Goal: Task Accomplishment & Management: Manage account settings

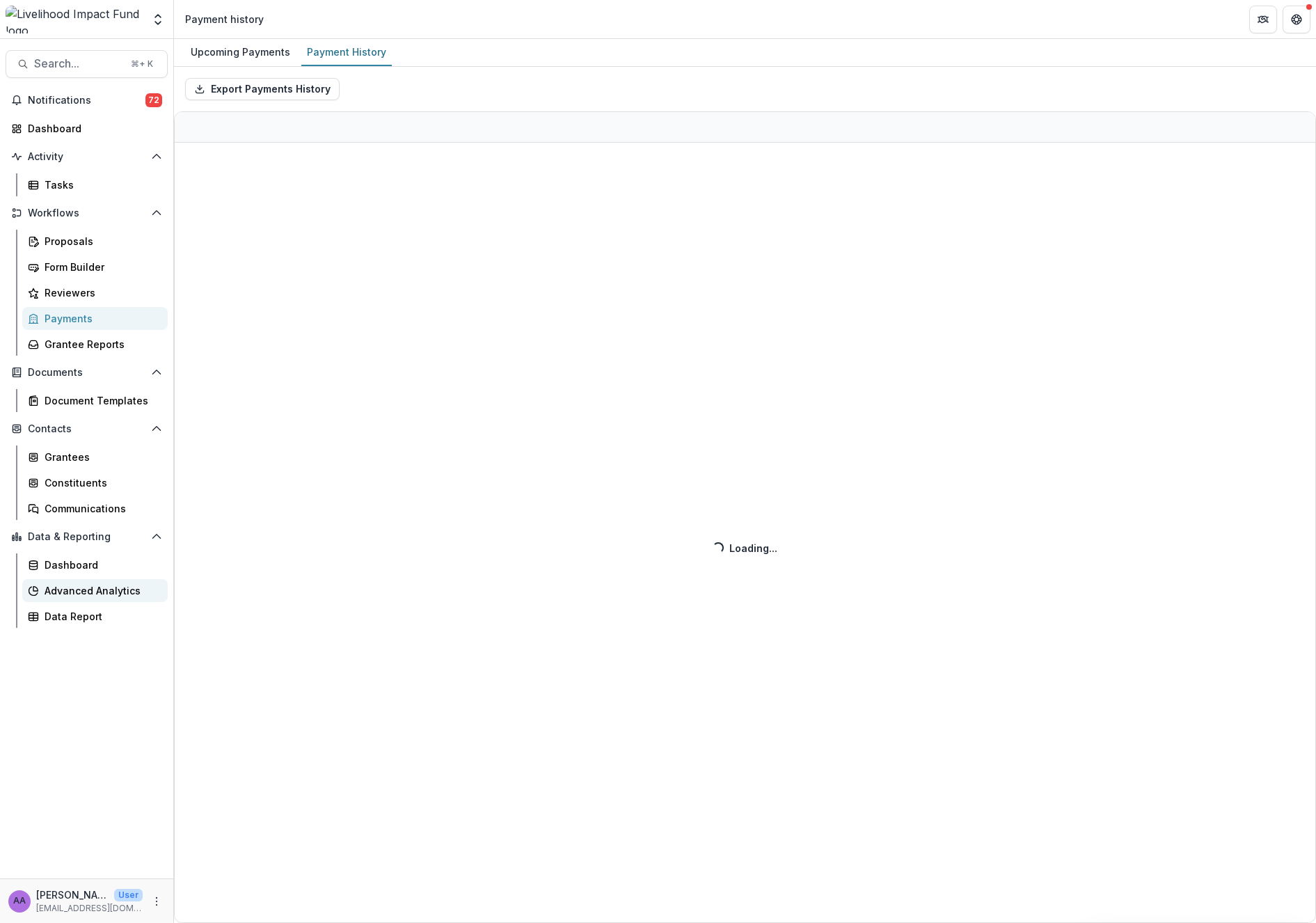
click at [99, 589] on div "Advanced Analytics" at bounding box center [100, 591] width 112 height 15
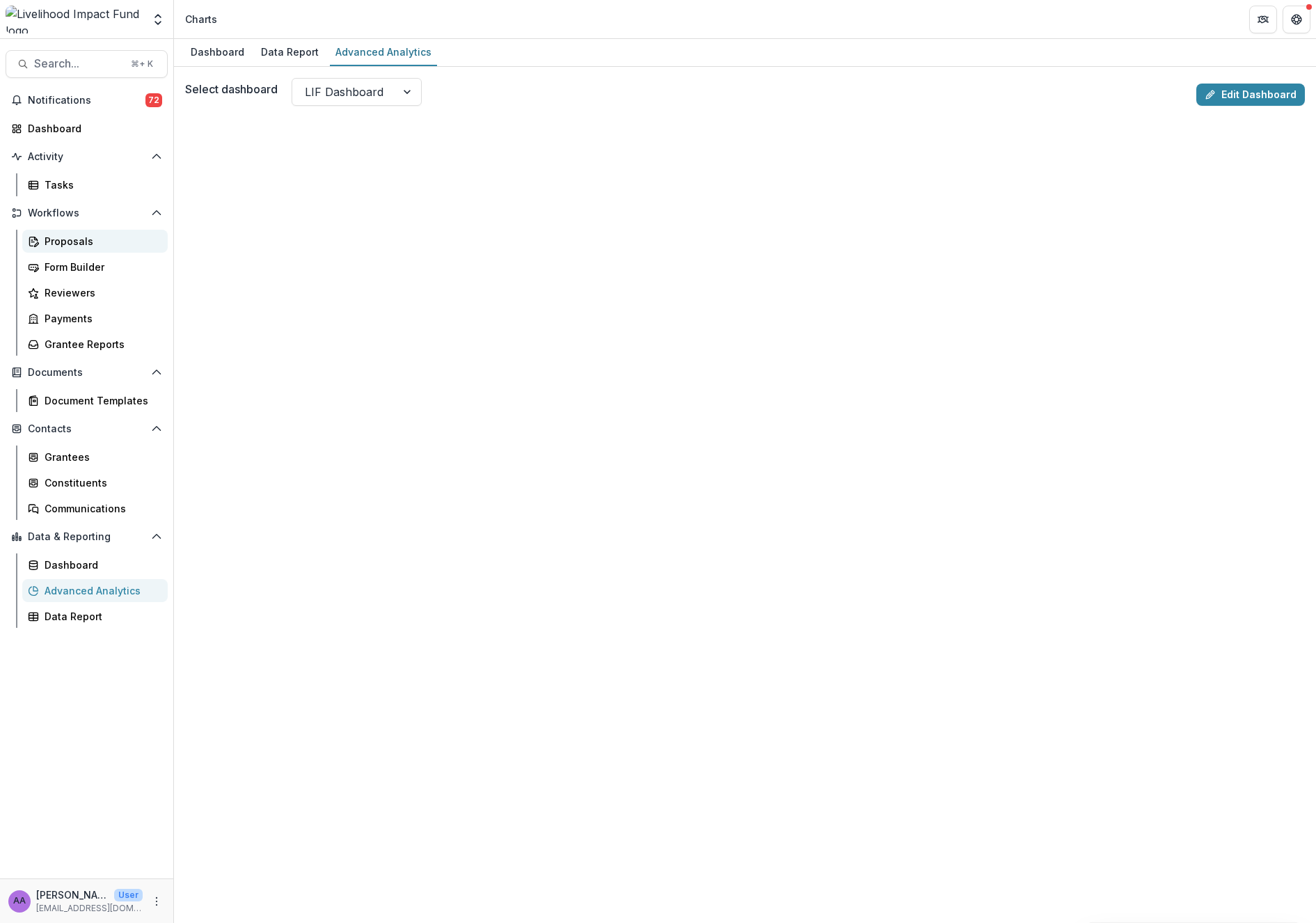
click at [70, 247] on div "Proposals" at bounding box center [100, 241] width 112 height 15
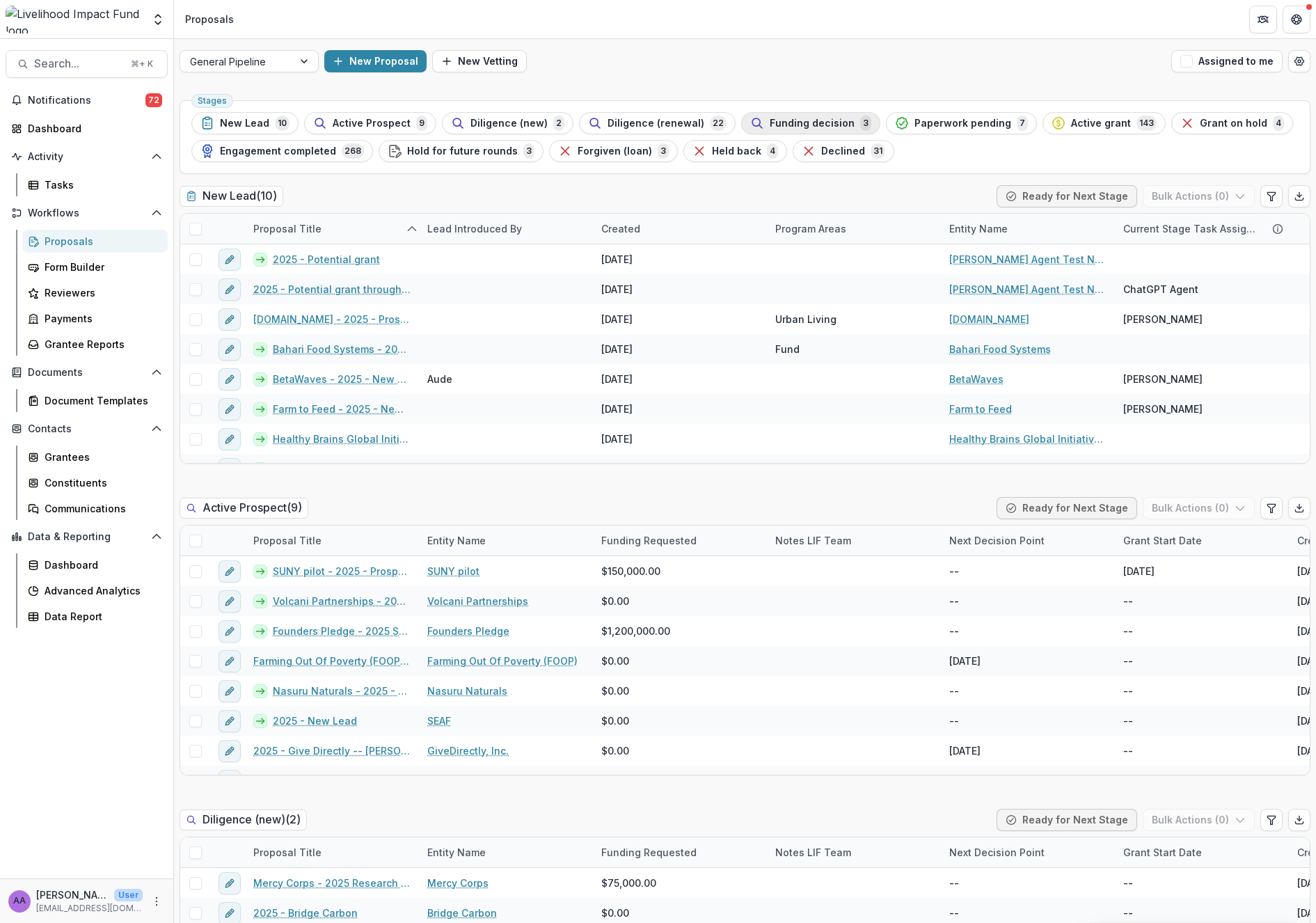
click at [812, 132] on button "Funding decision 3" at bounding box center [811, 122] width 139 height 22
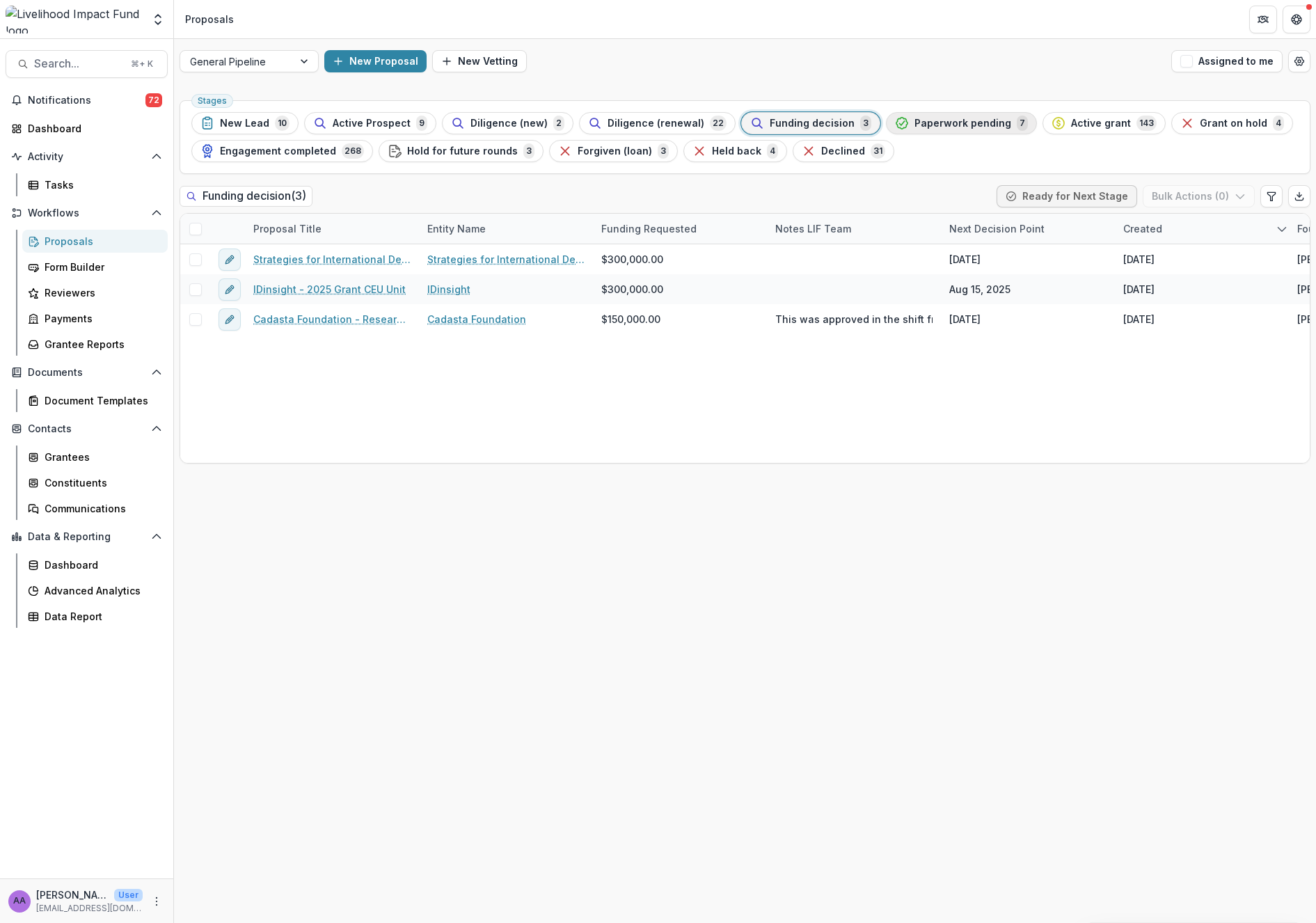
click at [914, 126] on span "Paperwork pending" at bounding box center [962, 123] width 97 height 12
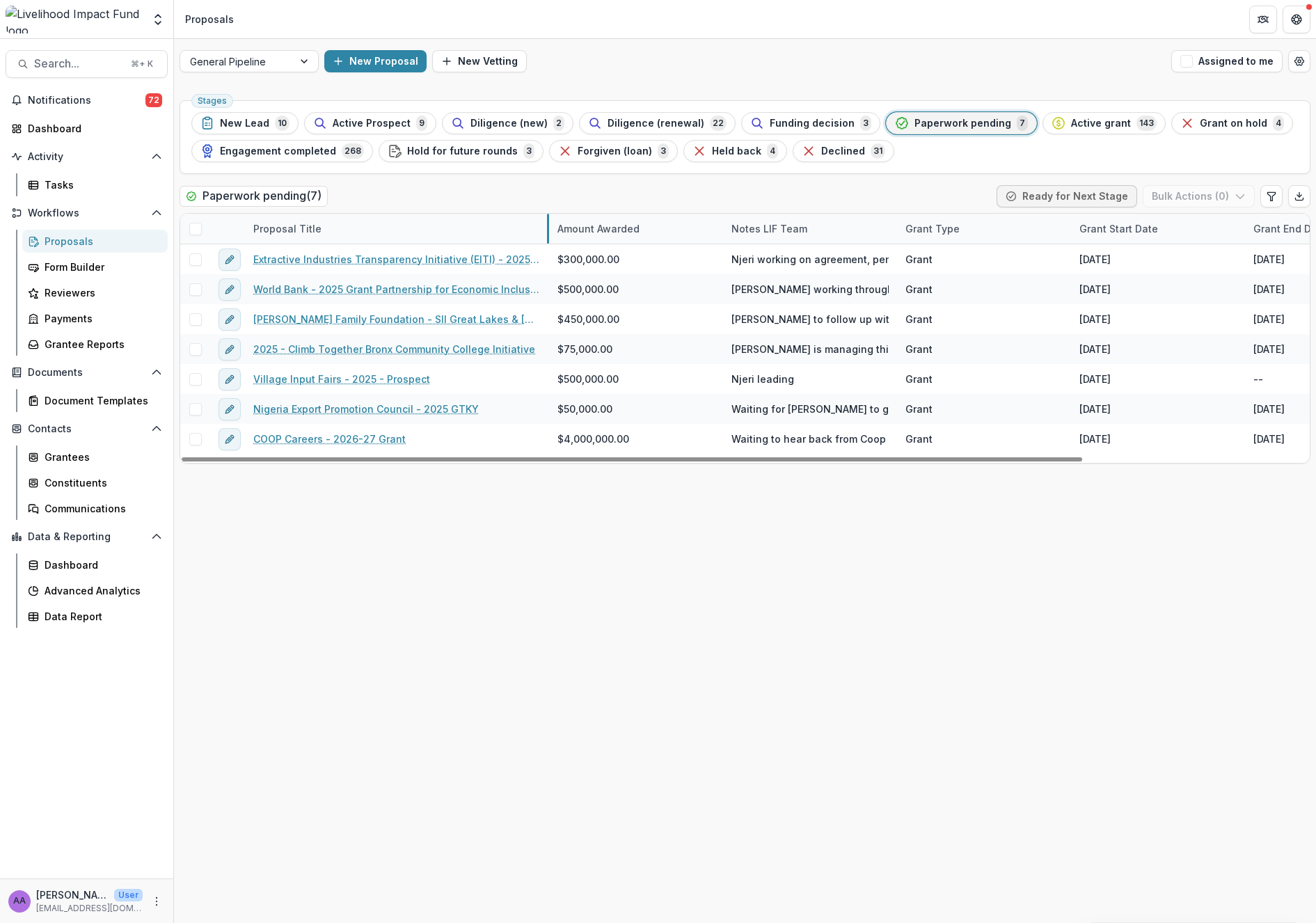
drag, startPoint x: 418, startPoint y: 224, endPoint x: 548, endPoint y: 206, distance: 131.2
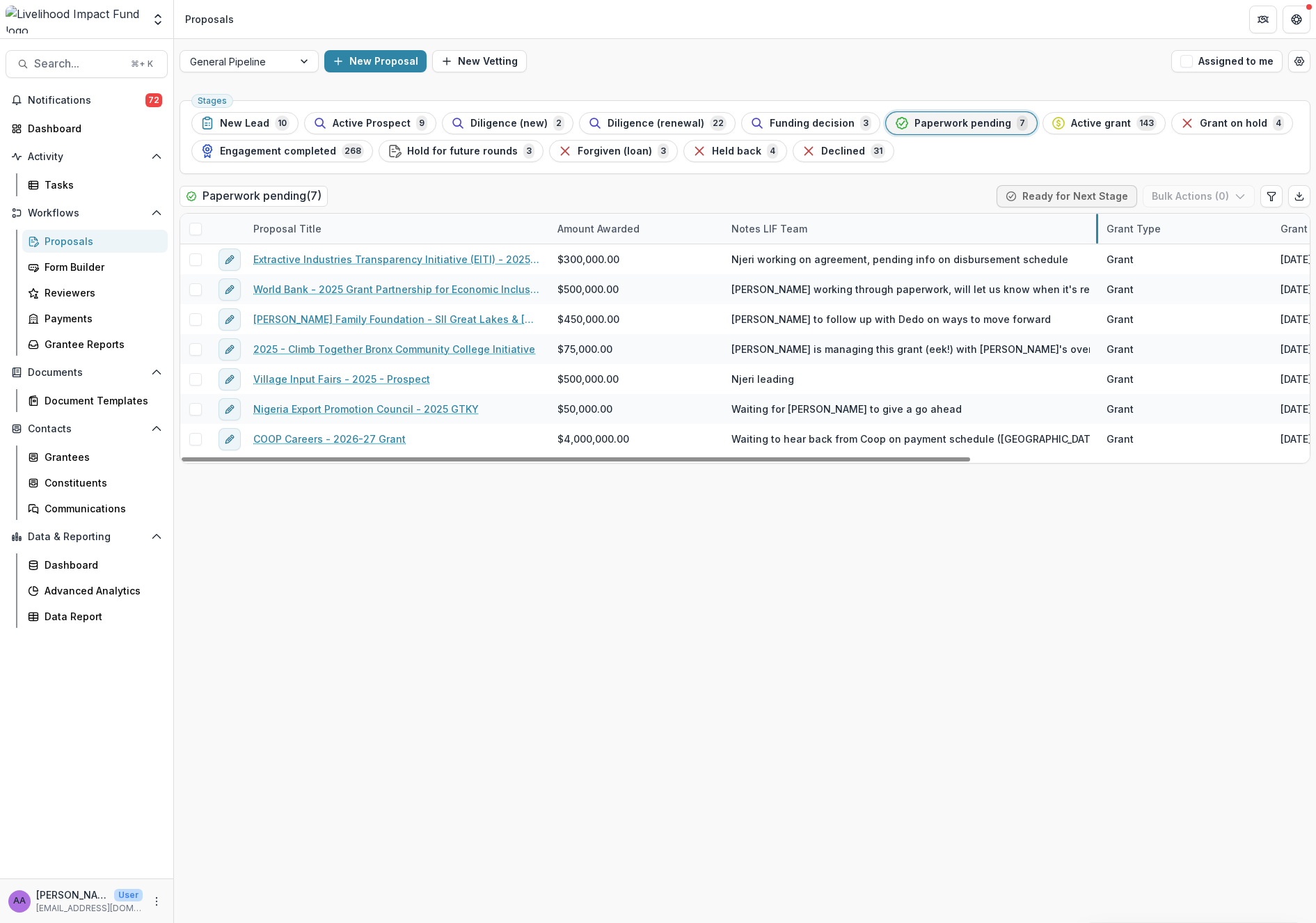
drag, startPoint x: 896, startPoint y: 223, endPoint x: 1097, endPoint y: 214, distance: 201.2
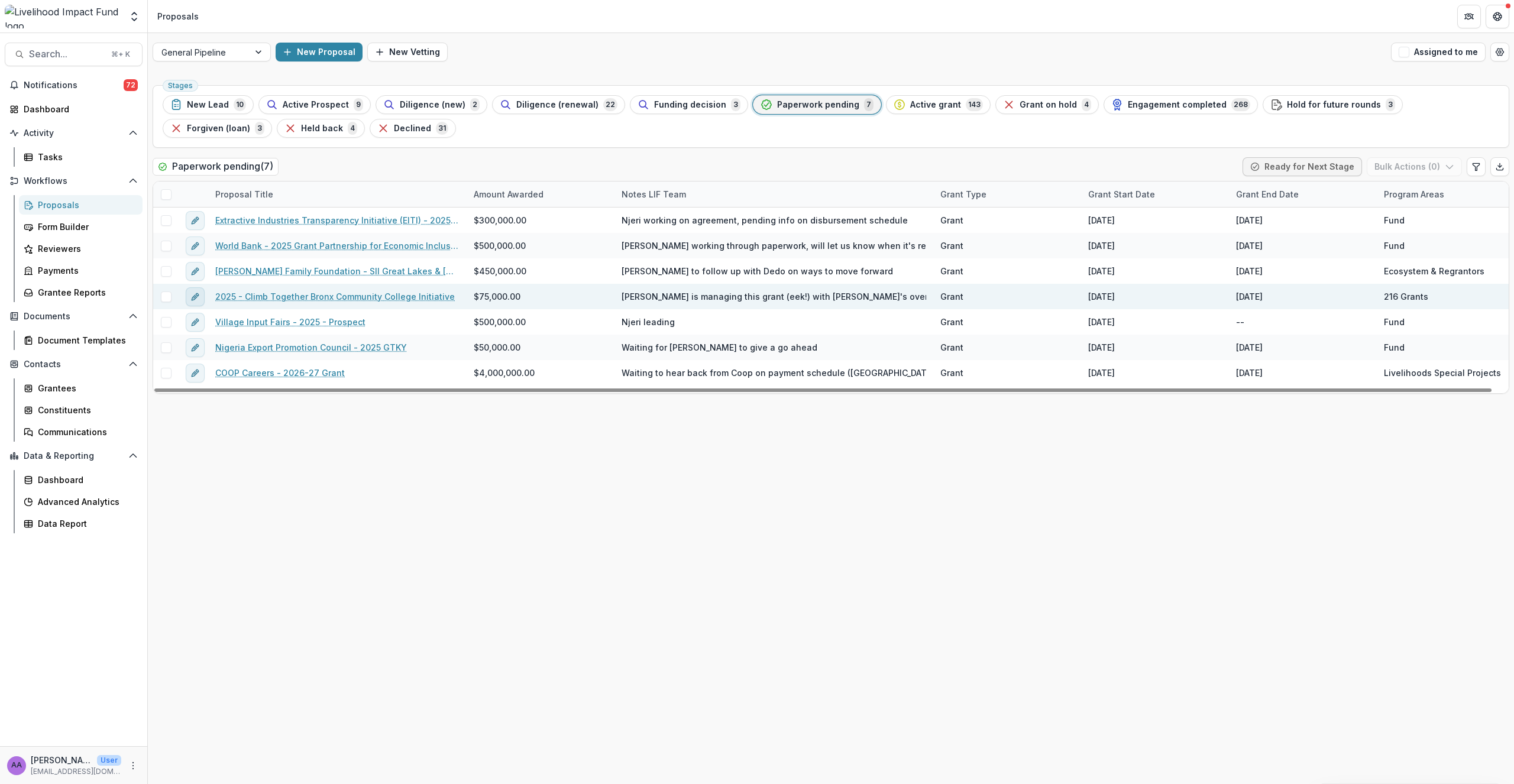
click at [190, 299] on icon "edit" at bounding box center [195, 297] width 10 height 10
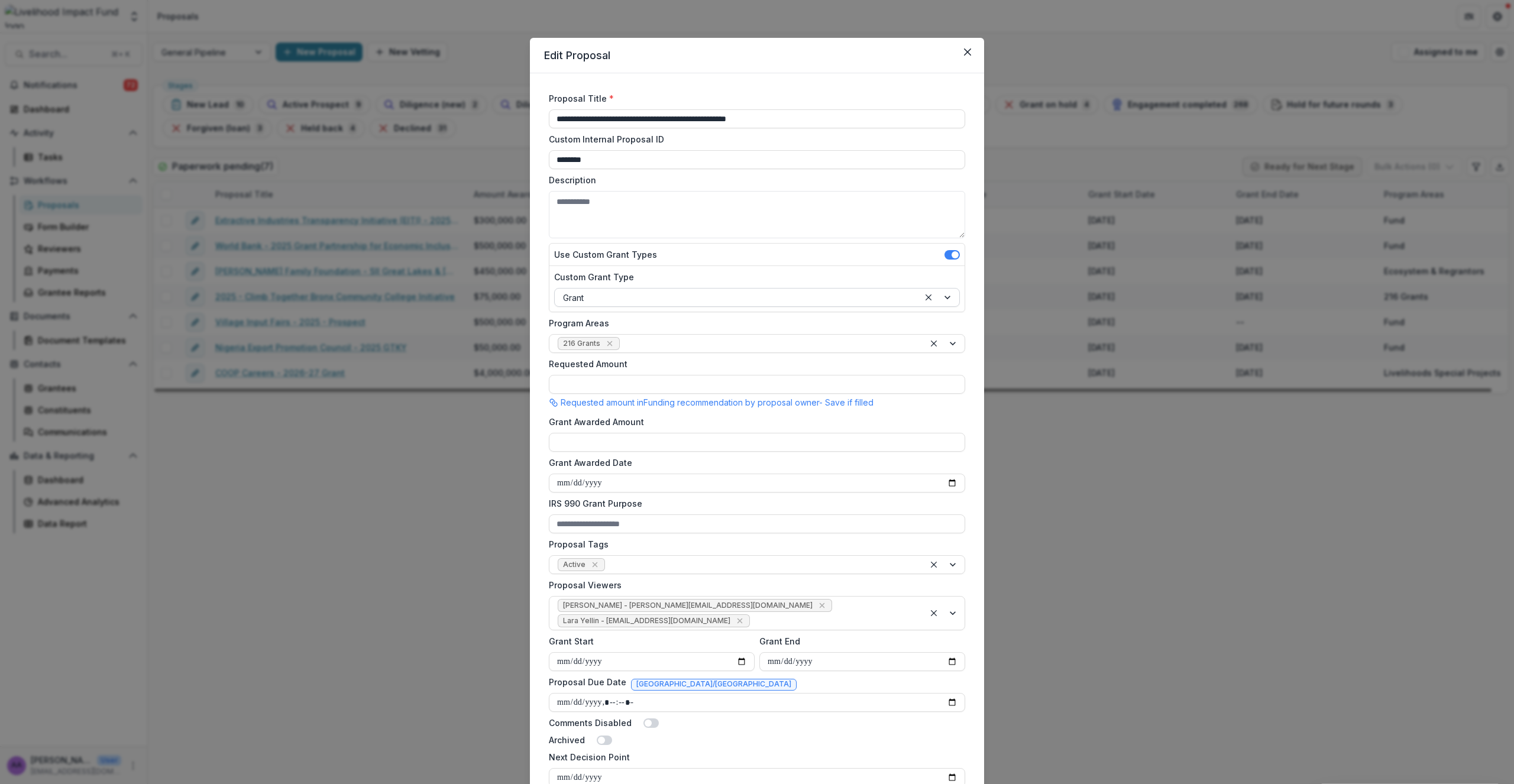
type input "*******"
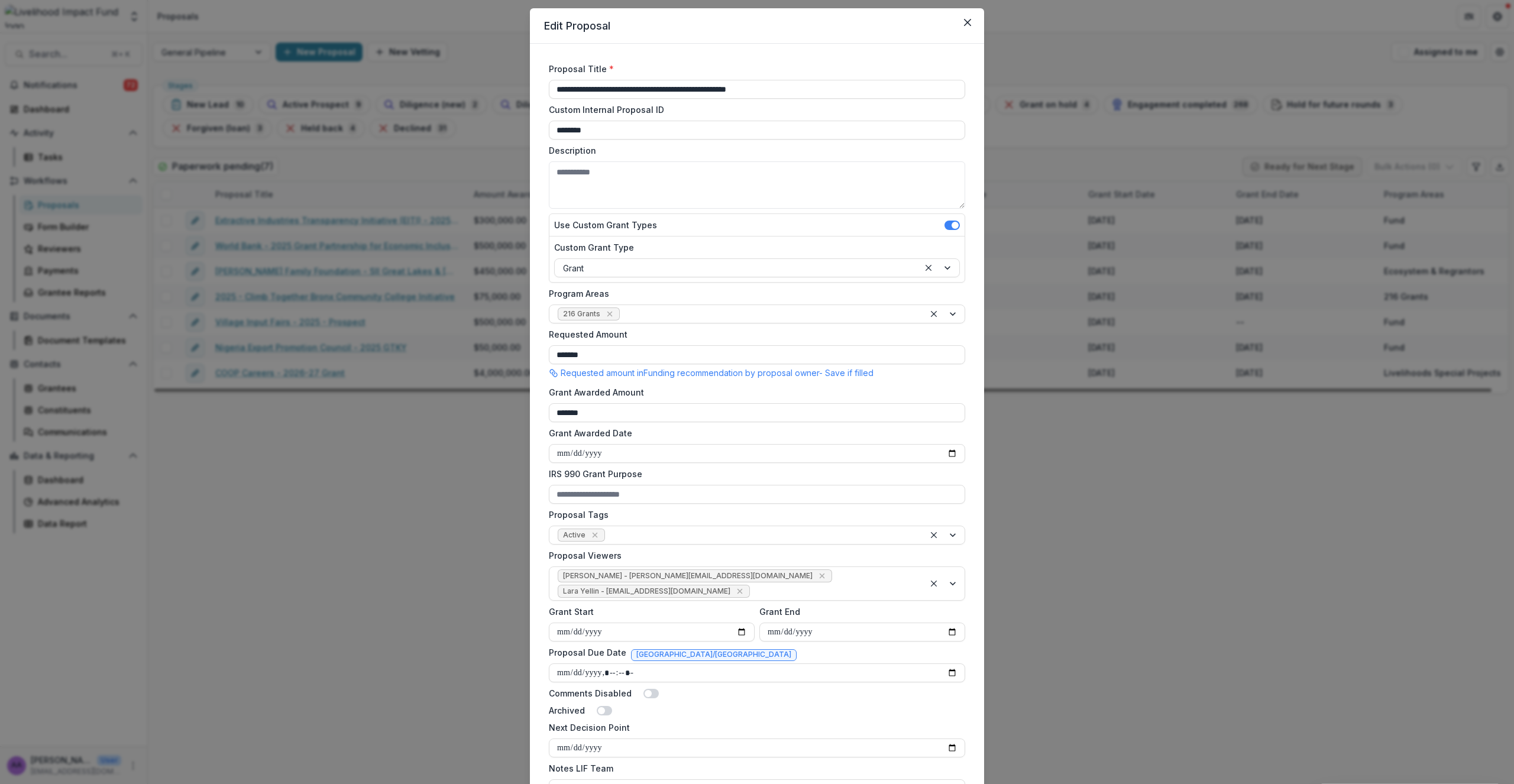
scroll to position [123, 0]
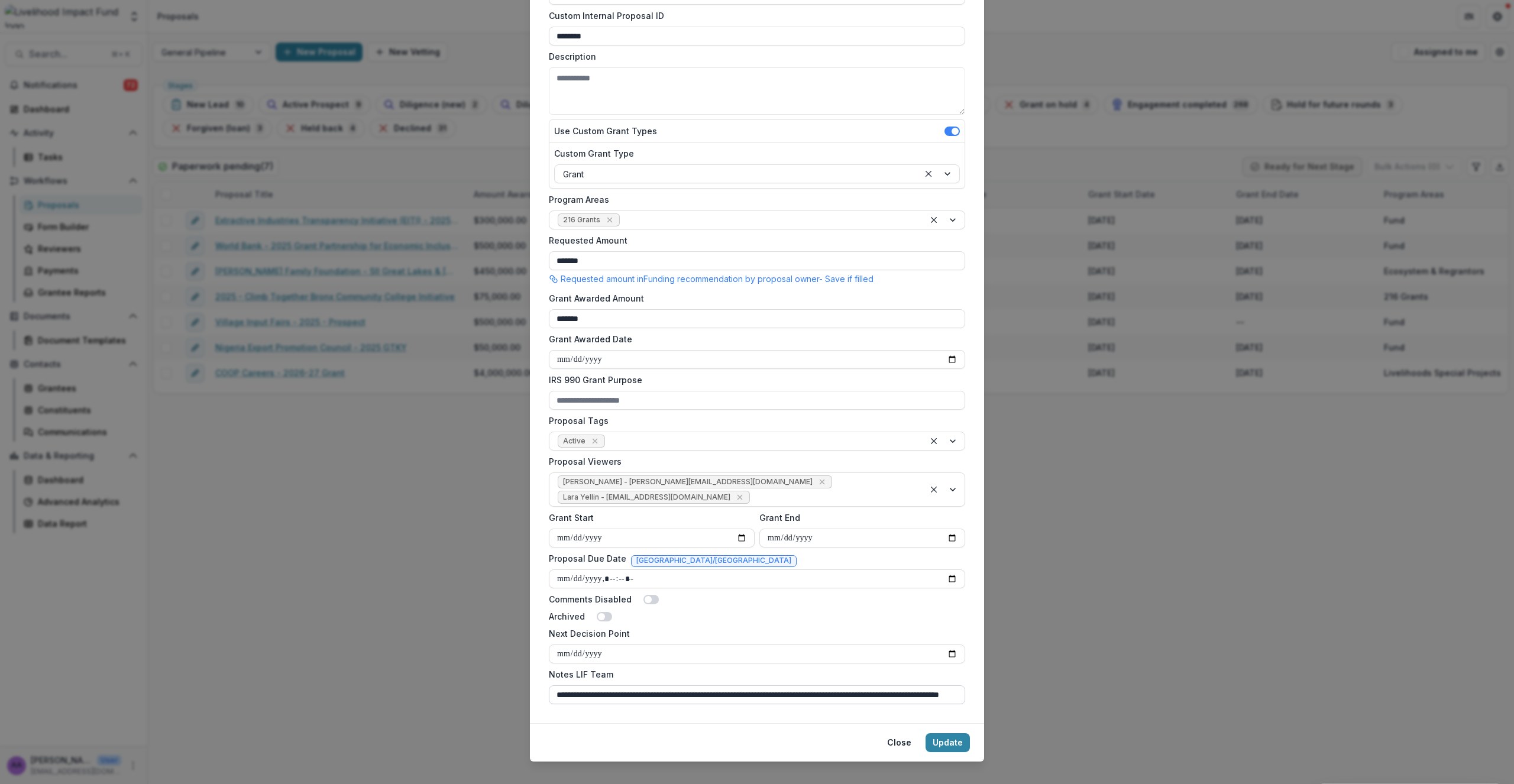
click at [571, 685] on input "**********" at bounding box center [757, 695] width 417 height 19
type input "**********"
click at [955, 733] on button "Update" at bounding box center [947, 742] width 44 height 19
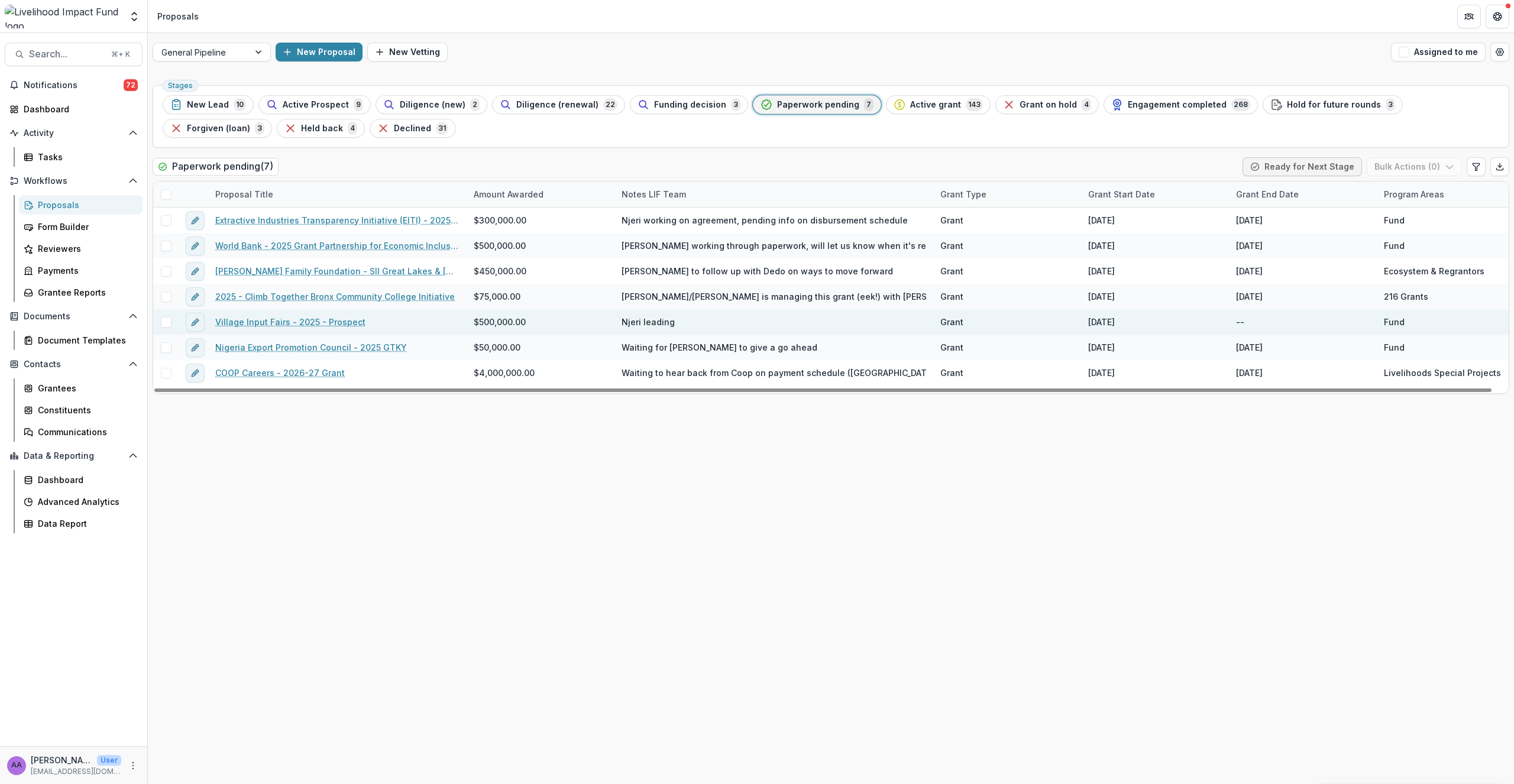
click at [330, 324] on link "Village Input Fairs - 2025 - Prospect" at bounding box center [290, 322] width 150 height 13
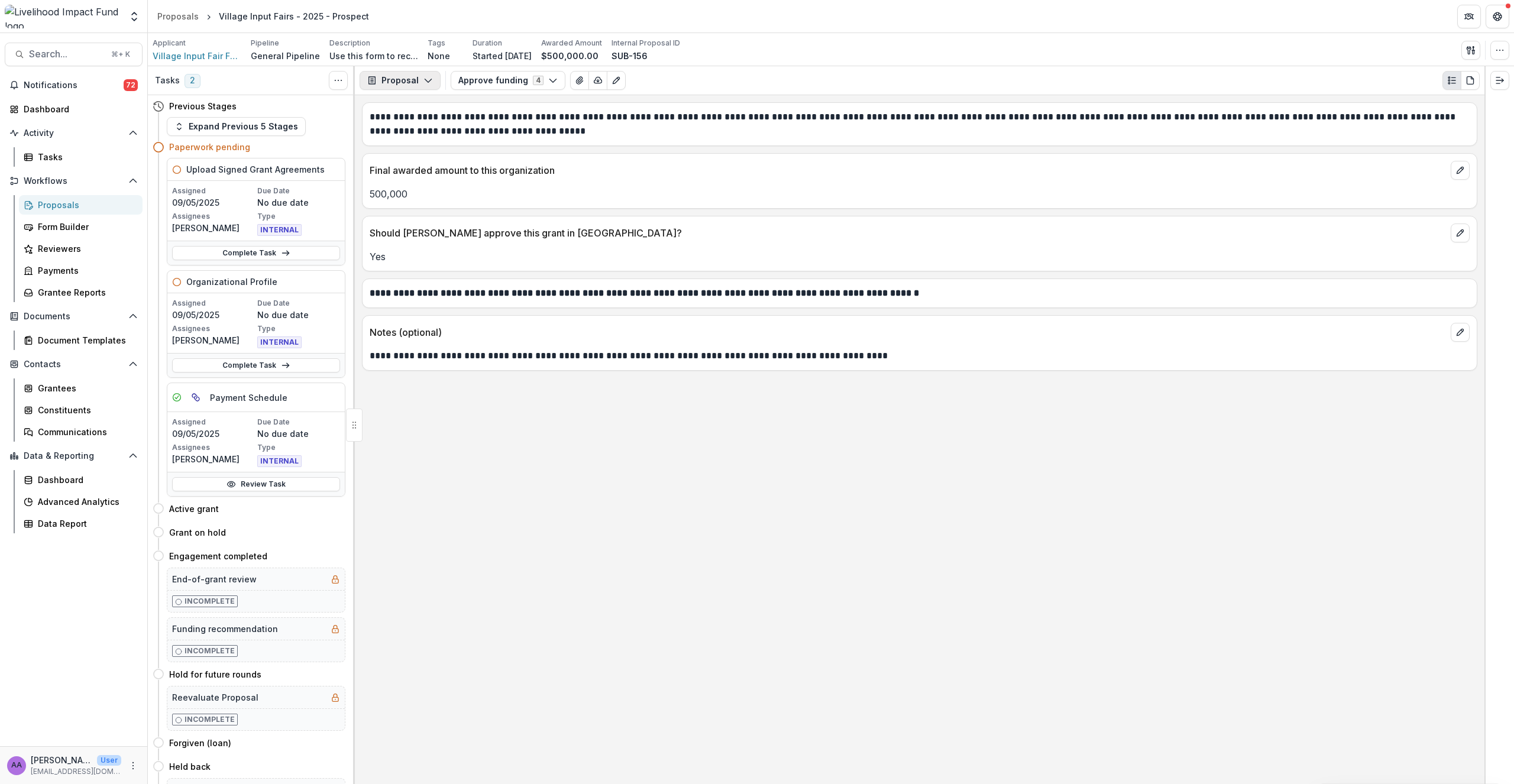
click at [412, 81] on button "Proposal" at bounding box center [400, 80] width 81 height 19
click at [439, 445] on div "**********" at bounding box center [920, 439] width 1129 height 689
click at [71, 207] on div "Proposals" at bounding box center [85, 205] width 95 height 13
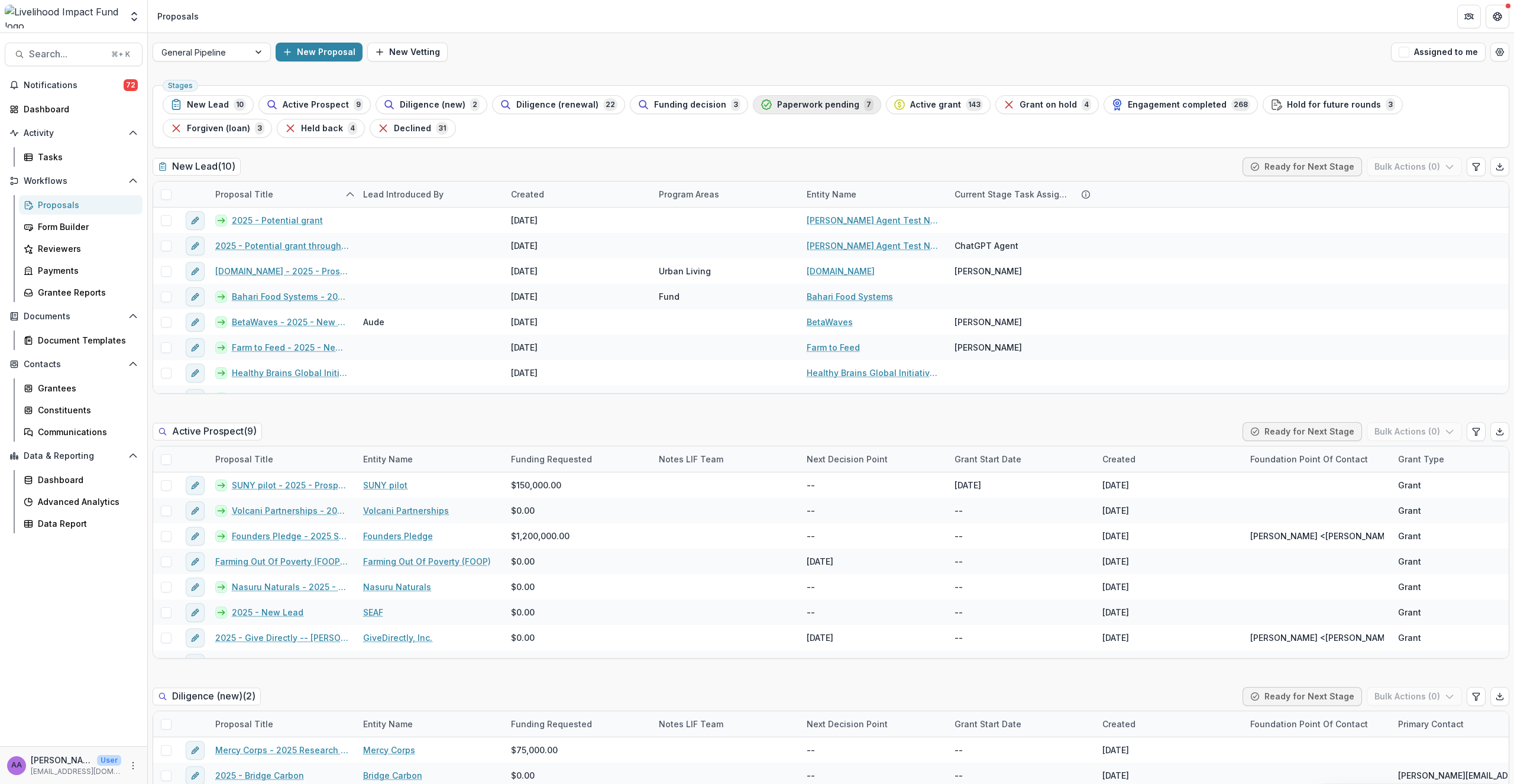
click at [813, 100] on span "Paperwork pending" at bounding box center [818, 105] width 82 height 10
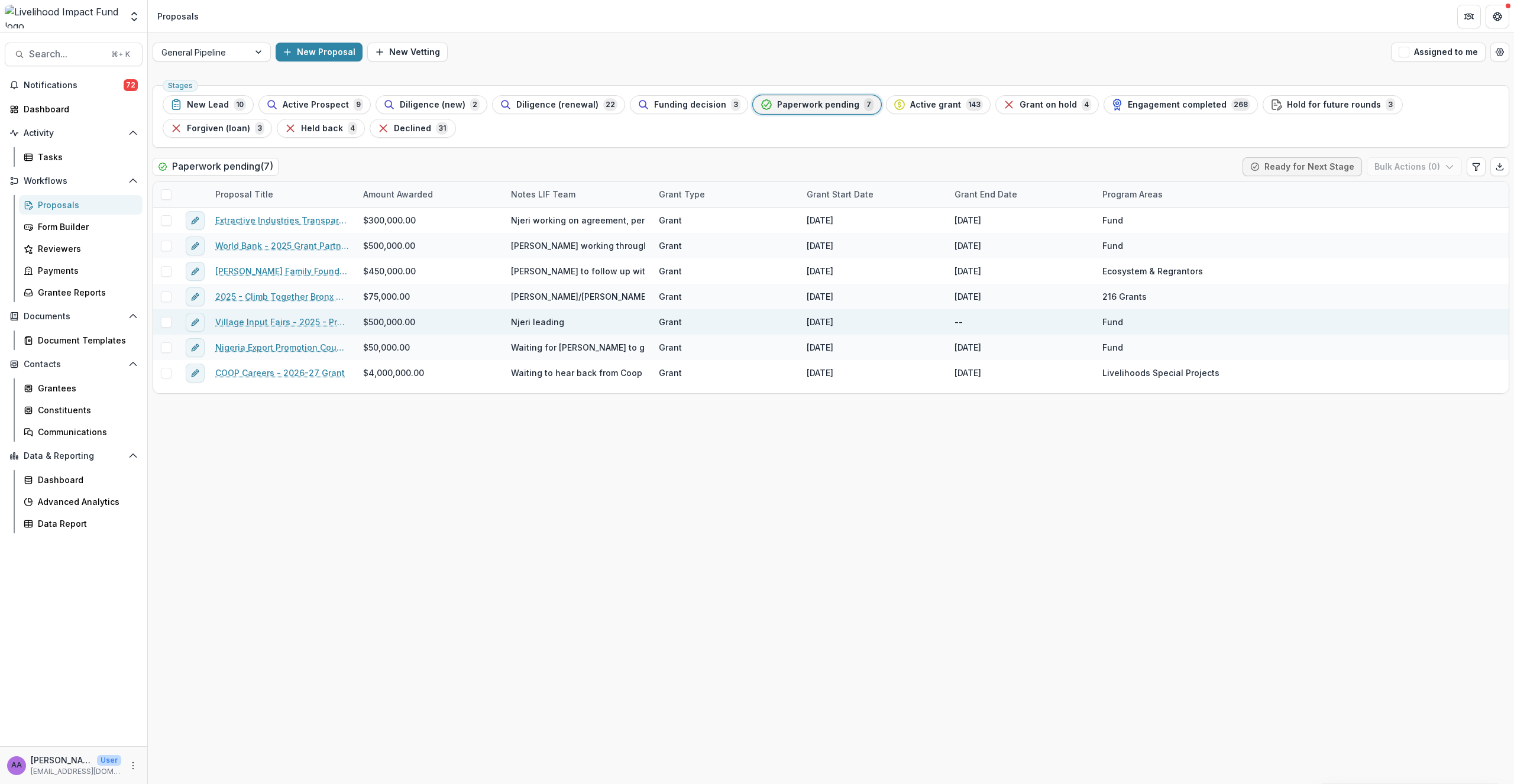
click at [282, 320] on link "Village Input Fairs - 2025 - Prospect" at bounding box center [282, 322] width 134 height 13
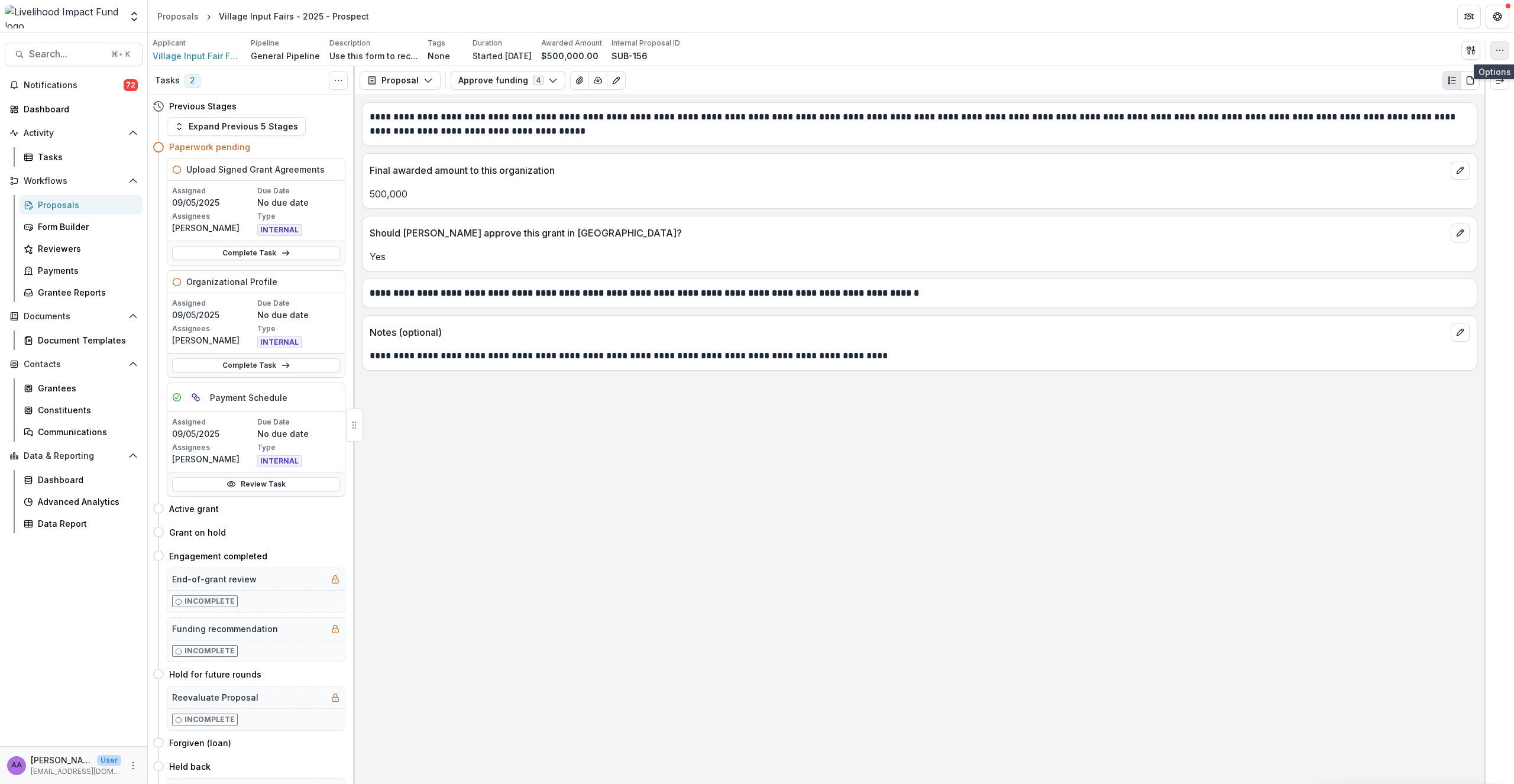
click at [1118, 49] on button "button" at bounding box center [1499, 50] width 19 height 19
click at [1118, 75] on button "Edit Attributes" at bounding box center [1443, 77] width 126 height 19
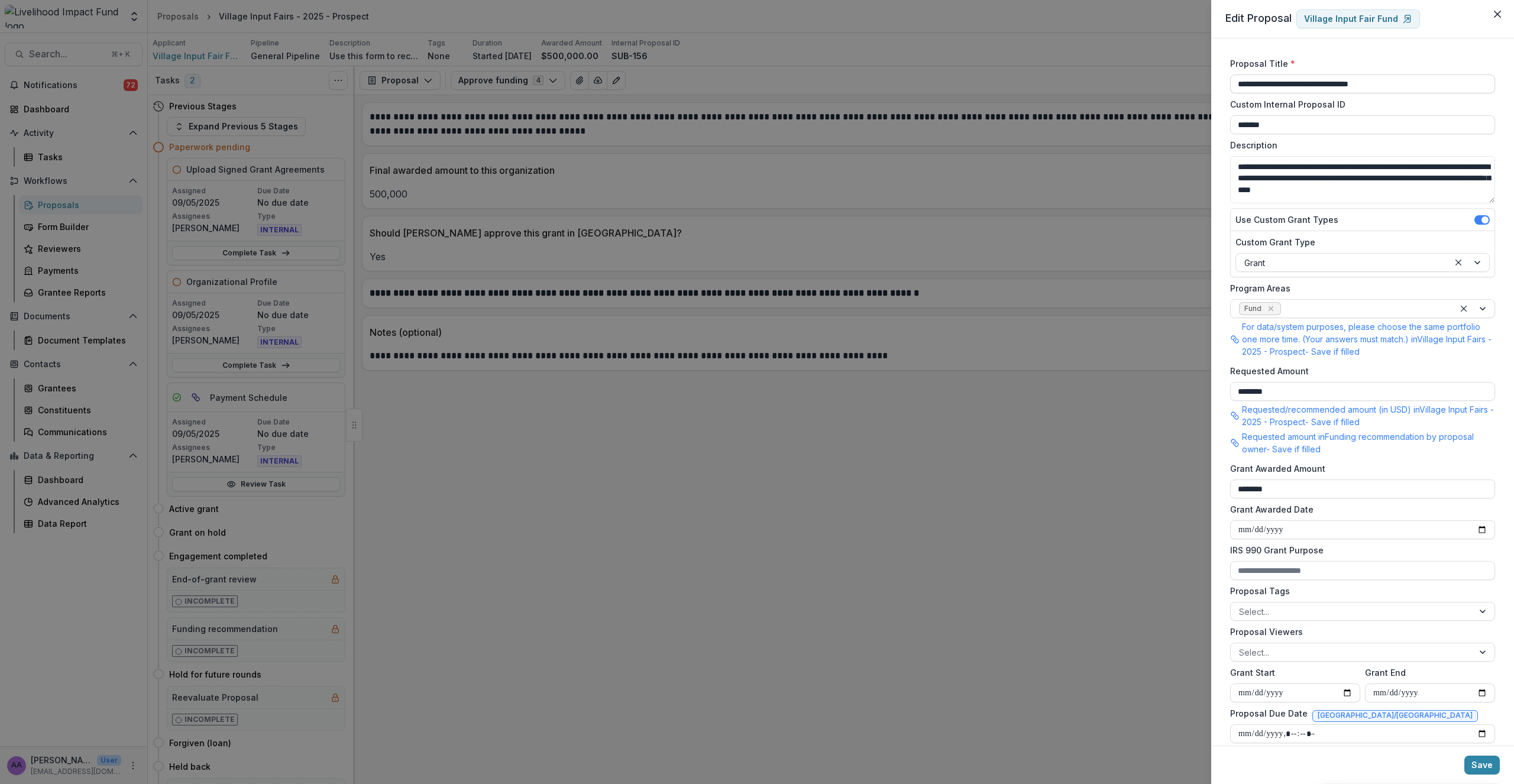
click at [1118, 83] on input "**********" at bounding box center [1363, 83] width 265 height 19
drag, startPoint x: 1388, startPoint y: 82, endPoint x: 1337, endPoint y: 82, distance: 51.0
click at [1118, 82] on input "**********" at bounding box center [1363, 83] width 265 height 19
type input "**********"
click at [1118, 762] on button "Save" at bounding box center [1482, 765] width 36 height 19
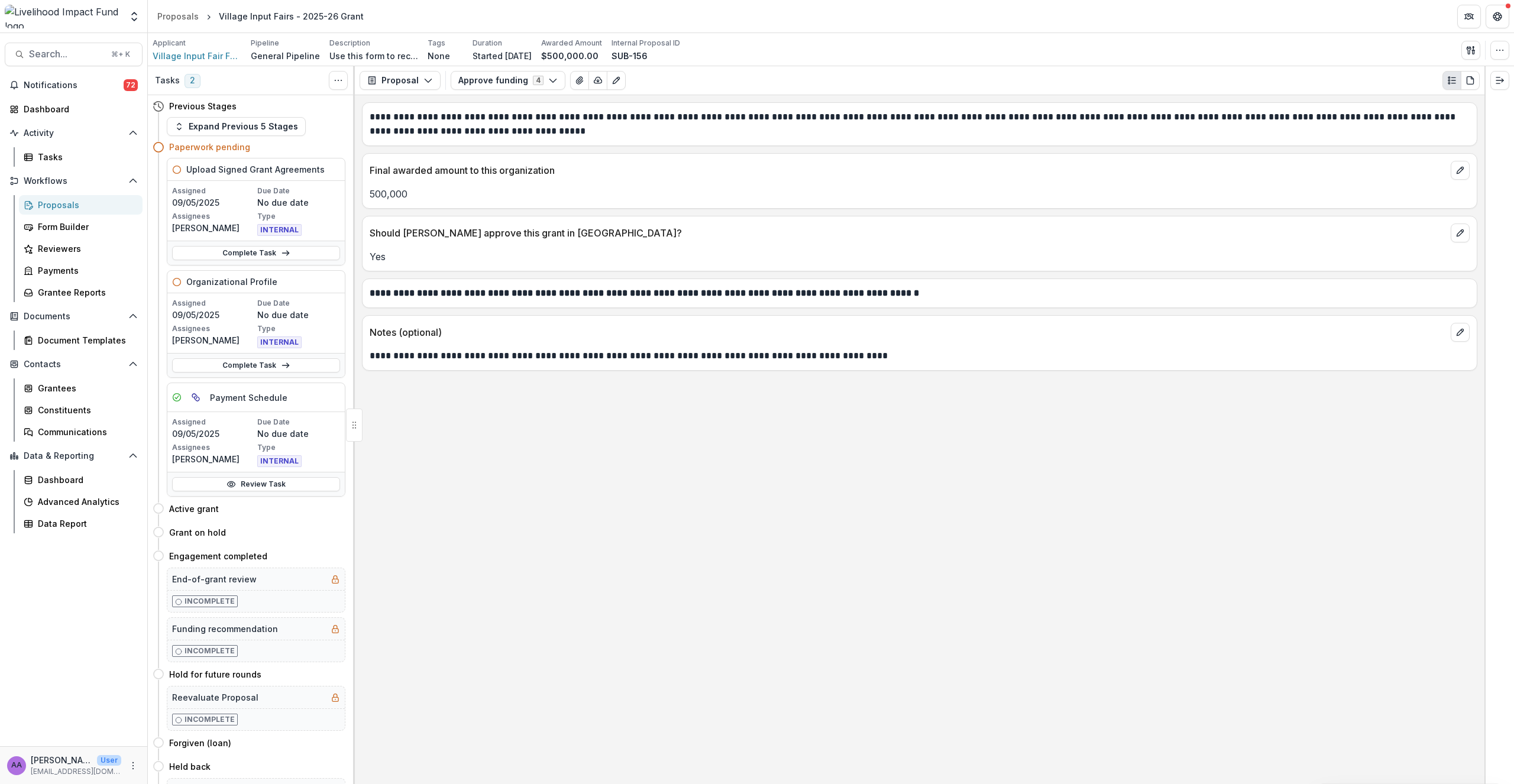
click at [57, 201] on div "Proposals" at bounding box center [85, 205] width 95 height 13
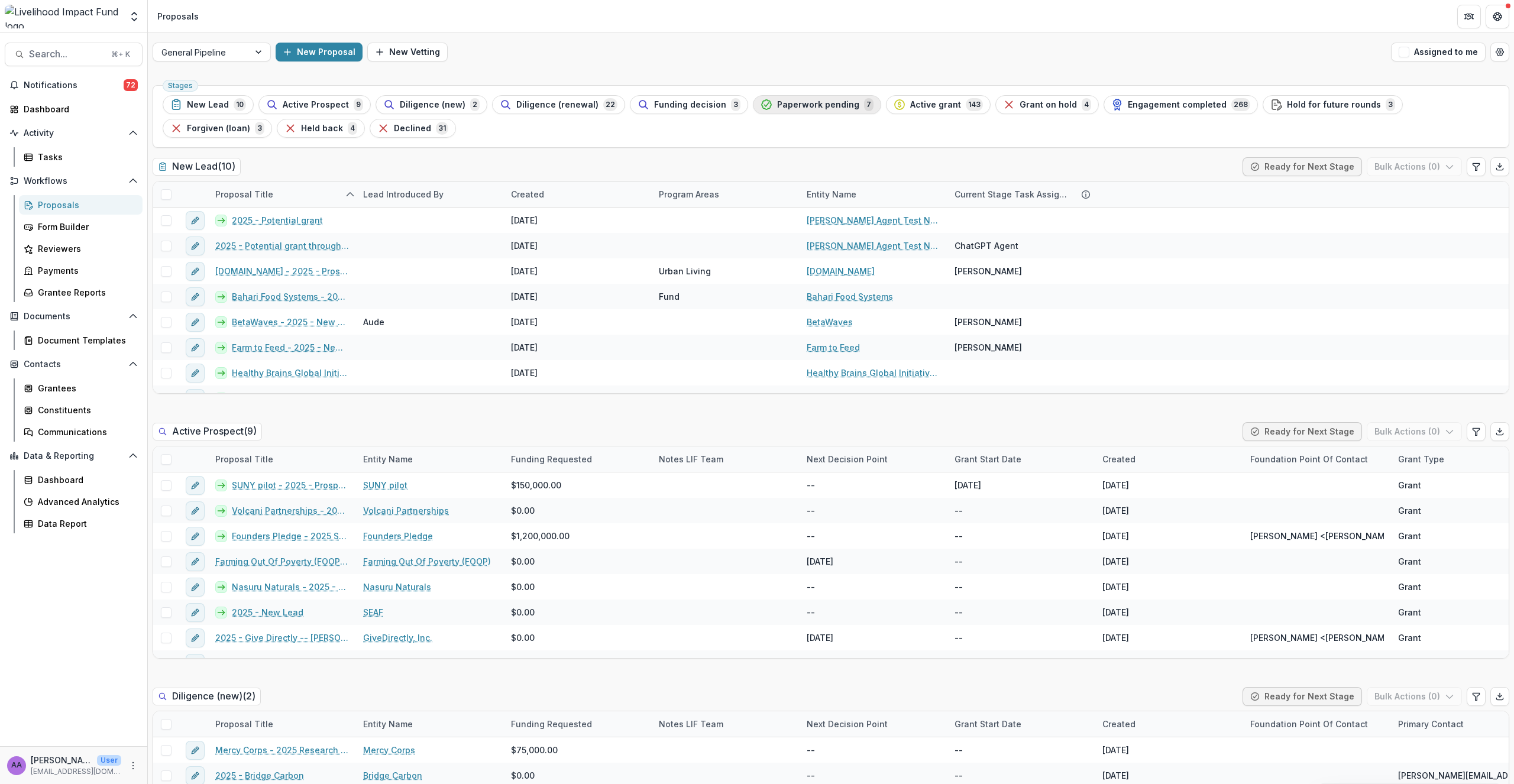
click at [807, 101] on span "Paperwork pending" at bounding box center [818, 105] width 82 height 10
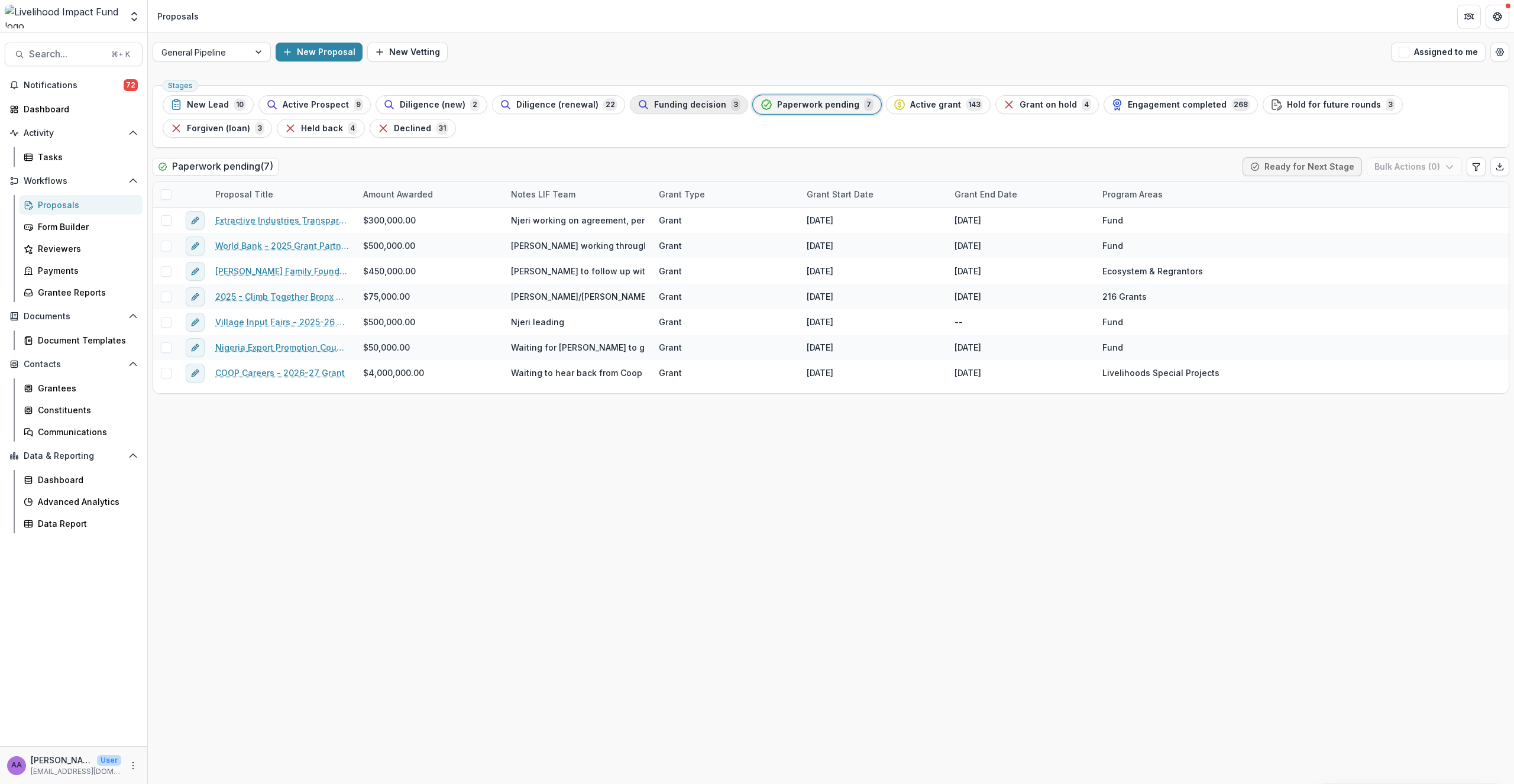
click at [674, 104] on span "Funding decision" at bounding box center [690, 105] width 72 height 10
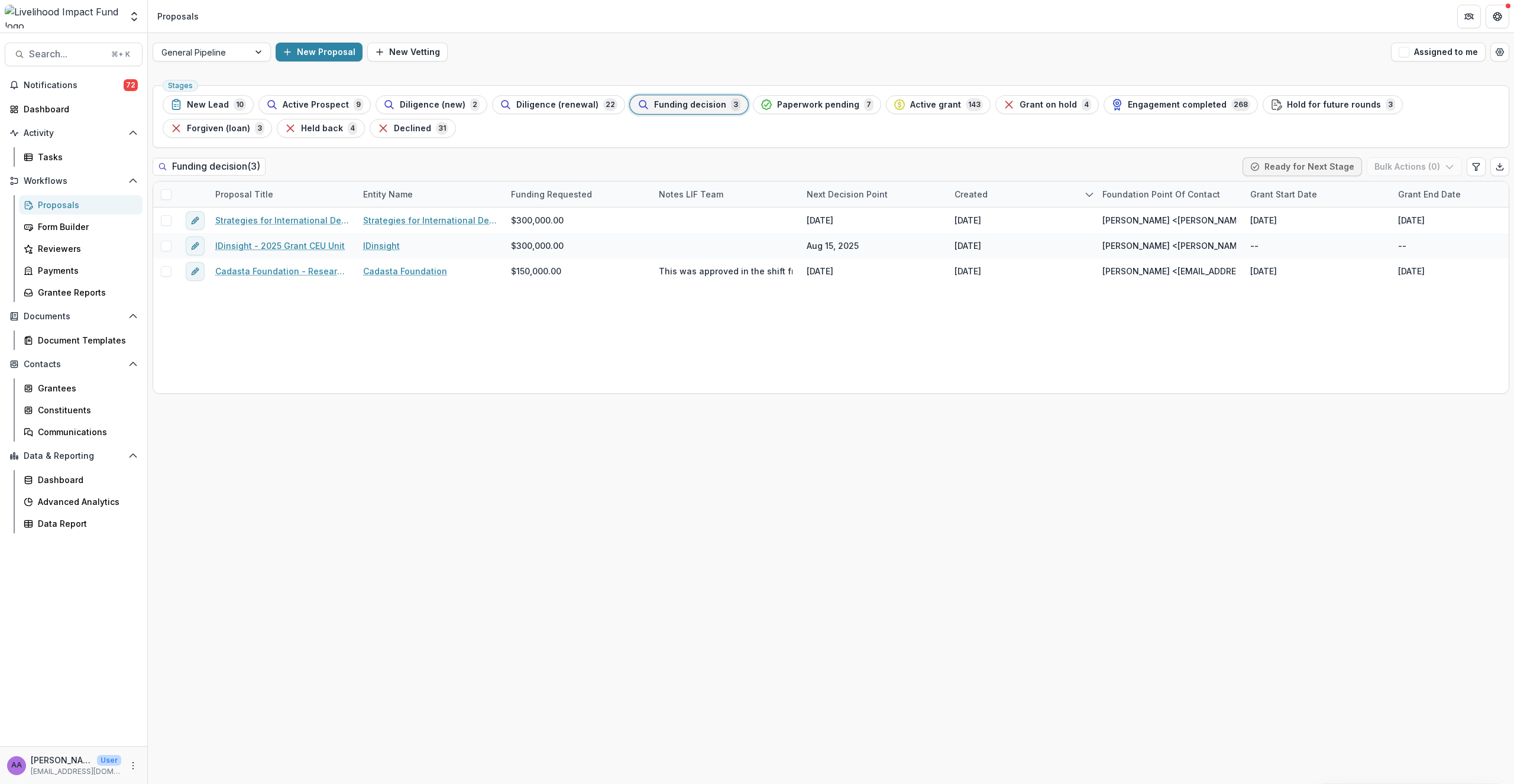
click at [198, 63] on div "General Pipeline New Proposal New Vetting Assigned to me" at bounding box center [831, 52] width 1366 height 38
click at [199, 59] on div at bounding box center [201, 52] width 79 height 15
click at [209, 99] on div "Eyeglass Pipeline" at bounding box center [212, 97] width 112 height 18
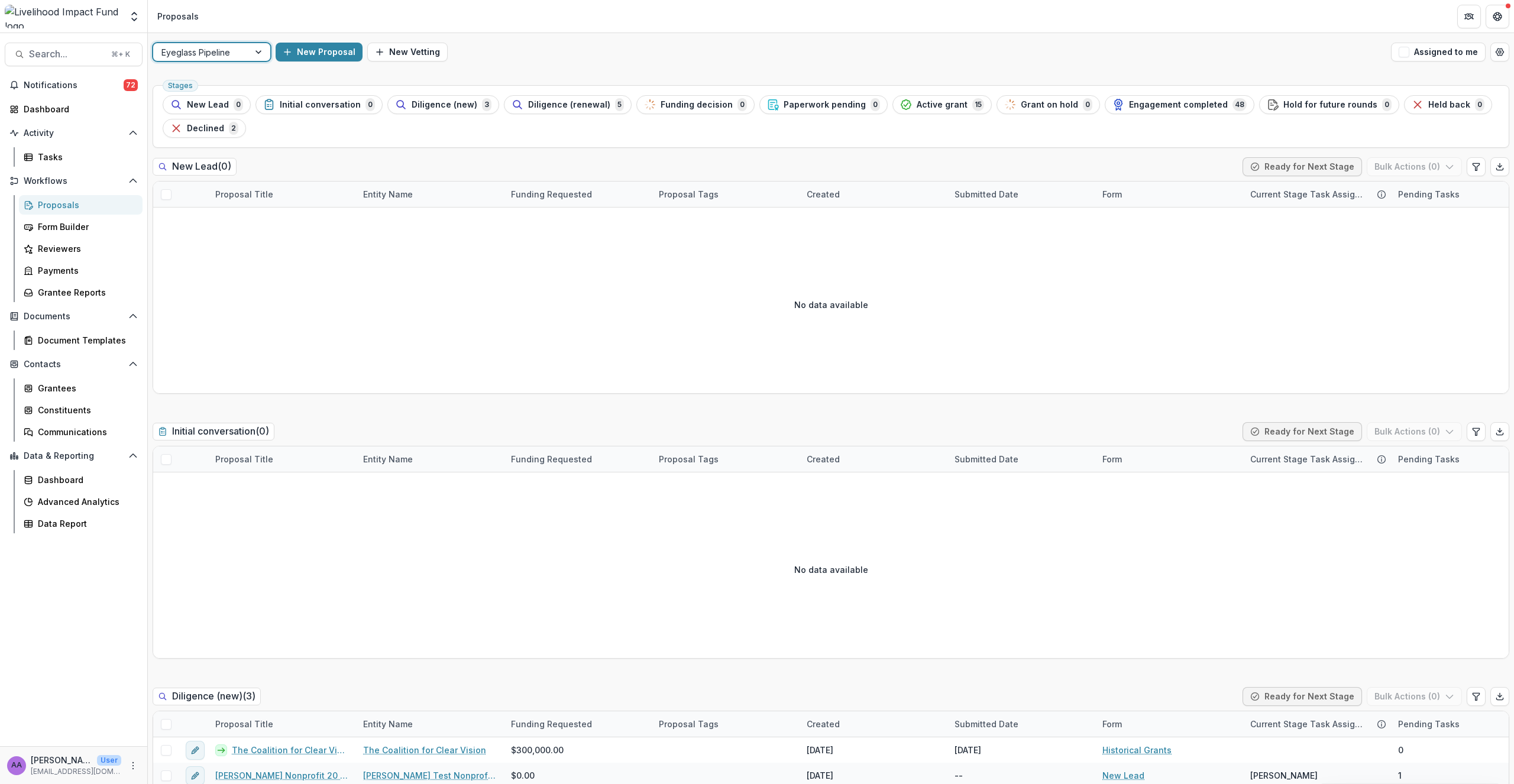
click at [221, 53] on div at bounding box center [201, 52] width 79 height 15
click at [232, 117] on div "Lab Pipeline" at bounding box center [212, 114] width 112 height 18
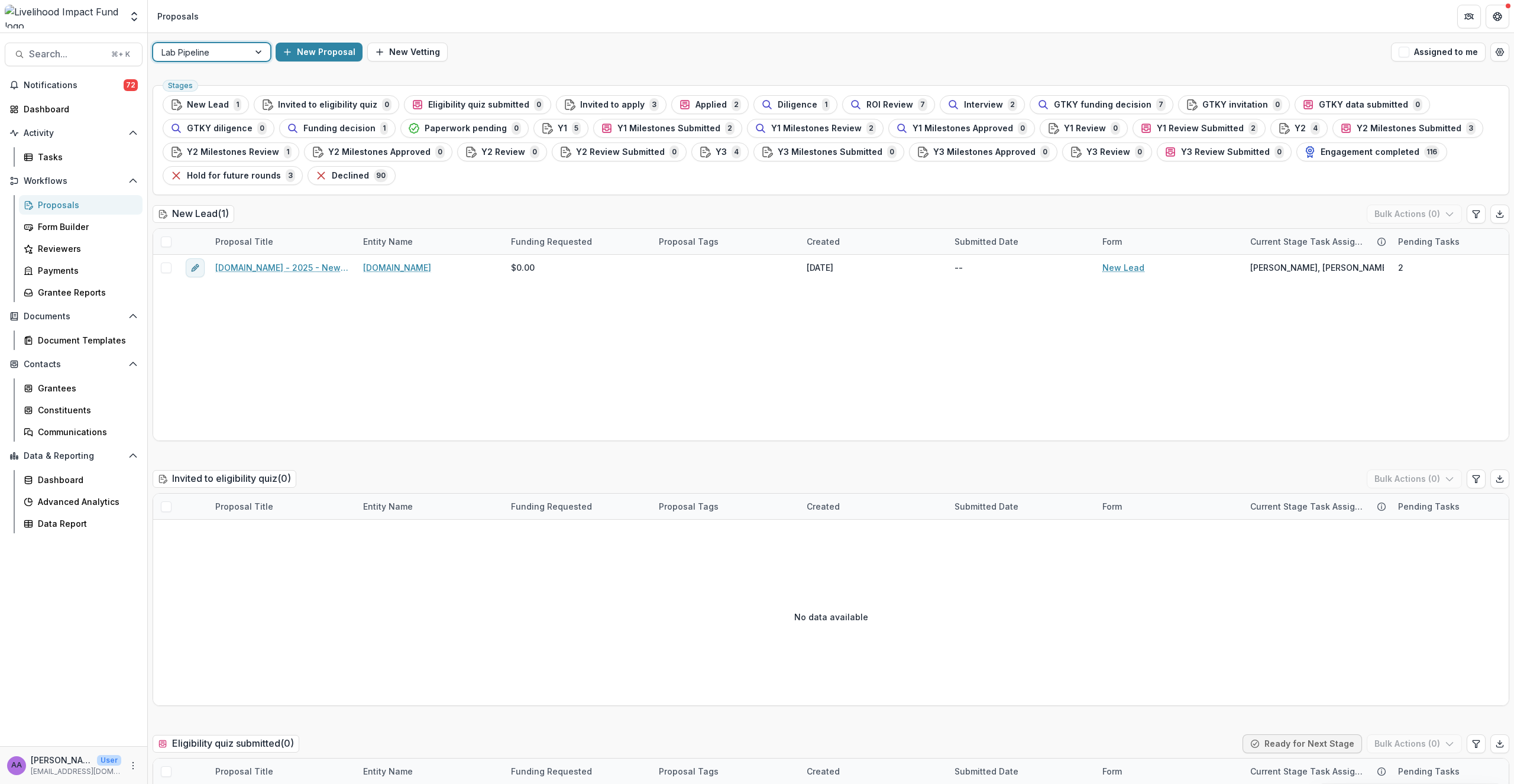
drag, startPoint x: 362, startPoint y: 124, endPoint x: 367, endPoint y: 128, distance: 6.4
click at [362, 124] on span "Funding decision" at bounding box center [339, 128] width 72 height 10
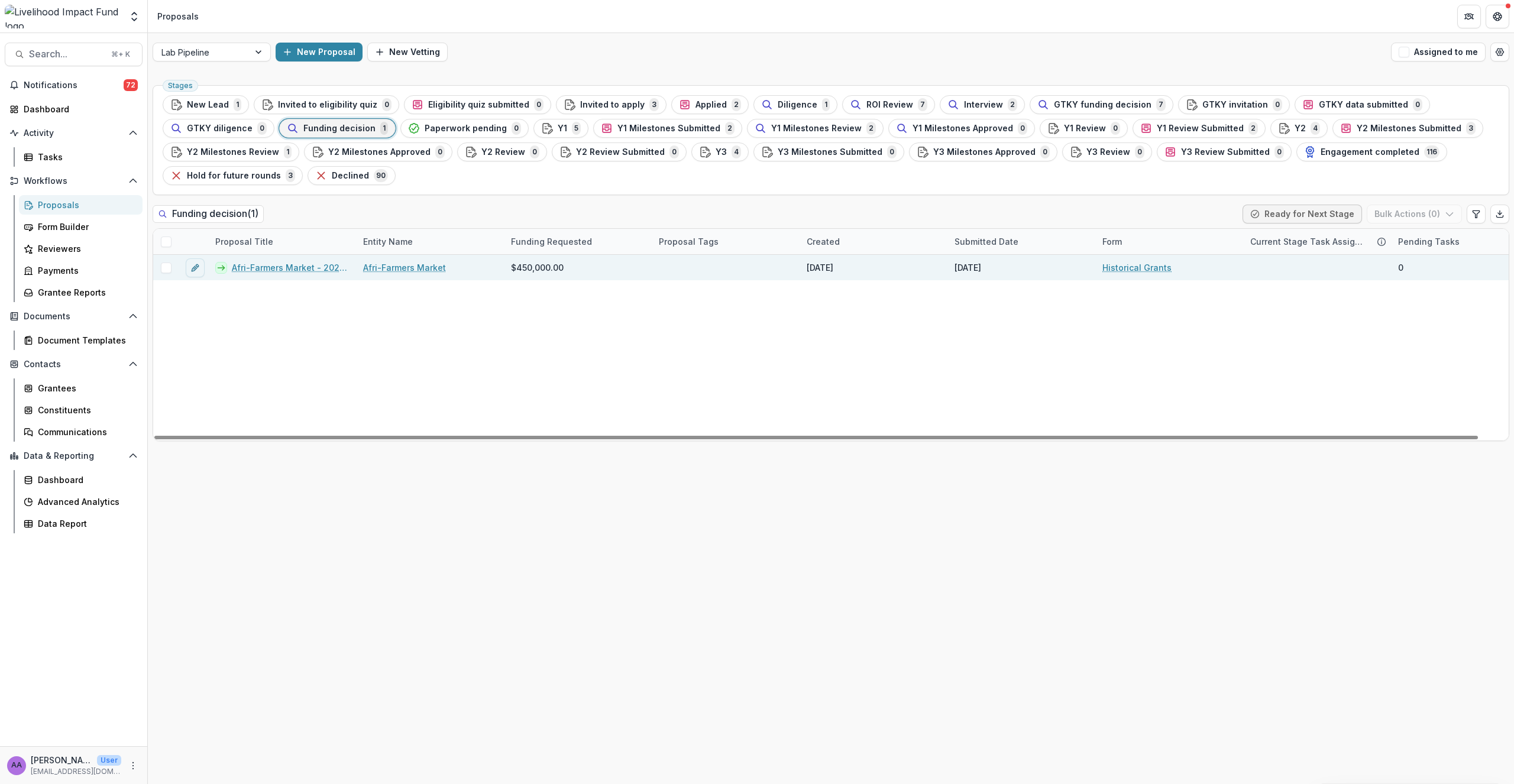
click at [296, 269] on link "Afri-Farmers Market - 2025-27 Grant" at bounding box center [290, 267] width 117 height 13
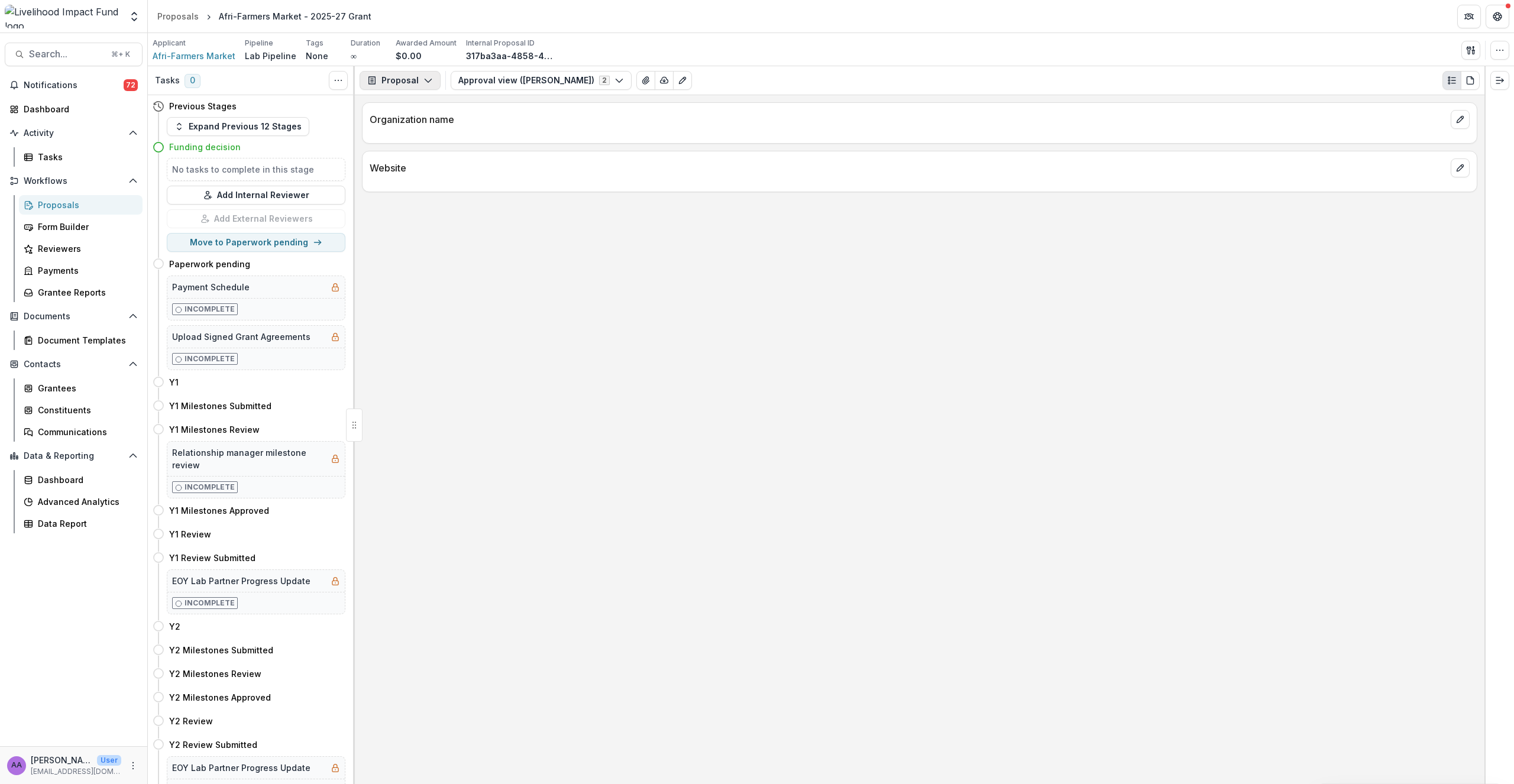
click at [418, 83] on button "Proposal" at bounding box center [400, 80] width 81 height 19
click at [427, 130] on div "Payments" at bounding box center [437, 127] width 108 height 13
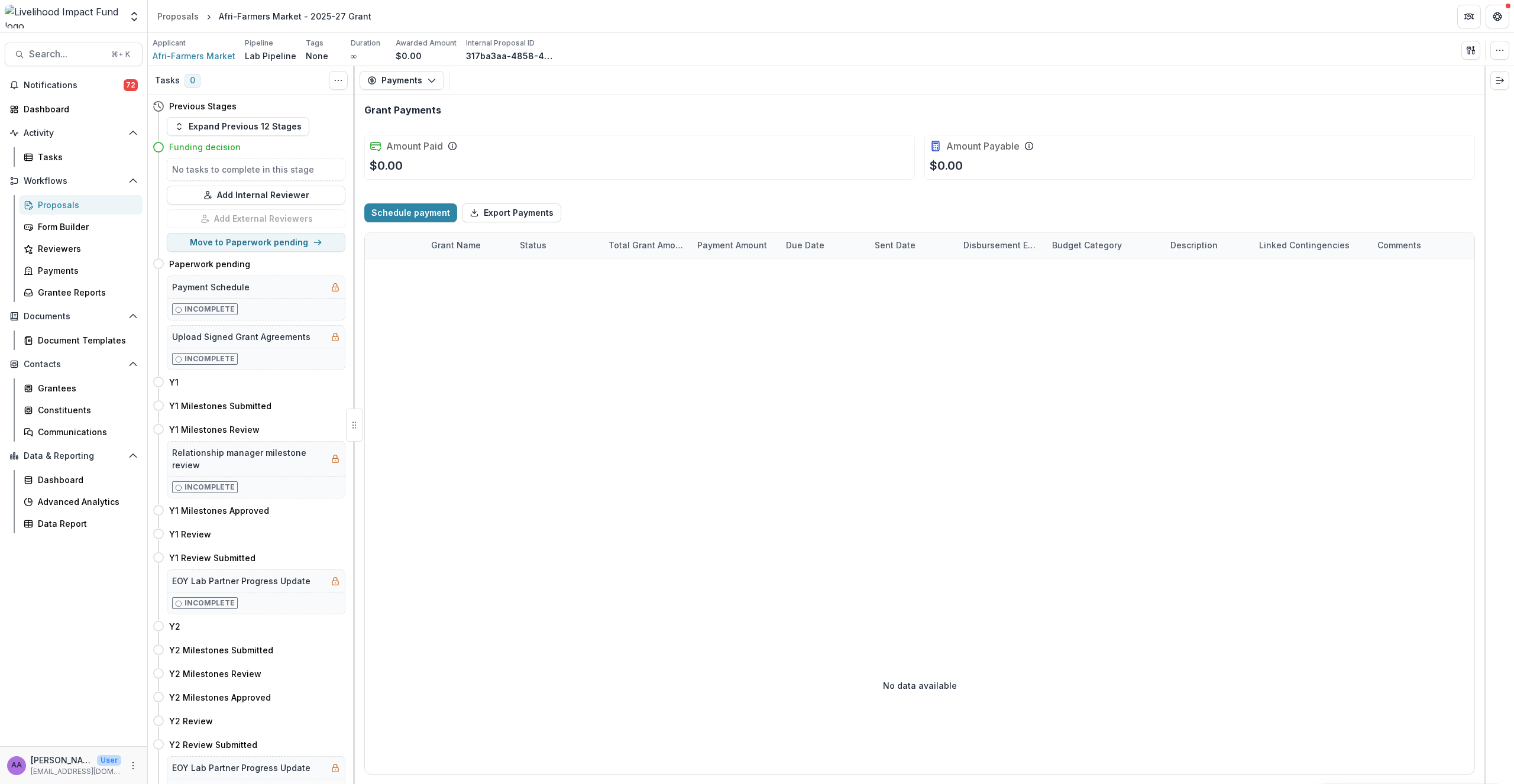
click at [91, 207] on div "Proposals" at bounding box center [85, 205] width 95 height 13
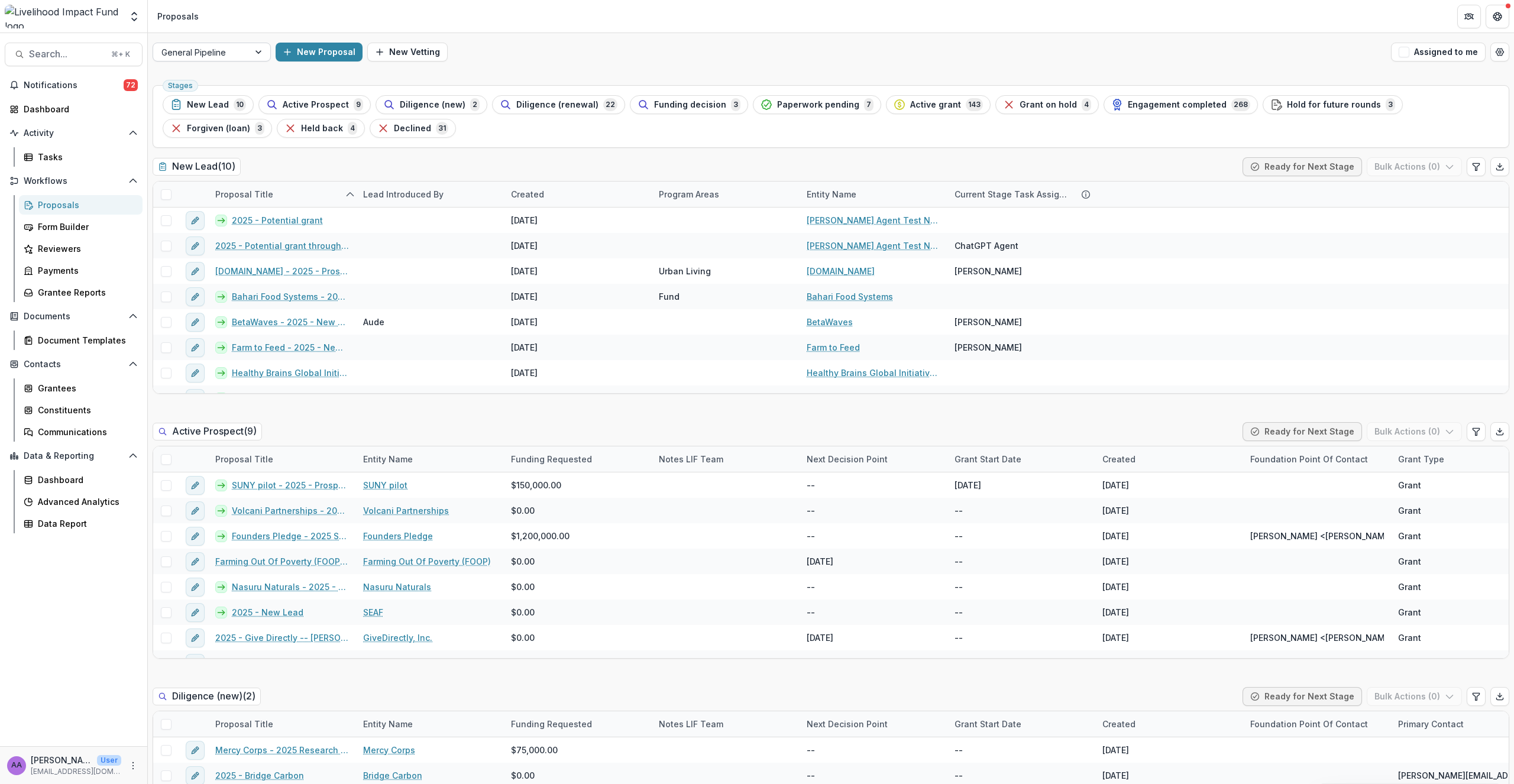
click at [268, 54] on div at bounding box center [259, 51] width 21 height 18
click at [219, 118] on div "Lab Pipeline" at bounding box center [212, 114] width 112 height 18
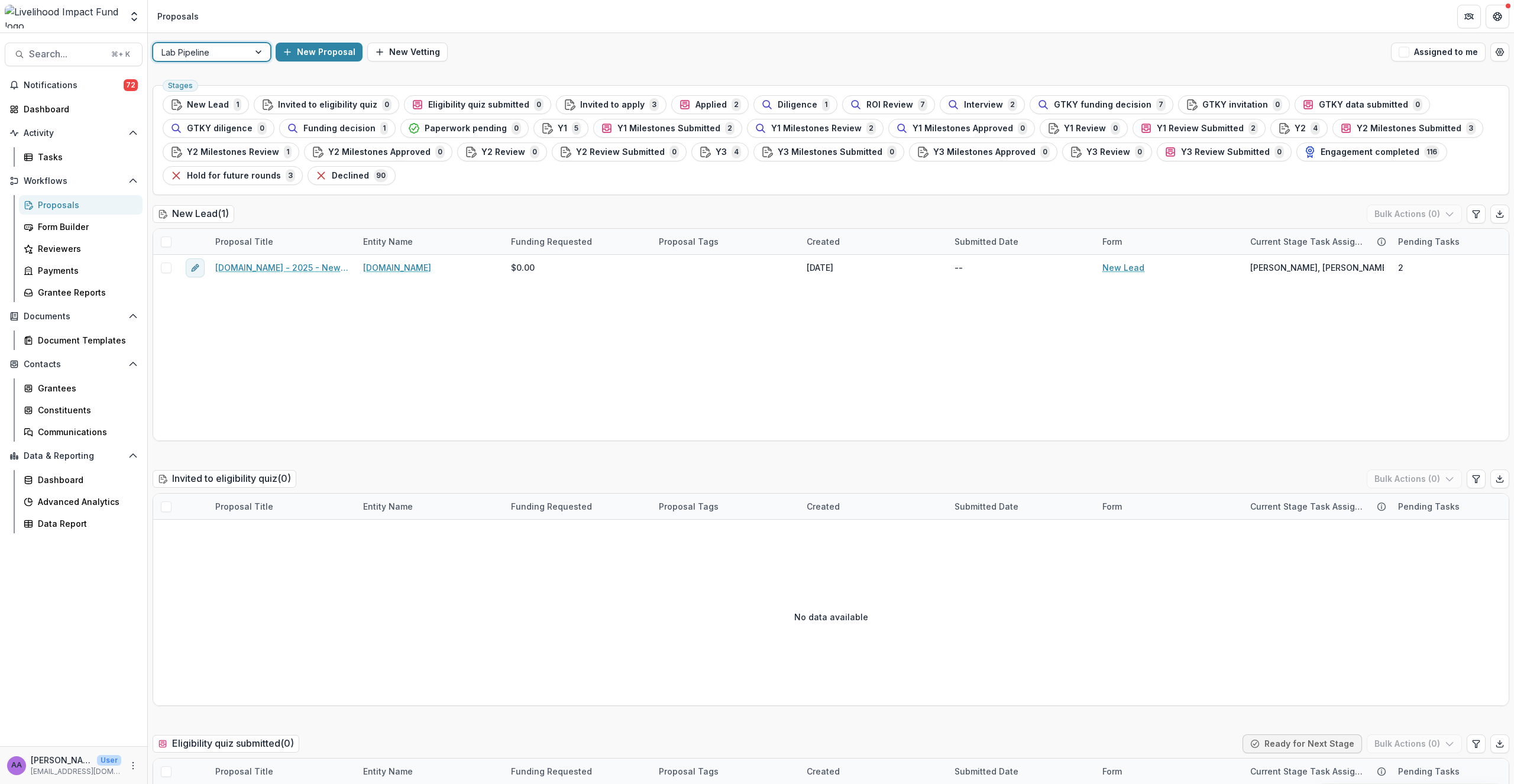
click at [196, 51] on div at bounding box center [201, 52] width 79 height 15
click at [206, 127] on div "Impact Investment & Riziki Pipeline" at bounding box center [212, 138] width 112 height 31
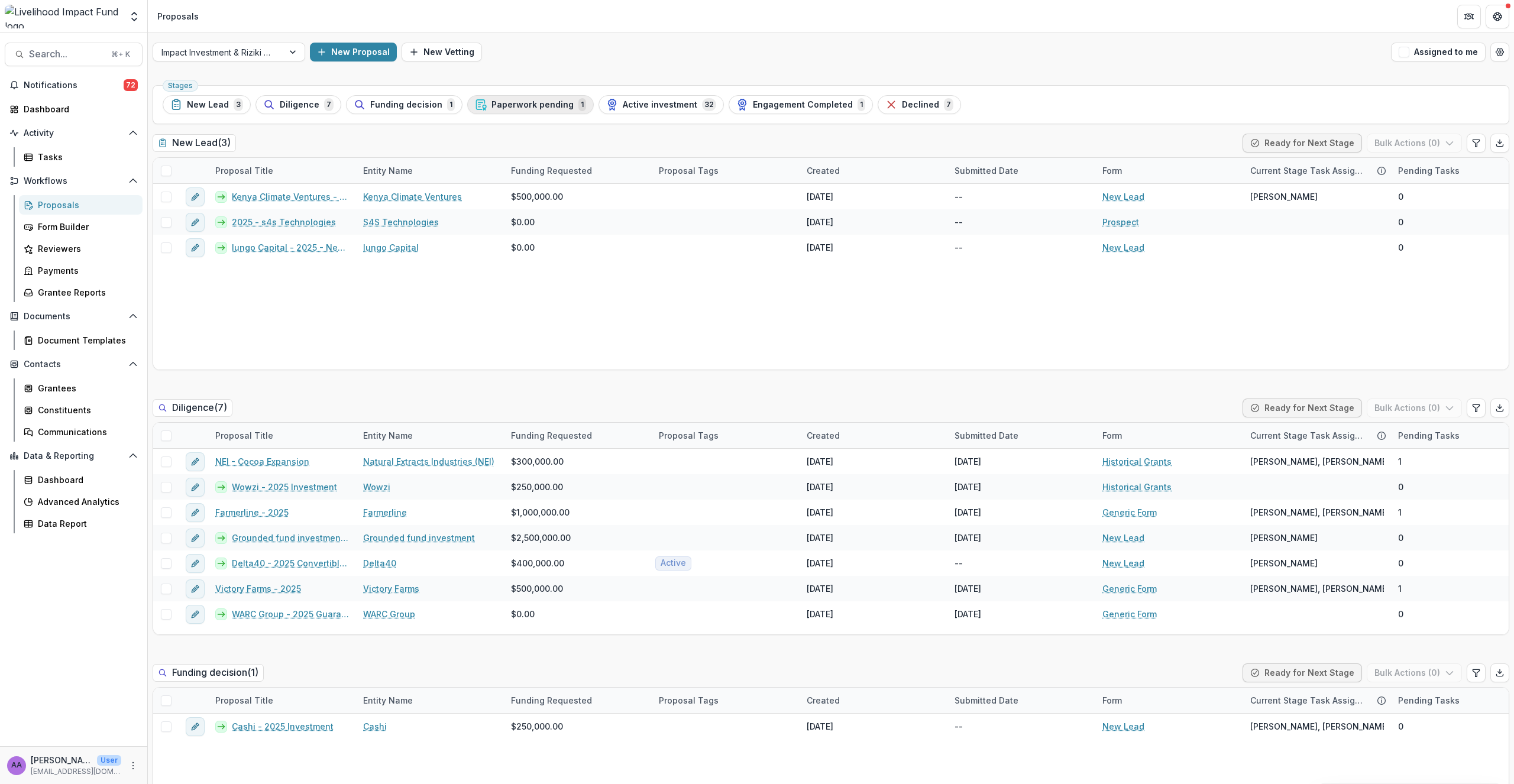
click at [514, 106] on span "Paperwork pending" at bounding box center [533, 105] width 82 height 10
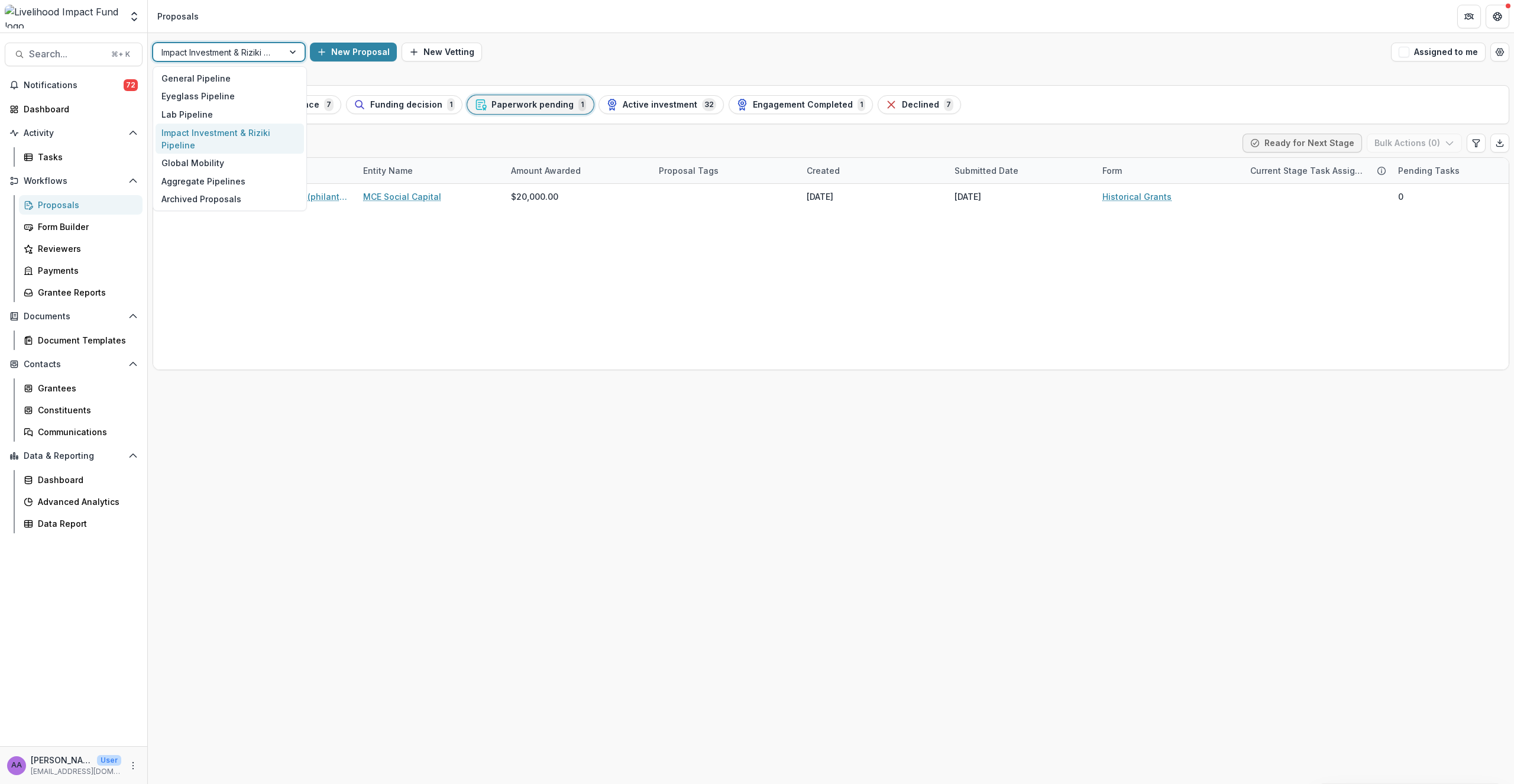
click at [239, 56] on div at bounding box center [218, 52] width 114 height 15
click at [391, 108] on span "Funding decision" at bounding box center [406, 105] width 72 height 10
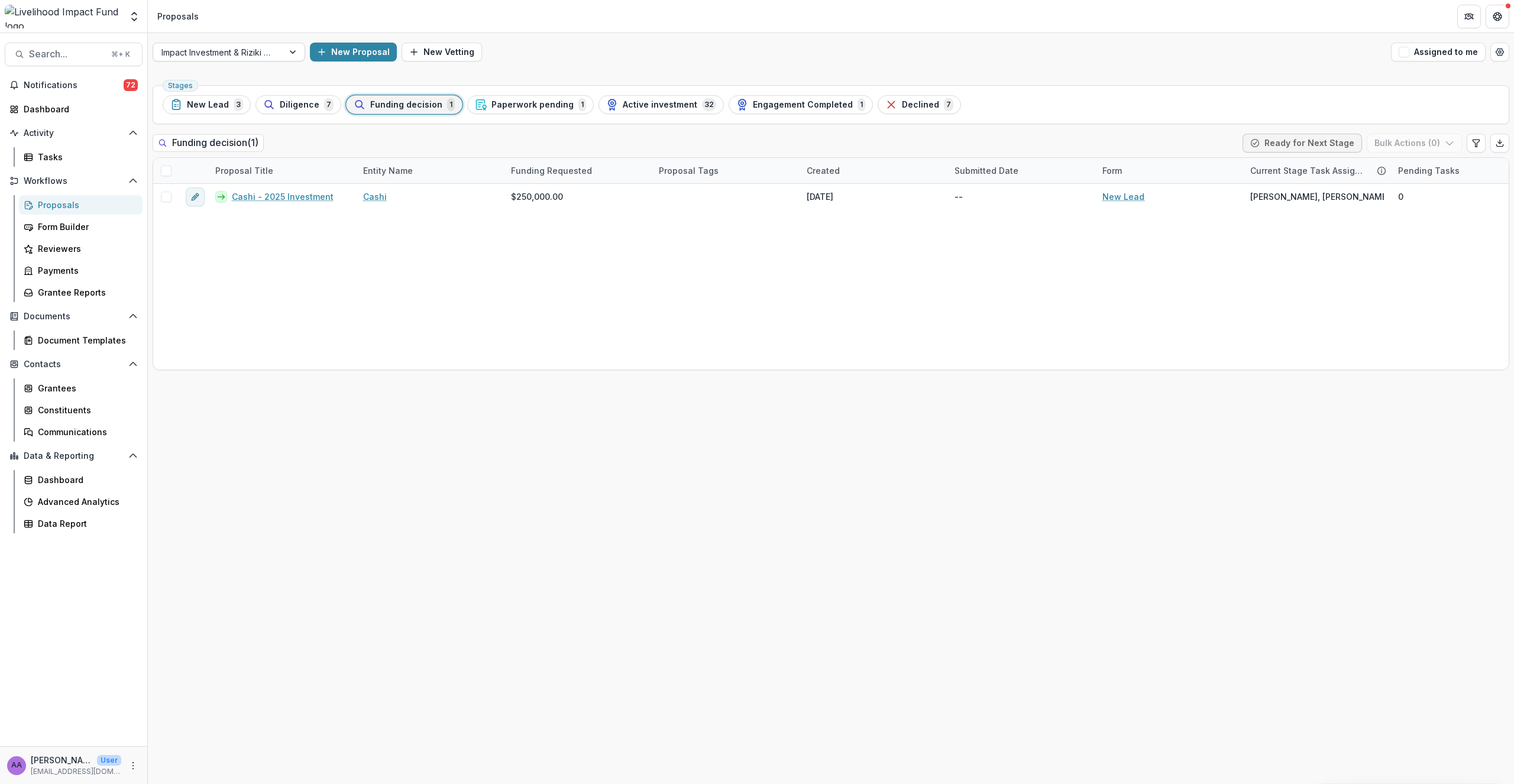
click at [254, 50] on div at bounding box center [218, 52] width 114 height 15
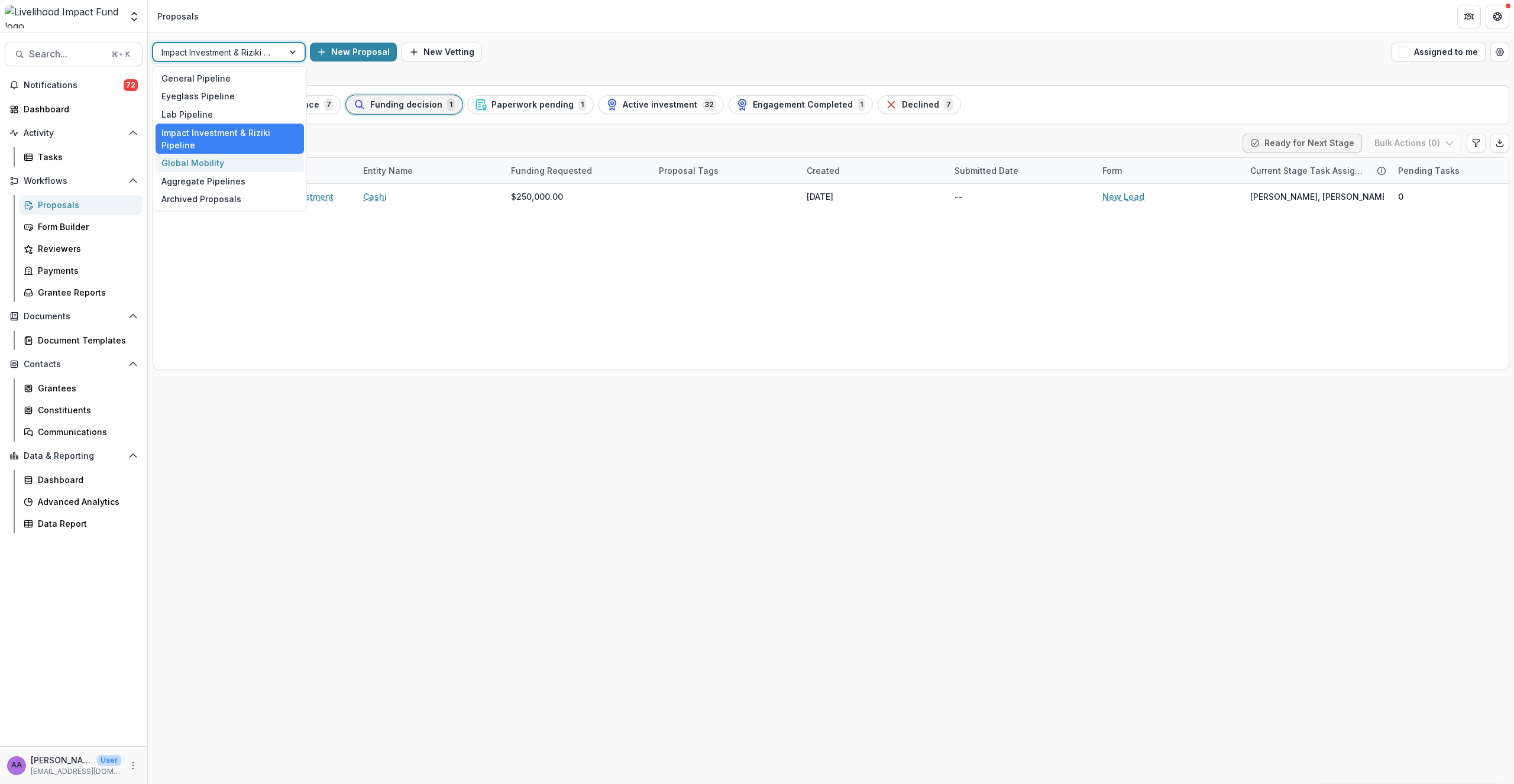
click at [205, 163] on div "Global Mobility" at bounding box center [230, 163] width 149 height 18
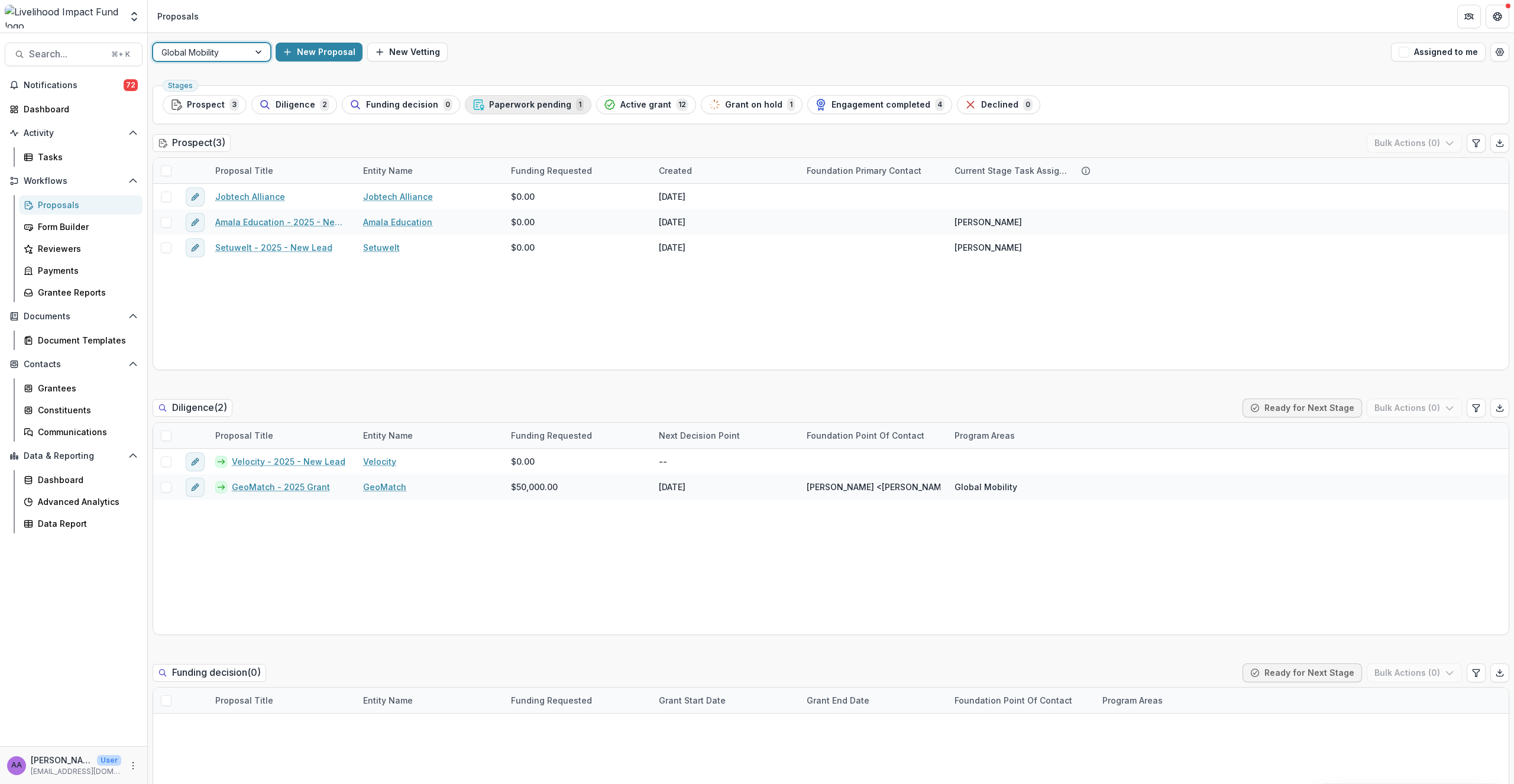
click at [528, 108] on span "Paperwork pending" at bounding box center [530, 105] width 82 height 10
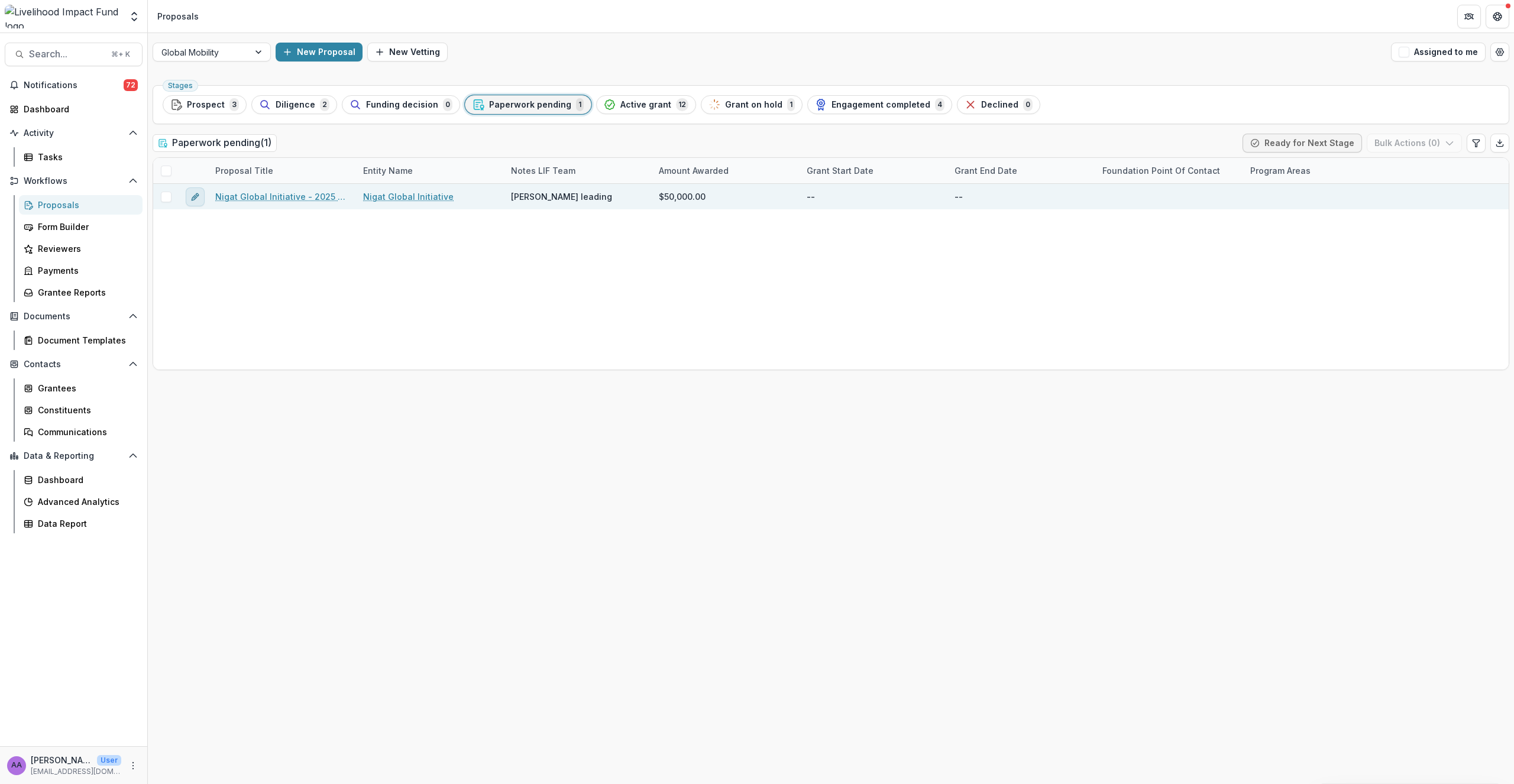
click at [200, 198] on button "edit" at bounding box center [195, 196] width 19 height 19
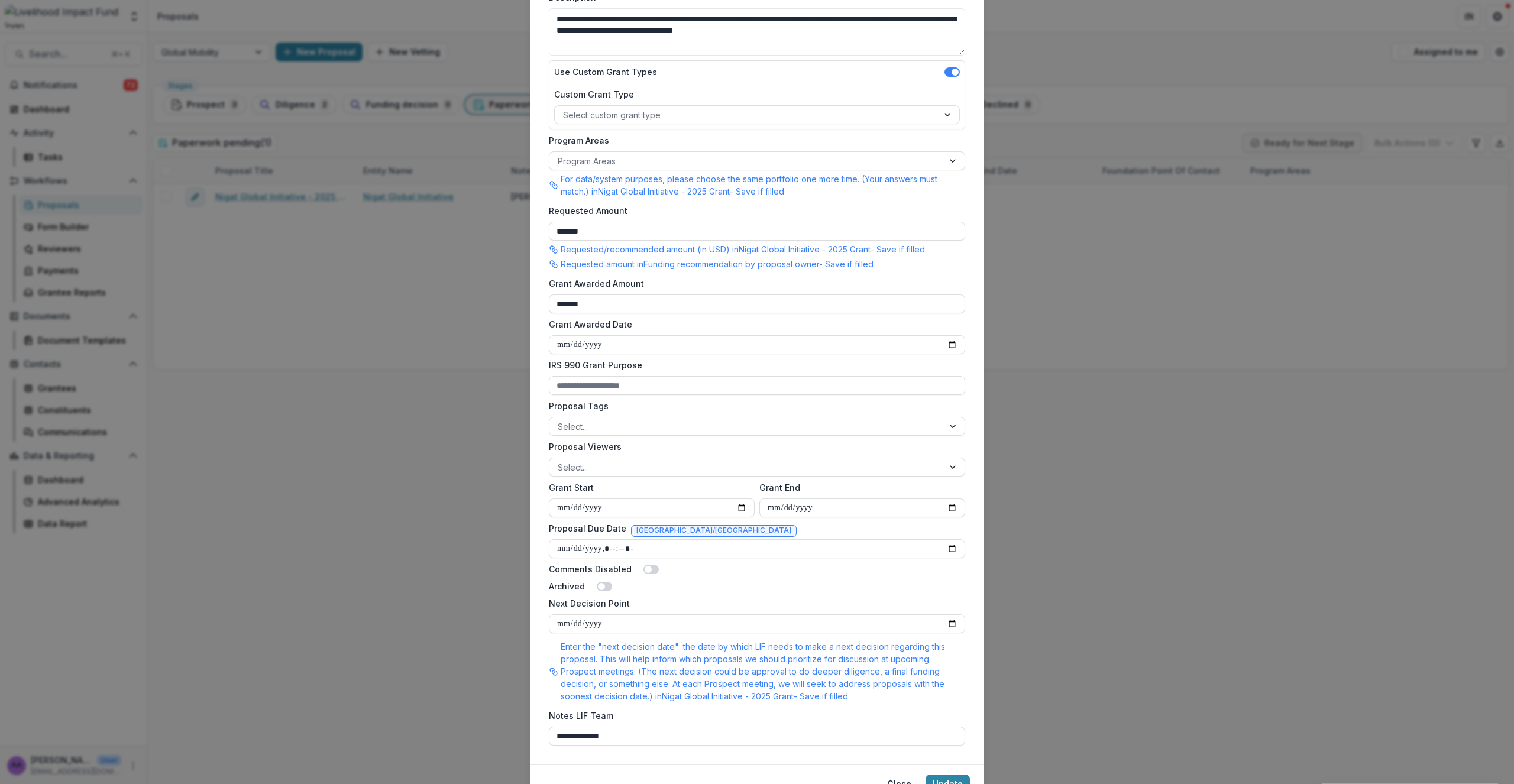
scroll to position [239, 0]
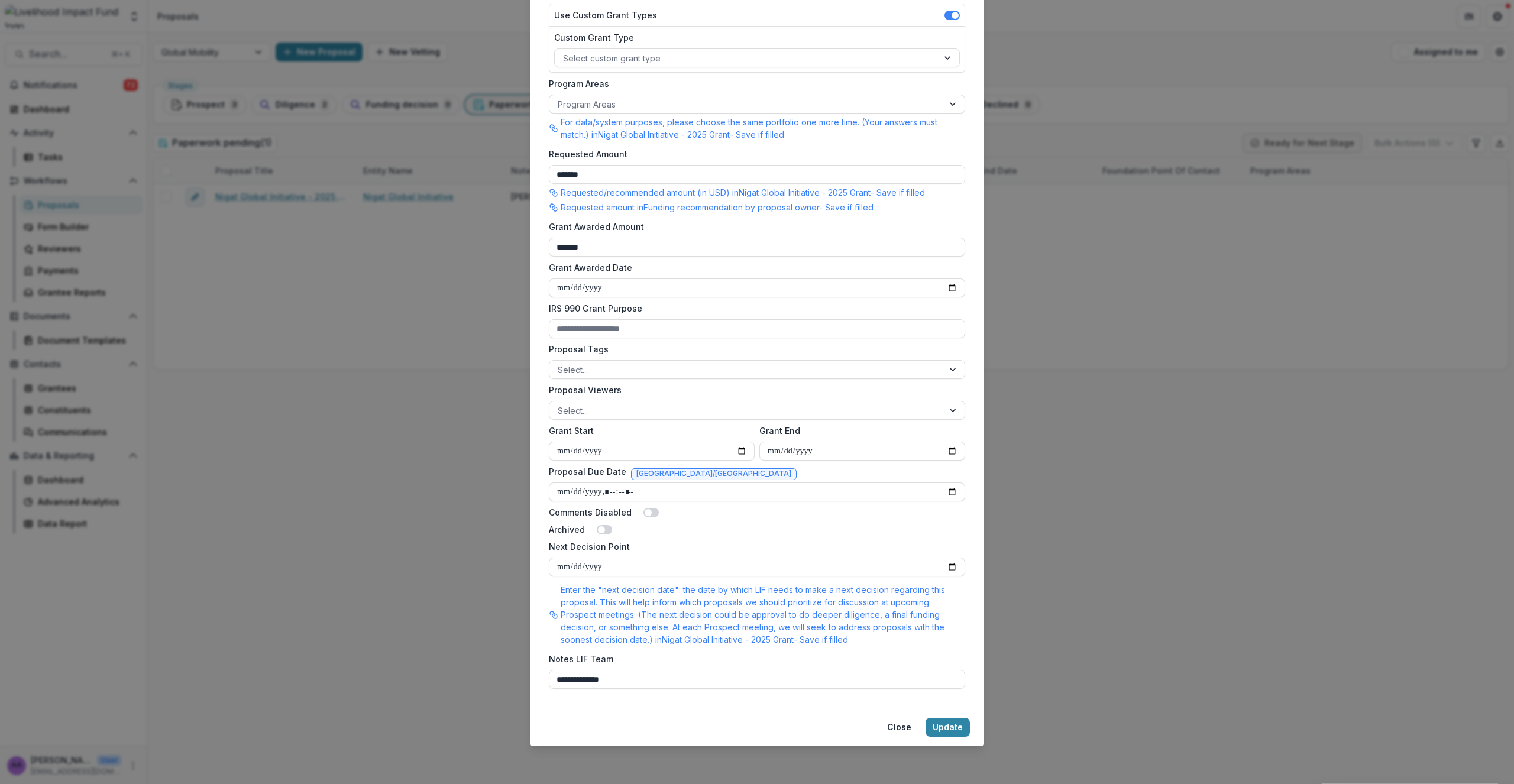
drag, startPoint x: 581, startPoint y: 679, endPoint x: 533, endPoint y: 679, distance: 48.0
click at [533, 679] on div "**********" at bounding box center [756, 271] width 454 height 874
type input "**********"
click at [946, 730] on button "Update" at bounding box center [947, 727] width 44 height 19
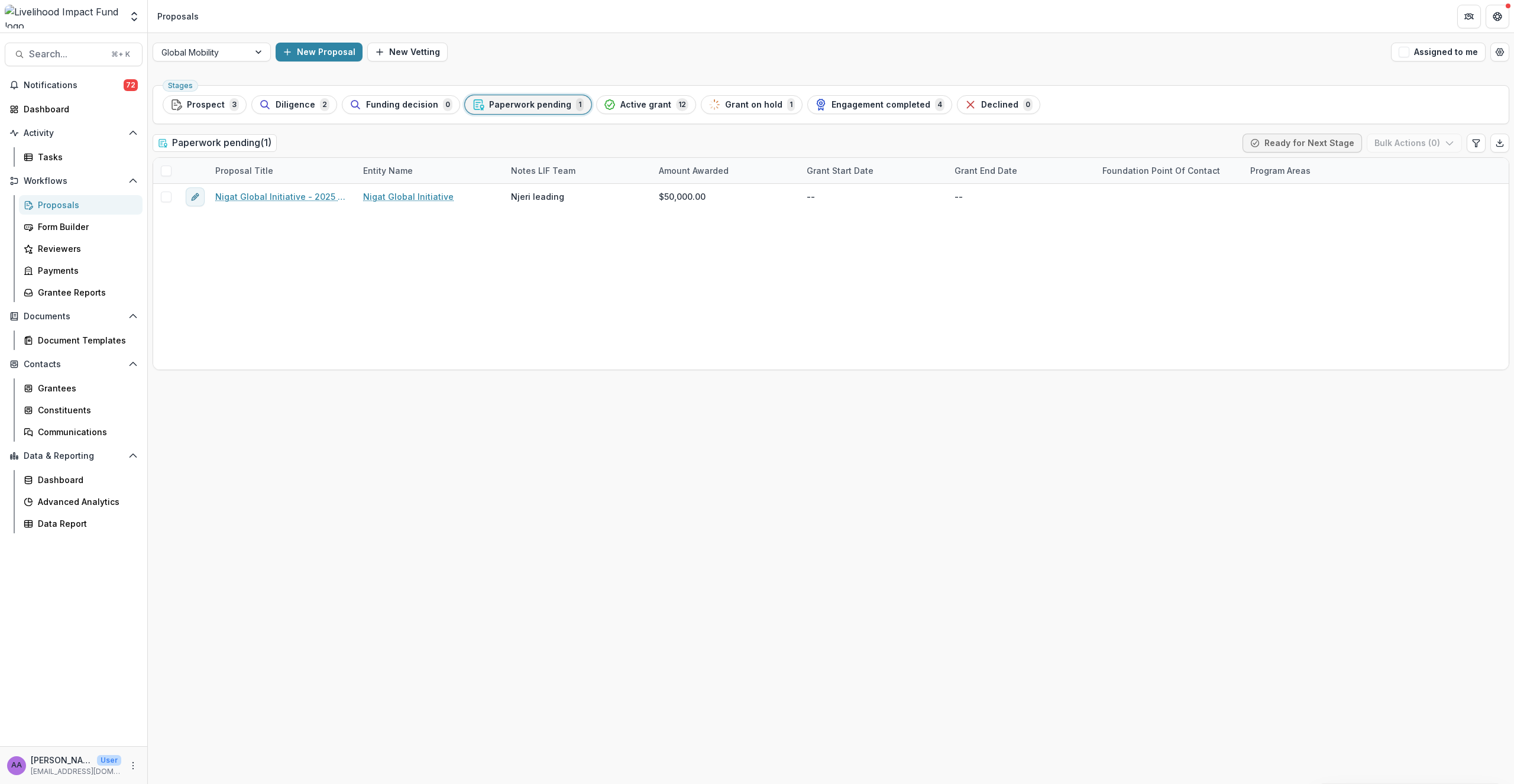
click at [452, 285] on div "Nigat Global Initiative - 2025 Grant Nigat Global Initiative Njeri leading $50,…" at bounding box center [831, 276] width 1356 height 186
click at [79, 50] on span "Search..." at bounding box center [67, 54] width 75 height 11
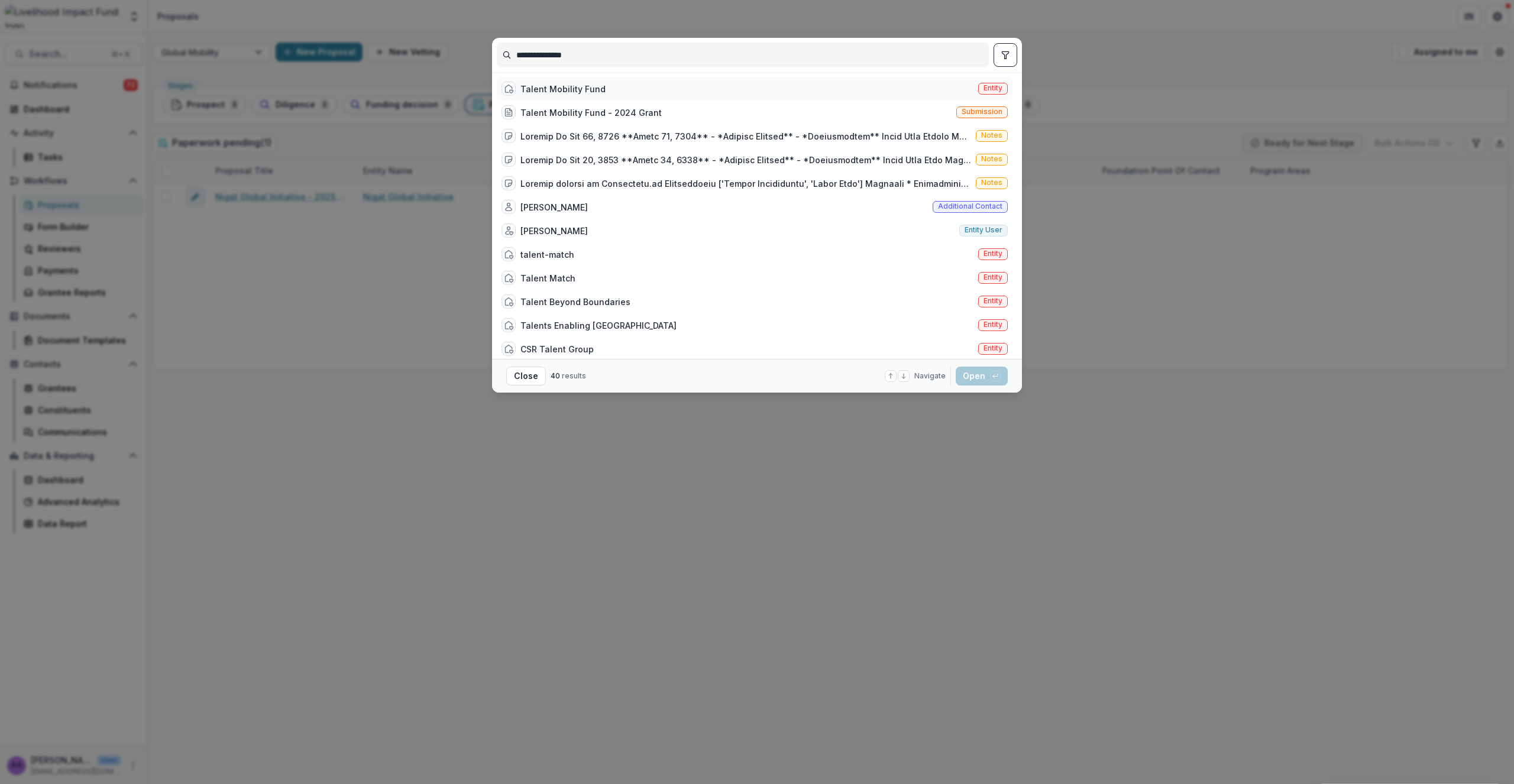
type input "**********"
click at [580, 88] on div "Talent Mobility Fund" at bounding box center [563, 89] width 85 height 13
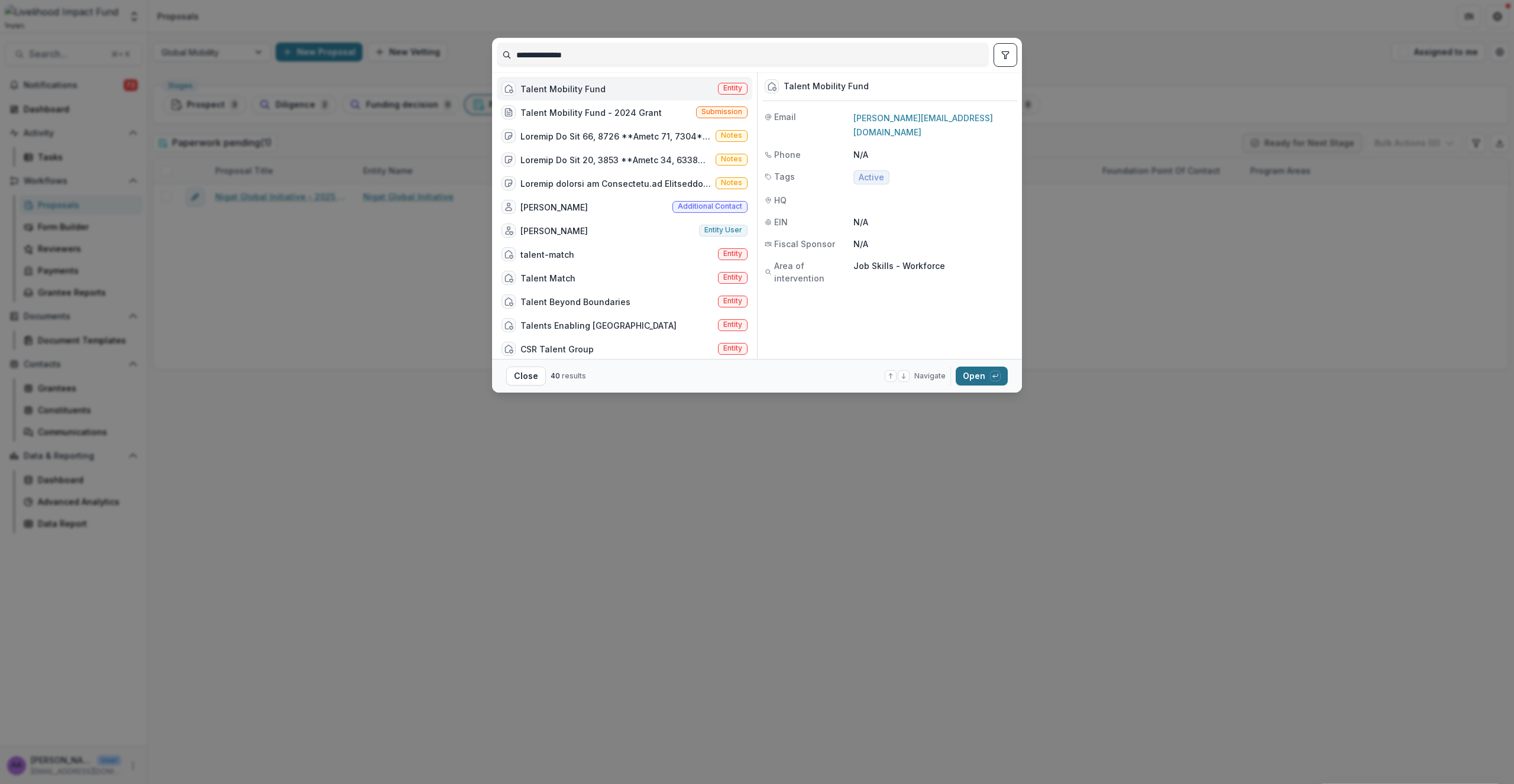
click at [978, 377] on button "Open with enter key" at bounding box center [982, 375] width 52 height 19
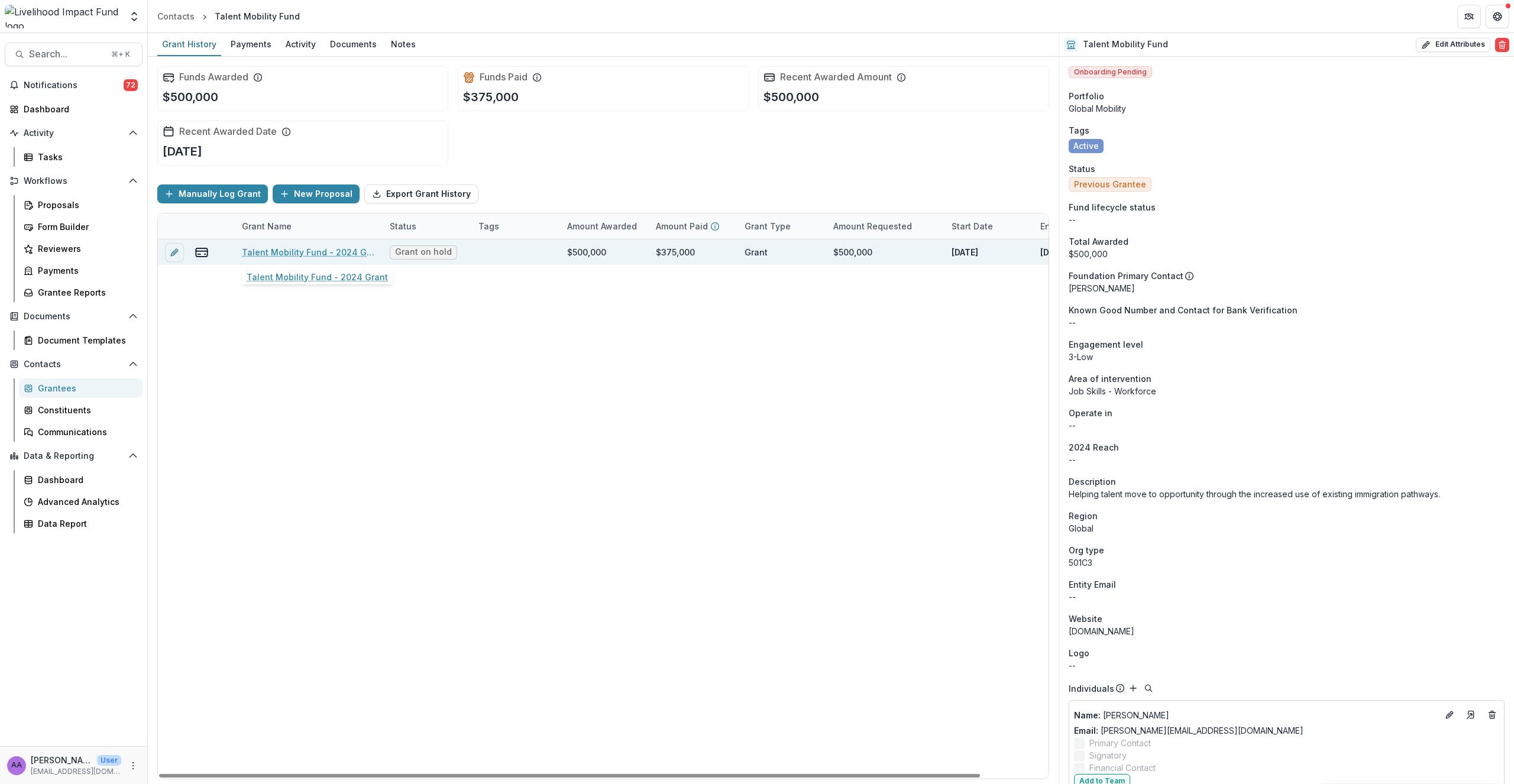
click at [310, 256] on link "Talent Mobility Fund - 2024 Grant" at bounding box center [308, 252] width 134 height 13
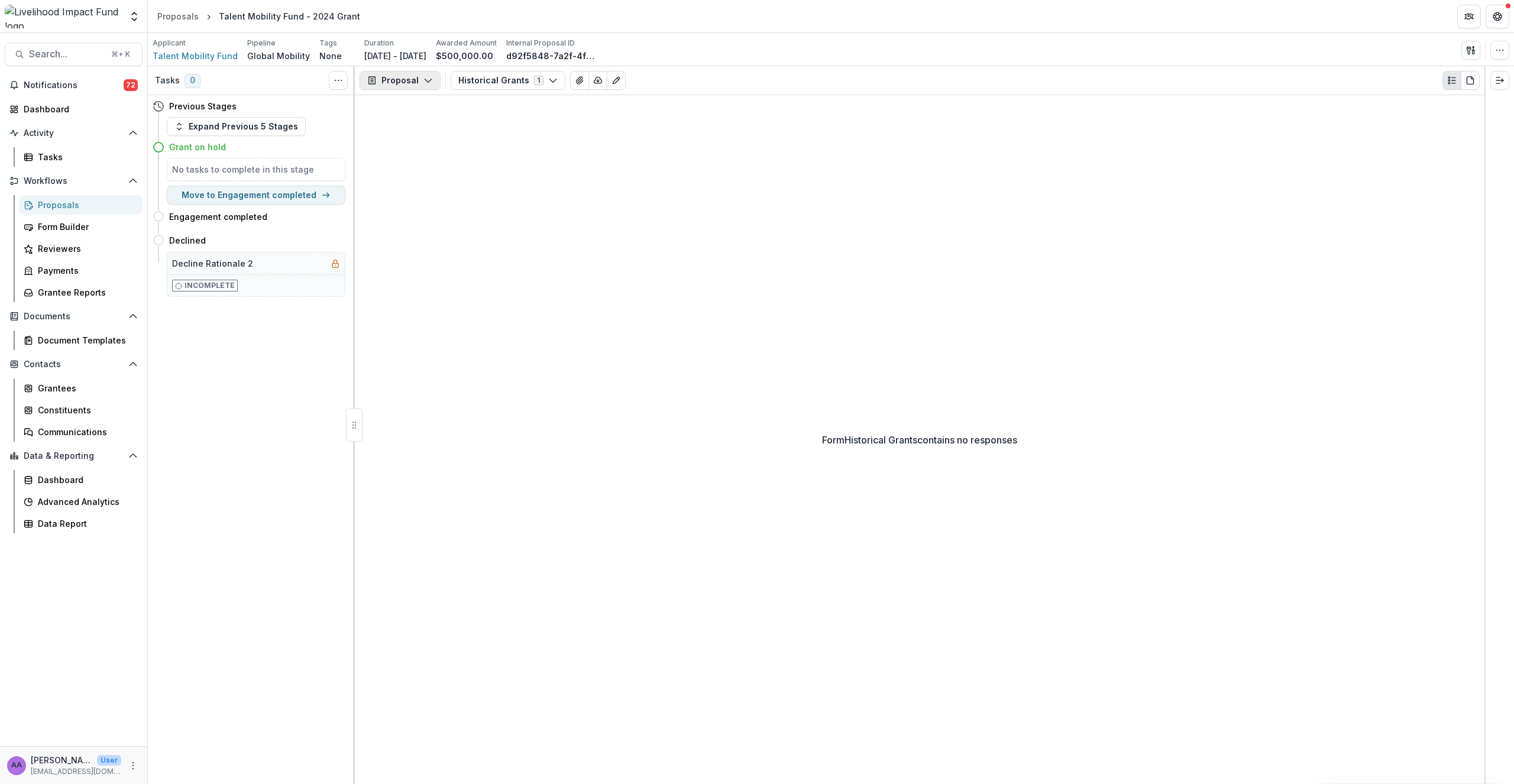
click at [410, 89] on button "Proposal" at bounding box center [400, 80] width 81 height 19
click at [426, 120] on button "Payments" at bounding box center [430, 127] width 136 height 19
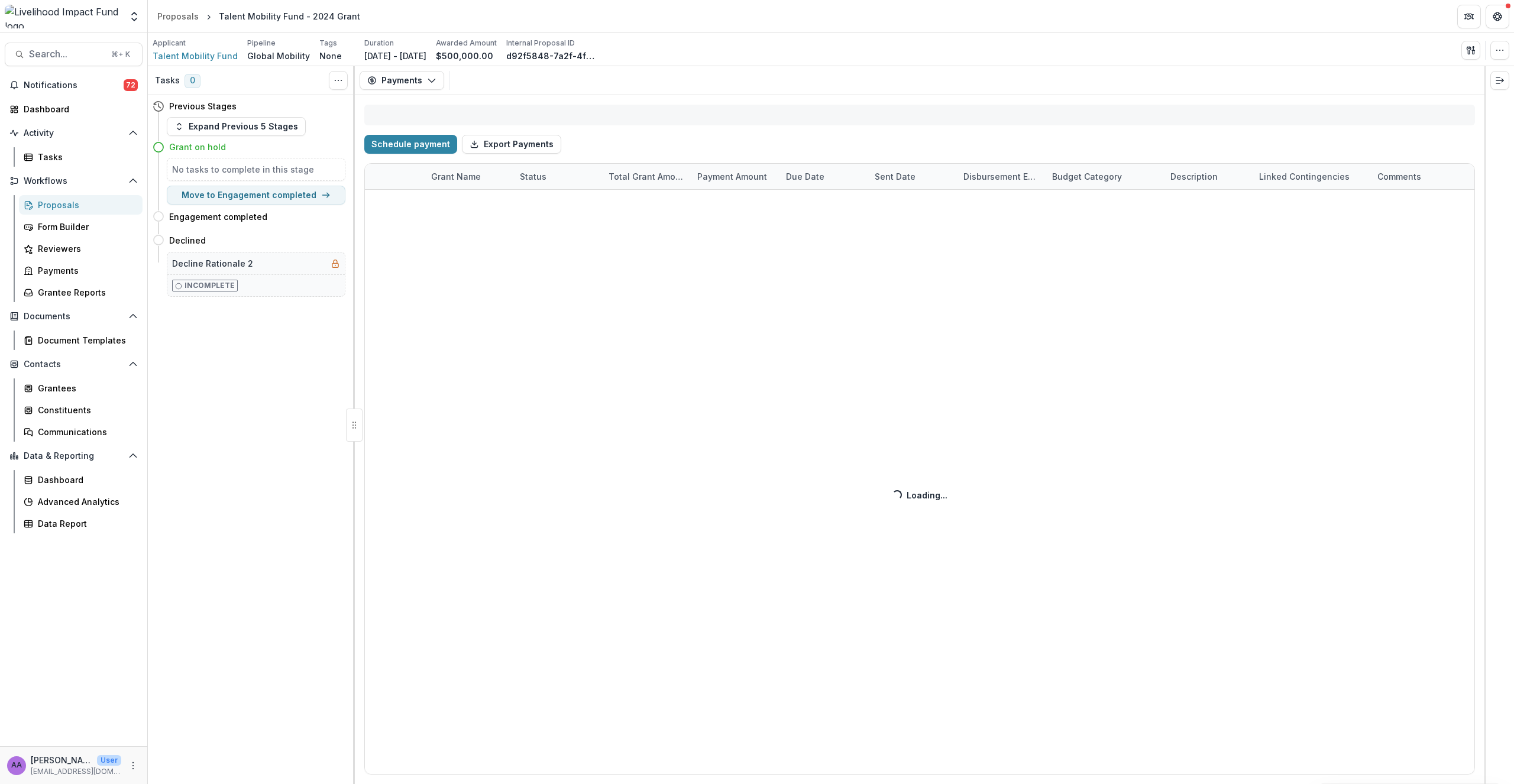
select select "****"
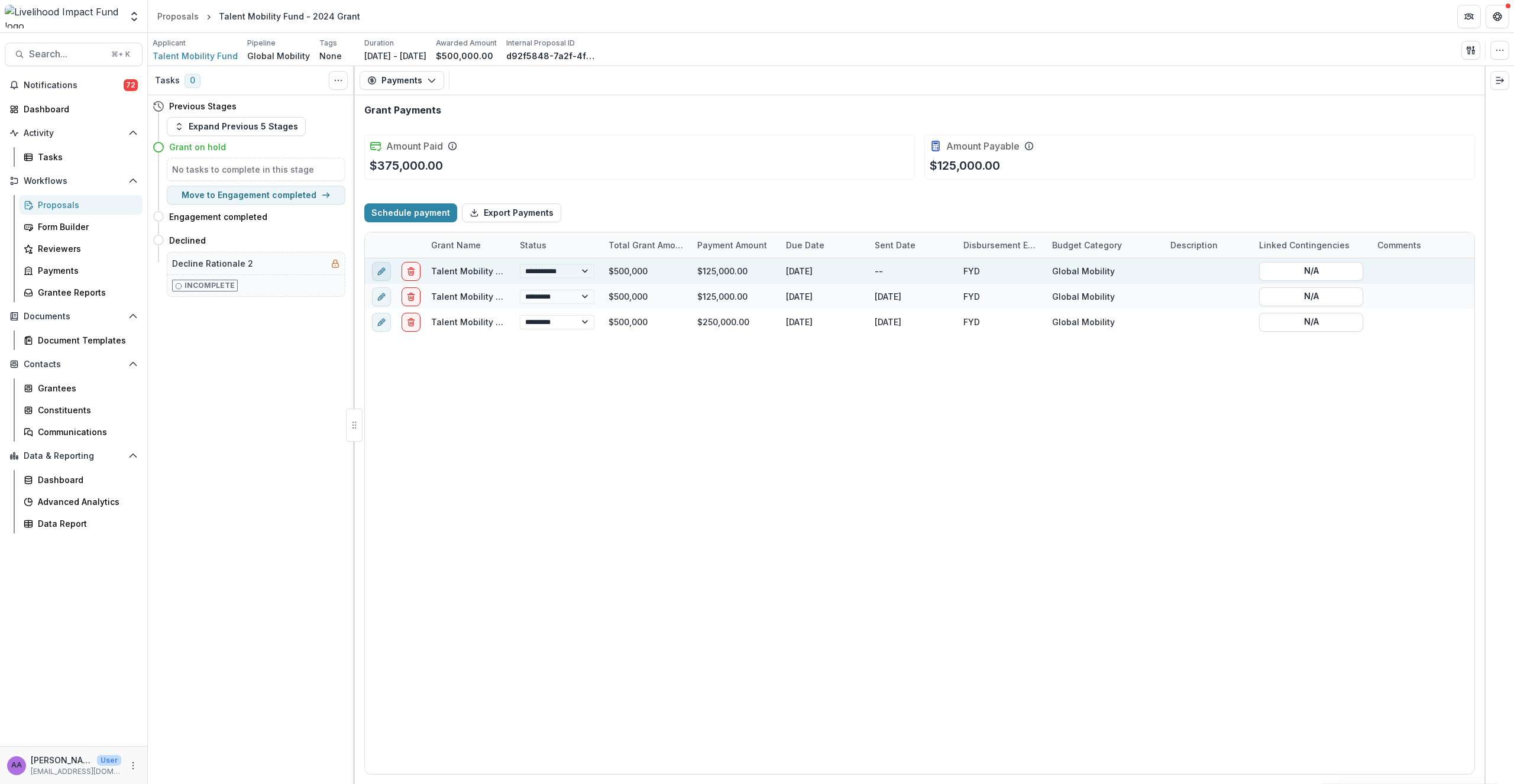
click at [386, 270] on icon "edit" at bounding box center [382, 271] width 10 height 10
select select "**********"
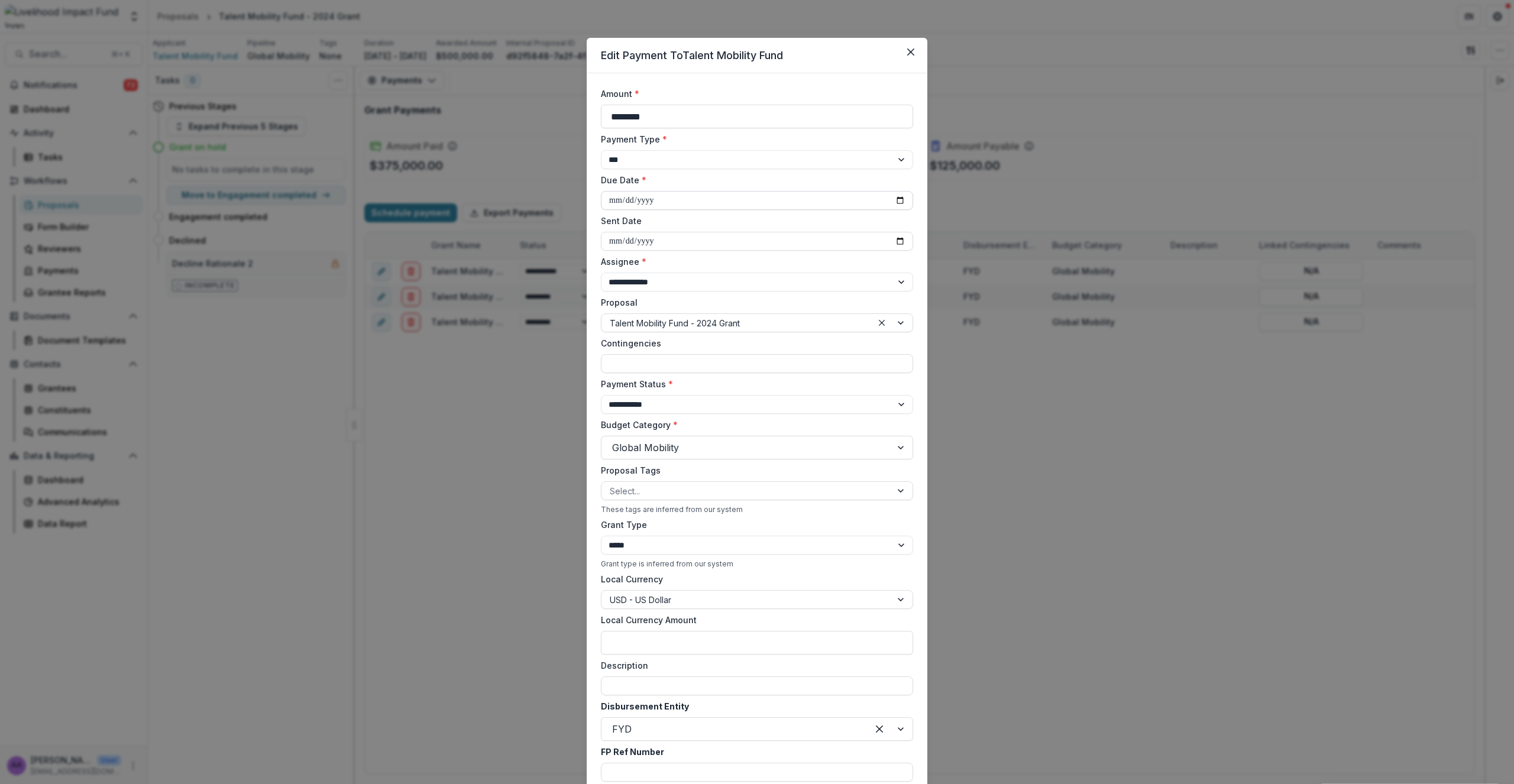
click at [900, 199] on input "**********" at bounding box center [757, 200] width 312 height 19
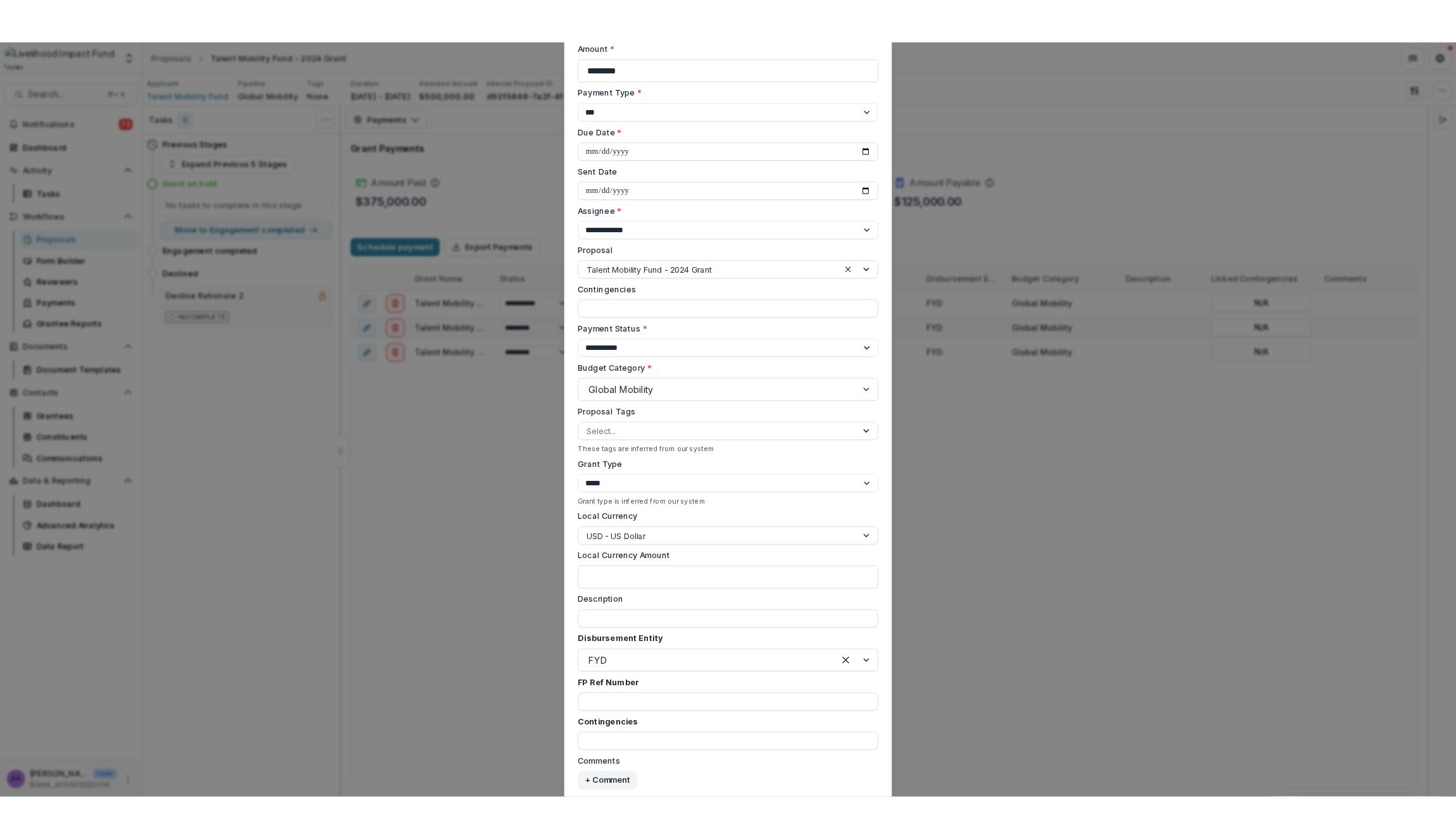
scroll to position [182, 0]
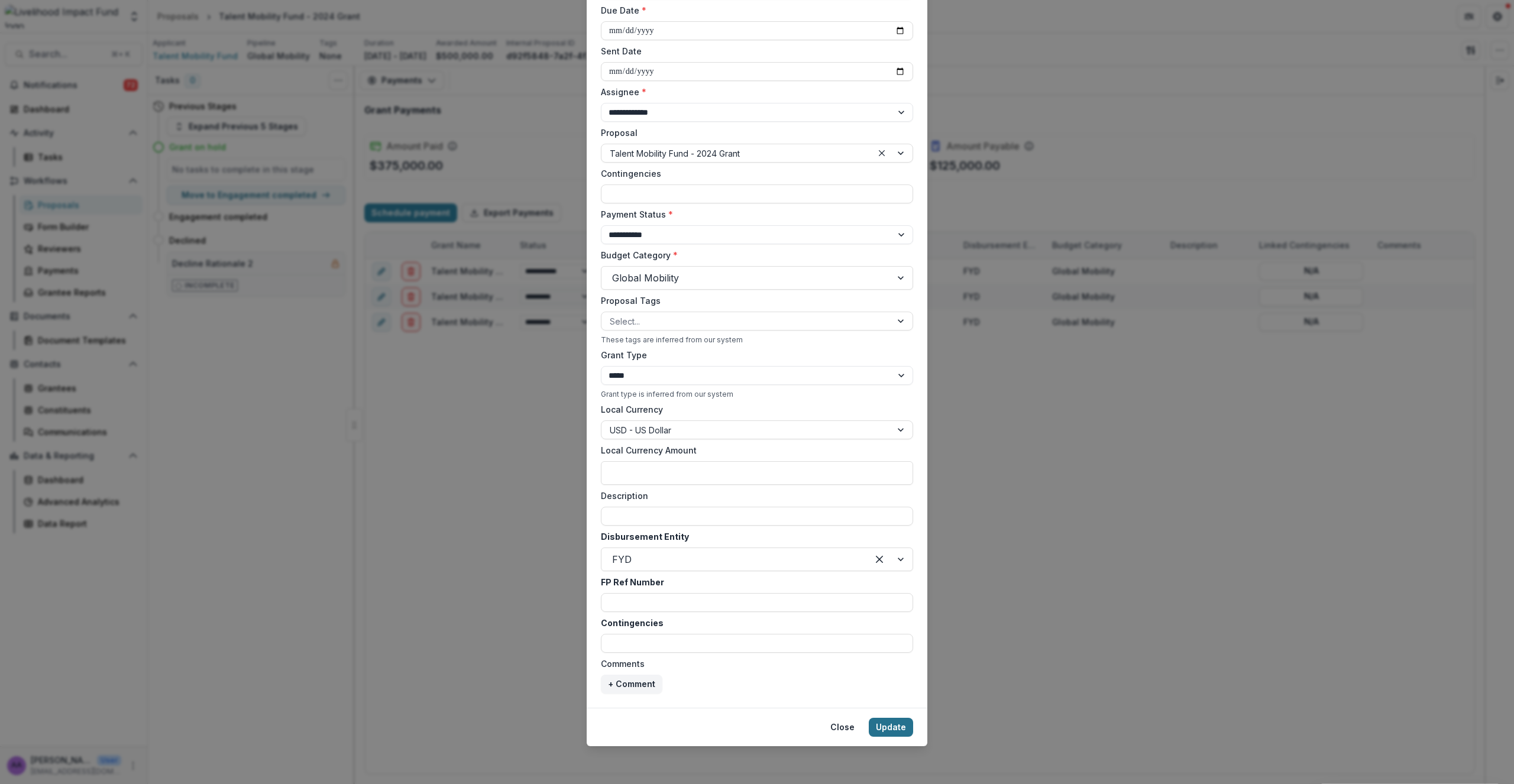
click at [888, 731] on button "Update" at bounding box center [891, 727] width 44 height 19
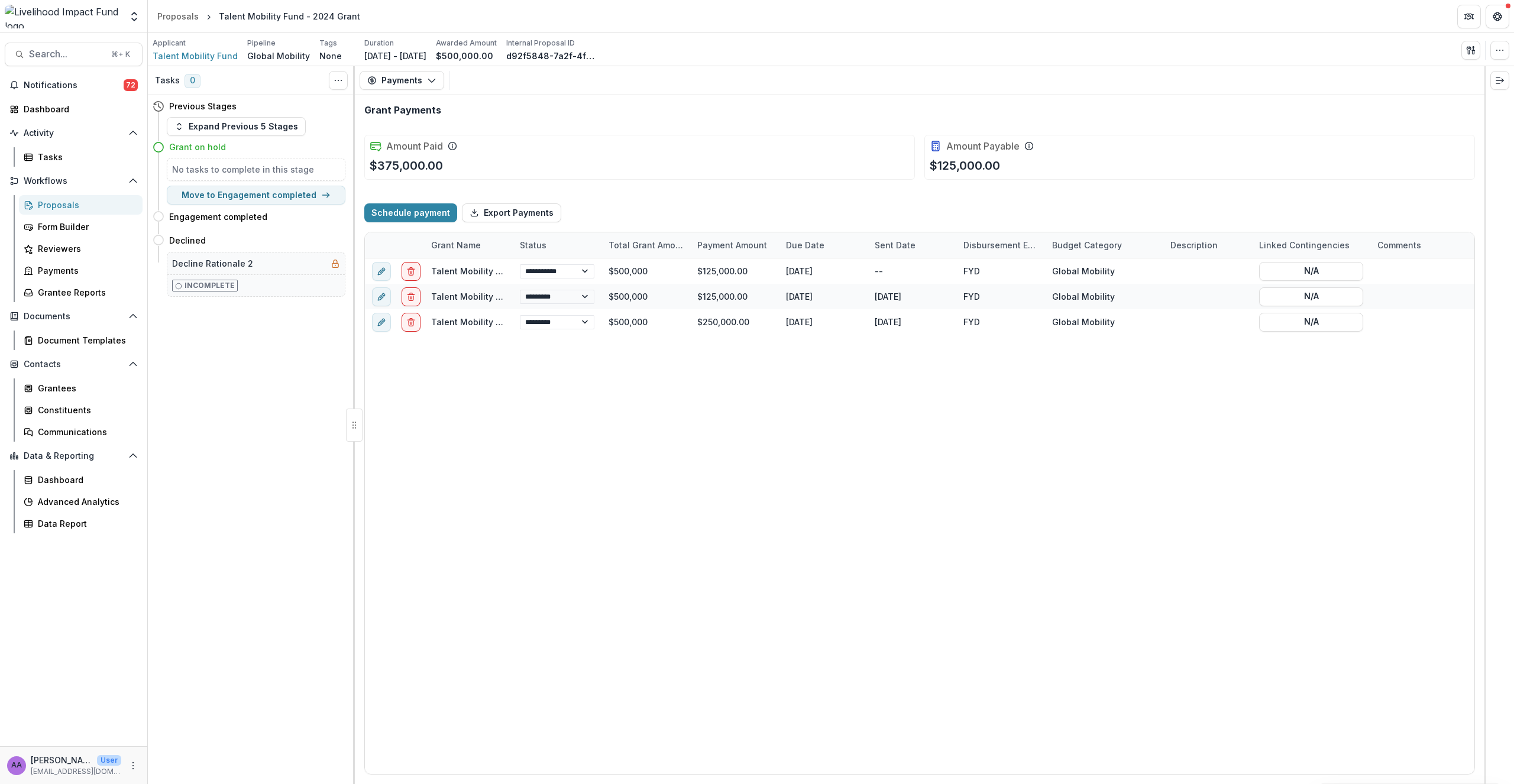
type input "**********"
select select "****"
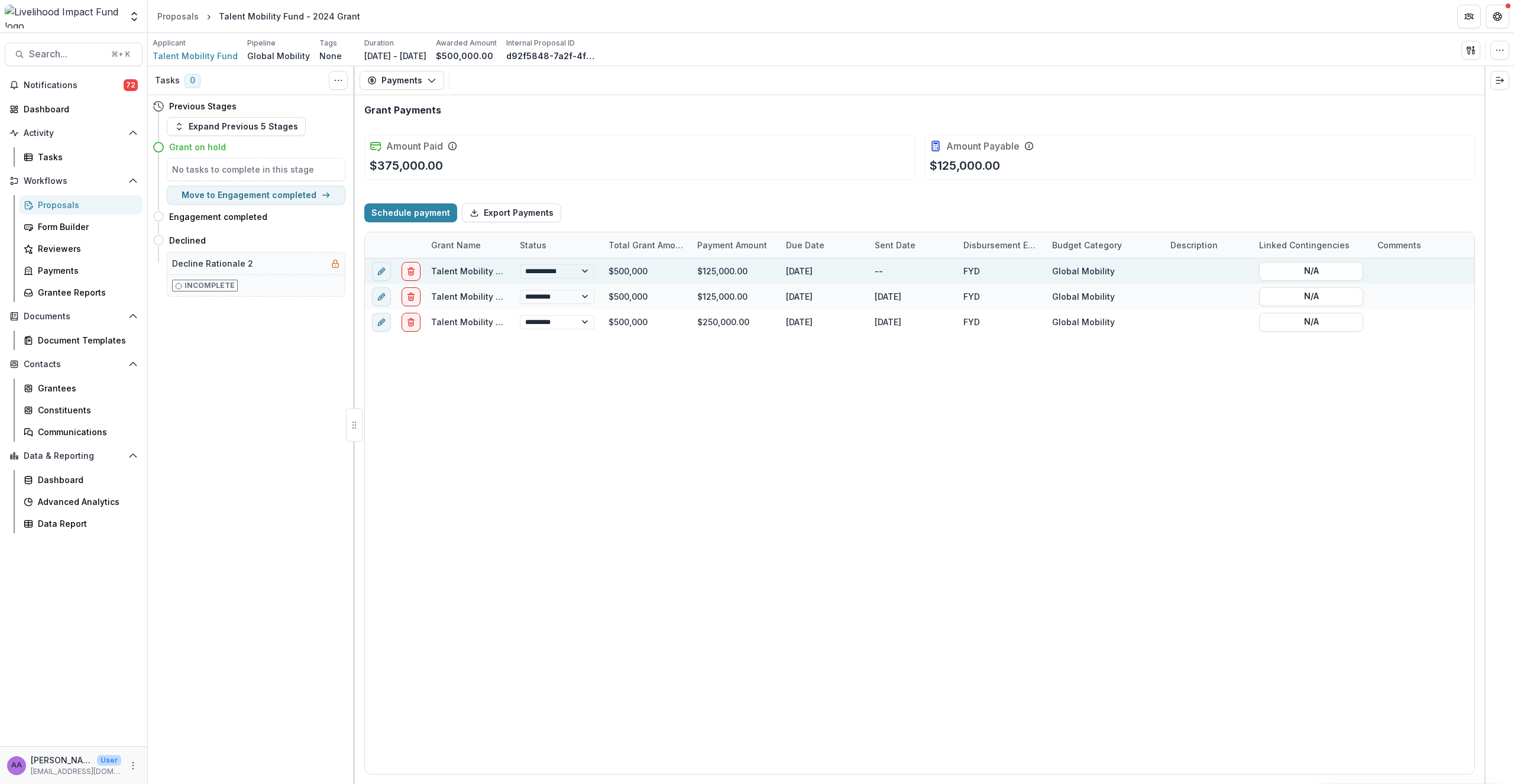
select select "****"
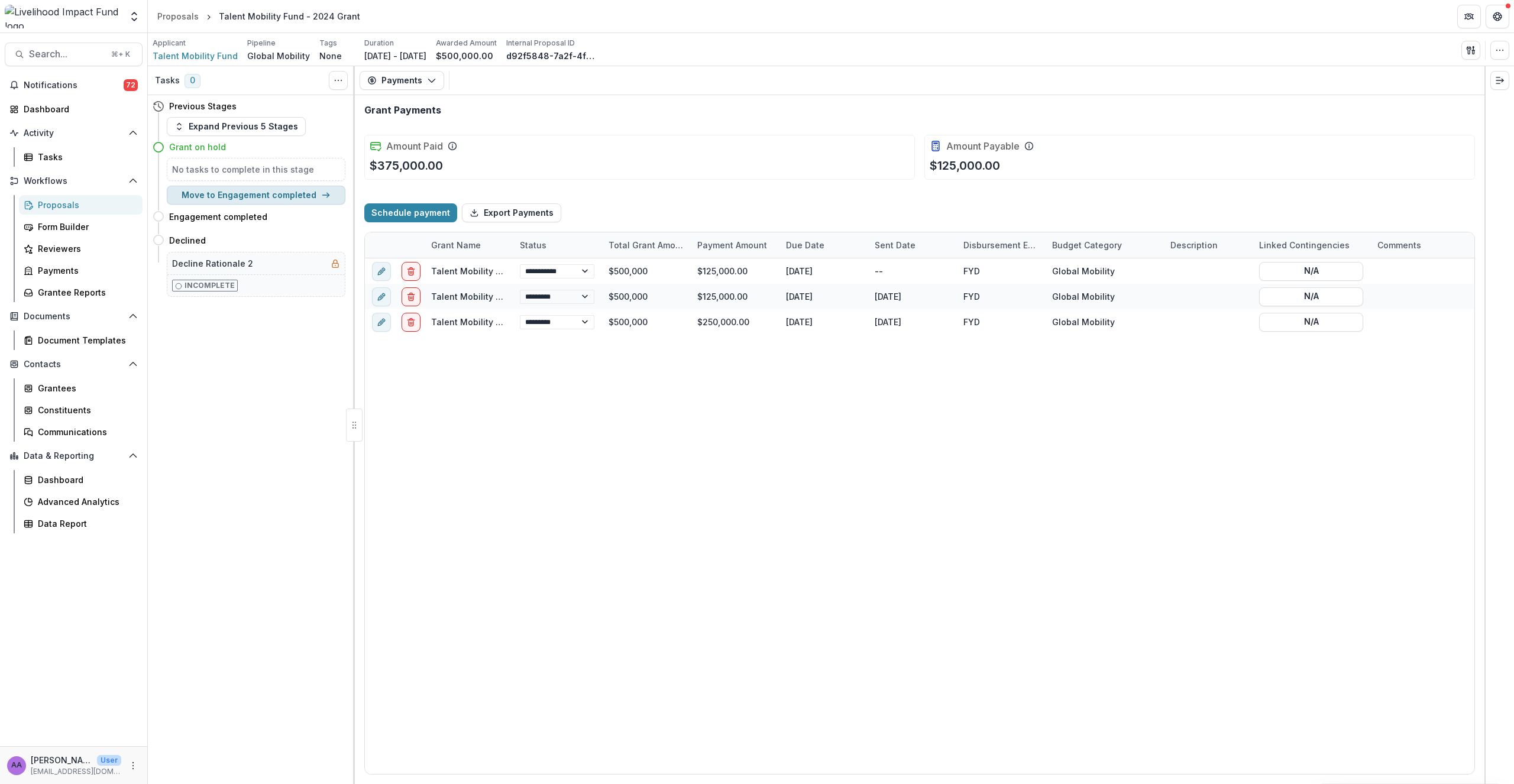
click at [236, 196] on button "Move to Engagement completed" at bounding box center [256, 195] width 178 height 19
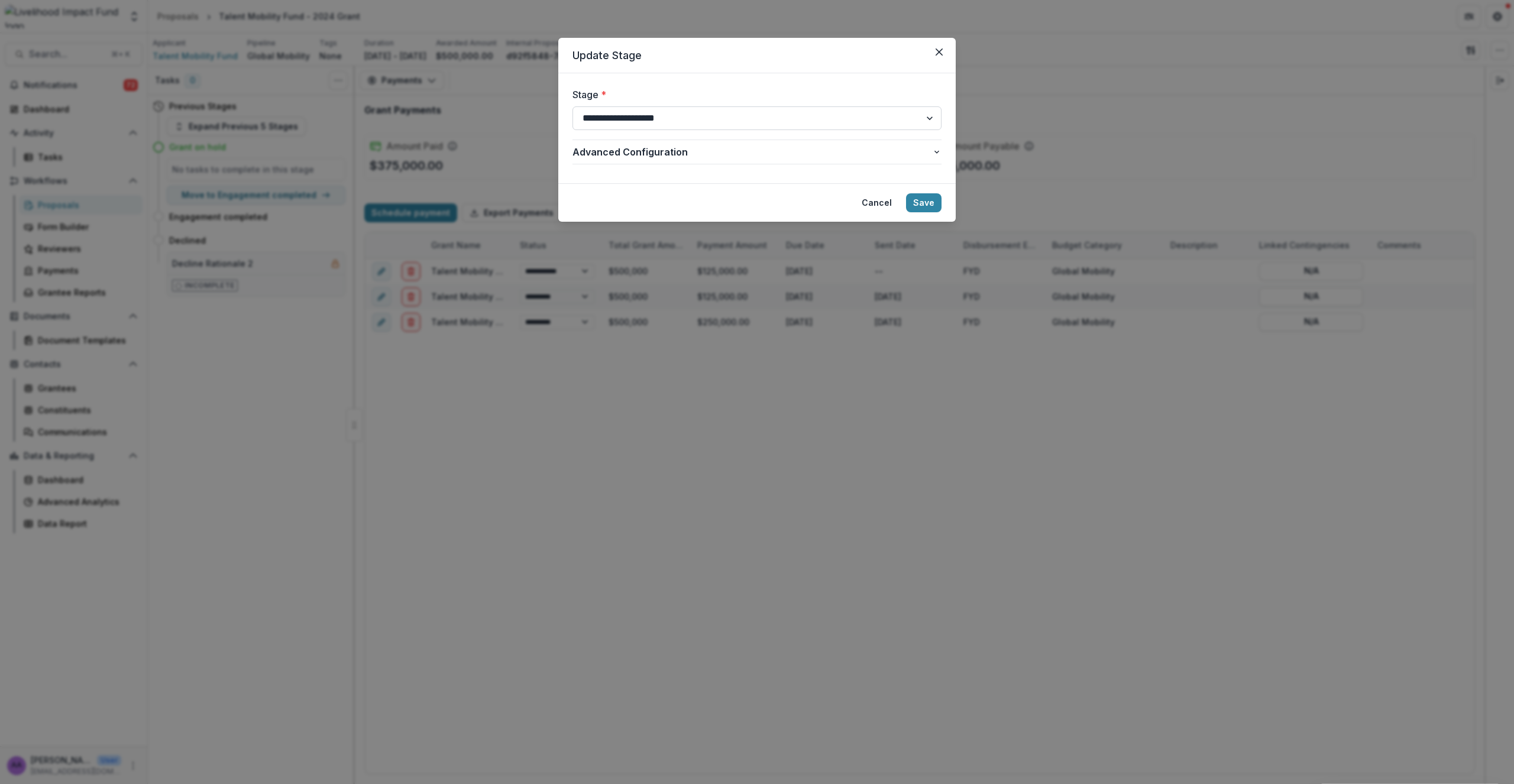
click at [621, 123] on select "**********" at bounding box center [757, 118] width 369 height 24
select select "**********"
click at [573, 106] on select "**********" at bounding box center [757, 118] width 369 height 24
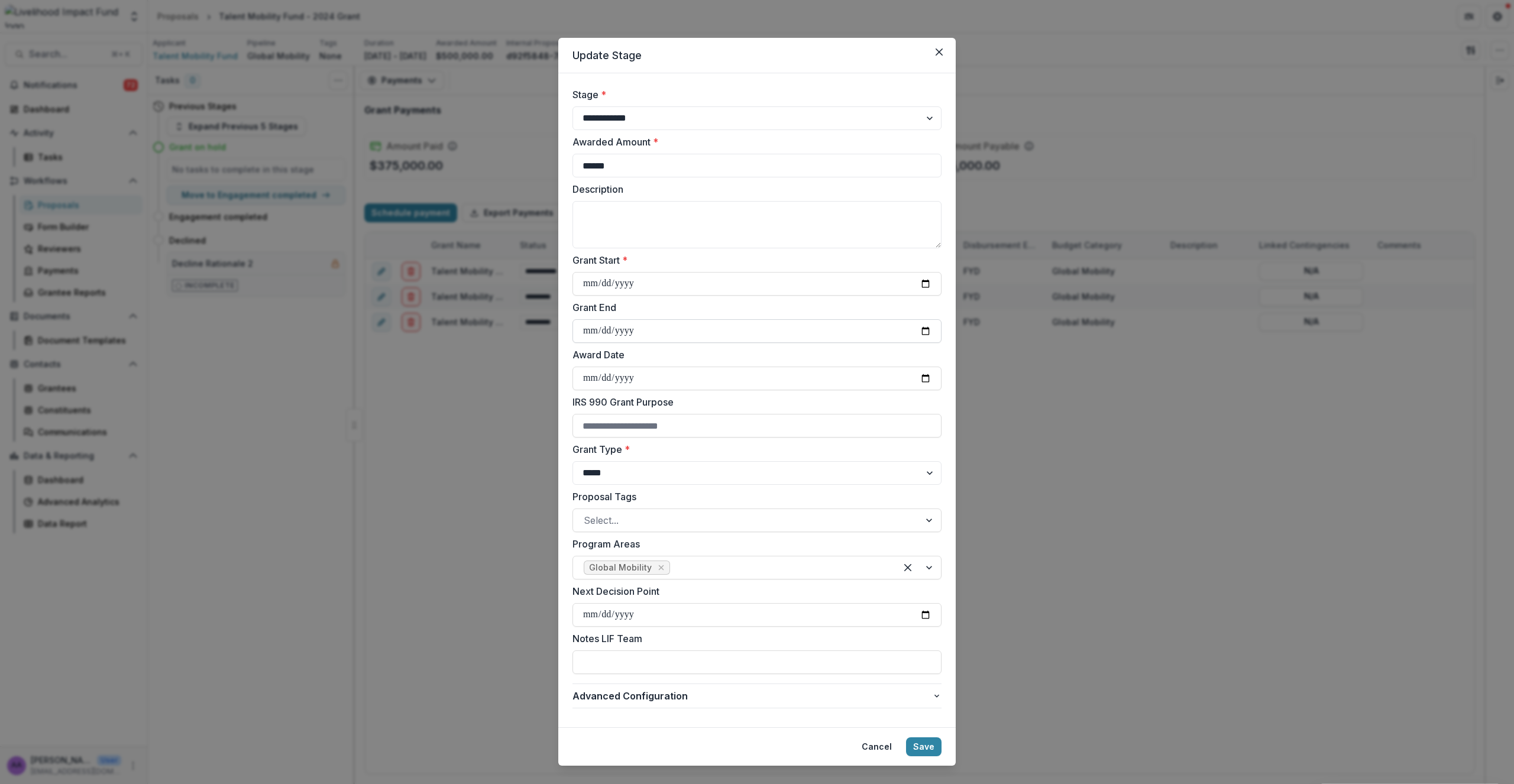
click at [621, 329] on input "**********" at bounding box center [757, 331] width 369 height 24
type input "**********"
click at [920, 752] on button "Save" at bounding box center [924, 747] width 36 height 19
select select "****"
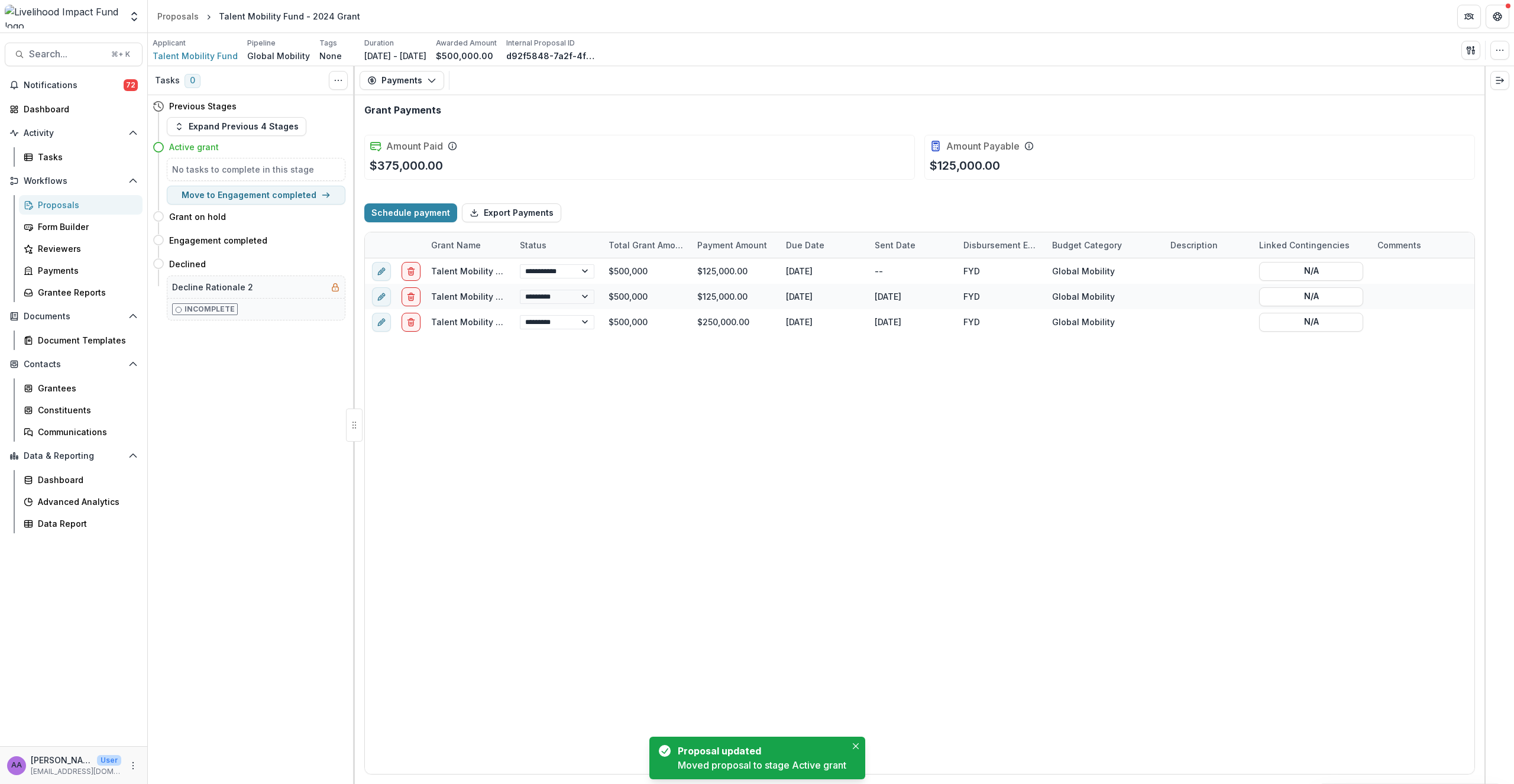
click at [82, 207] on div "Proposals" at bounding box center [85, 205] width 95 height 13
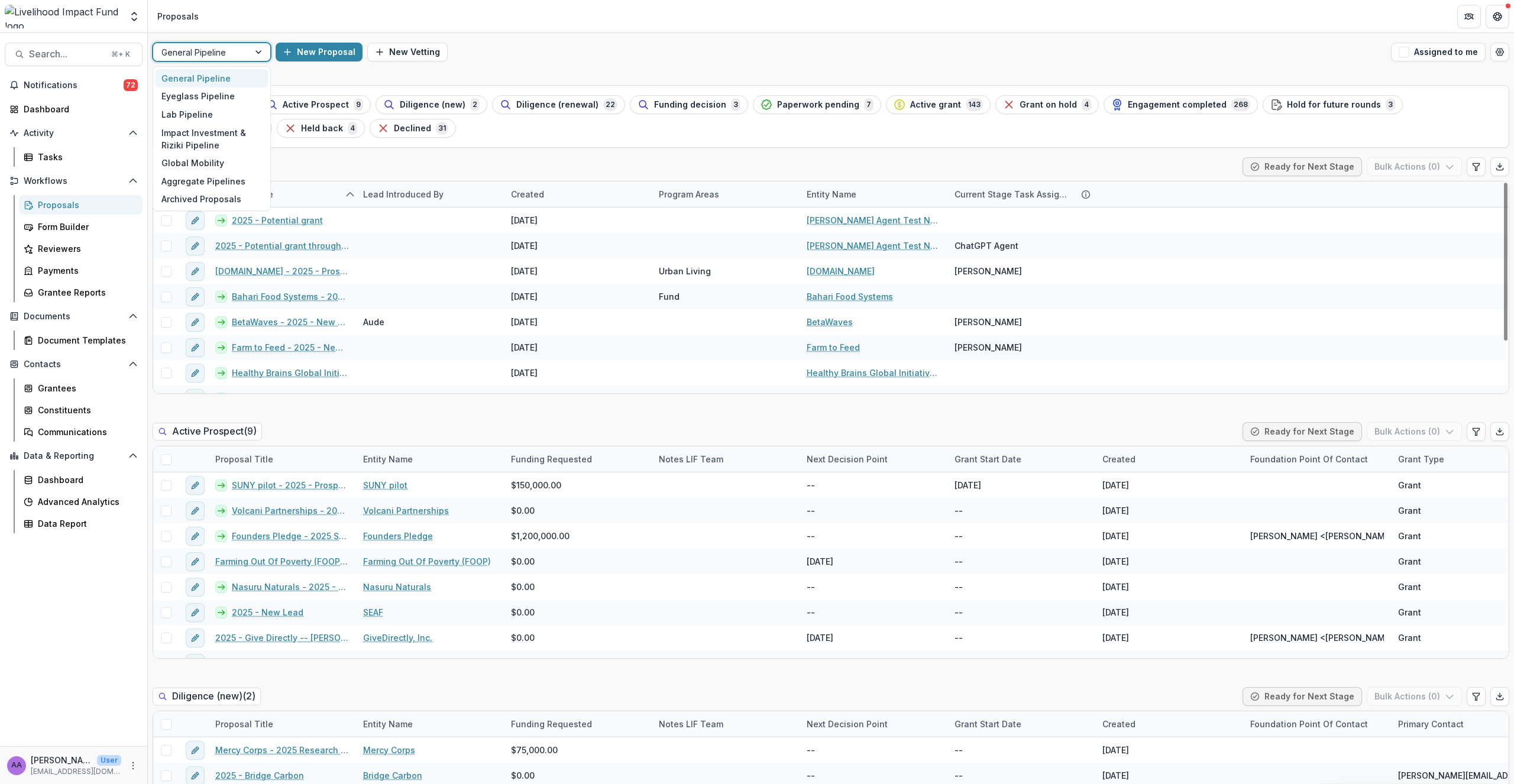
click at [224, 50] on div at bounding box center [201, 52] width 79 height 15
click at [231, 193] on div "Archived Proposals" at bounding box center [212, 199] width 112 height 18
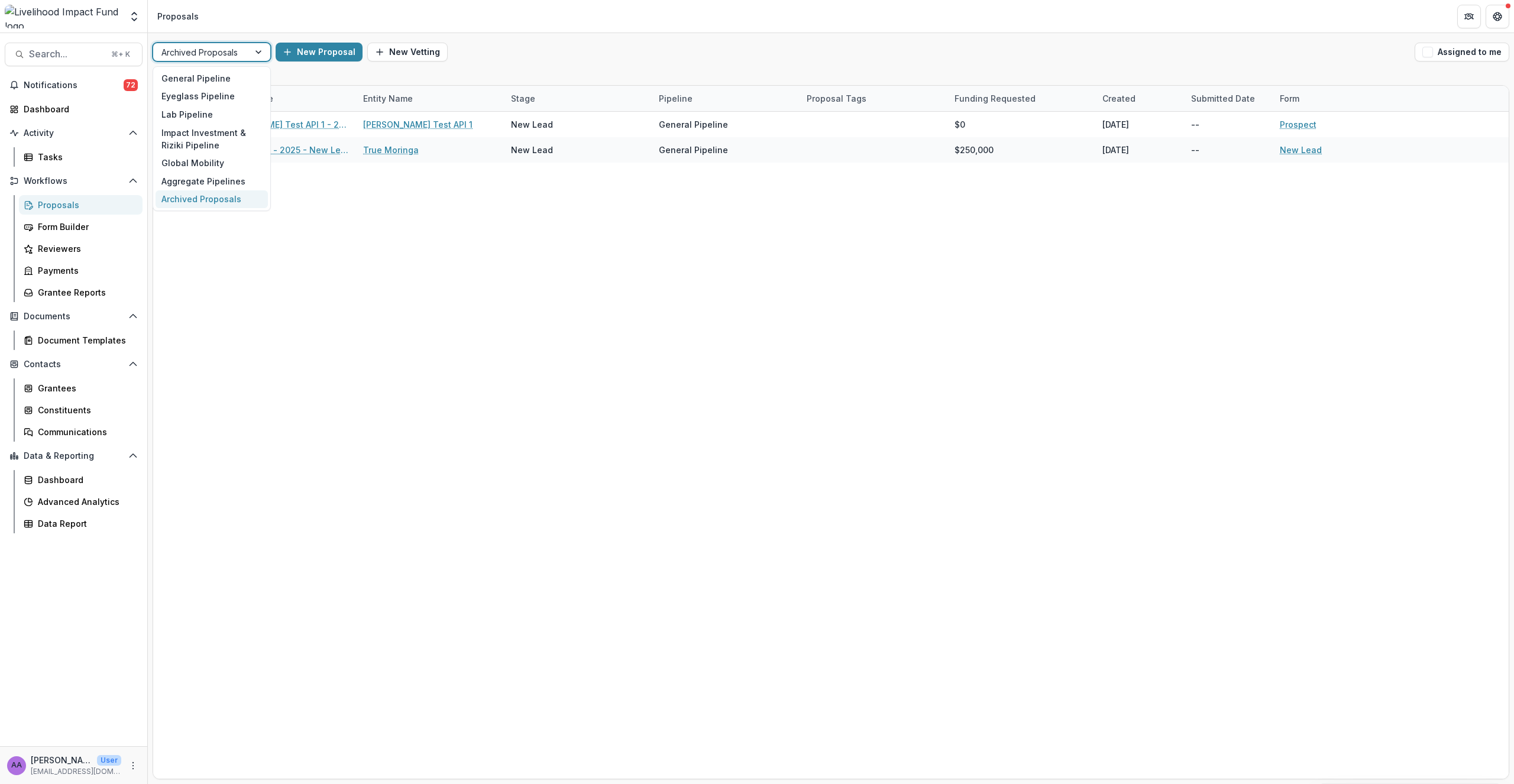
click at [207, 58] on div at bounding box center [201, 52] width 79 height 15
click at [205, 176] on div "Aggregate Pipelines" at bounding box center [212, 181] width 112 height 18
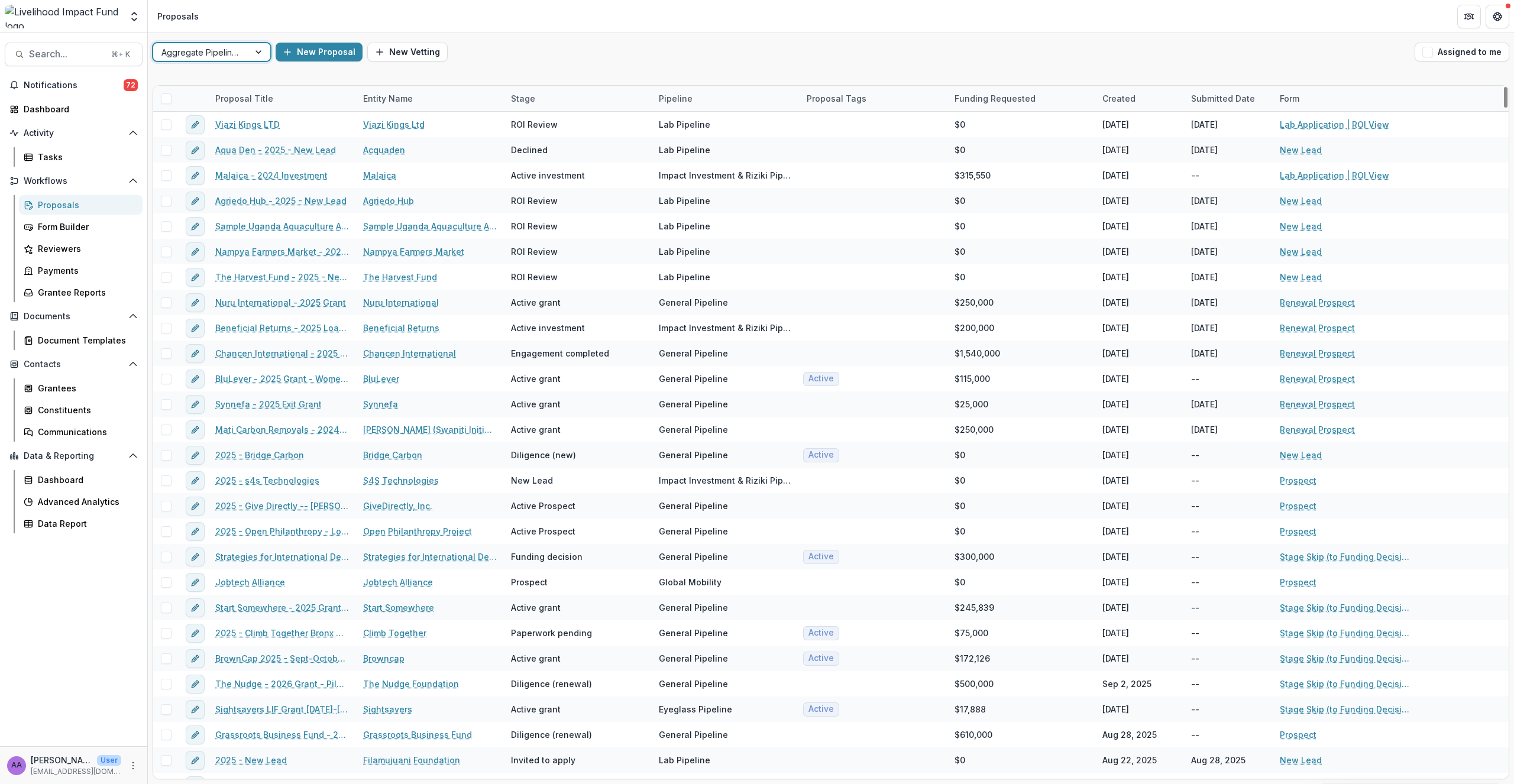
click at [539, 96] on div "Stage" at bounding box center [523, 99] width 39 height 13
click at [533, 121] on input at bounding box center [577, 125] width 142 height 19
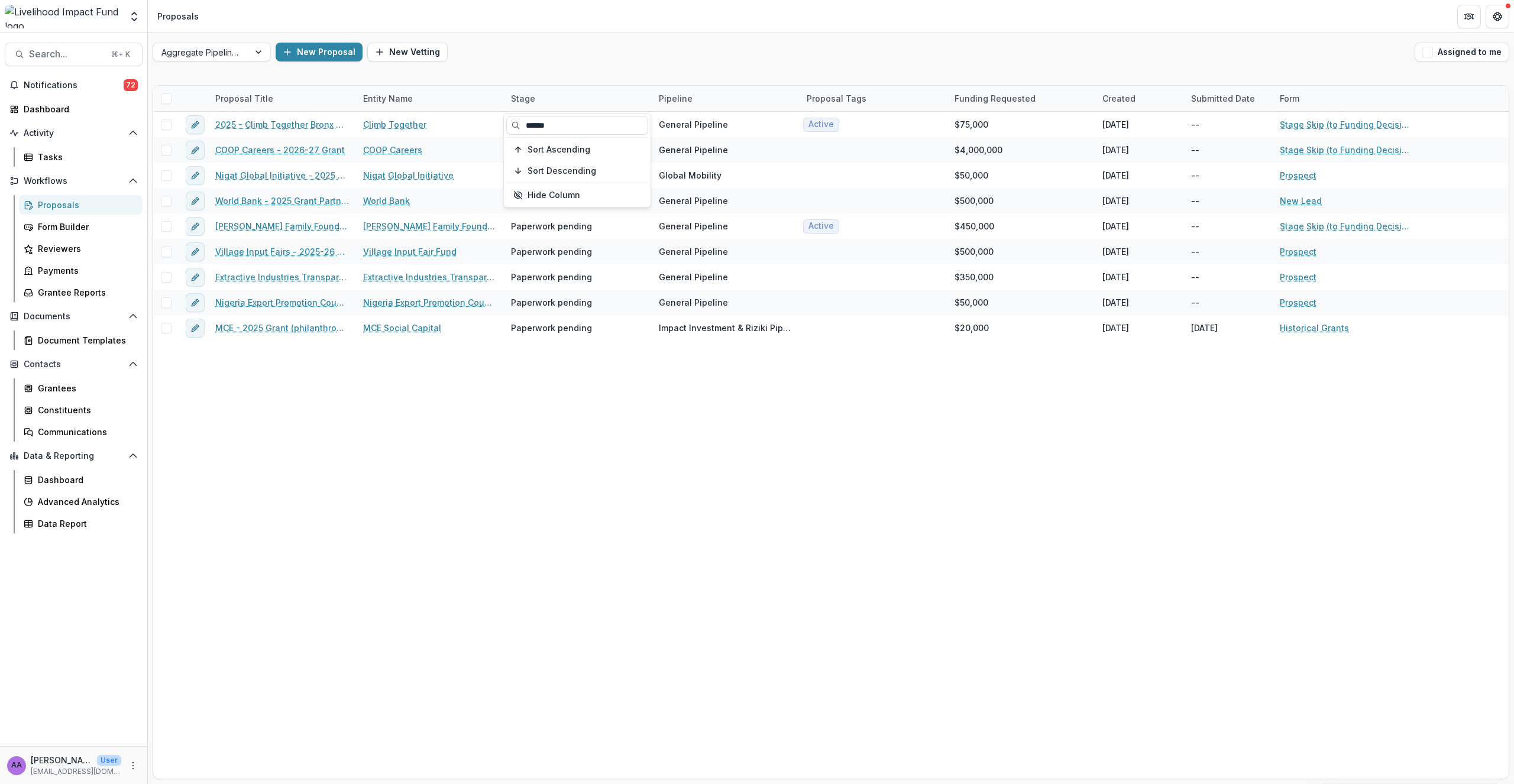
type input "******"
click at [611, 47] on div "New Proposal New Vetting" at bounding box center [843, 51] width 1134 height 19
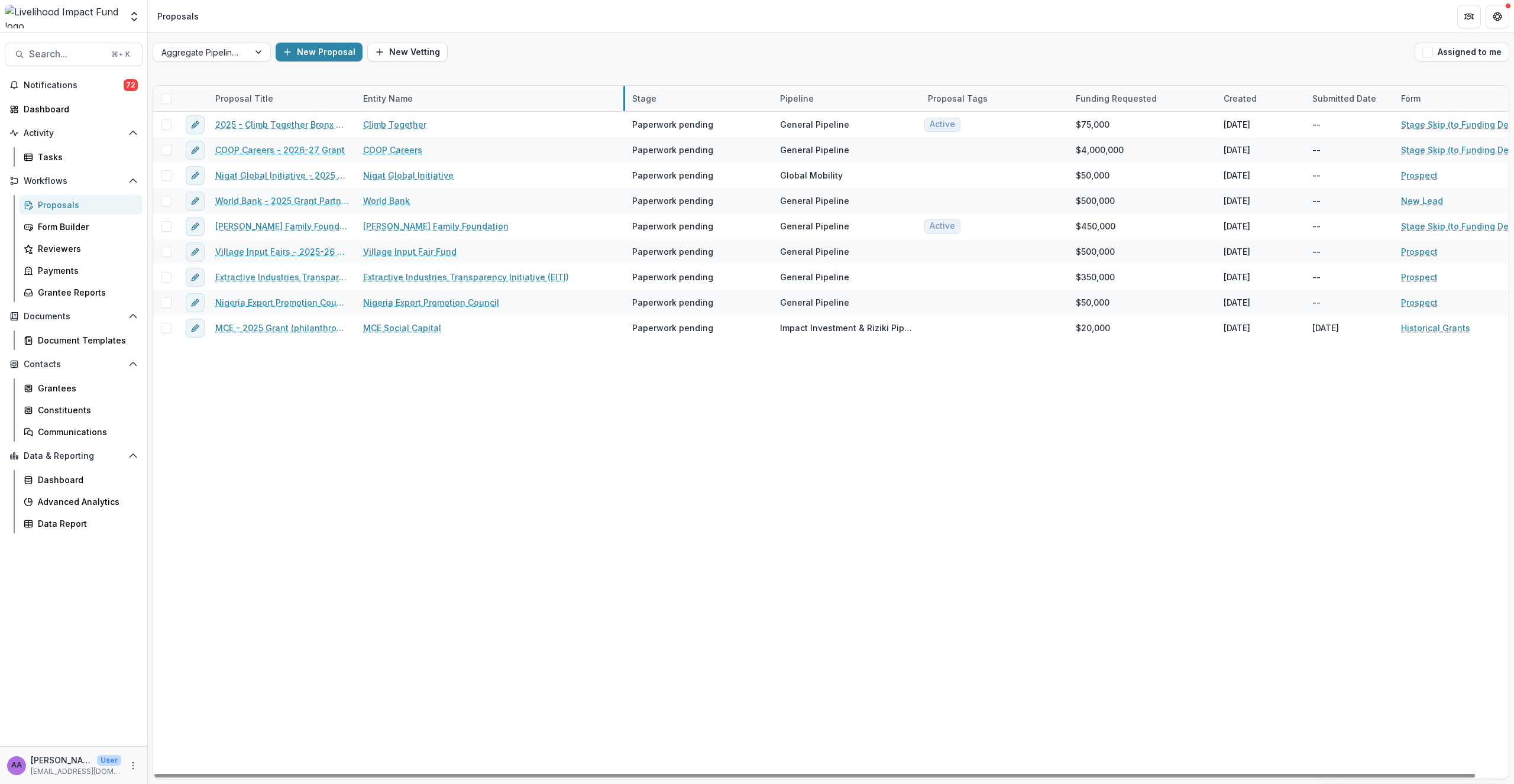
drag, startPoint x: 502, startPoint y: 95, endPoint x: 624, endPoint y: 95, distance: 122.0
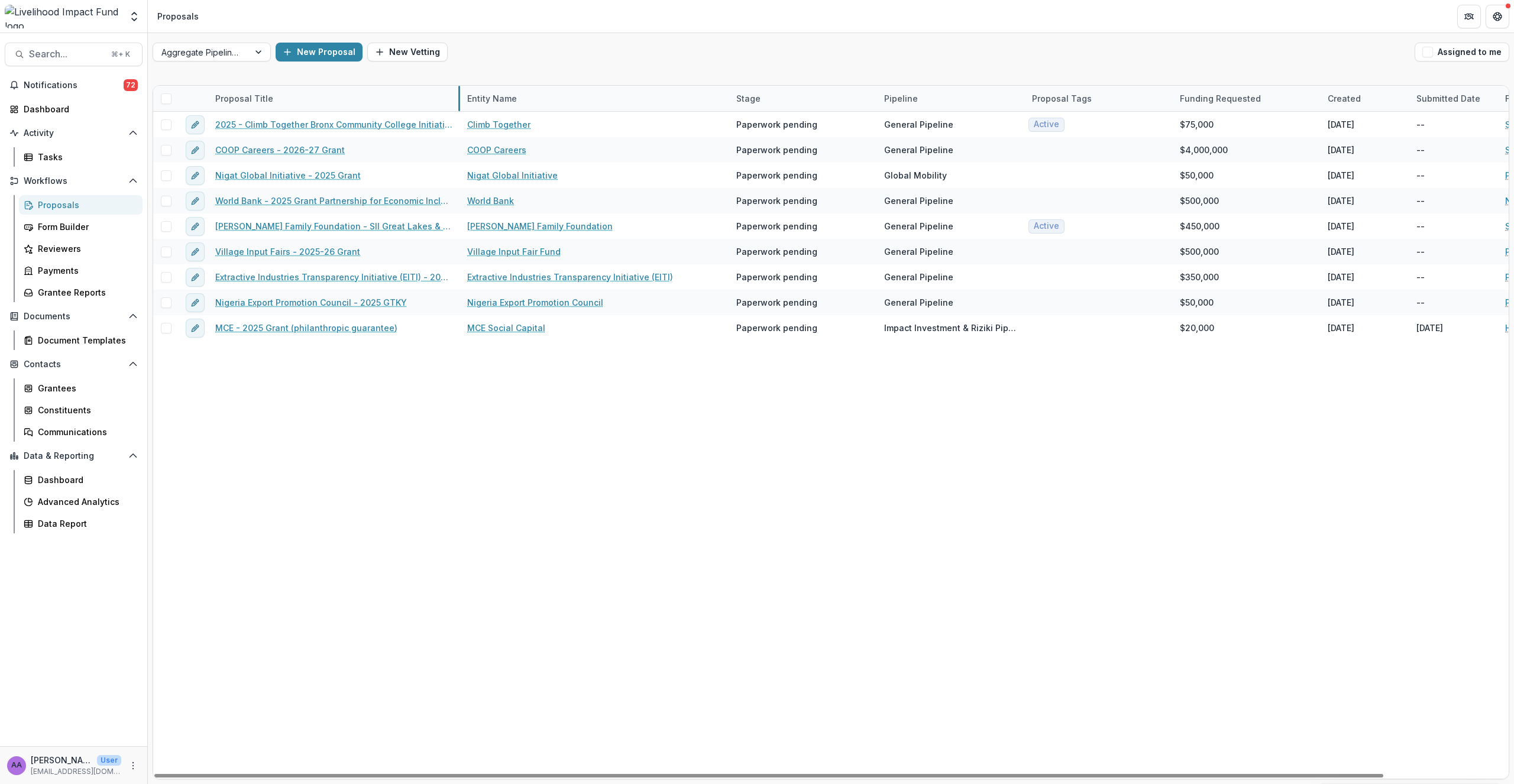
drag, startPoint x: 355, startPoint y: 95, endPoint x: 459, endPoint y: 103, distance: 104.3
click at [209, 58] on div at bounding box center [201, 52] width 79 height 15
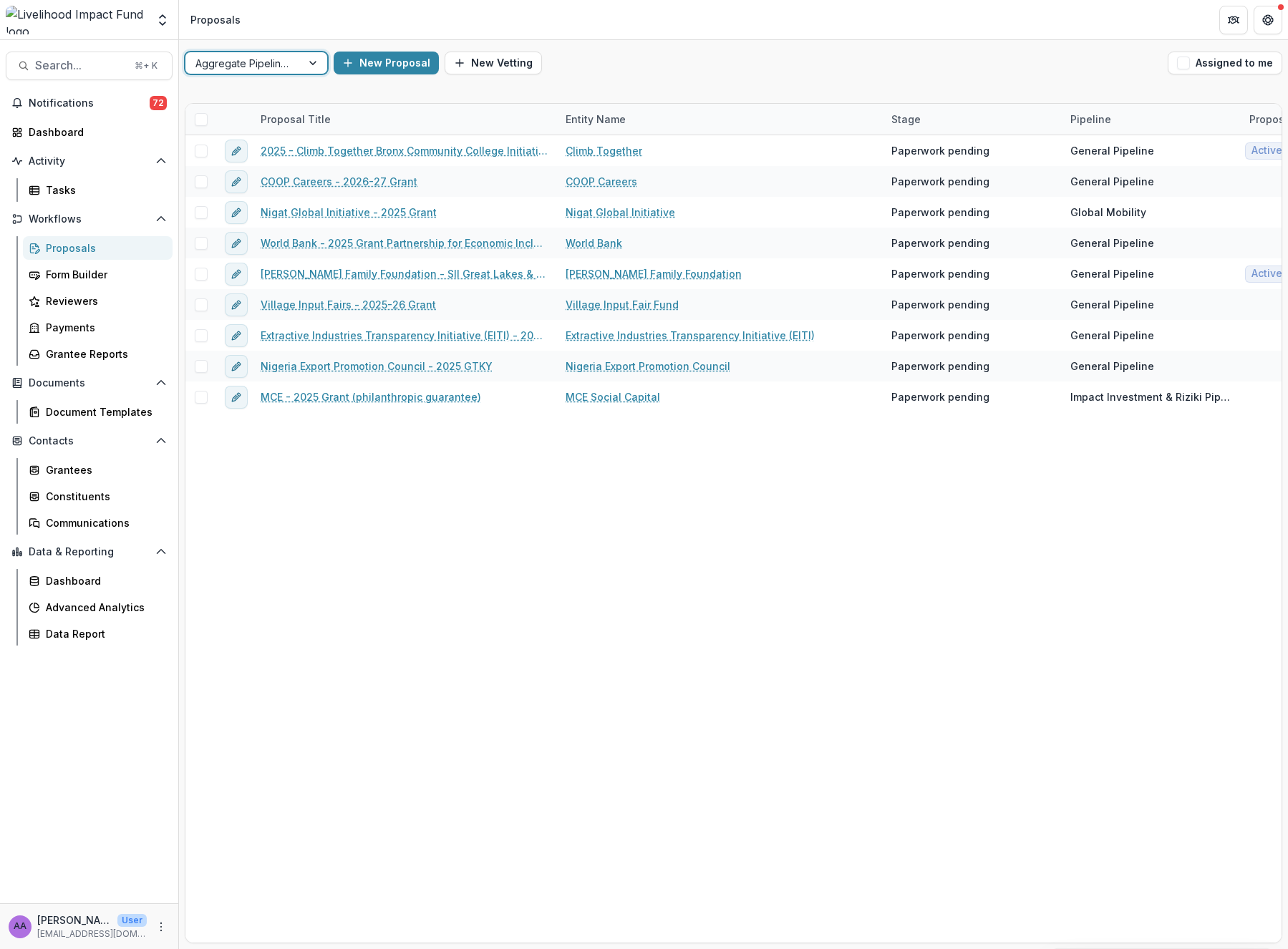
click at [83, 248] on div "Proposals" at bounding box center [103, 248] width 115 height 15
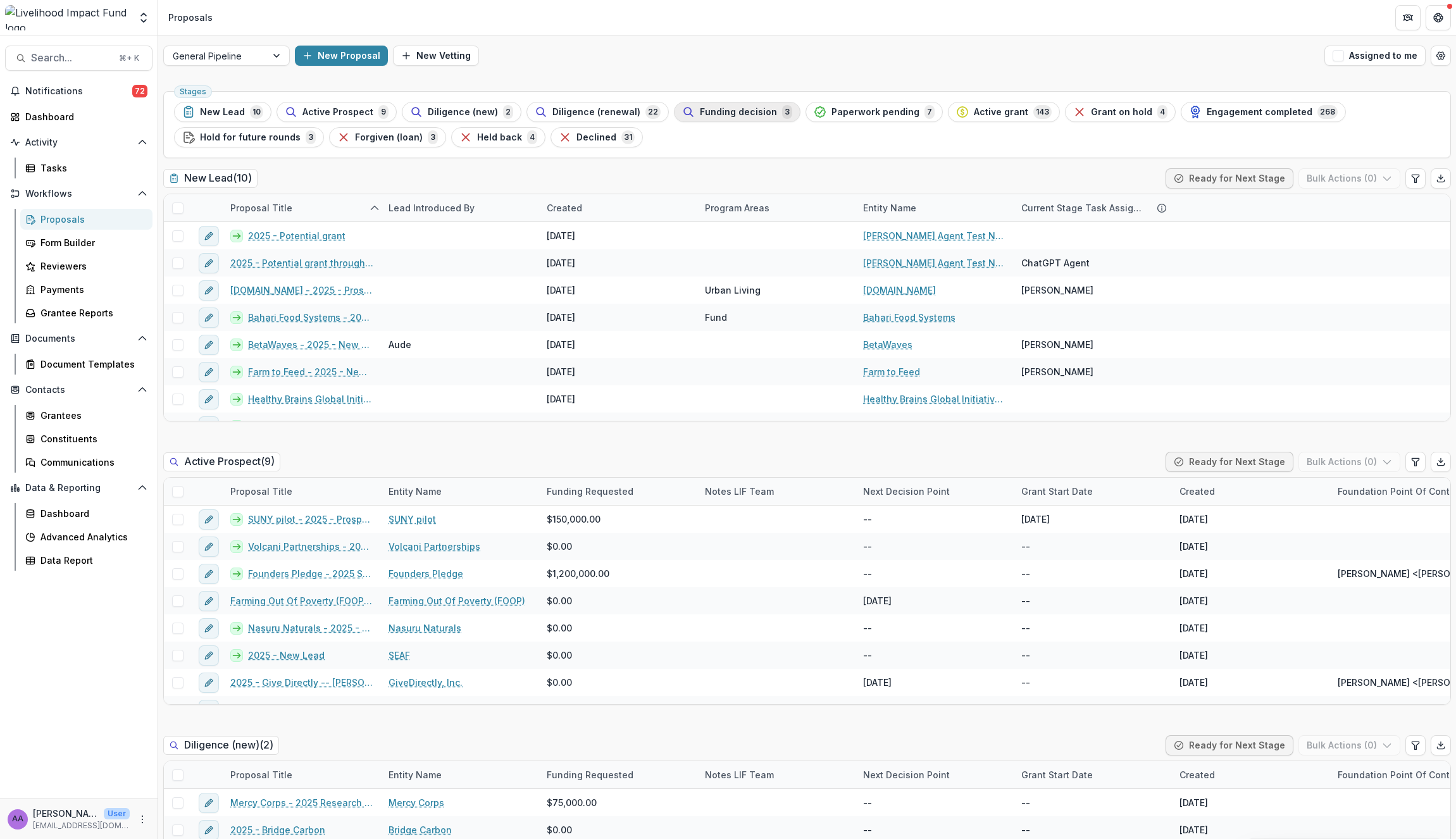
click at [710, 107] on span "Funding decision" at bounding box center [738, 112] width 77 height 11
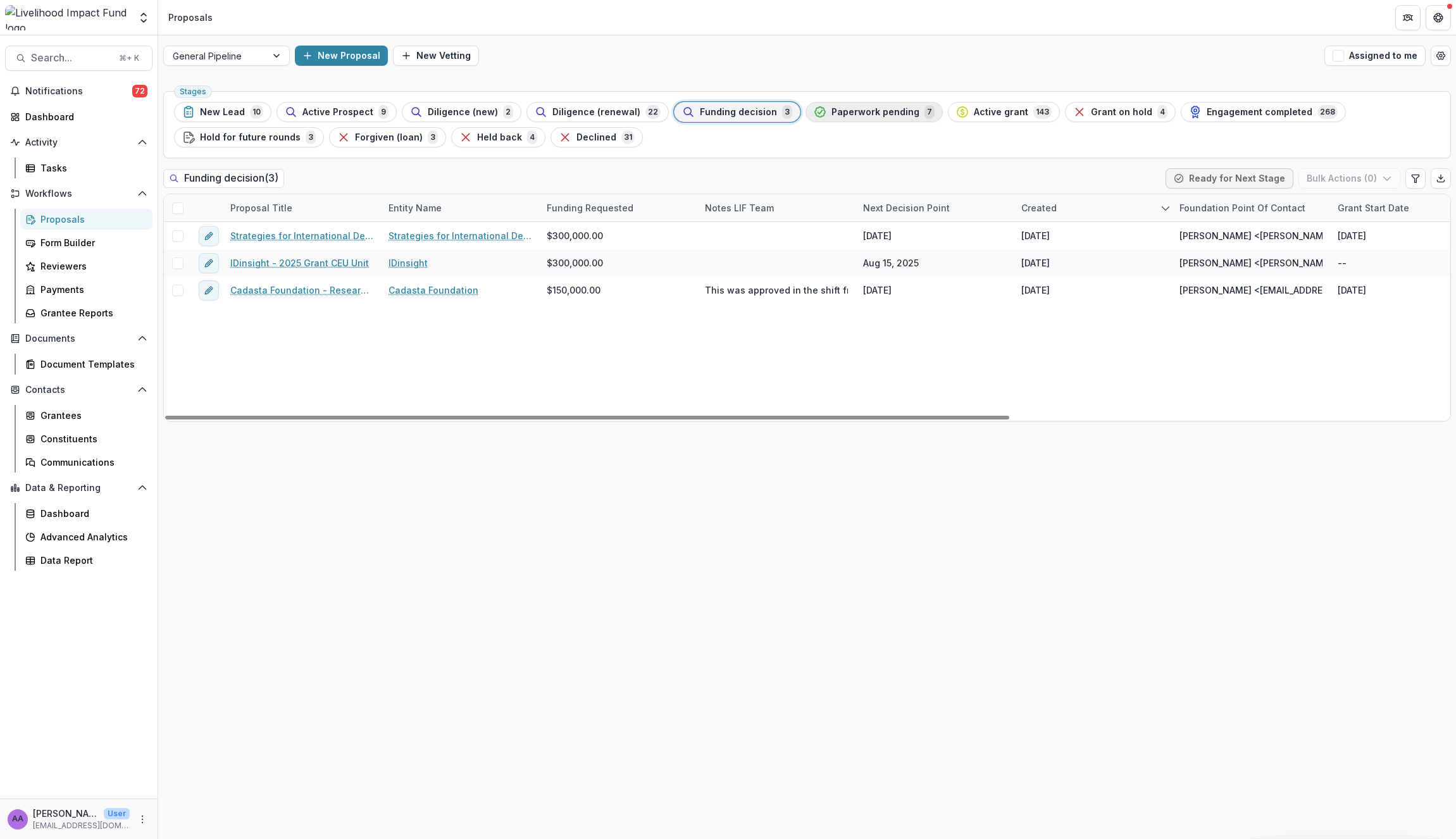
click at [839, 113] on span "Paperwork pending" at bounding box center [875, 112] width 88 height 11
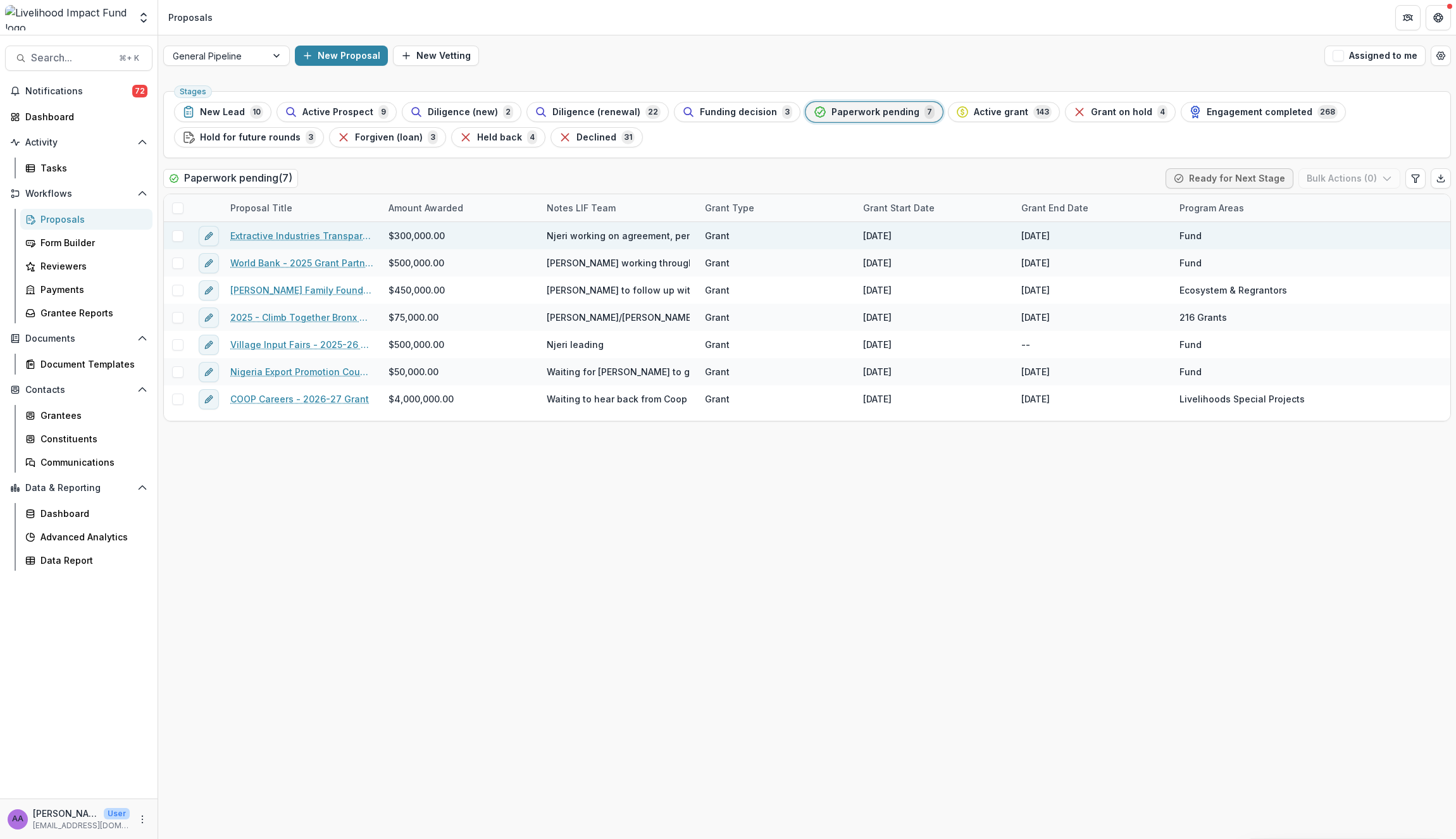
click at [282, 233] on link "Extractive Industries Transparency Initiative (EITI) - 2025 - Prospect" at bounding box center [301, 235] width 143 height 14
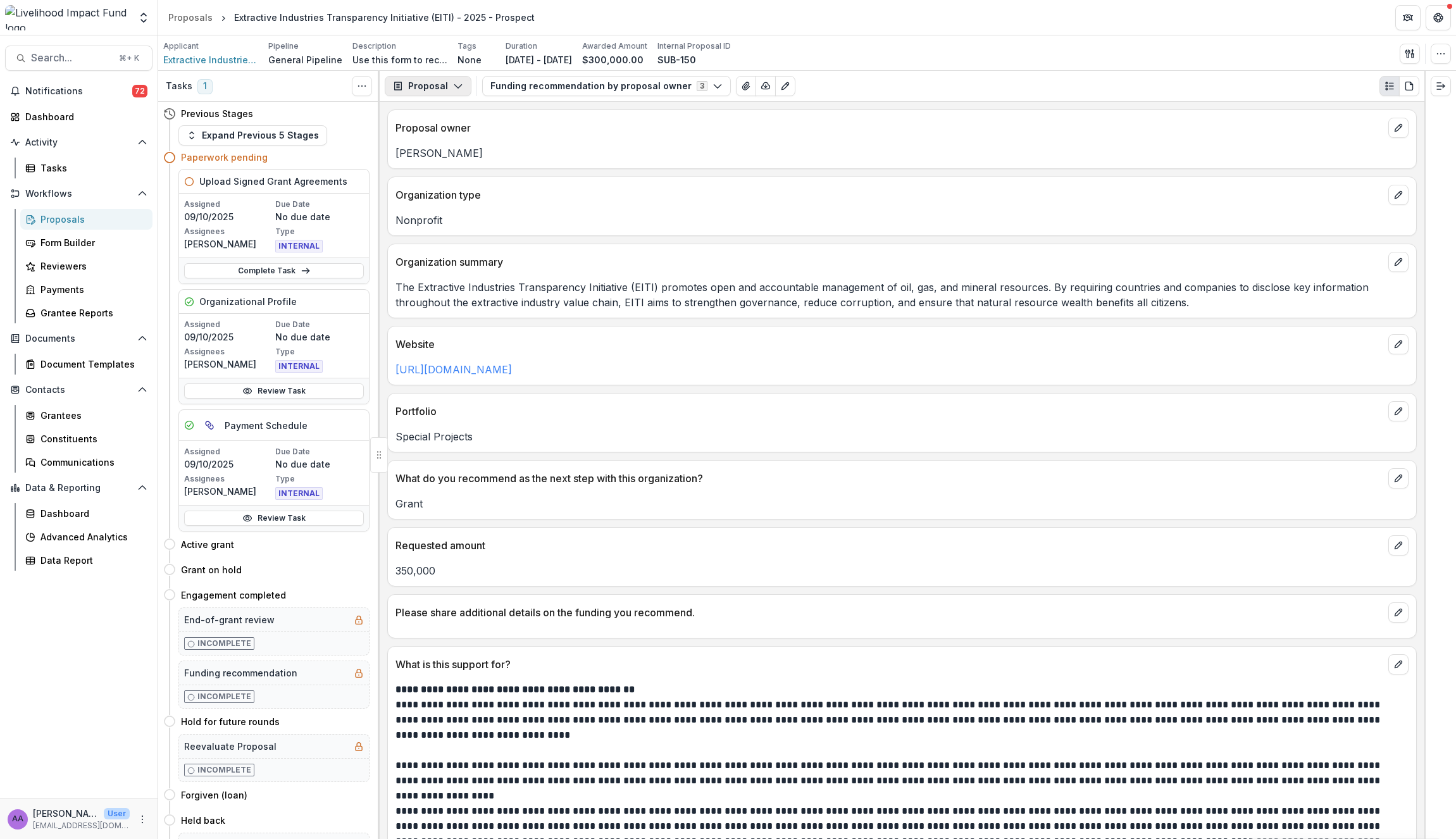
click at [437, 90] on button "Proposal" at bounding box center [428, 85] width 87 height 20
click at [453, 131] on div "Payments" at bounding box center [468, 136] width 116 height 14
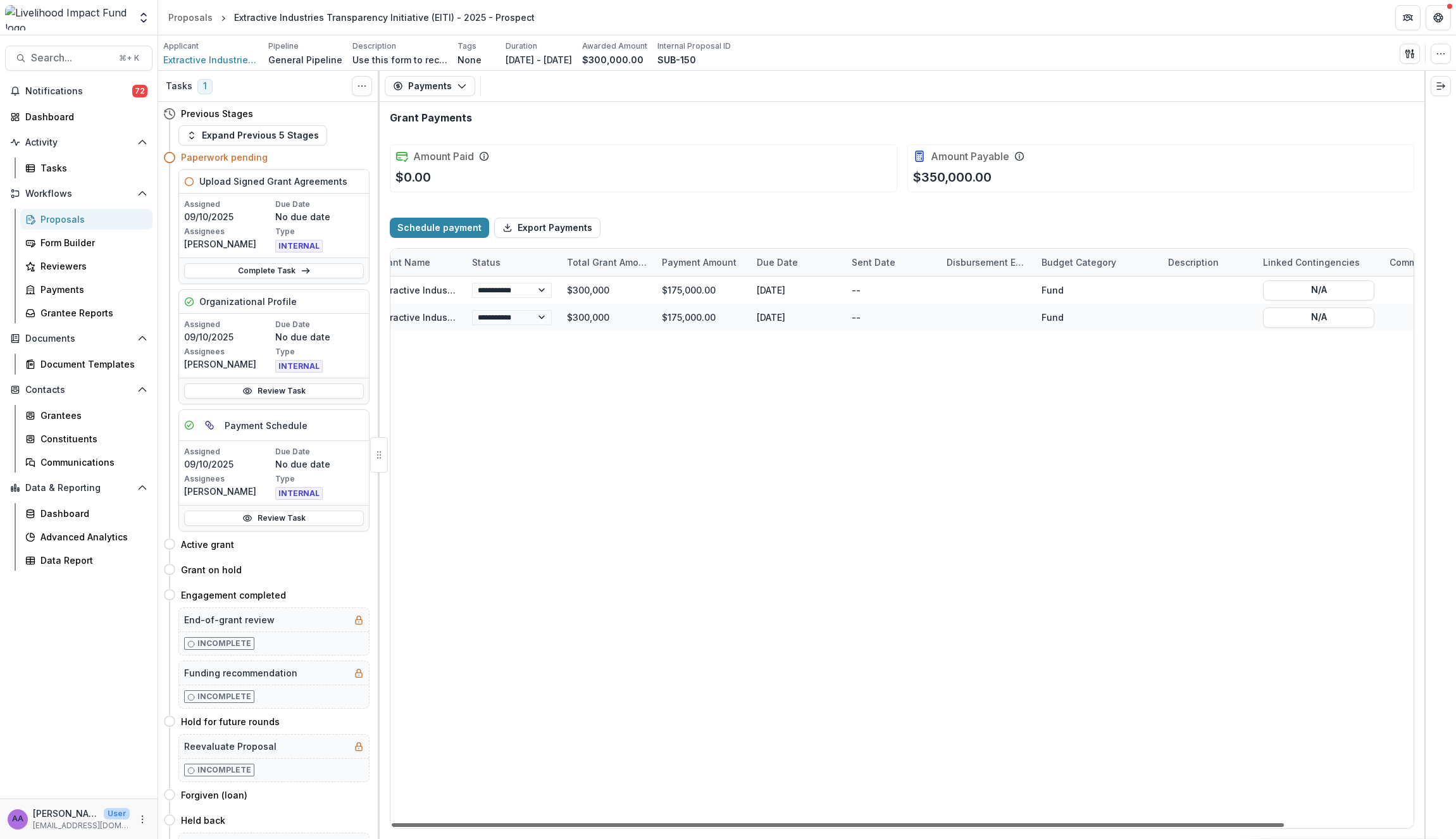
scroll to position [0, 147]
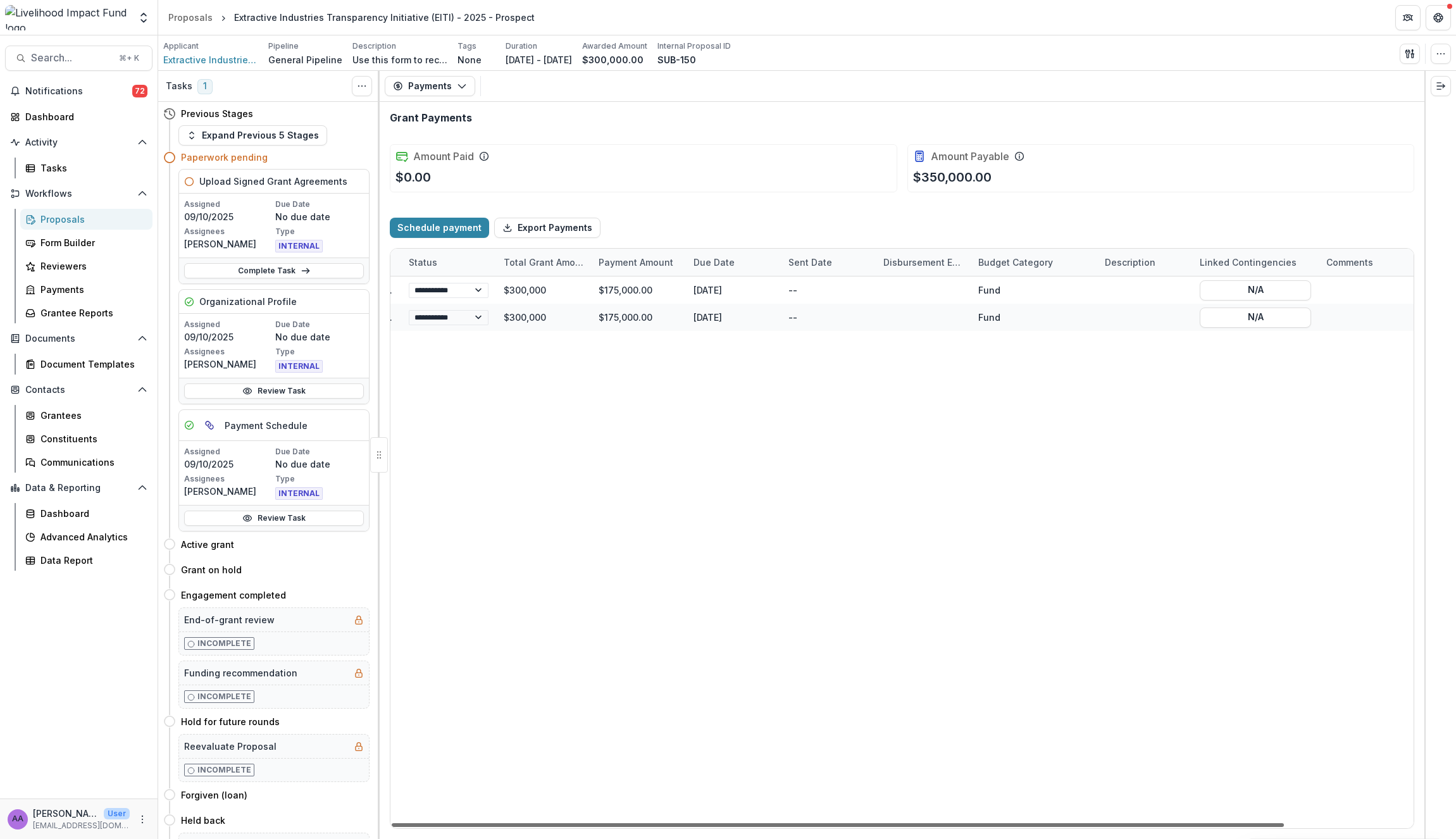
drag, startPoint x: 509, startPoint y: 823, endPoint x: 752, endPoint y: 840, distance: 243.6
click at [752, 827] on div at bounding box center [837, 825] width 892 height 4
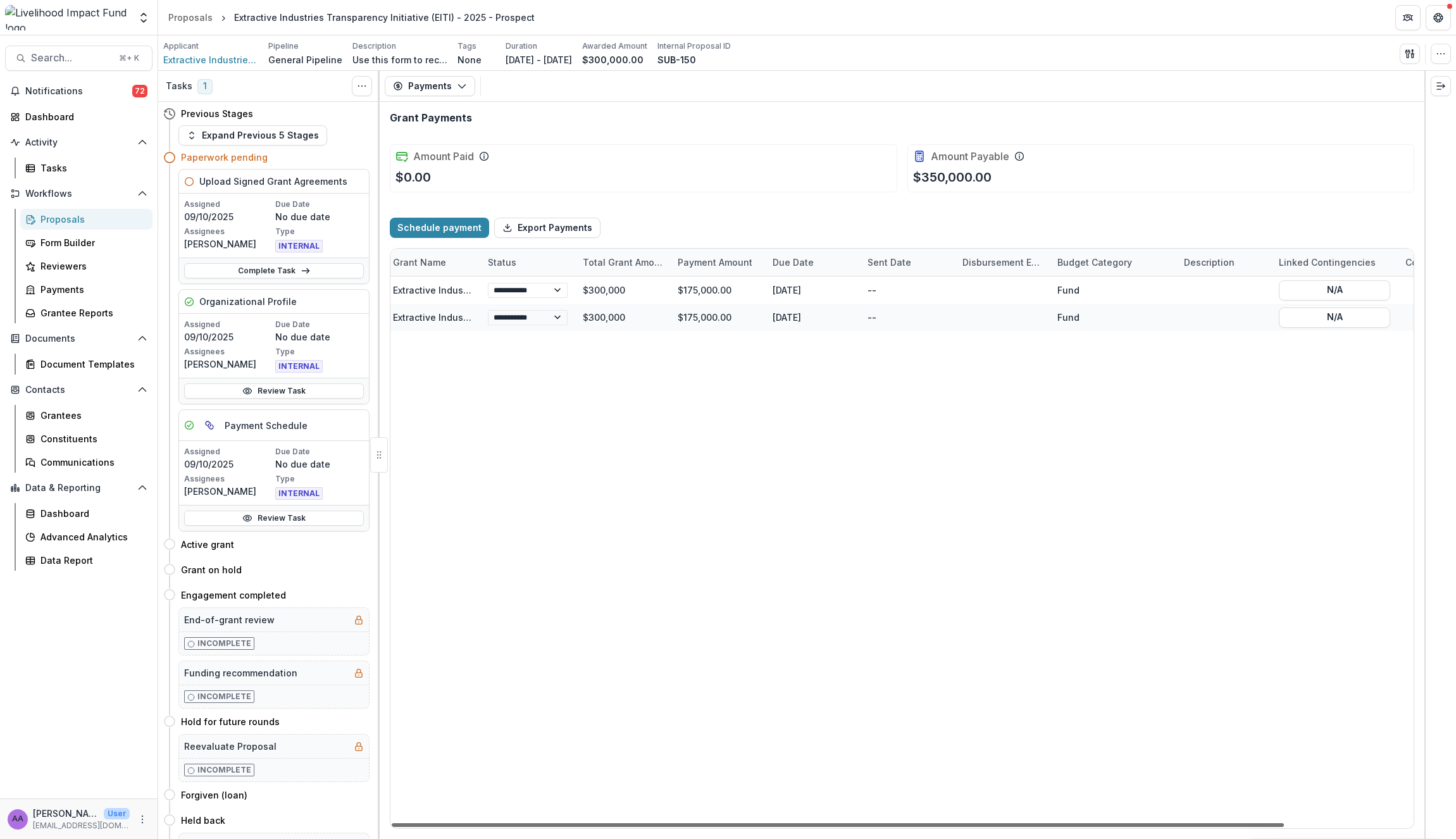
scroll to position [0, 0]
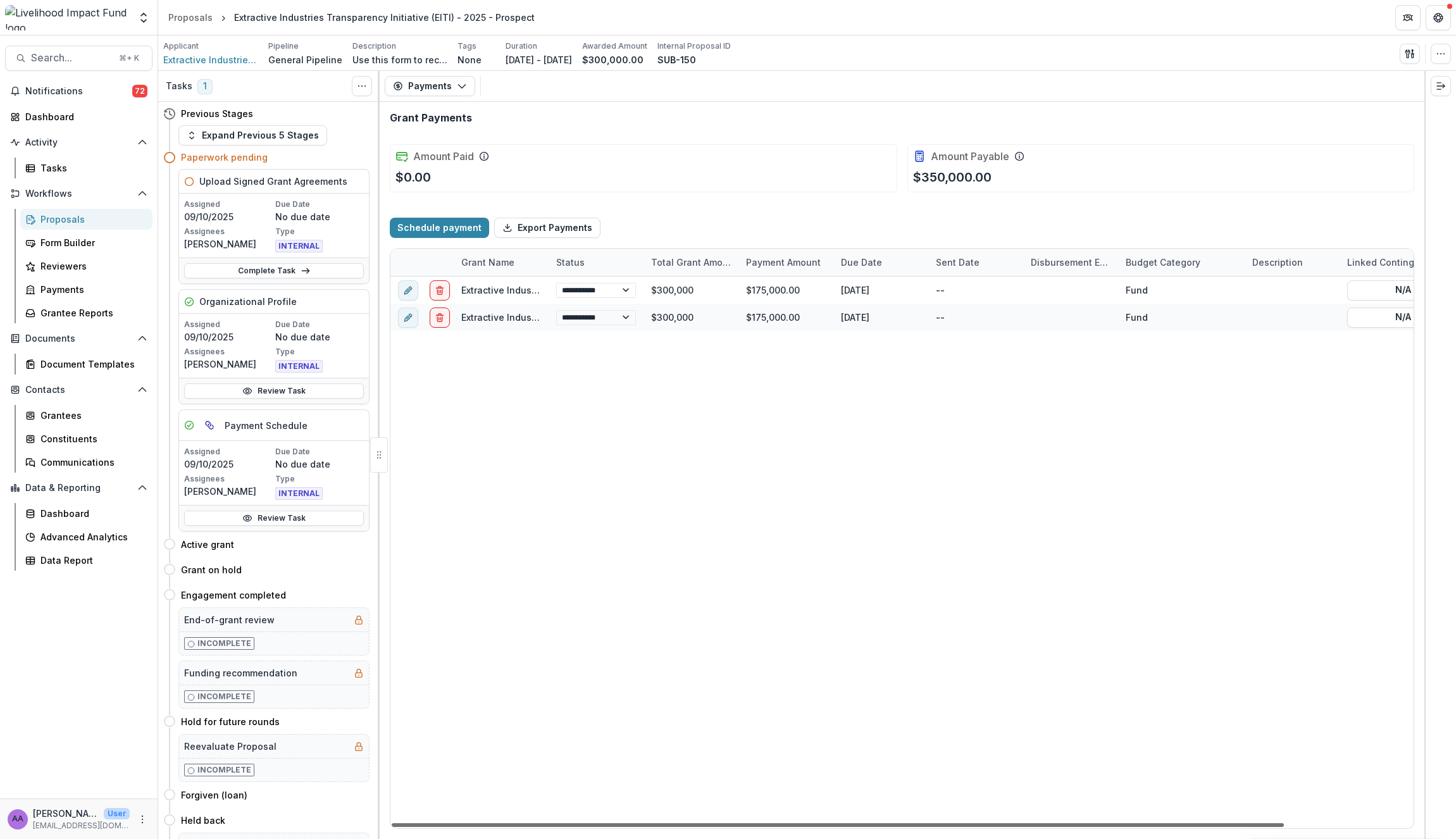
drag, startPoint x: 946, startPoint y: 826, endPoint x: 735, endPoint y: 790, distance: 214.0
click at [735, 823] on div at bounding box center [837, 825] width 892 height 4
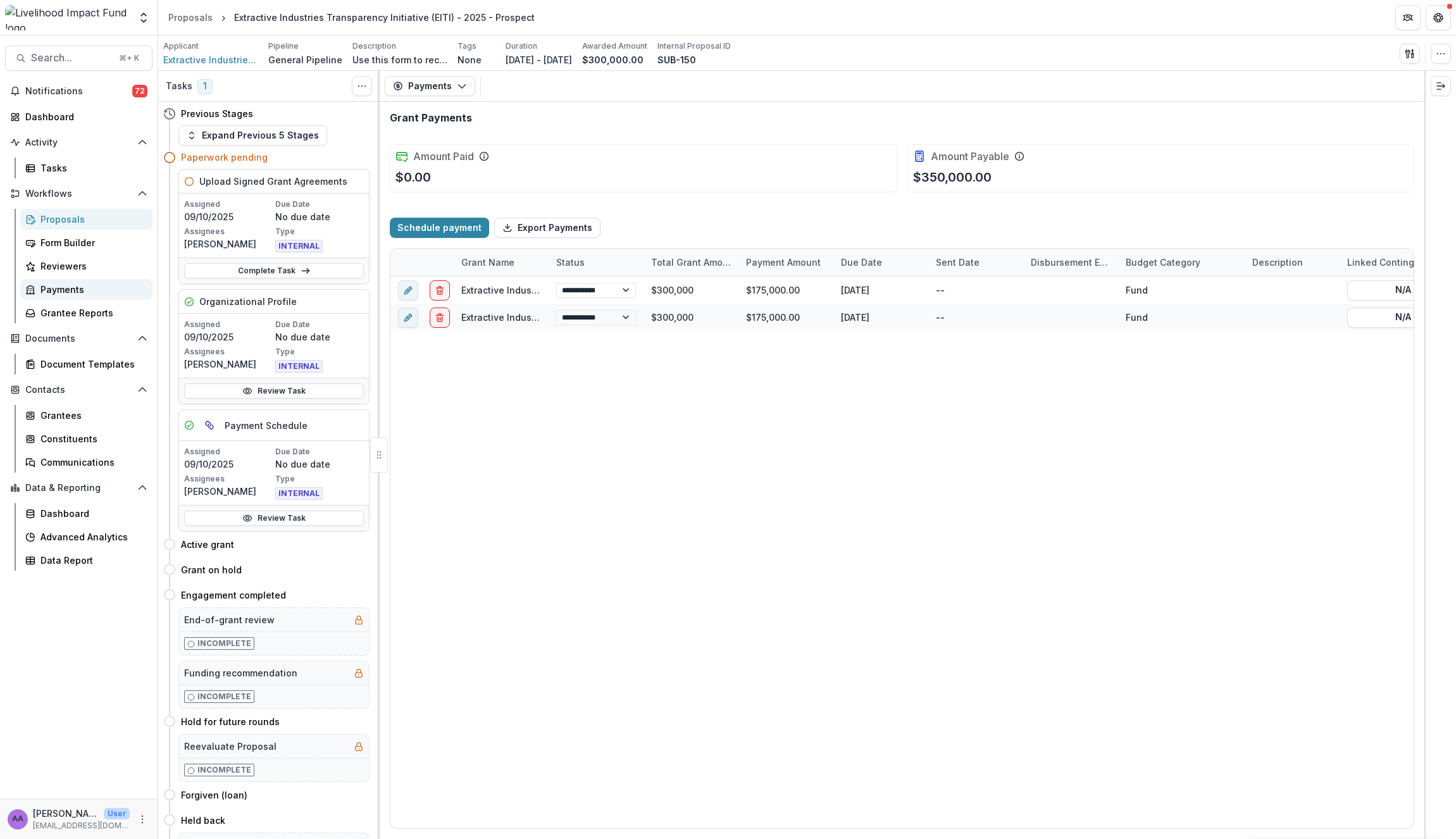
click at [58, 287] on div "Payments" at bounding box center [91, 289] width 102 height 14
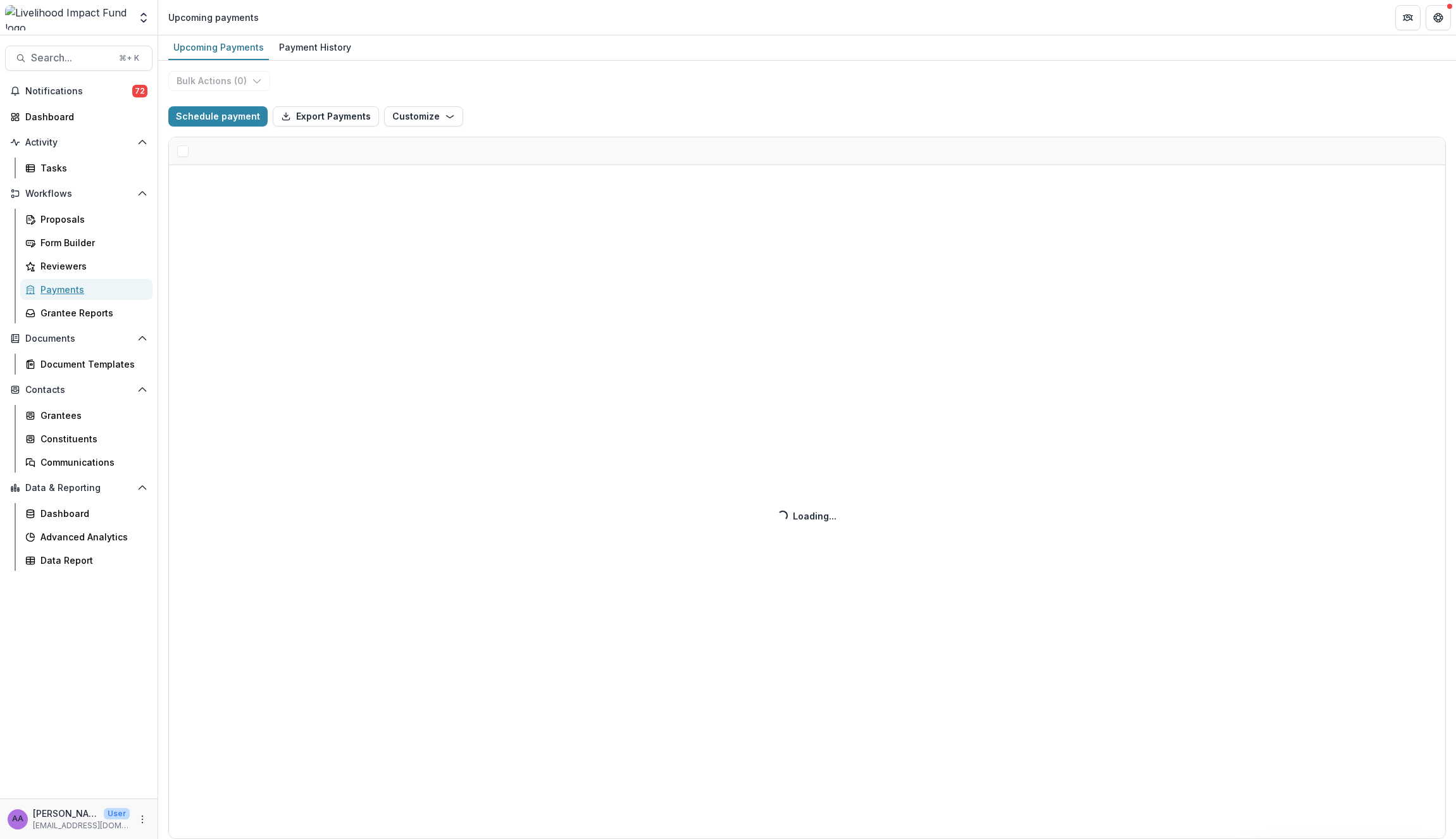
select select "******"
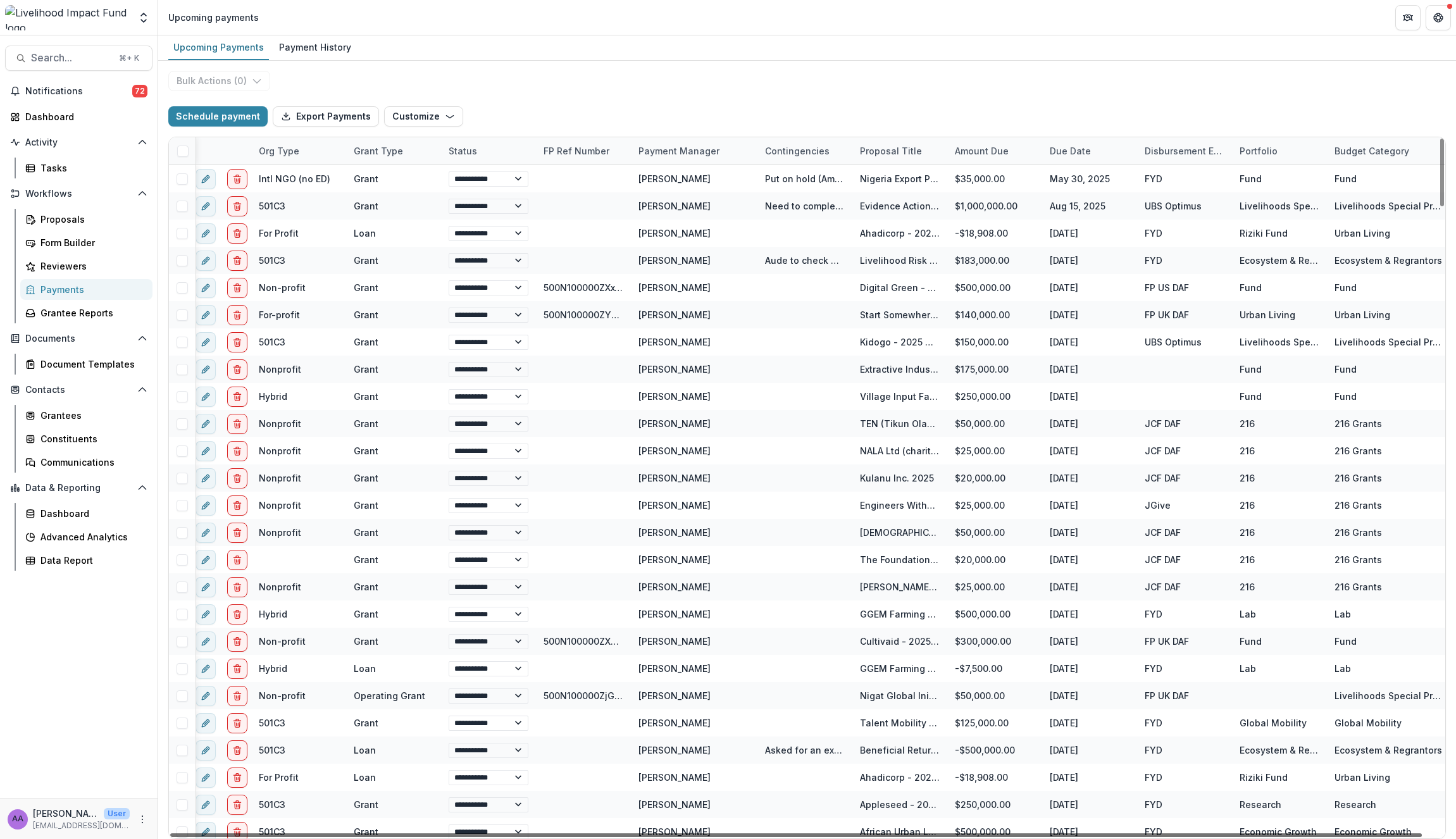
scroll to position [0, 16]
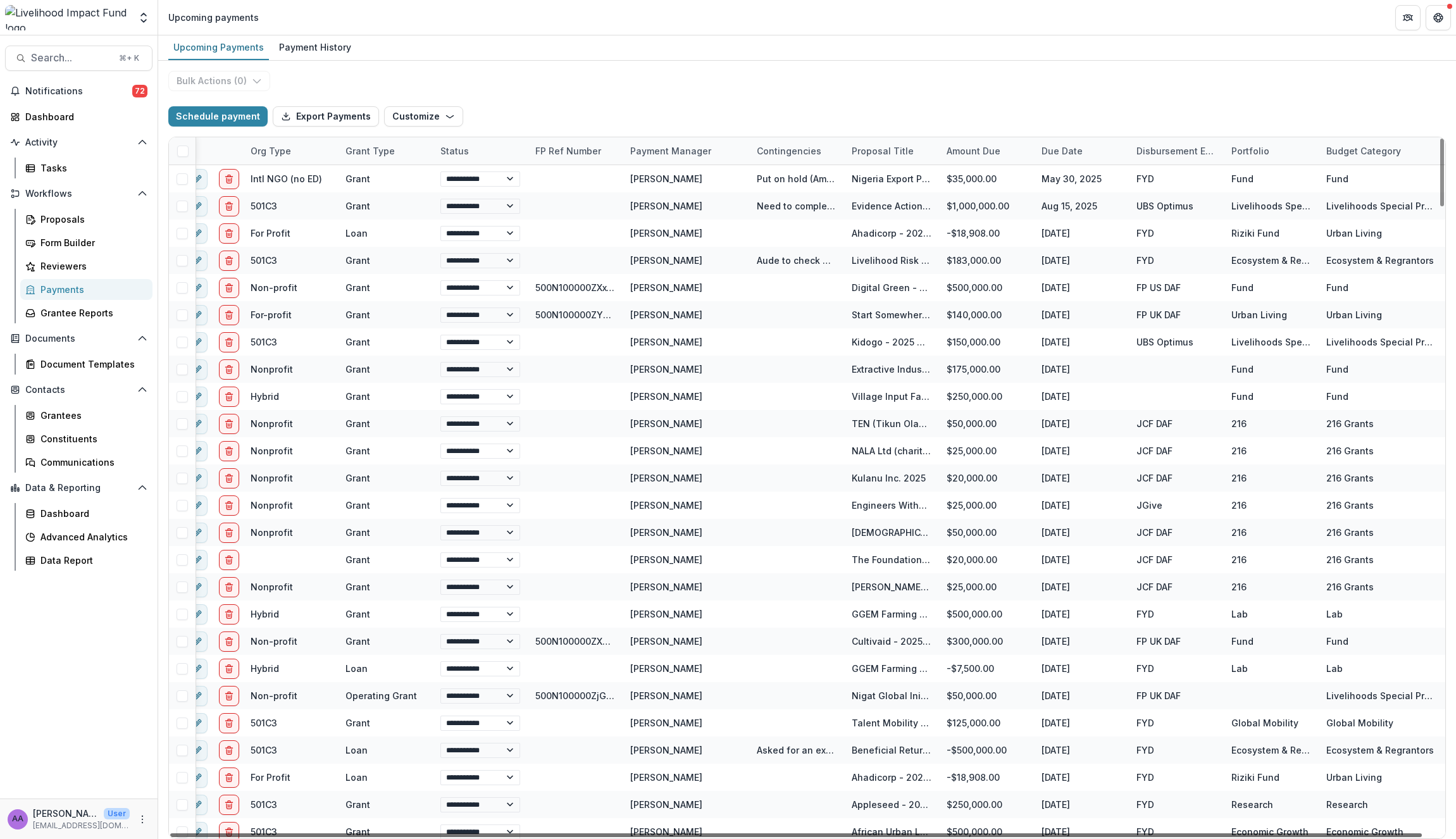
drag, startPoint x: 709, startPoint y: 834, endPoint x: 772, endPoint y: 840, distance: 63.3
click at [772, 837] on div at bounding box center [796, 835] width 1252 height 4
select select "******"
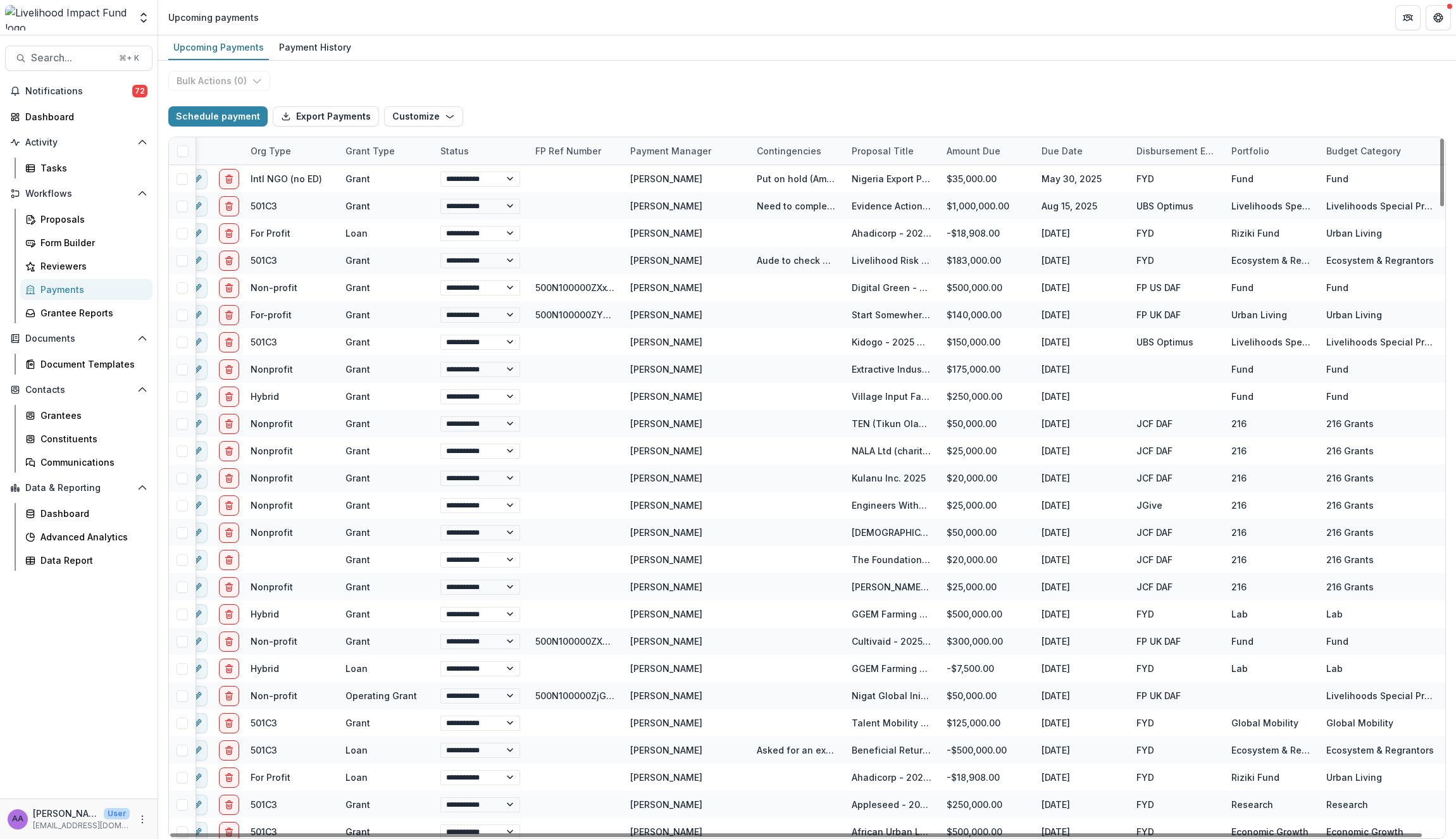
select select "******"
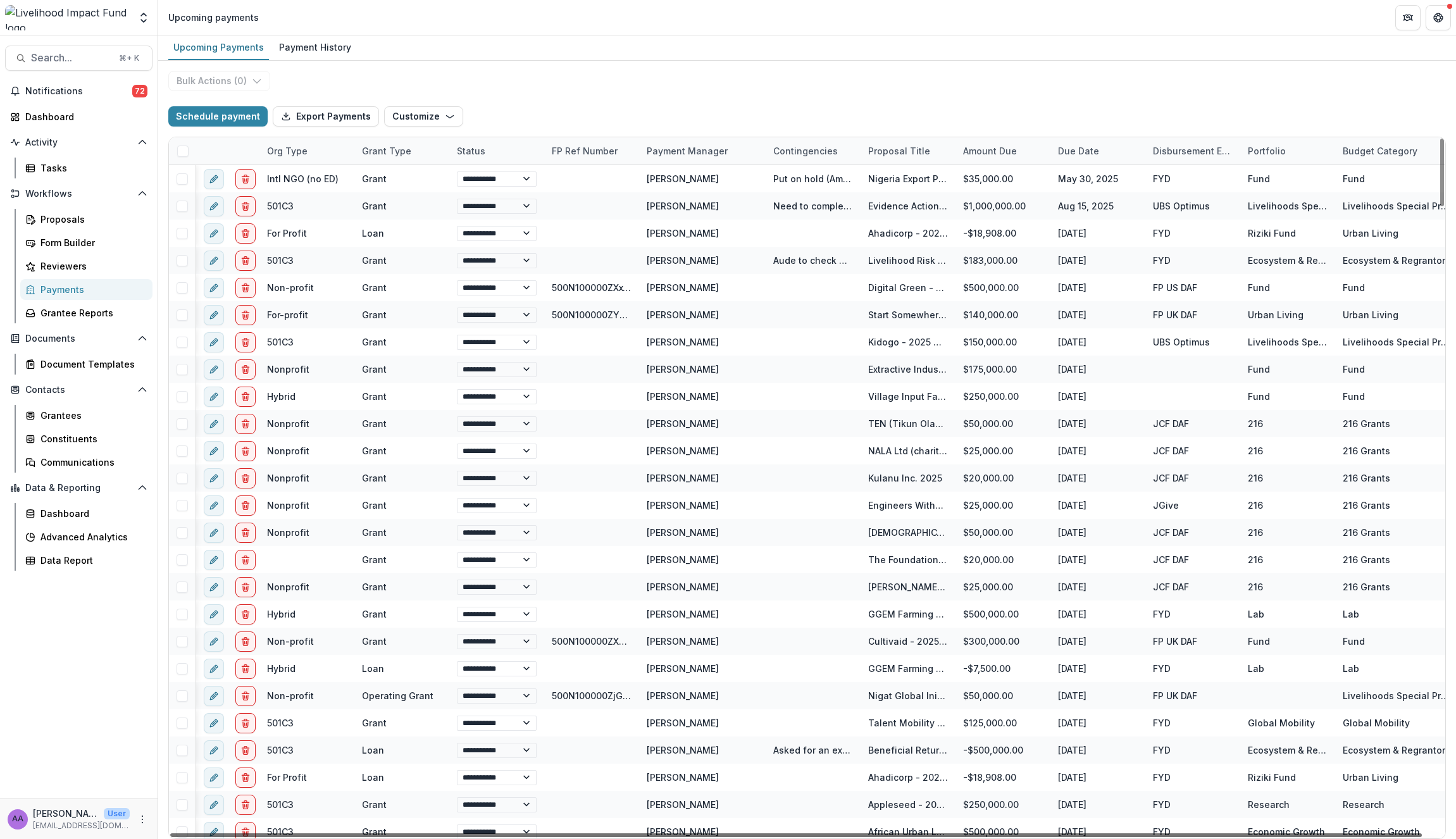
drag, startPoint x: 462, startPoint y: 834, endPoint x: 422, endPoint y: 835, distance: 40.0
click at [424, 834] on div at bounding box center [796, 835] width 1252 height 4
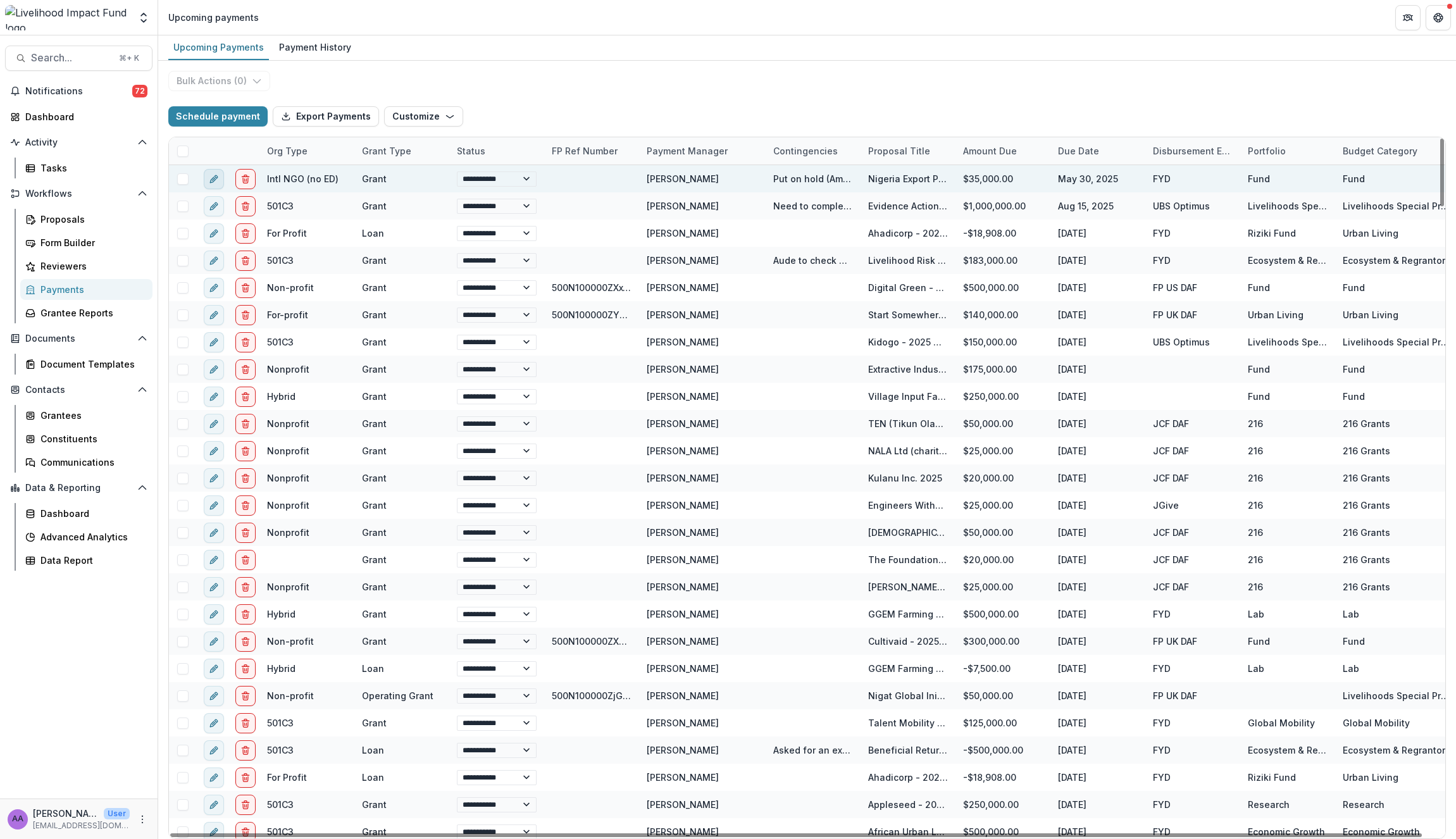
click at [218, 180] on icon "edit" at bounding box center [214, 179] width 10 height 10
select select "**********"
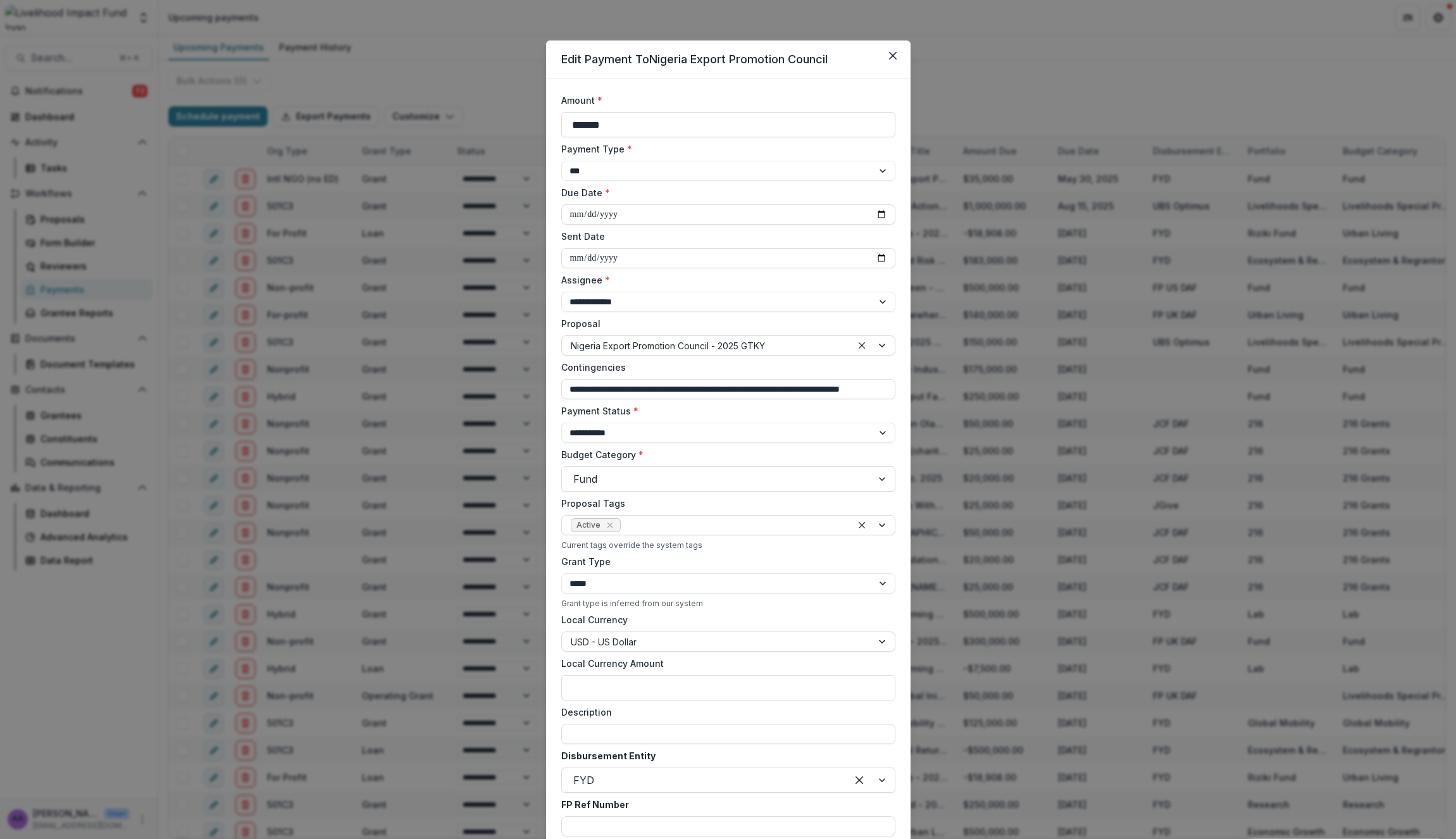
select select "******"
click at [889, 55] on icon "Close" at bounding box center [892, 56] width 8 height 8
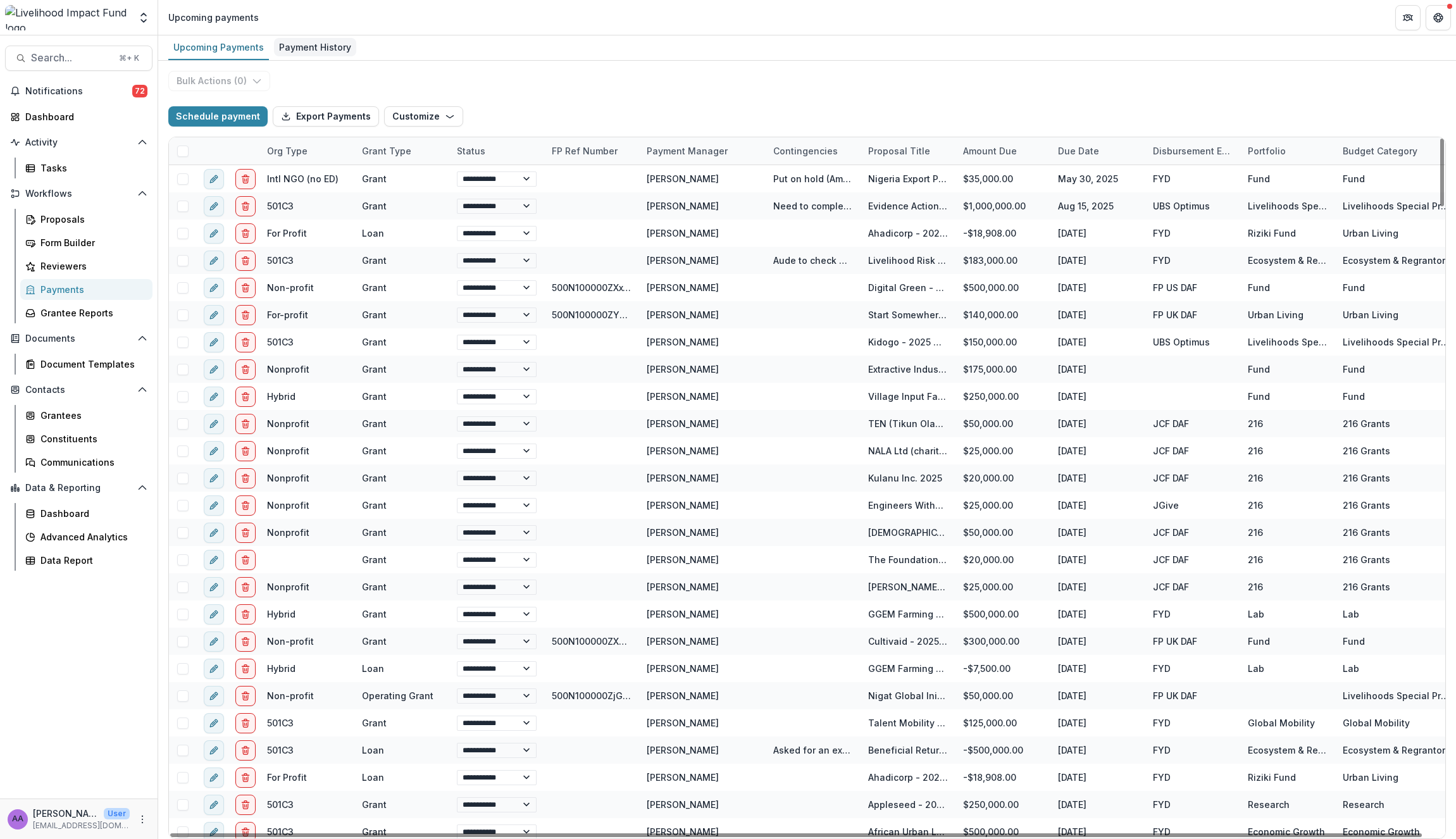
click at [334, 43] on div "Payment History" at bounding box center [315, 47] width 82 height 18
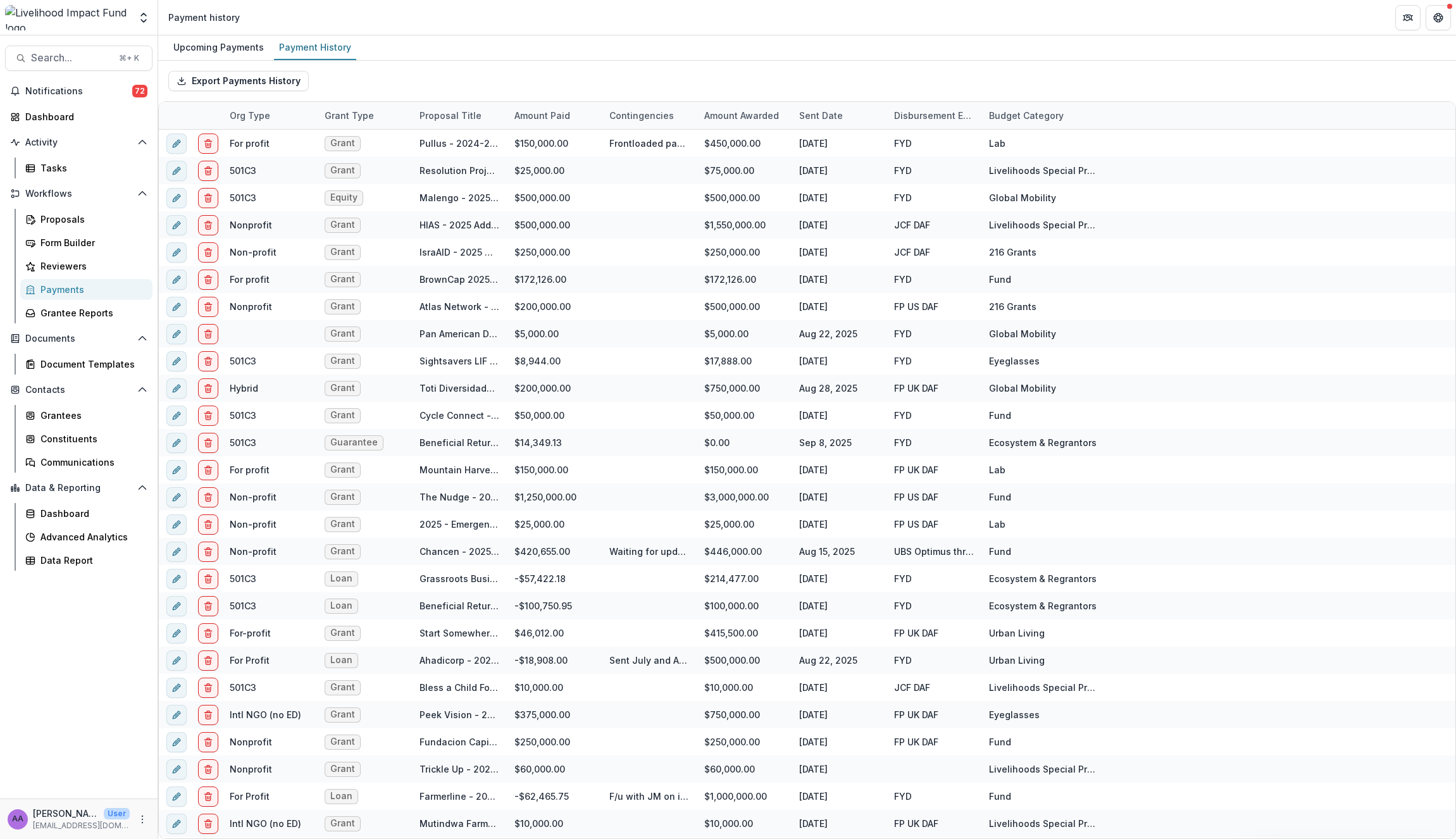
click at [66, 290] on div "Payments" at bounding box center [91, 289] width 102 height 14
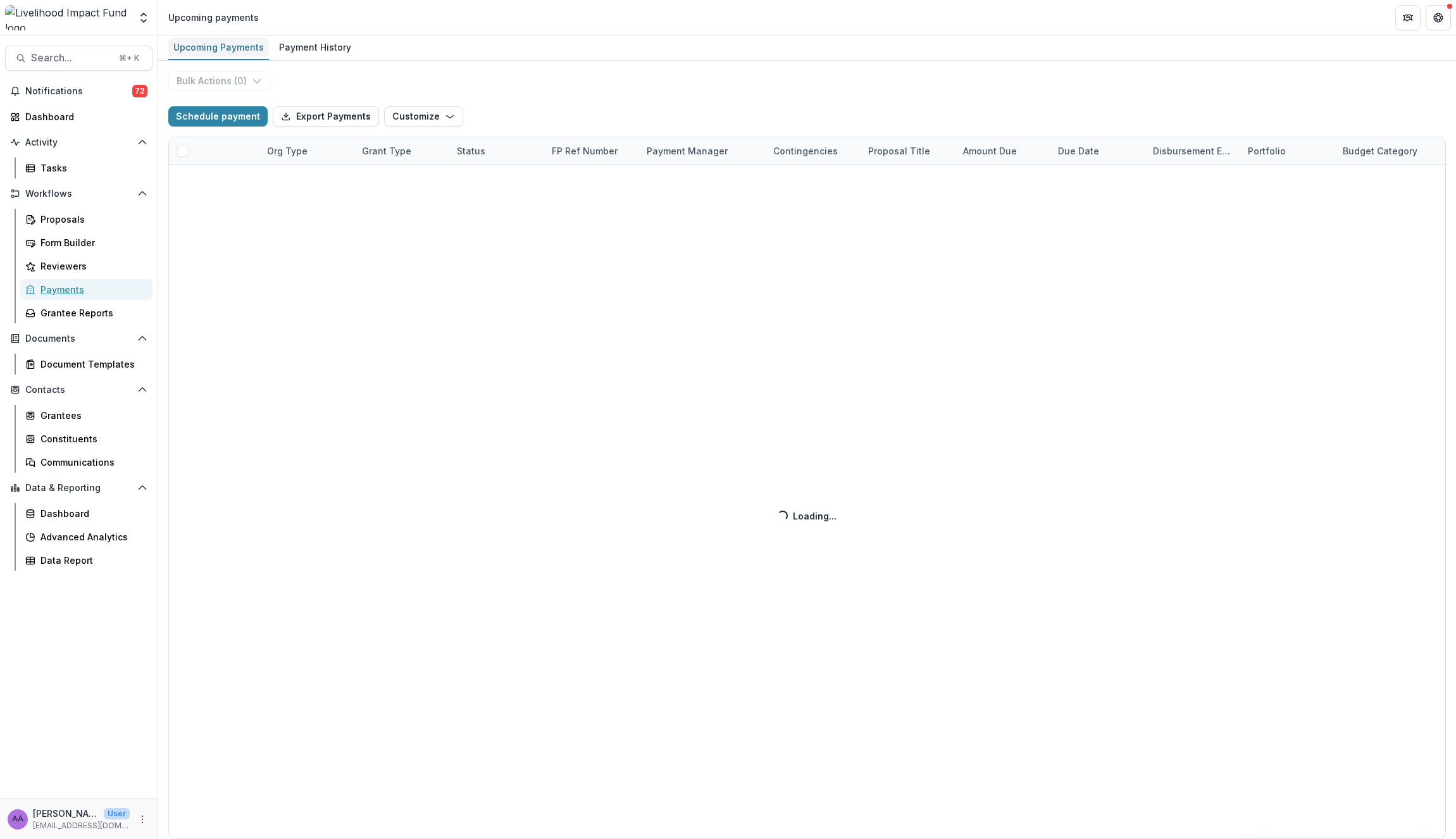
select select "******"
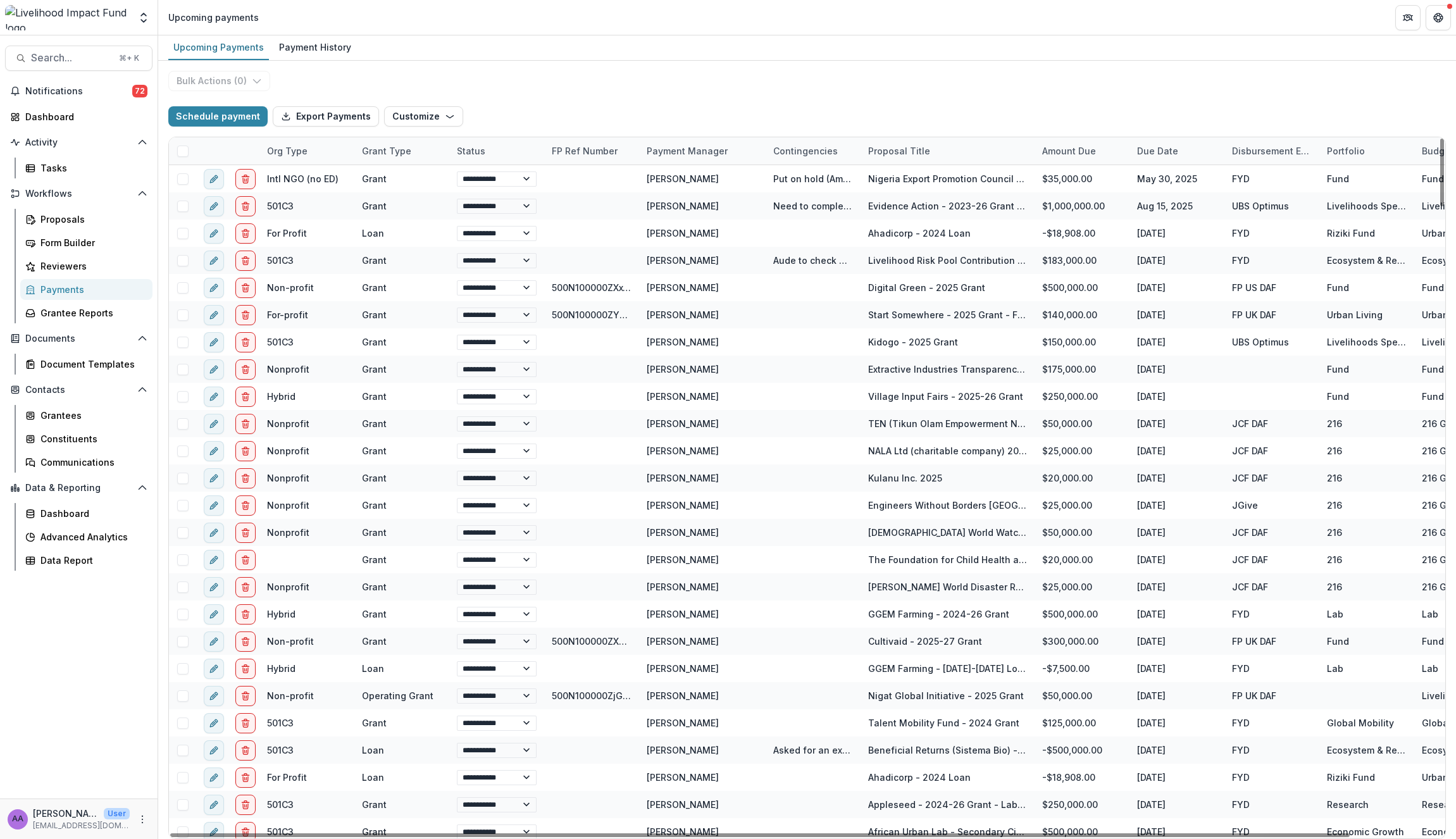
click at [933, 155] on div "Proposal Title" at bounding box center [947, 151] width 174 height 27
click at [901, 185] on input at bounding box center [939, 179] width 152 height 20
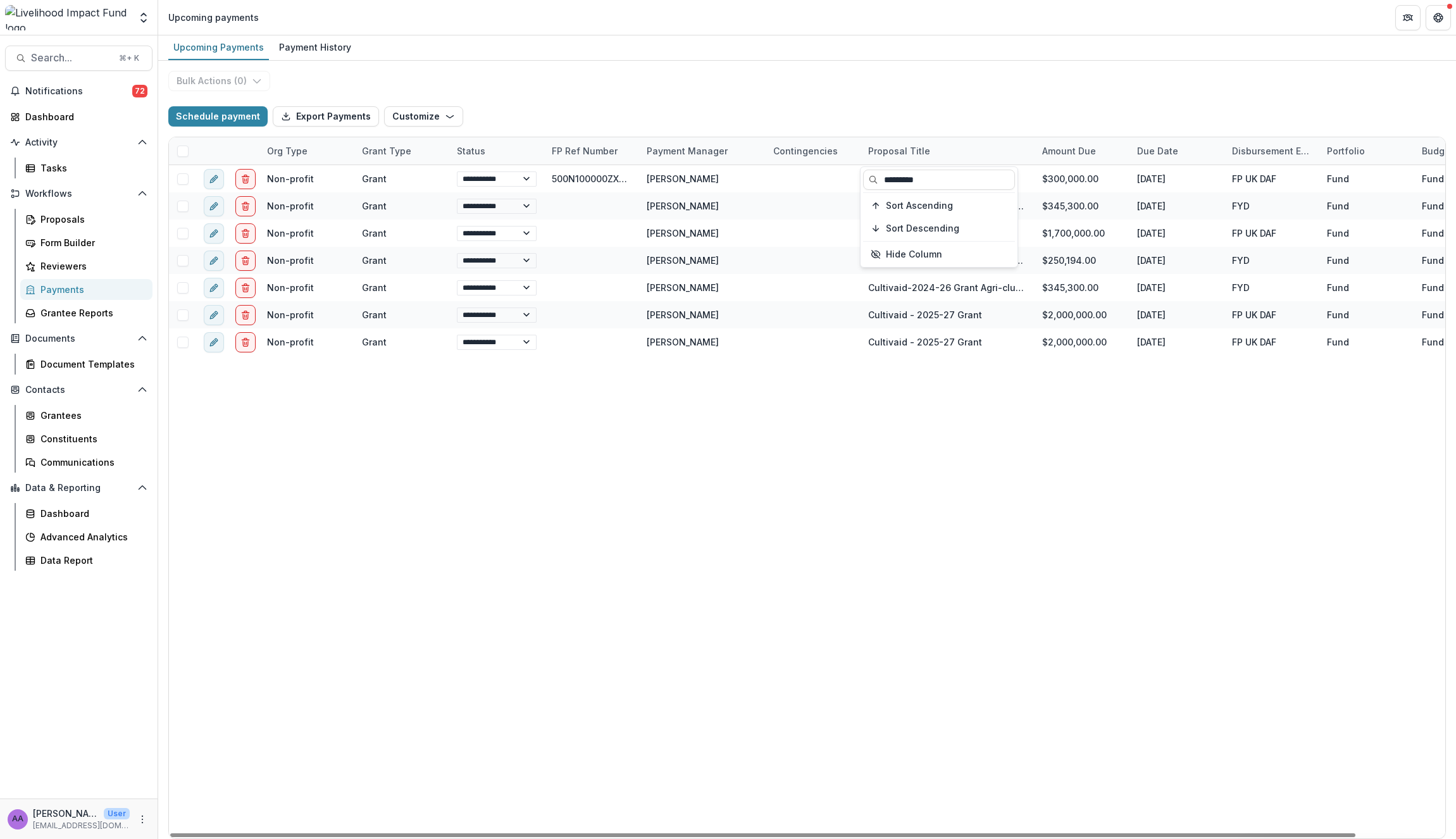
type input "*********"
click at [983, 113] on div "Schedule payment Export Payments Customize New Custom Field Manage Custom Fields" at bounding box center [807, 116] width 1277 height 41
click at [916, 156] on div "Proposal Title" at bounding box center [898, 151] width 77 height 14
drag, startPoint x: 937, startPoint y: 180, endPoint x: 861, endPoint y: 177, distance: 76.1
click at [861, 177] on div "********* Sort Ascending Sort Descending Hide Column" at bounding box center [939, 217] width 157 height 100
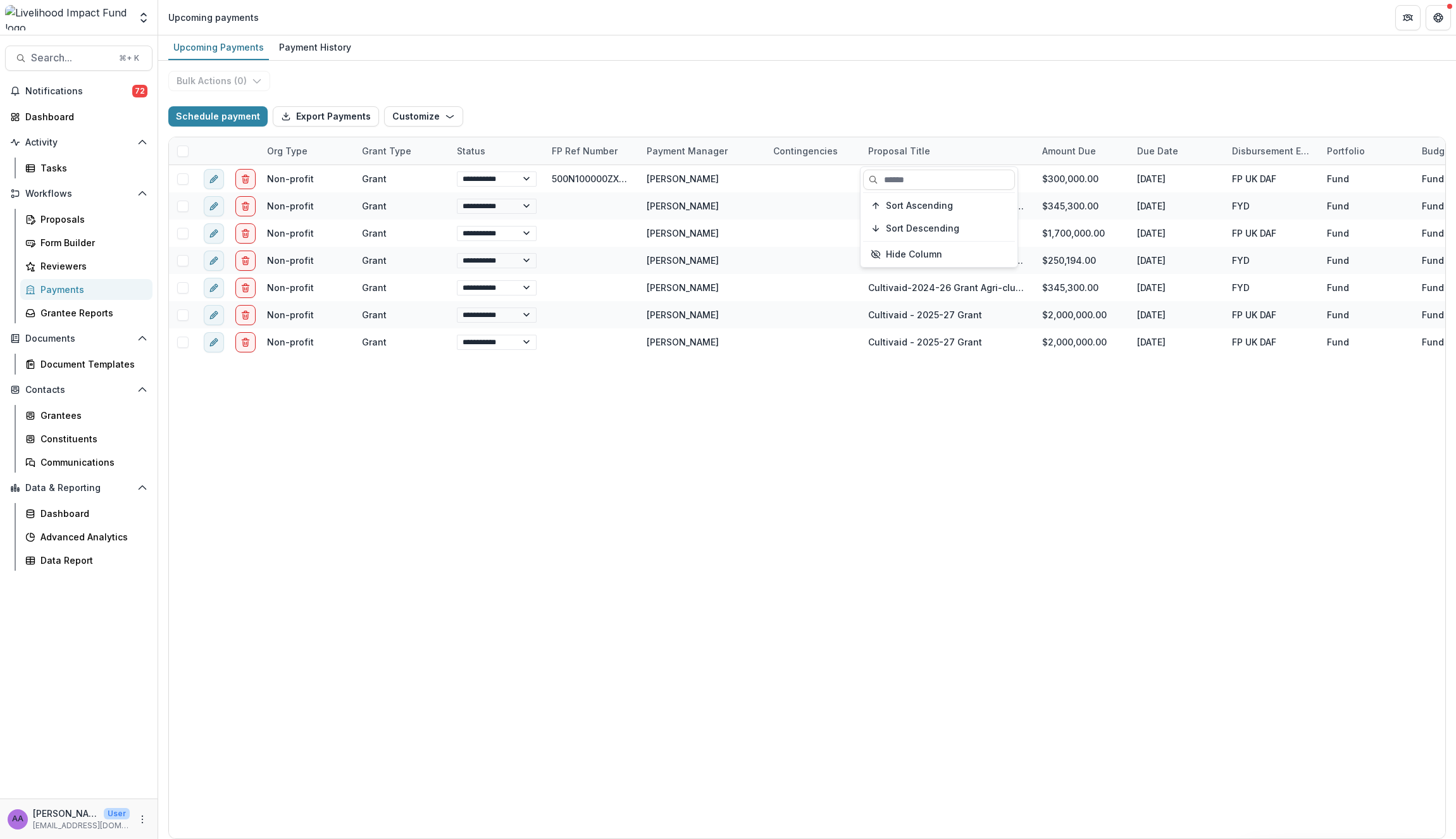
select select "******"
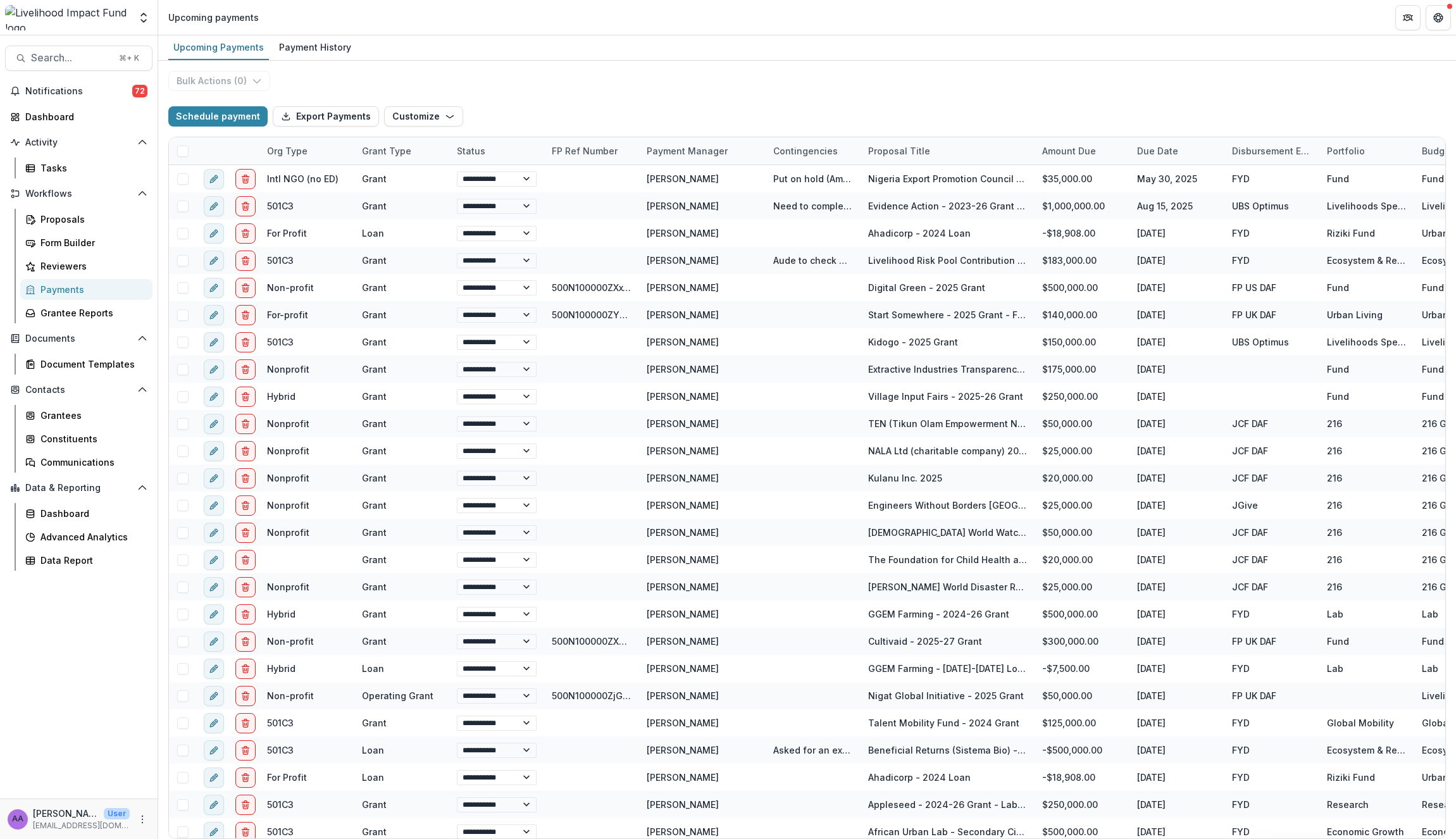
click at [981, 91] on div "**********" at bounding box center [807, 450] width 1298 height 778
click at [62, 541] on div "Advanced Analytics" at bounding box center [91, 537] width 102 height 14
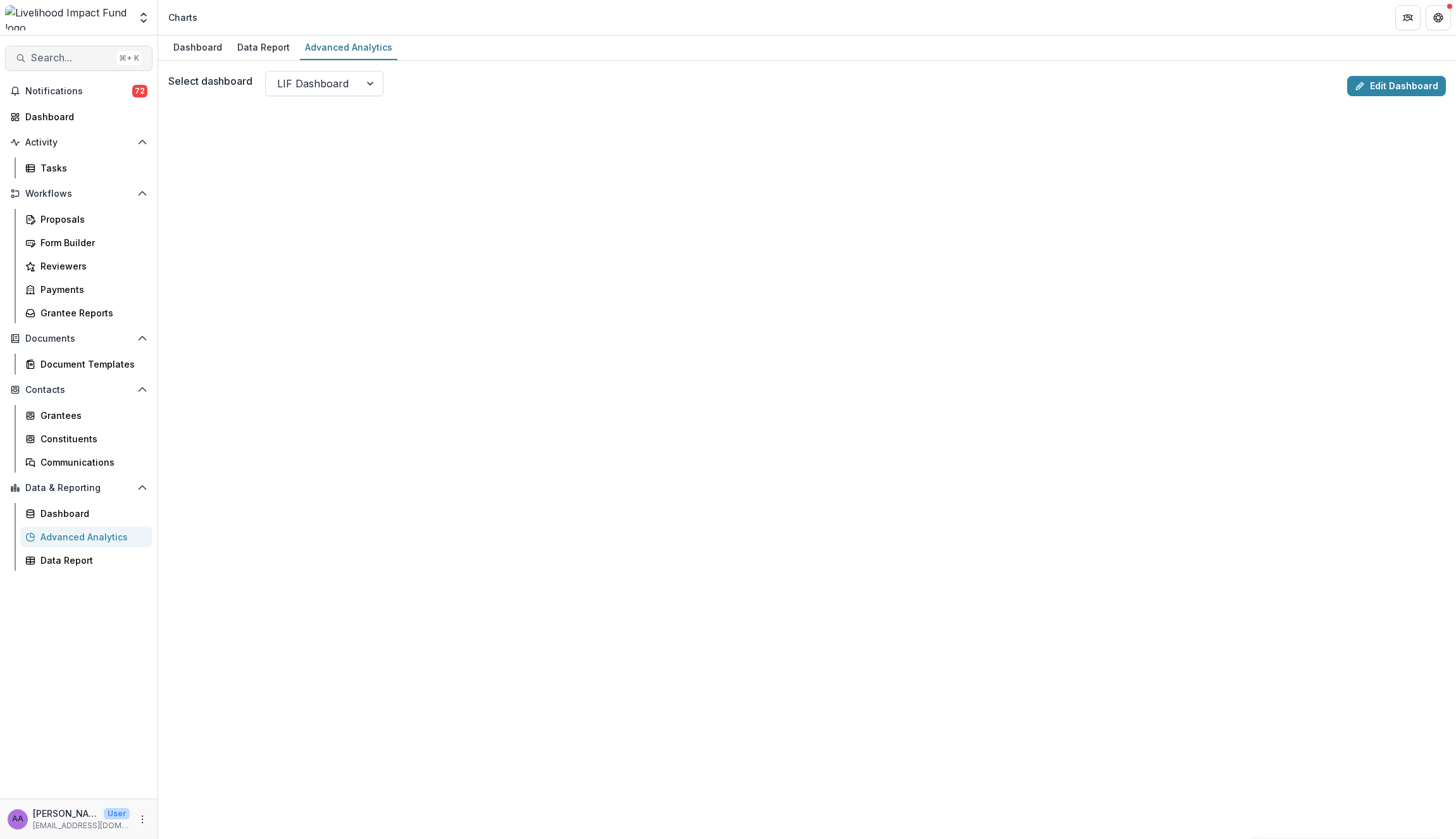
click at [52, 54] on span "Search..." at bounding box center [71, 58] width 80 height 12
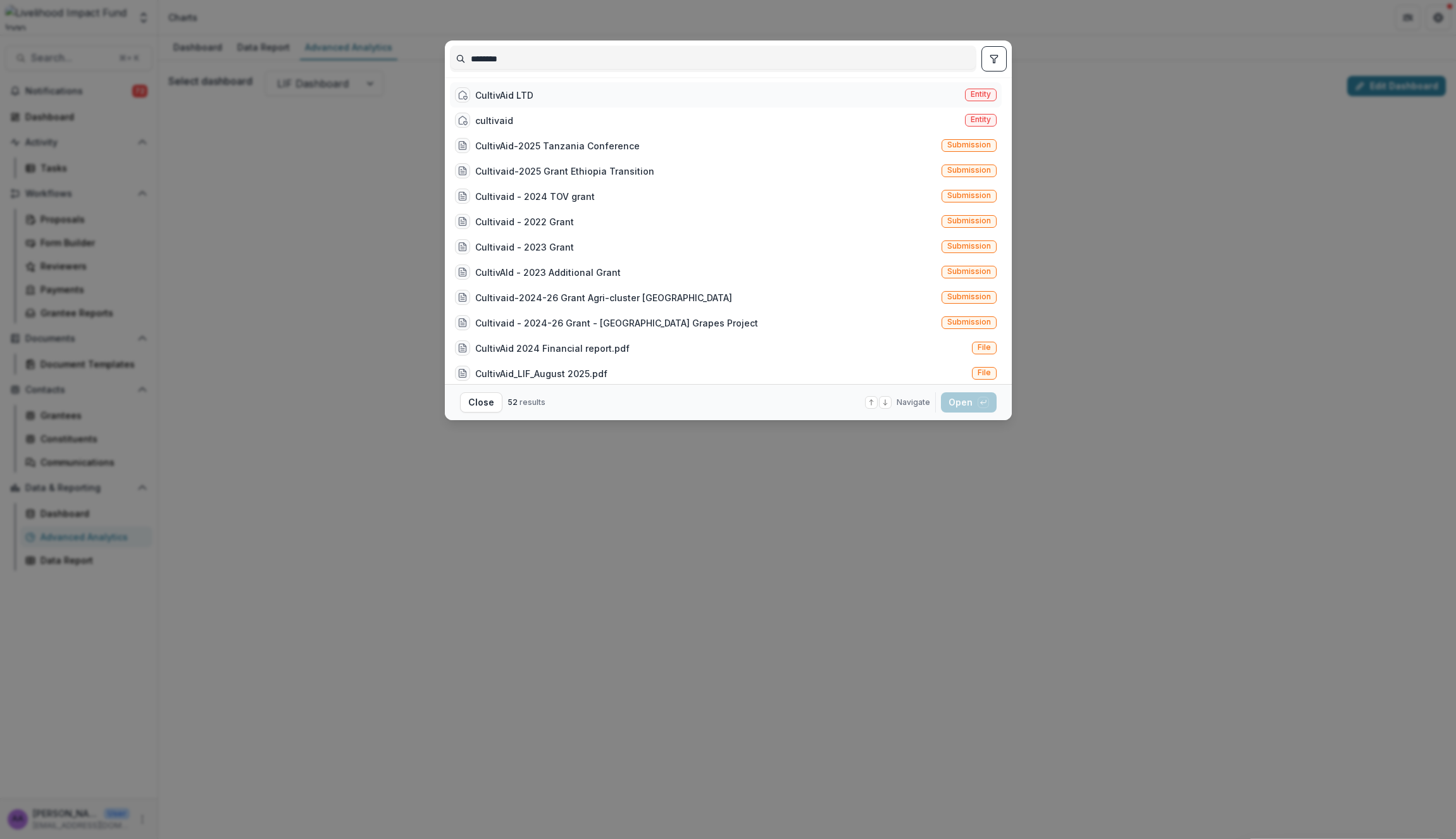
type input "********"
click at [547, 100] on div "CultivAid LTD Entity" at bounding box center [725, 94] width 552 height 25
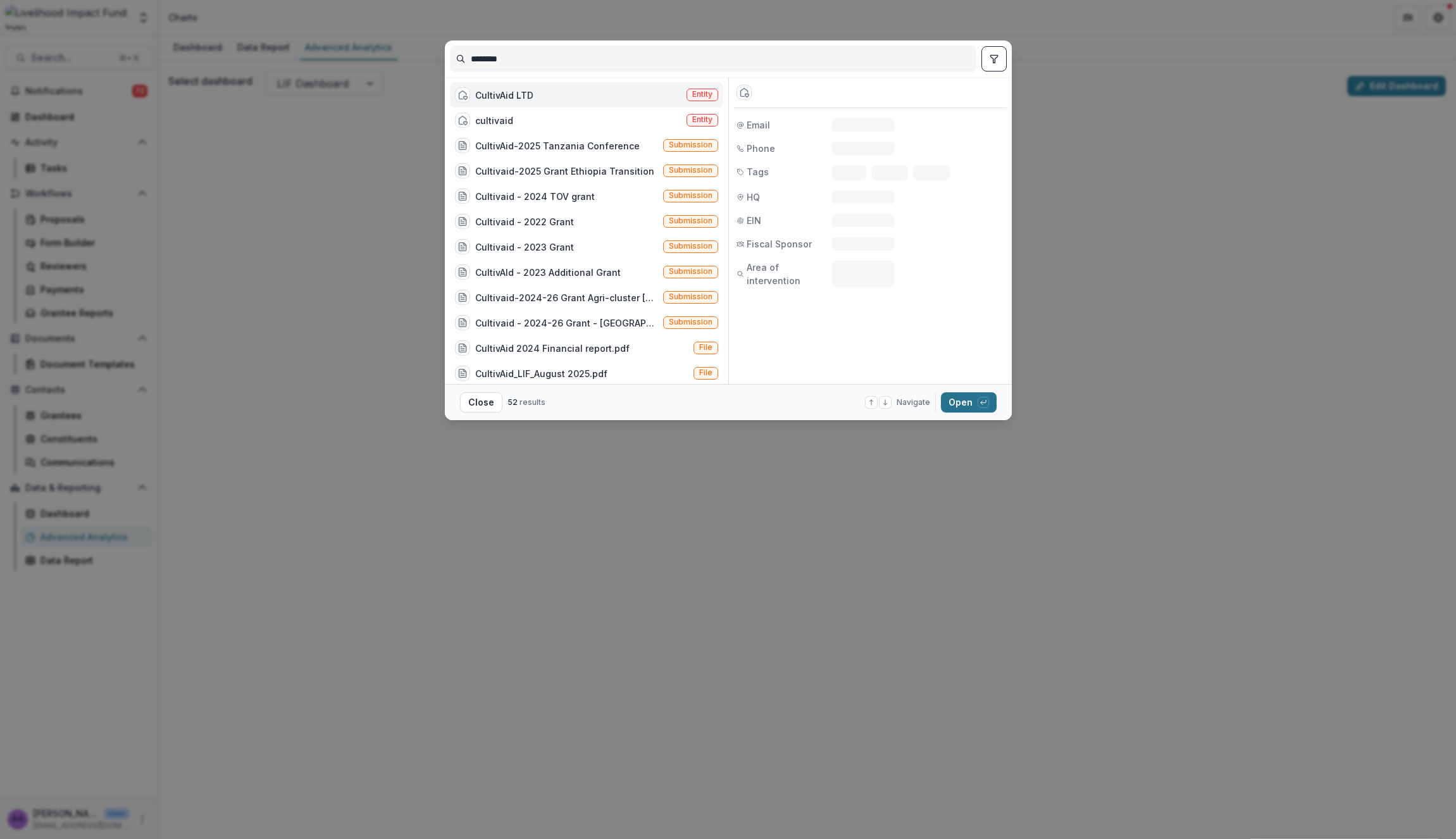
click at [968, 400] on button "Open with enter key" at bounding box center [969, 402] width 56 height 20
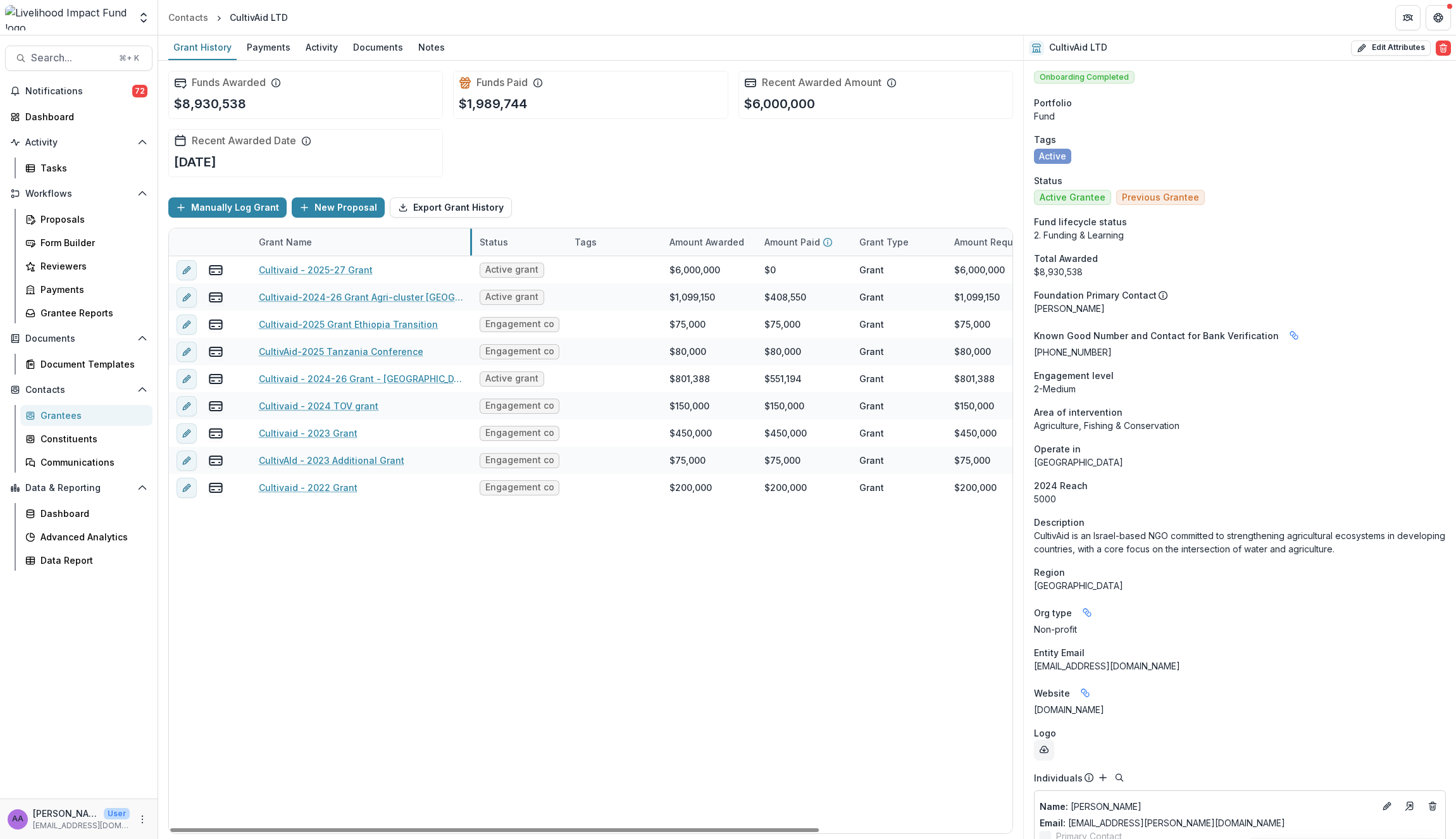
drag, startPoint x: 407, startPoint y: 240, endPoint x: 470, endPoint y: 241, distance: 63.0
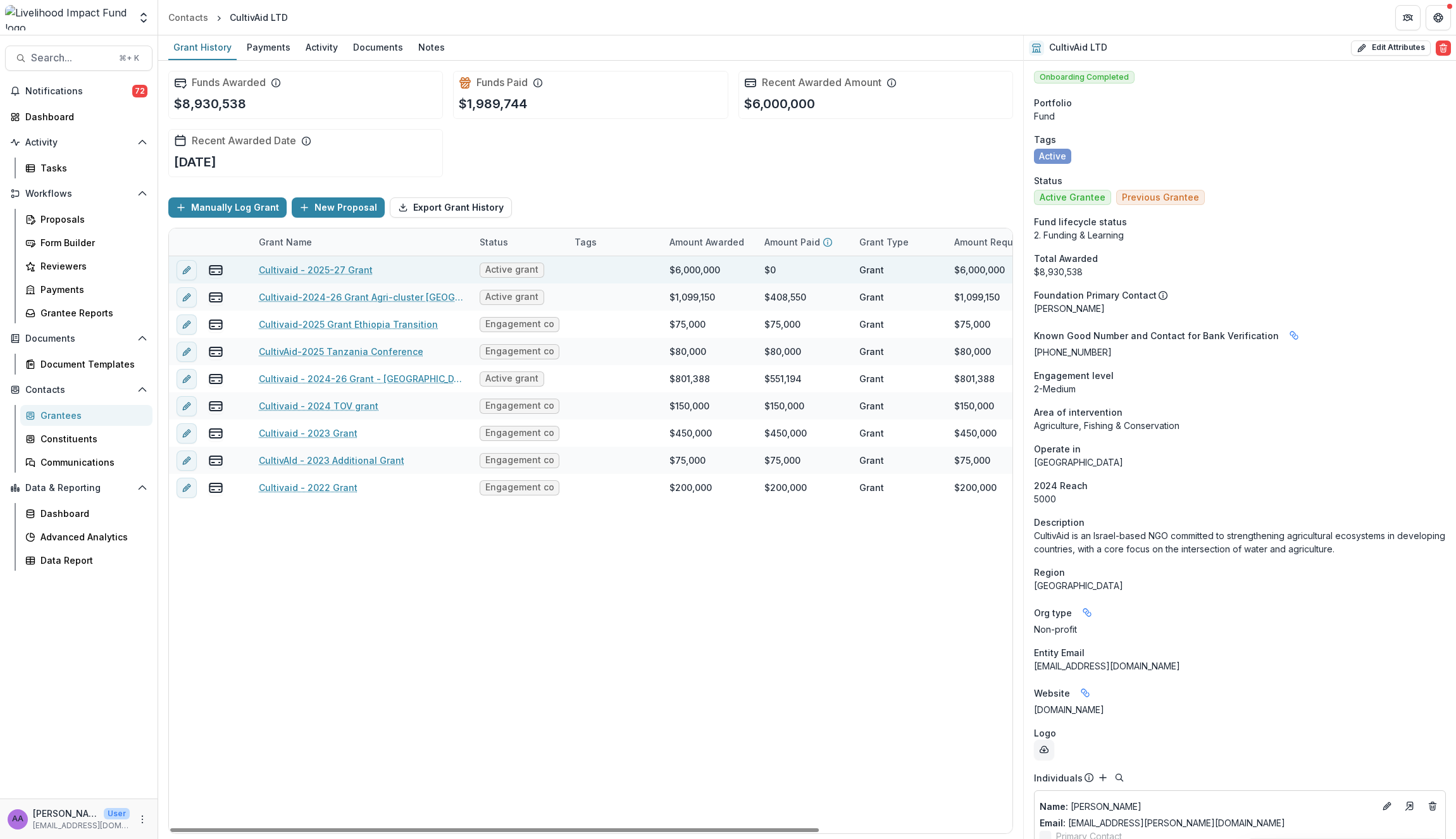
click at [312, 267] on link "Cultivaid - 2025-27 Grant" at bounding box center [316, 270] width 114 height 14
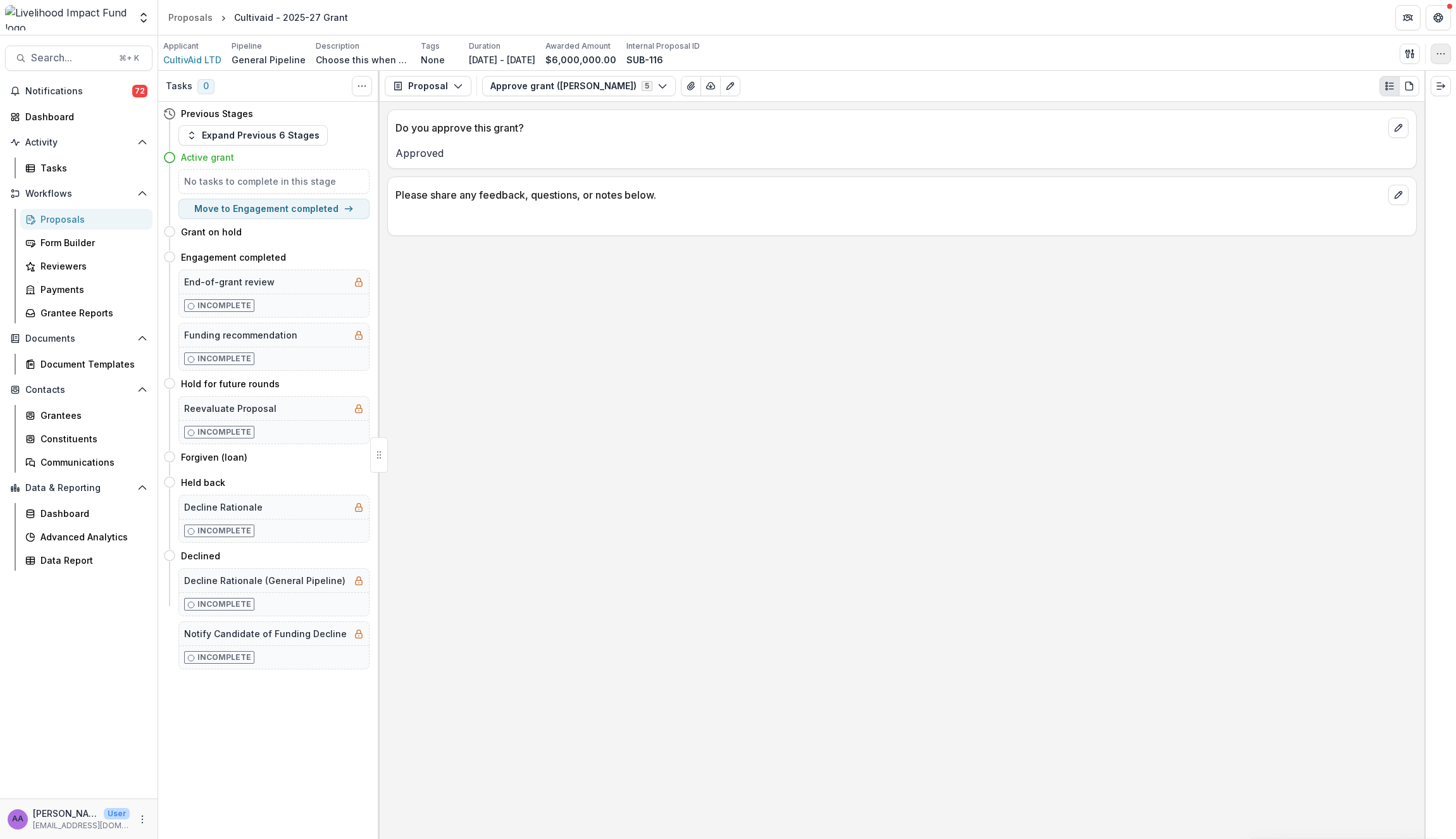
click at [1196, 55] on icon "button" at bounding box center [1440, 54] width 10 height 10
click at [1196, 83] on button "Edit Attributes" at bounding box center [1380, 83] width 135 height 21
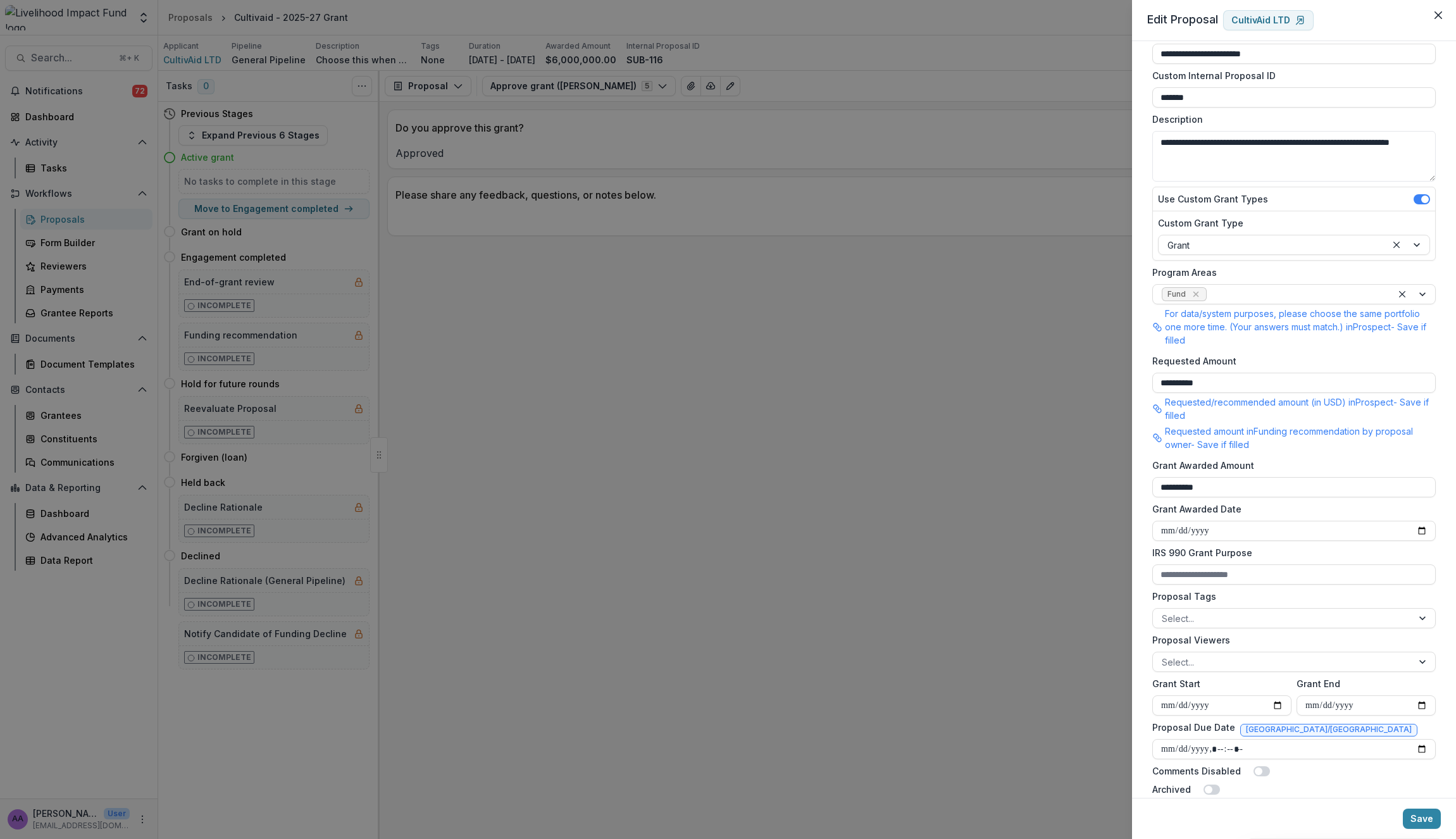
scroll to position [114, 0]
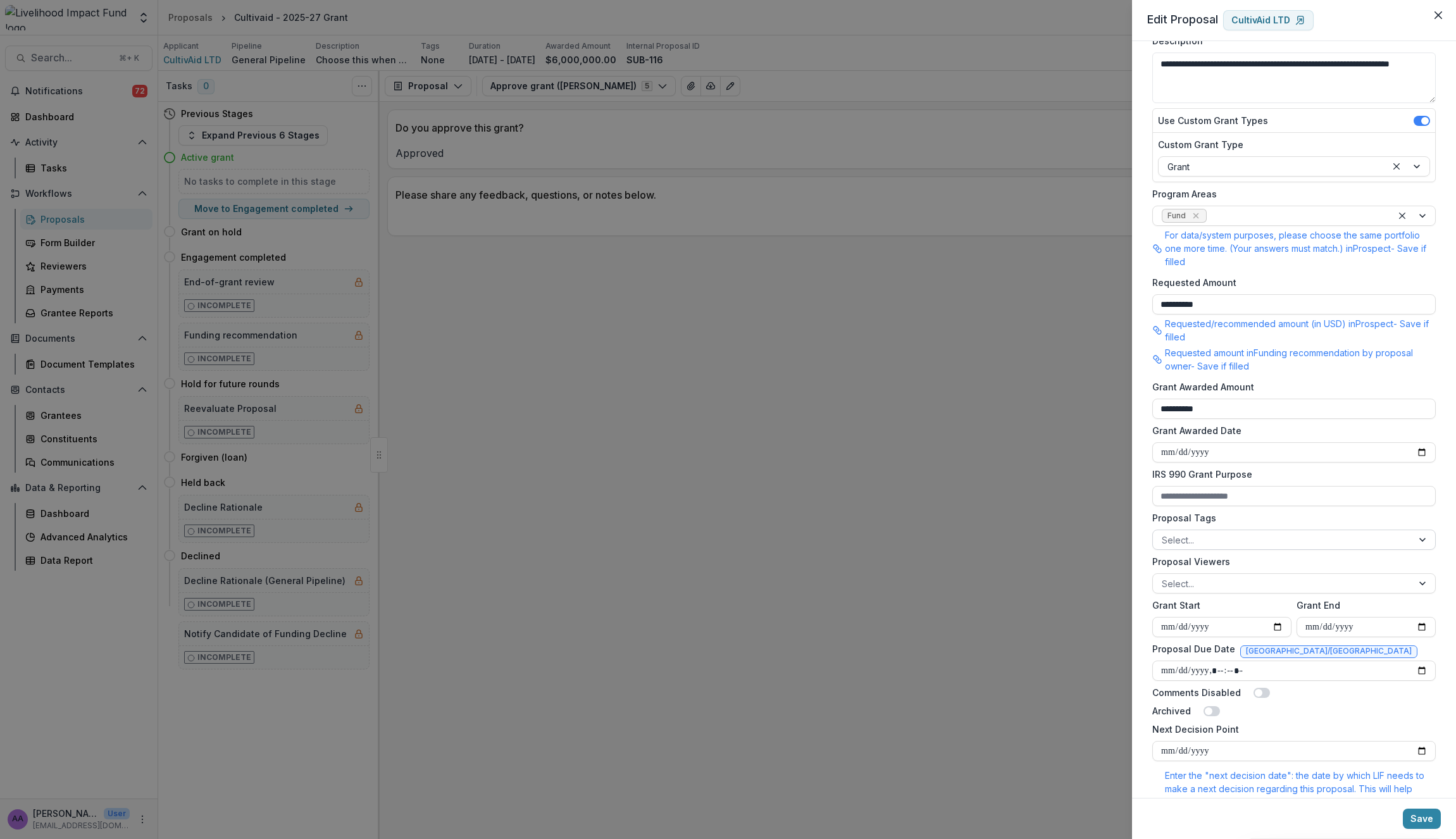
click at [1188, 537] on div at bounding box center [1283, 540] width 242 height 16
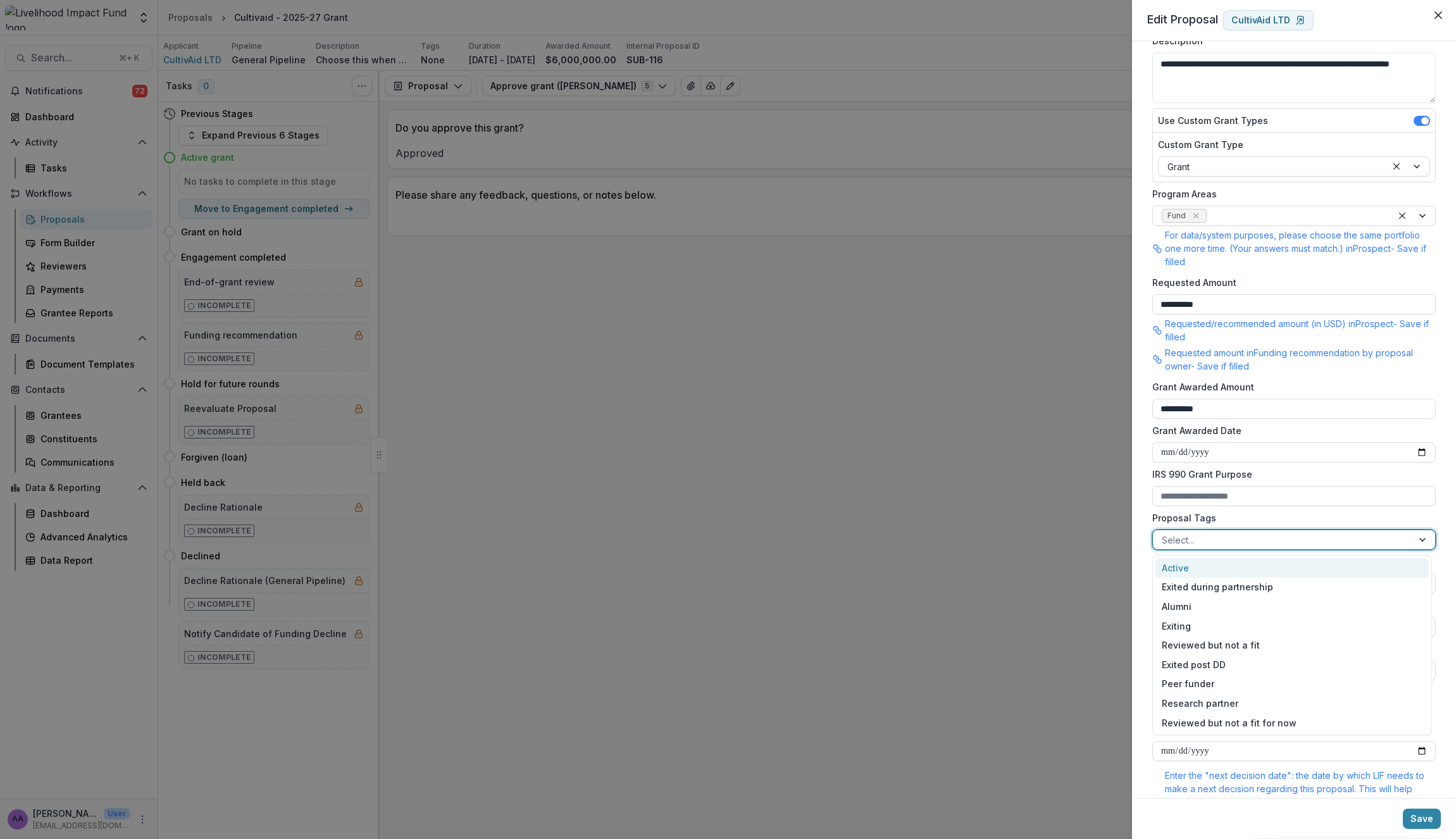
click at [1177, 573] on div "Active" at bounding box center [1292, 568] width 274 height 19
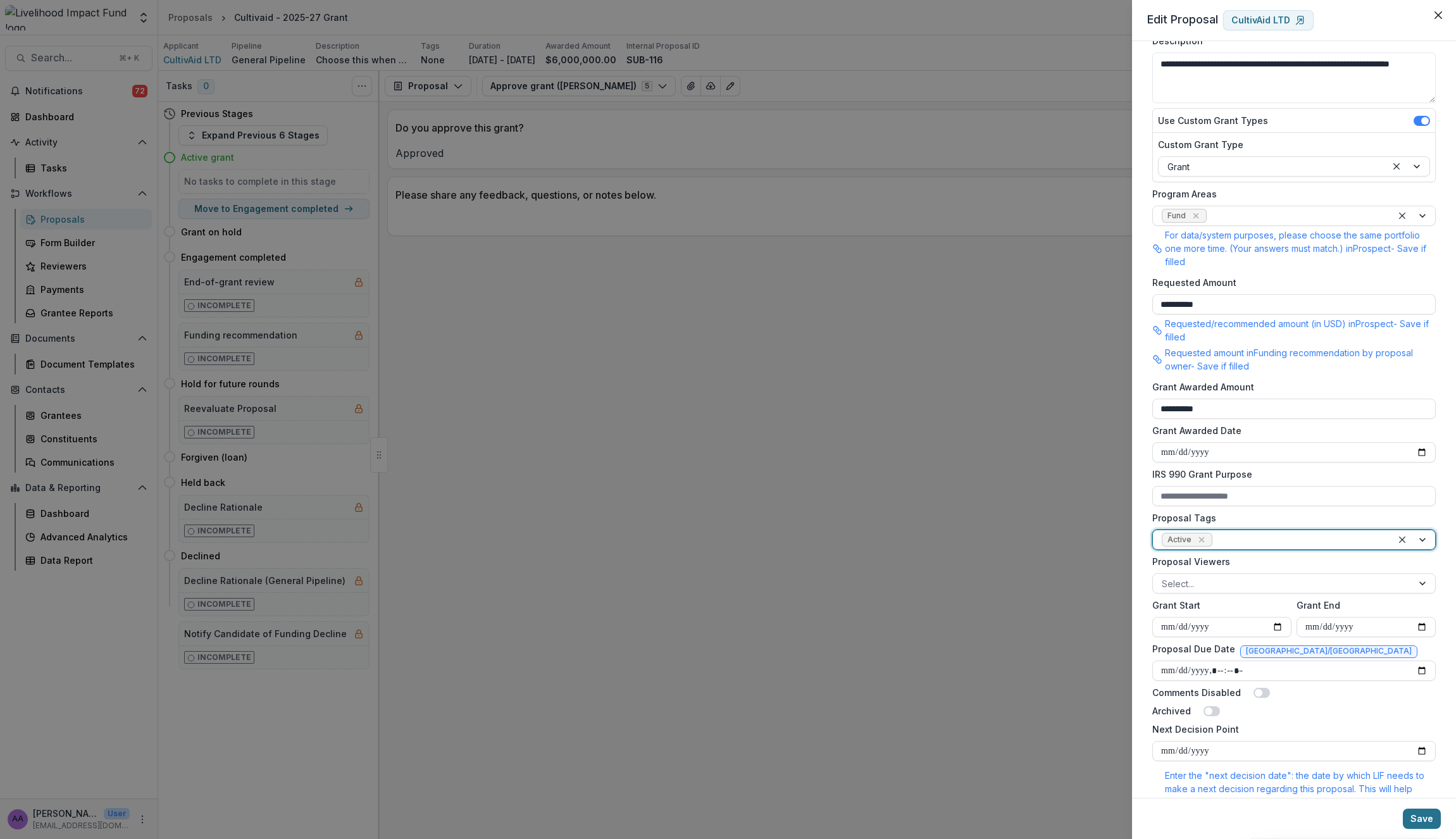
click at [1196, 823] on button "Save" at bounding box center [1422, 818] width 38 height 20
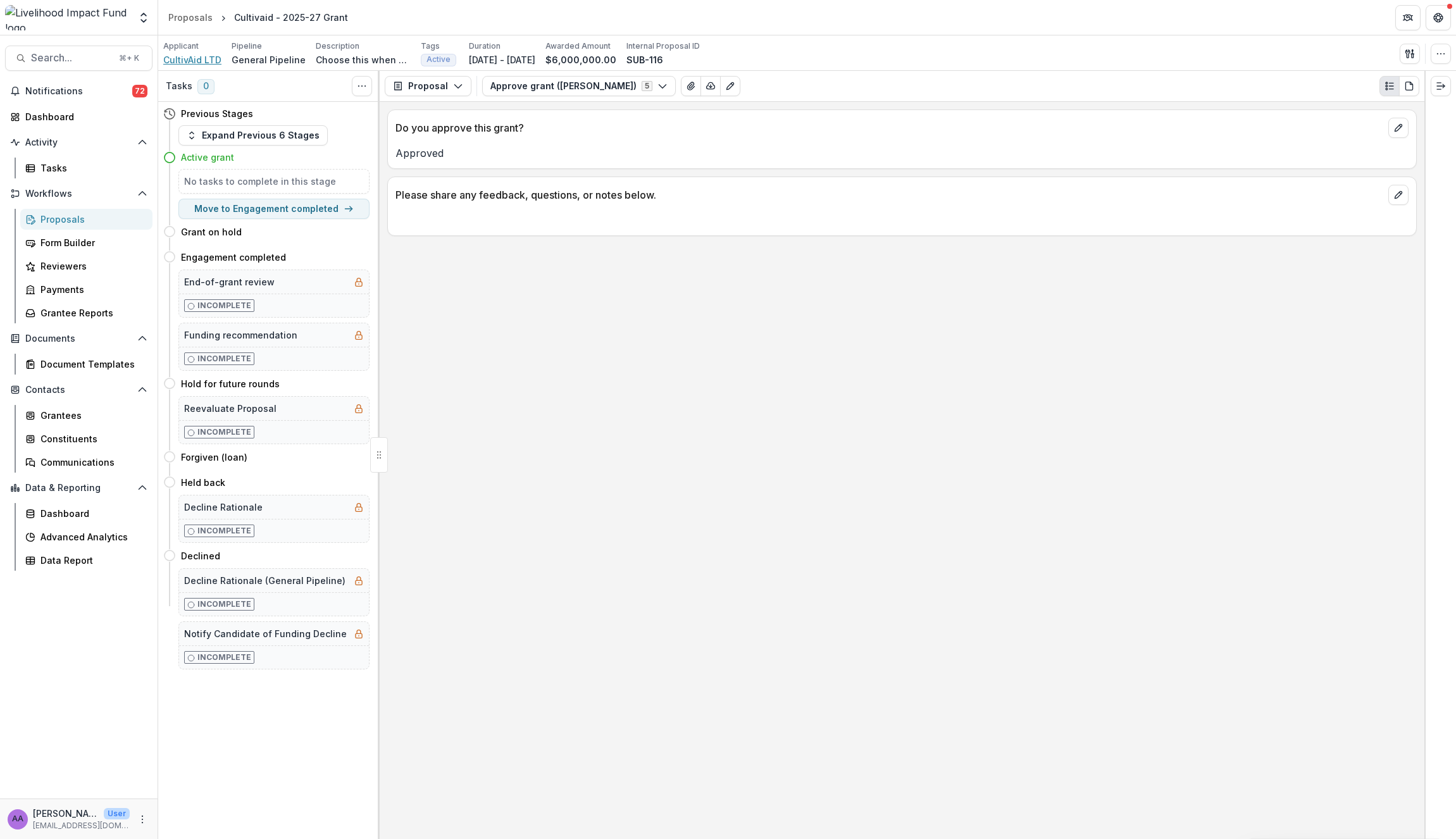
click at [192, 60] on span "CultivAid LTD" at bounding box center [192, 60] width 58 height 14
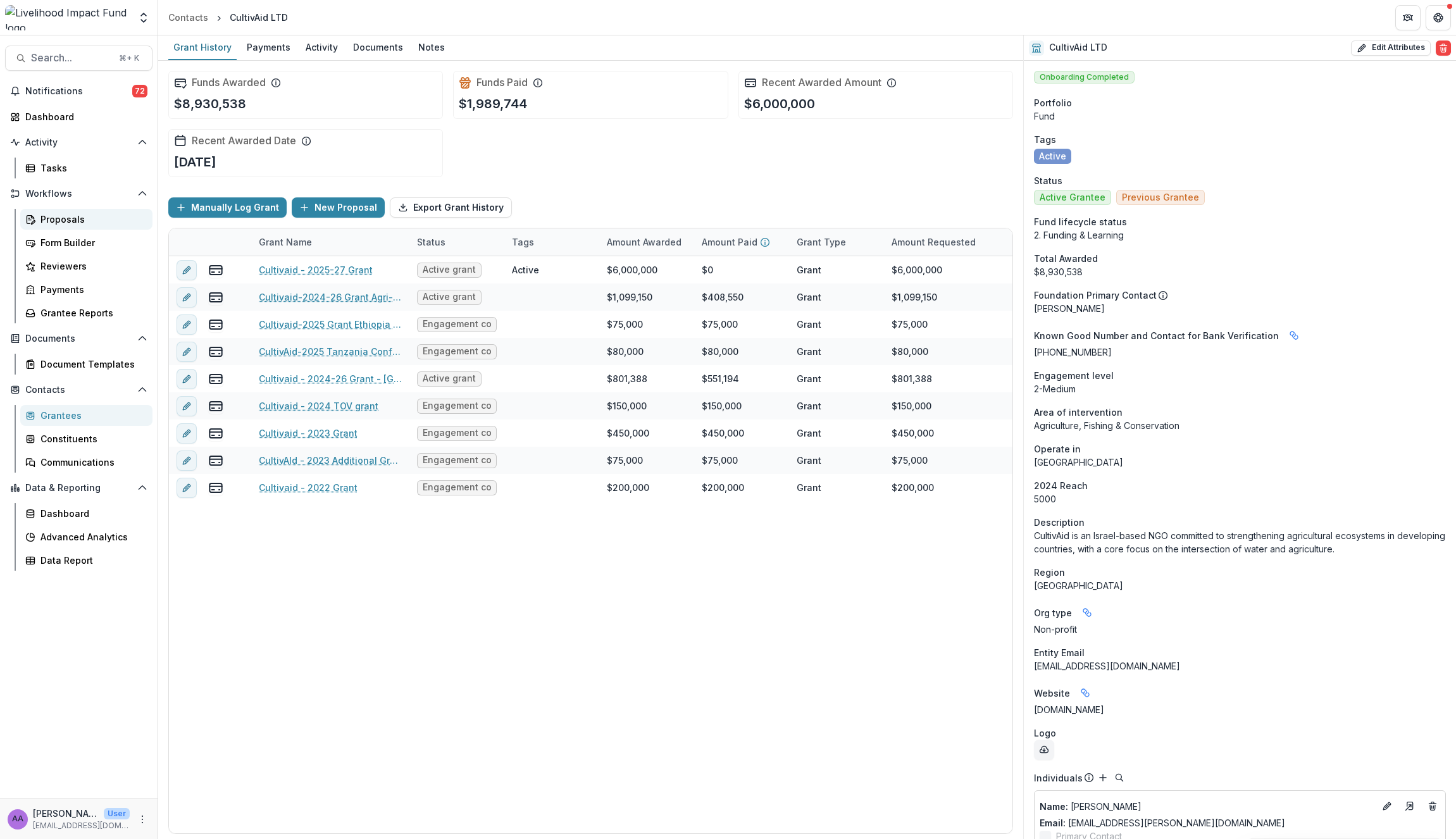
click at [83, 217] on div "Proposals" at bounding box center [91, 219] width 102 height 14
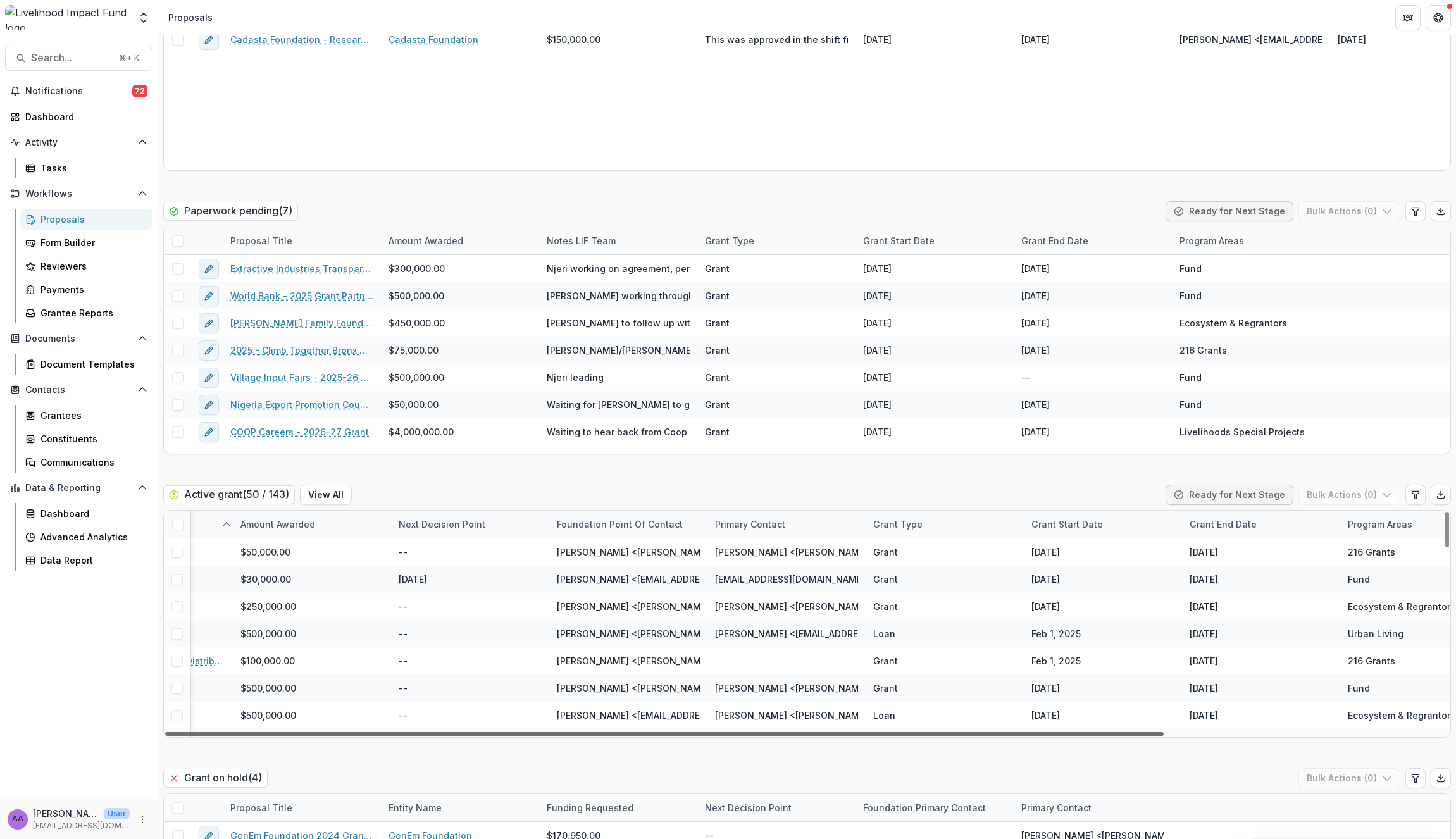
scroll to position [0, 358]
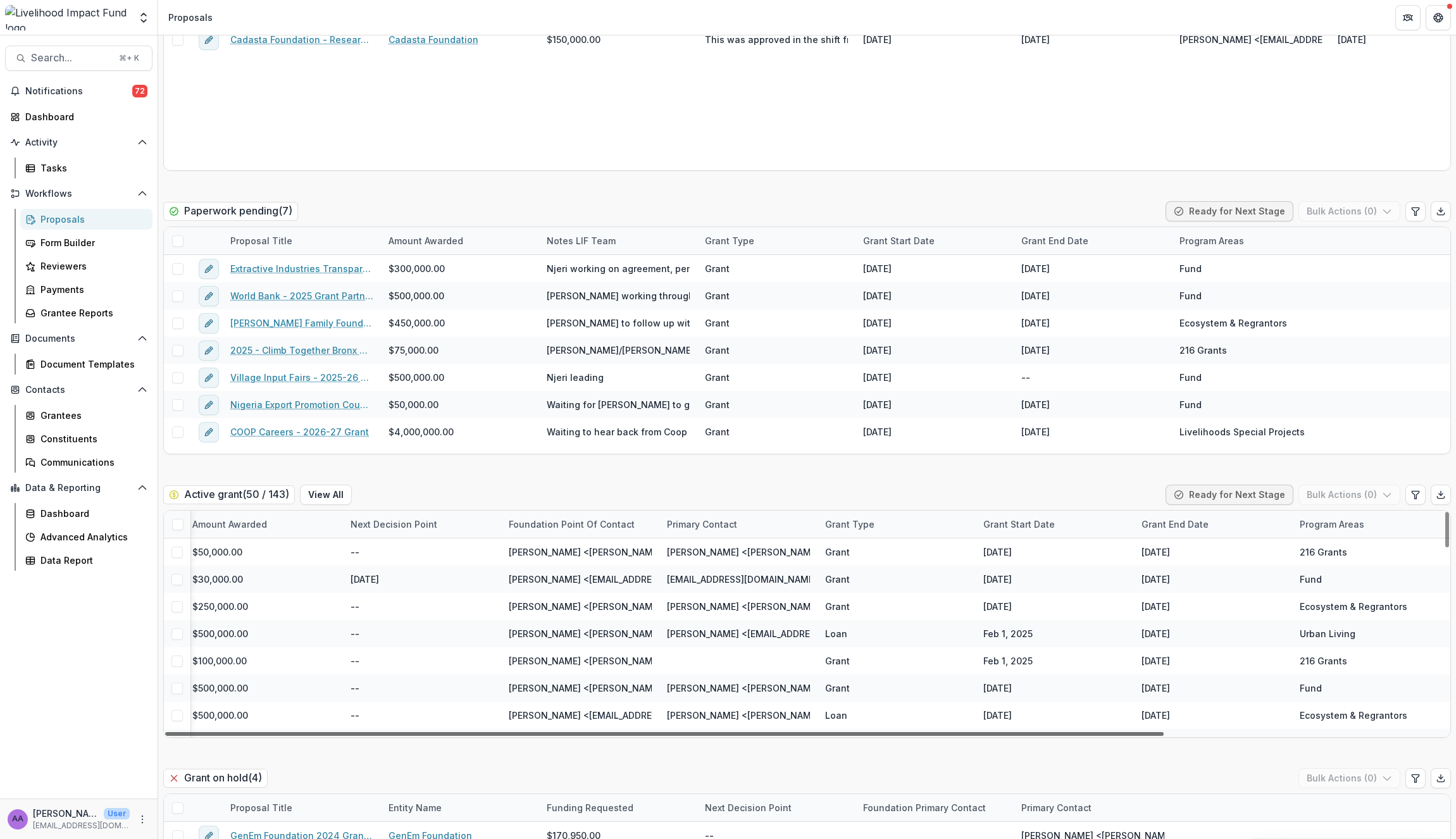
drag, startPoint x: 457, startPoint y: 734, endPoint x: 881, endPoint y: 796, distance: 428.5
click at [881, 736] on div at bounding box center [664, 734] width 999 height 4
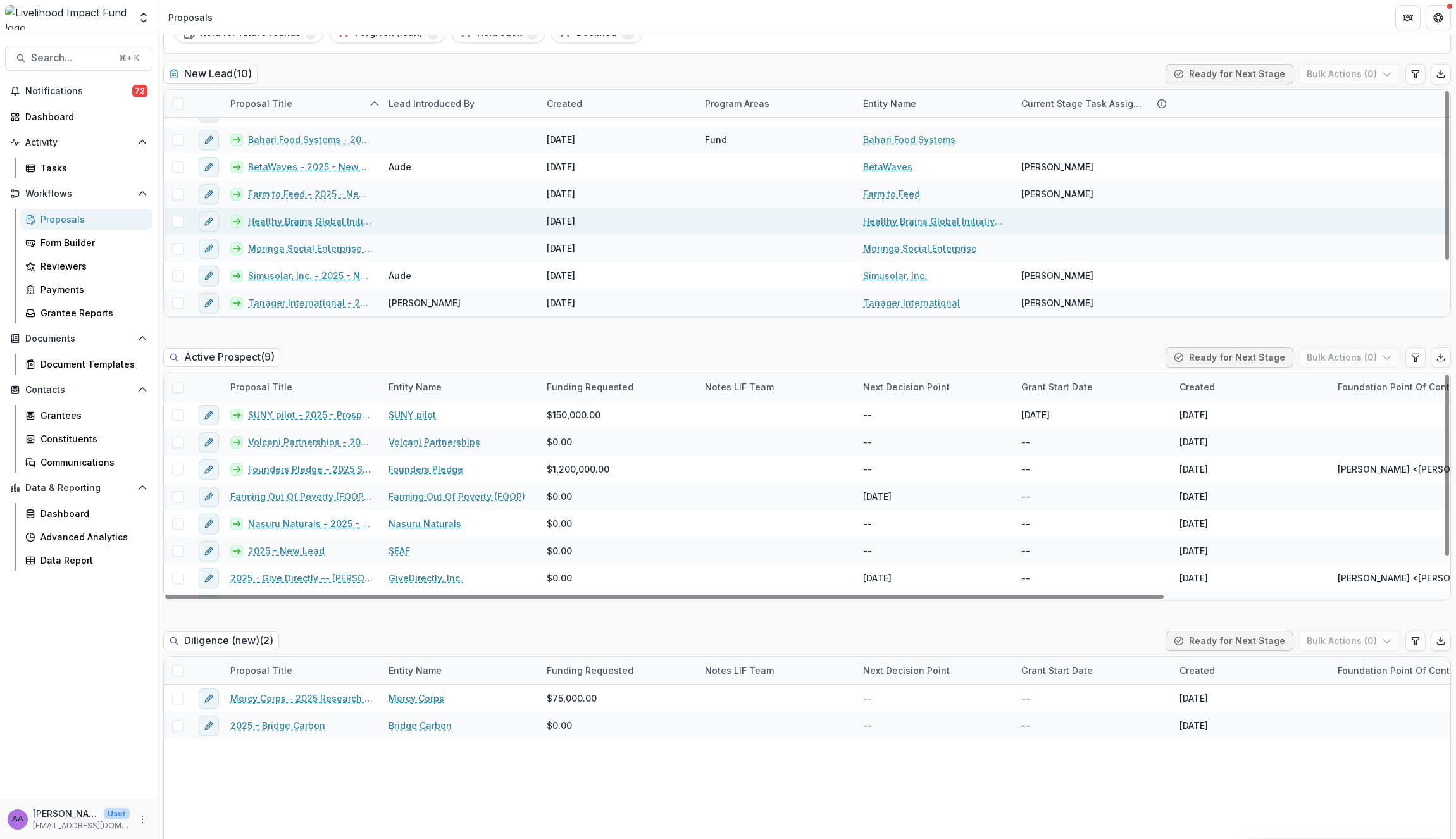
scroll to position [0, 0]
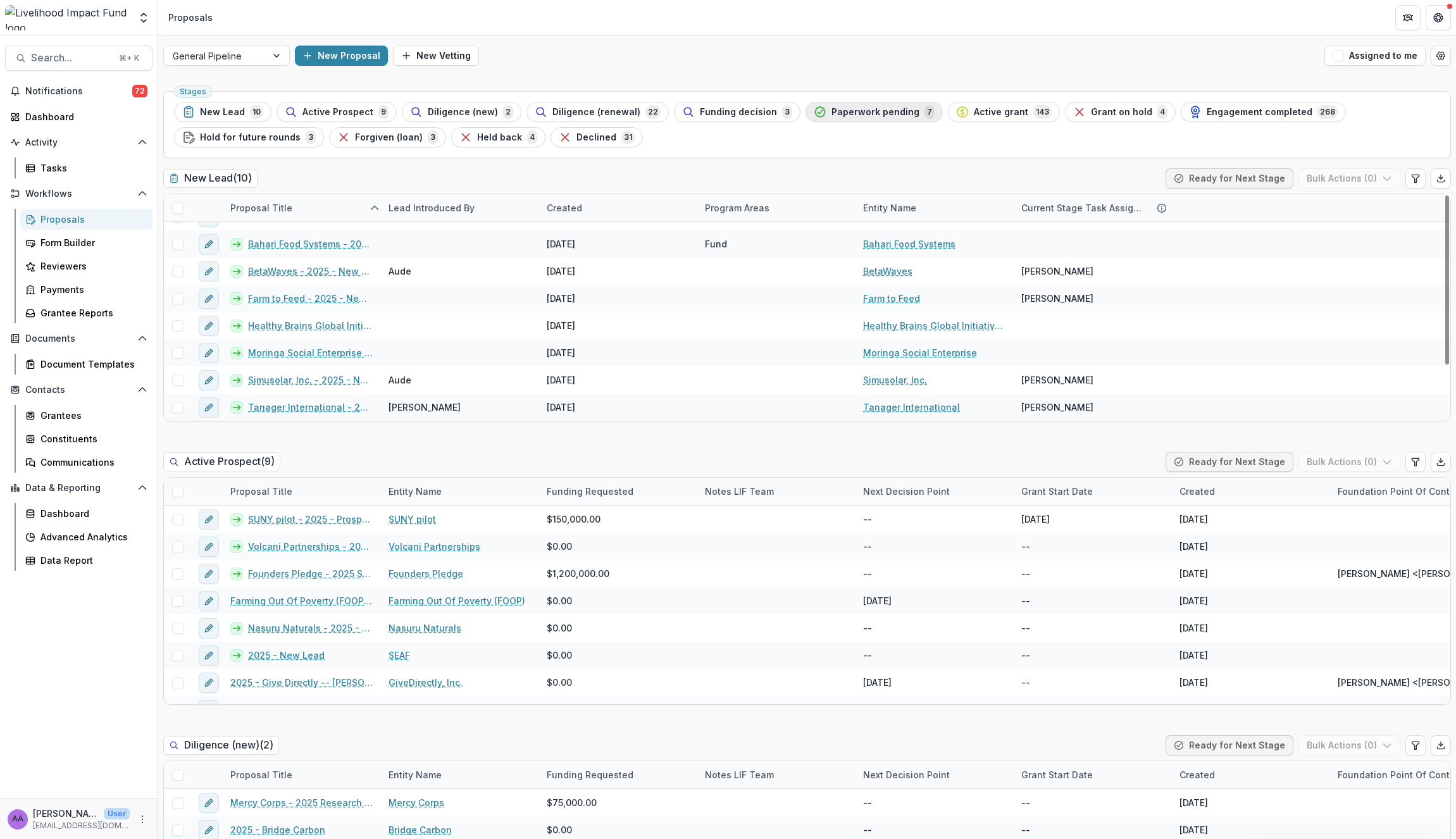
click at [867, 119] on button "Paperwork pending 7" at bounding box center [874, 111] width 137 height 20
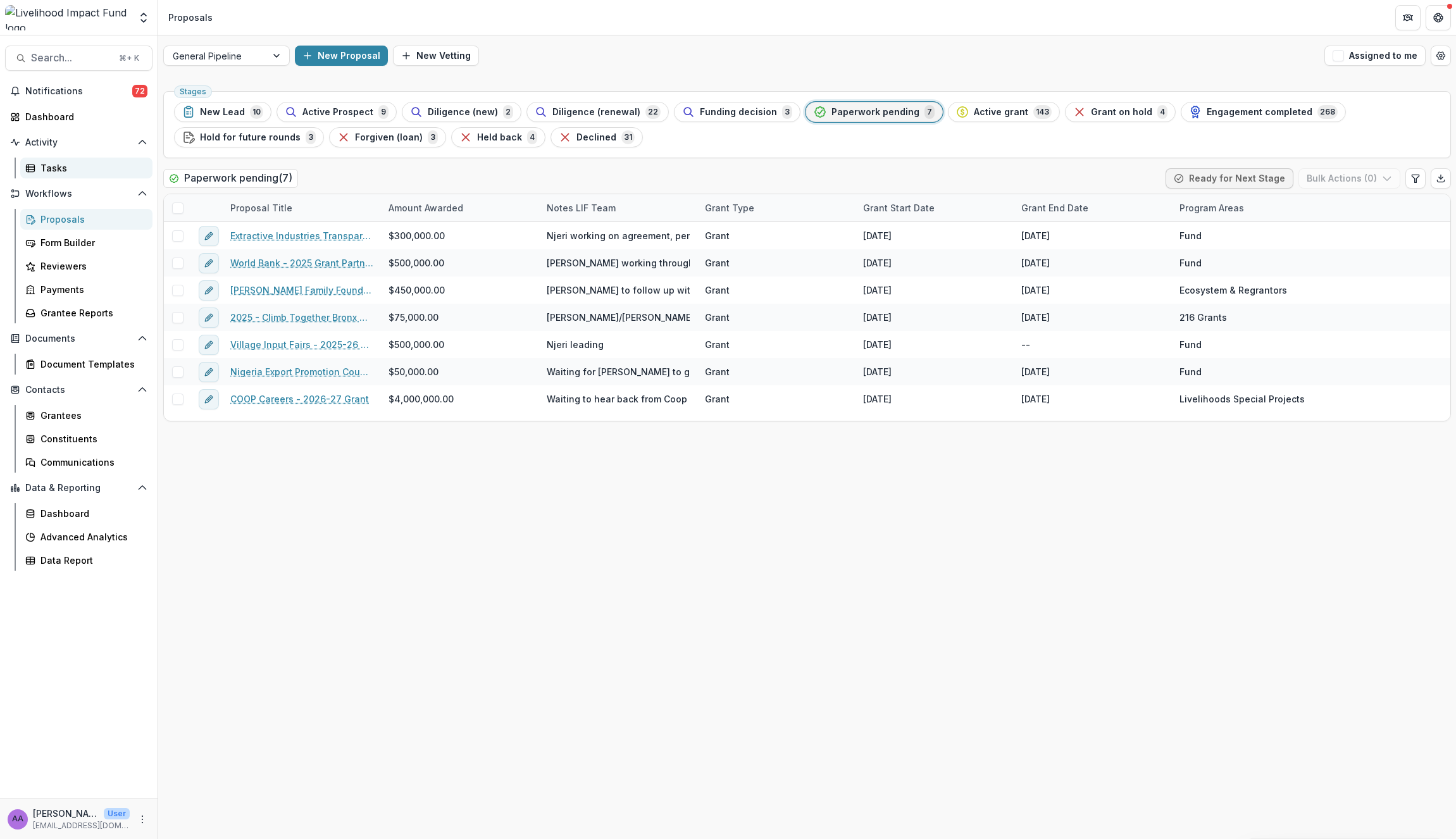
click at [46, 171] on div "Tasks" at bounding box center [91, 168] width 102 height 14
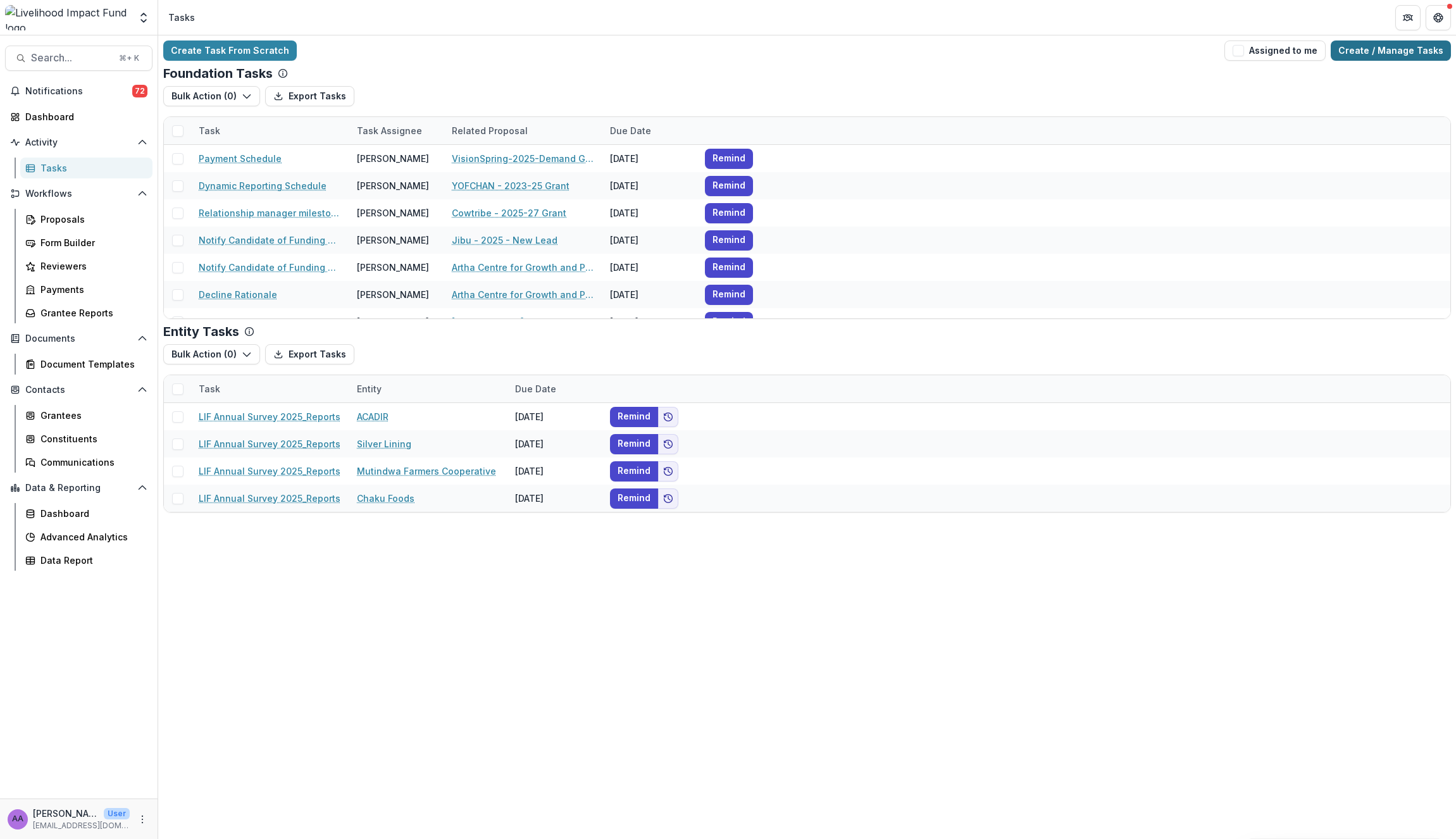
click at [1196, 52] on link "Create / Manage Tasks" at bounding box center [1391, 50] width 120 height 20
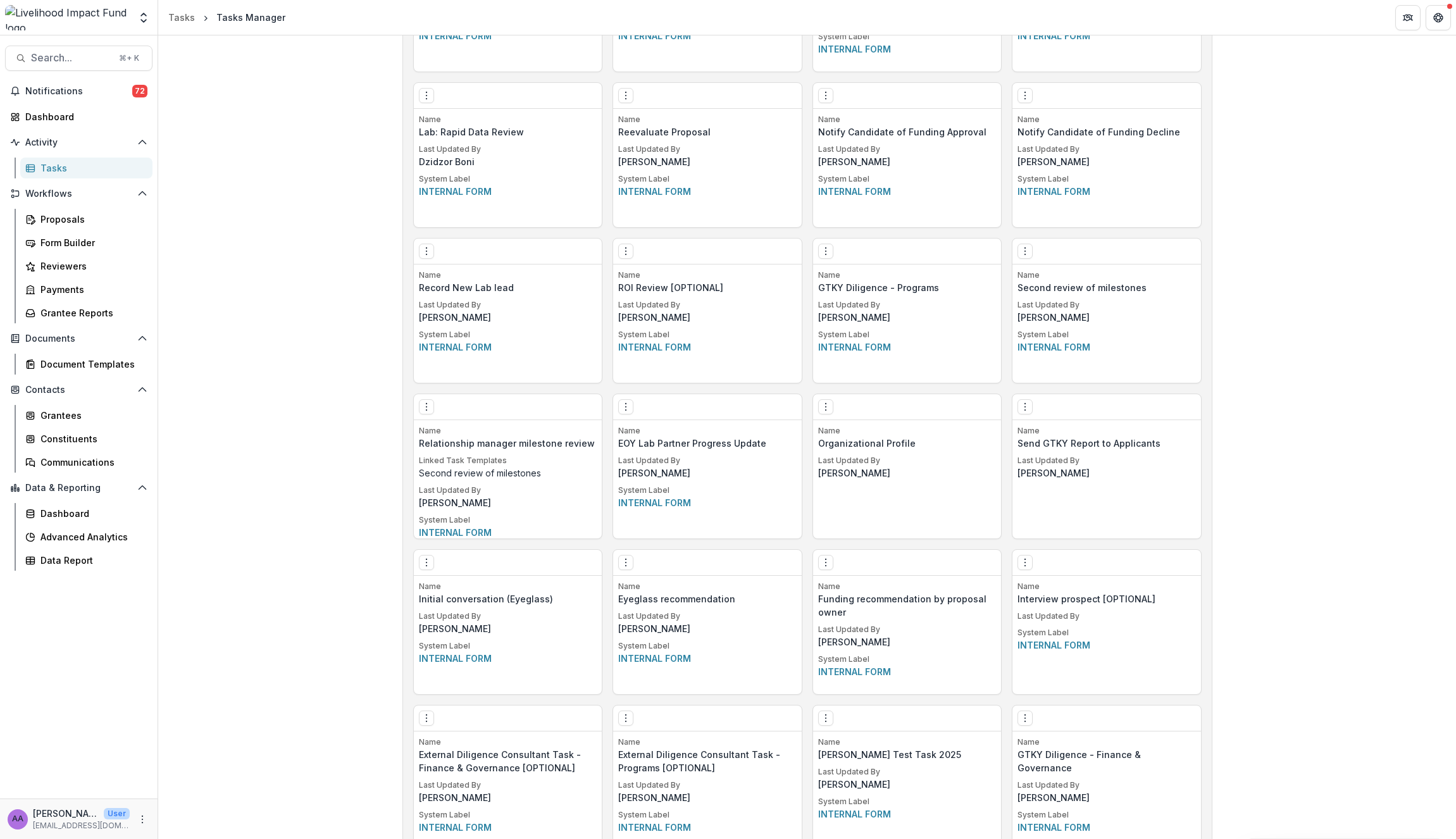
scroll to position [1416, 0]
click at [825, 557] on icon "Options" at bounding box center [826, 562] width 10 height 10
click at [849, 595] on link "Edit" at bounding box center [897, 588] width 155 height 21
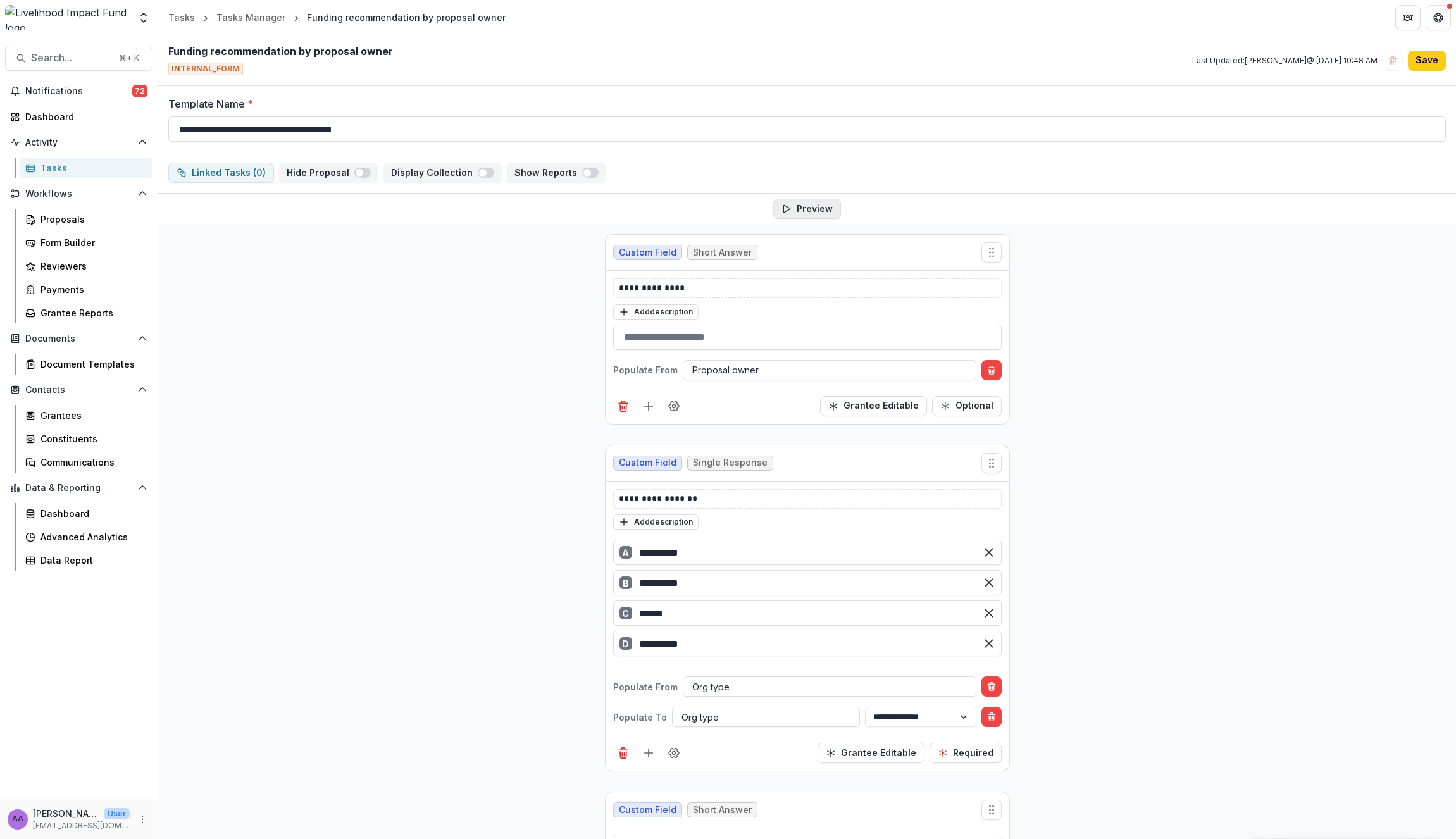
click at [799, 208] on button "Preview" at bounding box center [807, 208] width 68 height 20
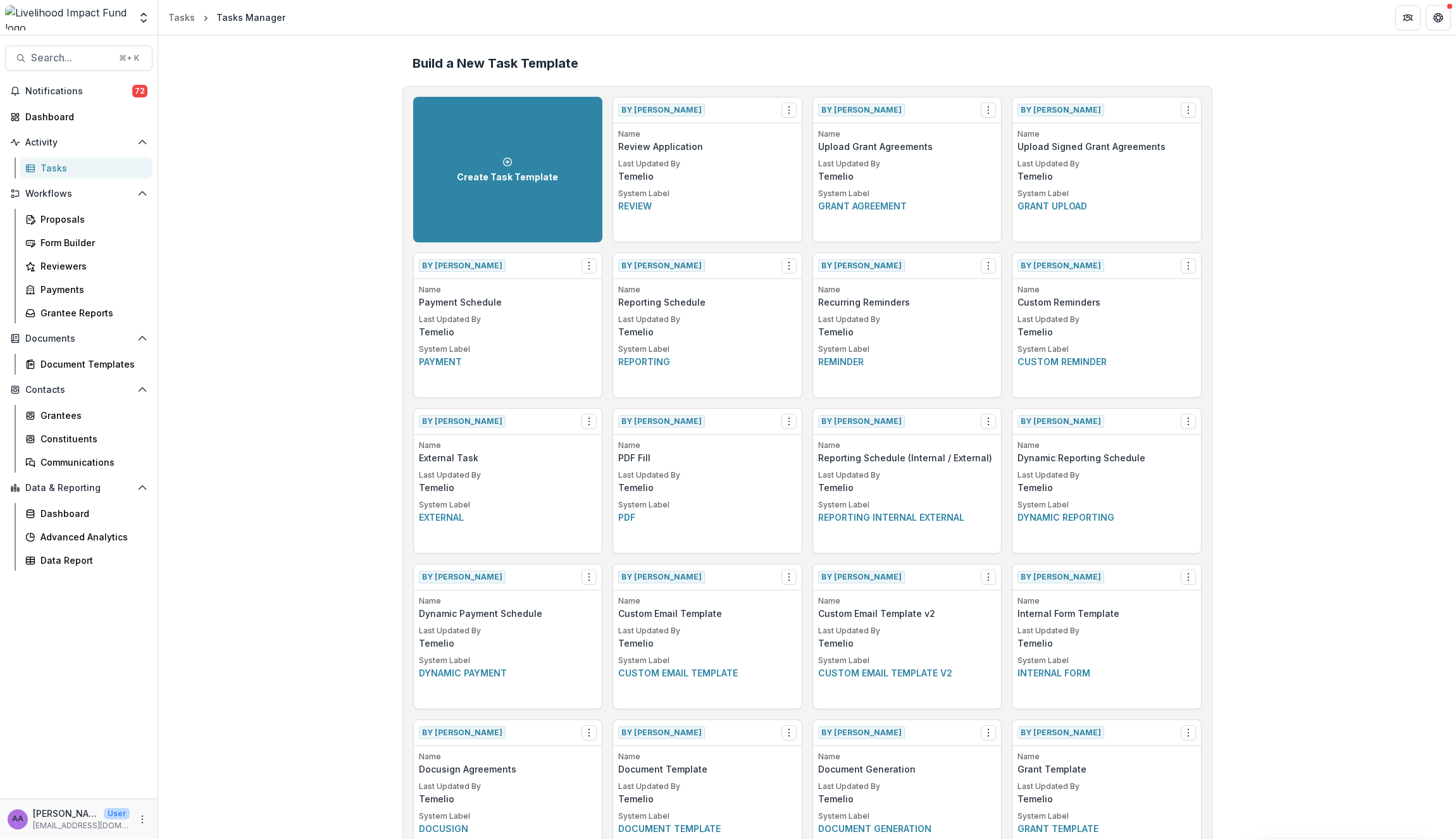
scroll to position [1422, 0]
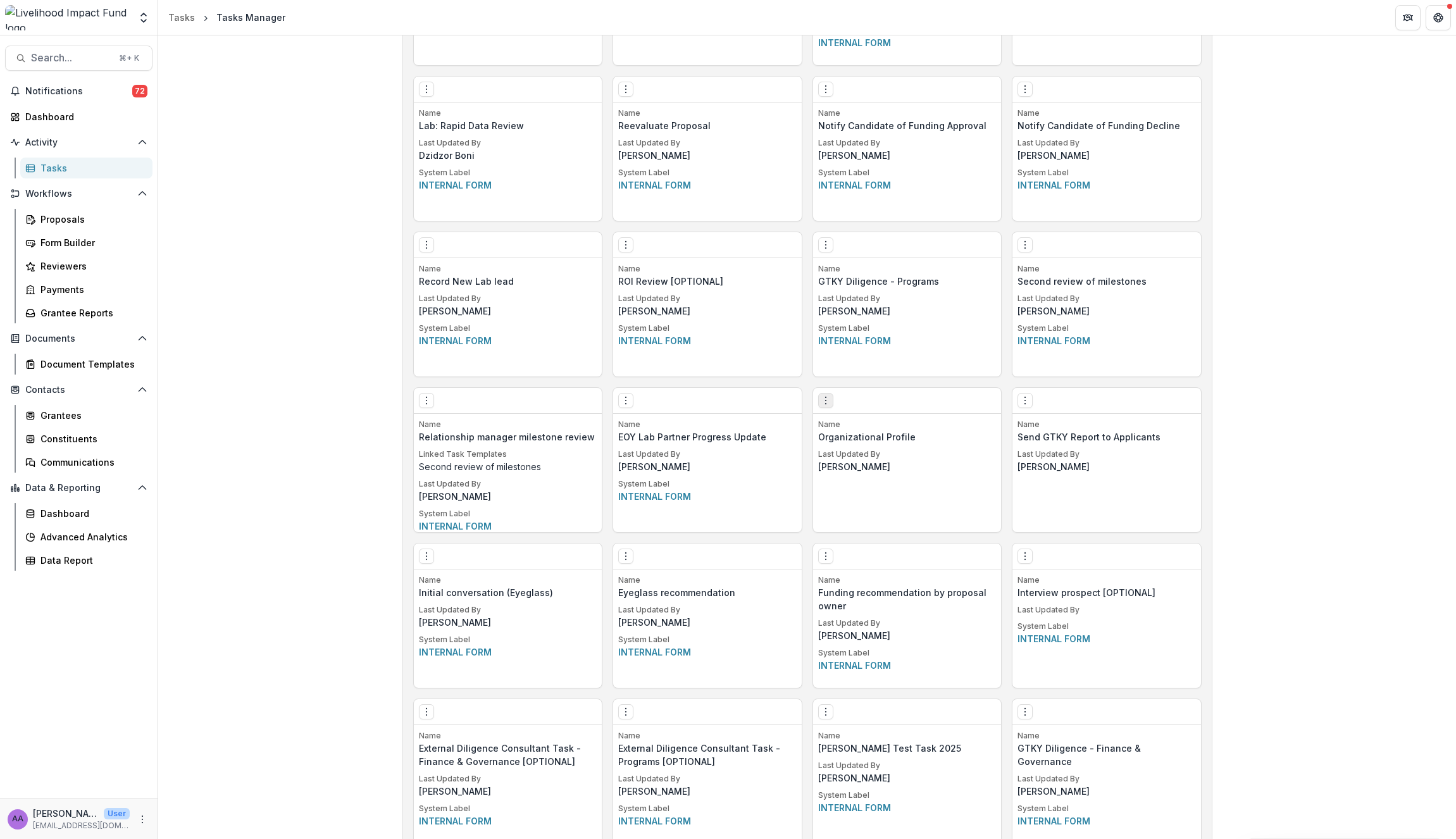
click at [821, 406] on button "Options" at bounding box center [825, 400] width 15 height 15
click at [841, 421] on link "Edit" at bounding box center [897, 427] width 155 height 21
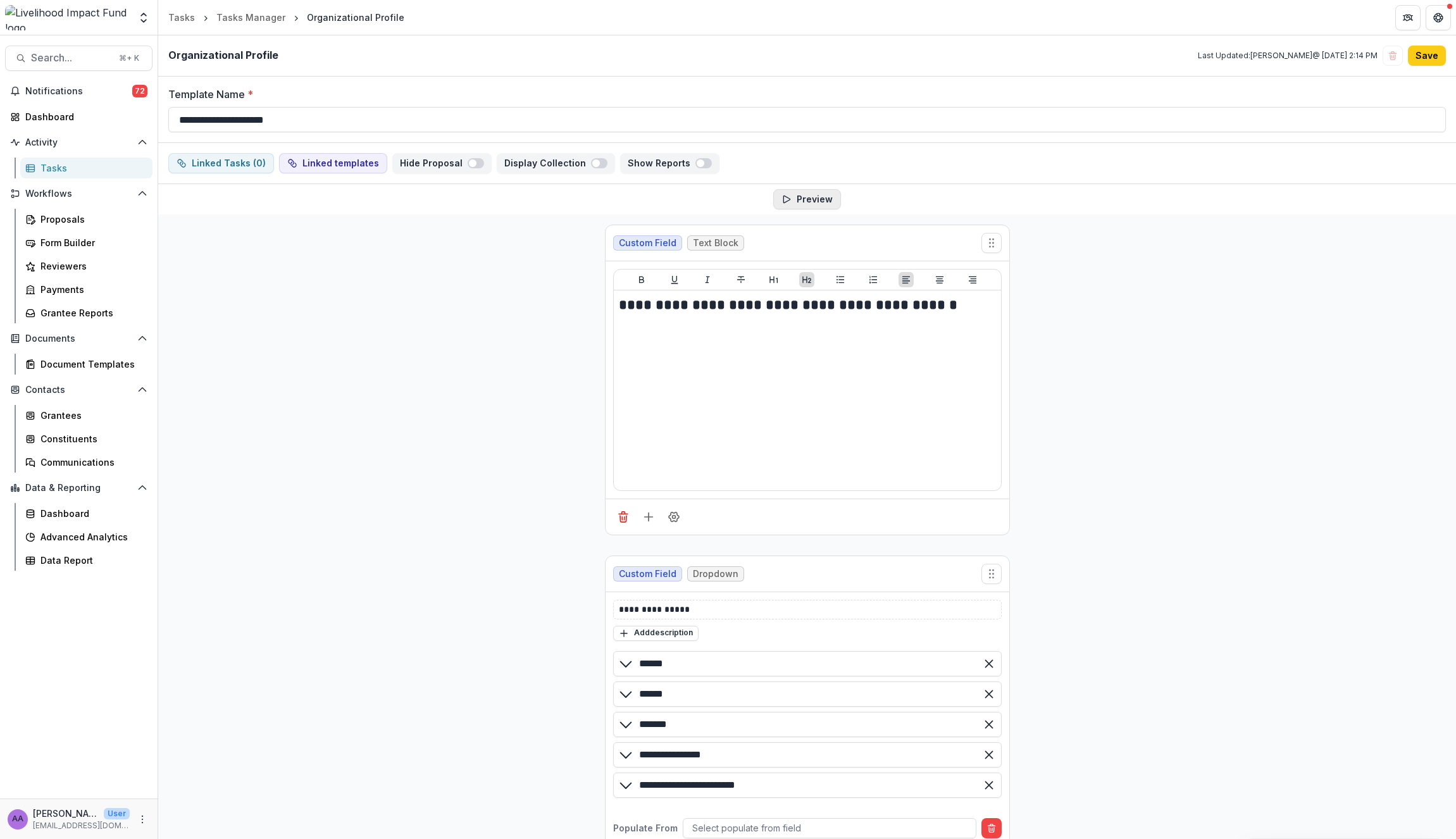
click at [811, 204] on button "Preview" at bounding box center [807, 199] width 68 height 20
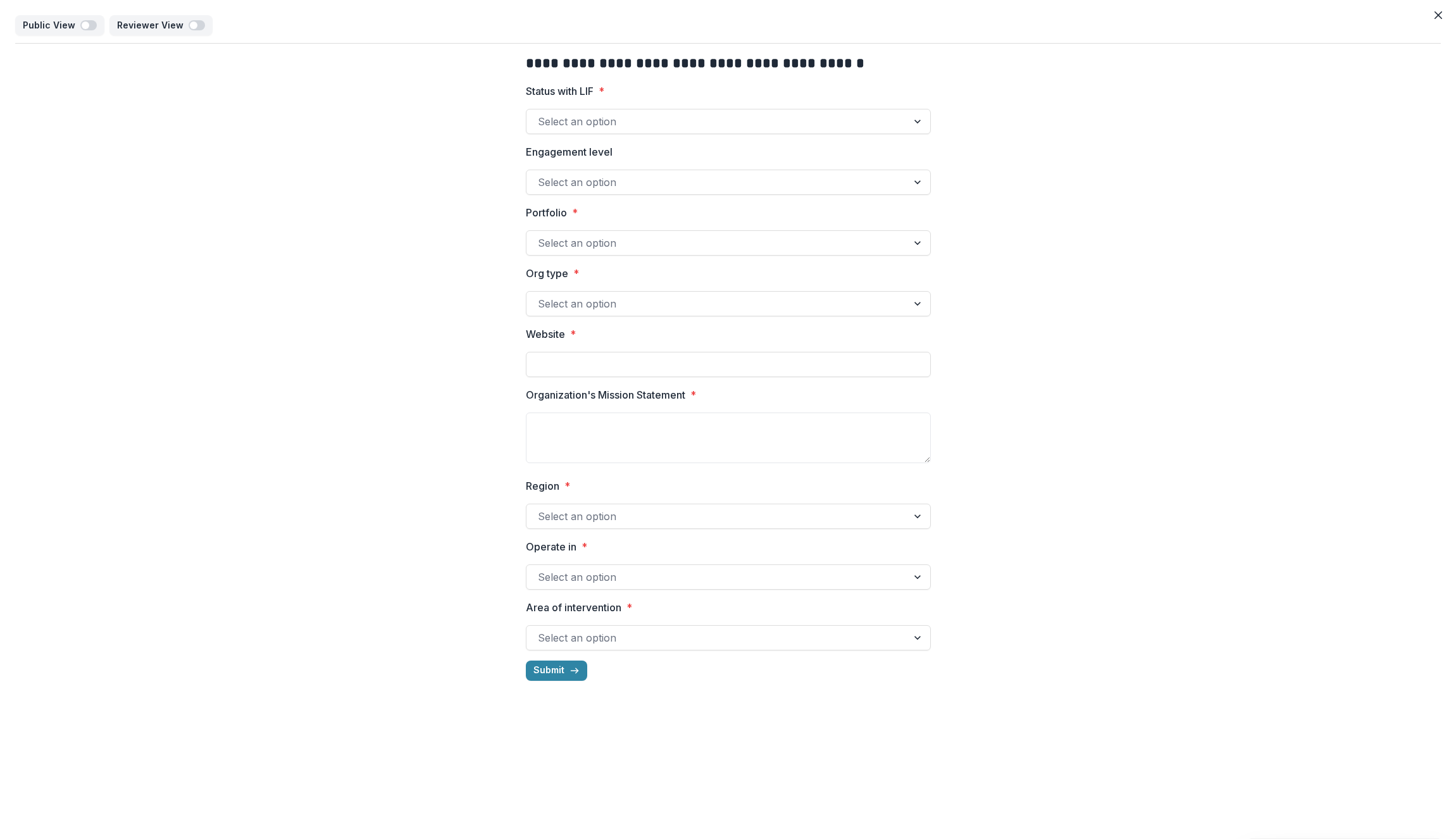
click at [616, 122] on div at bounding box center [717, 121] width 358 height 17
click at [406, 171] on div "**********" at bounding box center [728, 367] width 1426 height 648
click at [598, 189] on div at bounding box center [717, 182] width 358 height 17
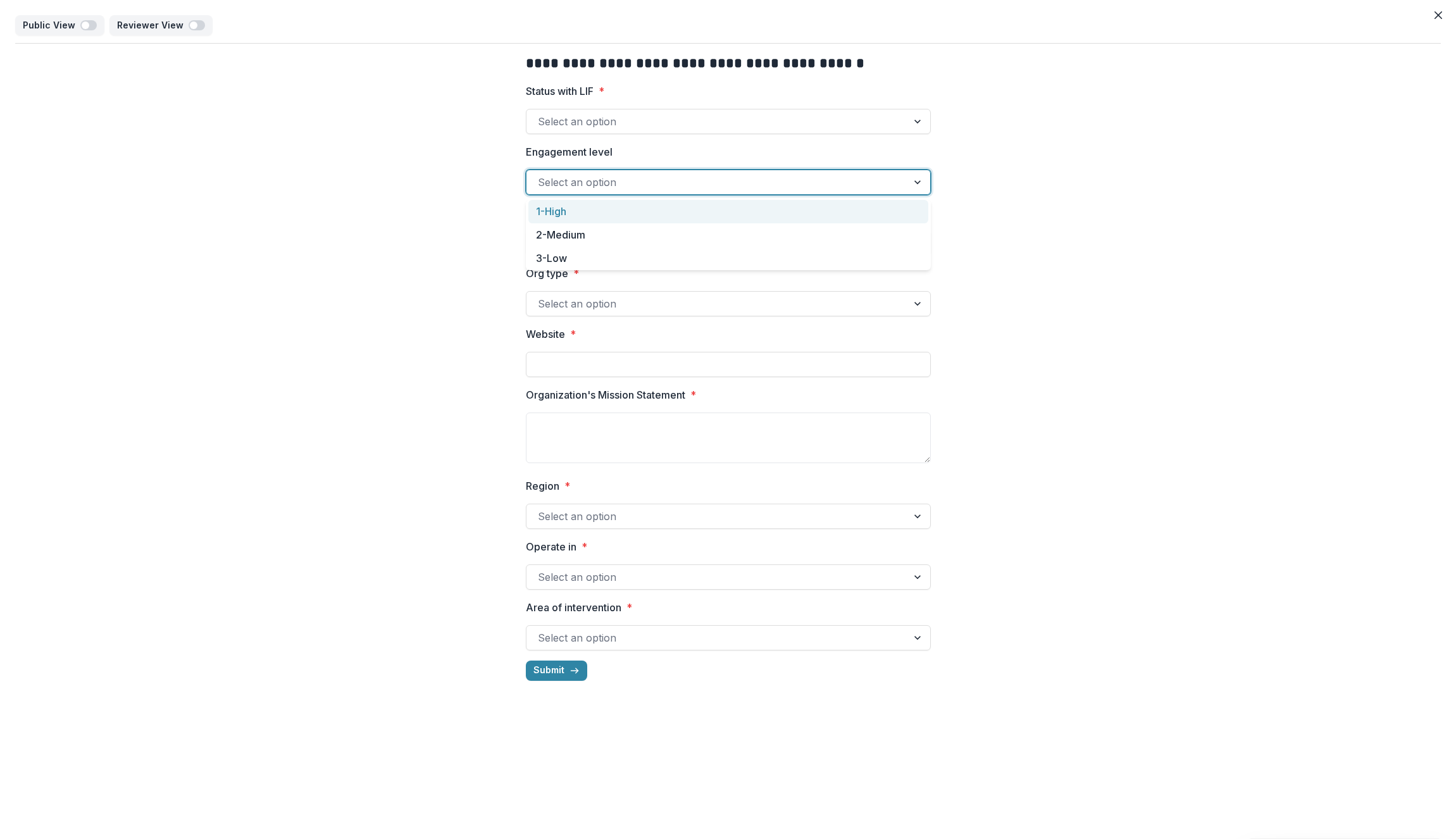
click at [382, 235] on div "**********" at bounding box center [728, 367] width 1426 height 648
click at [590, 178] on div at bounding box center [717, 182] width 358 height 17
click at [389, 188] on div "**********" at bounding box center [728, 367] width 1426 height 648
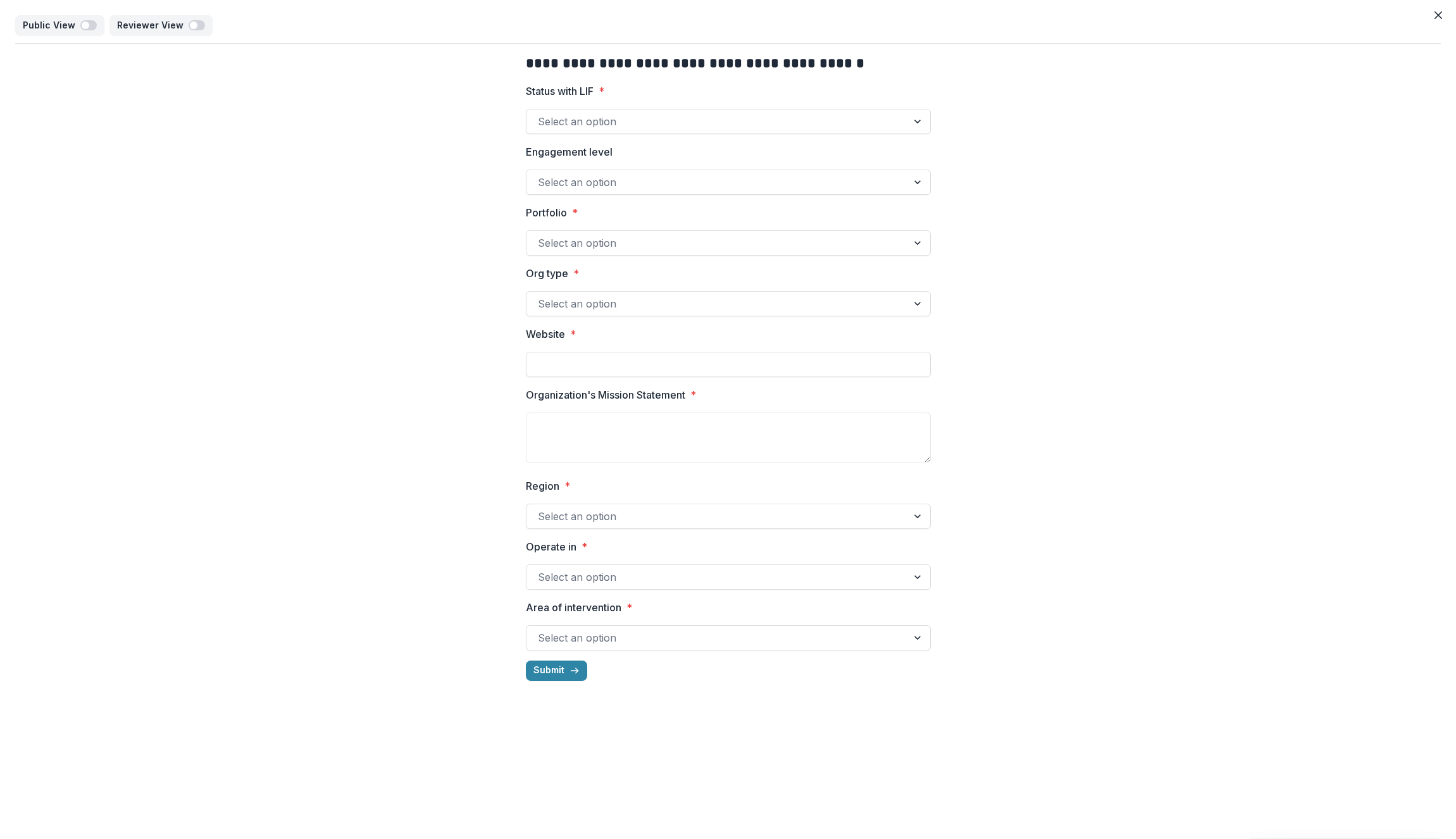
click at [572, 248] on div at bounding box center [717, 243] width 358 height 17
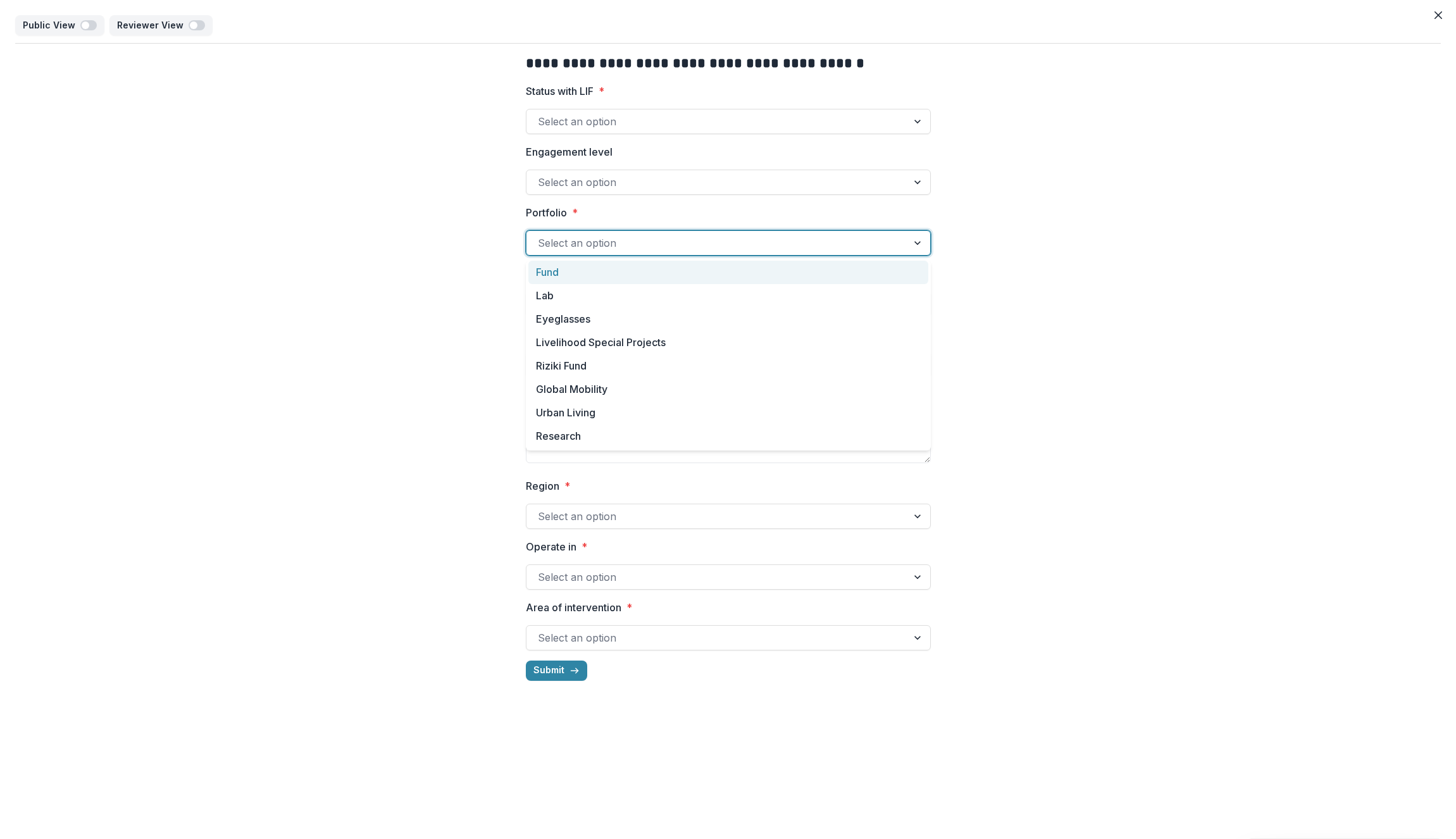
click at [426, 261] on div "**********" at bounding box center [728, 367] width 1426 height 648
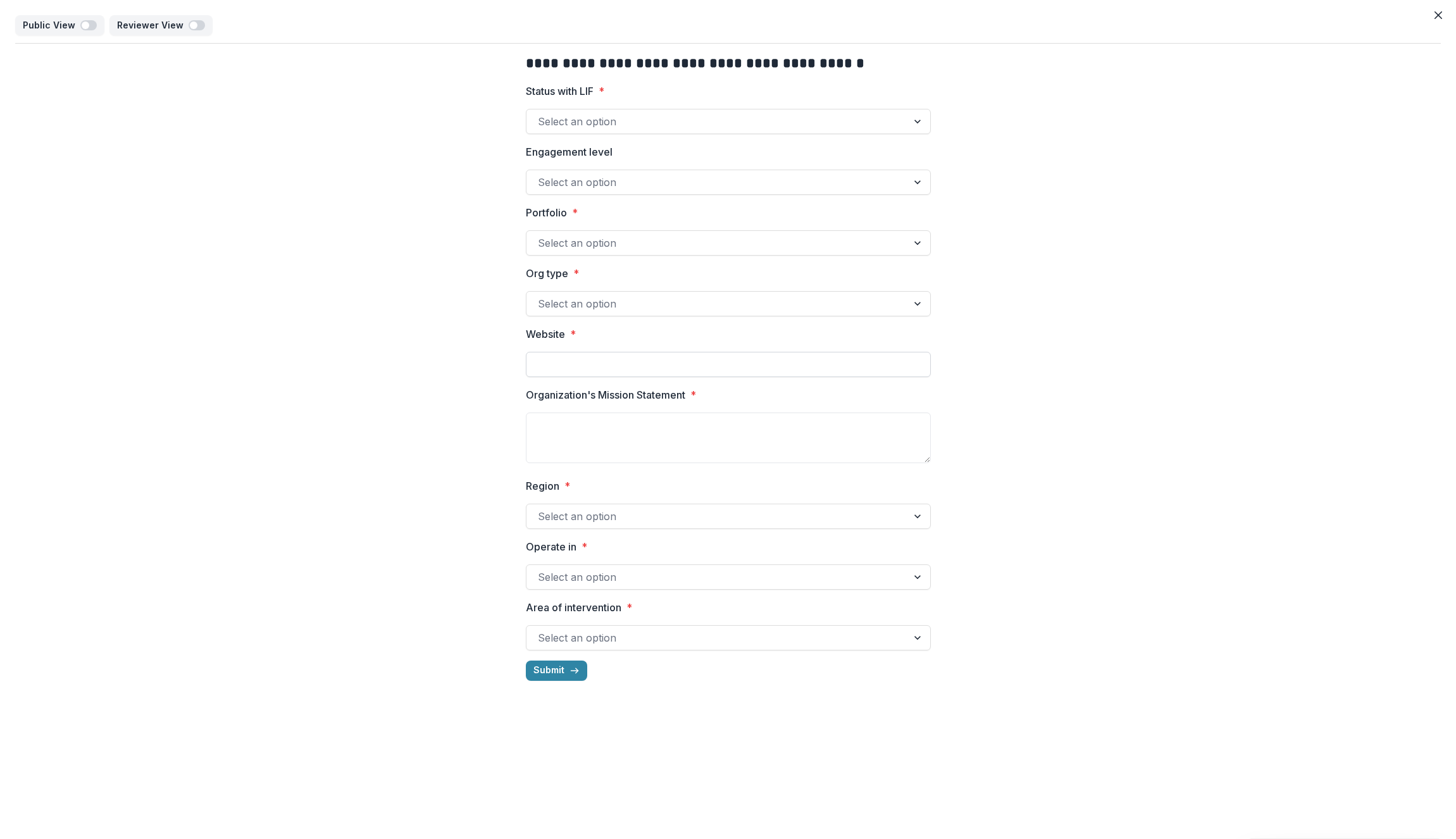
click at [567, 374] on input "Website *" at bounding box center [728, 364] width 405 height 25
click at [397, 386] on div "**********" at bounding box center [728, 367] width 1426 height 648
click at [554, 518] on div at bounding box center [717, 516] width 358 height 17
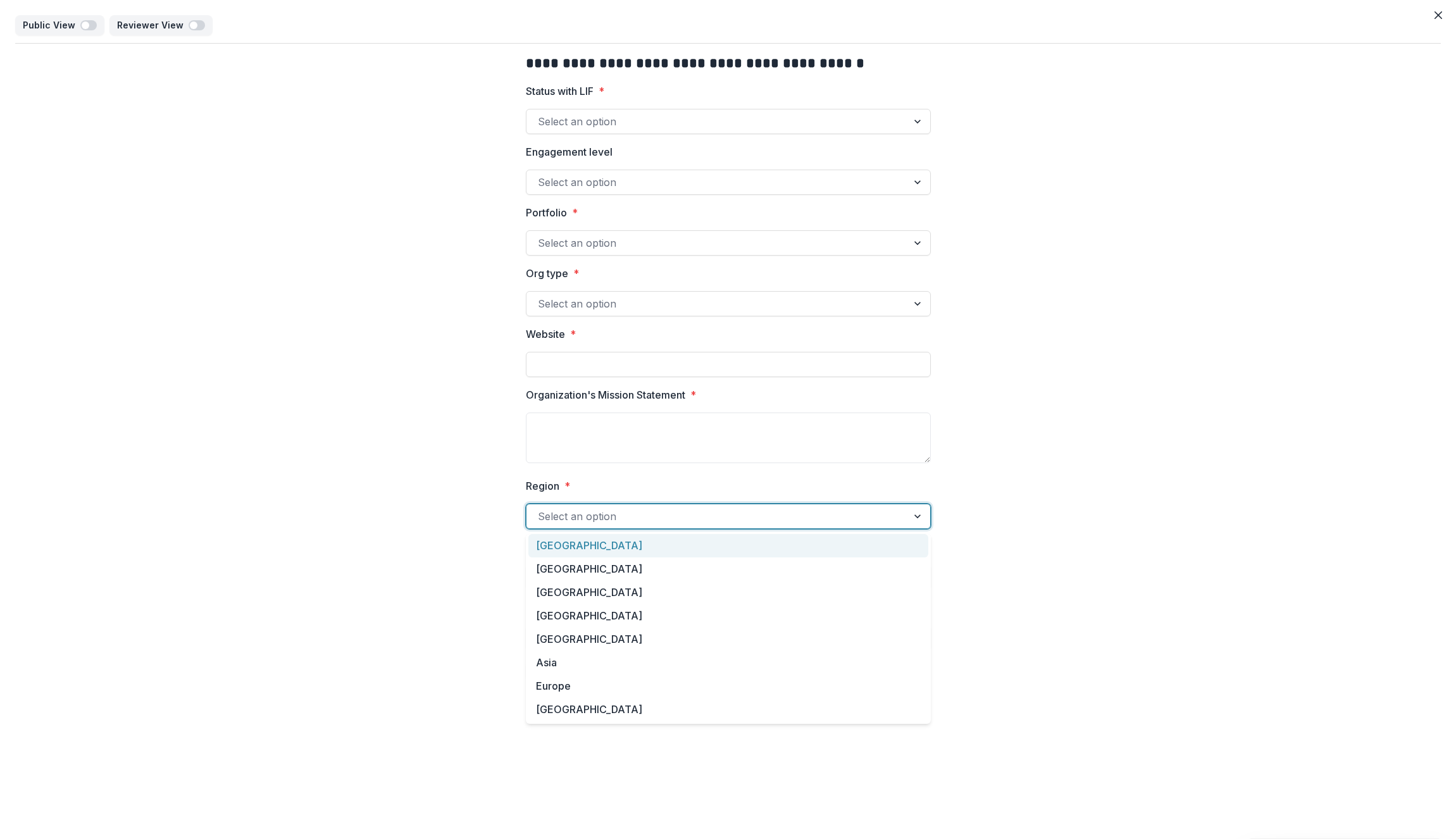
click at [417, 508] on div "**********" at bounding box center [728, 367] width 1426 height 648
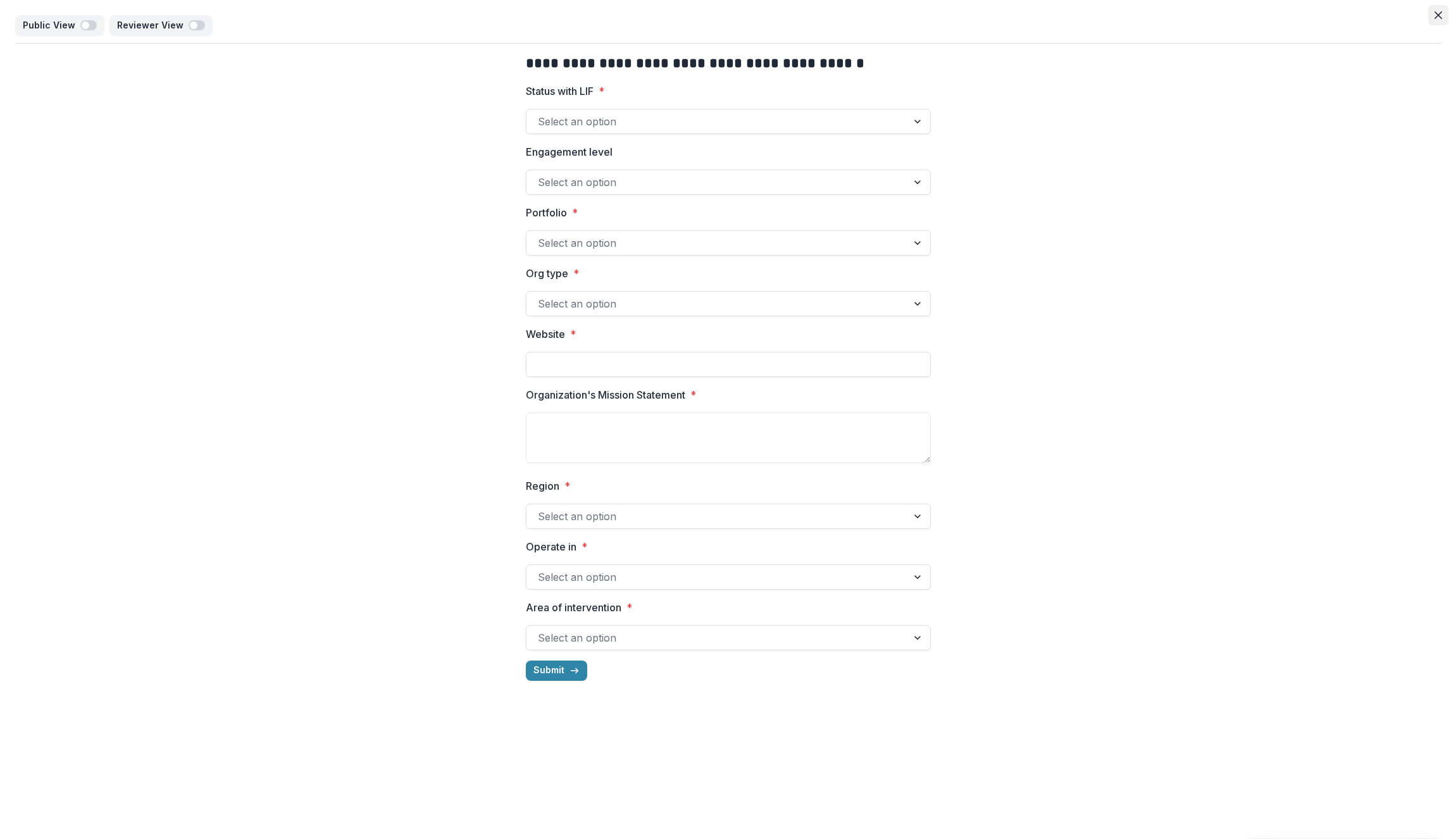
click at [1196, 17] on icon "Close" at bounding box center [1439, 16] width 8 height 8
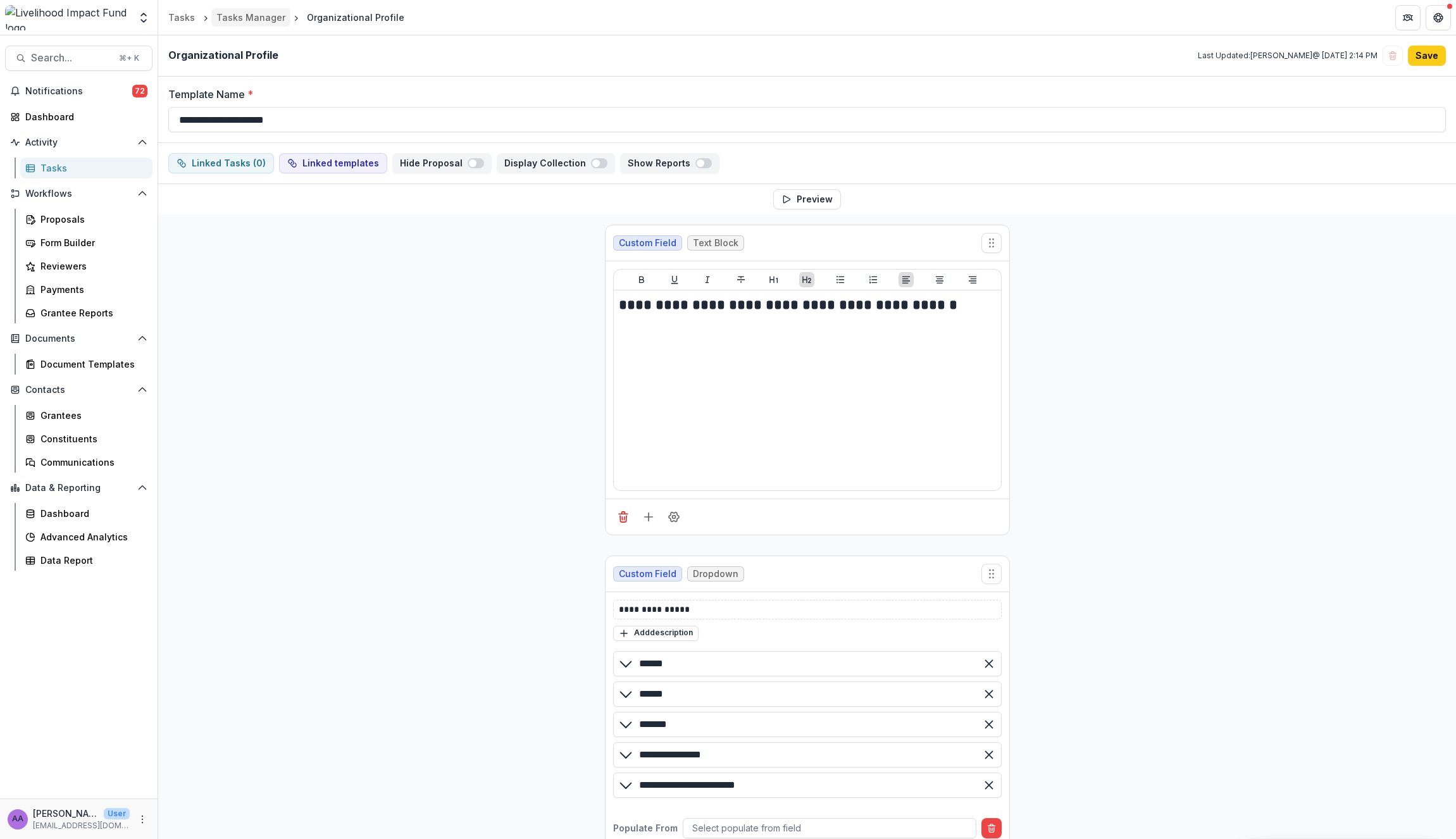
click at [264, 14] on div "Tasks Manager" at bounding box center [251, 17] width 69 height 14
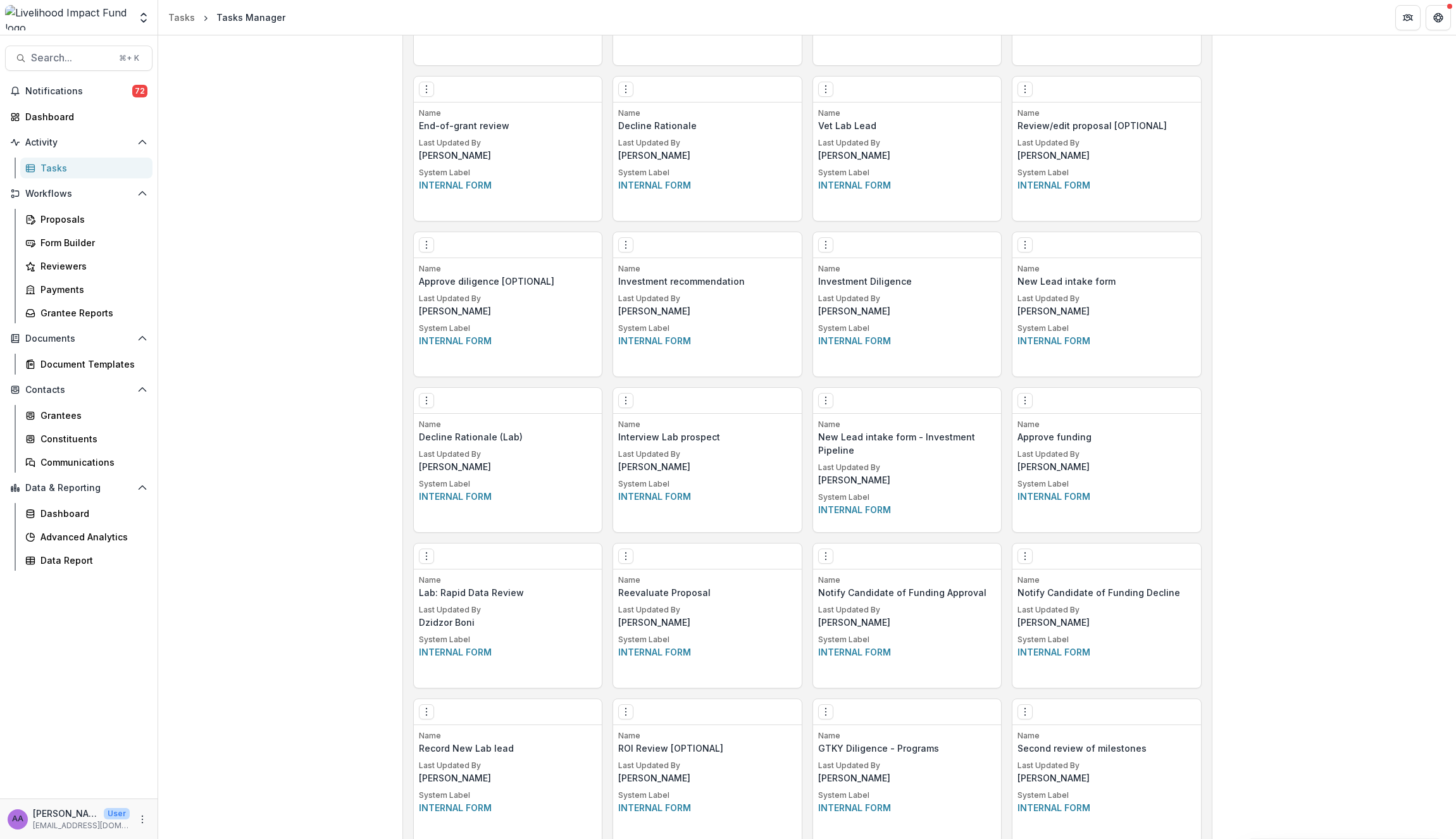
scroll to position [1578, 0]
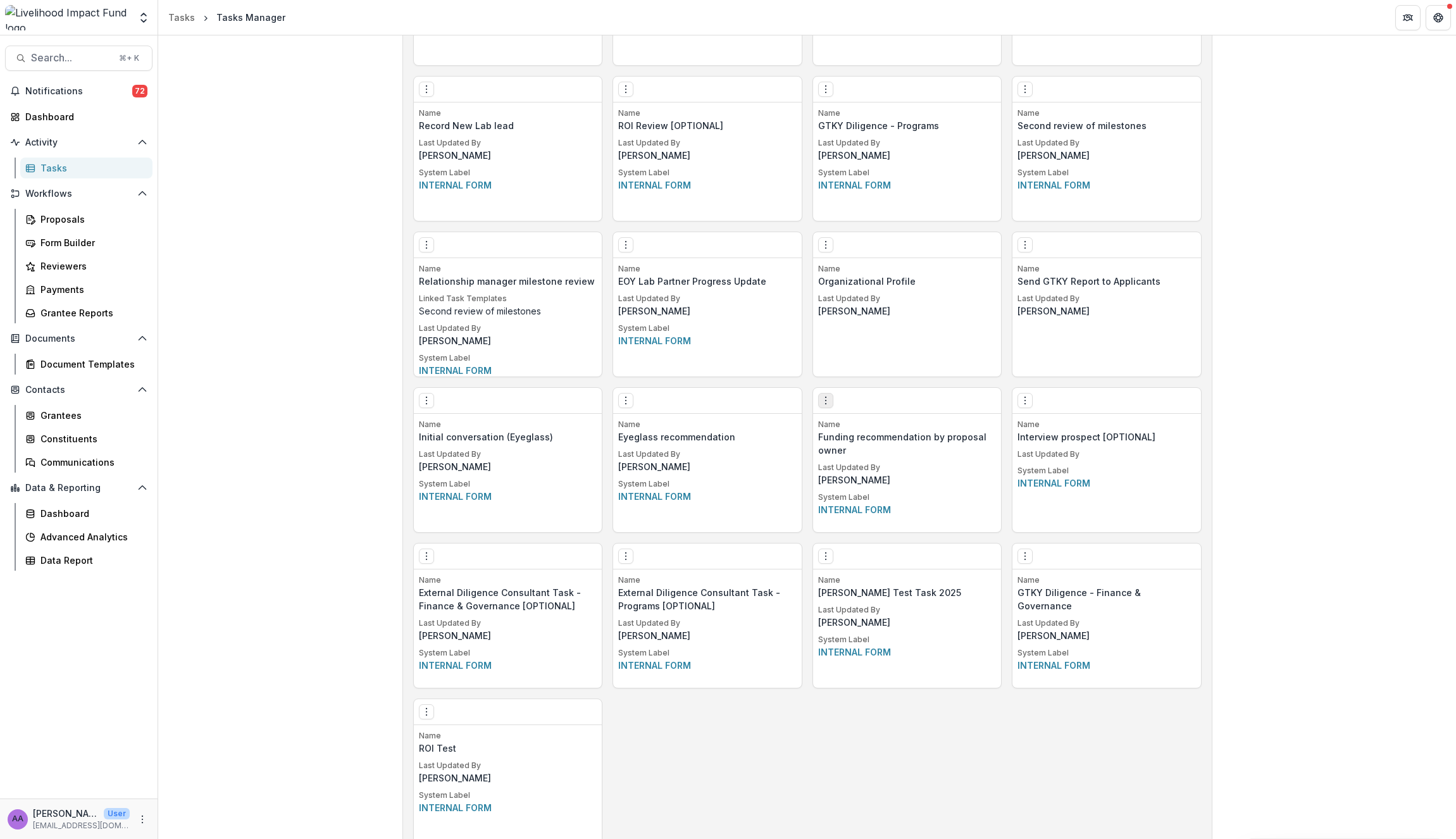
click at [821, 399] on icon "Options" at bounding box center [826, 400] width 10 height 10
click at [845, 424] on link "Edit" at bounding box center [897, 427] width 155 height 21
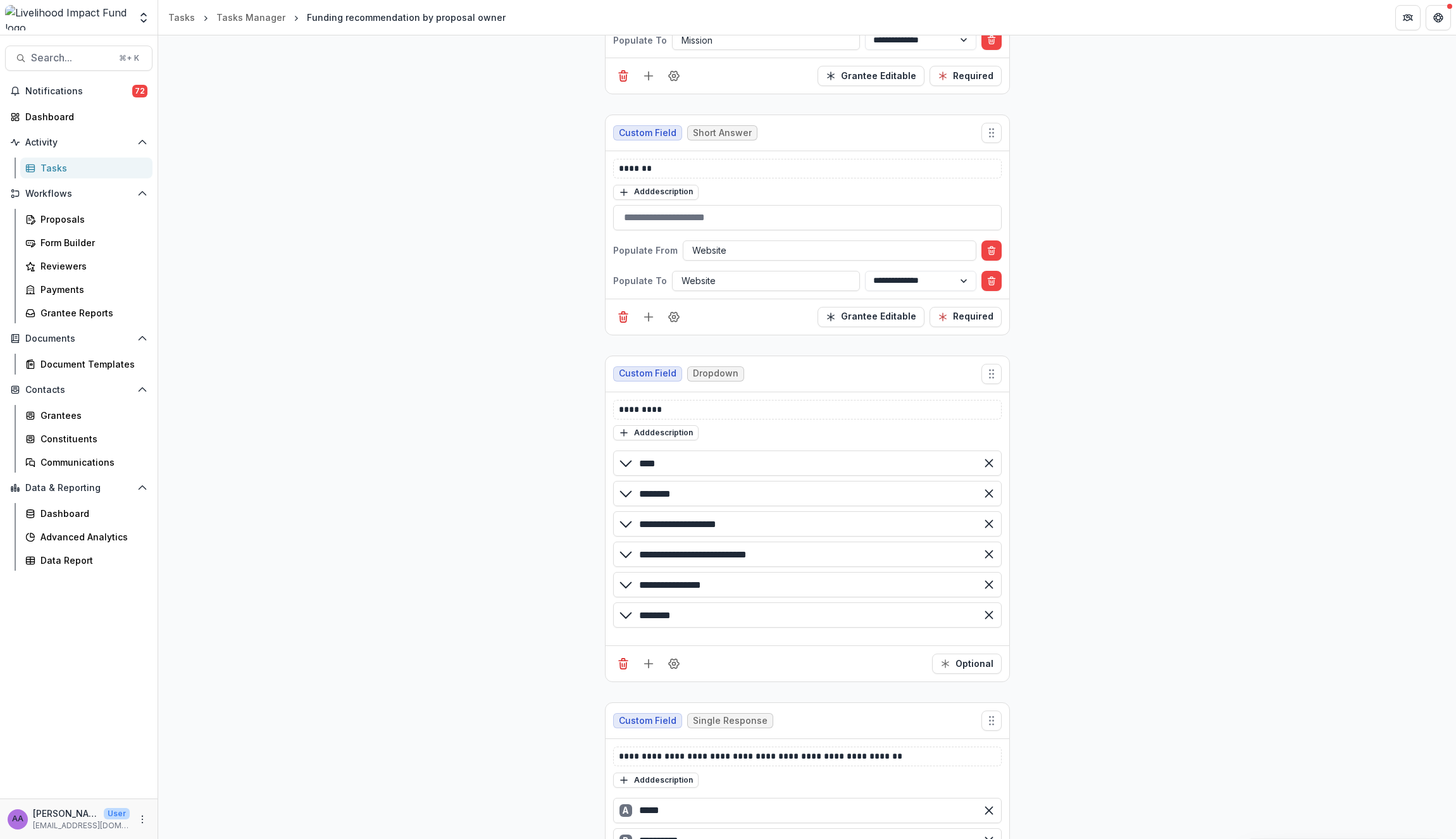
scroll to position [945, 0]
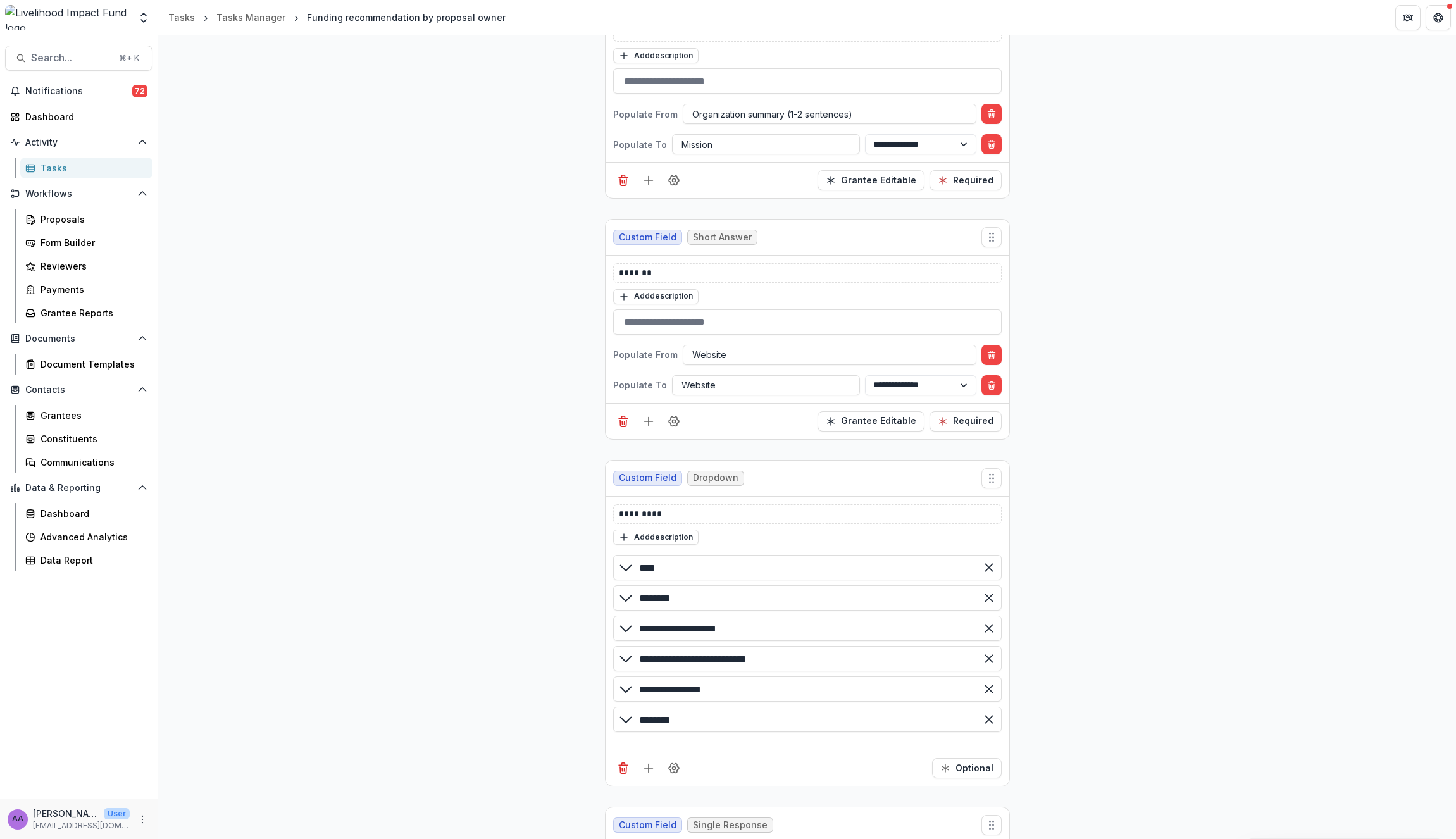
scroll to position [822, 0]
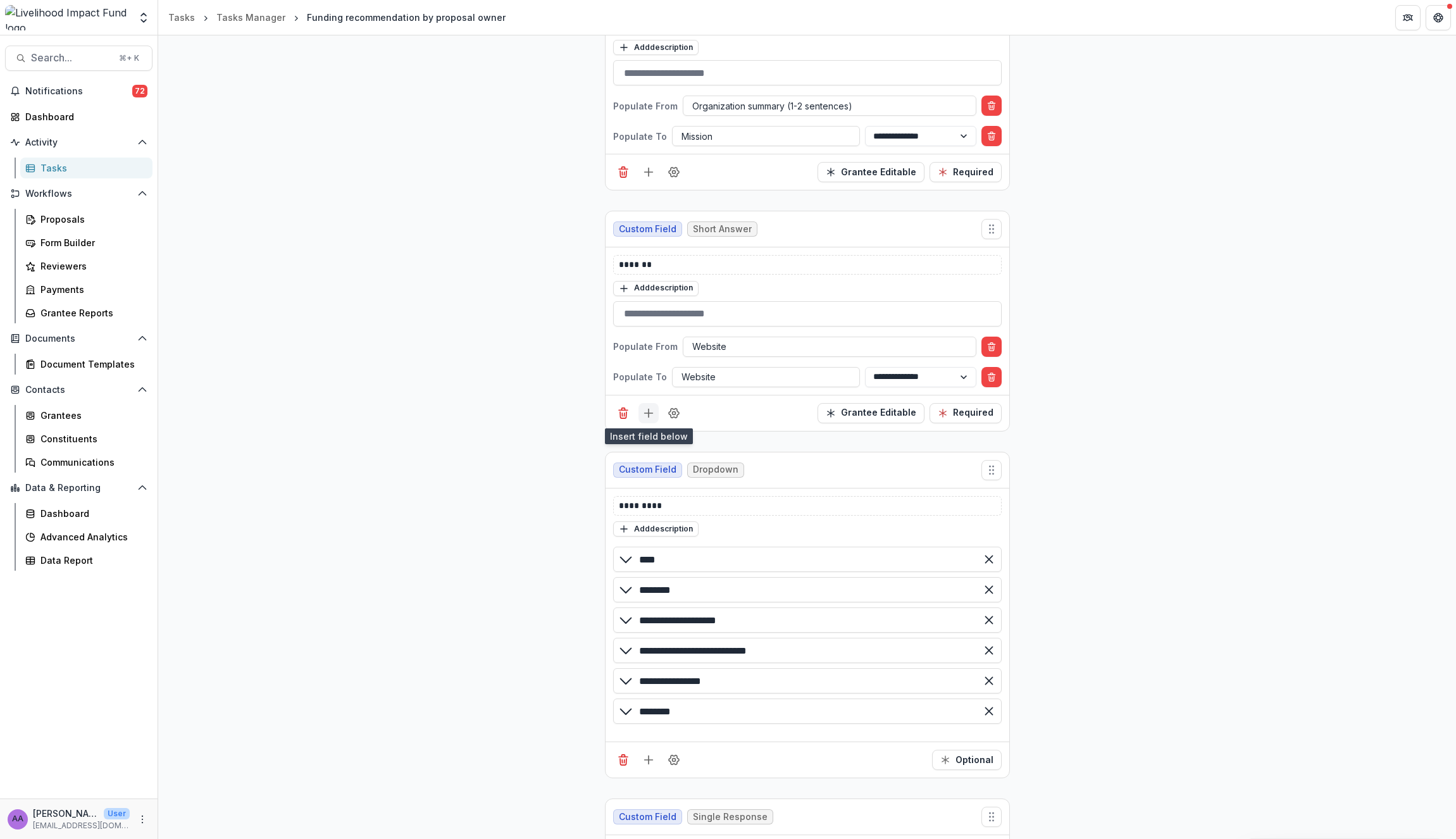
click at [649, 410] on icon "Add field" at bounding box center [649, 413] width 13 height 13
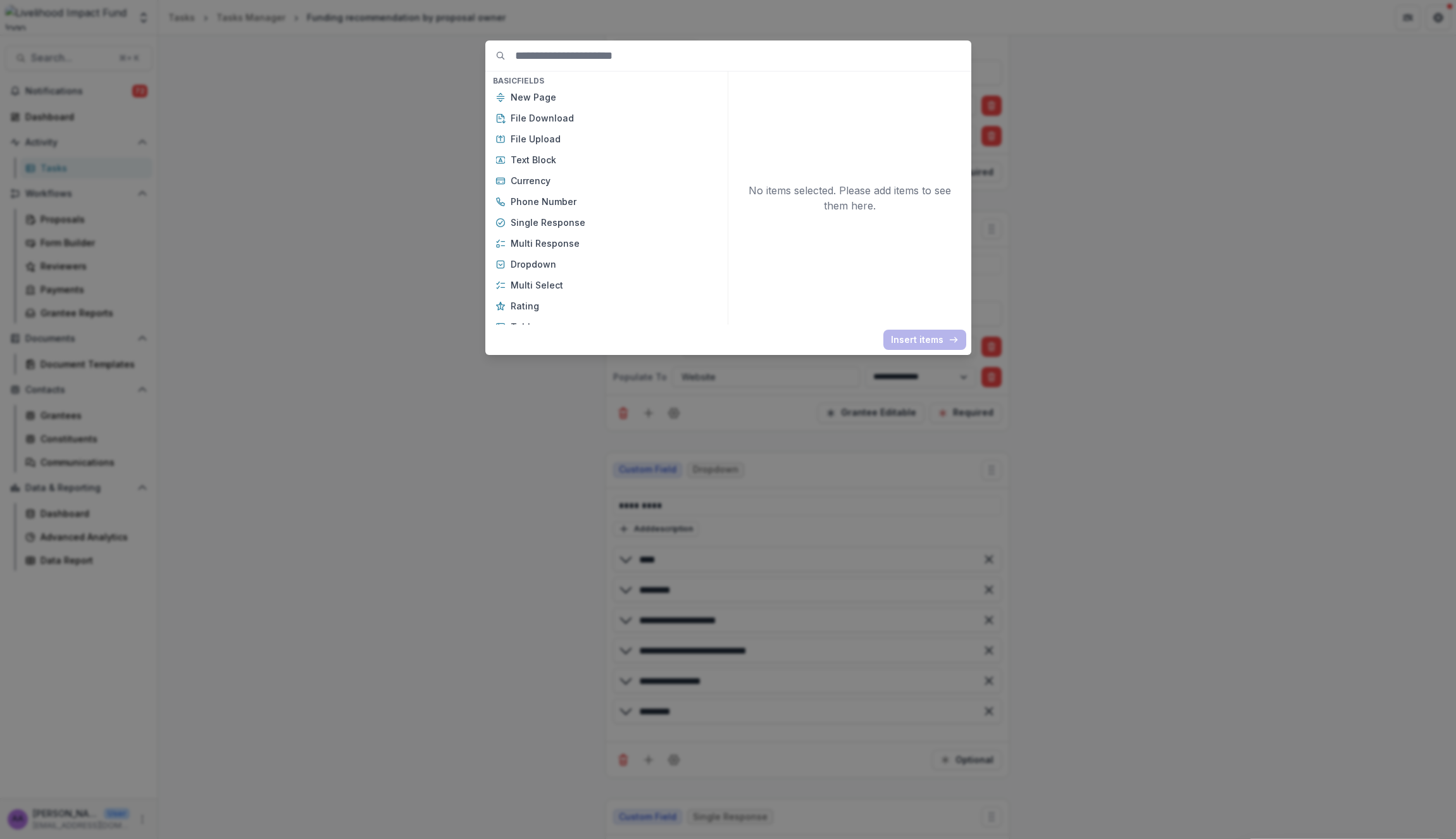
click at [1089, 297] on div "Basic Fields New Page File Download File Upload Text Block Currency Phone Numbe…" at bounding box center [728, 419] width 1456 height 839
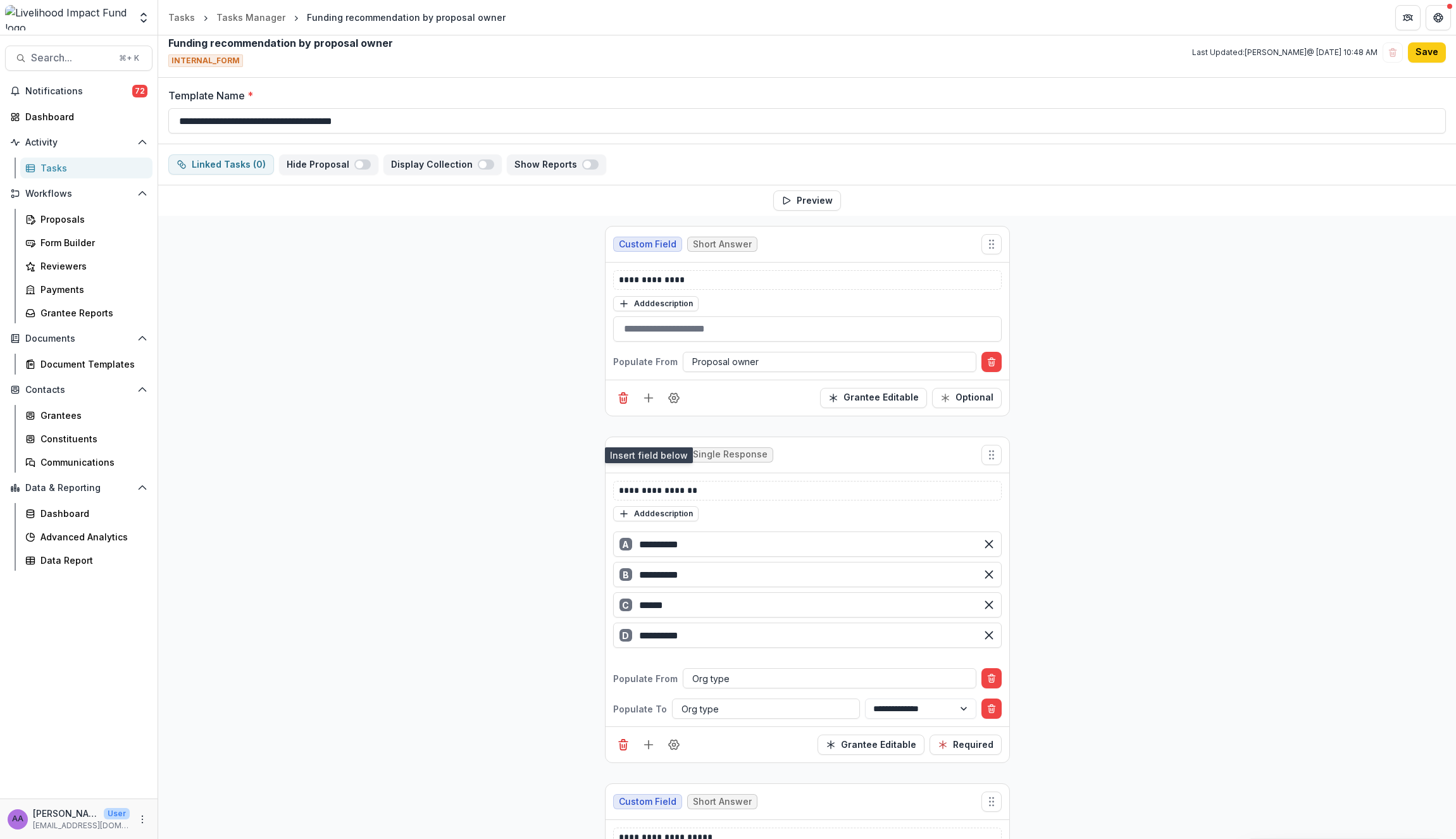
scroll to position [0, 0]
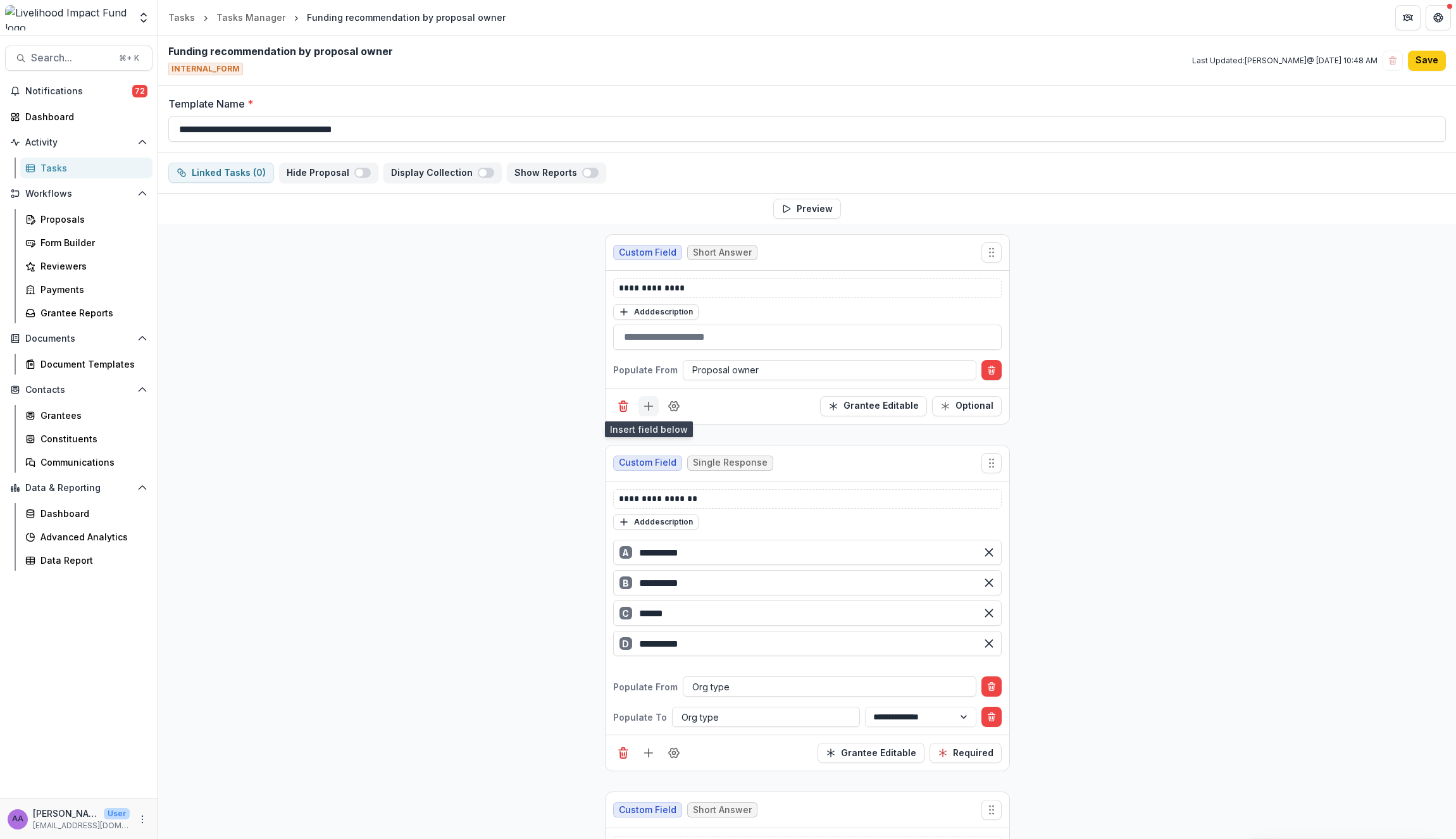
click at [649, 404] on line "Add field" at bounding box center [649, 406] width 0 height 8
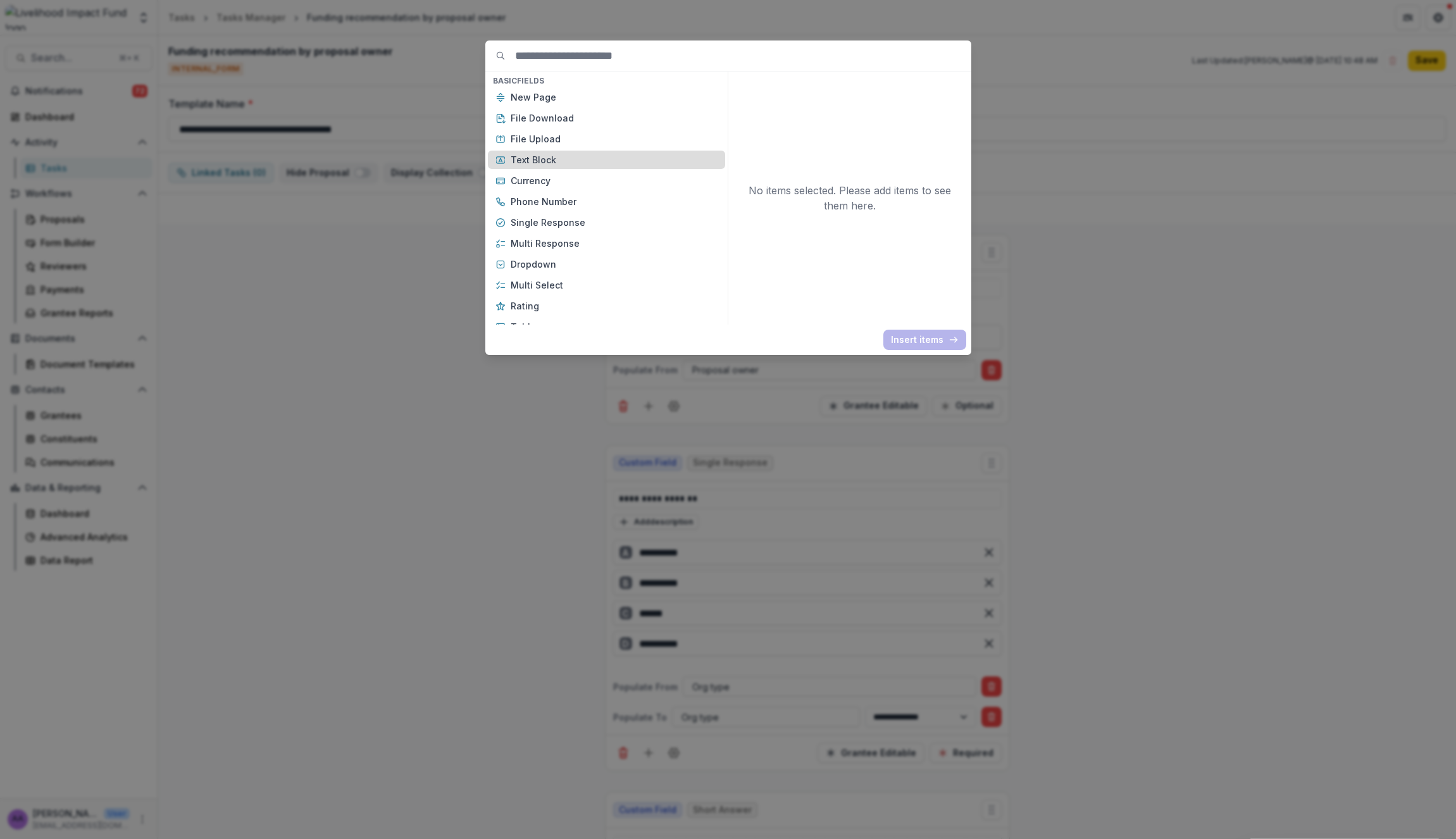
click at [547, 160] on p "Text Block" at bounding box center [614, 160] width 207 height 14
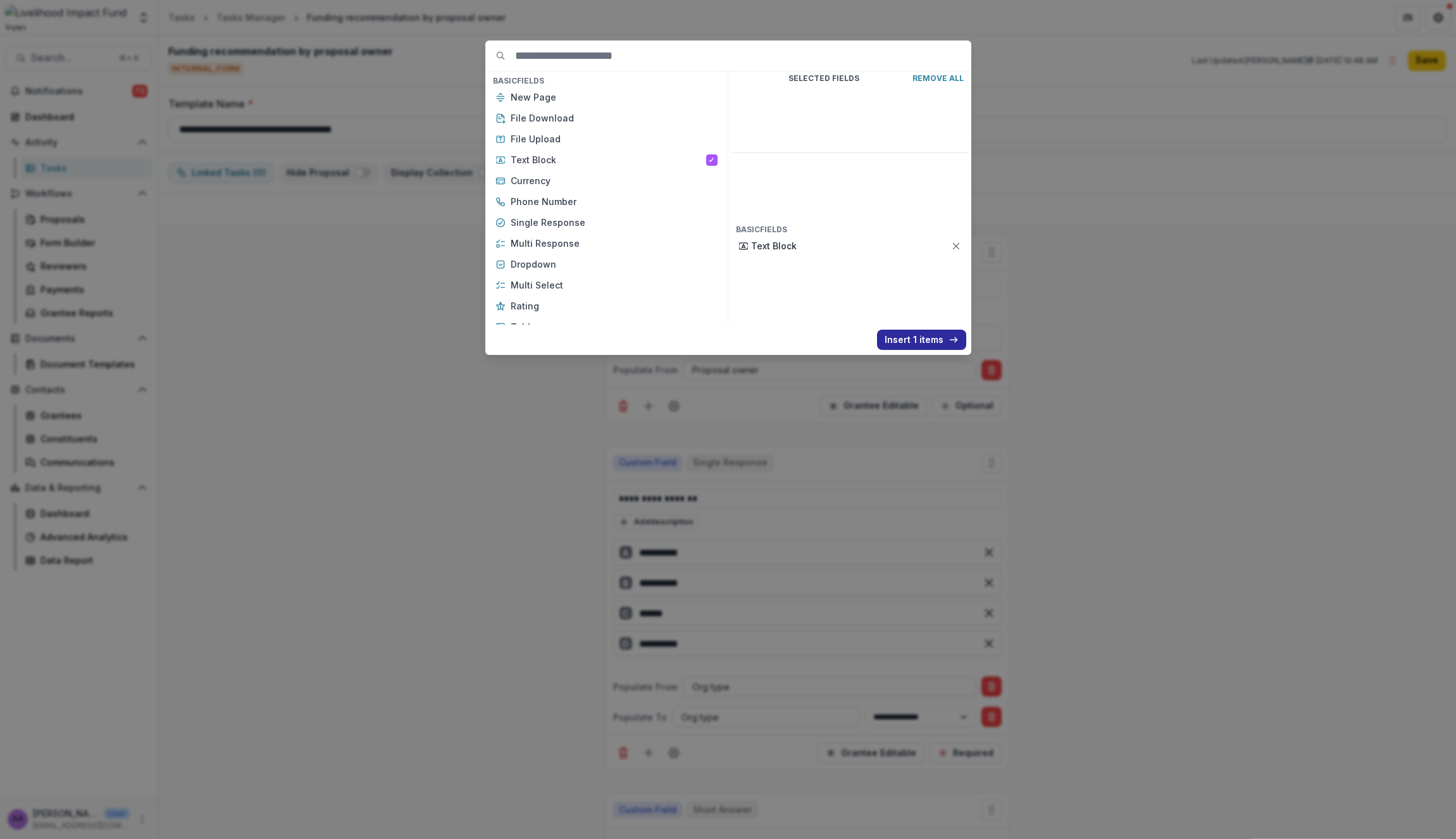
click at [913, 336] on button "Insert 1 items" at bounding box center [922, 340] width 89 height 20
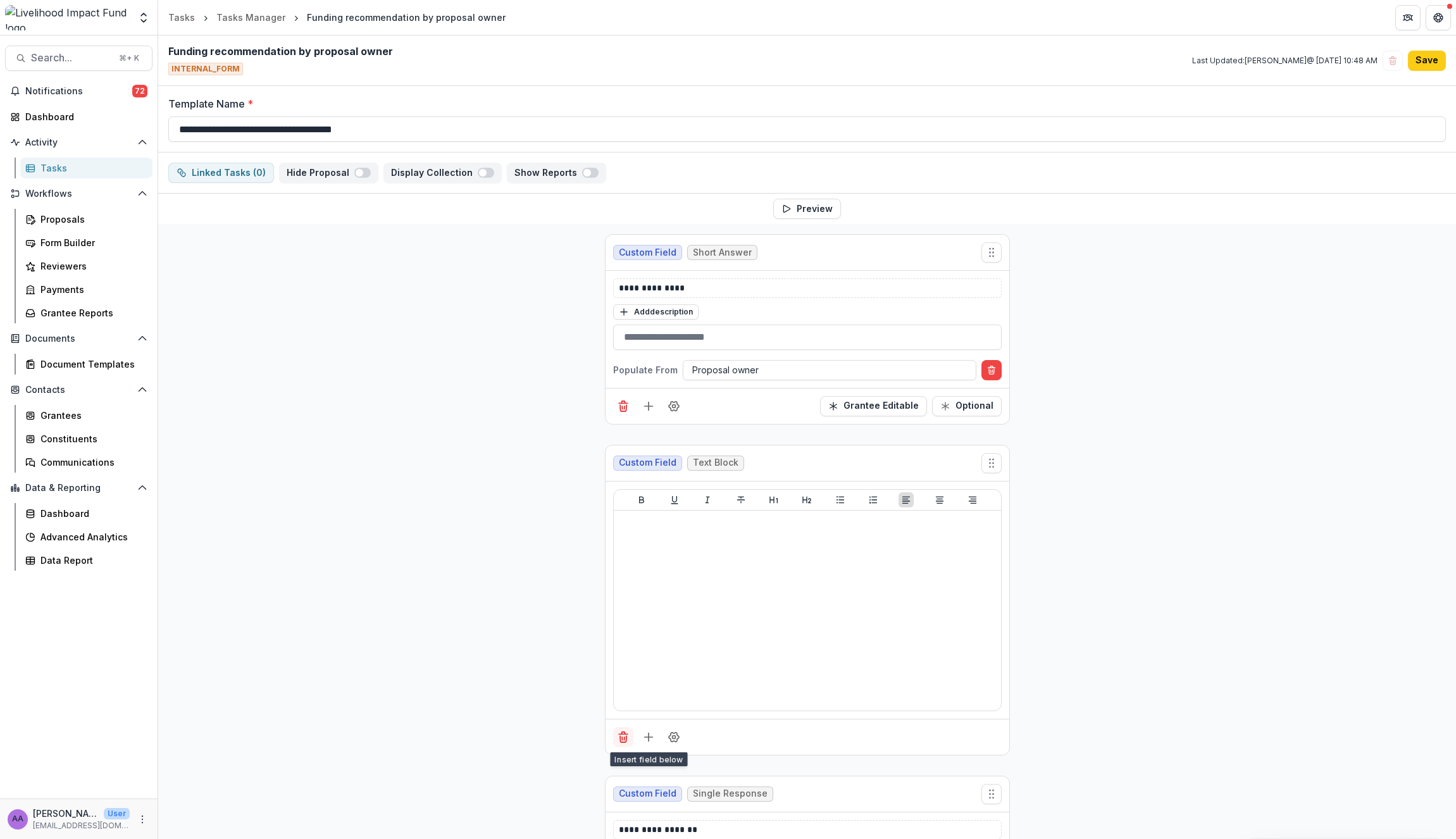
click at [620, 736] on icon "Delete field" at bounding box center [624, 739] width 6 height 6
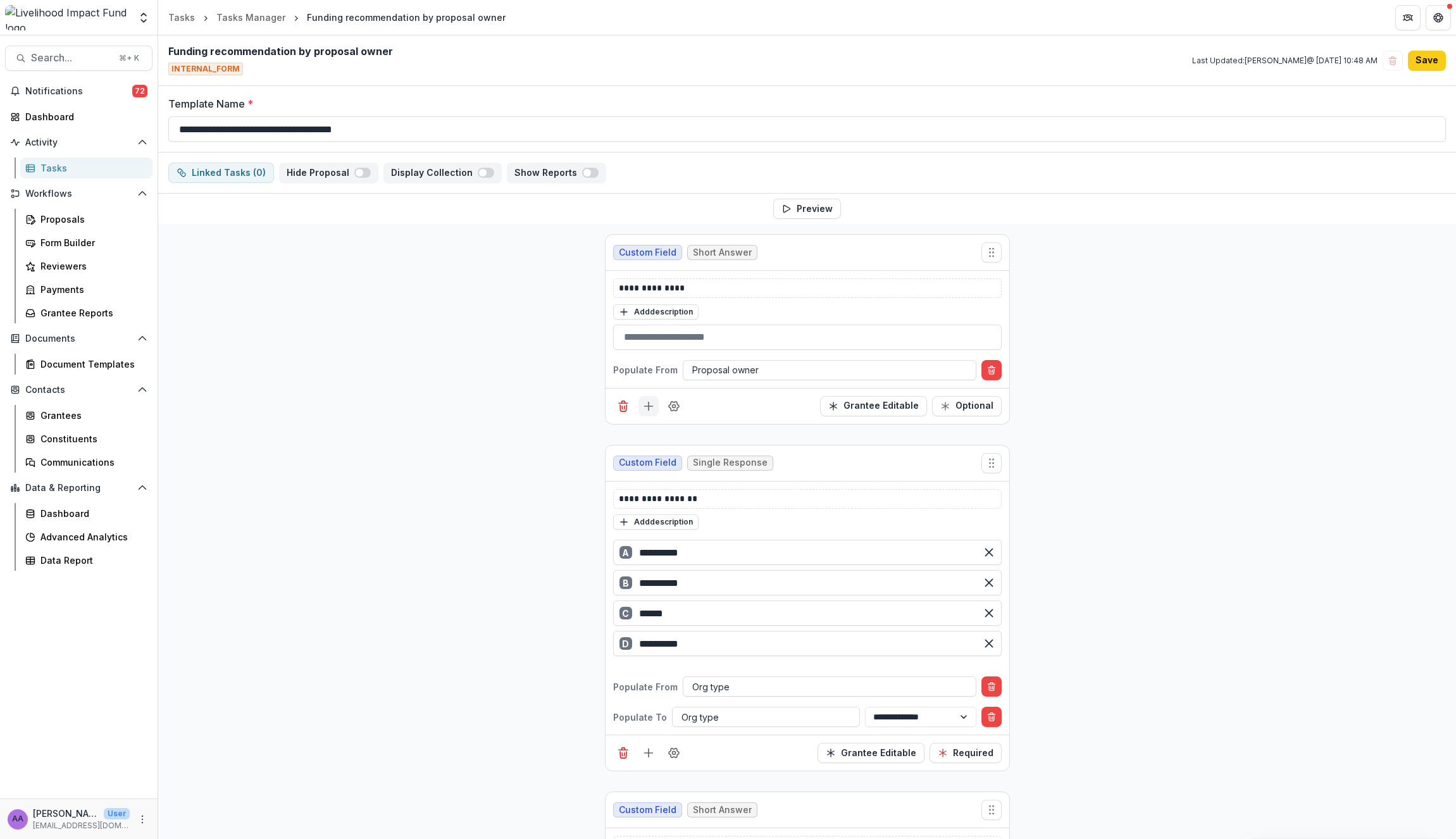
click at [647, 404] on icon "Add field" at bounding box center [649, 406] width 13 height 13
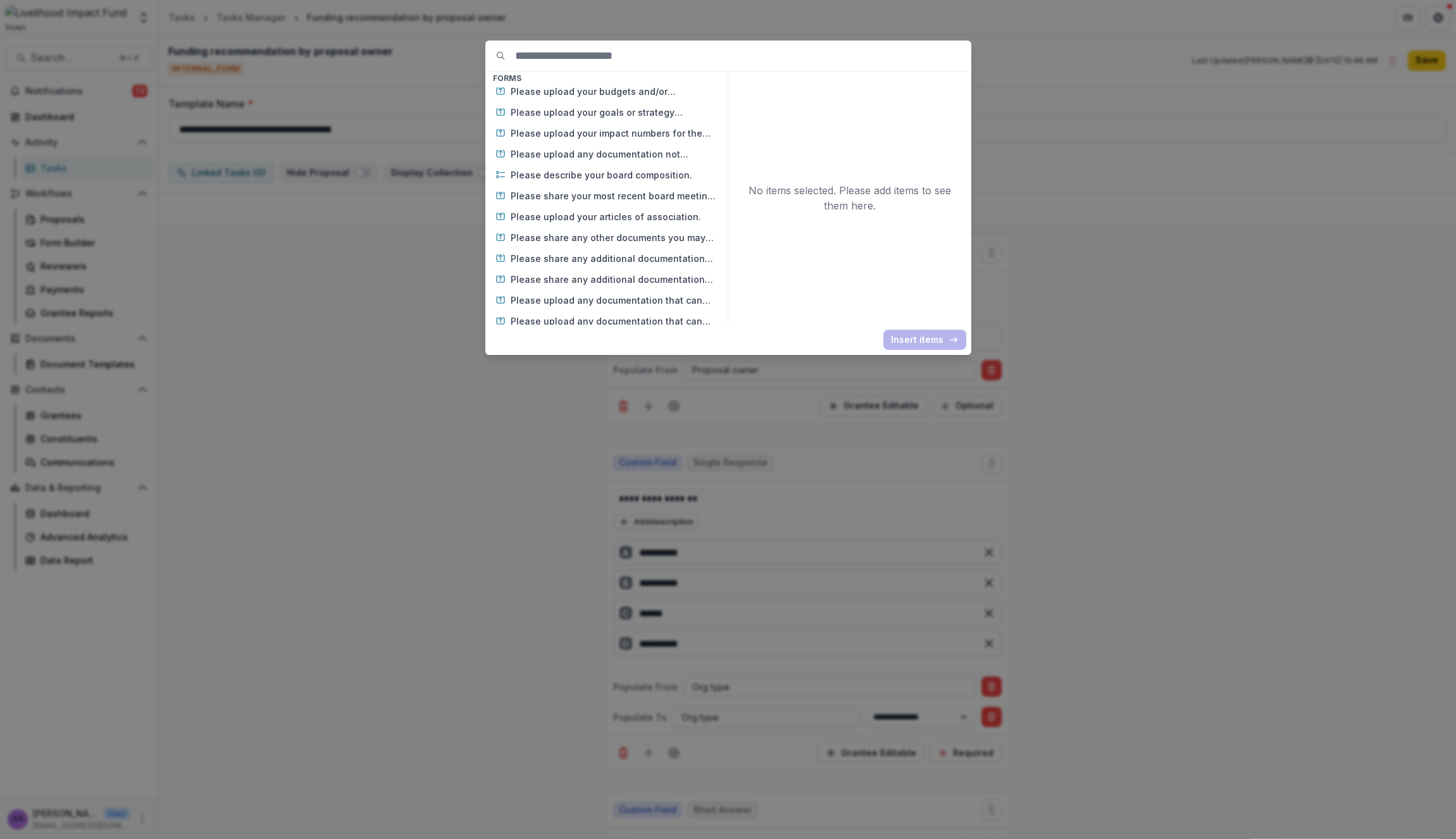
scroll to position [1844, 0]
click at [1151, 252] on div "Basic Fields New Page File Download File Upload Text Block Currency Phone Numbe…" at bounding box center [728, 419] width 1456 height 839
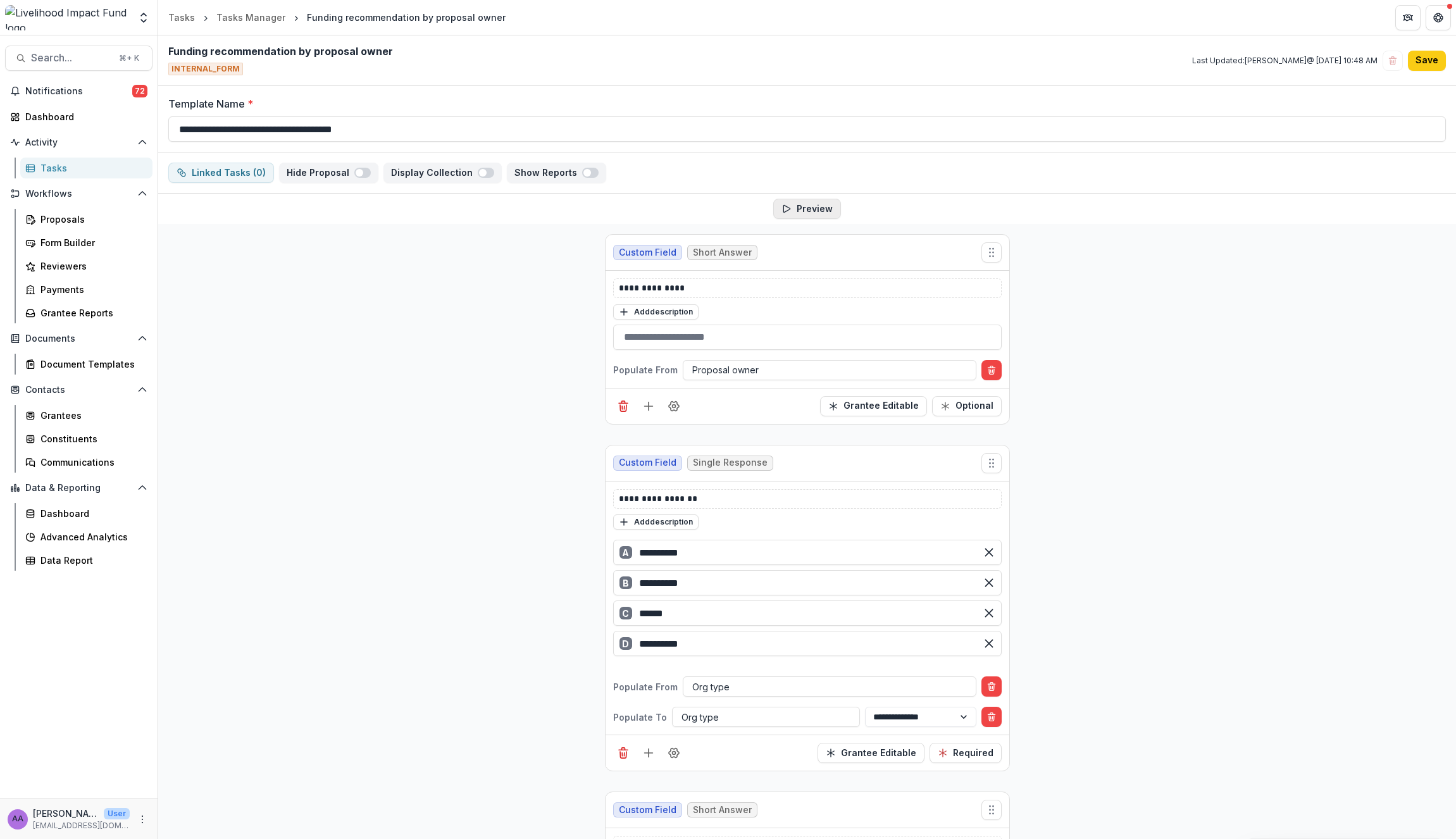
click at [818, 209] on button "Preview" at bounding box center [807, 208] width 68 height 20
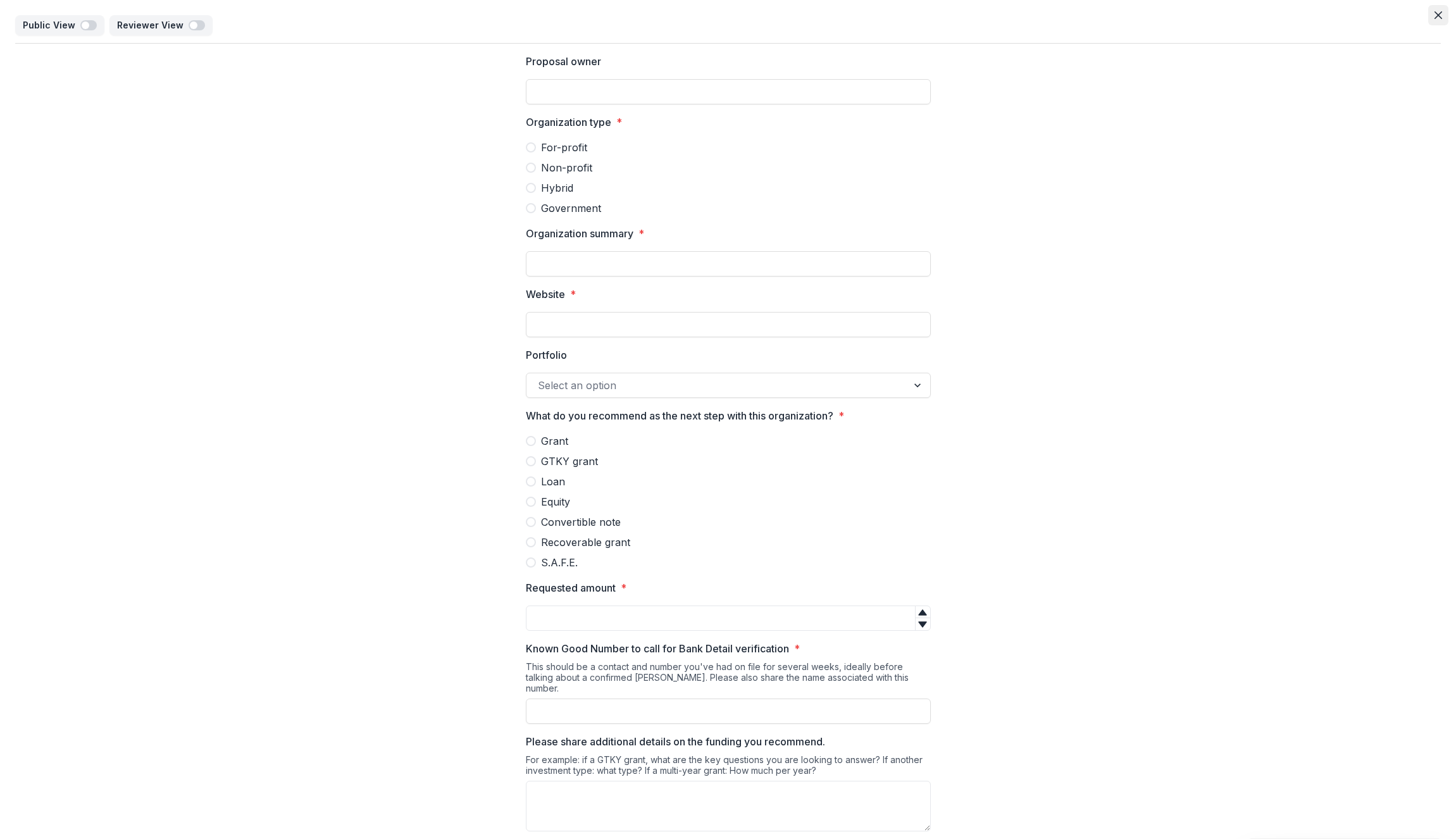
click at [1196, 14] on button "Close" at bounding box center [1438, 15] width 20 height 20
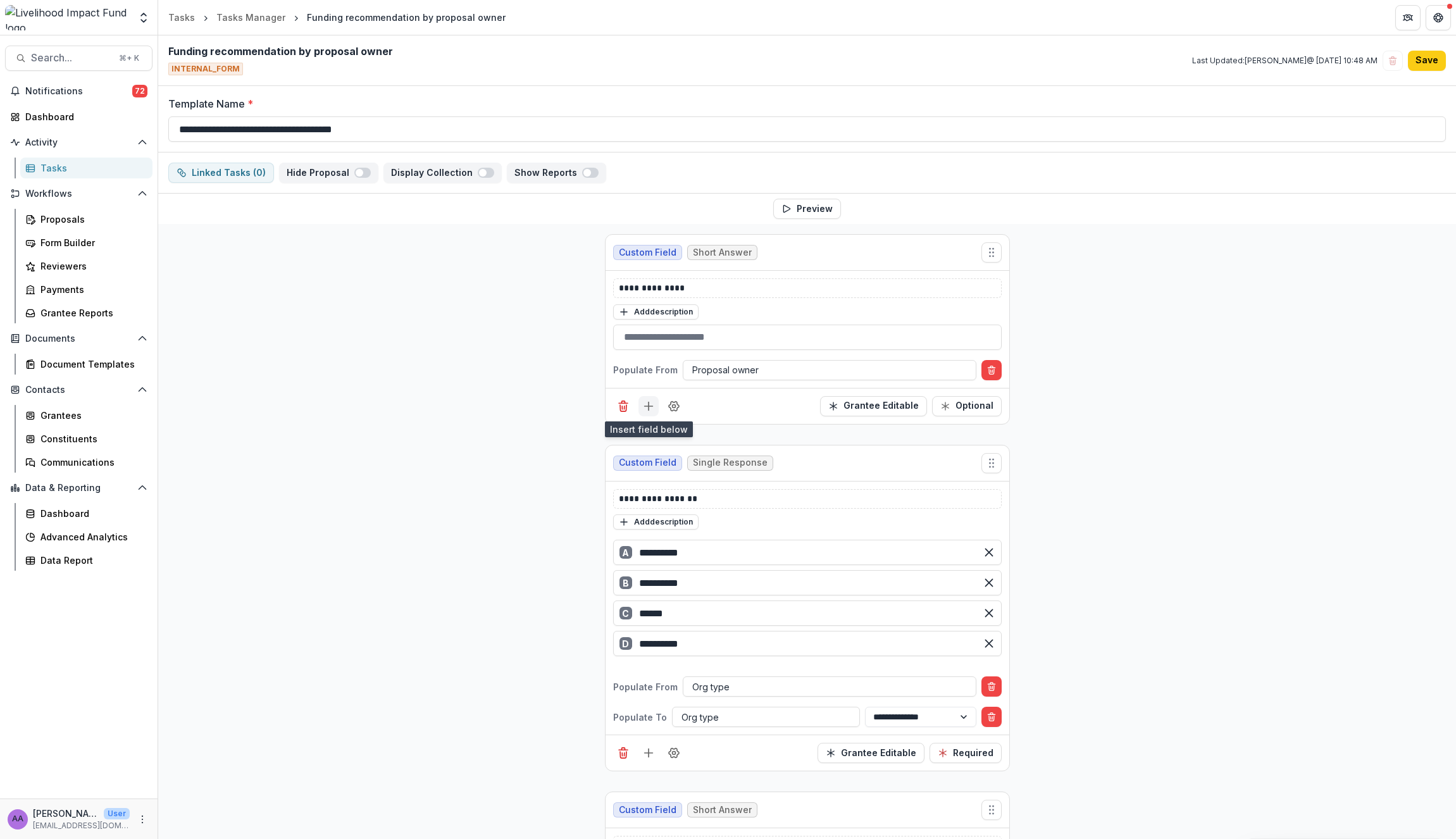
click at [642, 406] on icon "Add field" at bounding box center [649, 406] width 13 height 13
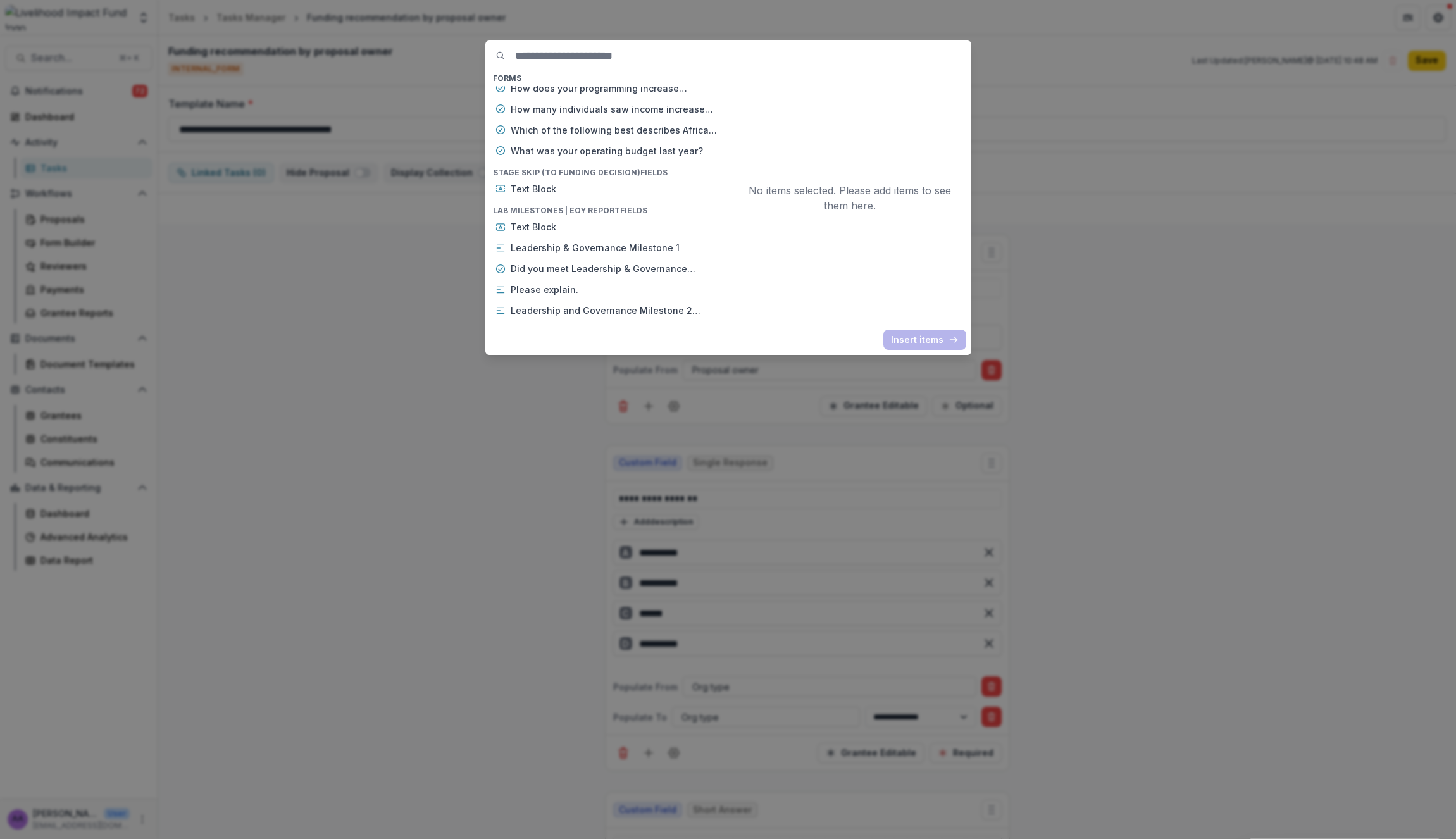
scroll to position [0, 0]
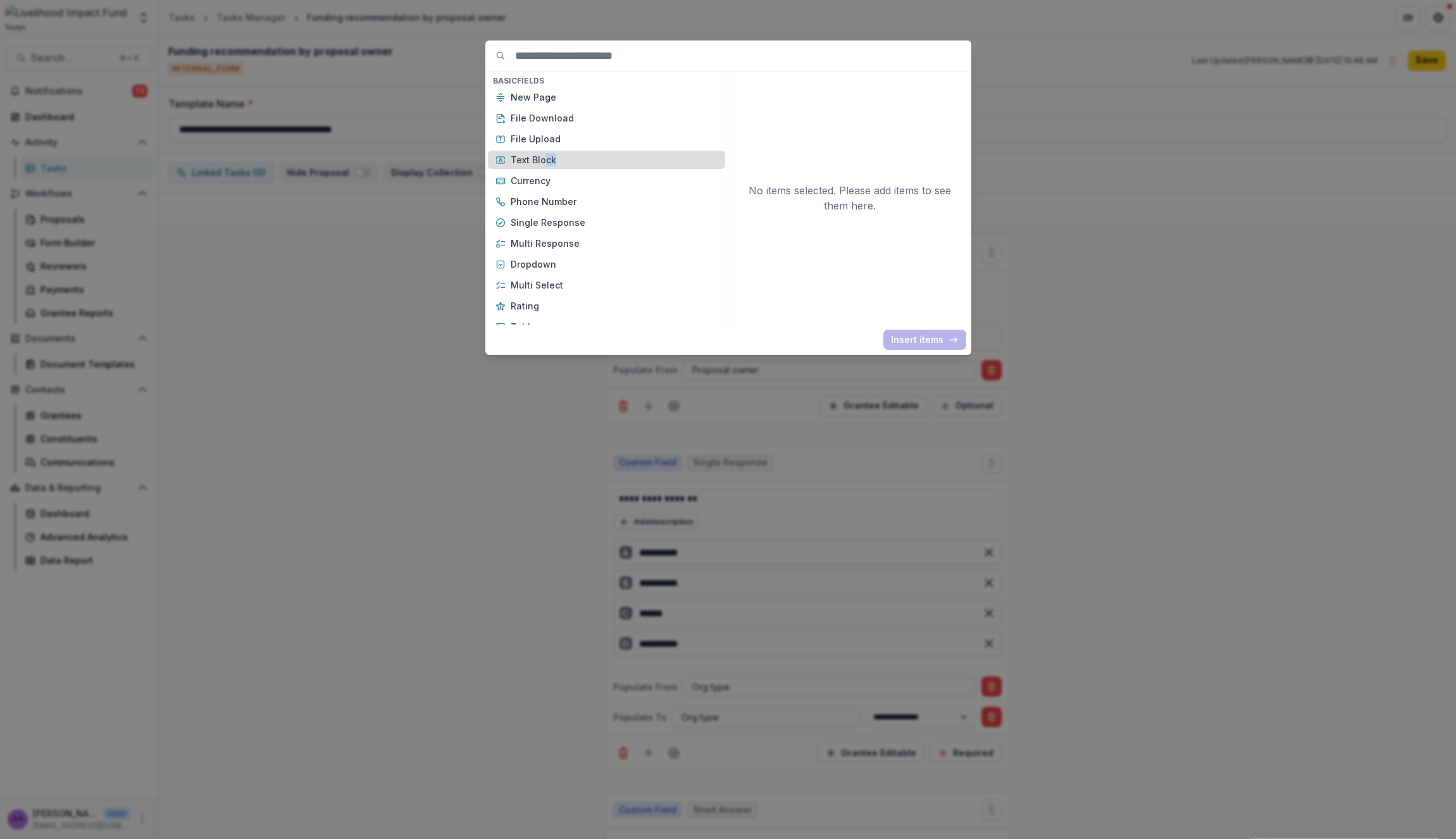
drag, startPoint x: 541, startPoint y: 154, endPoint x: 558, endPoint y: 164, distance: 19.7
click at [558, 164] on p "Text Block" at bounding box center [614, 160] width 207 height 14
click at [527, 154] on p "Text Block" at bounding box center [608, 160] width 195 height 14
click at [1119, 254] on div "Basic Fields New Page File Download File Upload Text Block Currency Phone Numbe…" at bounding box center [728, 419] width 1456 height 839
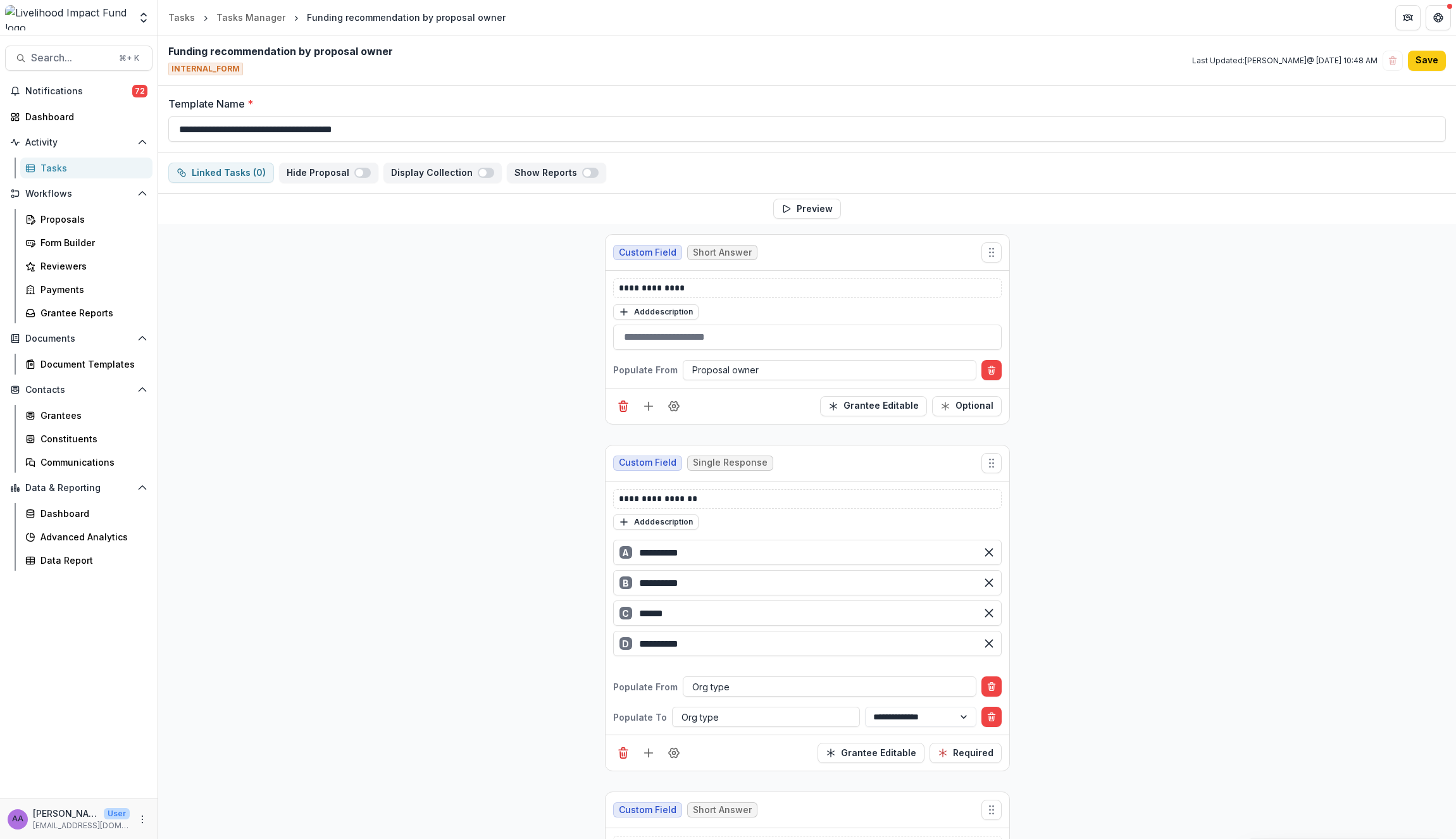
click at [649, 402] on icon "Add field" at bounding box center [649, 406] width 13 height 13
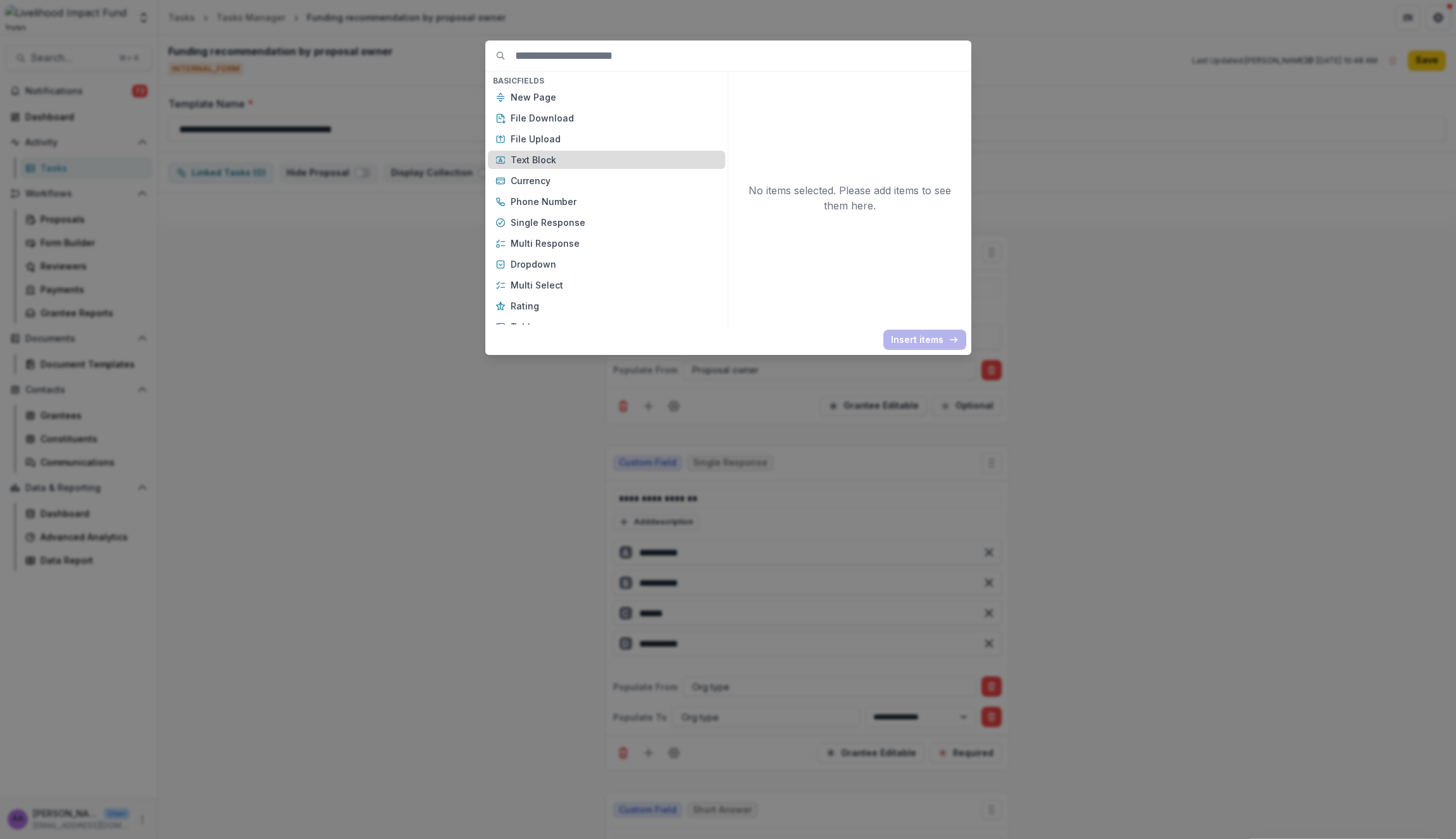
click at [570, 161] on p "Text Block" at bounding box center [614, 160] width 207 height 14
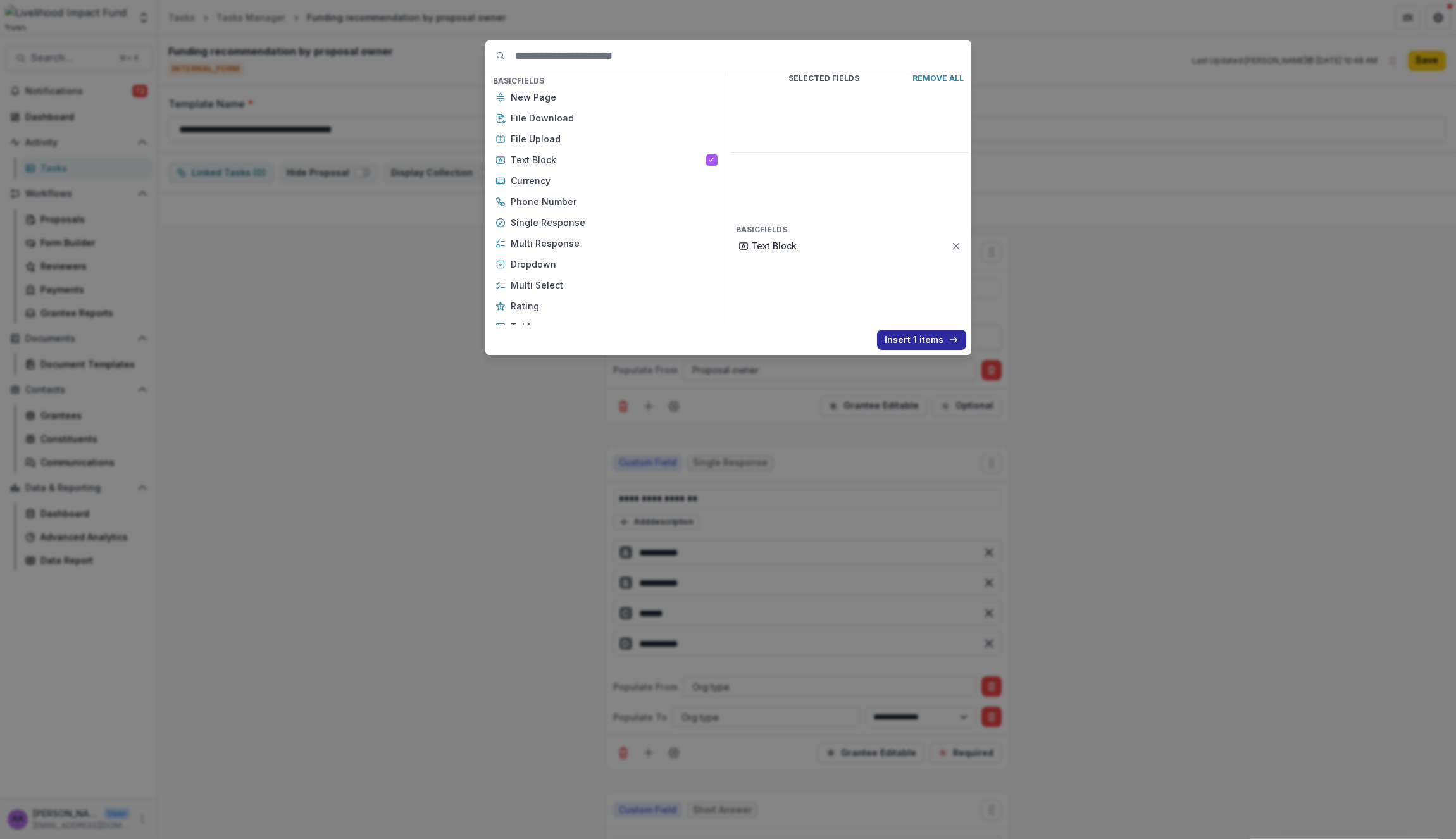
click at [910, 336] on button "Insert 1 items" at bounding box center [922, 340] width 89 height 20
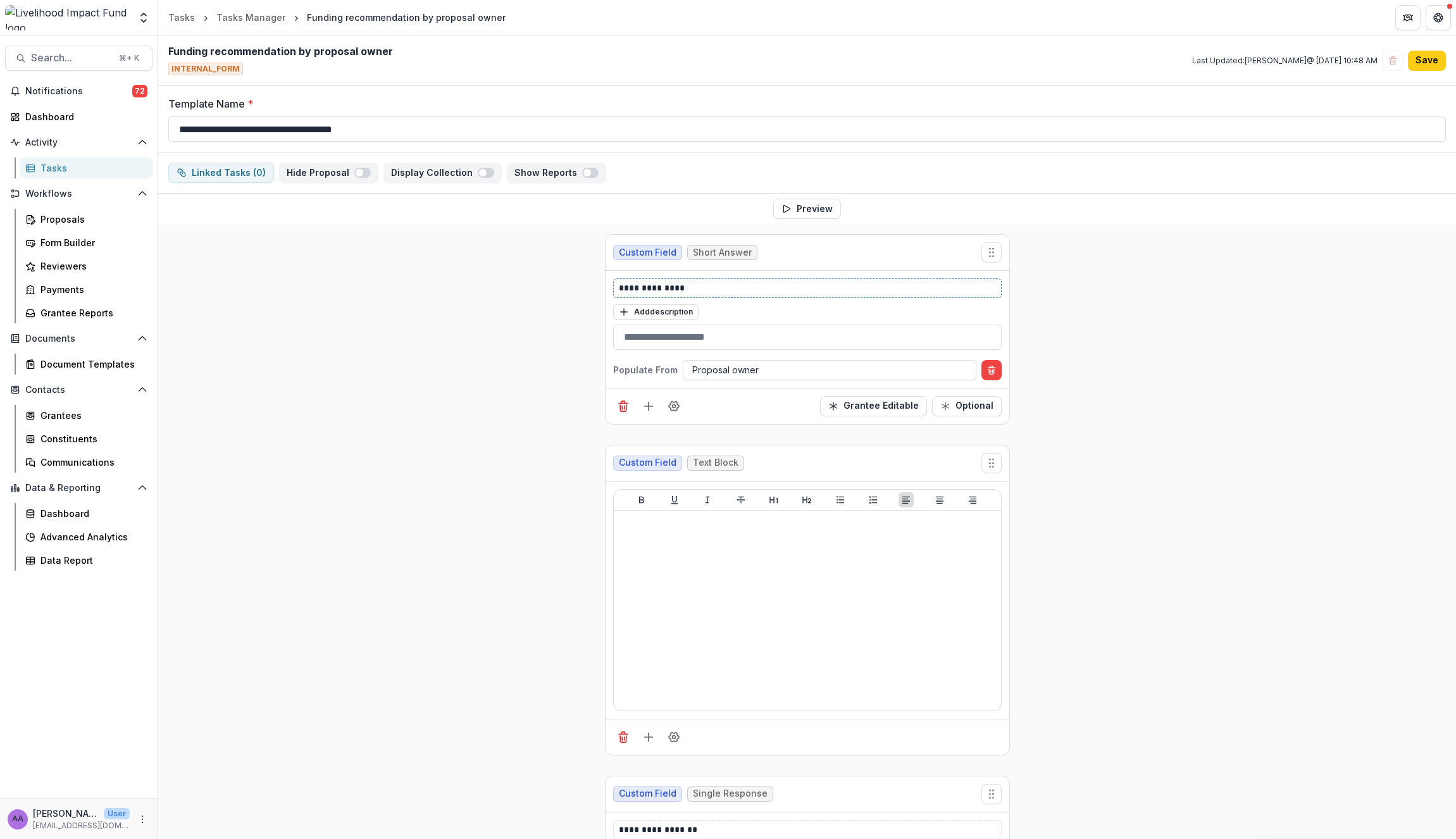
drag, startPoint x: 809, startPoint y: 456, endPoint x: 810, endPoint y: 246, distance: 210.0
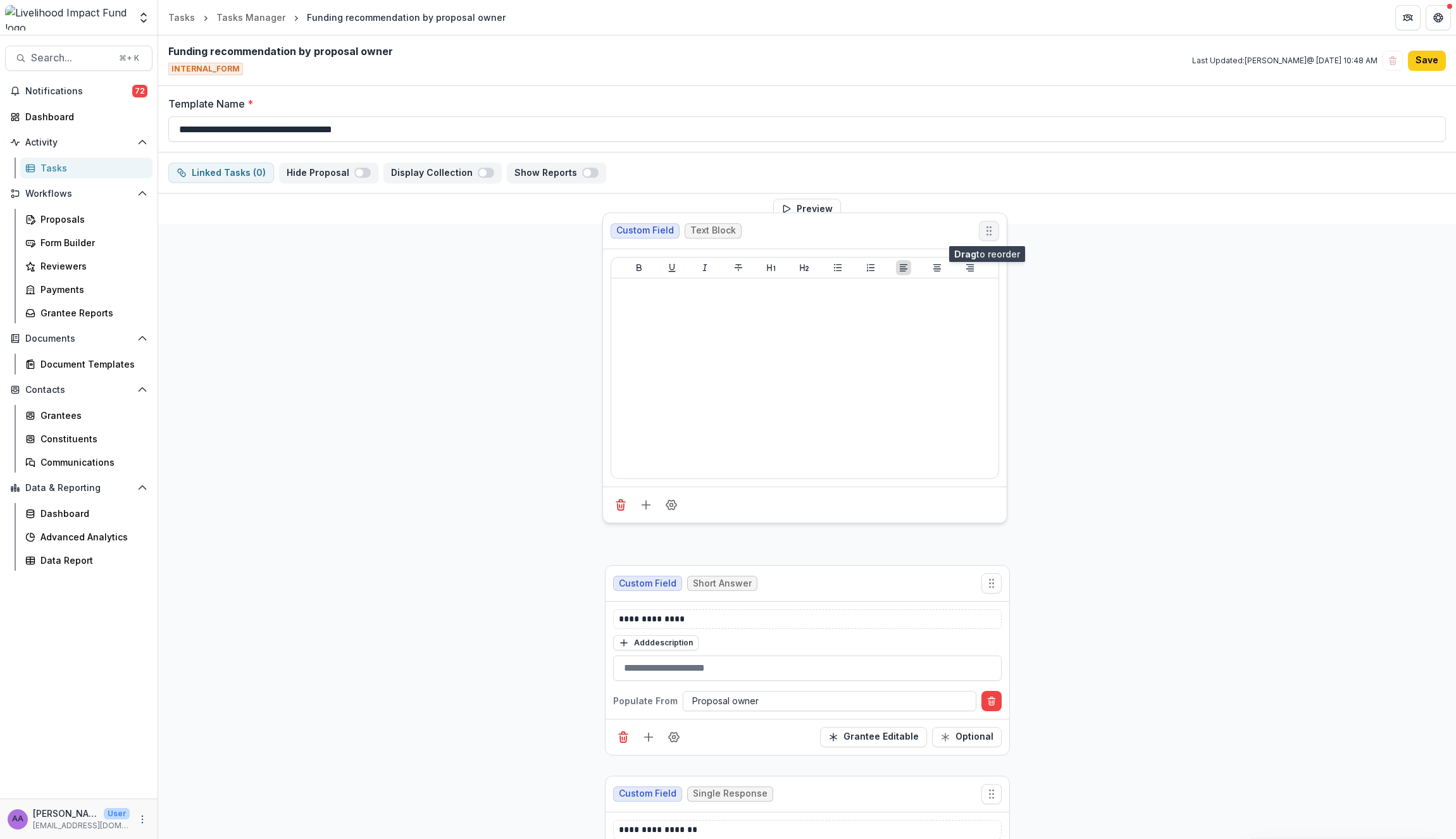
drag, startPoint x: 996, startPoint y: 467, endPoint x: 993, endPoint y: 235, distance: 232.0
click at [993, 235] on button "Move field" at bounding box center [988, 230] width 20 height 20
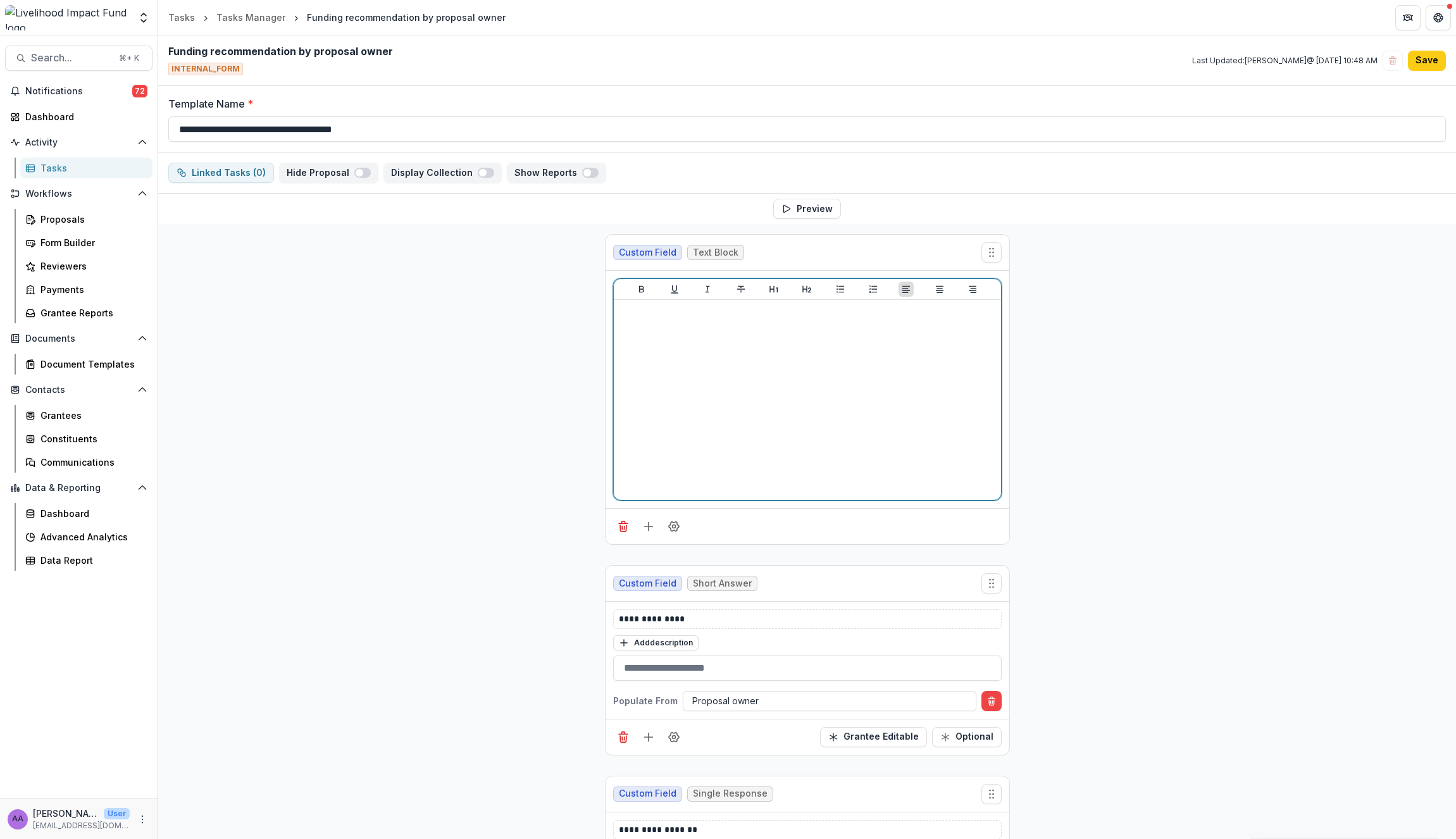
click at [704, 347] on div at bounding box center [807, 399] width 377 height 190
click at [687, 318] on p "**********" at bounding box center [807, 312] width 377 height 14
drag, startPoint x: 687, startPoint y: 318, endPoint x: 701, endPoint y: 315, distance: 14.3
click at [687, 318] on p "**********" at bounding box center [807, 312] width 377 height 14
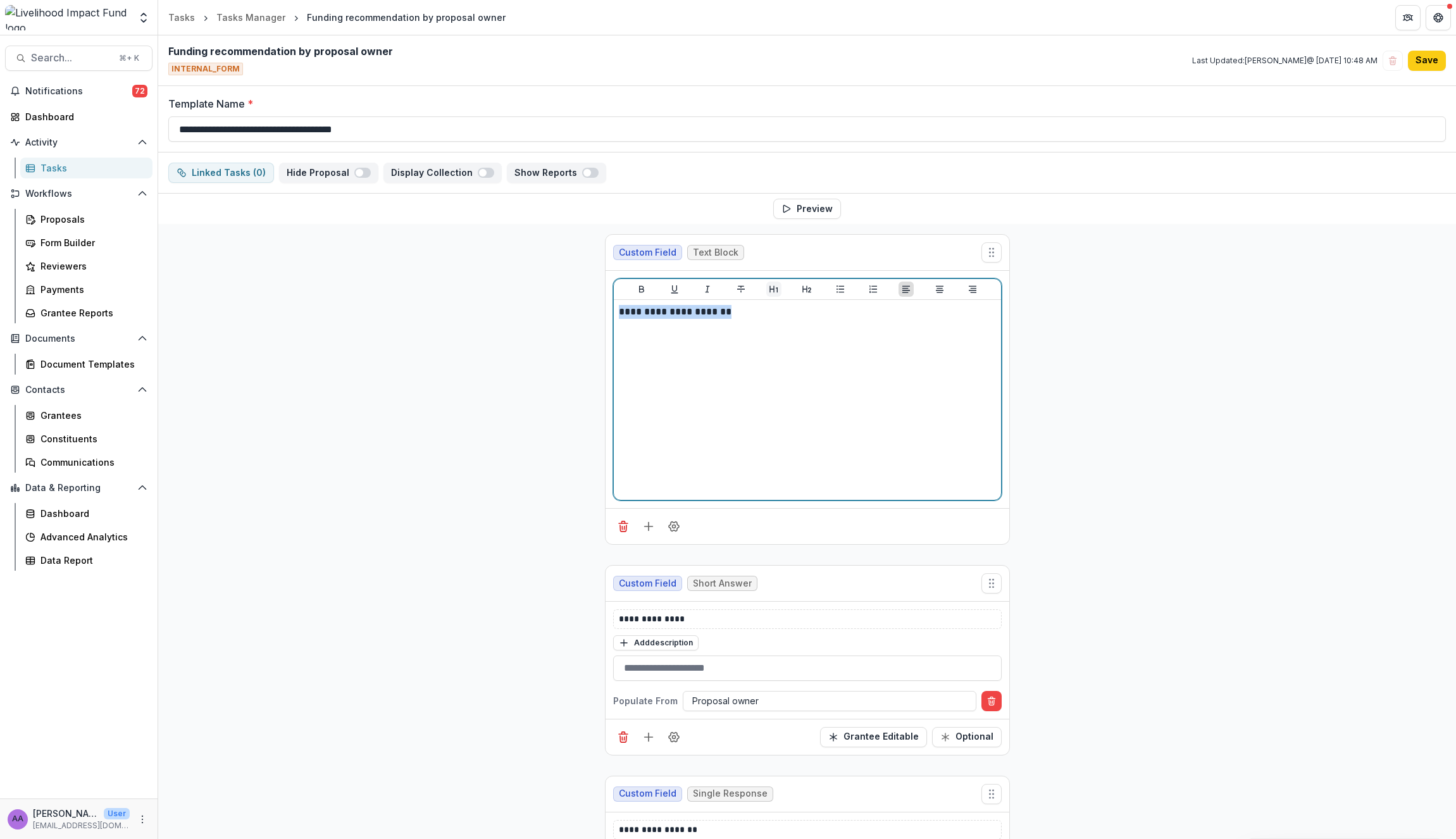
click at [777, 284] on icon "Heading 1" at bounding box center [774, 289] width 10 height 10
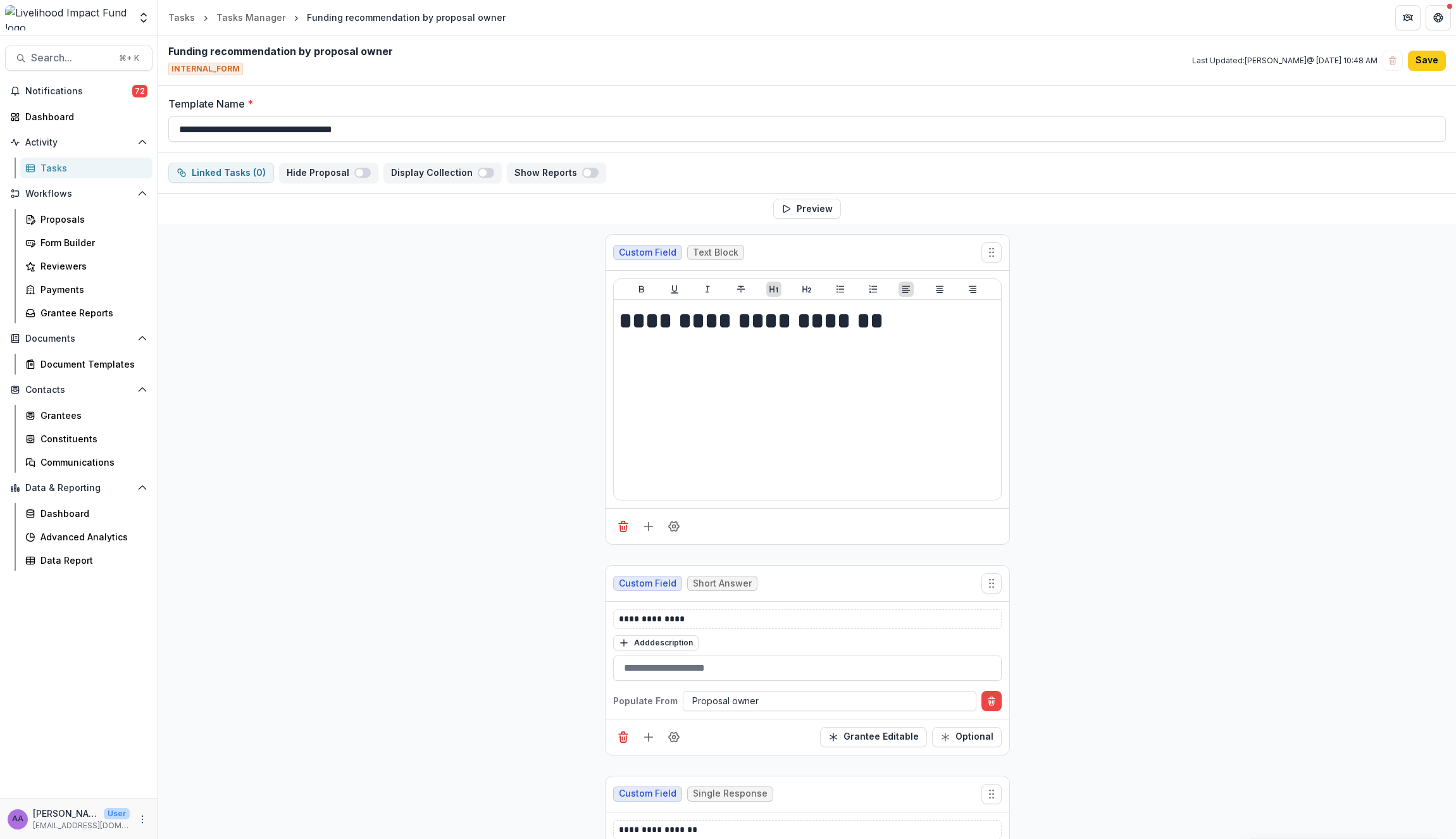
click at [808, 210] on button "Preview" at bounding box center [807, 208] width 68 height 20
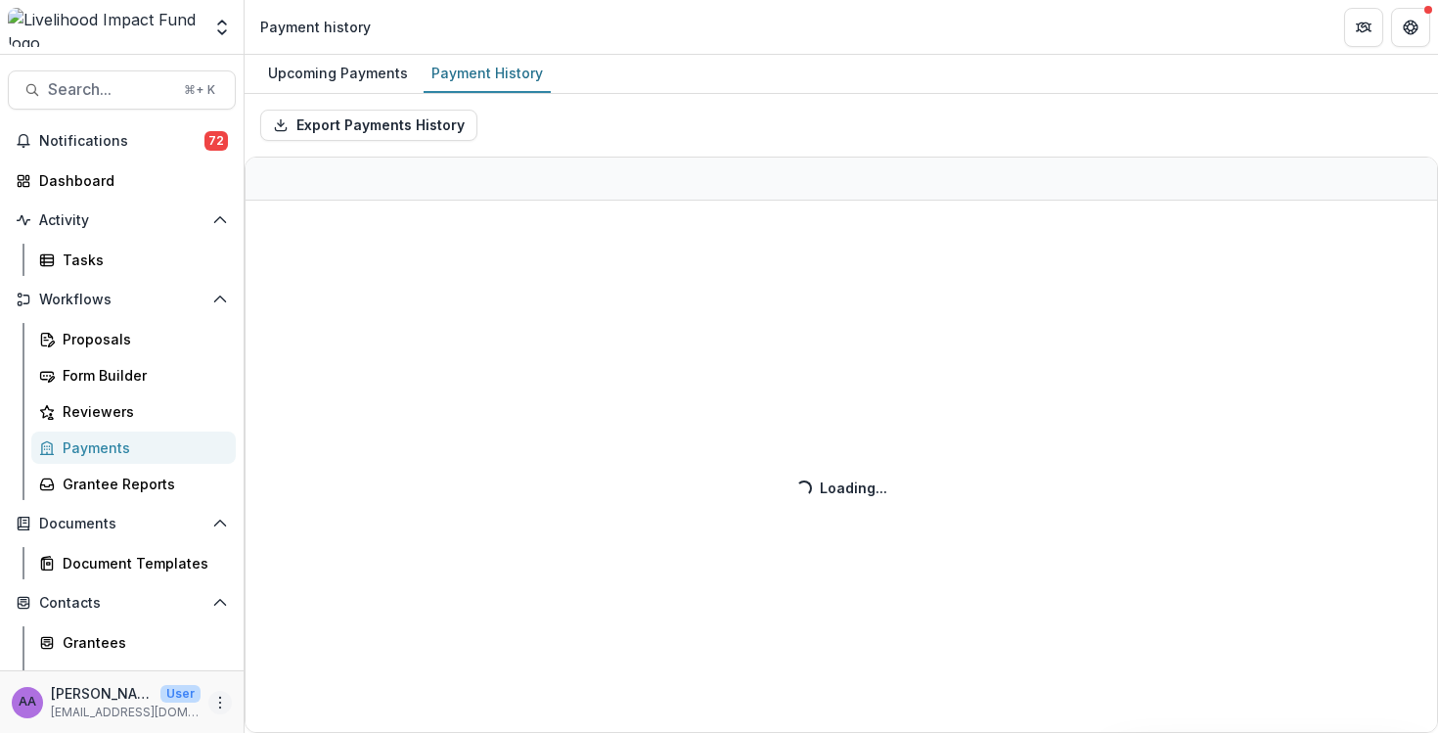
click at [220, 701] on circle "More" at bounding box center [220, 701] width 1 height 1
click at [329, 660] on link "User Settings" at bounding box center [343, 661] width 209 height 32
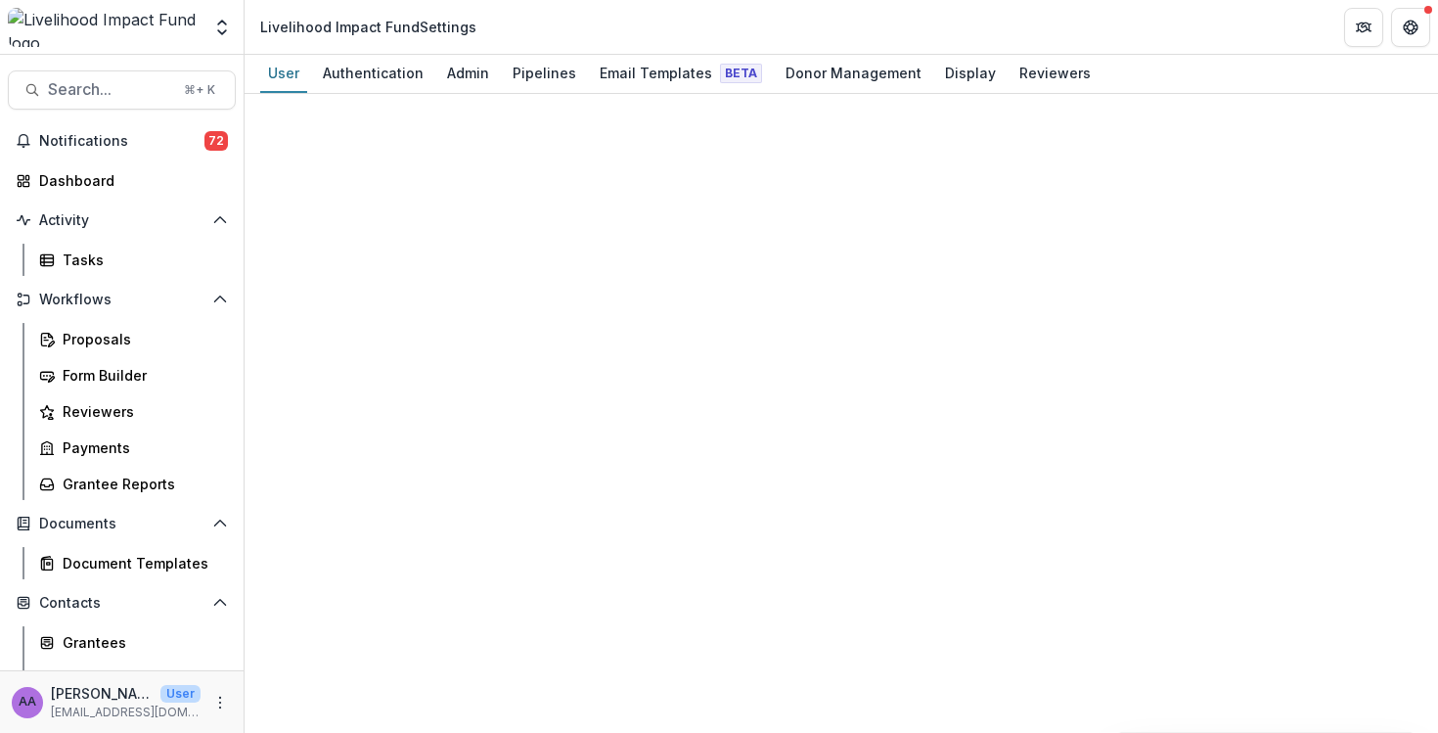
select select "****"
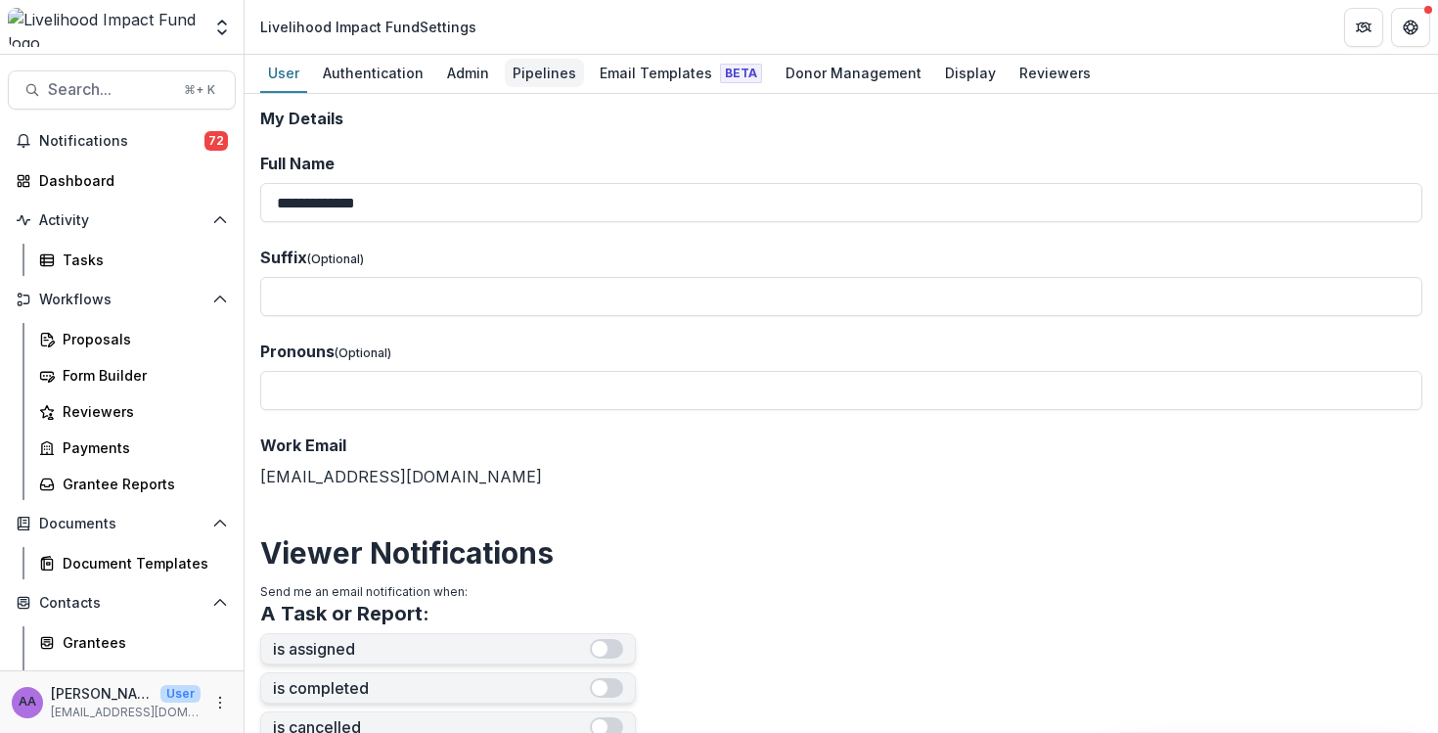
click at [532, 64] on div "Pipelines" at bounding box center [544, 73] width 79 height 28
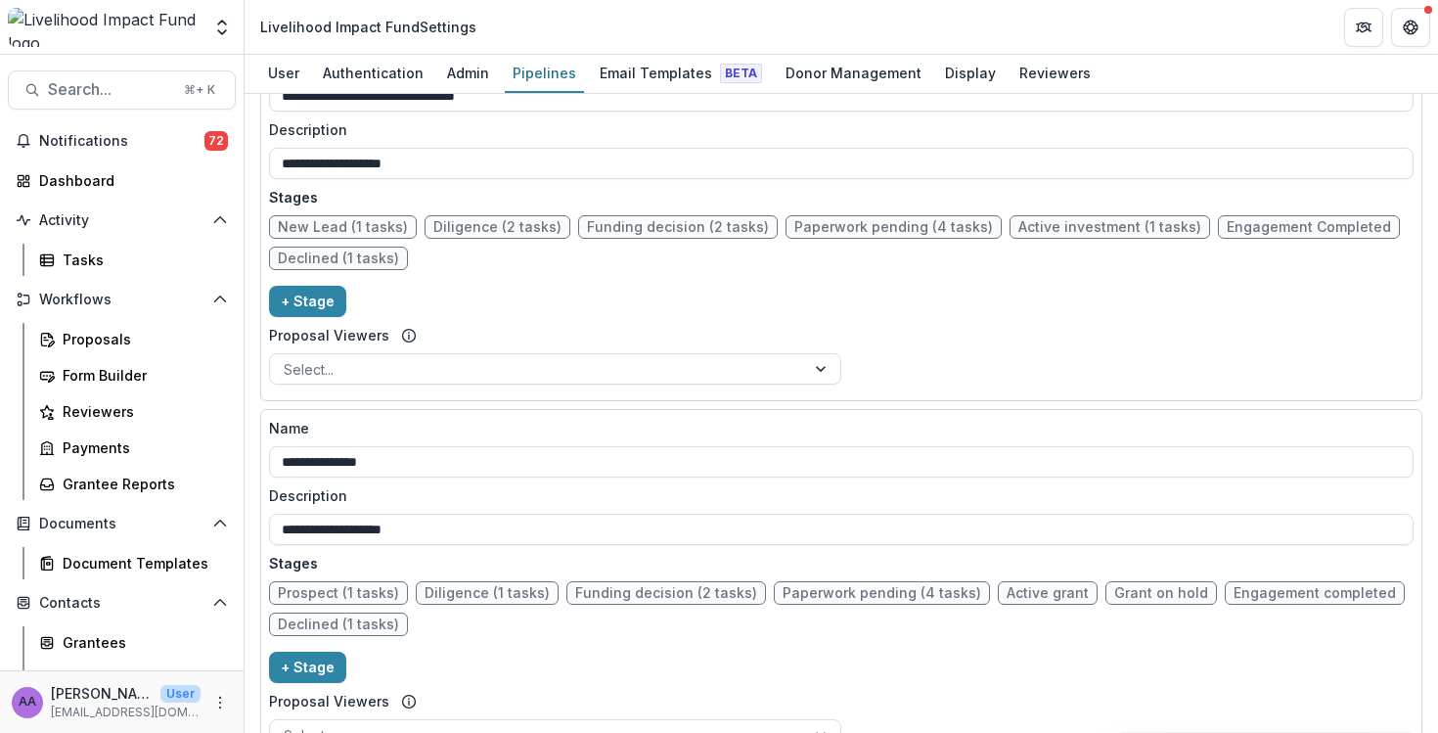
scroll to position [861, 0]
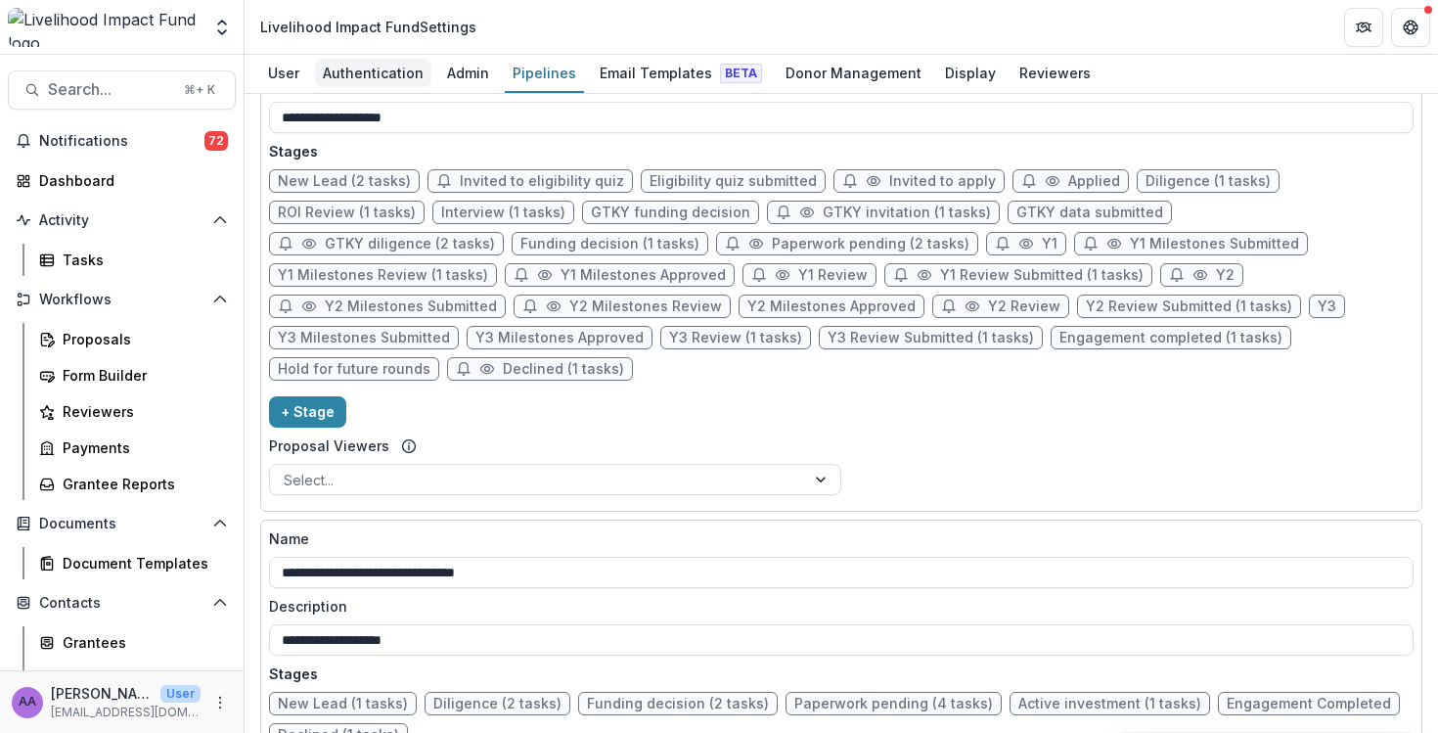
click at [365, 71] on div "Authentication" at bounding box center [373, 73] width 116 height 28
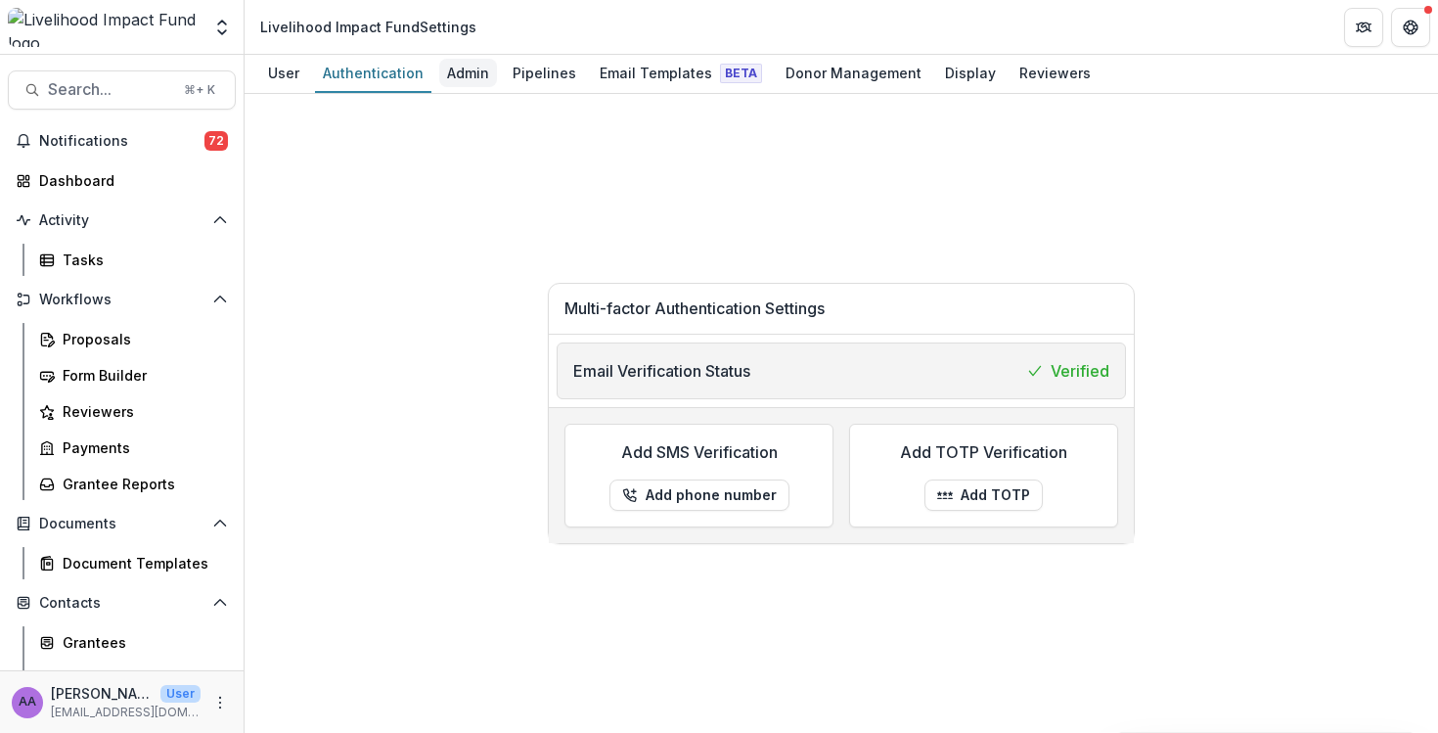
click at [481, 74] on div "Admin" at bounding box center [468, 73] width 58 height 28
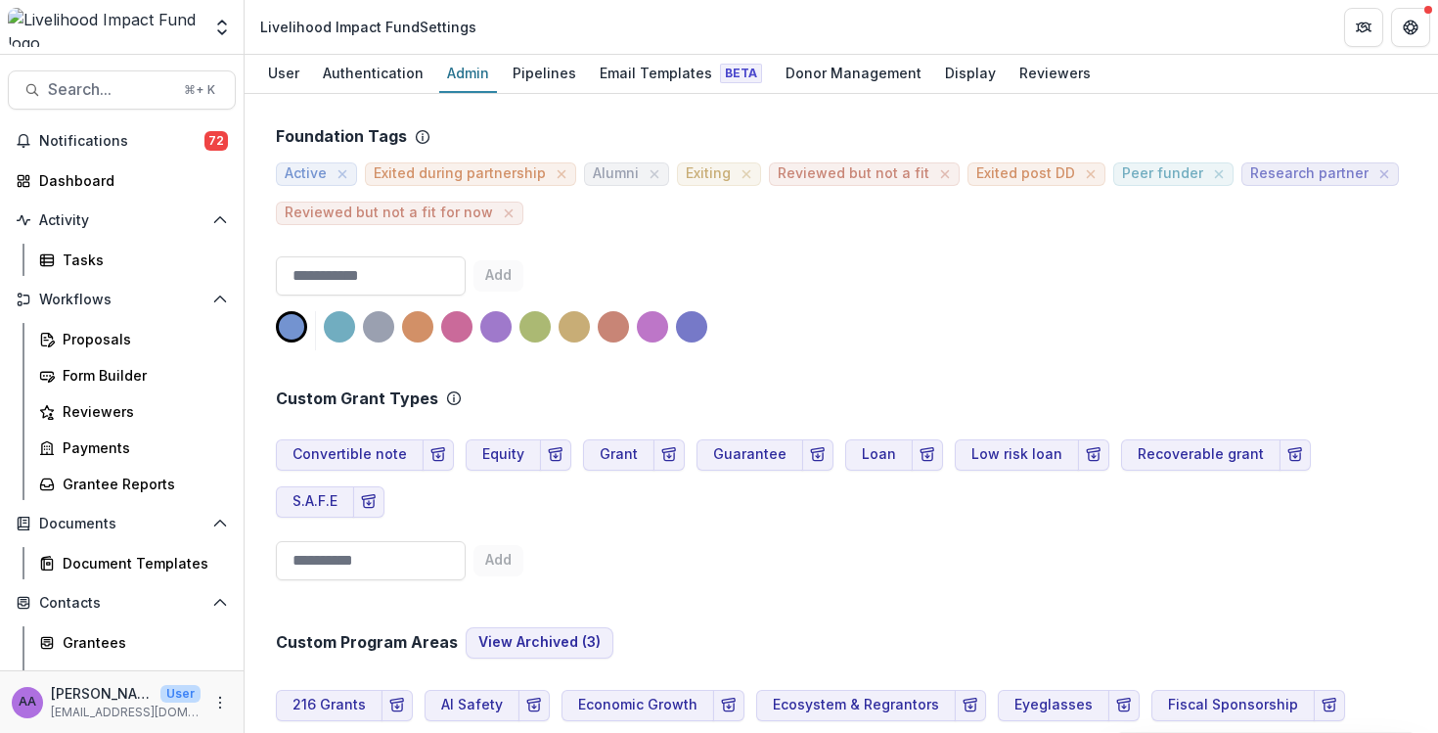
scroll to position [3302, 0]
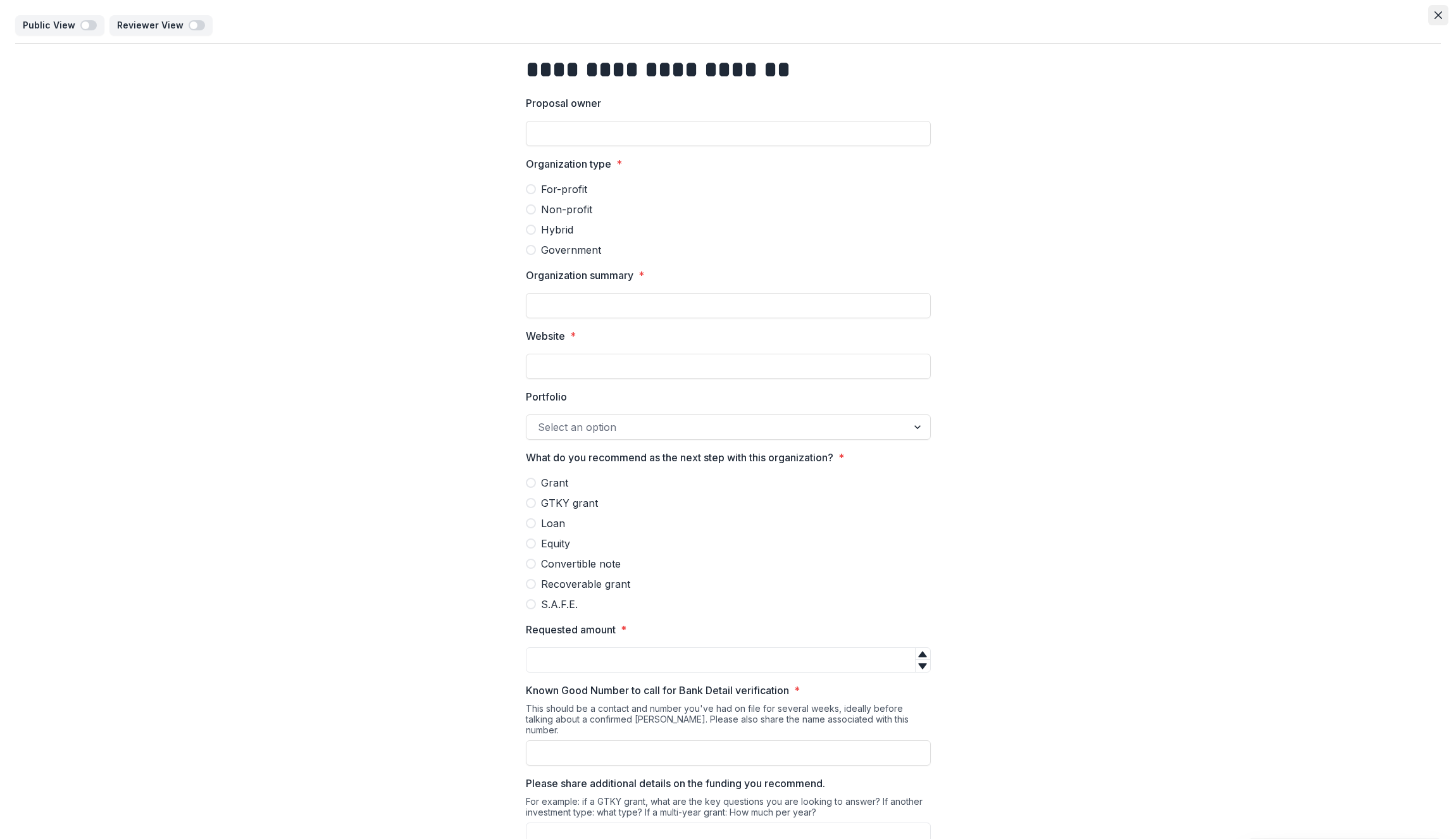
click at [1428, 15] on button "Close" at bounding box center [1438, 15] width 20 height 20
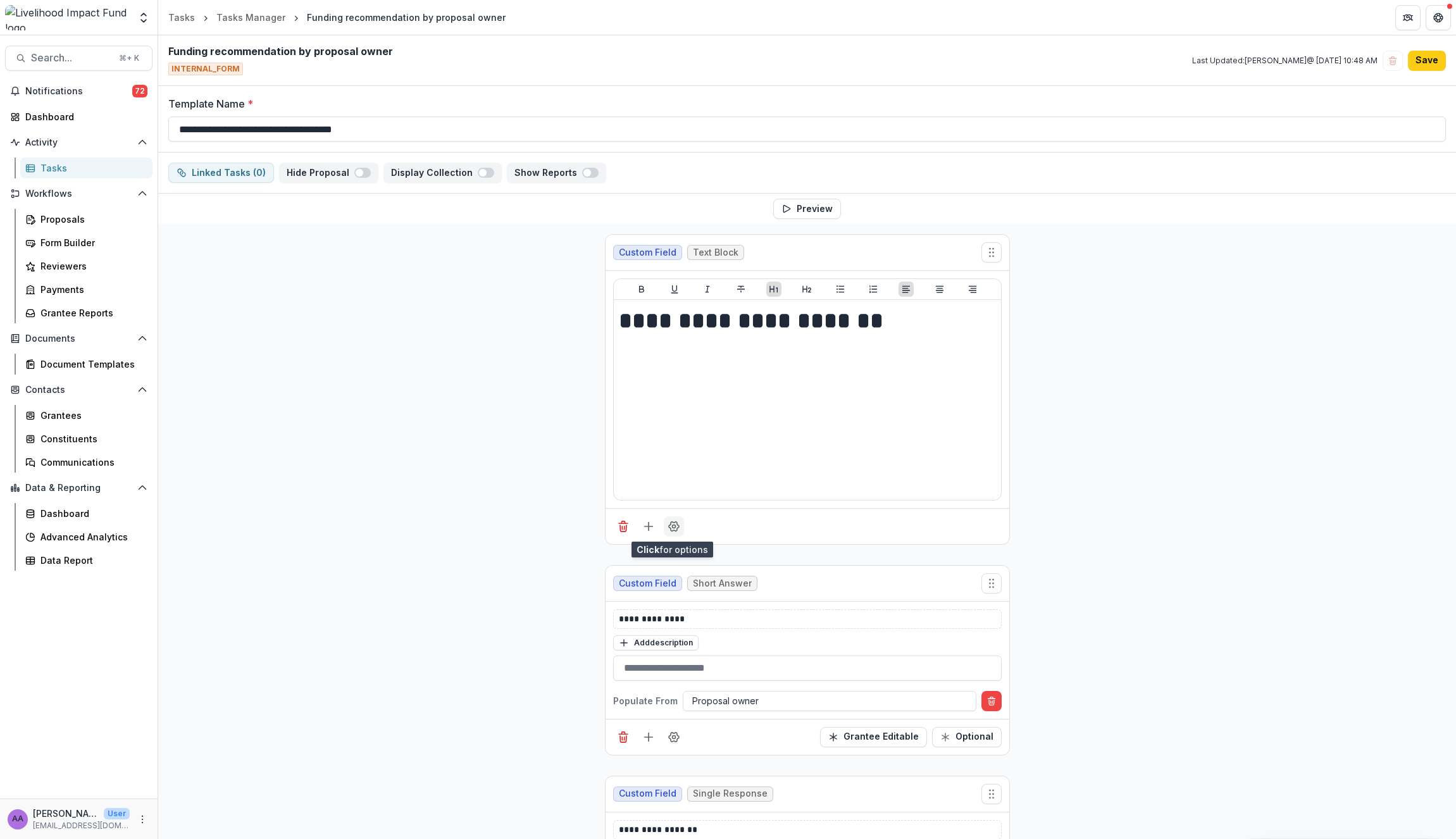
click at [679, 525] on button "Field Settings" at bounding box center [673, 526] width 20 height 20
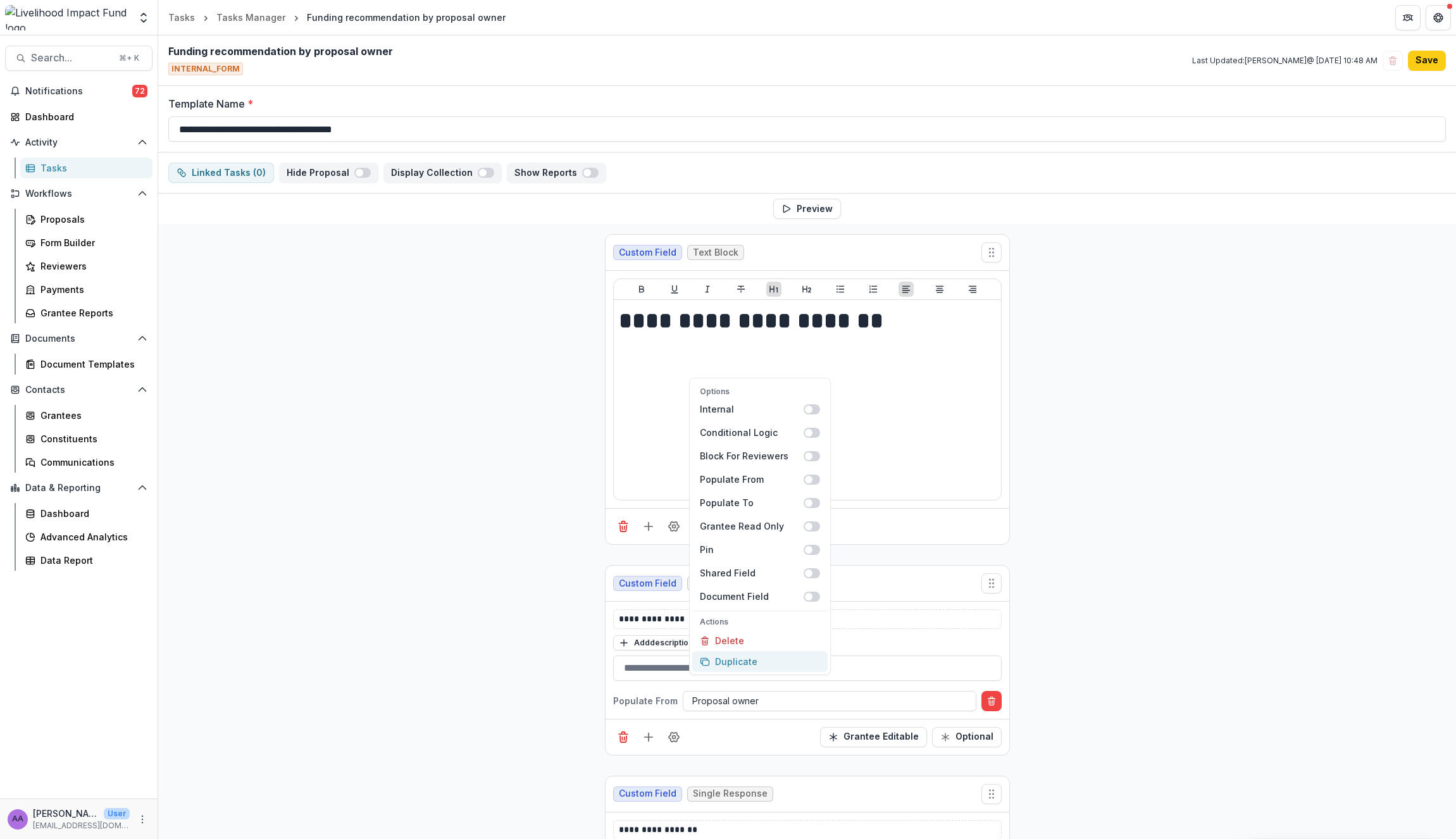
click at [752, 666] on button "Duplicate" at bounding box center [759, 662] width 135 height 21
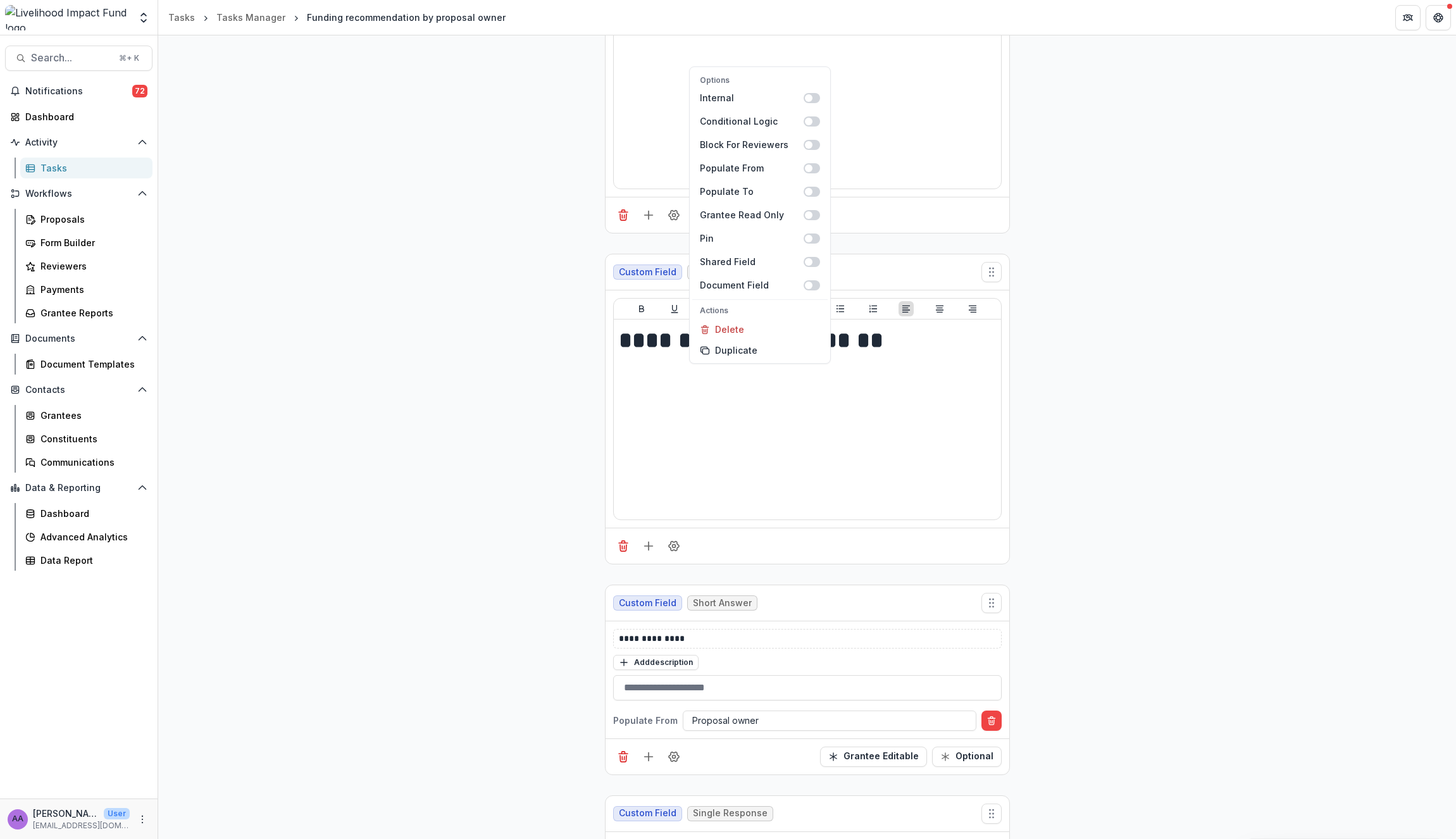
scroll to position [333, 0]
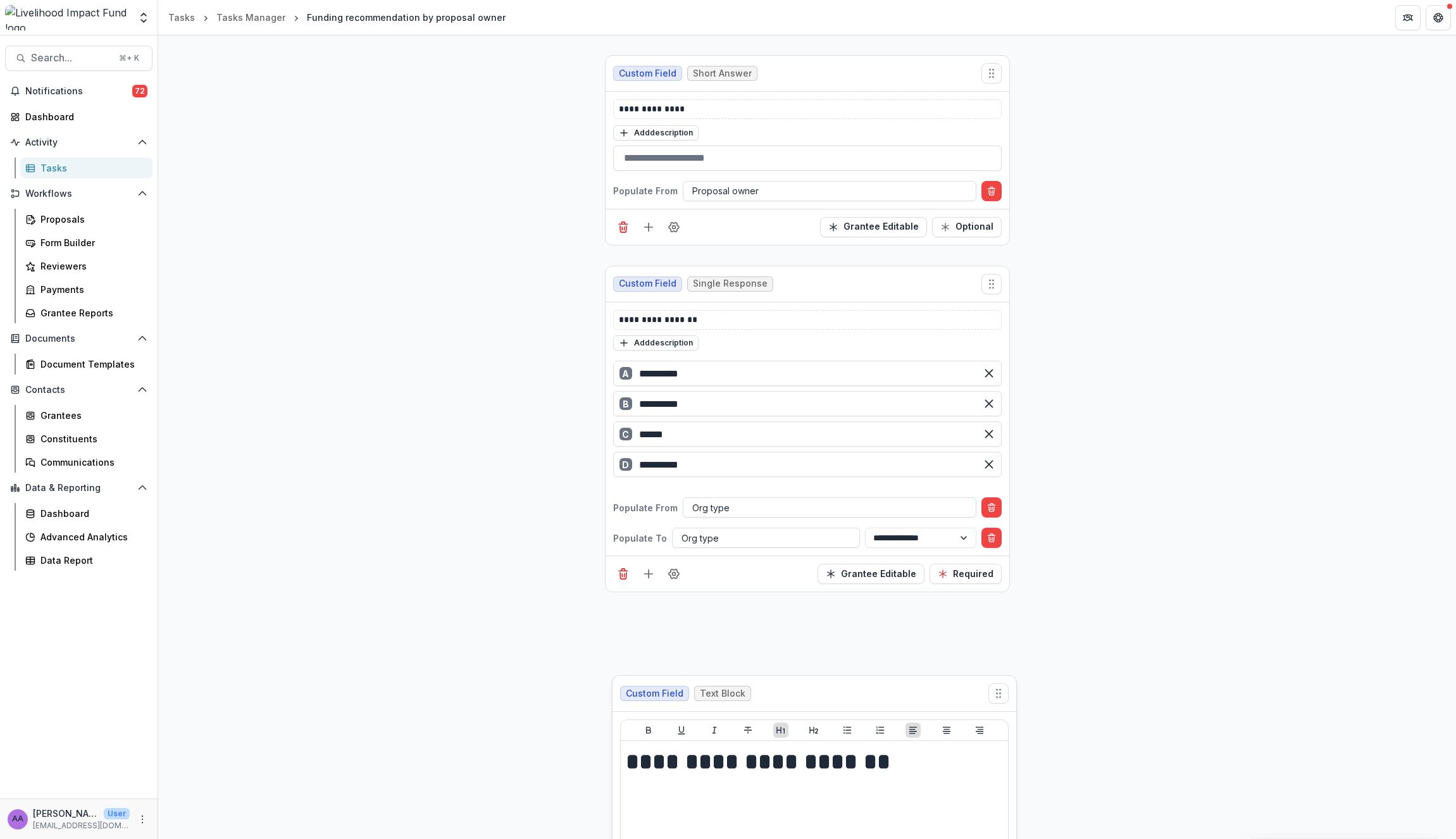
scroll to position [922, 0]
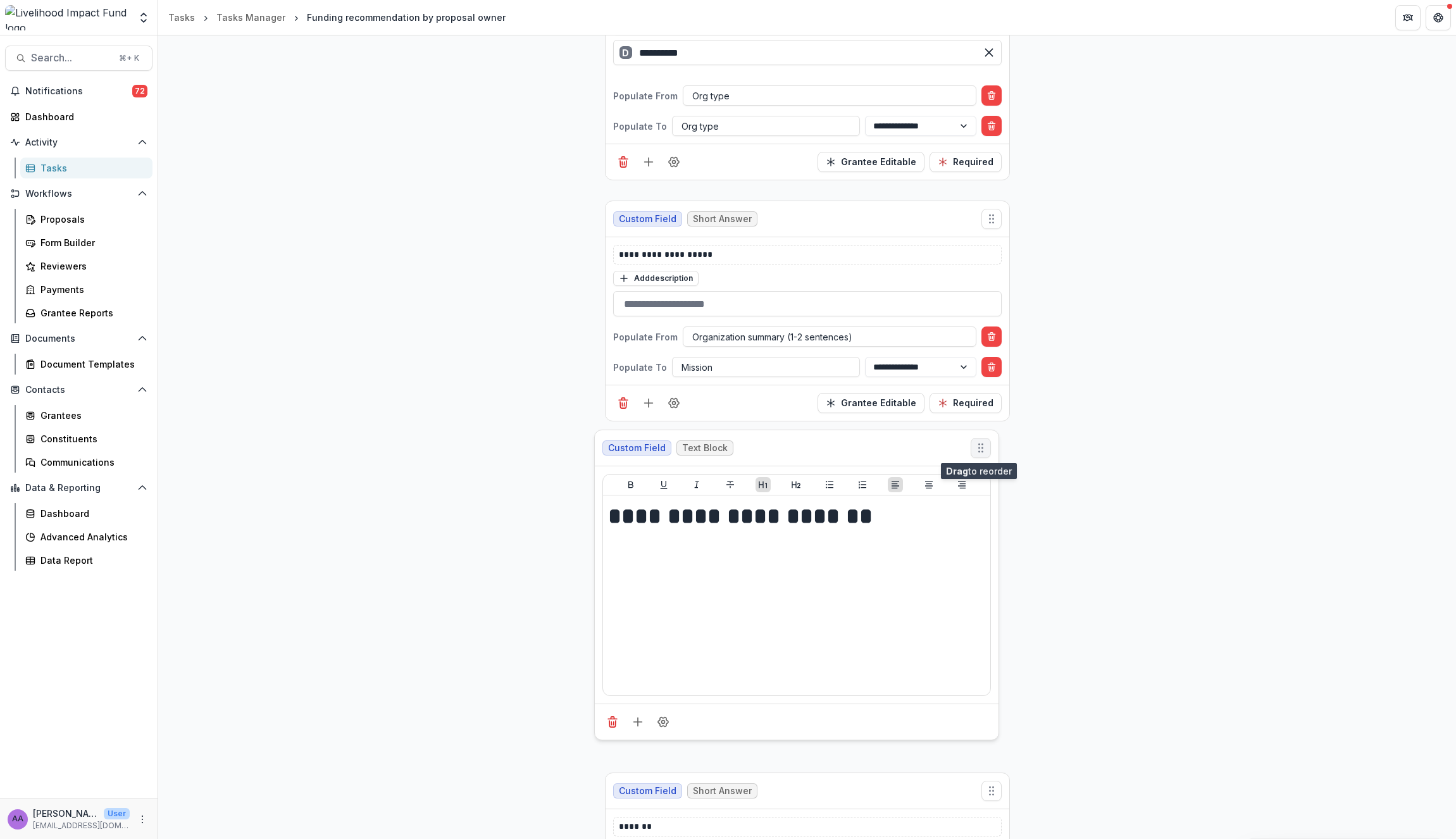
drag, startPoint x: 990, startPoint y: 316, endPoint x: 980, endPoint y: 446, distance: 130.4
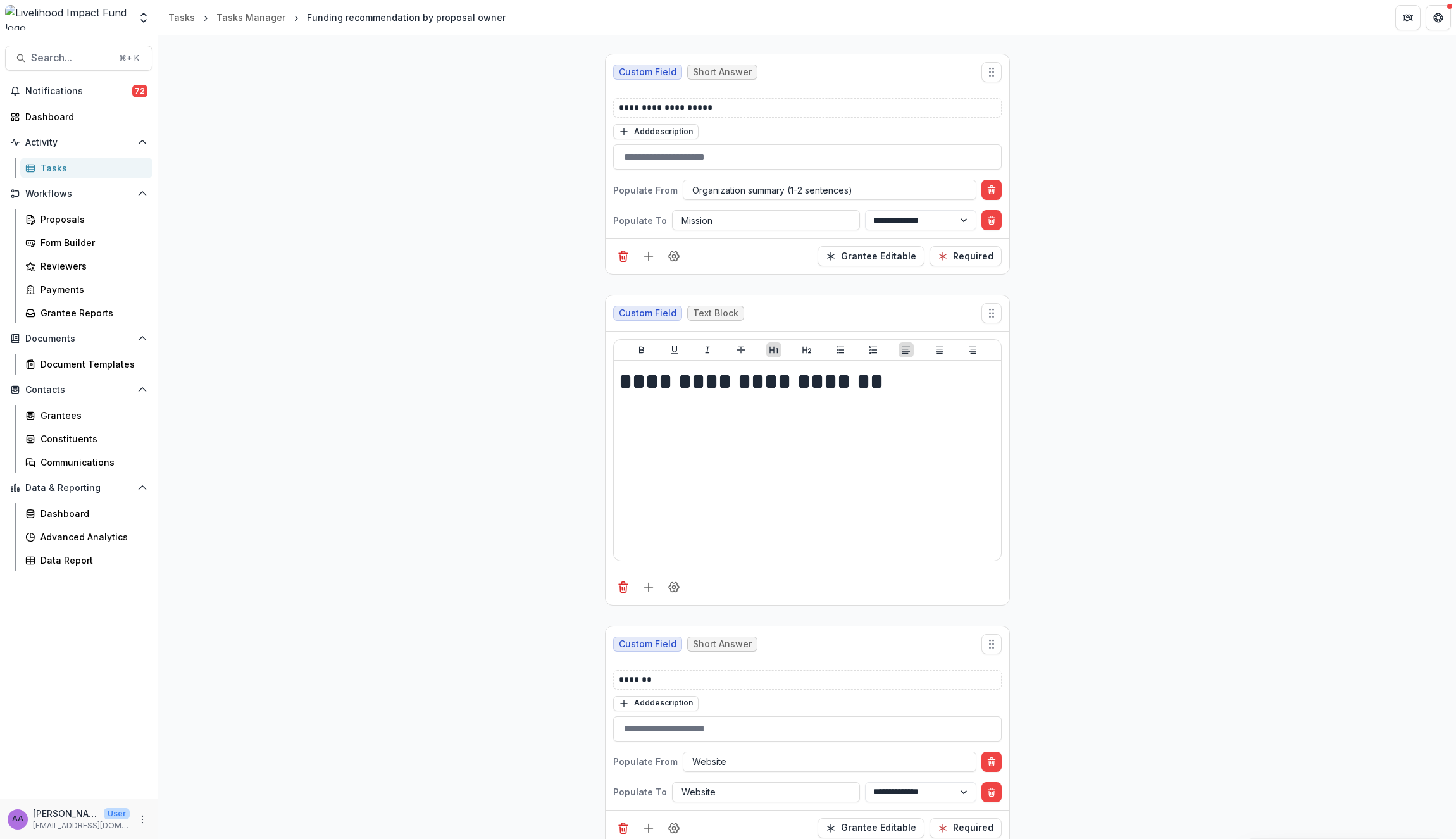
scroll to position [1232, 0]
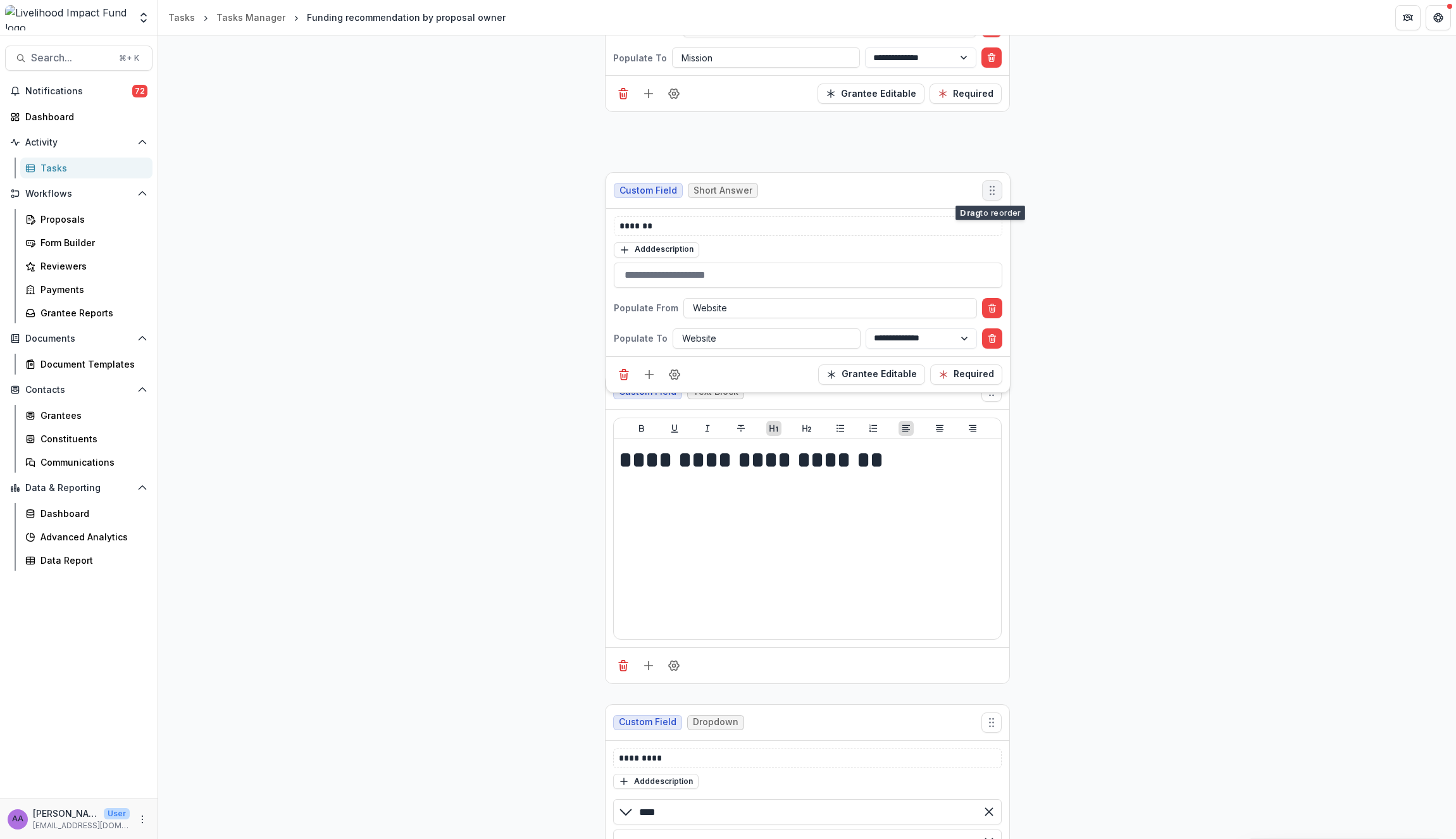
drag, startPoint x: 980, startPoint y: 411, endPoint x: 985, endPoint y: 169, distance: 242.1
click at [986, 184] on icon "Move field" at bounding box center [992, 191] width 13 height 13
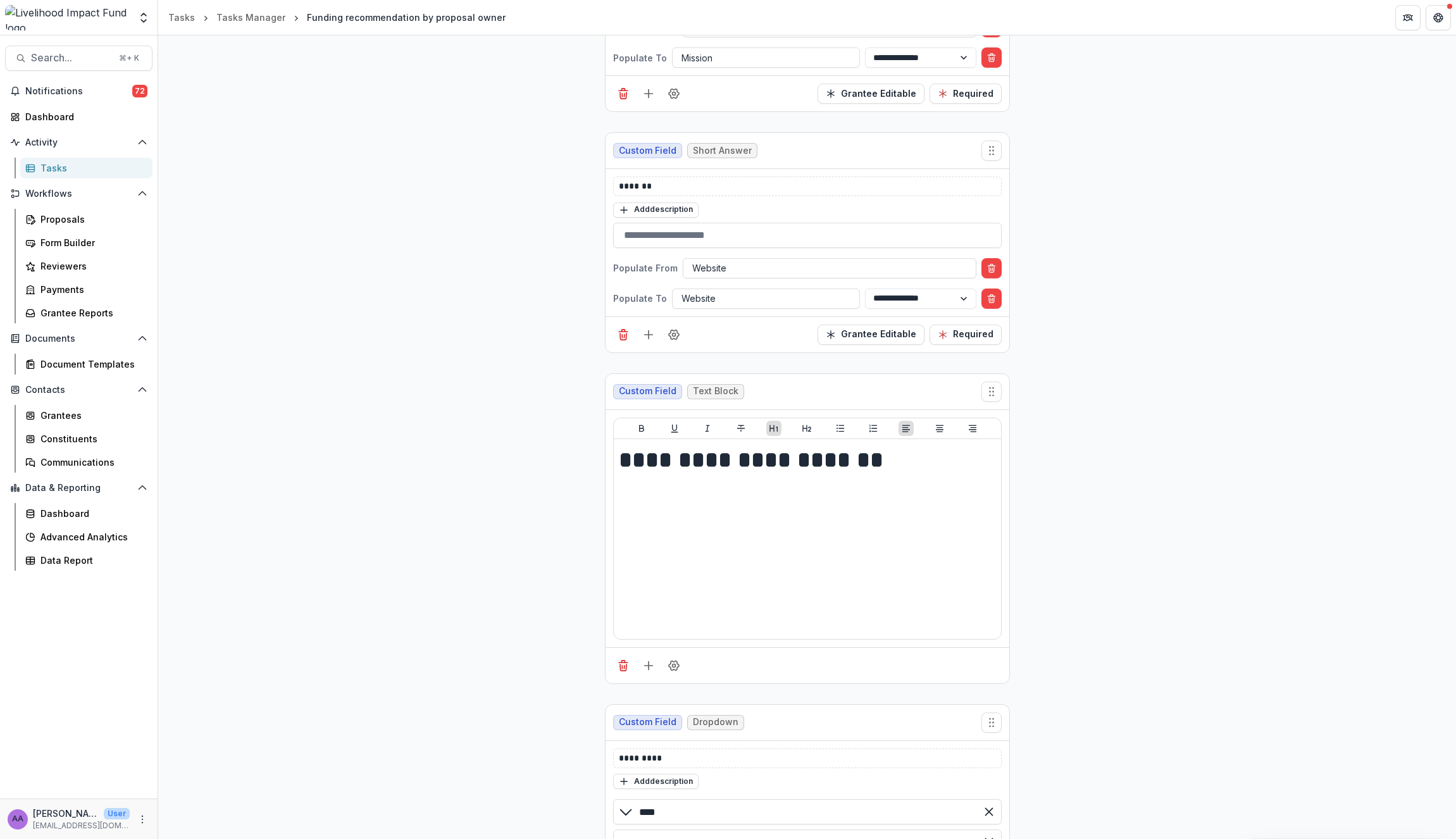
scroll to position [1223, 0]
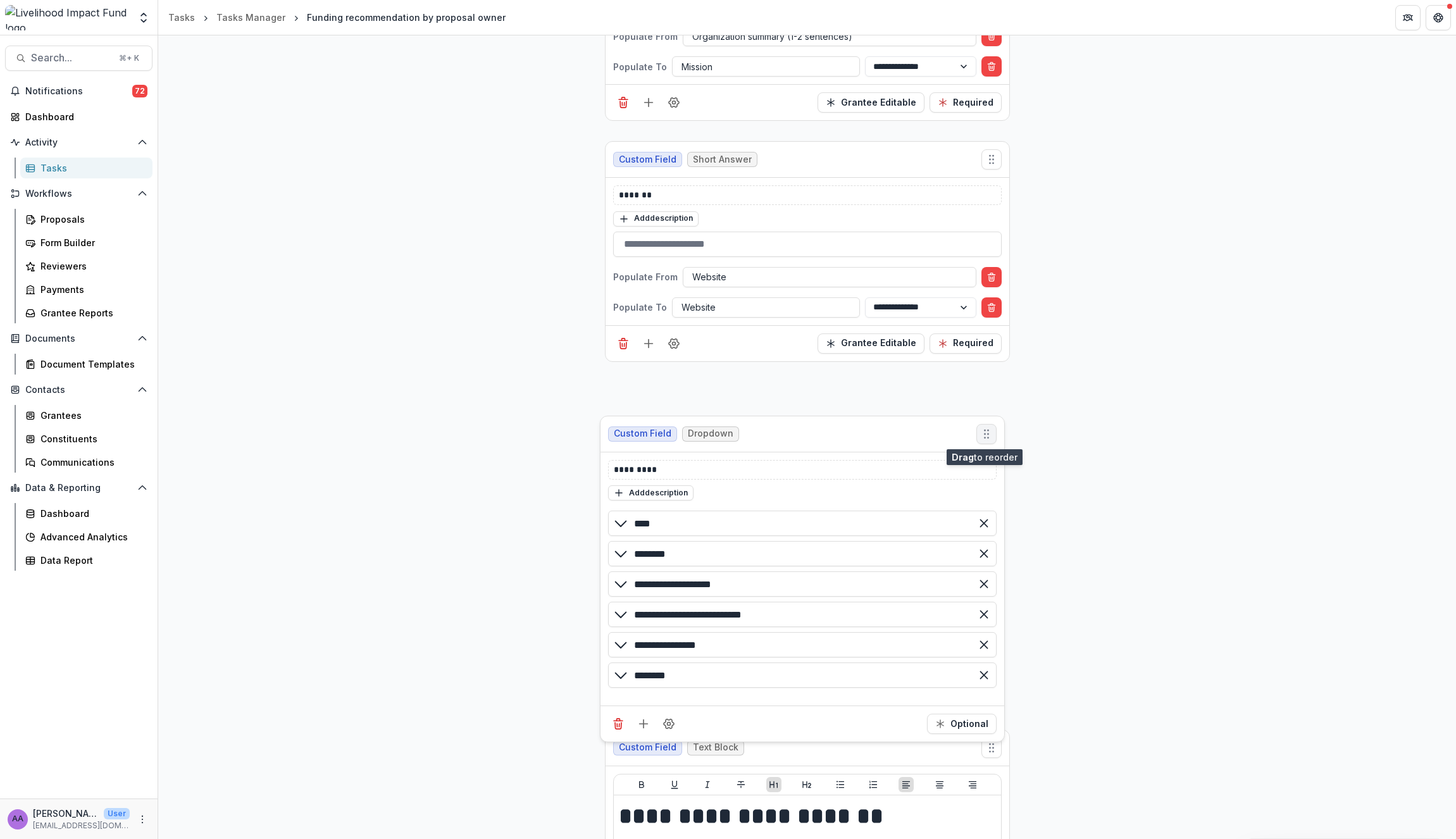
drag, startPoint x: 988, startPoint y: 695, endPoint x: 984, endPoint y: 434, distance: 261.0
click at [984, 434] on icon "Move field" at bounding box center [986, 434] width 13 height 13
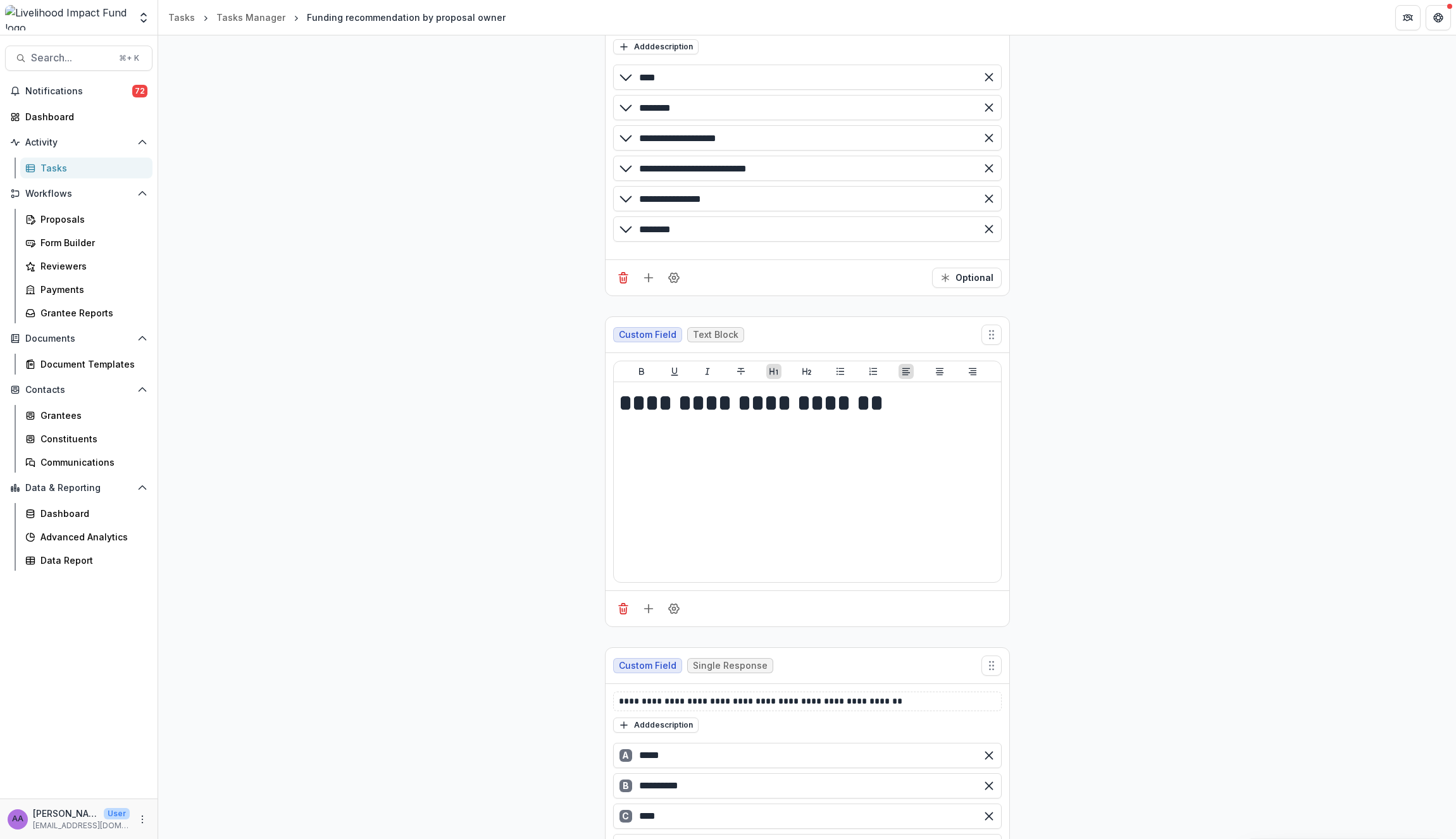
scroll to position [1637, 0]
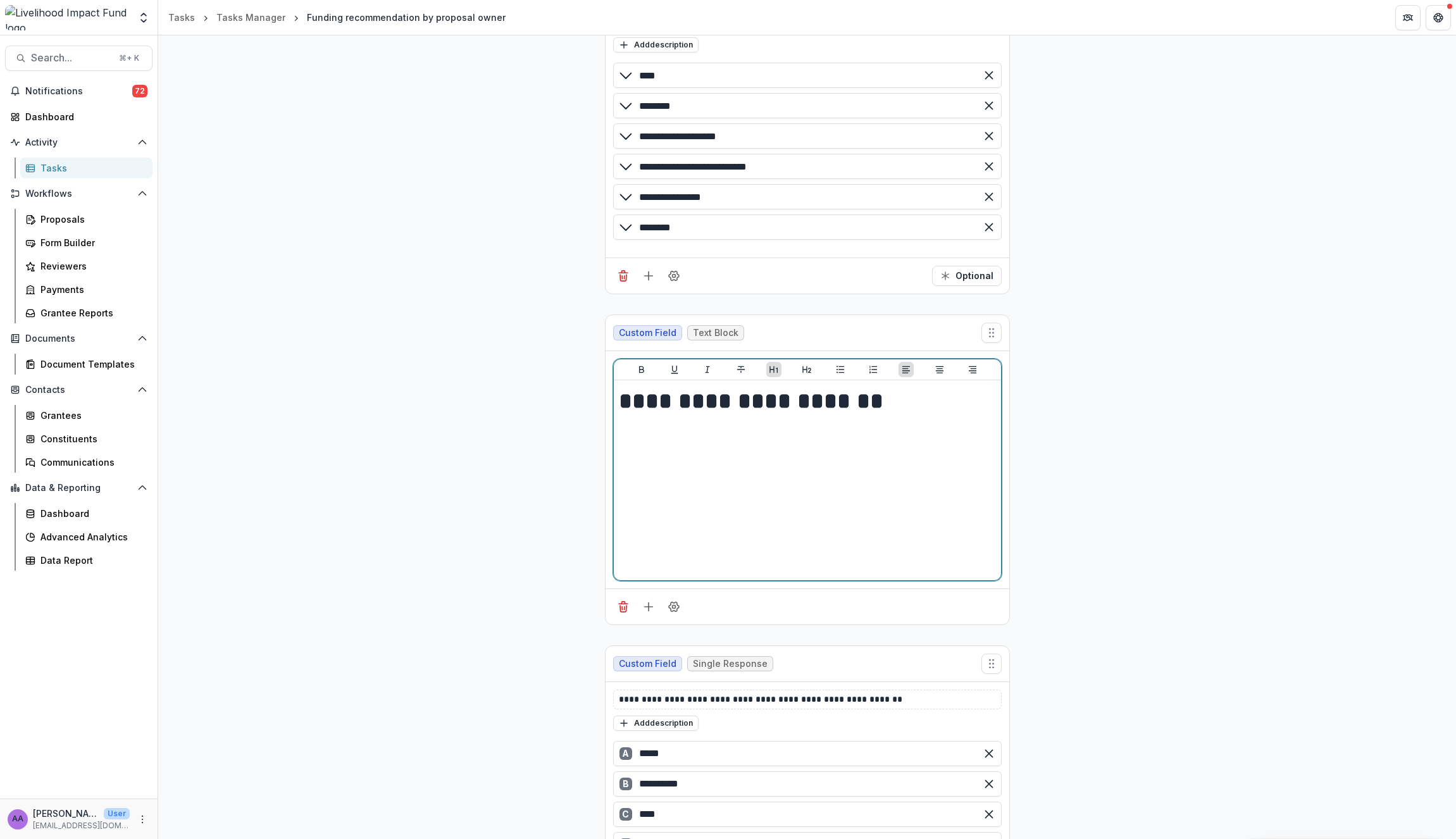
click at [810, 407] on h1 "**********" at bounding box center [807, 401] width 377 height 32
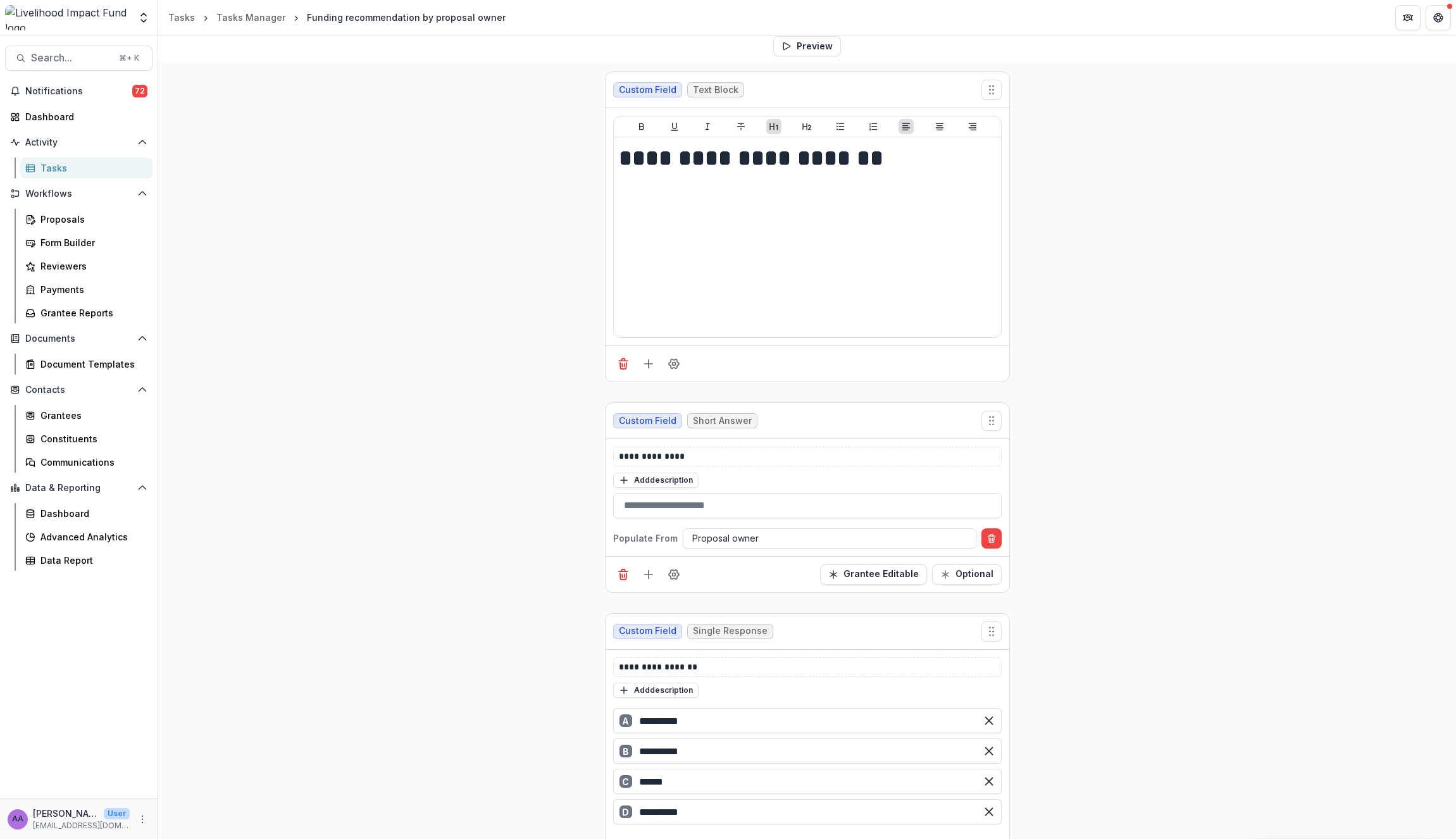
scroll to position [0, 0]
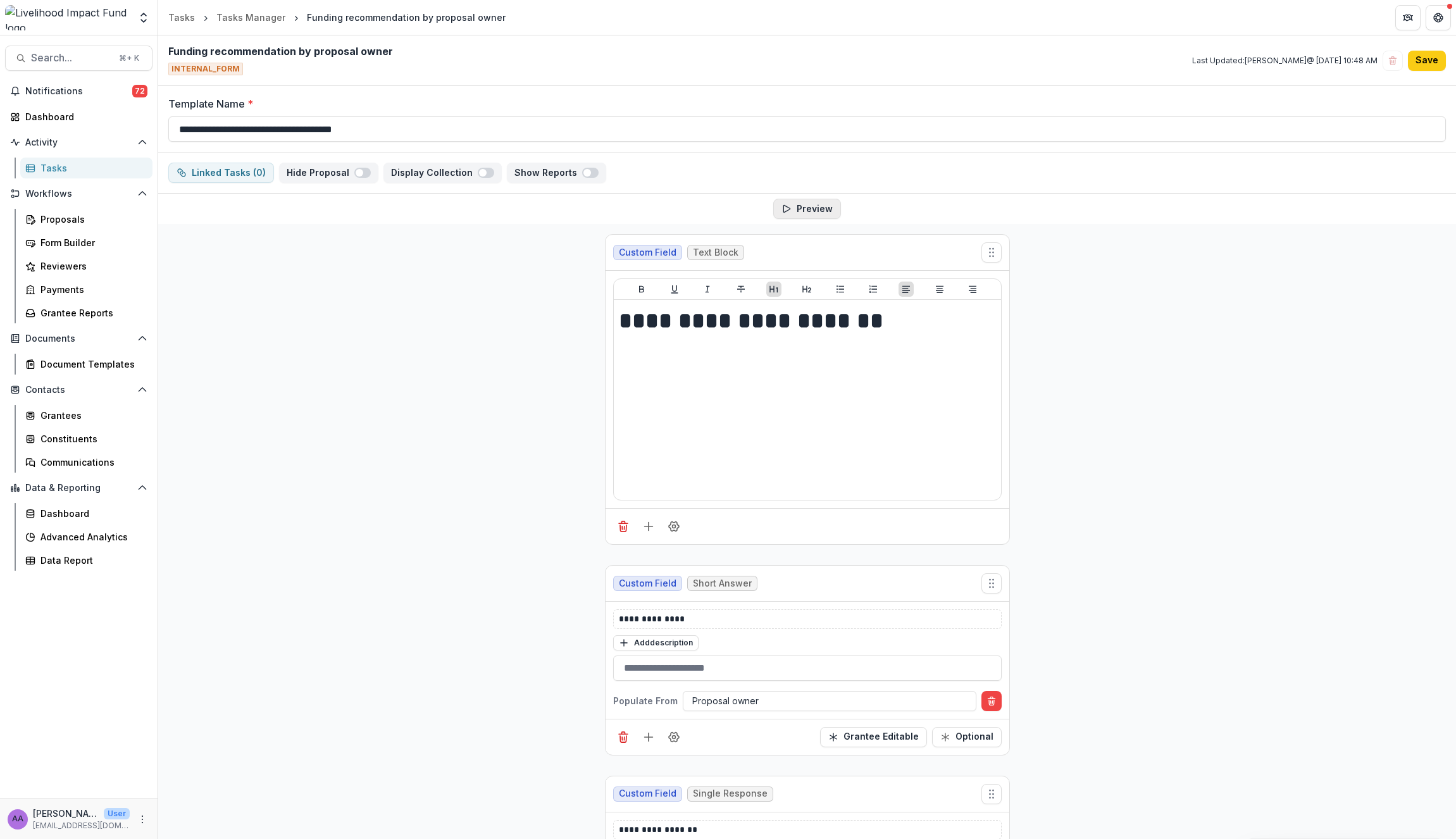
click at [801, 212] on button "Preview" at bounding box center [807, 208] width 68 height 20
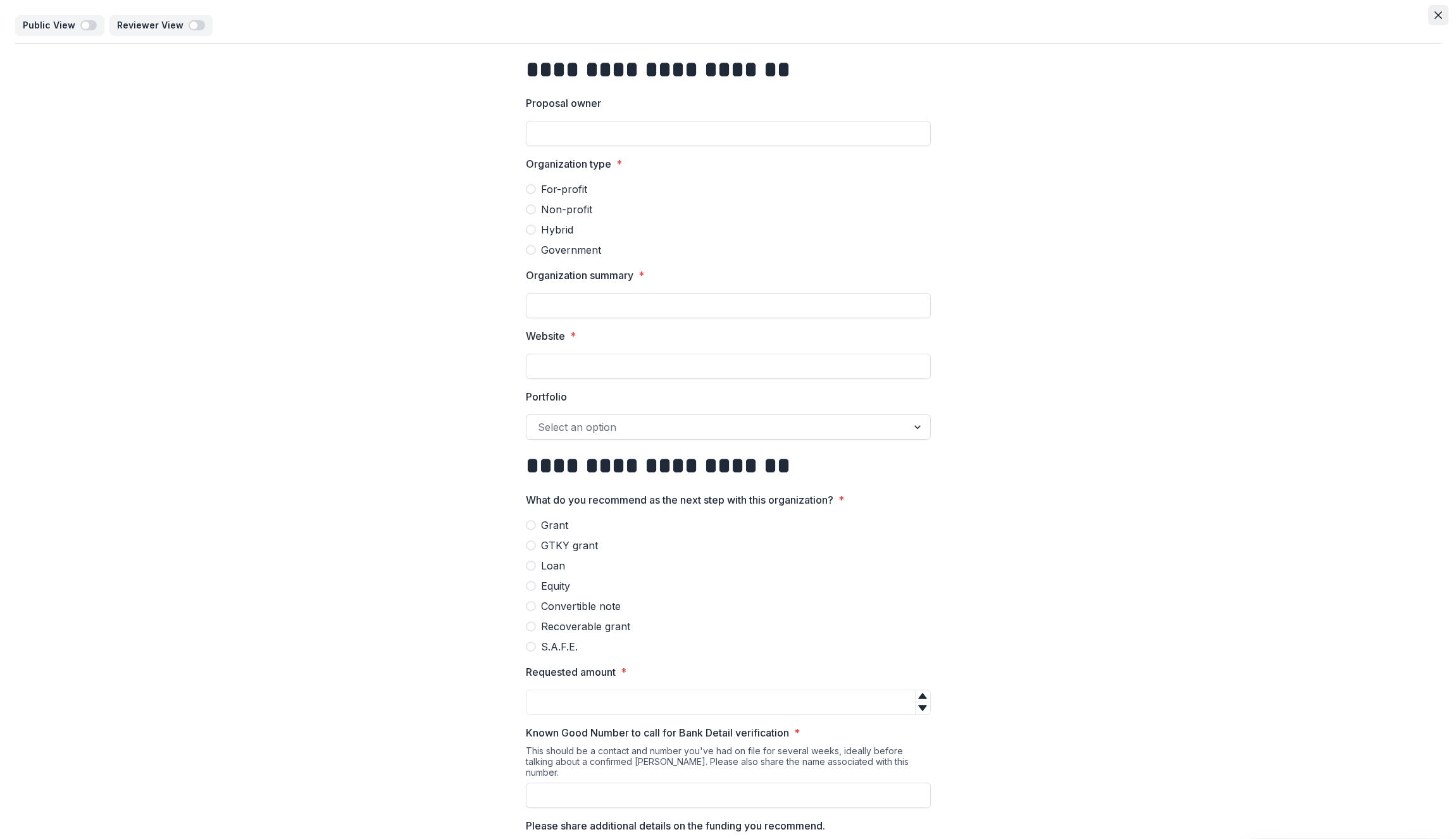
click at [1435, 17] on icon "Close" at bounding box center [1439, 16] width 8 height 8
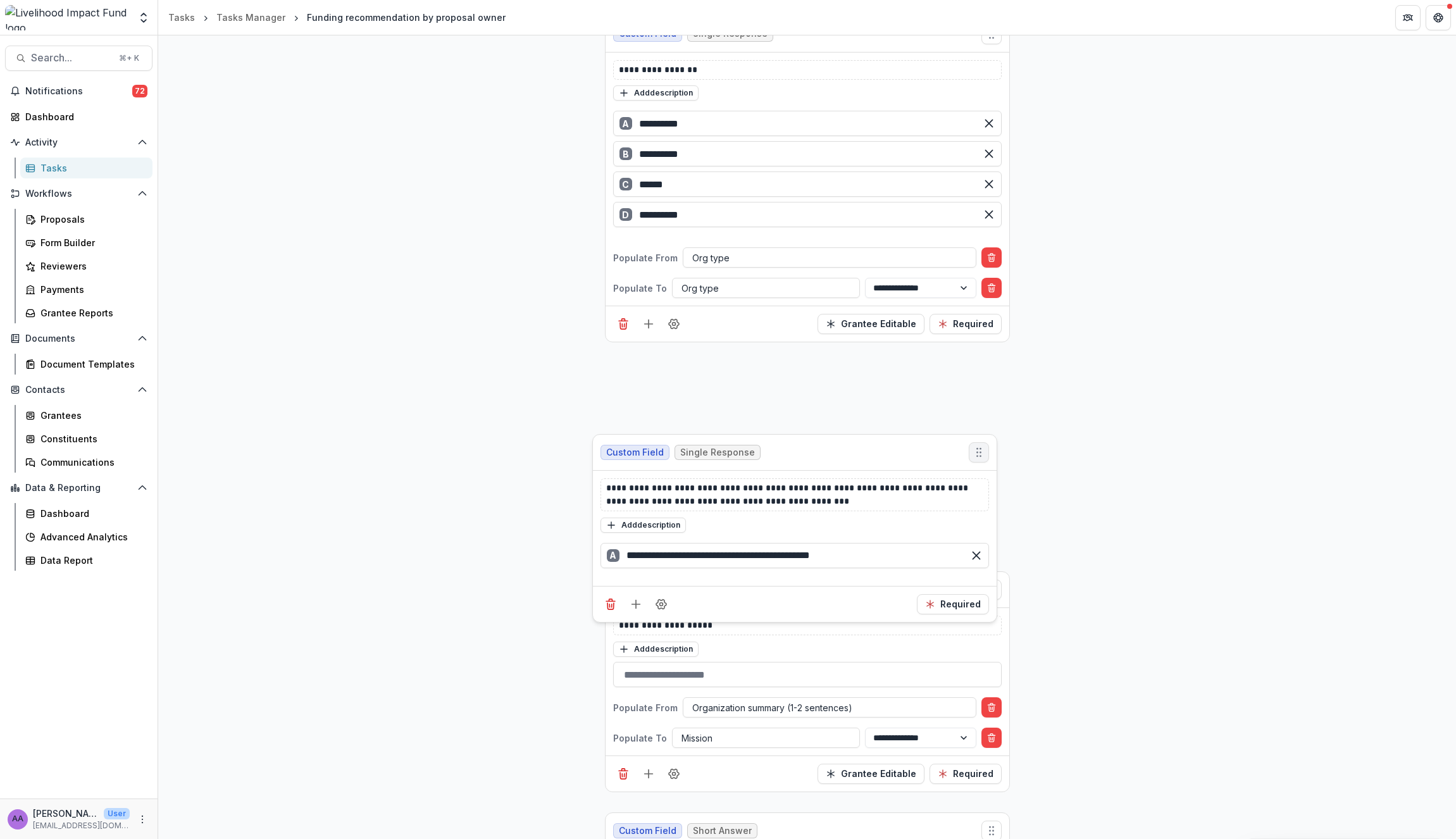
scroll to position [969, 0]
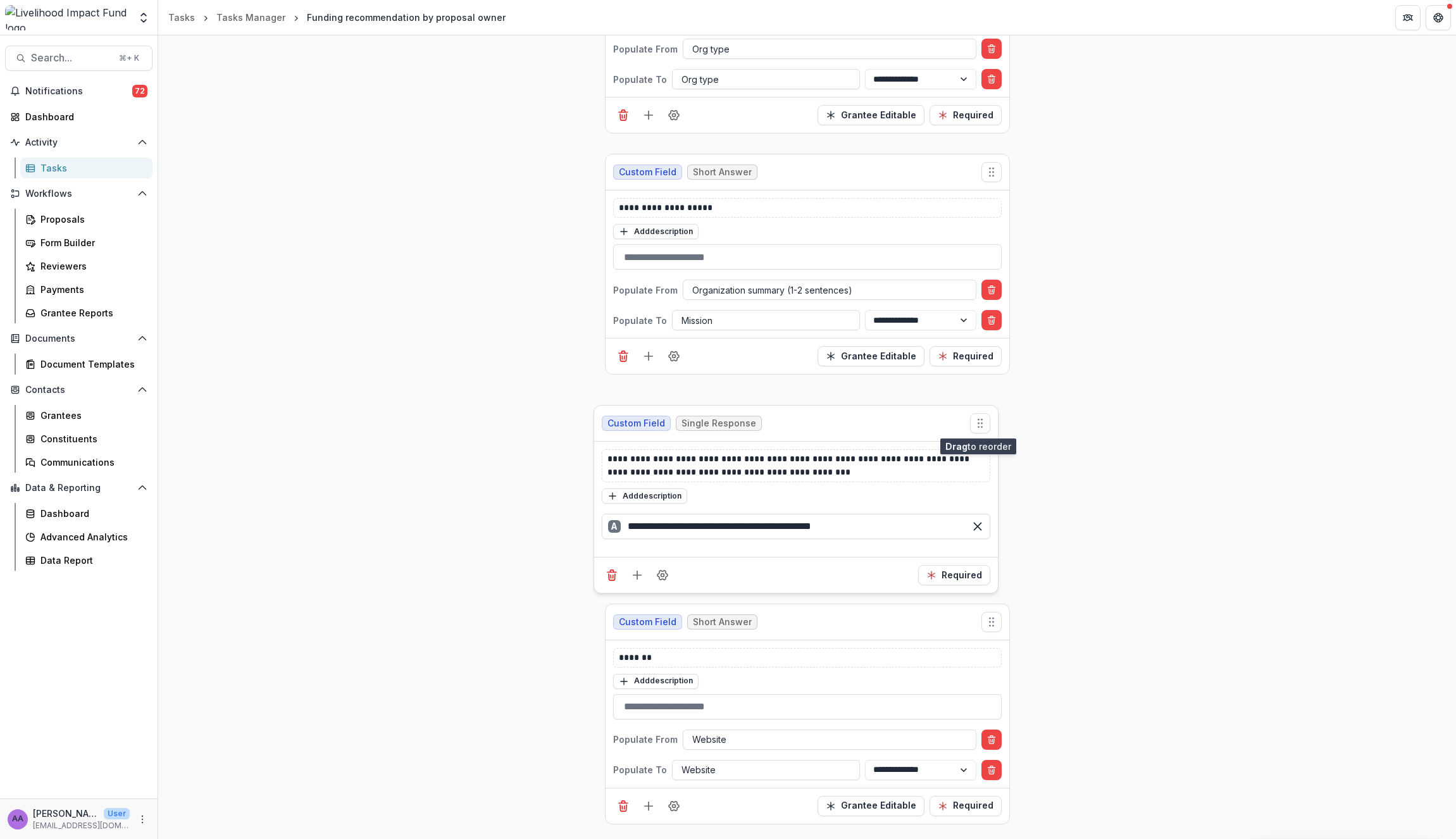
drag, startPoint x: 988, startPoint y: 655, endPoint x: 977, endPoint y: 420, distance: 235.3
click at [977, 420] on circle "Move field" at bounding box center [977, 420] width 1 height 1
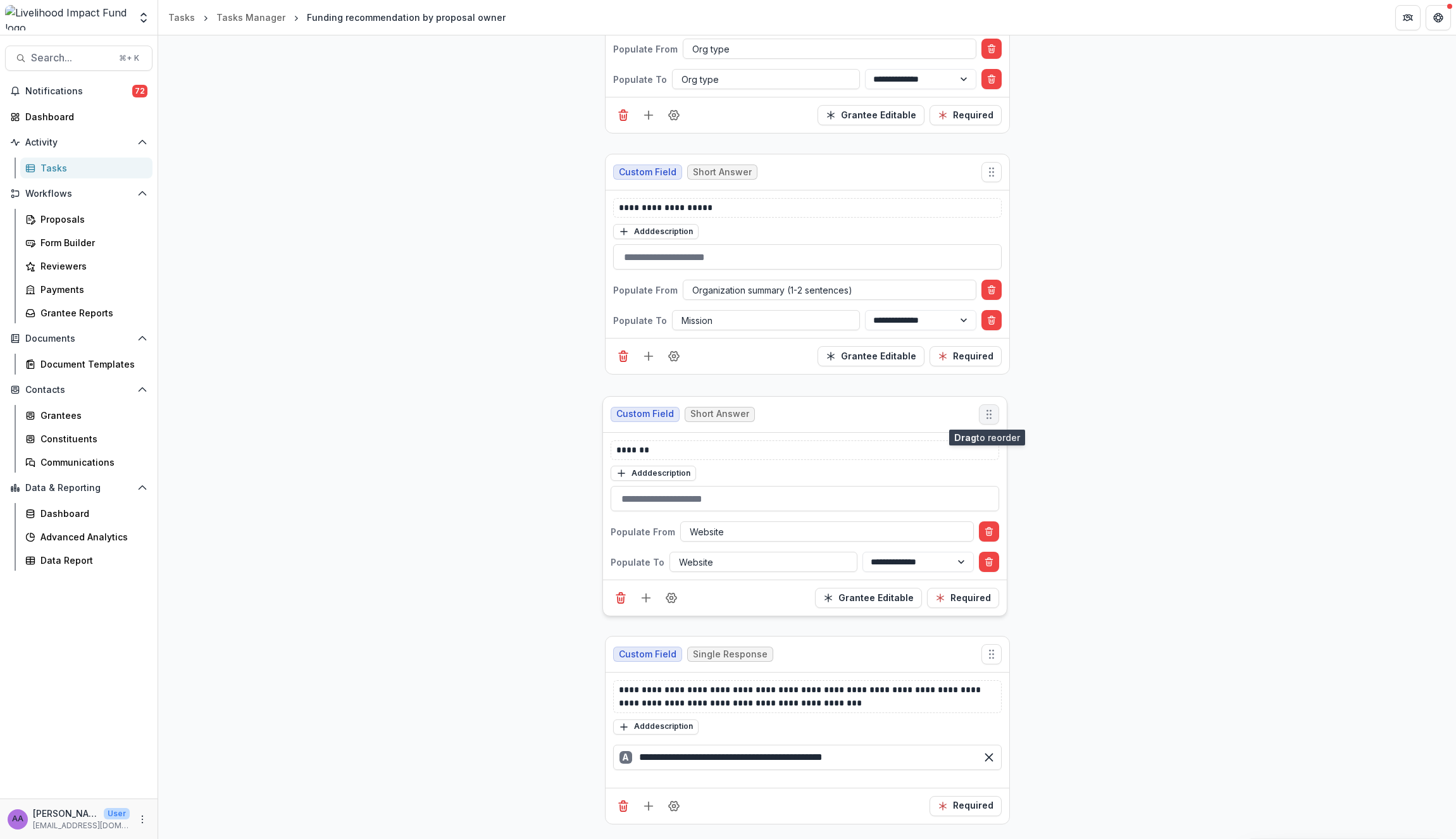
drag, startPoint x: 990, startPoint y: 618, endPoint x: 987, endPoint y: 410, distance: 208.0
click at [987, 410] on icon "Move field" at bounding box center [989, 415] width 13 height 13
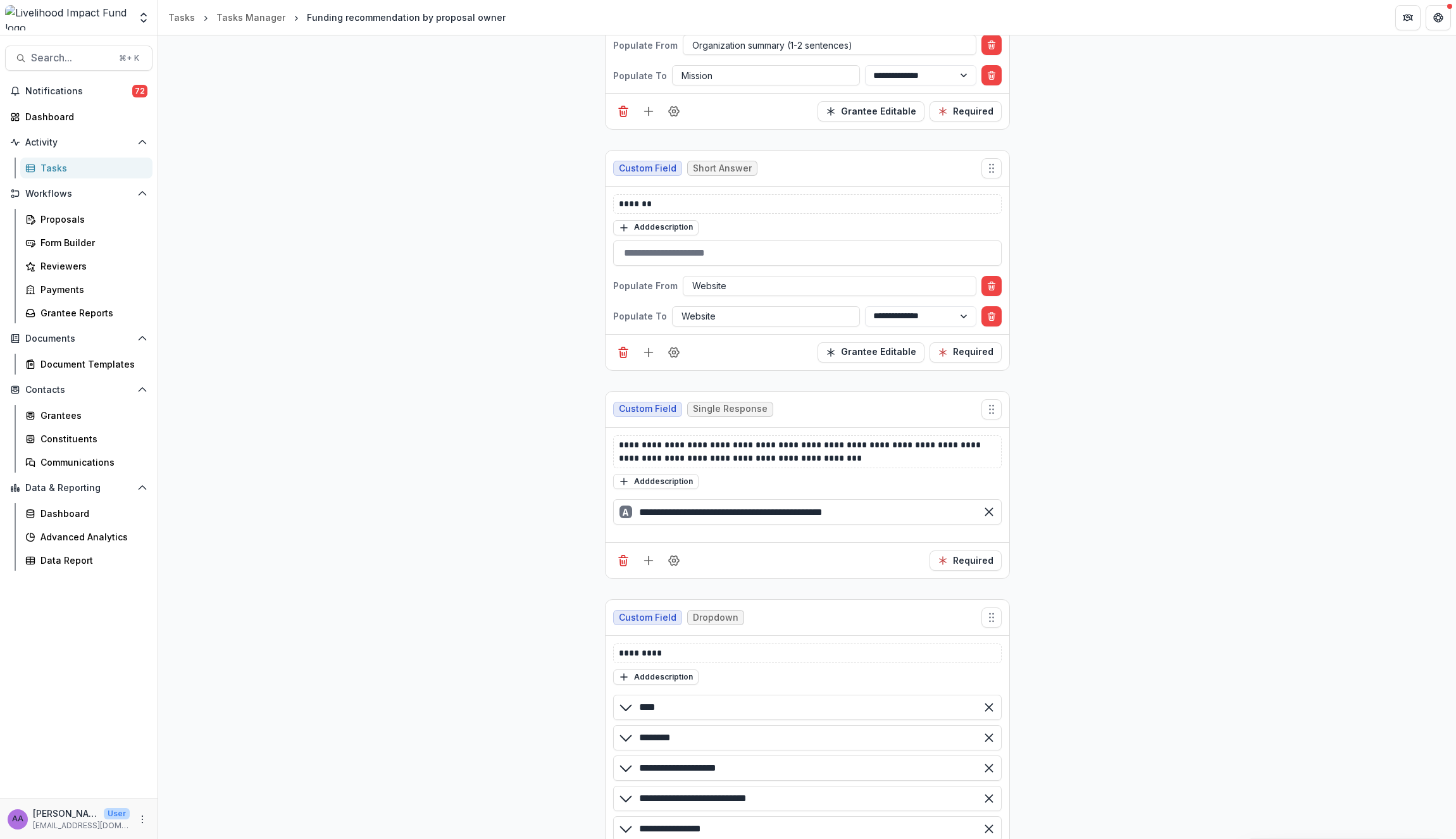
scroll to position [1322, 0]
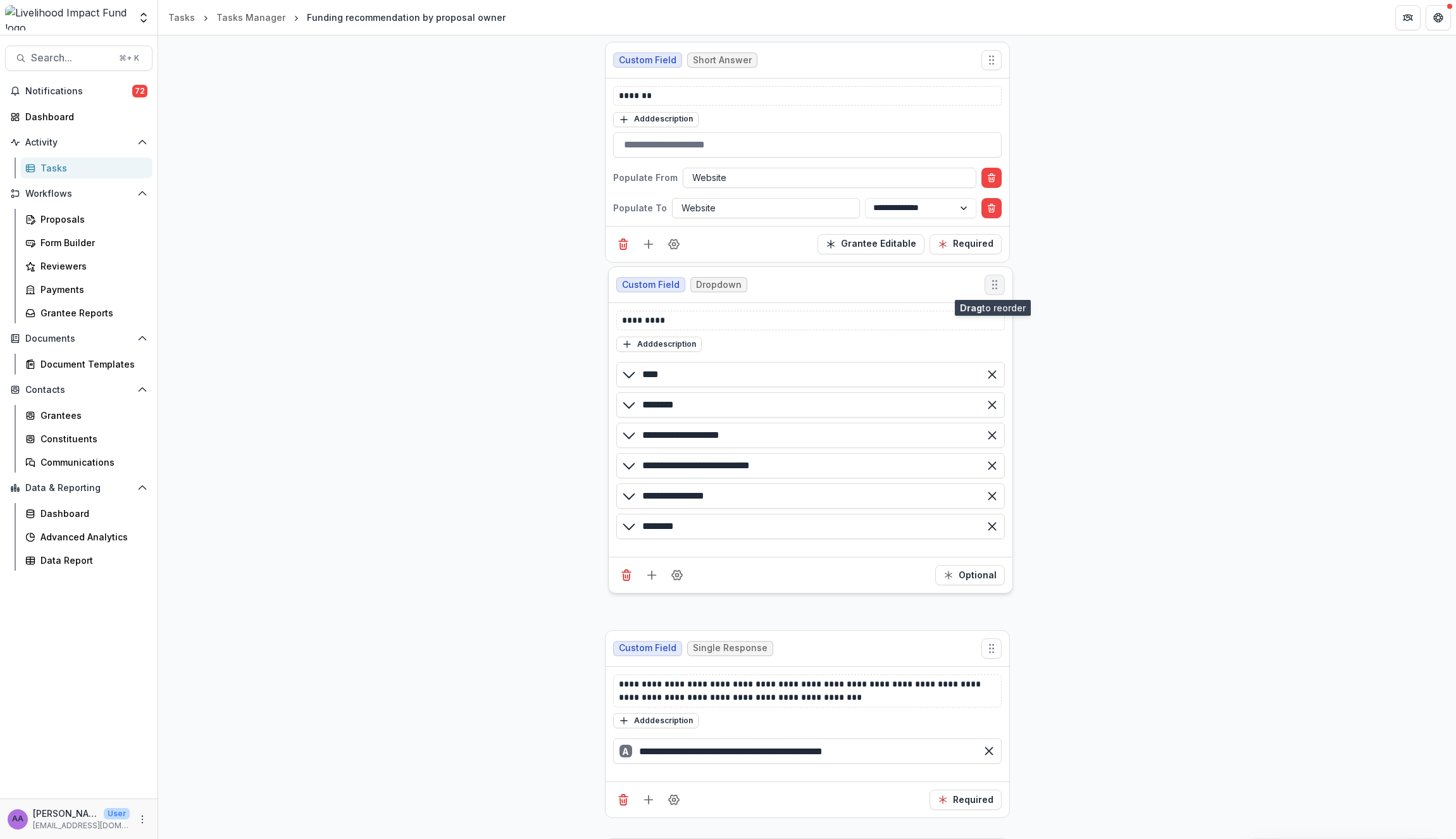
drag, startPoint x: 986, startPoint y: 511, endPoint x: 989, endPoint y: 287, distance: 224.0
click at [989, 287] on icon "Move field" at bounding box center [995, 285] width 13 height 13
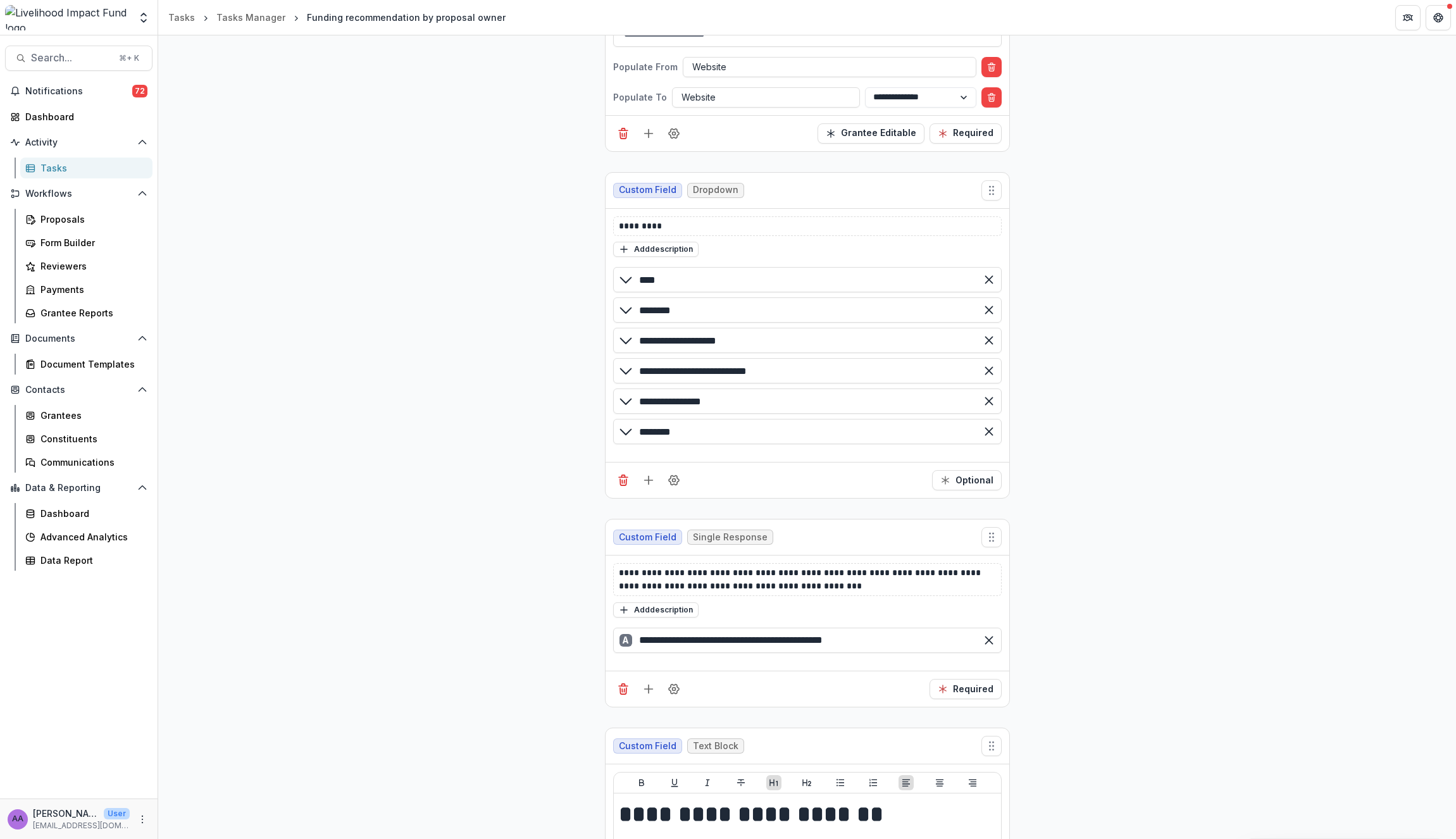
scroll to position [1435, 0]
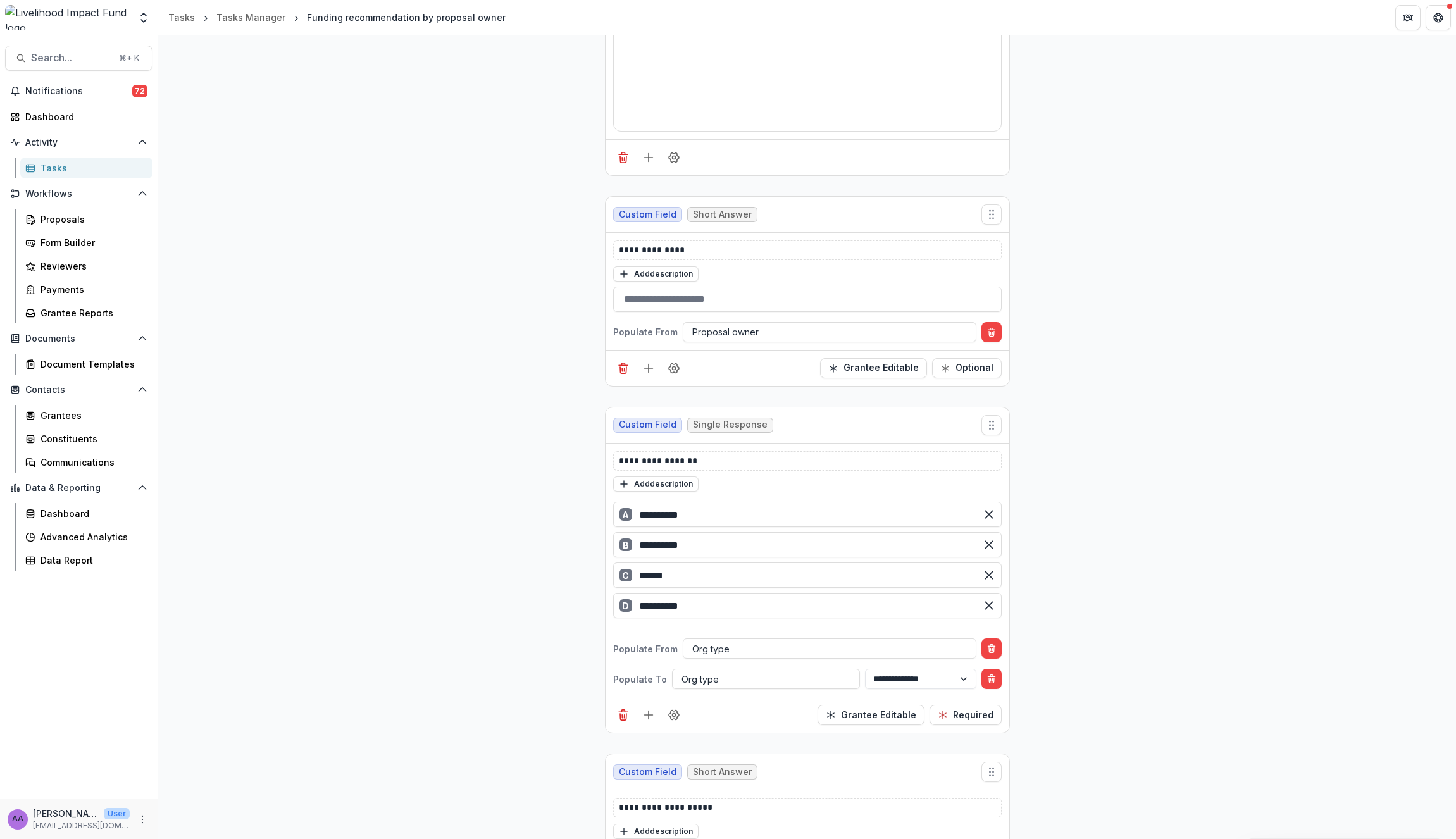
scroll to position [0, 0]
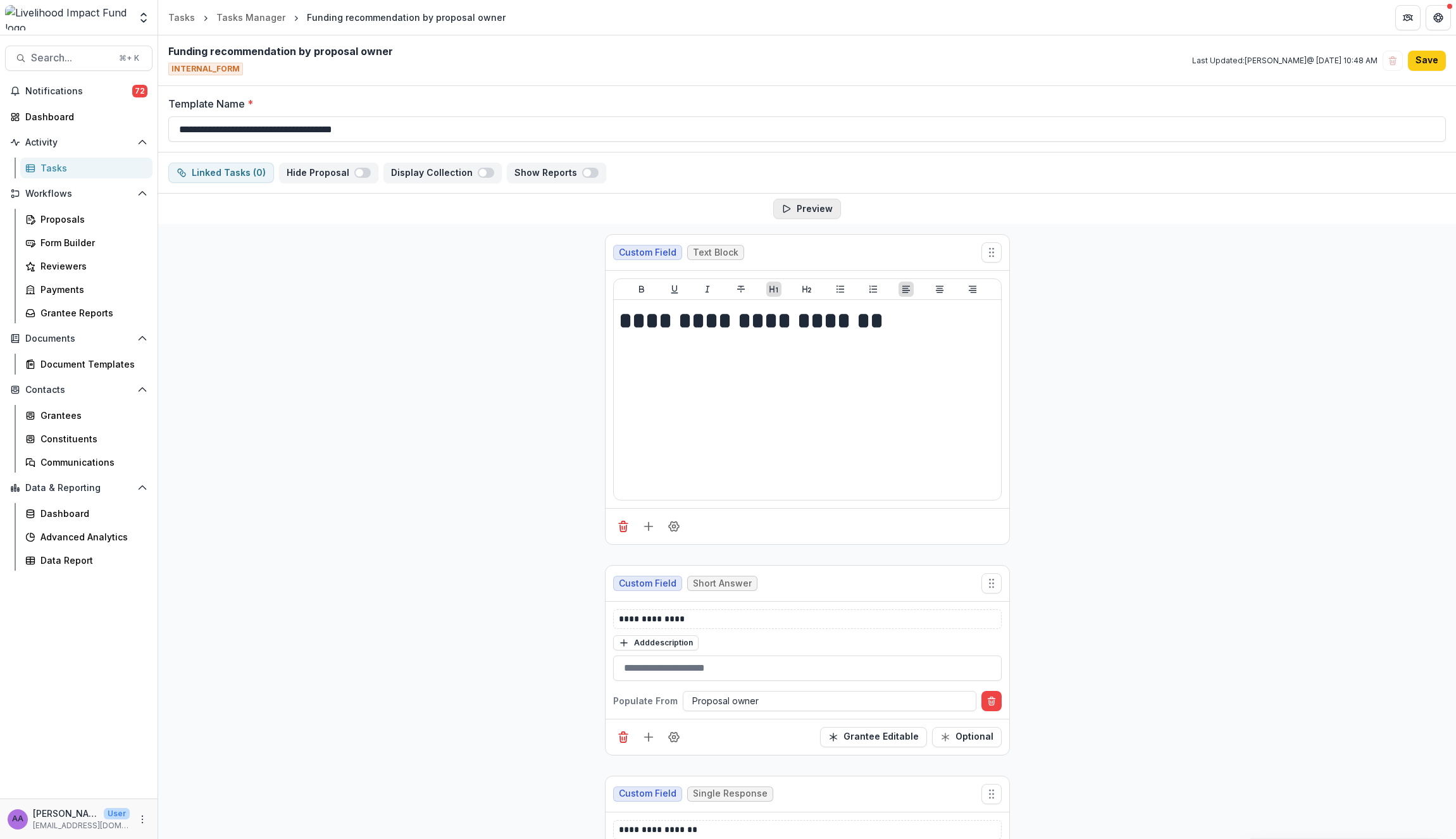
click at [821, 204] on button "Preview" at bounding box center [807, 208] width 68 height 20
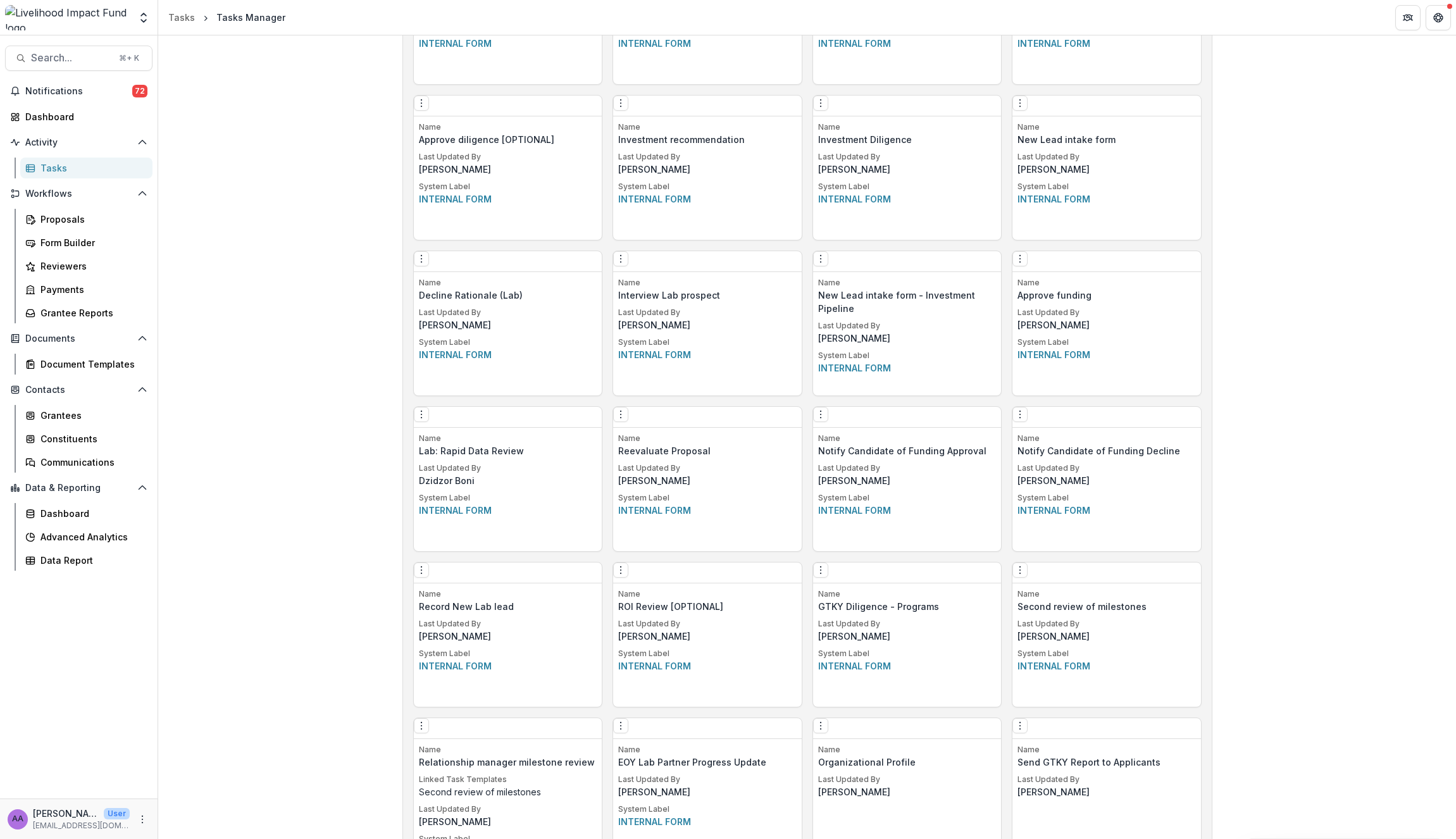
scroll to position [1309, 0]
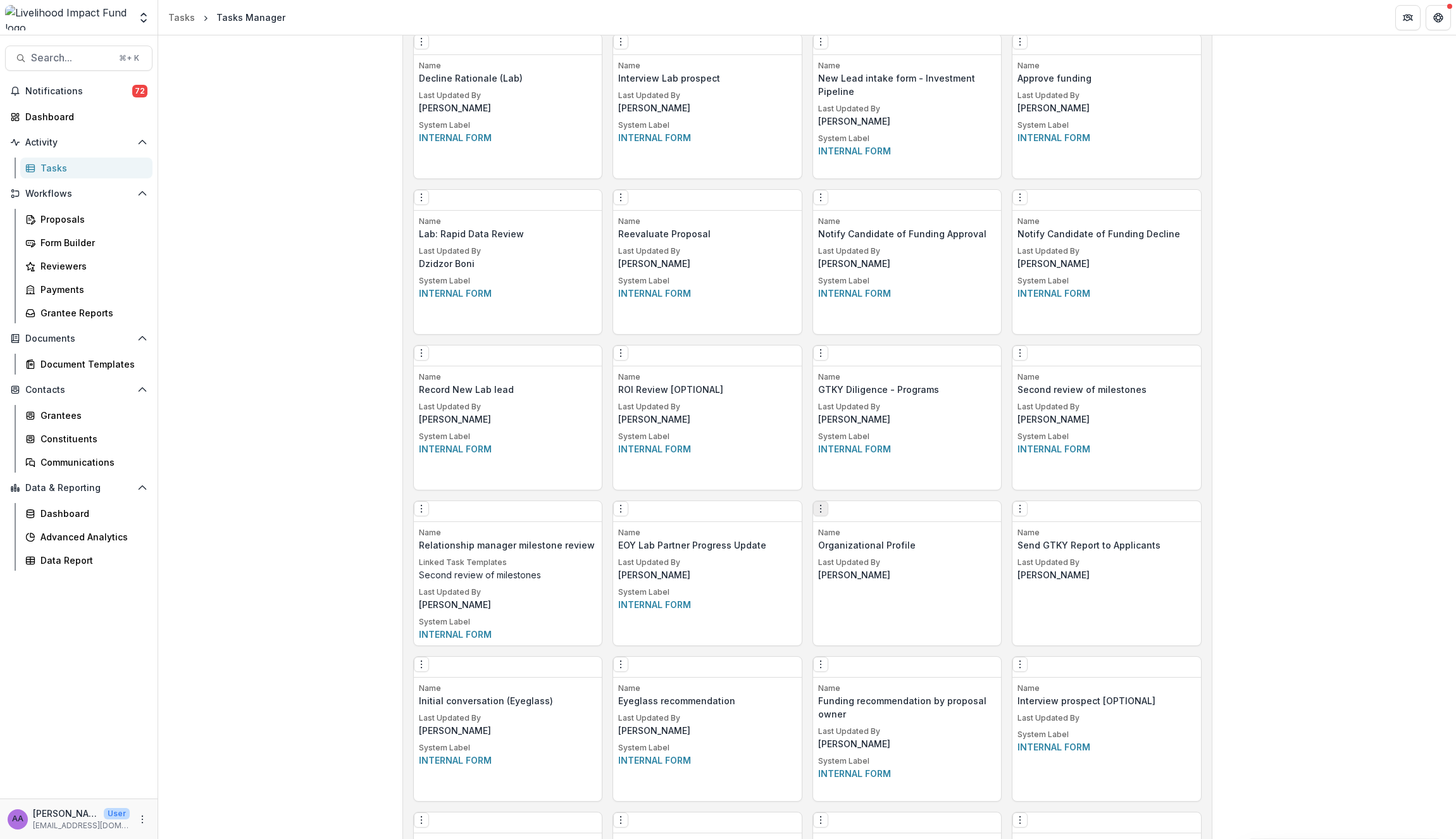
click at [825, 514] on icon "Options" at bounding box center [821, 509] width 10 height 10
click at [848, 538] on link "Edit" at bounding box center [897, 540] width 155 height 21
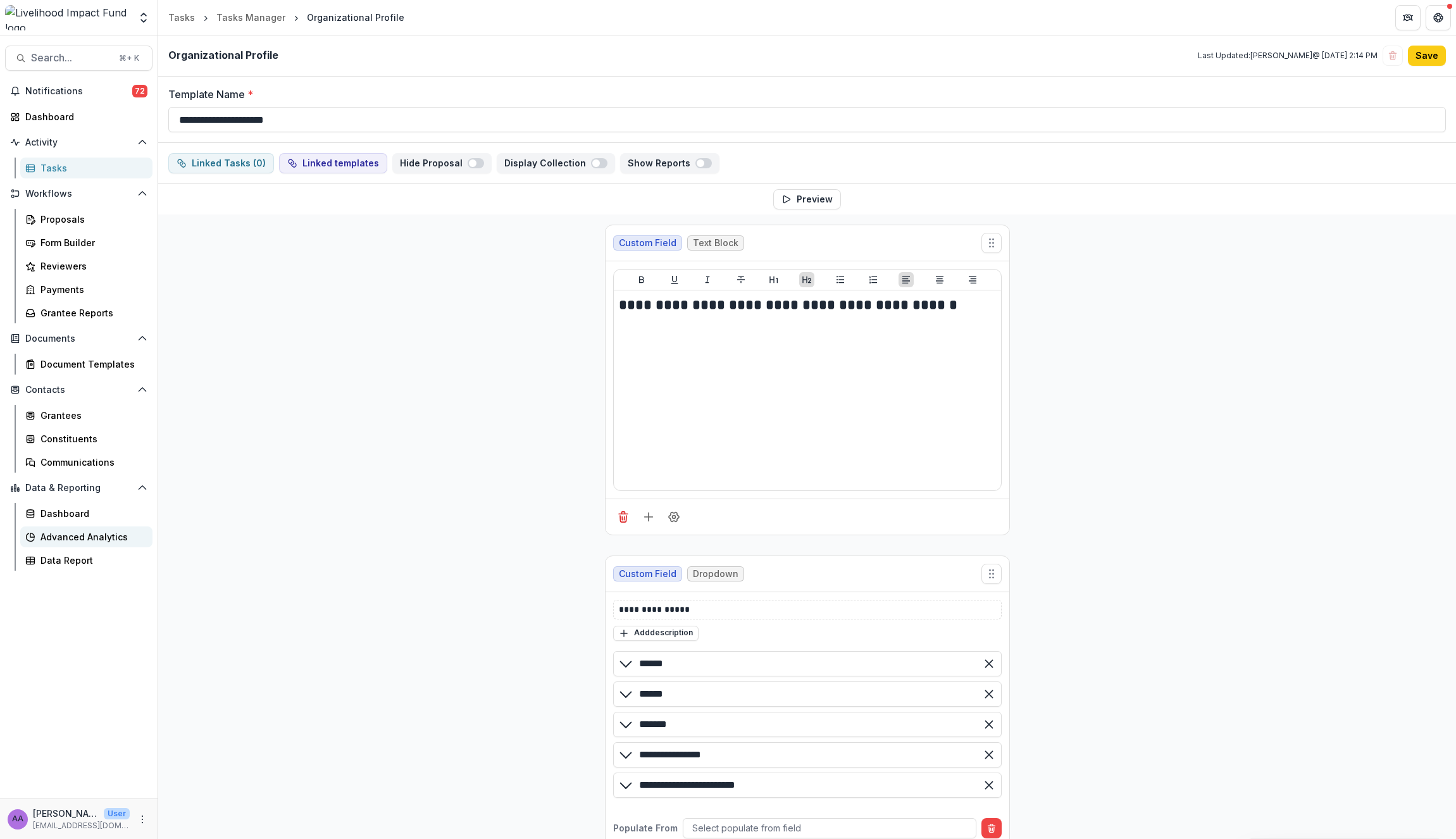
click at [81, 532] on div "Advanced Analytics" at bounding box center [91, 537] width 102 height 14
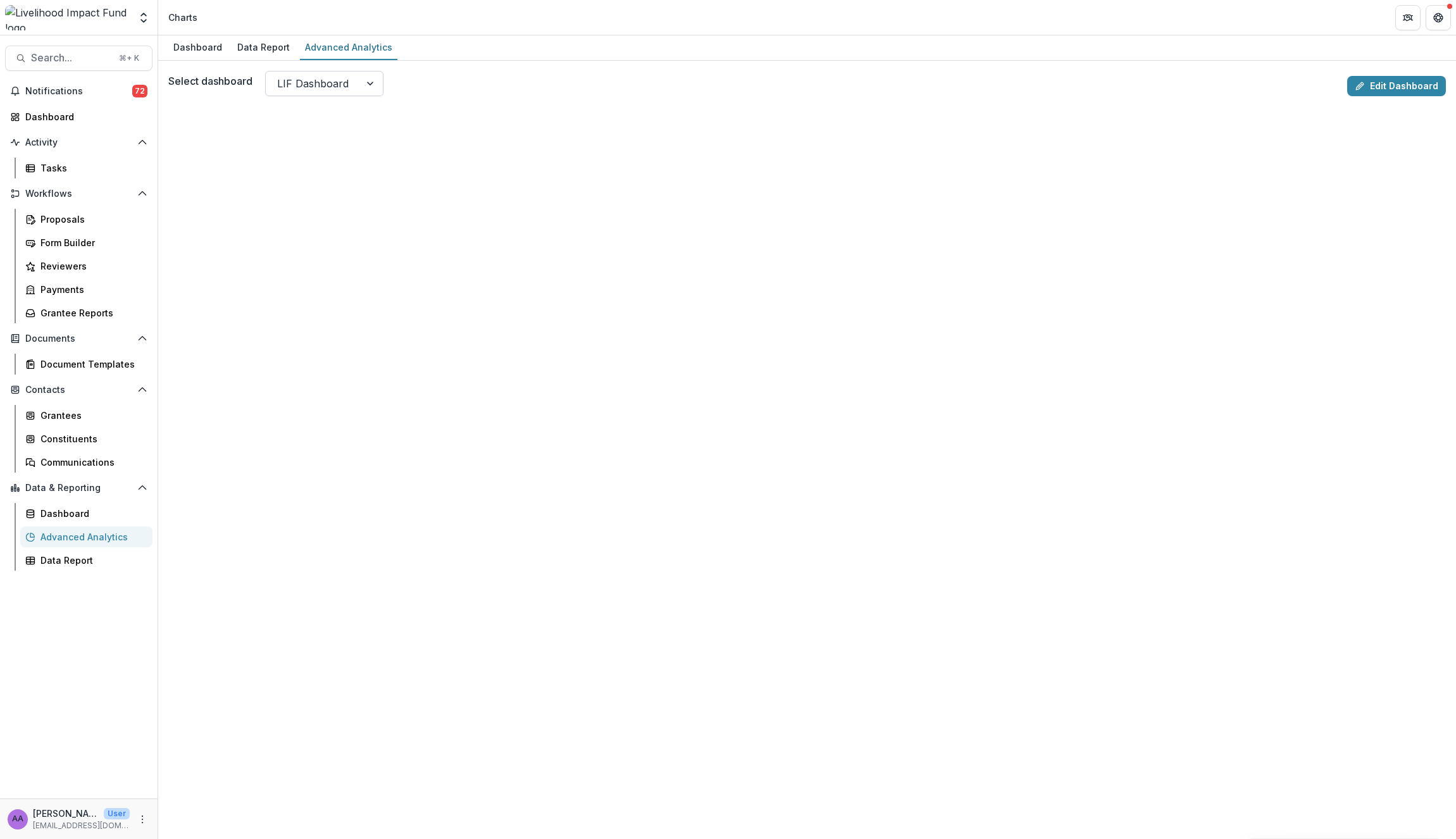
click at [332, 89] on div at bounding box center [312, 83] width 72 height 17
click at [440, 94] on div "Select dashboard LIF Dashboard" at bounding box center [755, 83] width 1174 height 25
click at [335, 85] on div at bounding box center [312, 83] width 72 height 17
click at [318, 157] on div "LIF Grantmaking & Payments" at bounding box center [324, 147] width 110 height 39
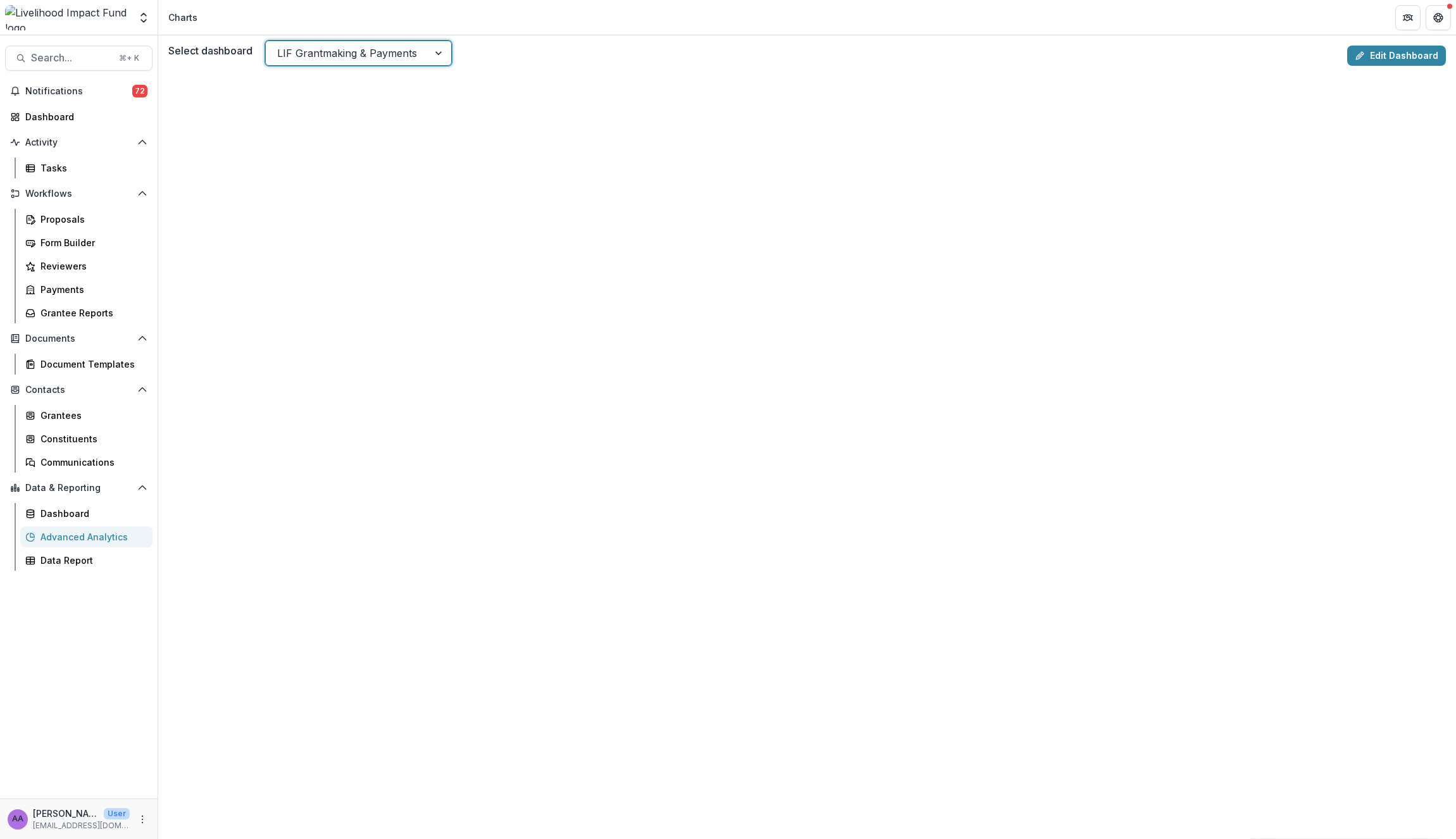
click at [370, 59] on div at bounding box center [347, 52] width 140 height 17
click at [344, 136] on div "LIF Data checks" at bounding box center [358, 133] width 178 height 23
click at [331, 54] on div at bounding box center [316, 52] width 78 height 17
click at [318, 174] on div "LIF Forecasting" at bounding box center [327, 171] width 117 height 23
click at [353, 49] on div "LIF Forecasting" at bounding box center [314, 53] width 97 height 20
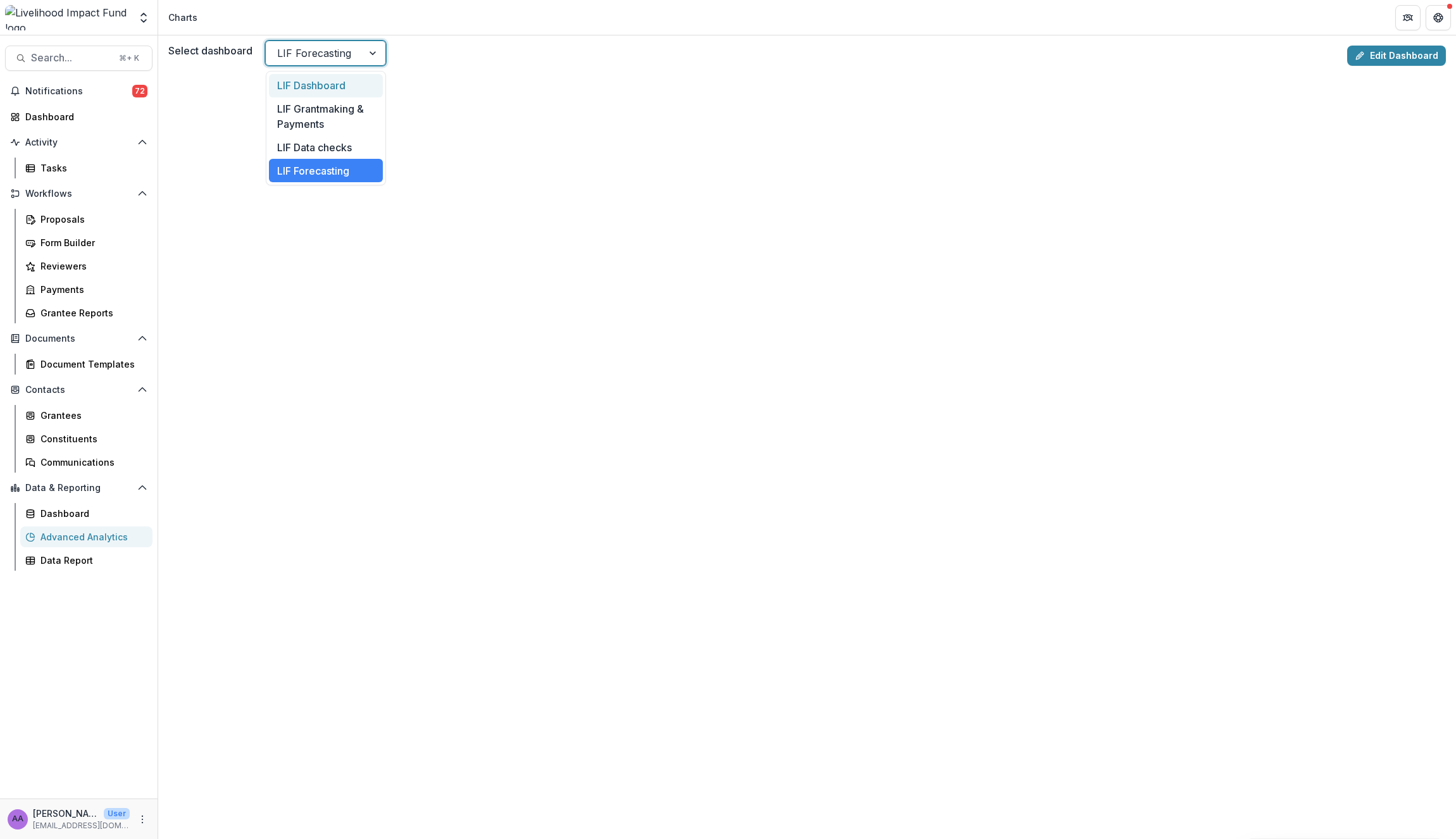
click at [371, 81] on div "LIF Dashboard" at bounding box center [326, 85] width 114 height 23
click at [326, 51] on div at bounding box center [312, 52] width 72 height 17
click at [334, 105] on div "LIF Grantmaking & Payments" at bounding box center [324, 117] width 110 height 39
click at [1399, 56] on link "Edit Dashboard" at bounding box center [1396, 55] width 99 height 20
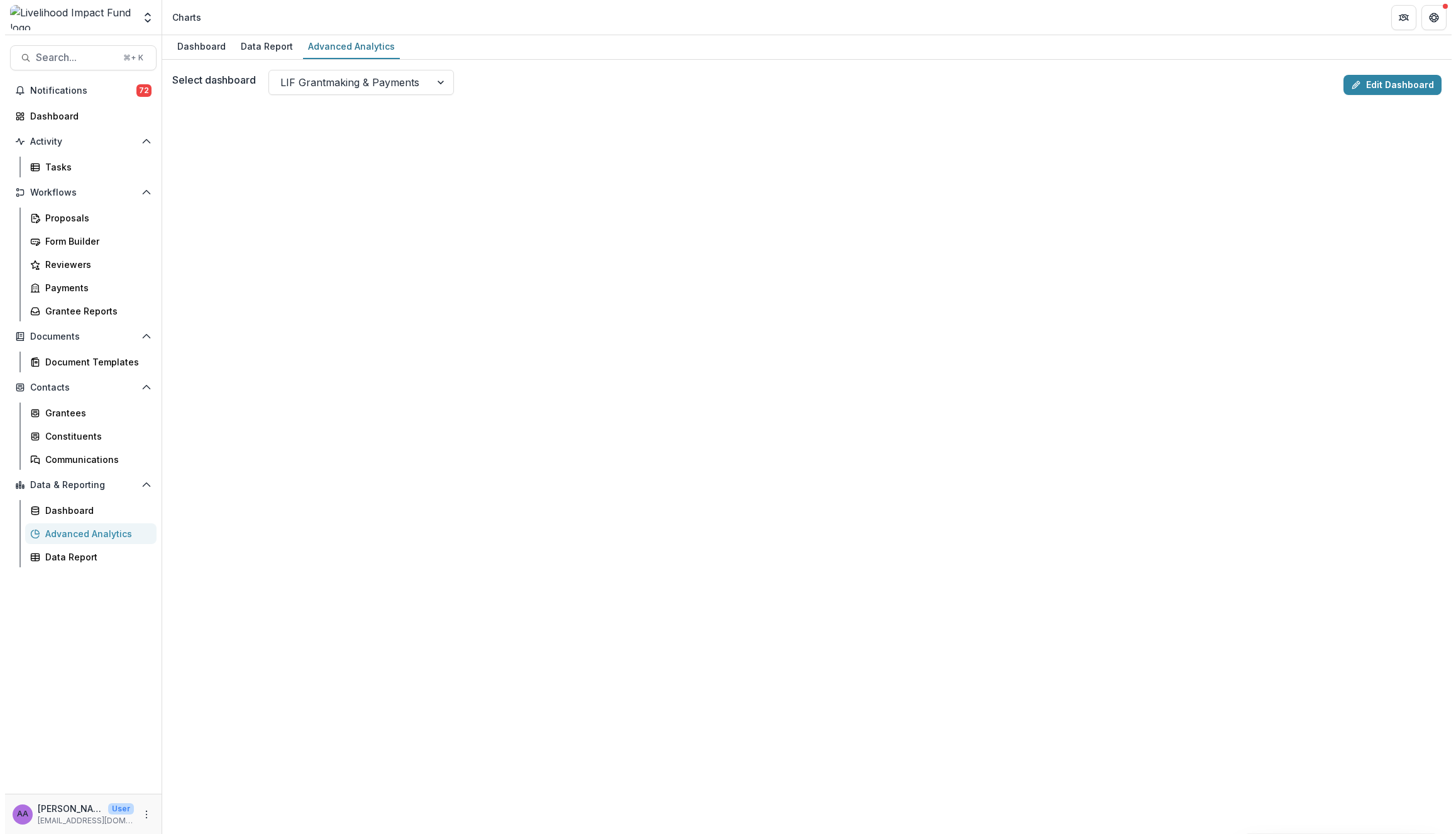
scroll to position [0, 0]
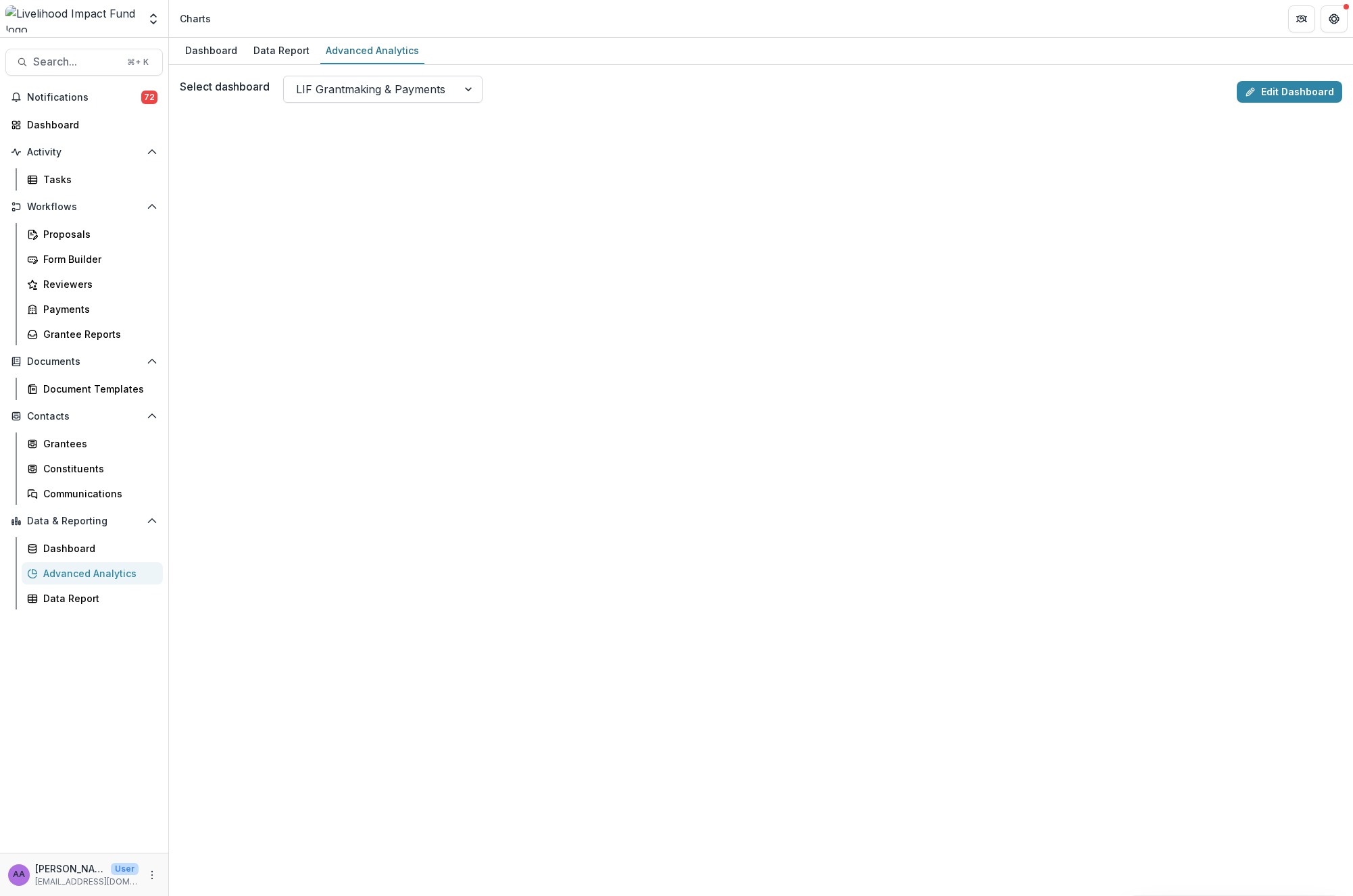
click at [413, 93] on div at bounding box center [370, 88] width 149 height 19
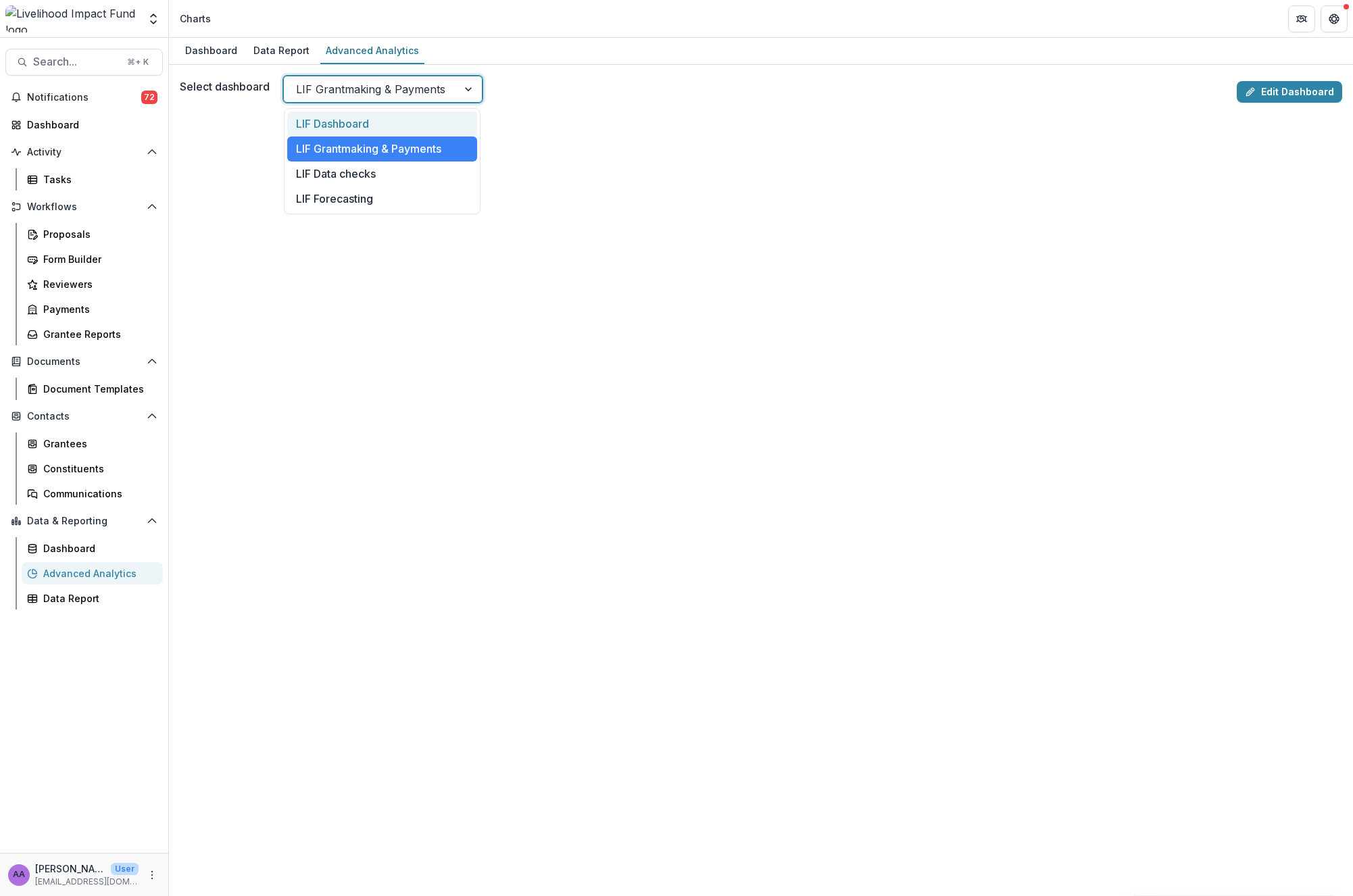
click at [351, 130] on div "LIF Dashboard" at bounding box center [382, 124] width 190 height 25
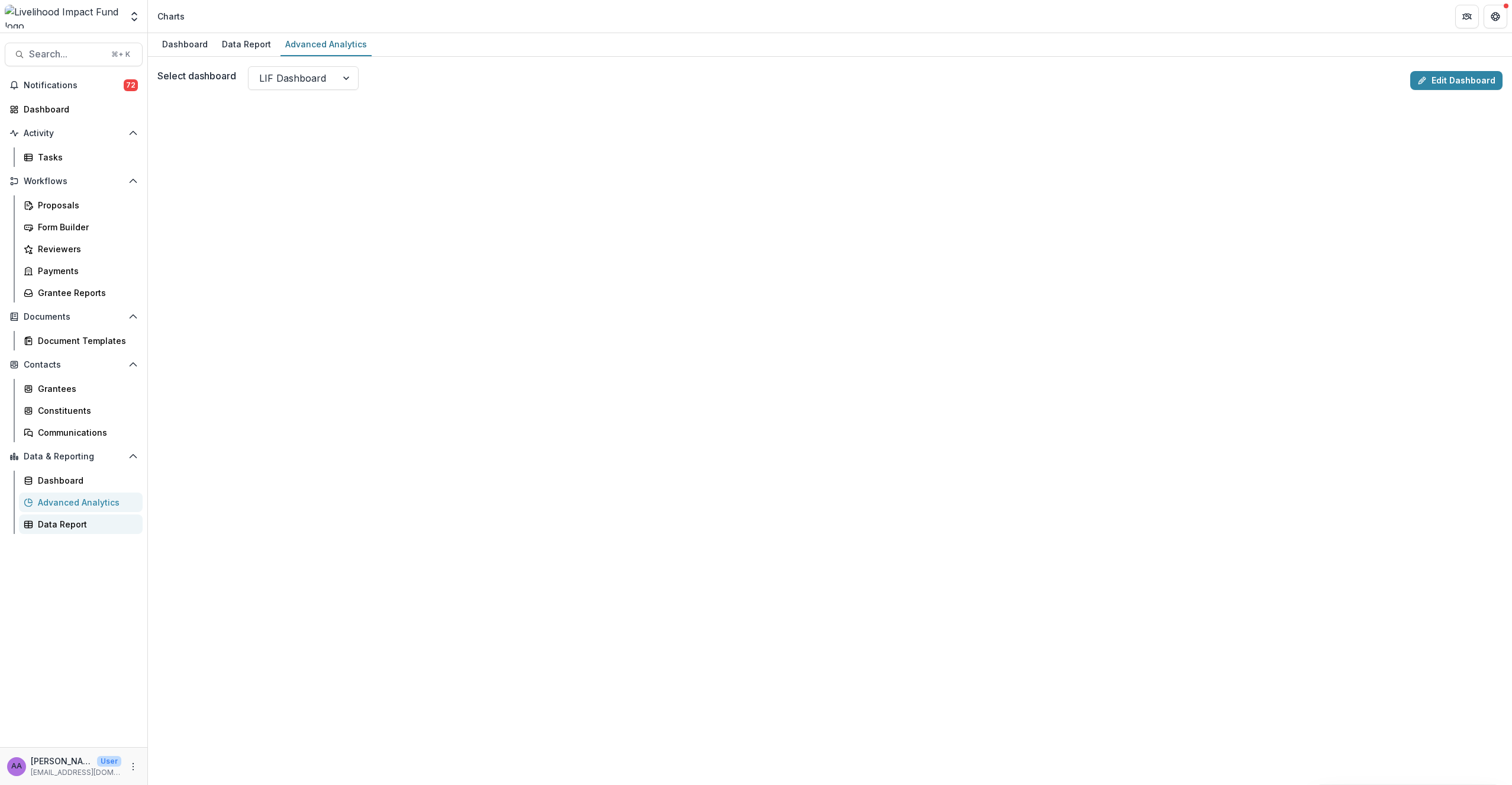
click at [72, 519] on div "Data Report" at bounding box center [85, 524] width 95 height 13
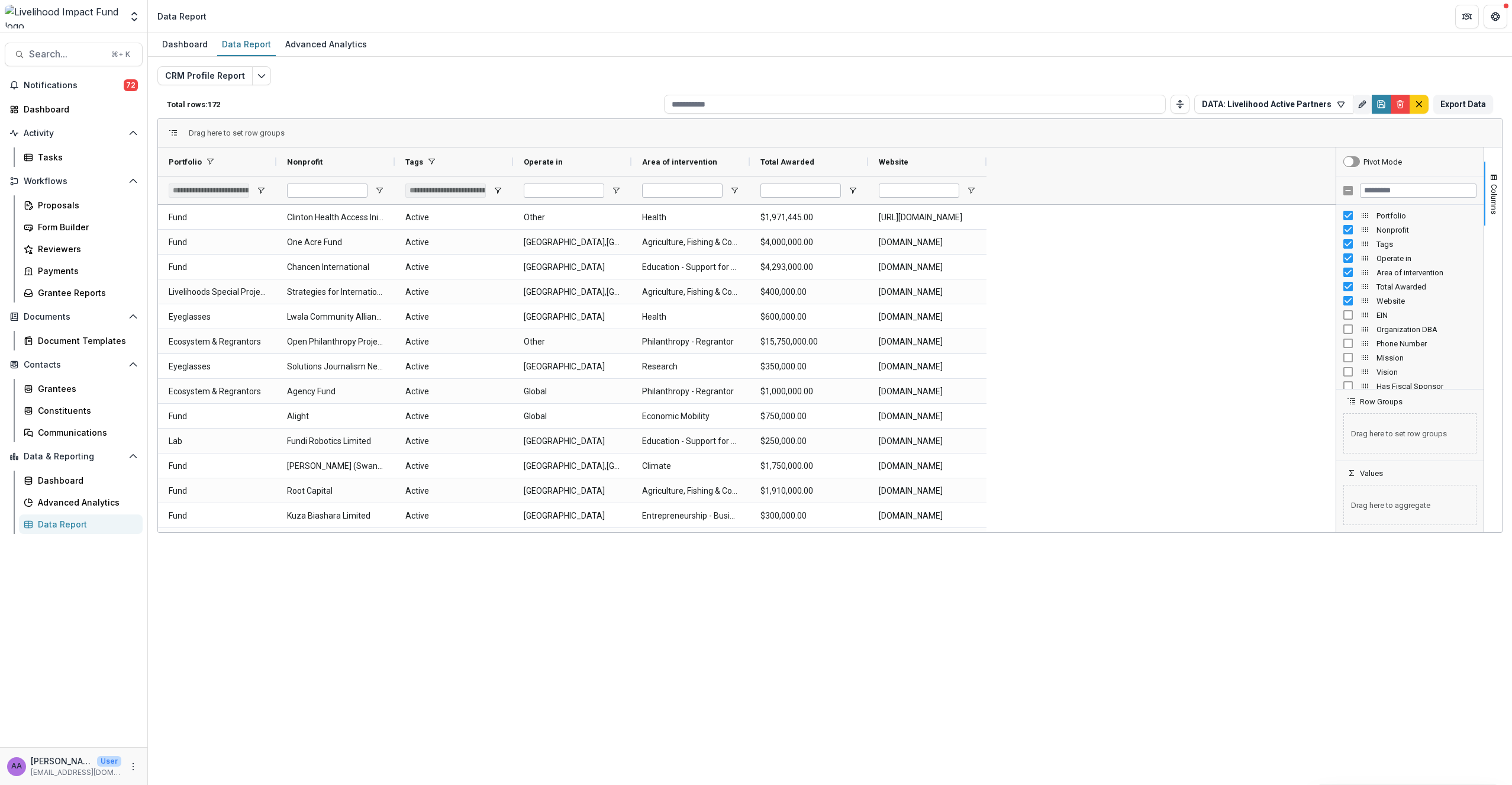
click at [1361, 567] on div "Dashboard Data Report Advanced Analytics CRM Profile Report Total rows: 172 DAT…" at bounding box center [830, 409] width 1364 height 752
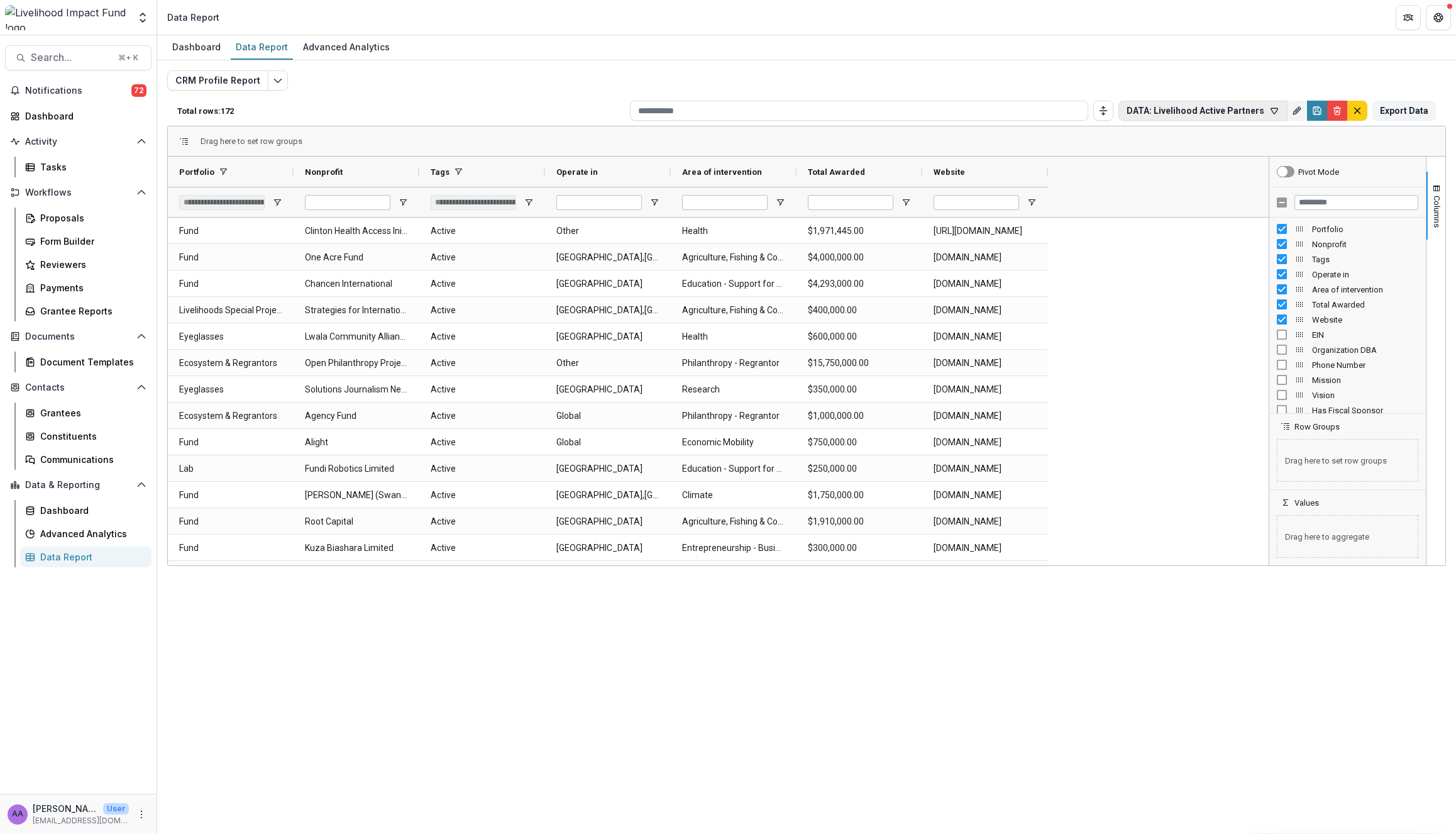
click at [1275, 111] on icon "button" at bounding box center [1275, 111] width 7 height 6
click at [1179, 77] on div "CRM Profile Report Total rows: 172 DATA: Livelihood Active Partners Personal Fi…" at bounding box center [807, 304] width 1279 height 466
click at [1264, 113] on button "DATA: Livelihood Active Partners" at bounding box center [1203, 111] width 169 height 20
click at [1271, 112] on icon "button" at bounding box center [1275, 111] width 10 height 10
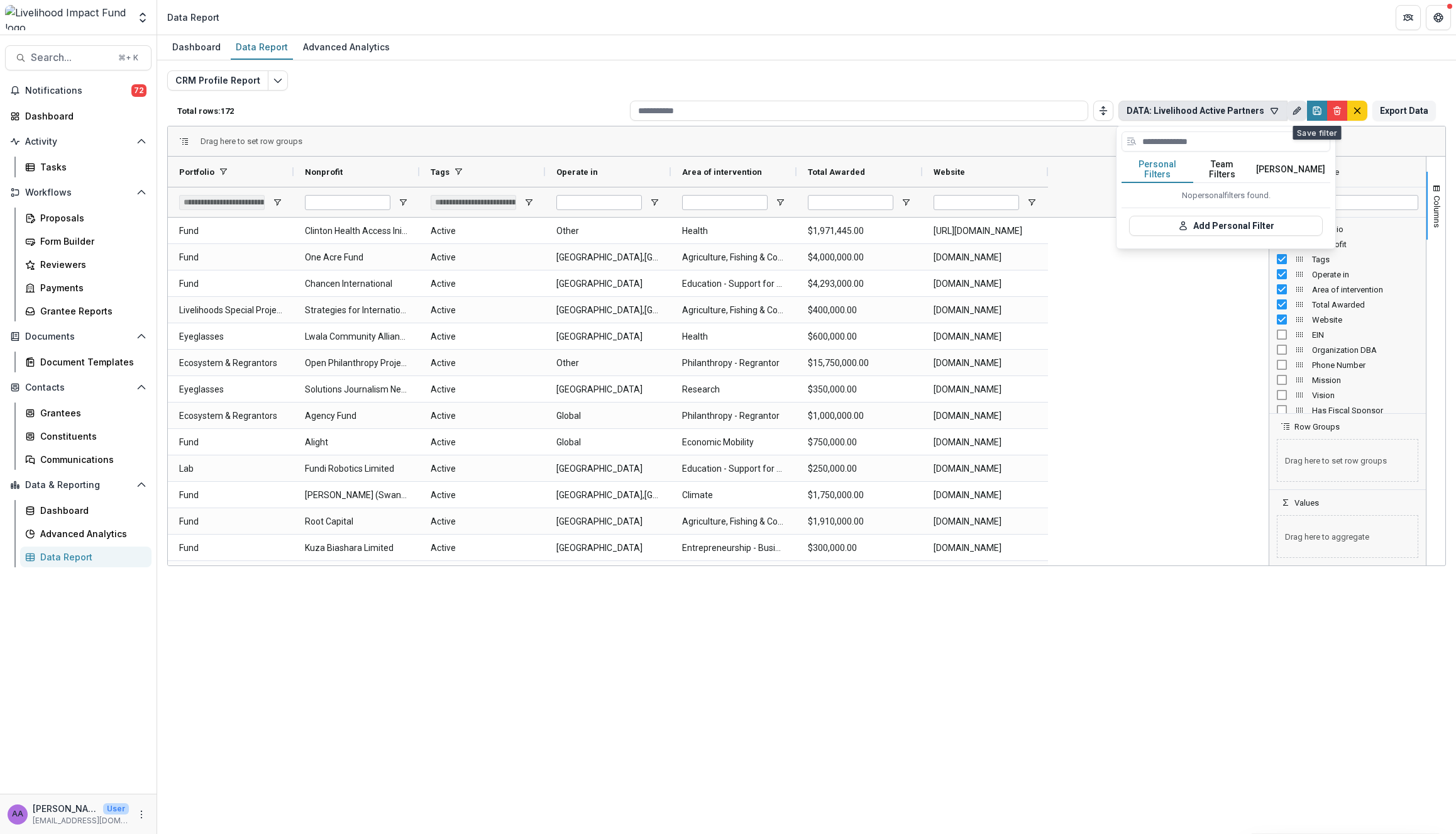
click at [1297, 105] on icon "Rename" at bounding box center [1297, 111] width 10 height 10
type input "**********"
click at [1282, 72] on div "CRM Profile Report Total rows: 172 DATA: Livelihood Active Partners Personal Fi…" at bounding box center [807, 304] width 1279 height 466
click at [283, 88] on div "CRM Profile Report" at bounding box center [228, 80] width 121 height 20
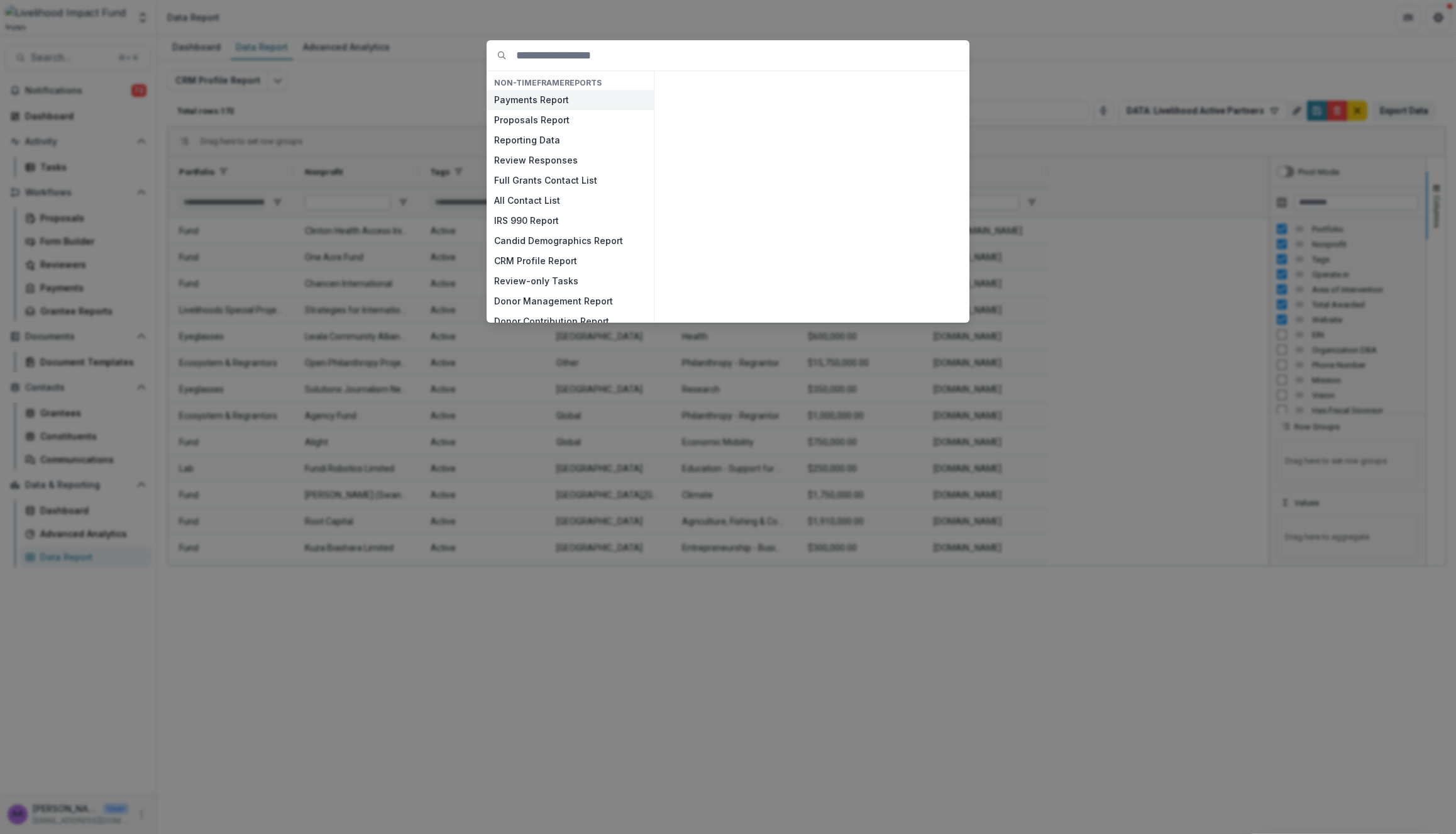
click at [535, 101] on button "Payments Report" at bounding box center [570, 100] width 167 height 20
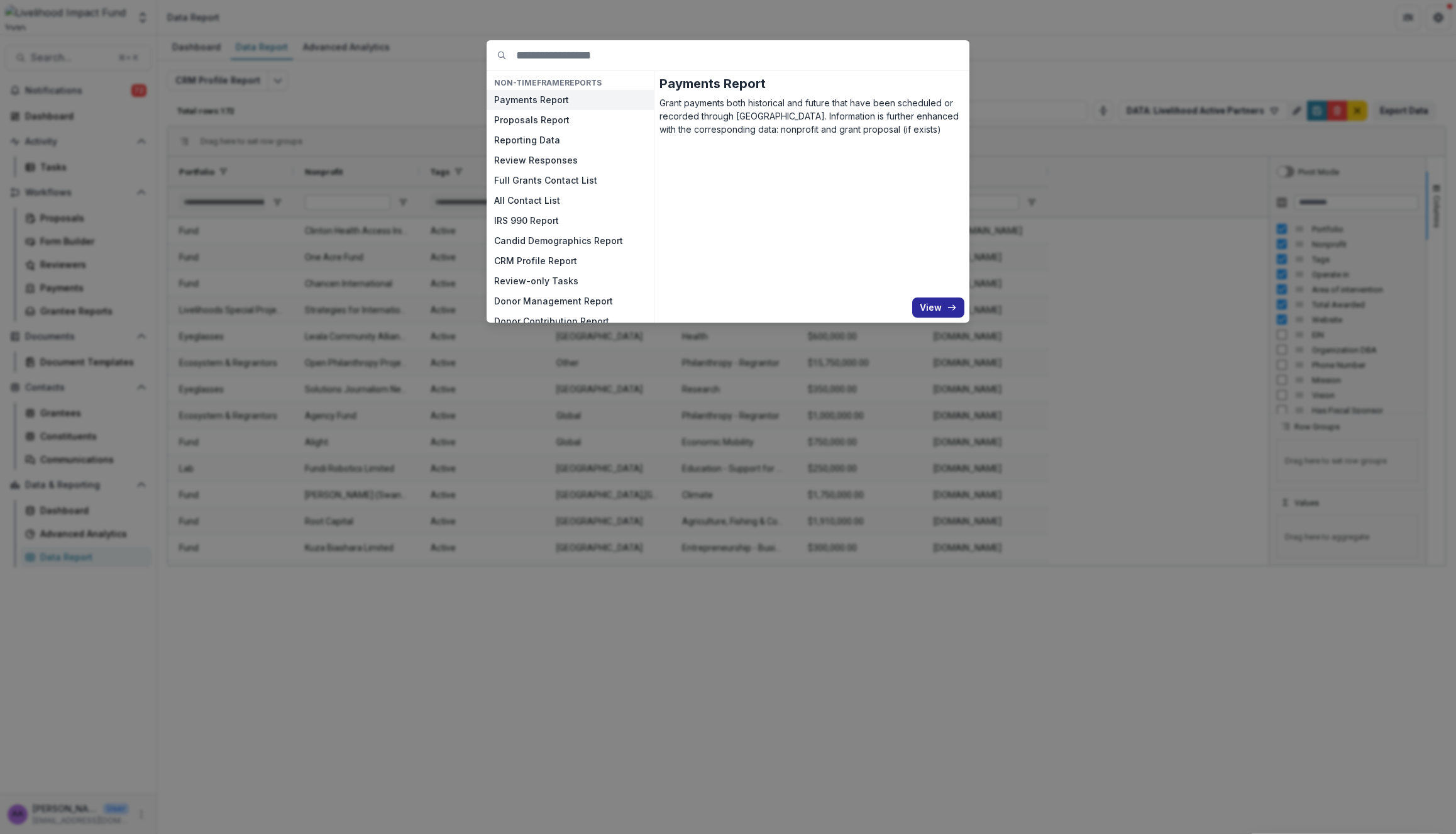
click at [933, 304] on button "View" at bounding box center [938, 307] width 52 height 20
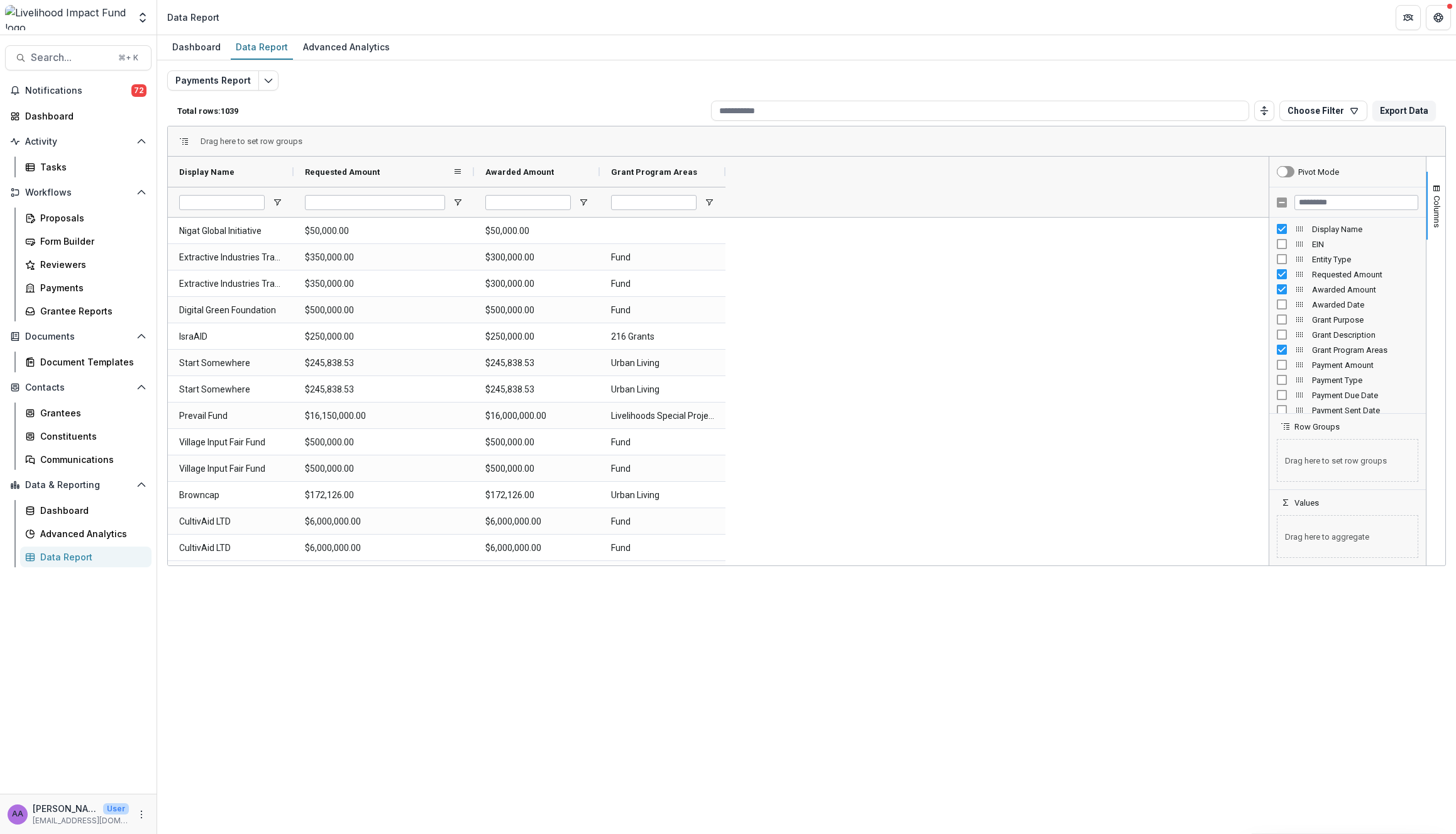
drag, startPoint x: 418, startPoint y: 169, endPoint x: 472, endPoint y: 168, distance: 54.0
click at [472, 168] on div at bounding box center [474, 172] width 5 height 30
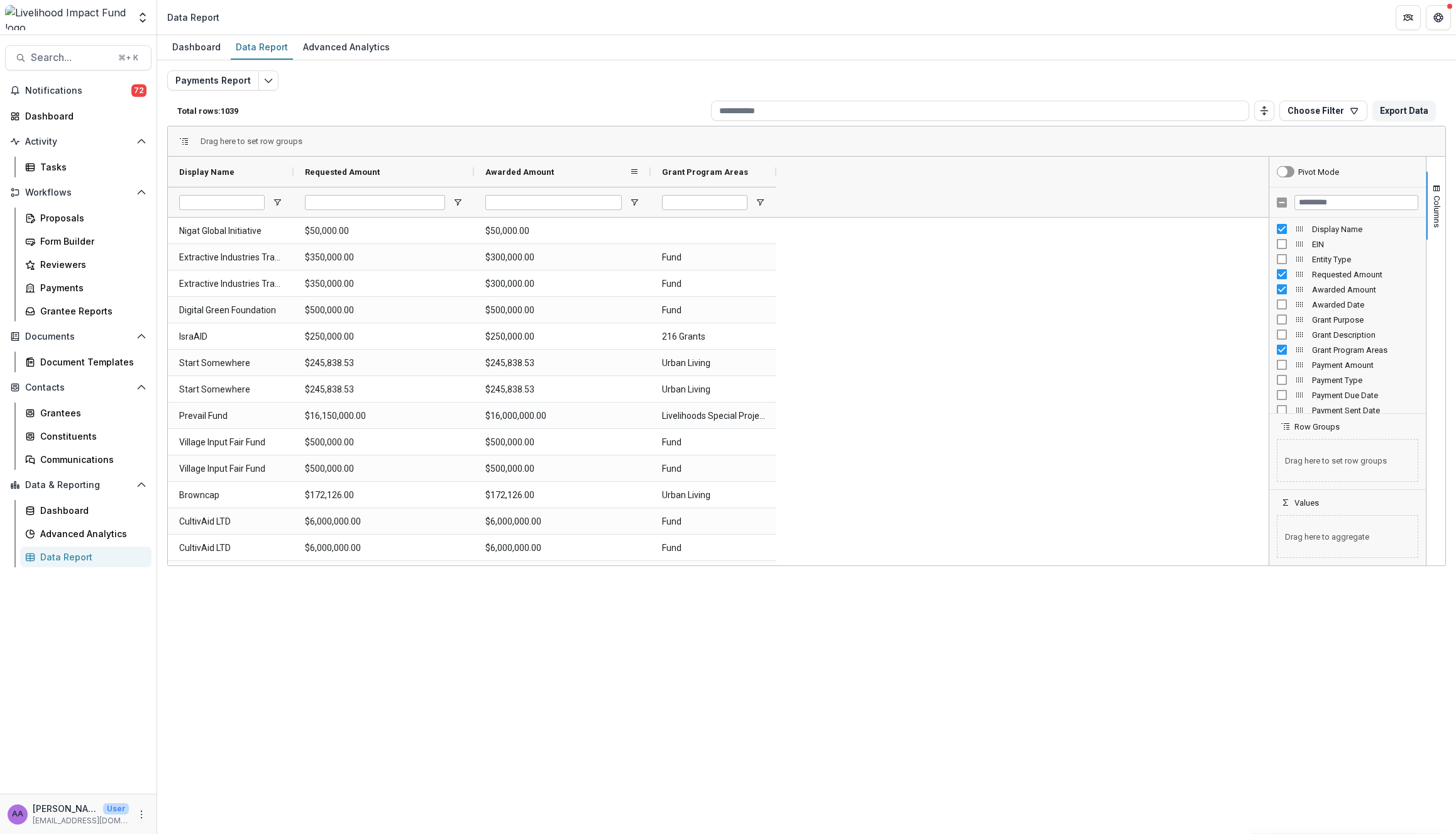
drag, startPoint x: 598, startPoint y: 174, endPoint x: 656, endPoint y: 174, distance: 58.0
click at [653, 174] on div at bounding box center [651, 172] width 5 height 30
click at [766, 201] on span "Open Filter Menu" at bounding box center [767, 203] width 10 height 10
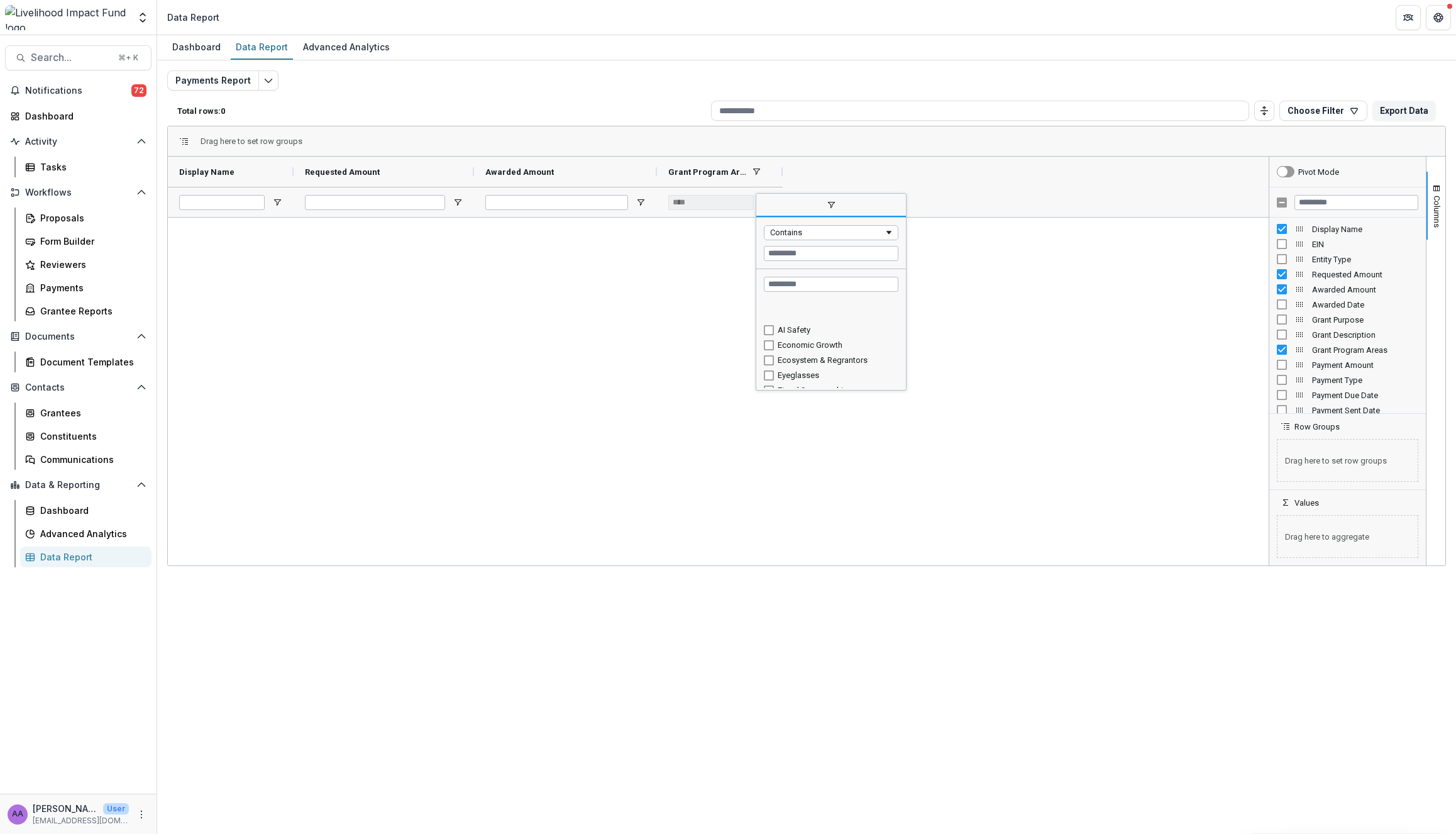
scroll to position [155, 0]
type input "**********"
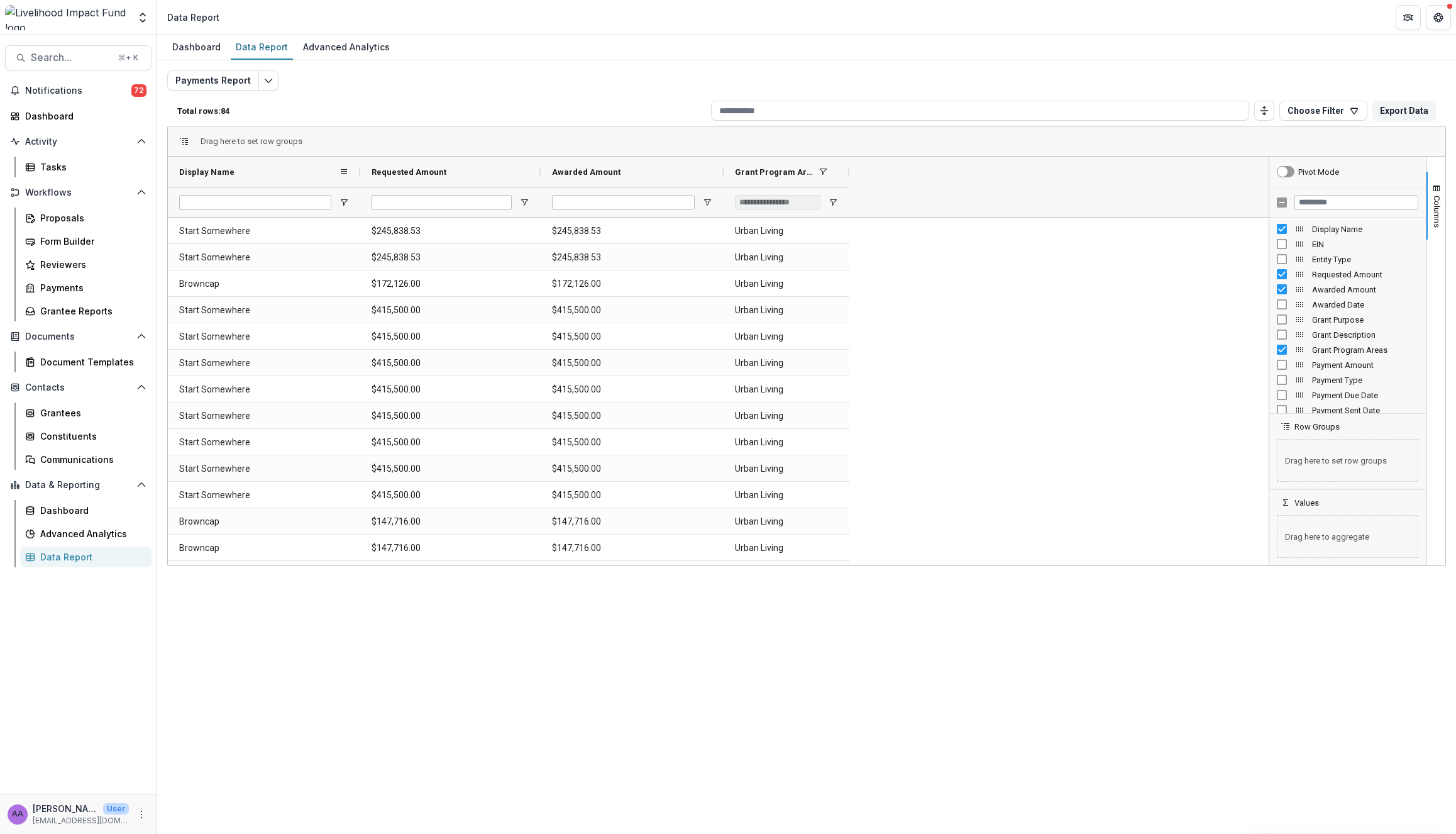
drag, startPoint x: 294, startPoint y: 168, endPoint x: 360, endPoint y: 167, distance: 66.0
click at [360, 167] on div at bounding box center [361, 172] width 5 height 30
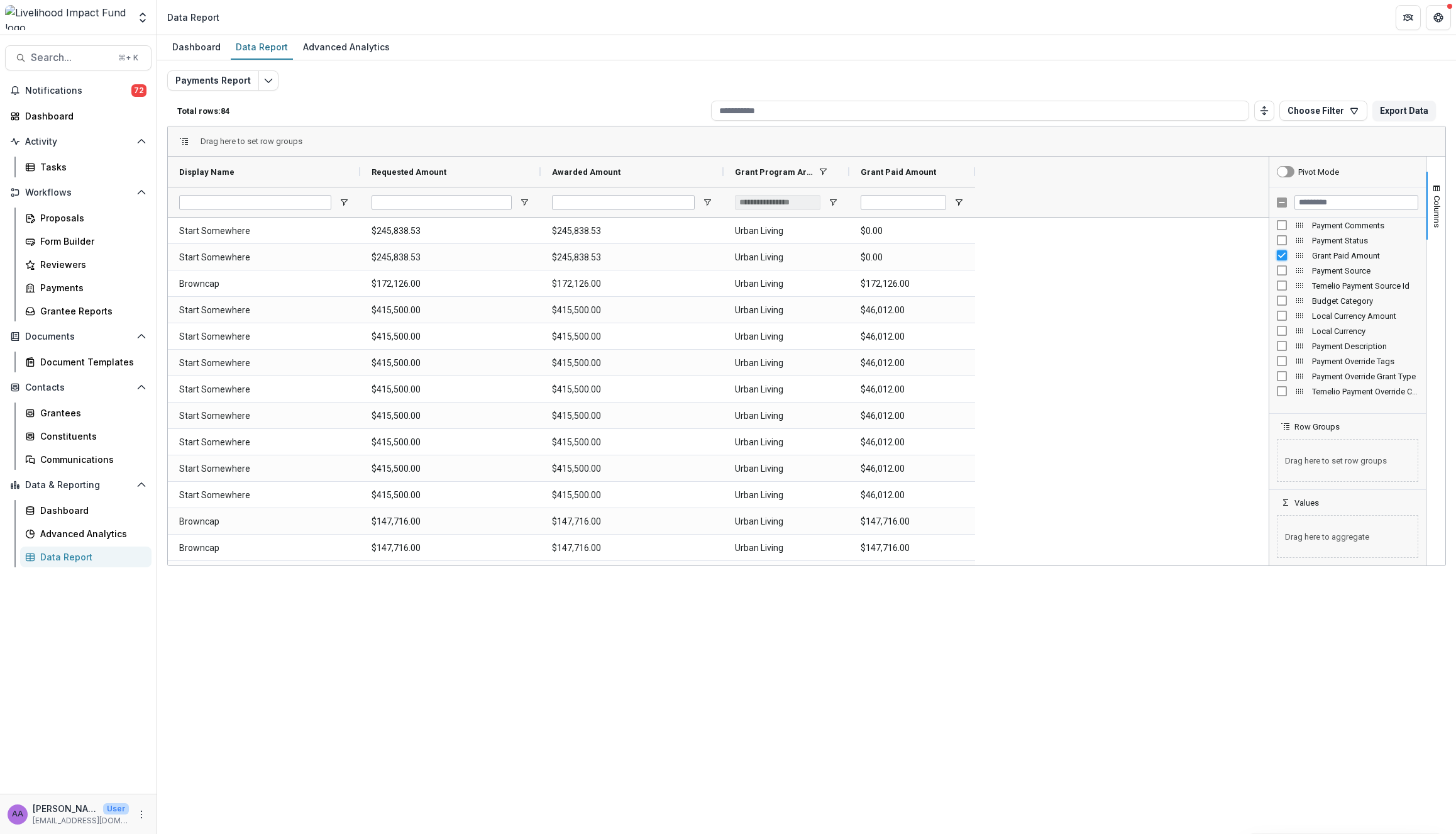
scroll to position [226, 0]
click at [1323, 195] on input "Filter Columns Input" at bounding box center [1356, 202] width 124 height 15
type input "******"
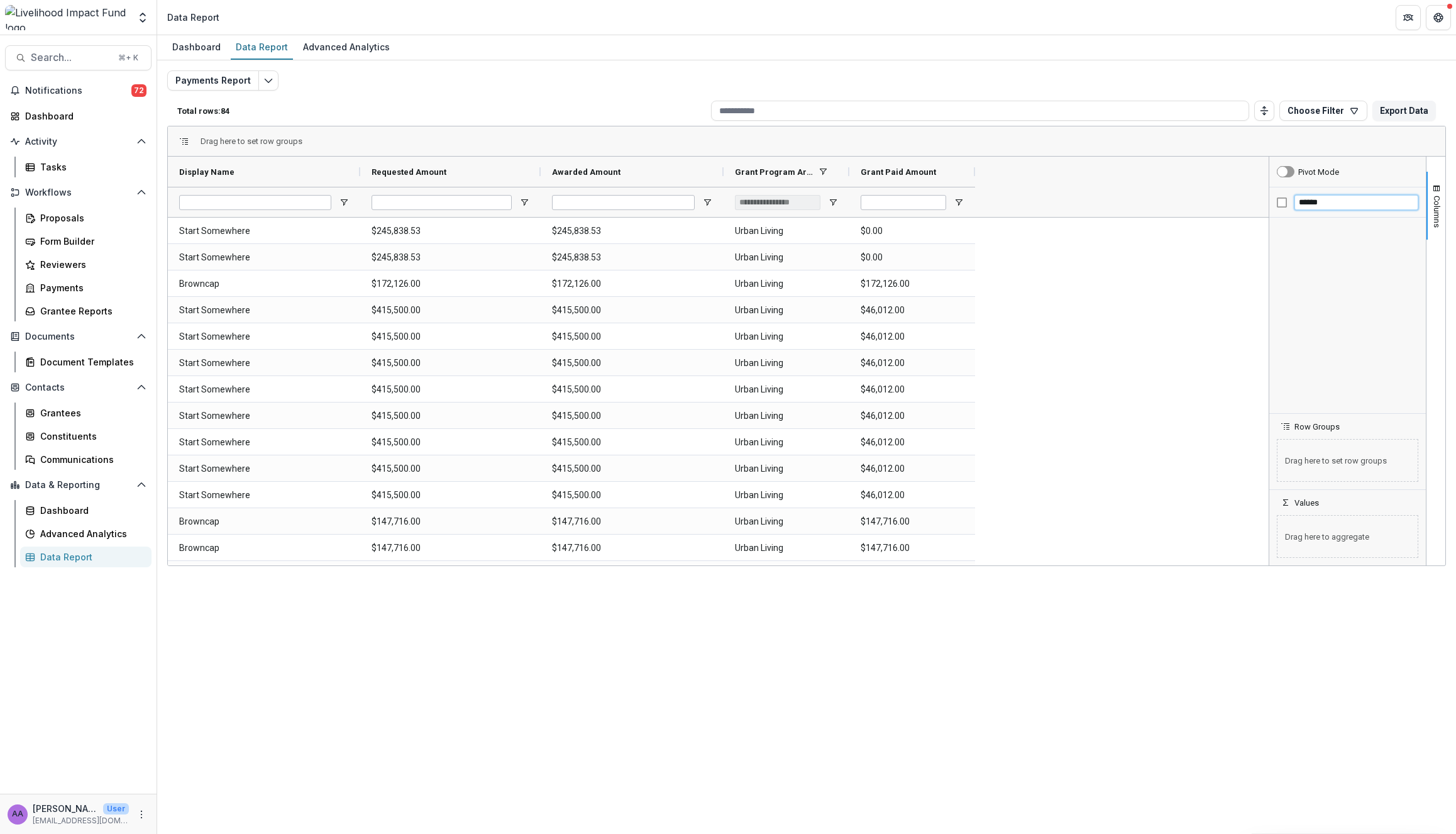
drag, startPoint x: 1311, startPoint y: 201, endPoint x: 1295, endPoint y: 200, distance: 16.0
click at [1295, 200] on input "******" at bounding box center [1356, 202] width 124 height 15
type input "****"
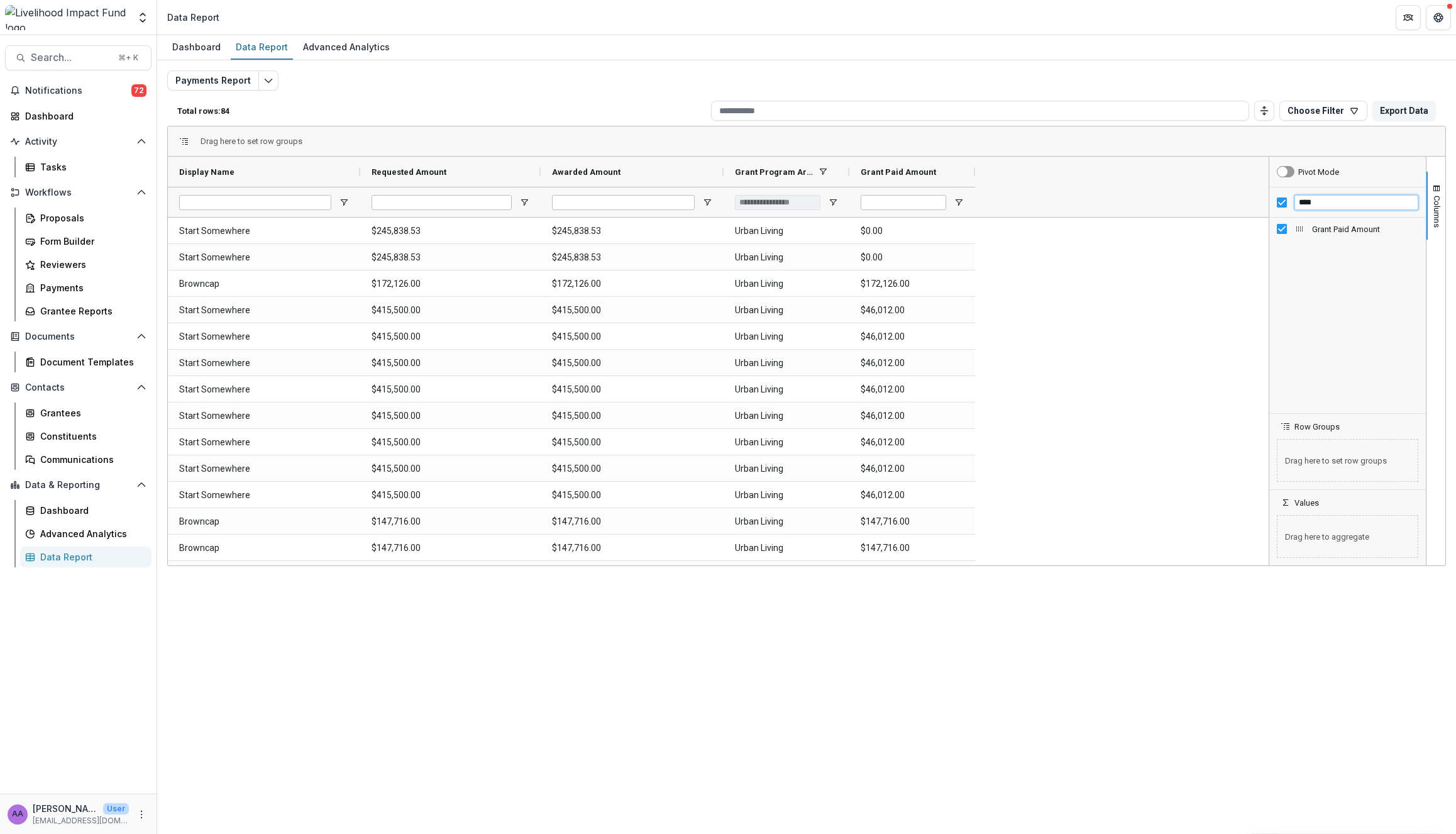
drag, startPoint x: 1311, startPoint y: 205, endPoint x: 1293, endPoint y: 204, distance: 18.0
click at [1293, 204] on div "****" at bounding box center [1348, 202] width 157 height 30
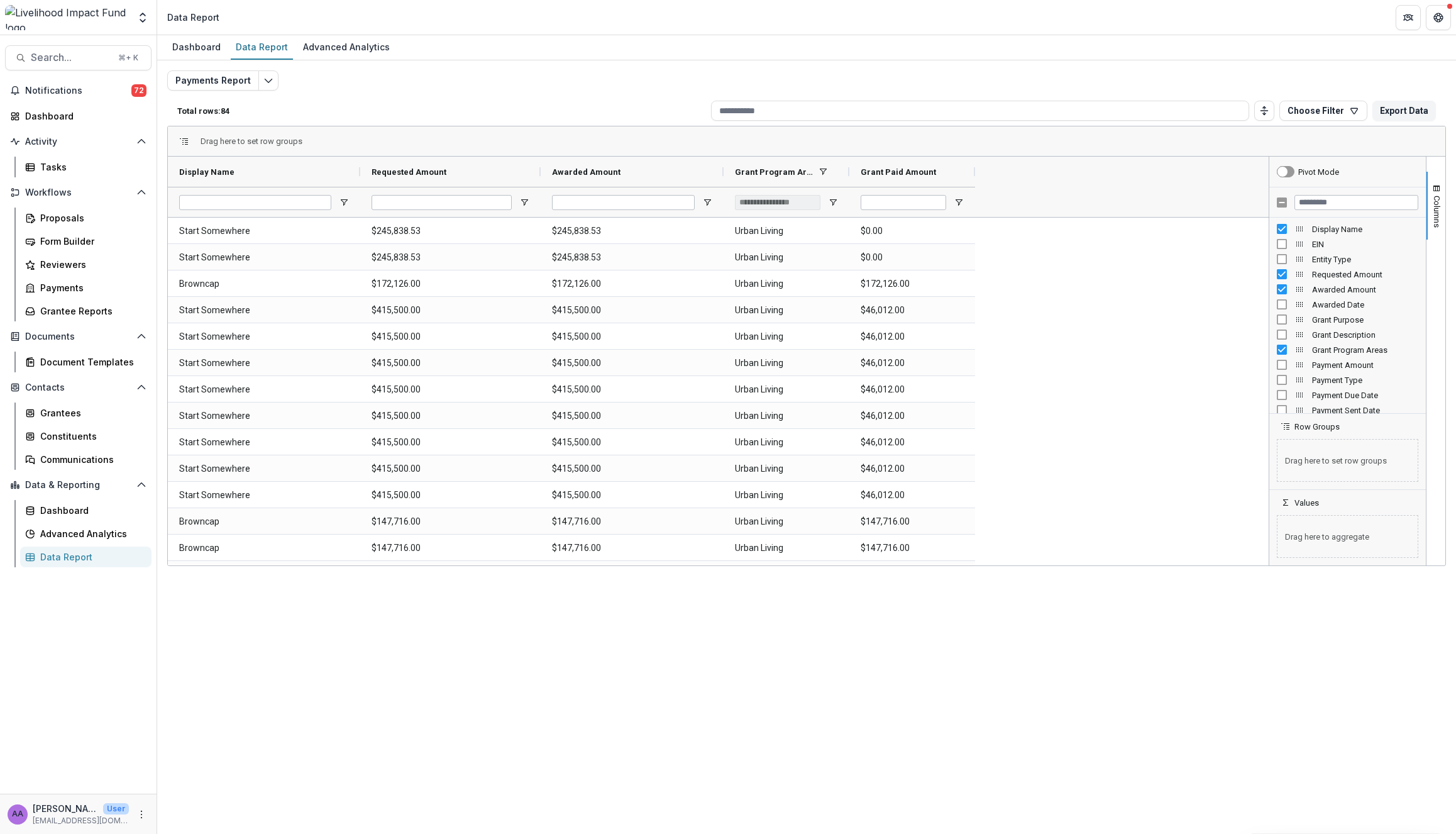
click at [1140, 57] on div "Dashboard Data Report Advanced Analytics" at bounding box center [807, 48] width 1299 height 25
click at [1148, 81] on div "Payments Report Total rows: 84 Choose Filter Personal Filters Team Filters Teme…" at bounding box center [807, 304] width 1279 height 466
click at [1351, 113] on icon "button" at bounding box center [1354, 111] width 7 height 6
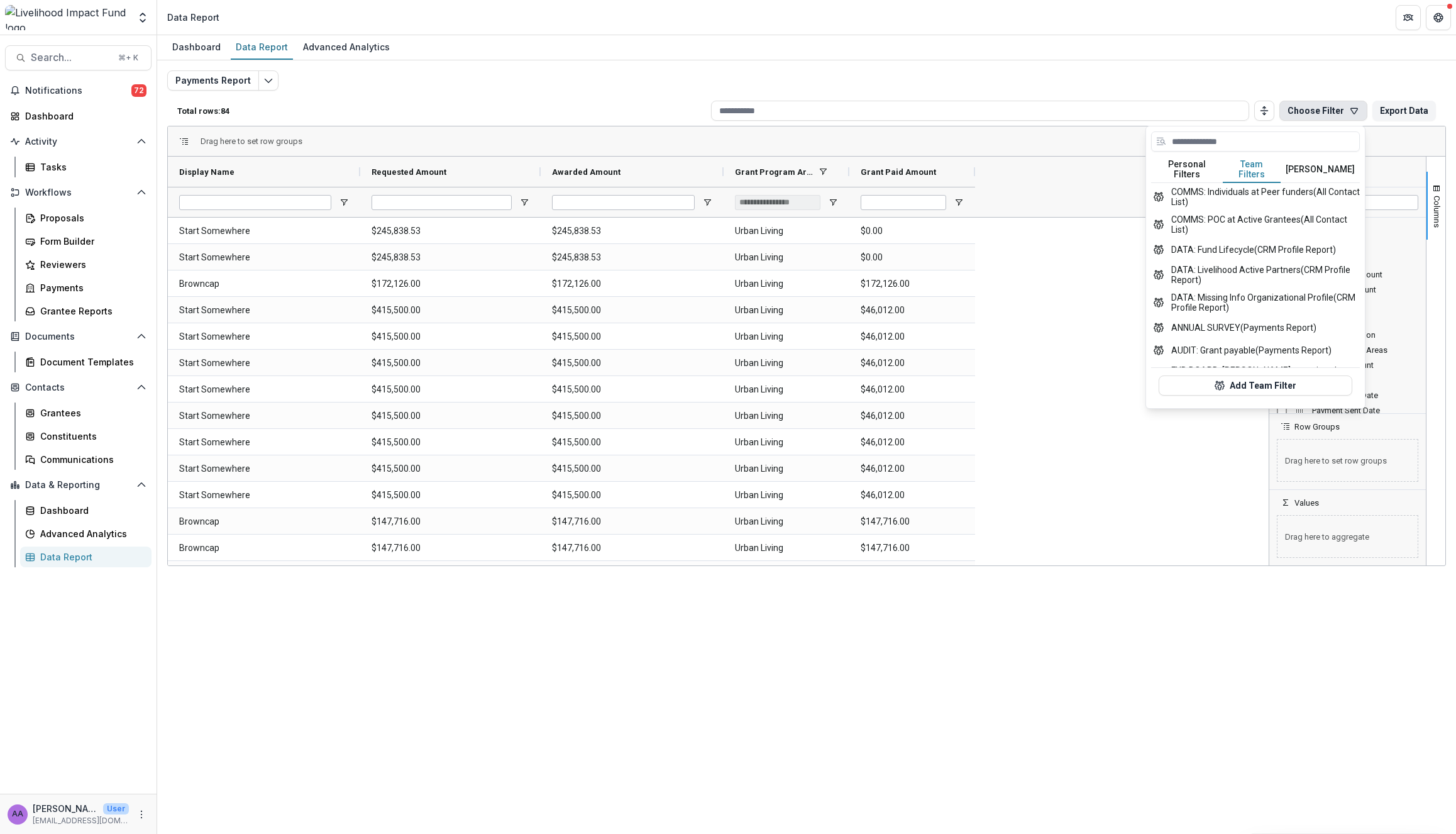
click at [1257, 165] on button "Team Filters" at bounding box center [1252, 170] width 58 height 26
click at [1196, 166] on button "Personal Filters" at bounding box center [1187, 170] width 72 height 26
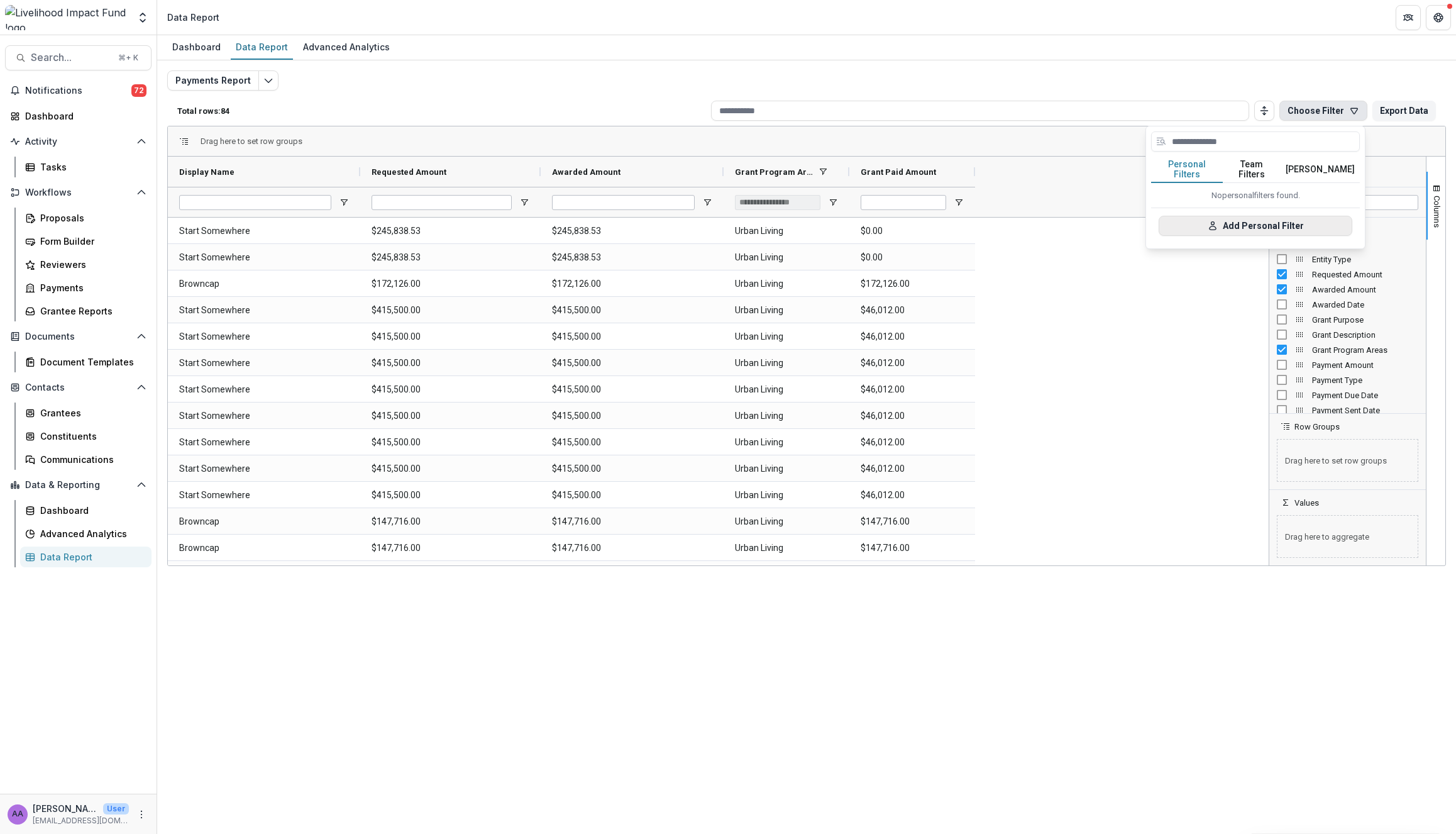
click at [1256, 217] on button "Add Personal Filter" at bounding box center [1255, 226] width 193 height 20
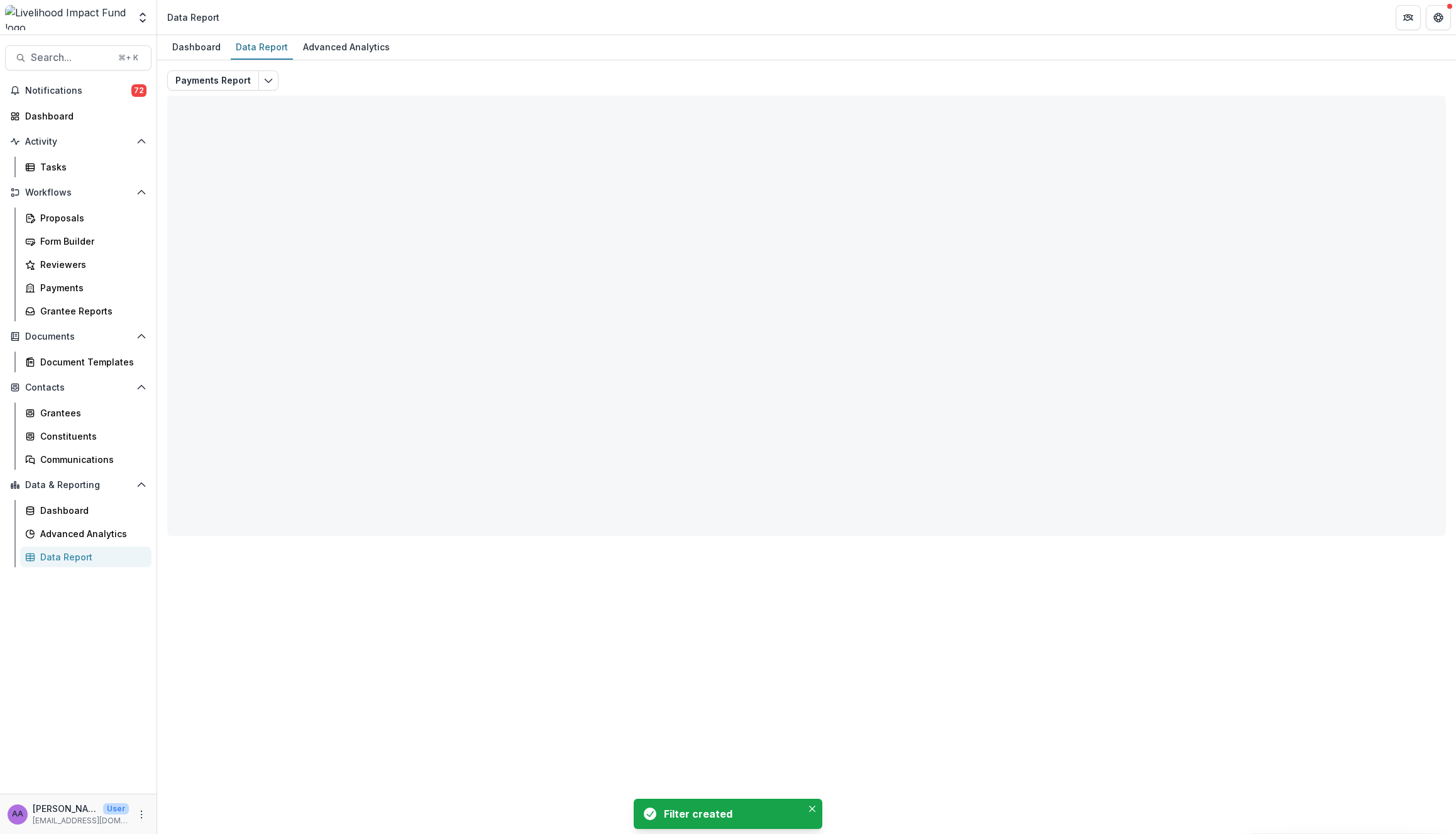
type input "**********"
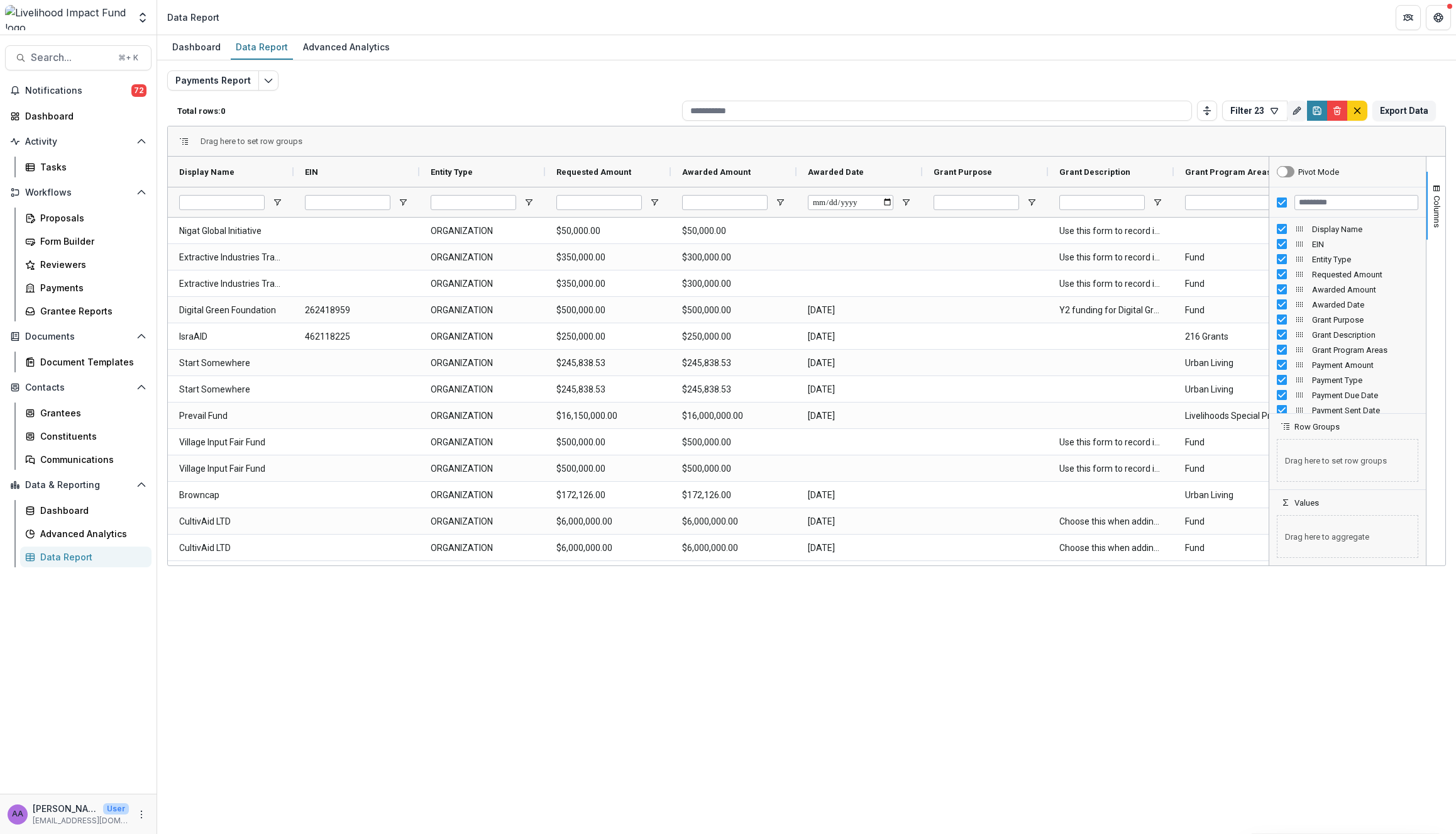
type input "**********"
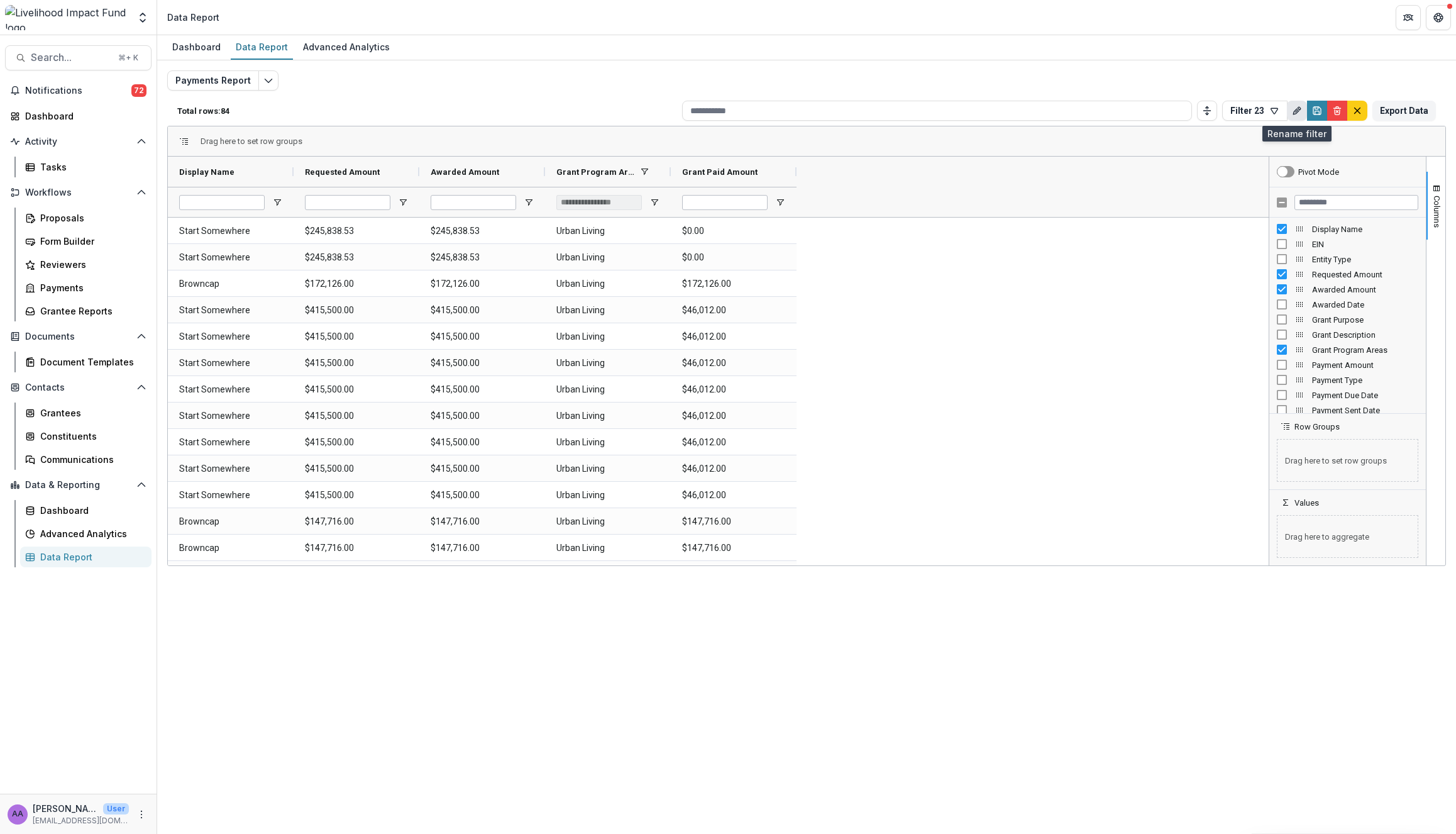
click at [1292, 111] on icon "Rename" at bounding box center [1297, 111] width 10 height 10
drag, startPoint x: 1259, startPoint y: 163, endPoint x: 1196, endPoint y: 160, distance: 63.1
click at [1196, 160] on div "********* Cancel Save" at bounding box center [1295, 177] width 200 height 60
type input "**********"
click at [1377, 192] on button "Save" at bounding box center [1370, 192] width 35 height 20
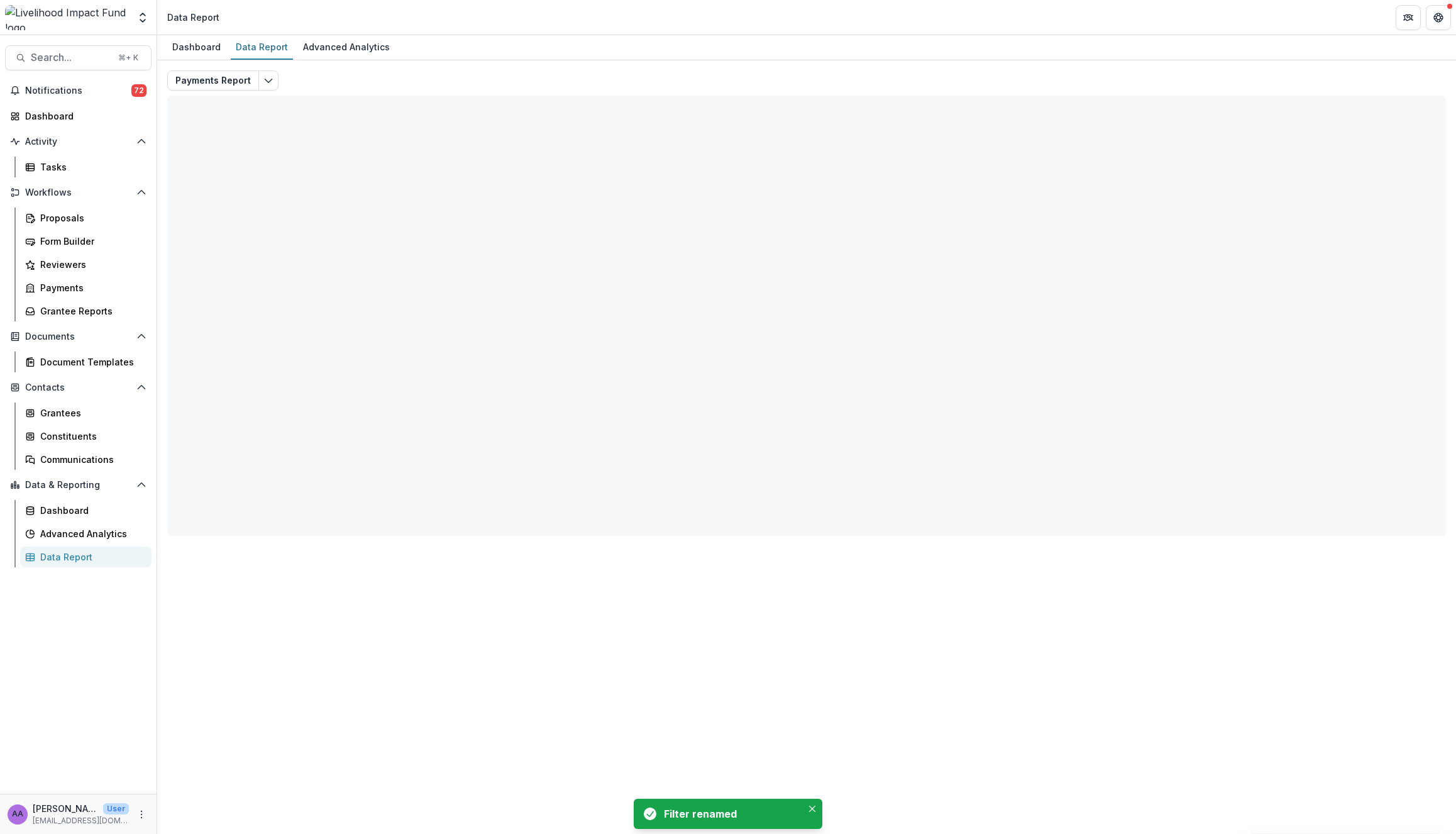
type input "**********"
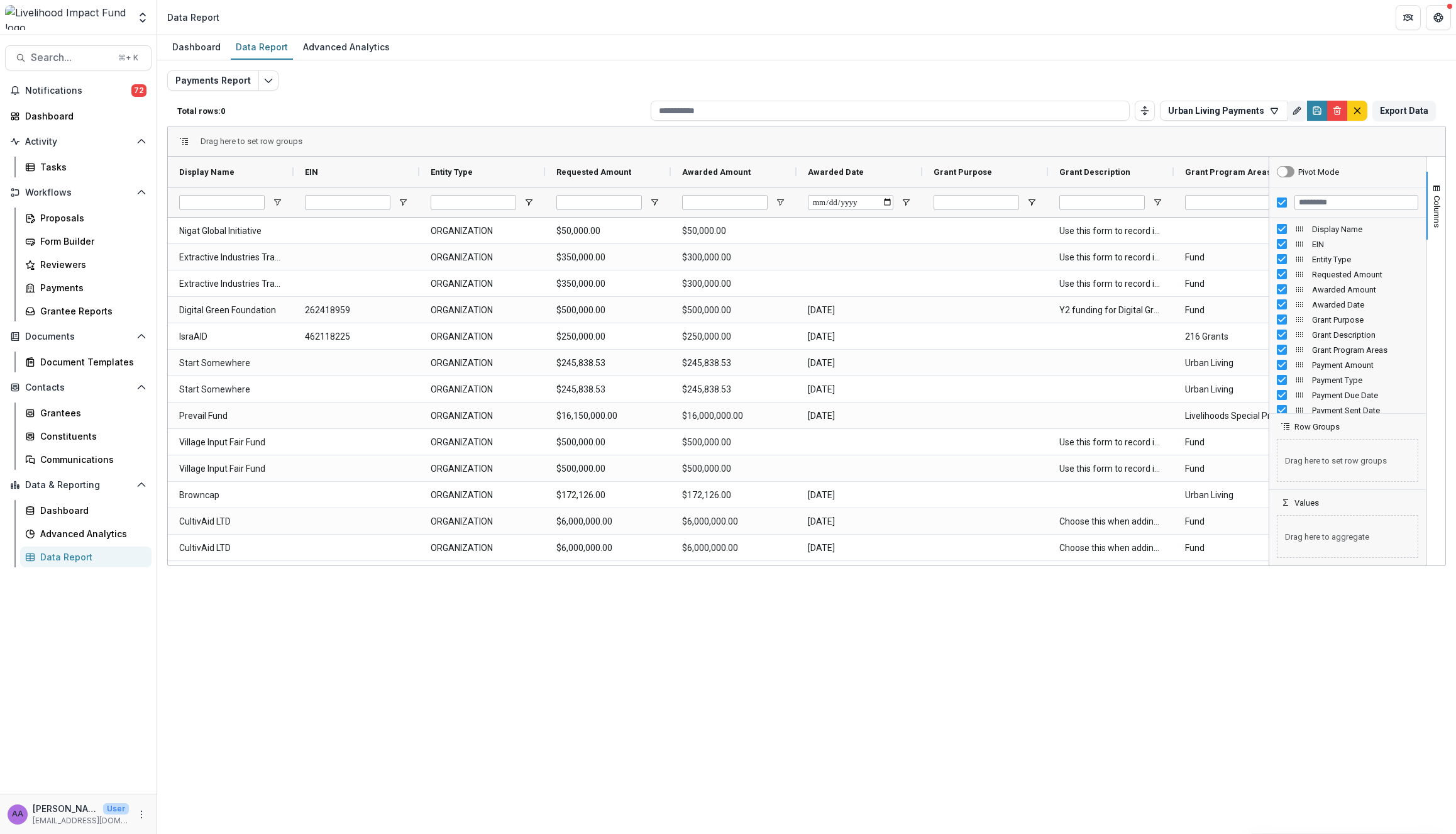
type input "**********"
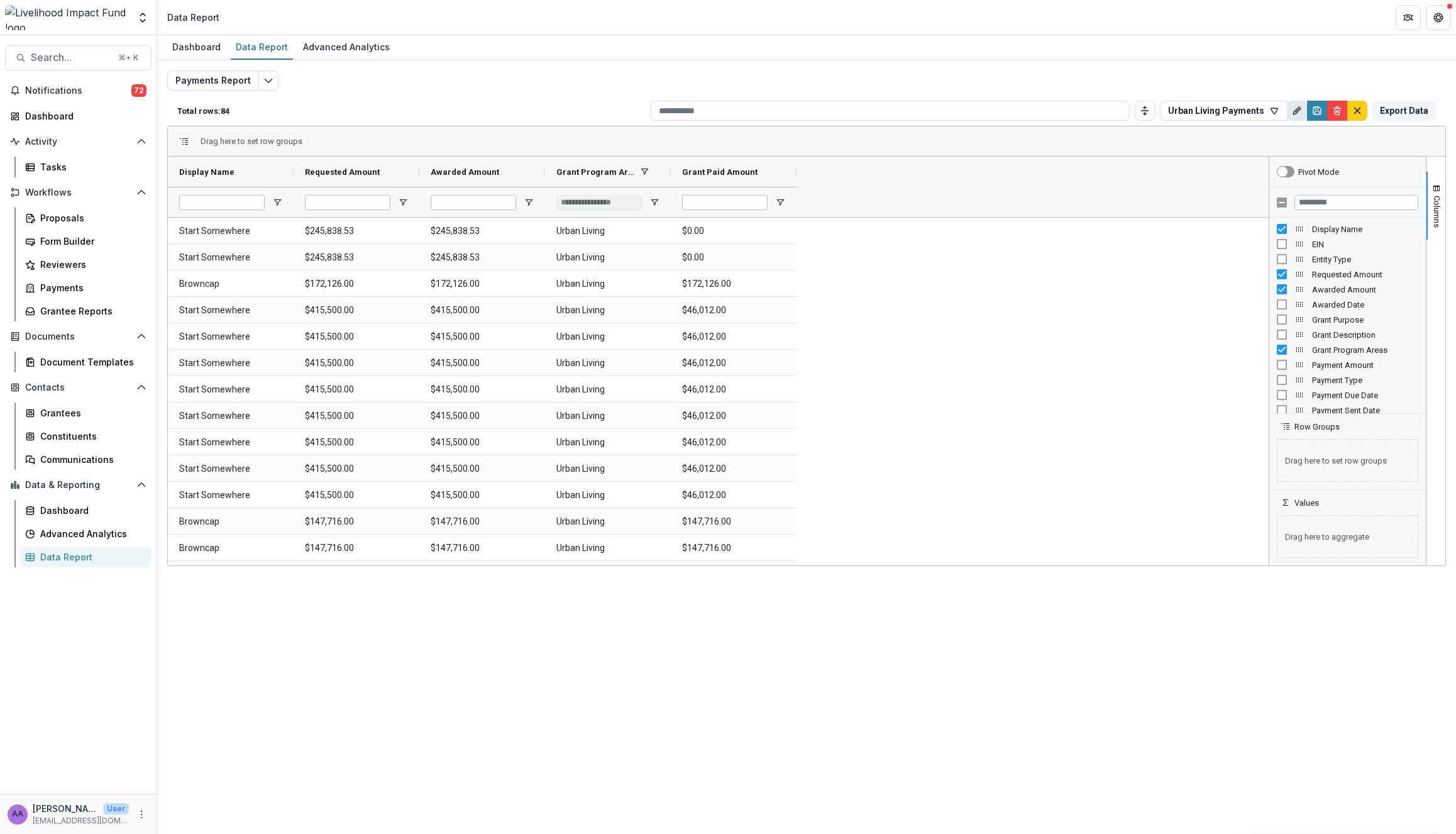
click at [1296, 111] on line "Rename" at bounding box center [1297, 111] width 3 height 3
type input "**********"
click at [1243, 71] on div "Payments Report Total rows: 84 Urban Living Payments Personal Filters Team Filt…" at bounding box center [807, 304] width 1279 height 466
click at [1243, 101] on button "Urban Living Payments" at bounding box center [1224, 111] width 128 height 20
click at [1340, 111] on icon "Delete" at bounding box center [1338, 111] width 10 height 10
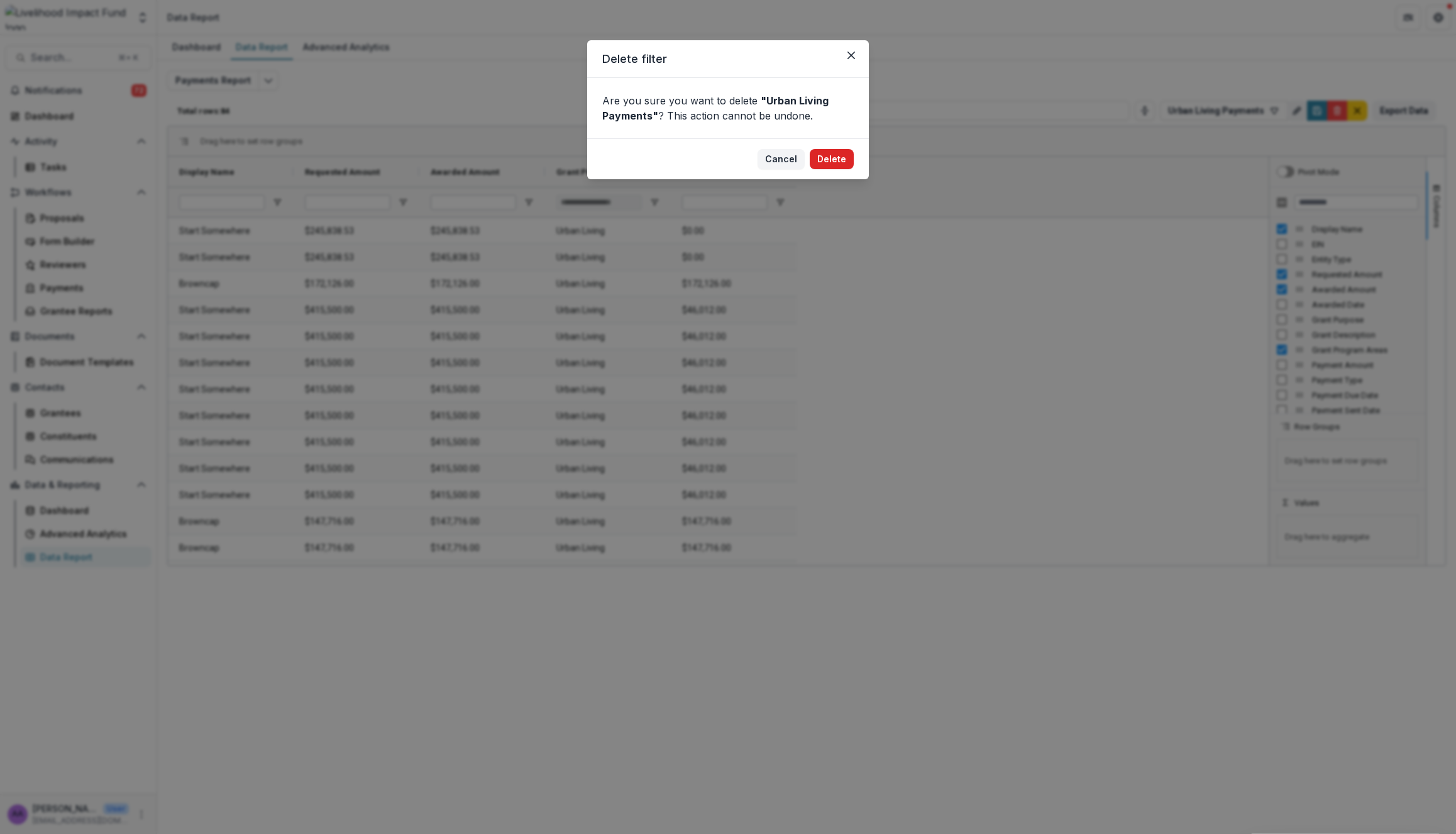
click at [840, 158] on button "Delete" at bounding box center [832, 159] width 44 height 20
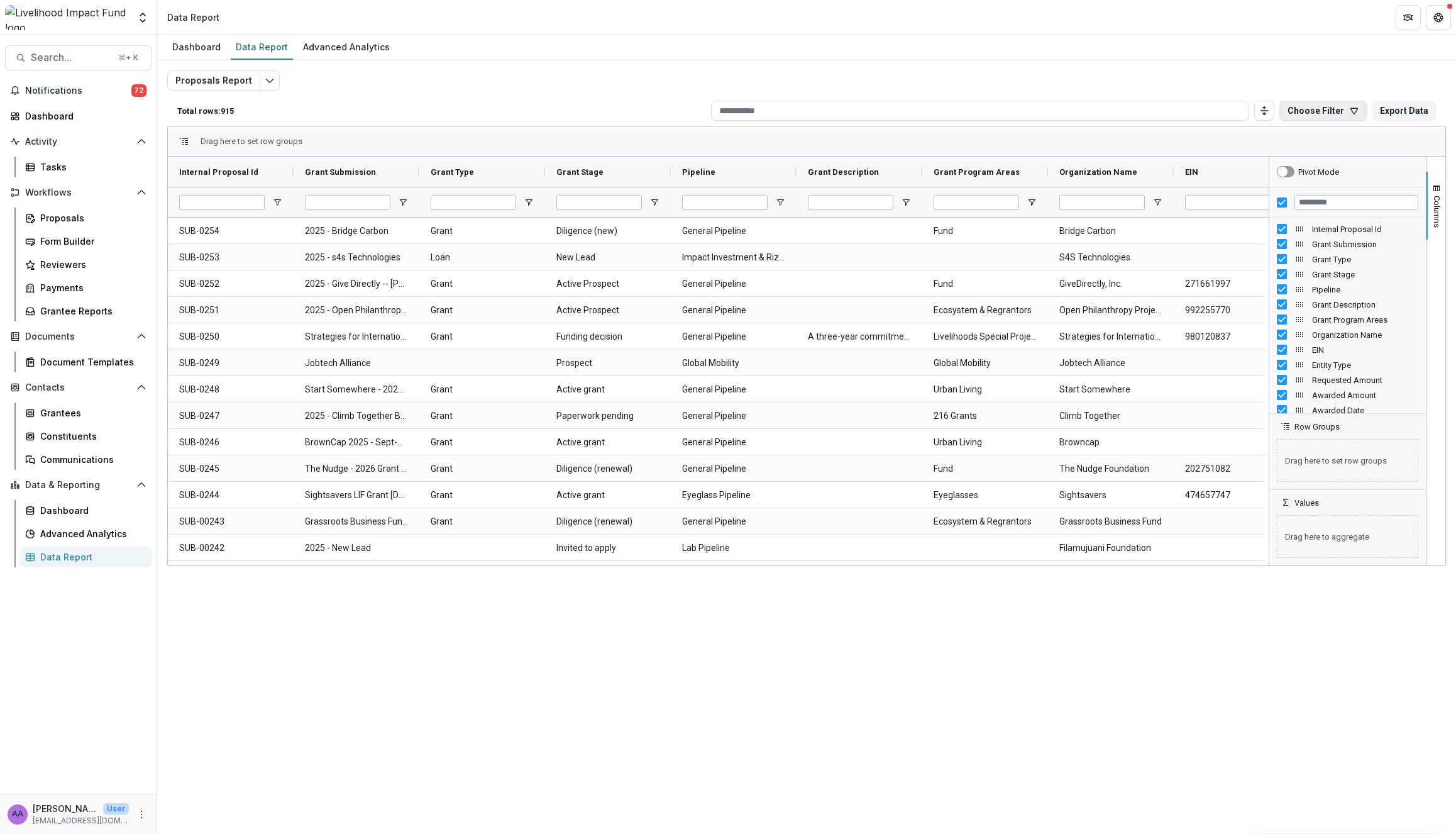
click at [1329, 108] on button "Choose Filter" at bounding box center [1324, 111] width 88 height 20
click at [1237, 167] on button "Team Filters" at bounding box center [1252, 170] width 58 height 26
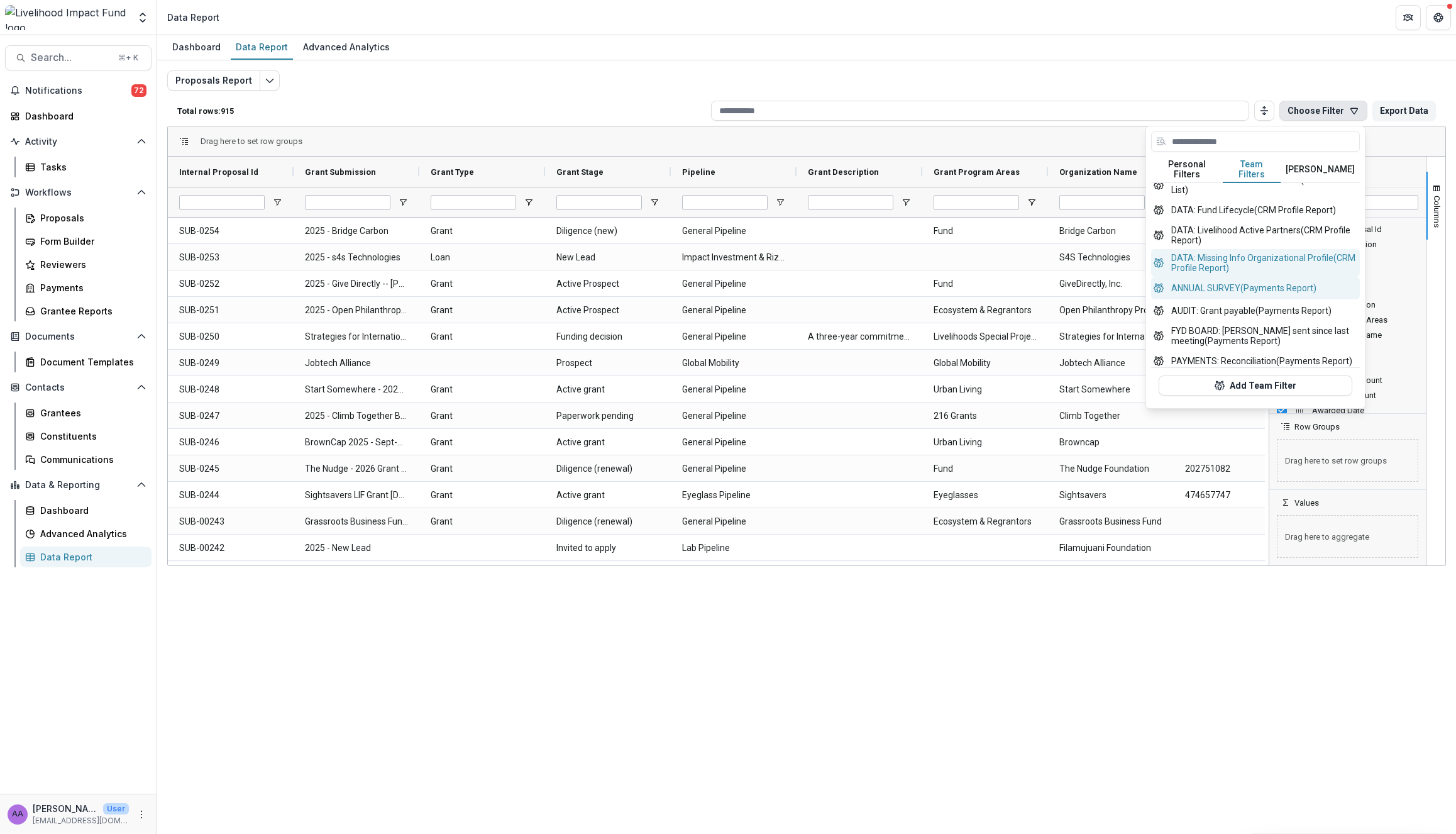
scroll to position [56, 0]
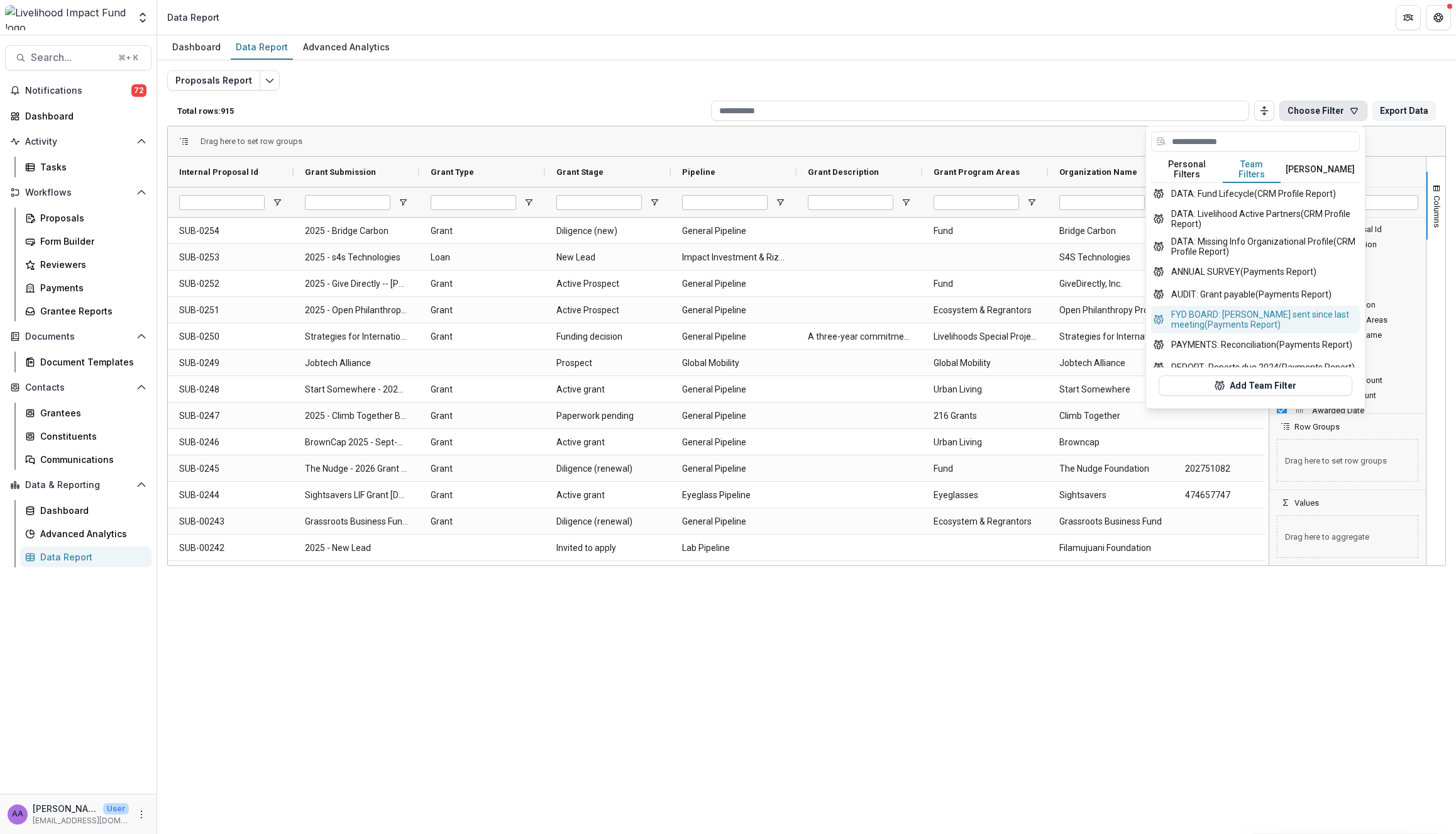
click at [1229, 315] on button "FYD BOARD: Grants sent since last meeting (Payments Report)" at bounding box center [1255, 319] width 209 height 28
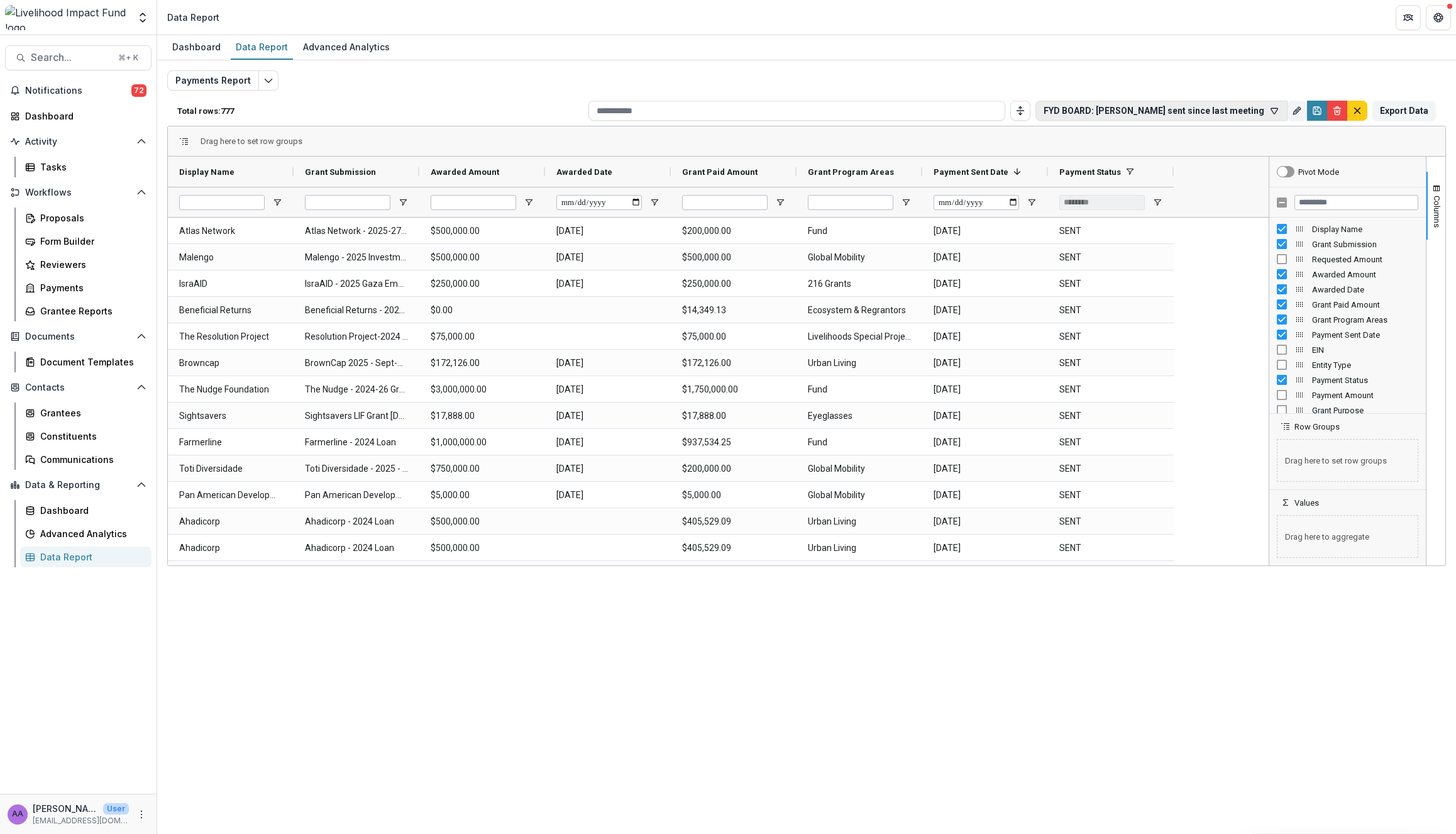
click at [1273, 111] on icon "button" at bounding box center [1275, 111] width 10 height 10
click at [1192, 156] on div at bounding box center [1180, 143] width 209 height 25
click at [1193, 163] on button "Team Filters" at bounding box center [1176, 170] width 58 height 26
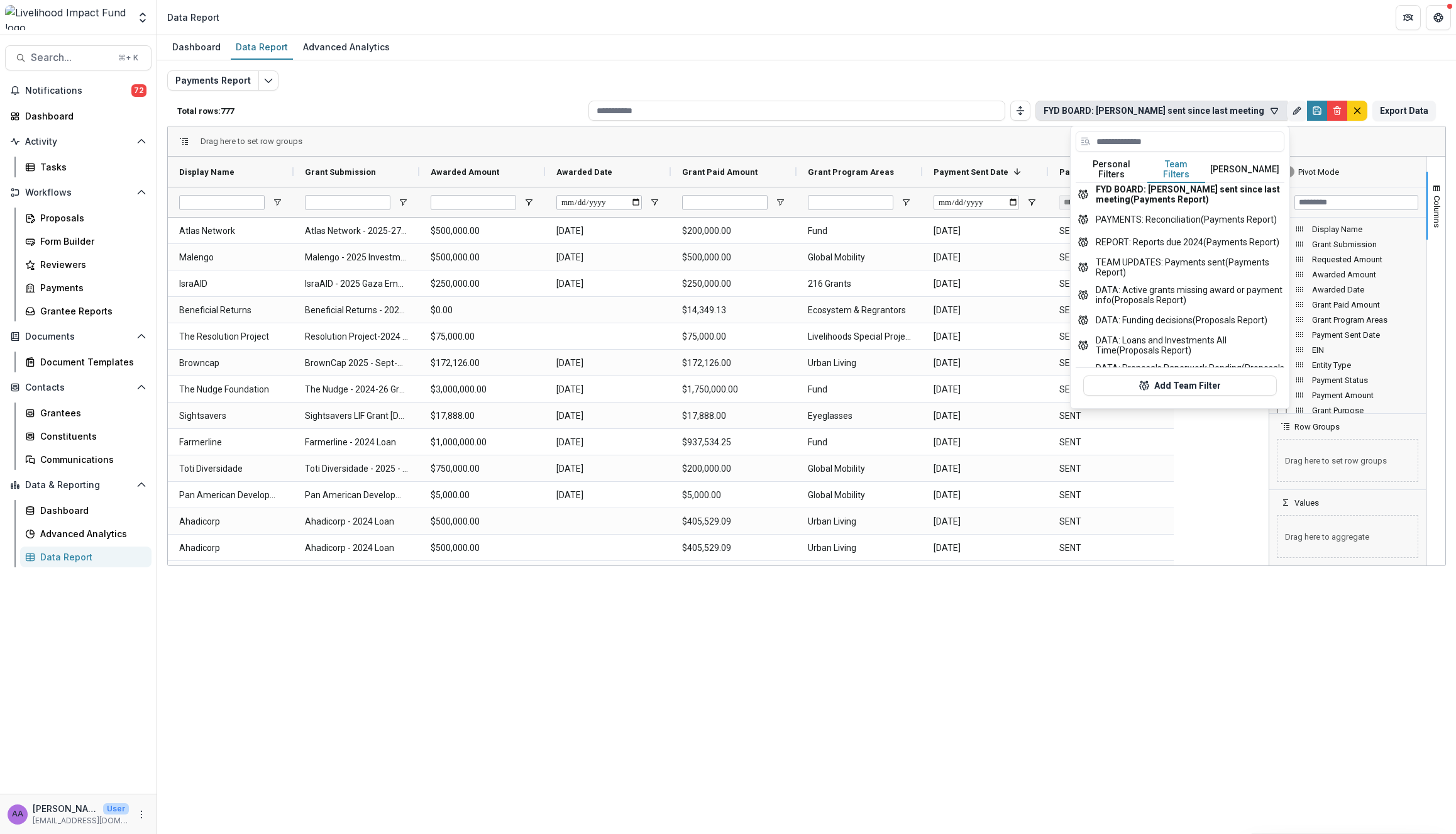
scroll to position [408, 0]
click at [1131, 135] on input at bounding box center [1180, 141] width 209 height 20
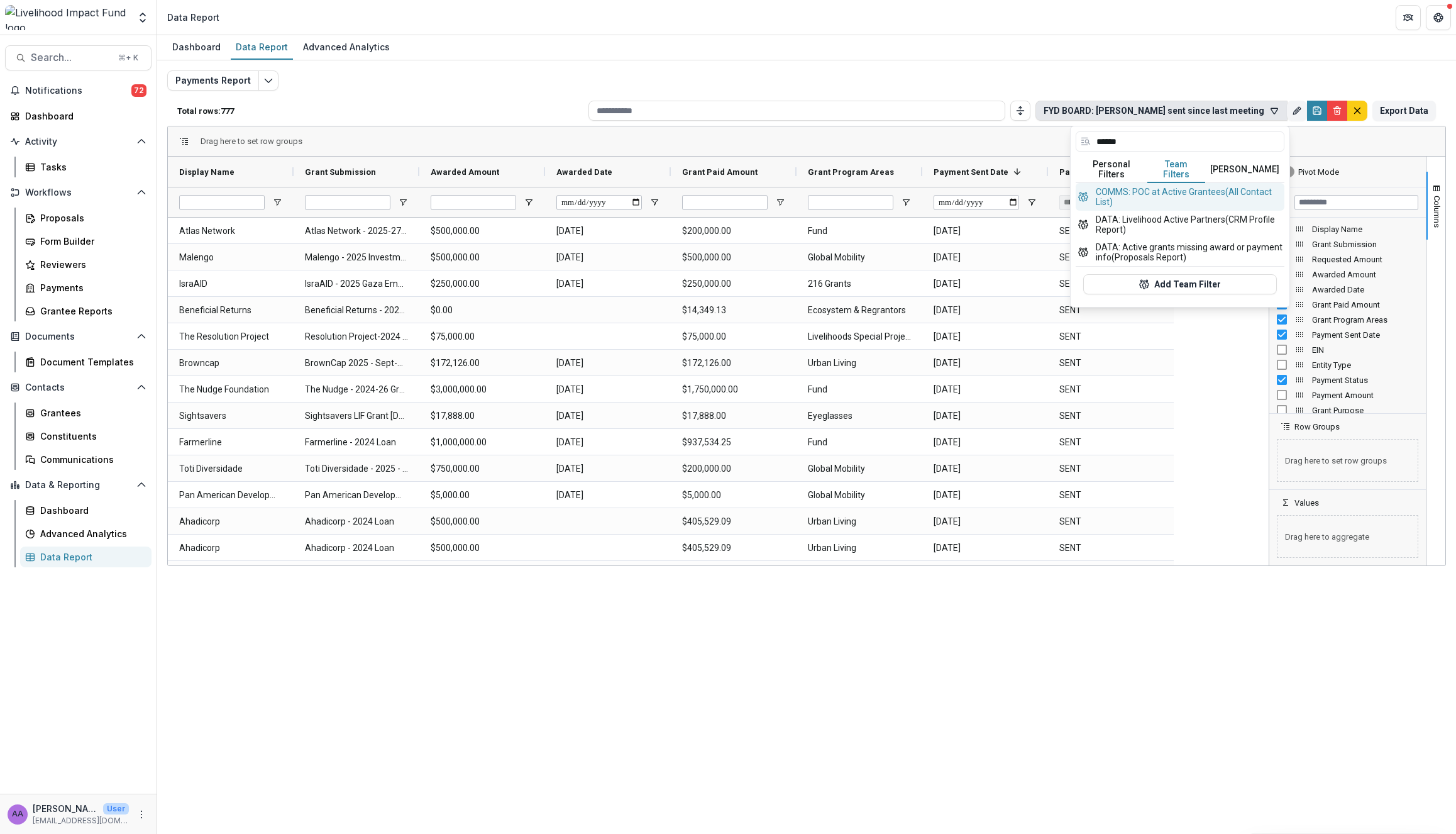
type input "******"
click at [1168, 212] on button "DATA: Livelihood Active Partners (CRM Profile Report)" at bounding box center [1180, 224] width 209 height 28
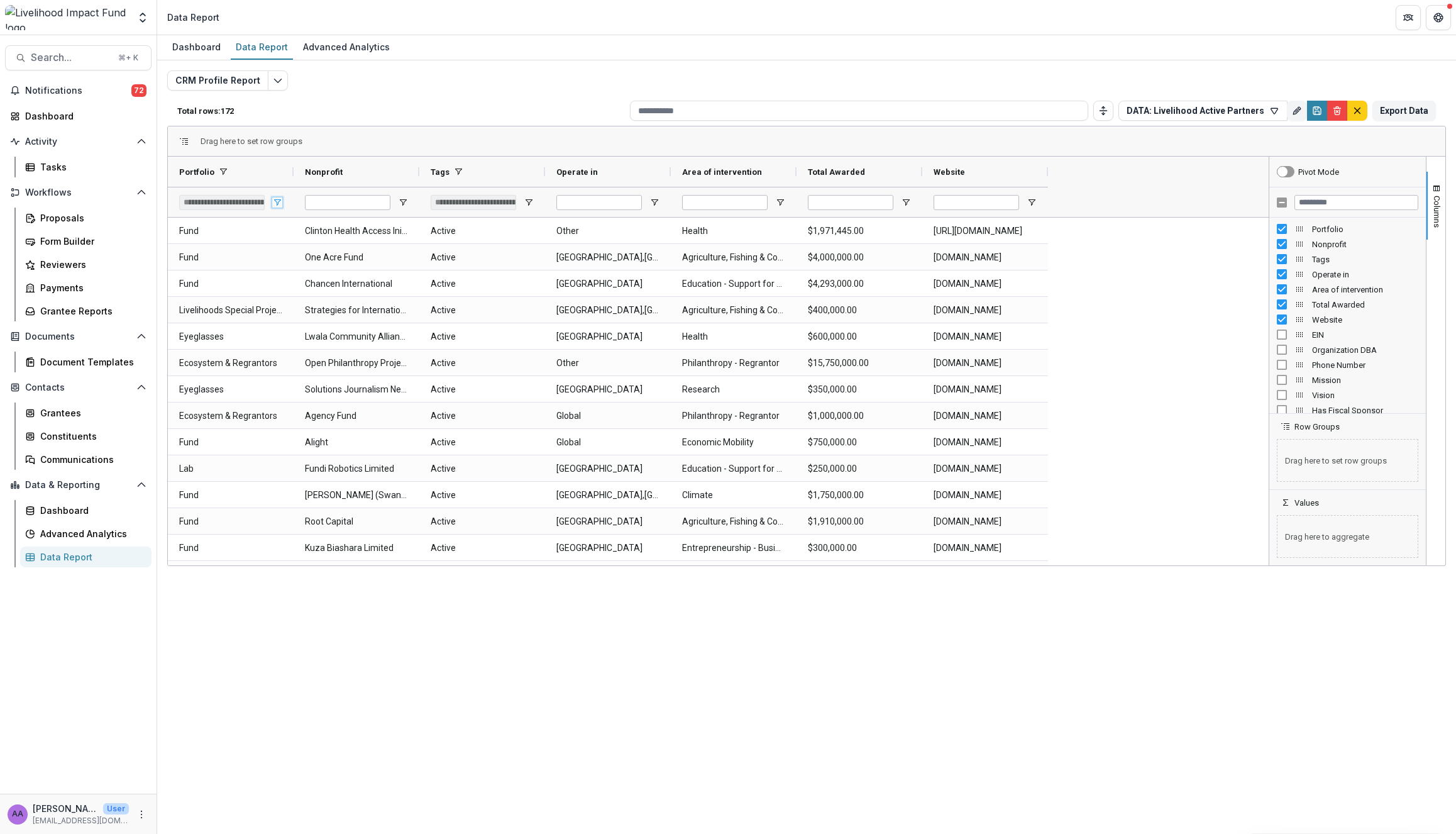
click at [275, 202] on span "Open Filter Menu" at bounding box center [278, 203] width 10 height 10
click at [425, 97] on div "Total rows: 172 DATA: Livelihood Active Partners Personal Filters Team Filters …" at bounding box center [807, 111] width 1279 height 30
click at [530, 202] on span "Open Filter Menu" at bounding box center [529, 203] width 10 height 10
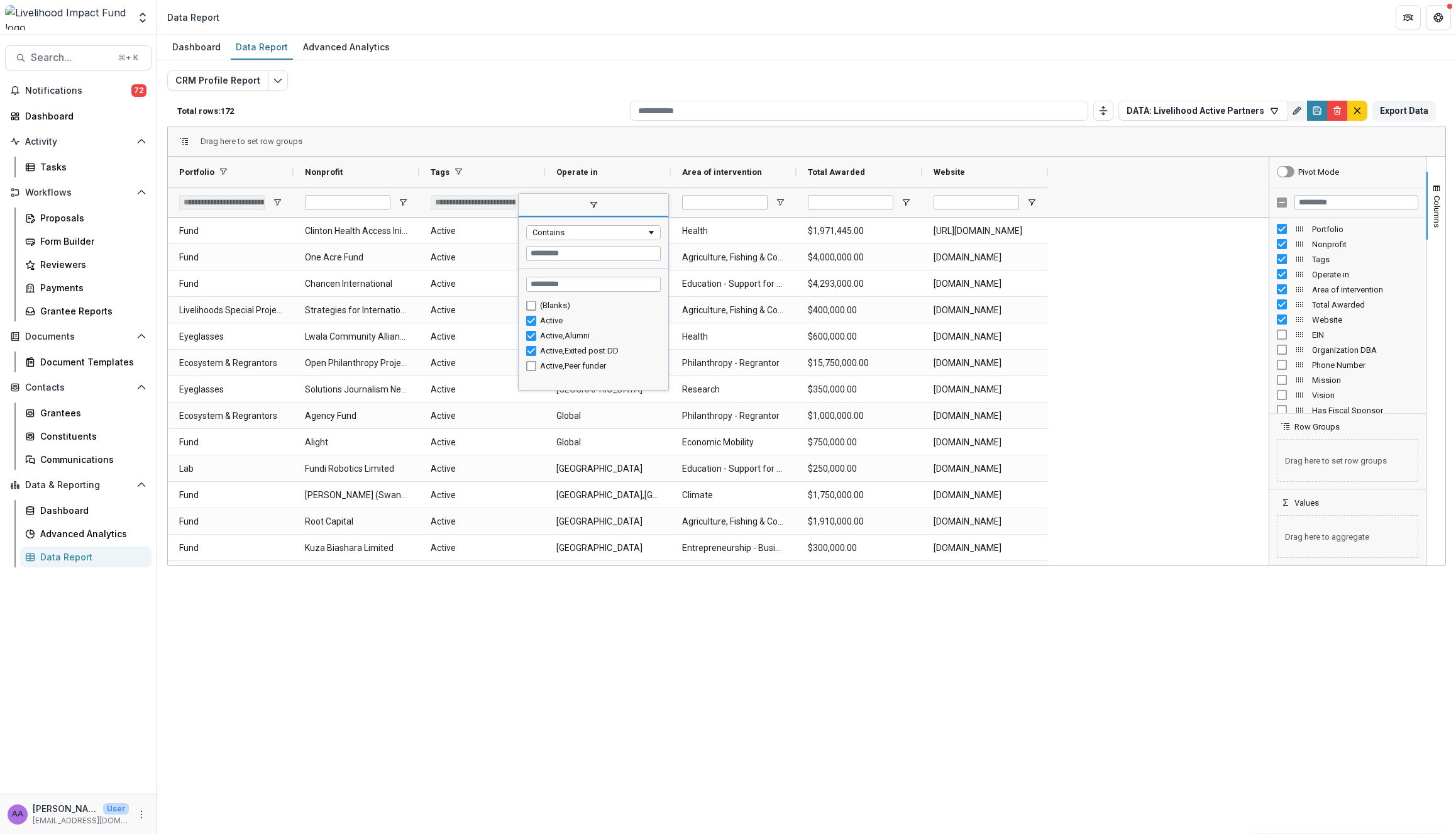
scroll to position [19, 0]
type input "**********"
click at [567, 286] on input "Search filter values" at bounding box center [593, 284] width 134 height 15
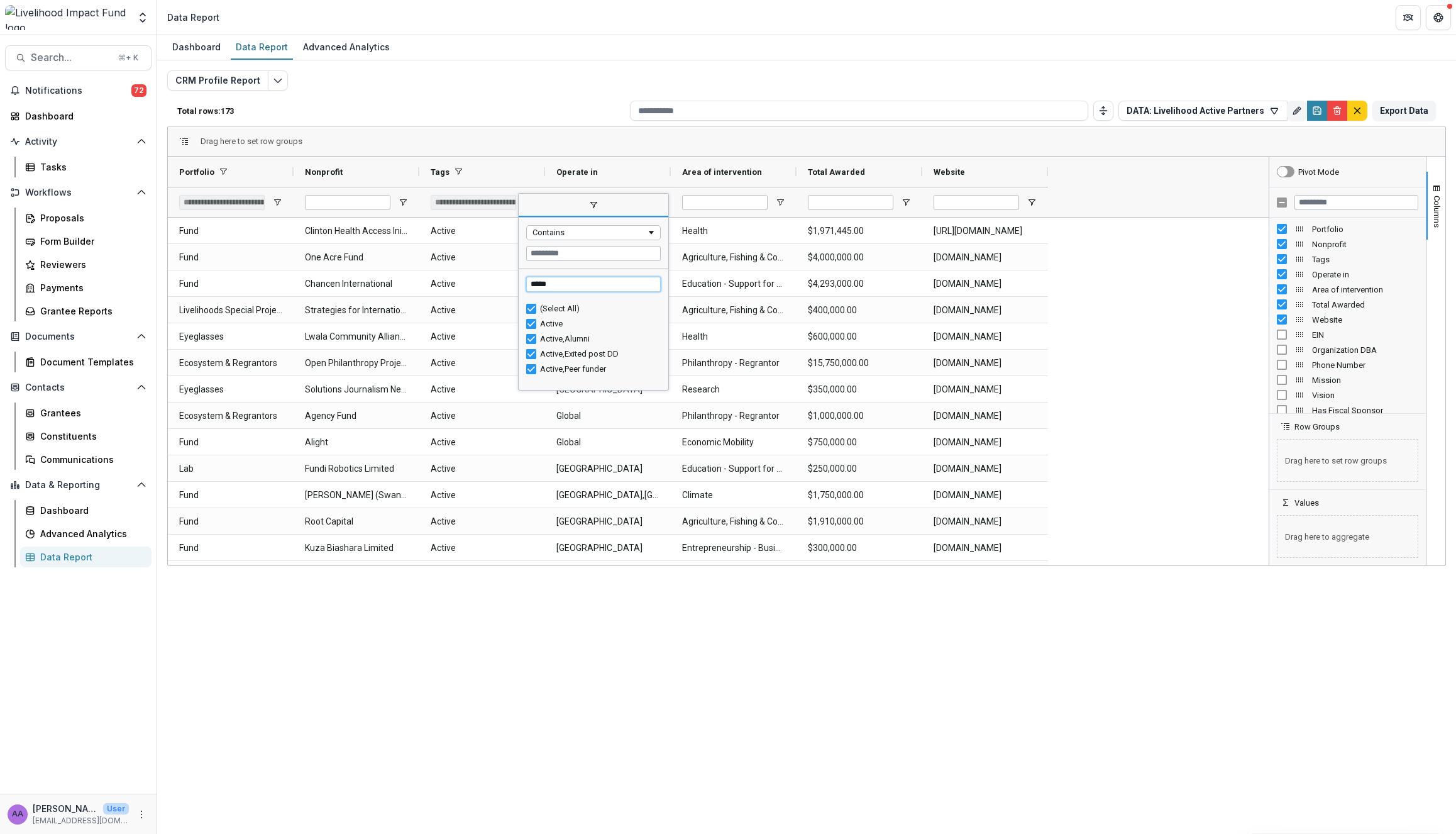
type input "******"
drag, startPoint x: 561, startPoint y: 278, endPoint x: 535, endPoint y: 281, distance: 26.2
click at [533, 280] on input "******" at bounding box center [593, 284] width 134 height 15
drag, startPoint x: 575, startPoint y: 284, endPoint x: 528, endPoint y: 286, distance: 47.0
click at [528, 286] on input "******" at bounding box center [593, 284] width 134 height 15
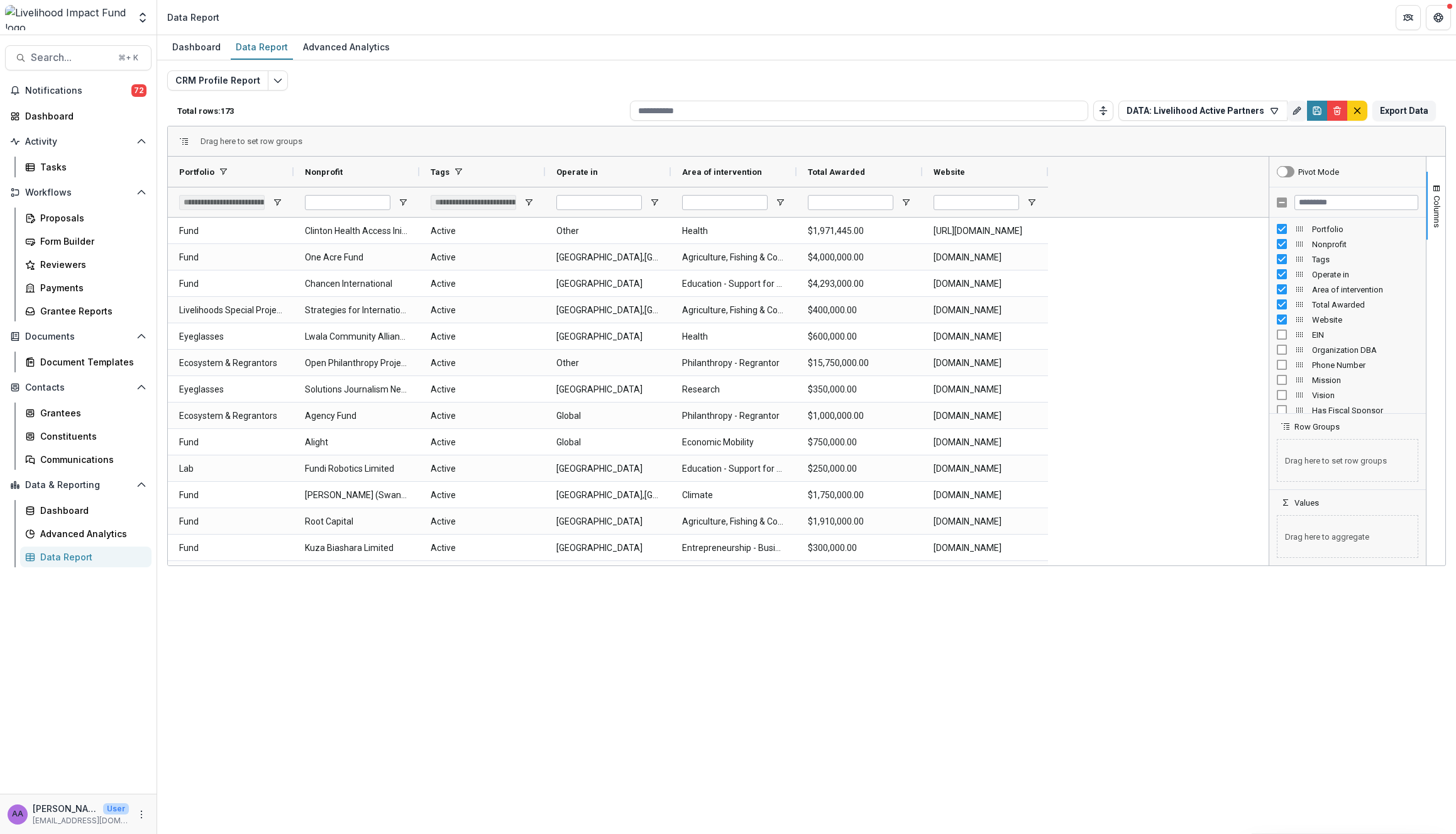
click at [549, 76] on div "CRM Profile Report Total rows: 173 DATA: Livelihood Active Partners Personal Fi…" at bounding box center [807, 304] width 1279 height 466
click at [1314, 108] on icon "Save" at bounding box center [1317, 111] width 10 height 10
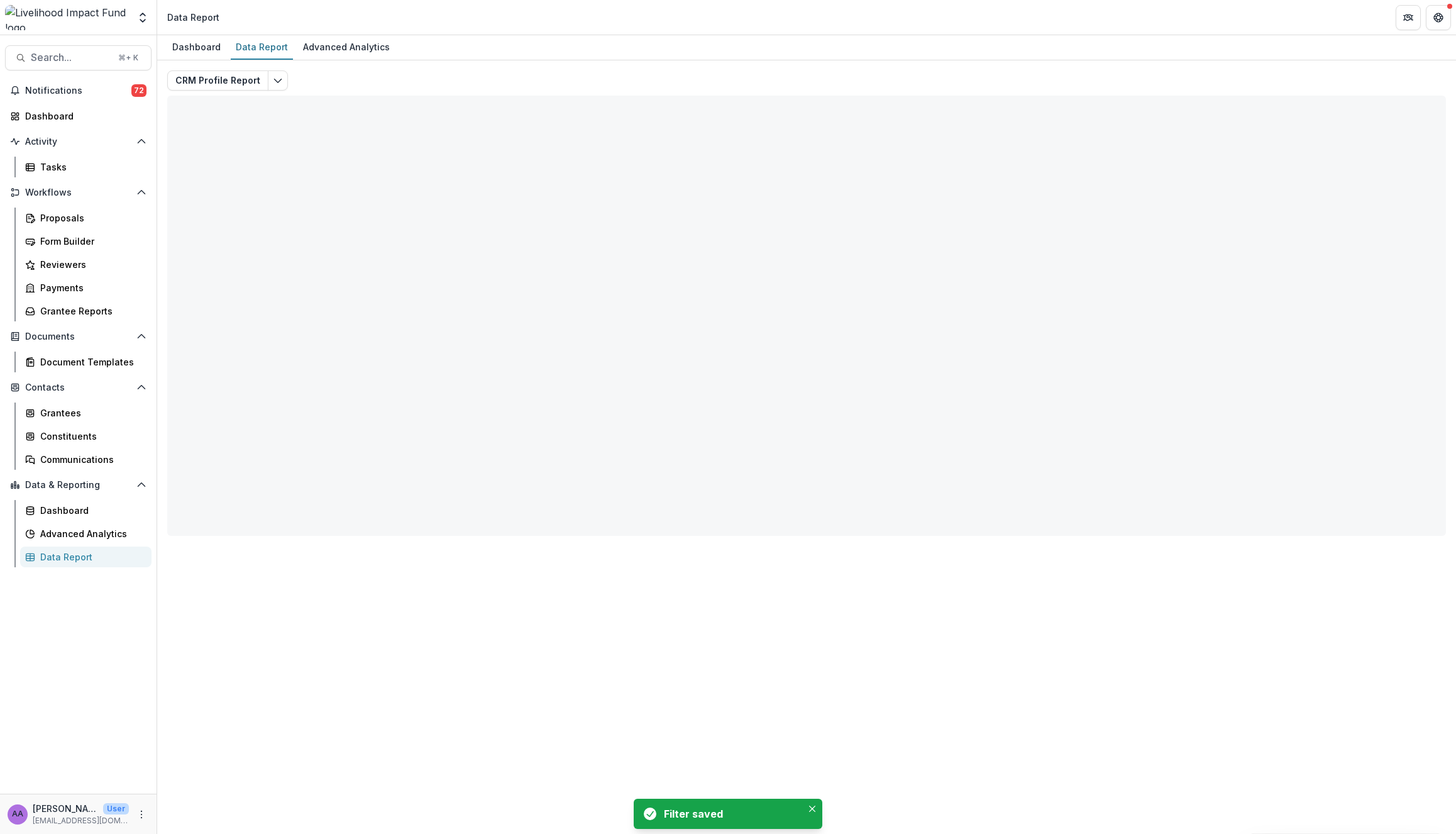
type input "**********"
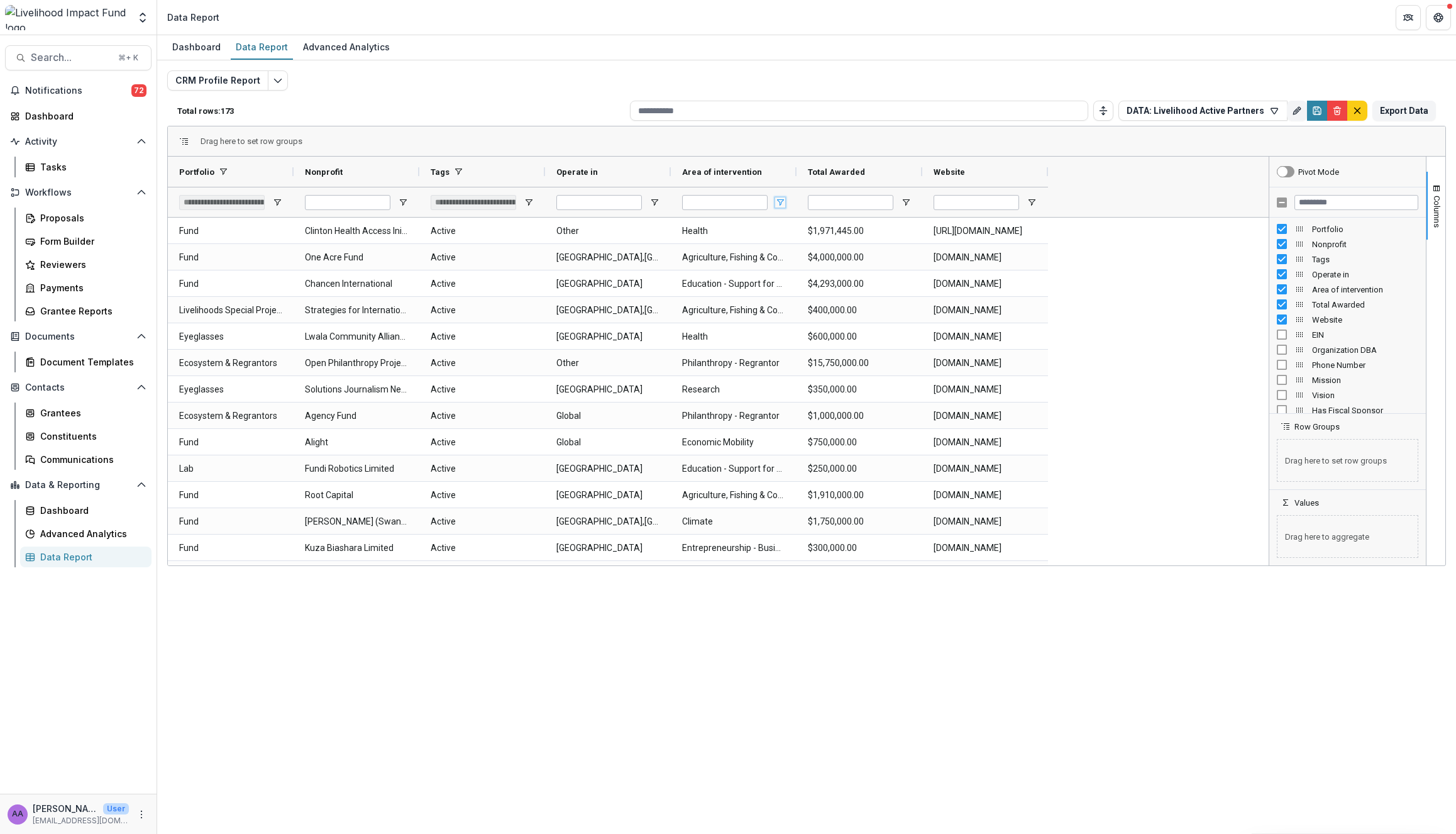
click at [782, 204] on span "Open Filter Menu" at bounding box center [780, 203] width 10 height 10
type input "***"
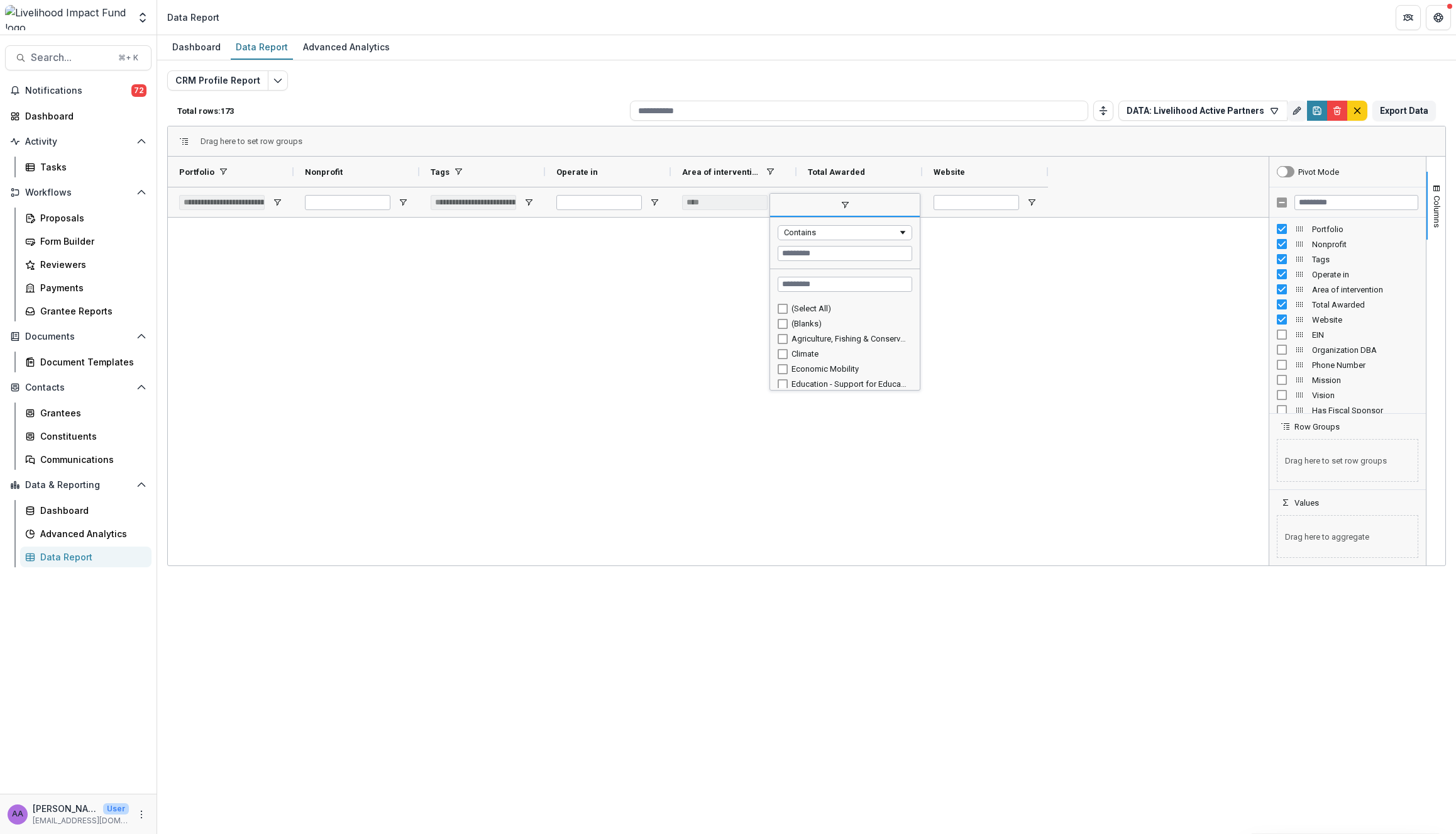
type input "***"
type input "**********"
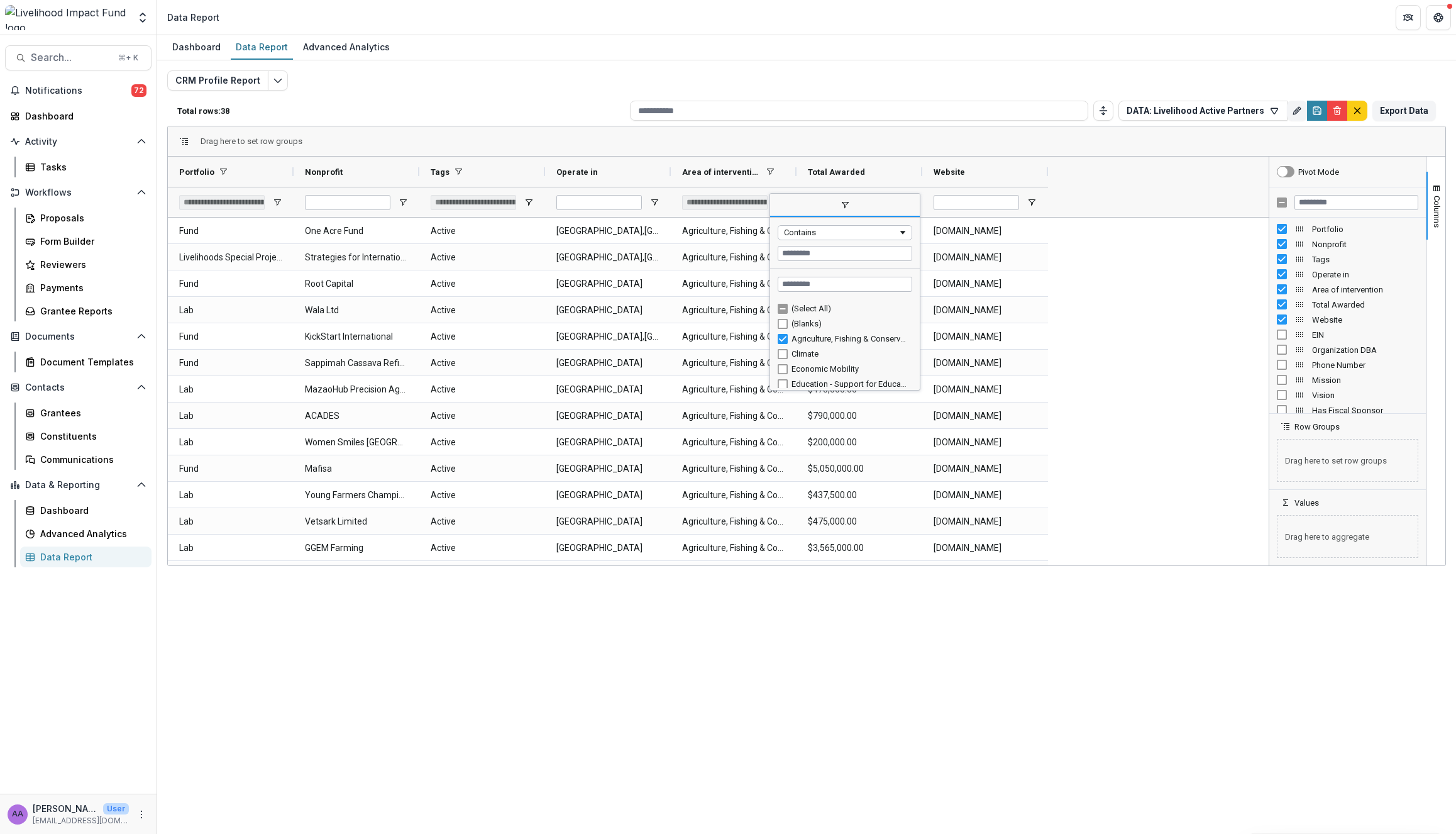
click at [1151, 287] on div "Fund One Acre Fund Active Kenya,Burundi,Malawi,Rwanda,Tanzania,Uganda,Zambia,Ni…" at bounding box center [716, 719] width 1097 height 1004
click at [1280, 116] on button "DATA: Livelihood Active Partners" at bounding box center [1203, 111] width 169 height 20
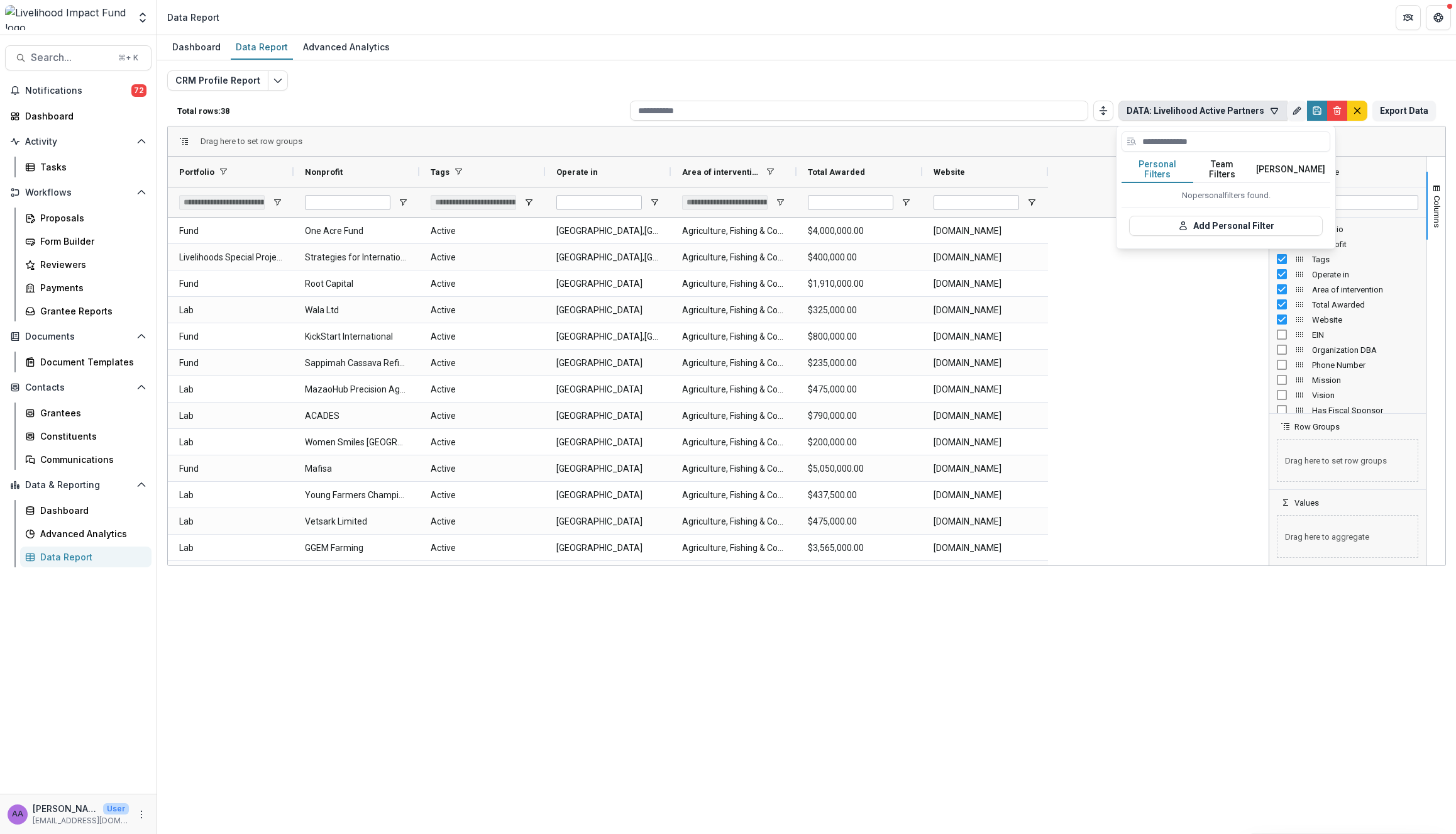
click at [1225, 169] on button "Team Filters" at bounding box center [1223, 170] width 58 height 26
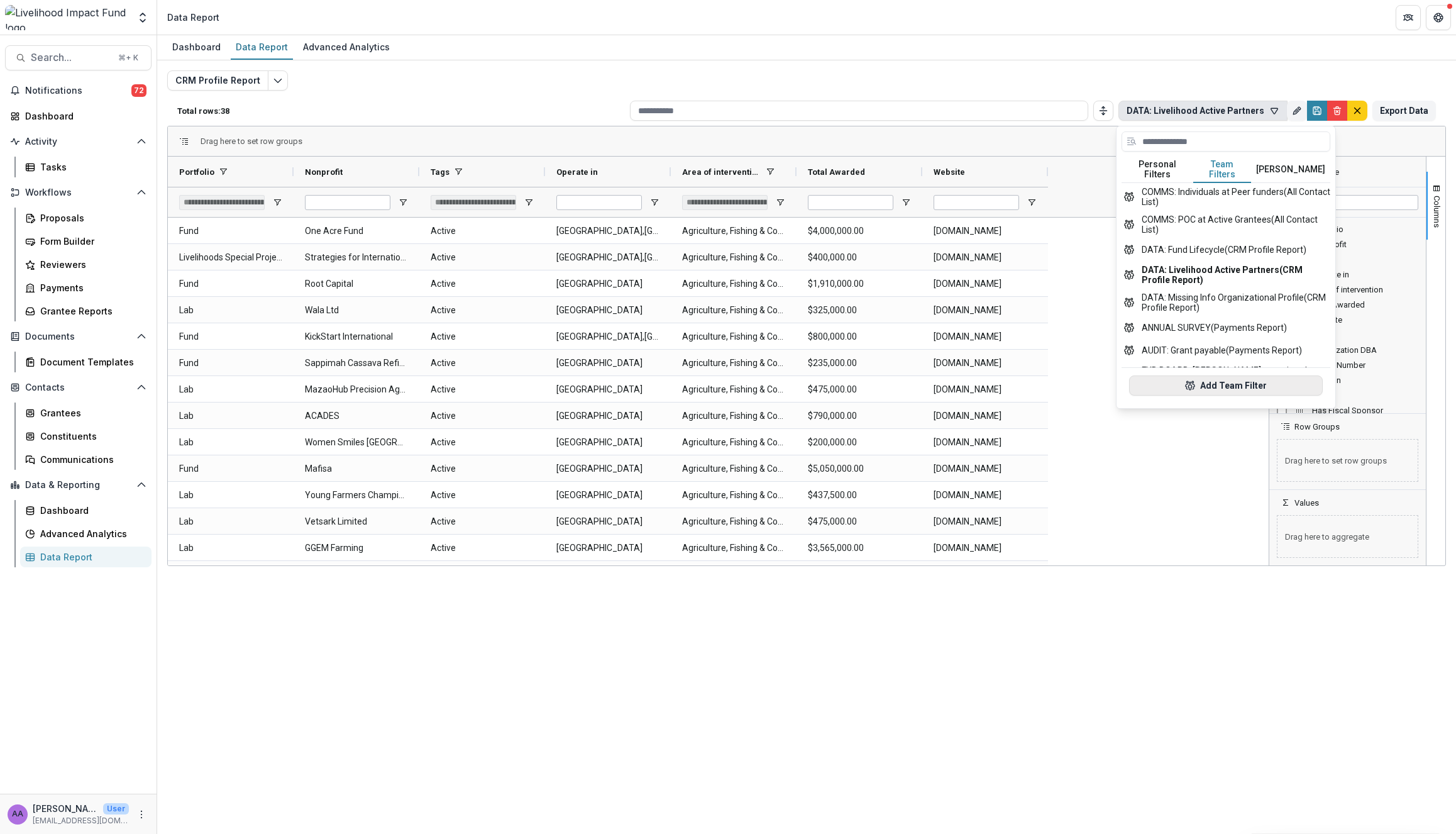
click at [1211, 382] on button "Add Team Filter" at bounding box center [1226, 385] width 193 height 20
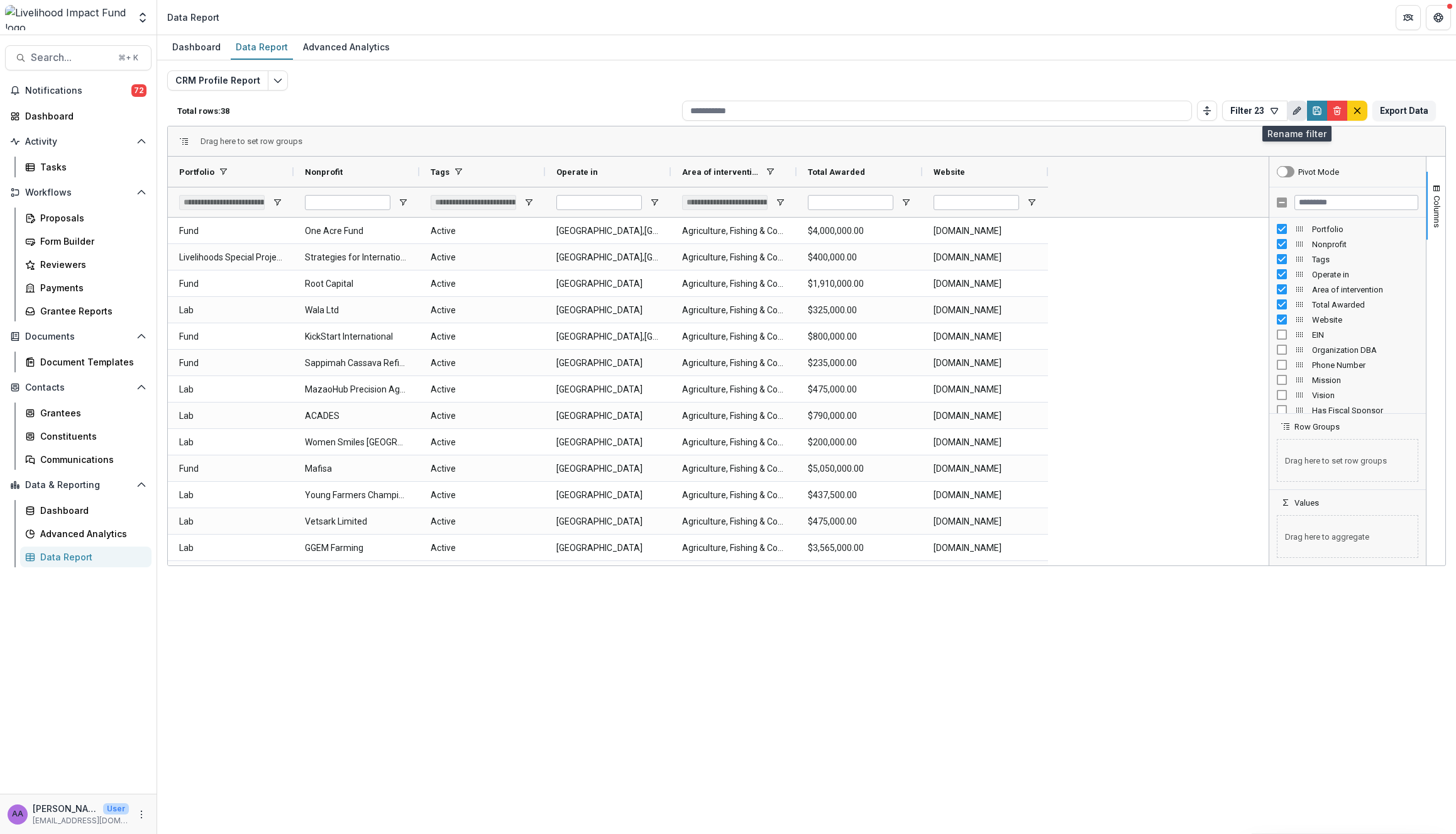
click at [1292, 110] on icon "Rename" at bounding box center [1297, 111] width 10 height 10
drag, startPoint x: 1265, startPoint y: 165, endPoint x: 1207, endPoint y: 166, distance: 58.0
click at [1207, 166] on input "*********" at bounding box center [1295, 164] width 185 height 25
type input "**********"
click at [1377, 189] on button "Save" at bounding box center [1370, 192] width 35 height 20
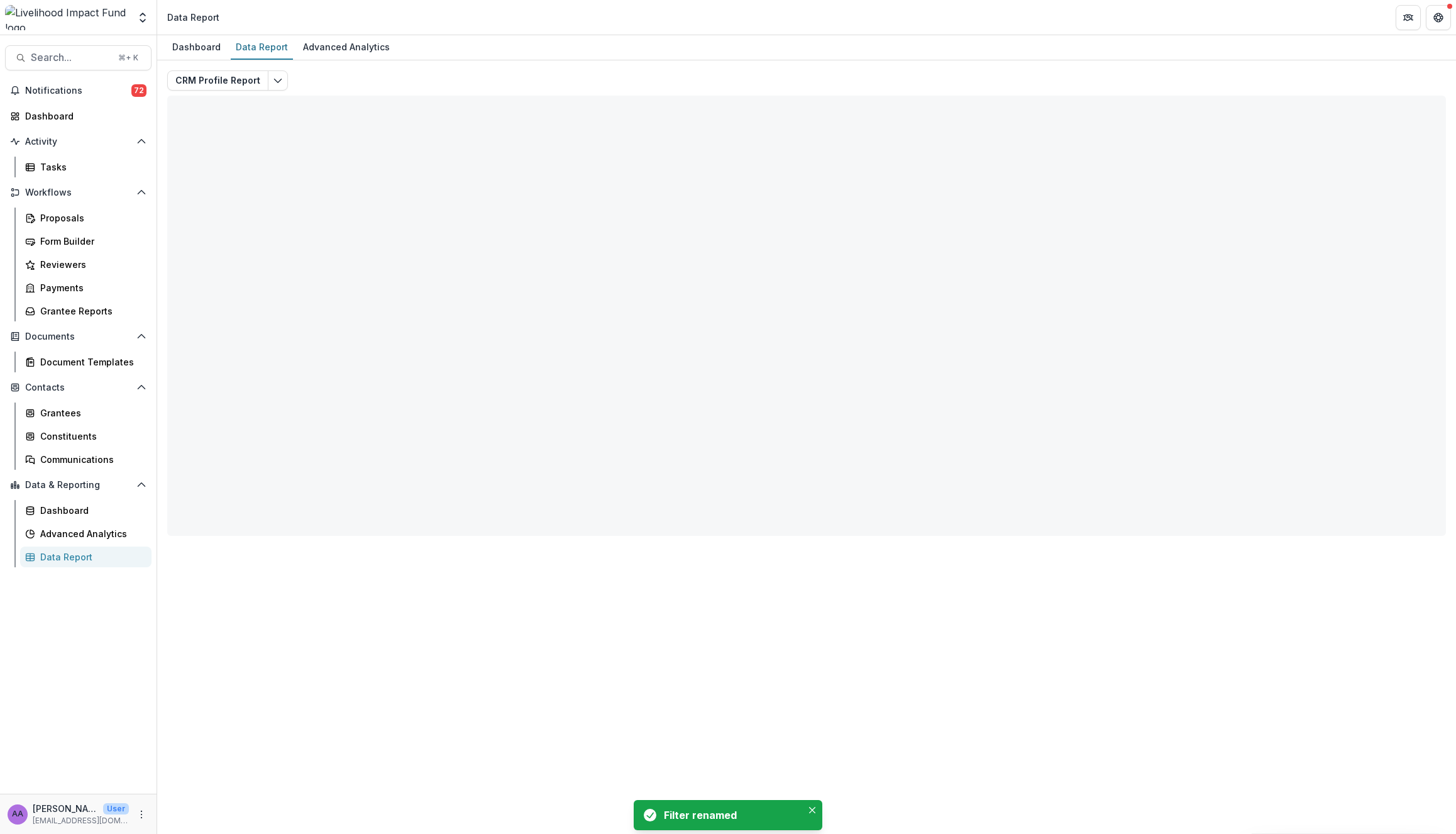
type input "**********"
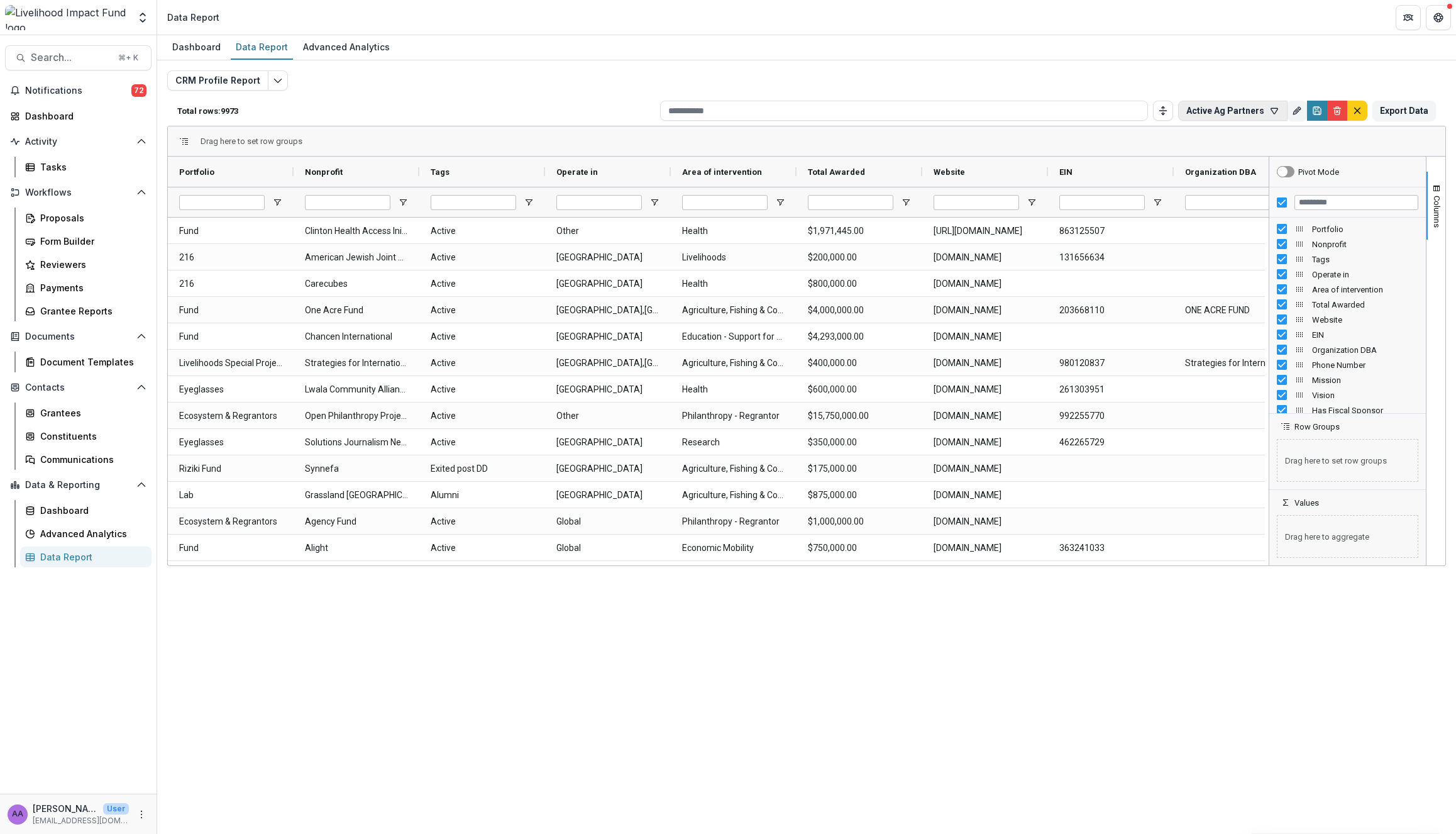
click at [1241, 112] on button "Active Ag Partners" at bounding box center [1233, 111] width 109 height 20
click at [1281, 167] on button "Team Filters" at bounding box center [1282, 170] width 58 height 26
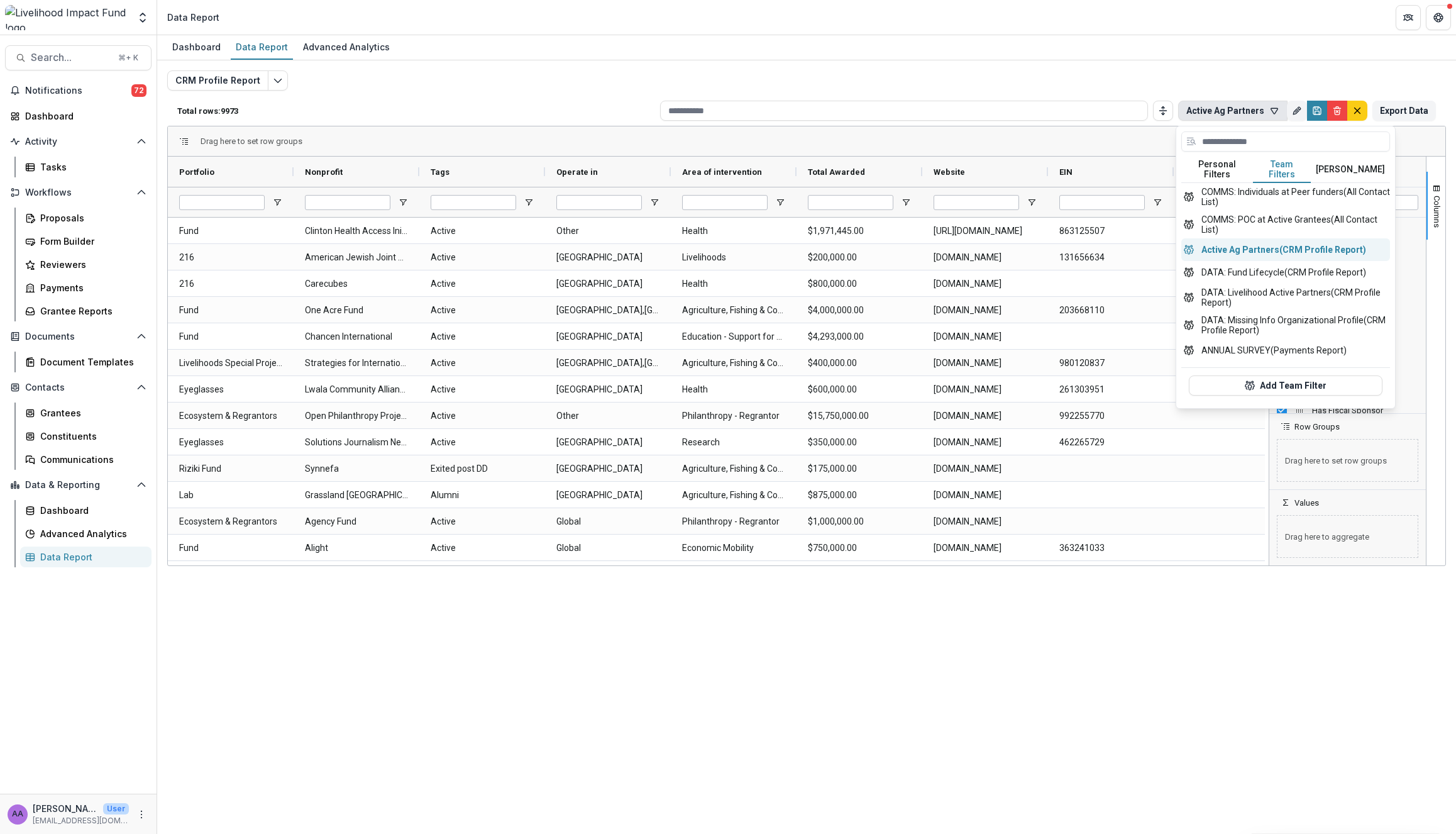
click at [1259, 242] on button "Active Ag Partners (CRM Profile Report)" at bounding box center [1286, 249] width 209 height 23
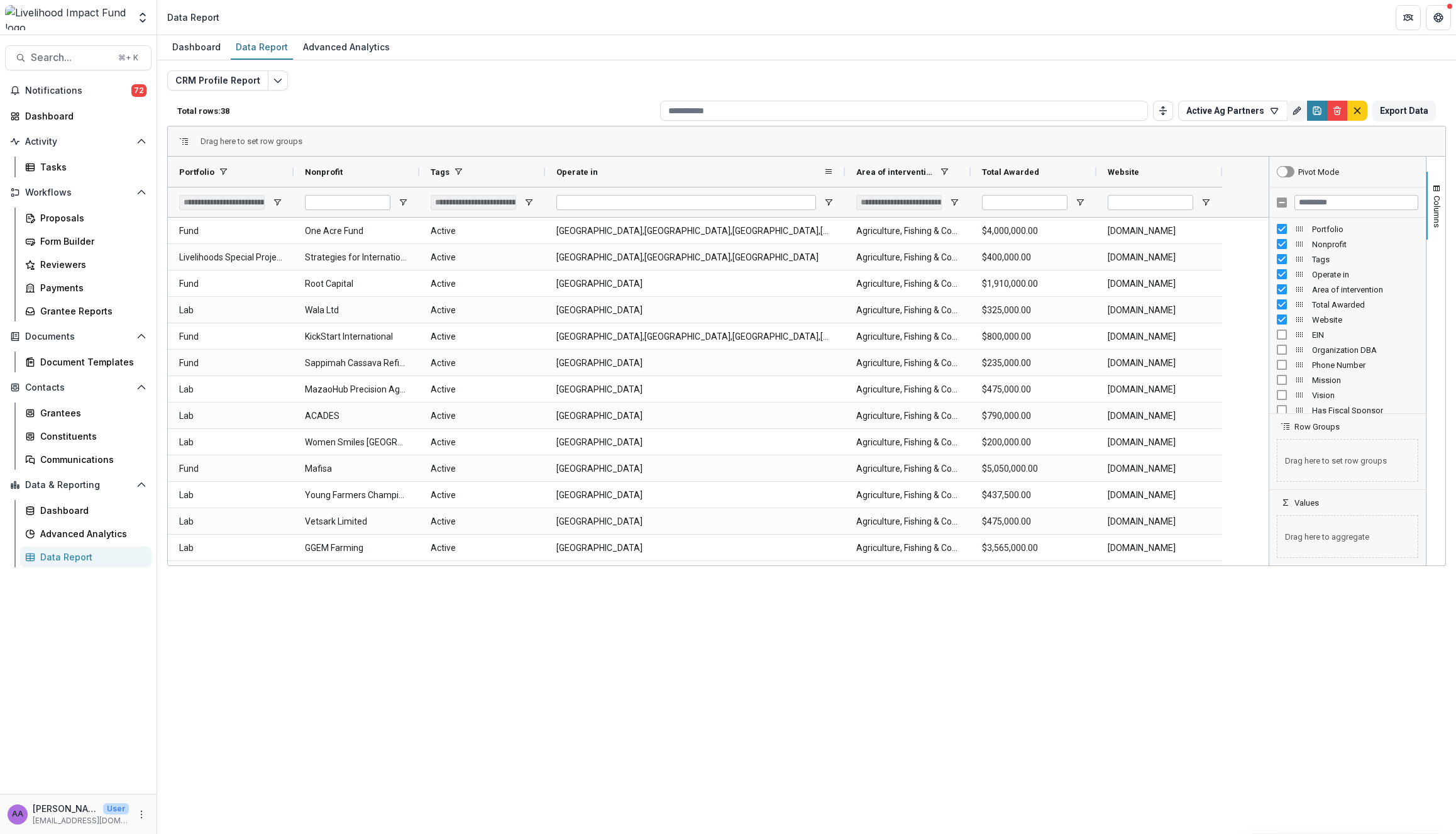
drag, startPoint x: 670, startPoint y: 170, endPoint x: 844, endPoint y: 159, distance: 174.3
click at [844, 159] on div at bounding box center [845, 172] width 5 height 30
click at [1266, 113] on button "Active Ag Partners" at bounding box center [1233, 111] width 109 height 20
click at [1282, 171] on button "Team Filters" at bounding box center [1282, 170] width 58 height 26
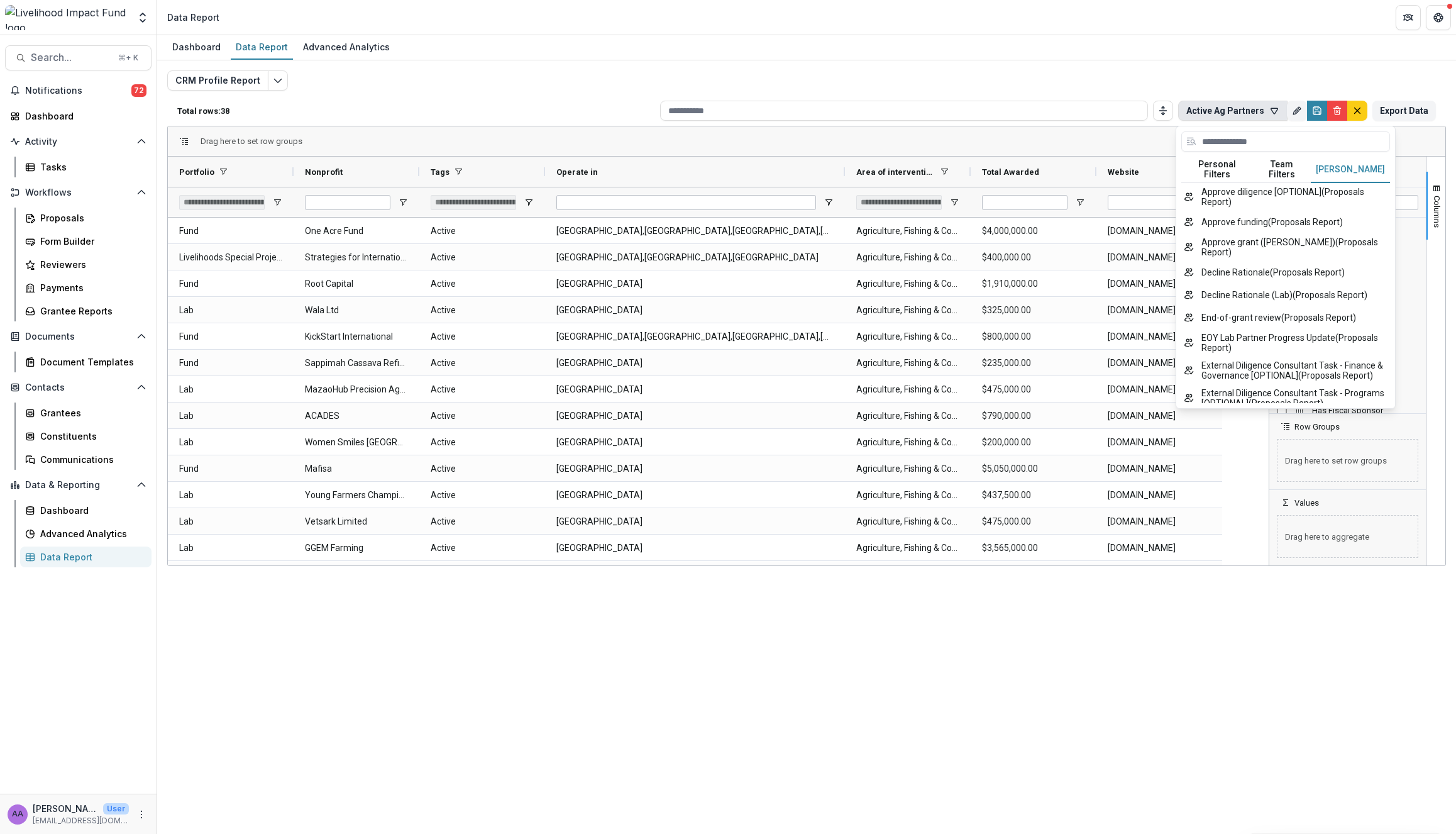
click at [1350, 163] on button "[PERSON_NAME]" at bounding box center [1351, 170] width 79 height 26
click at [1282, 309] on button "End-of-grant review ( Proposals Report )" at bounding box center [1286, 317] width 209 height 23
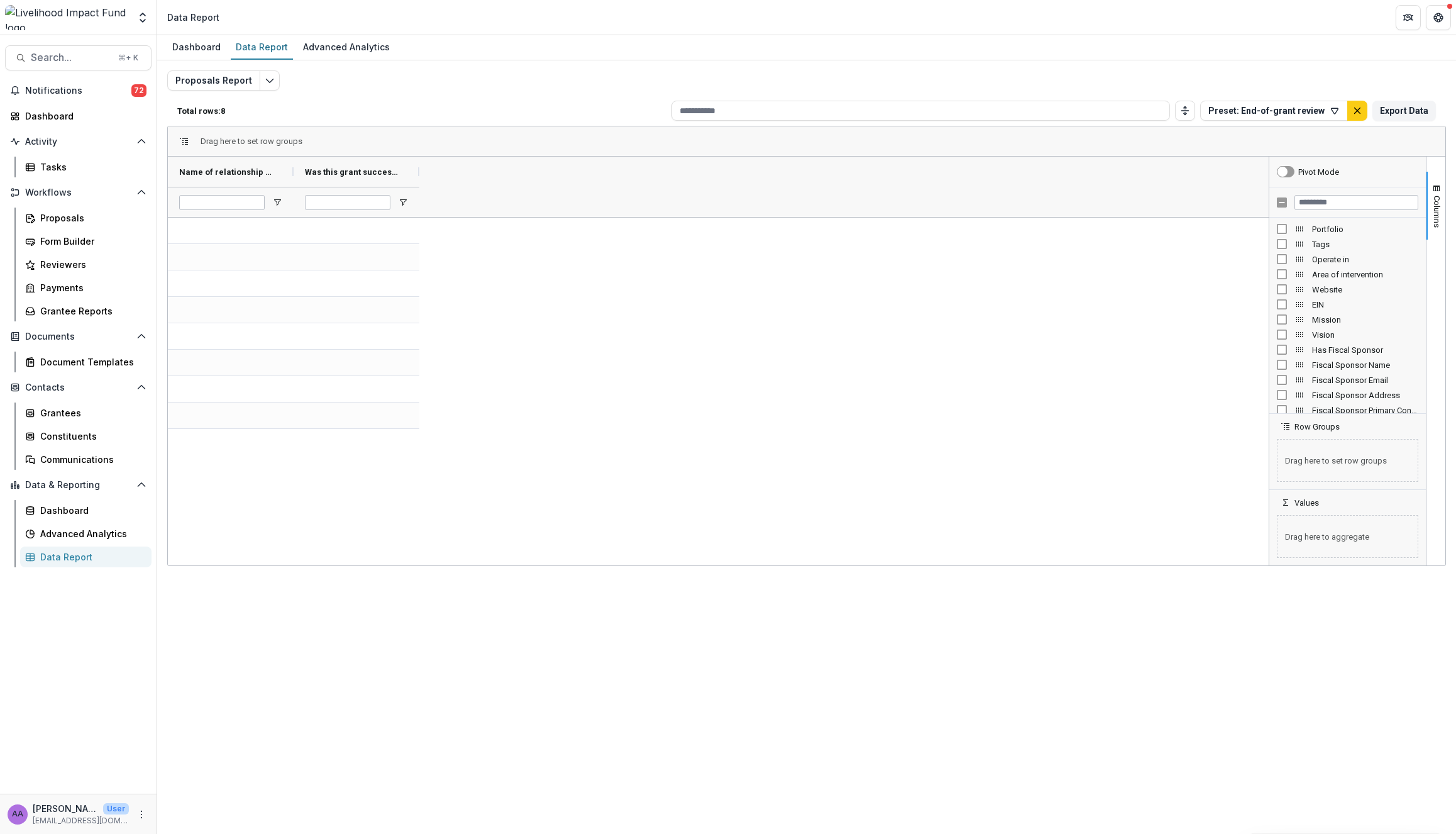
click at [62, 559] on div "Data Report" at bounding box center [91, 557] width 101 height 14
click at [57, 518] on link "Dashboard" at bounding box center [85, 511] width 131 height 21
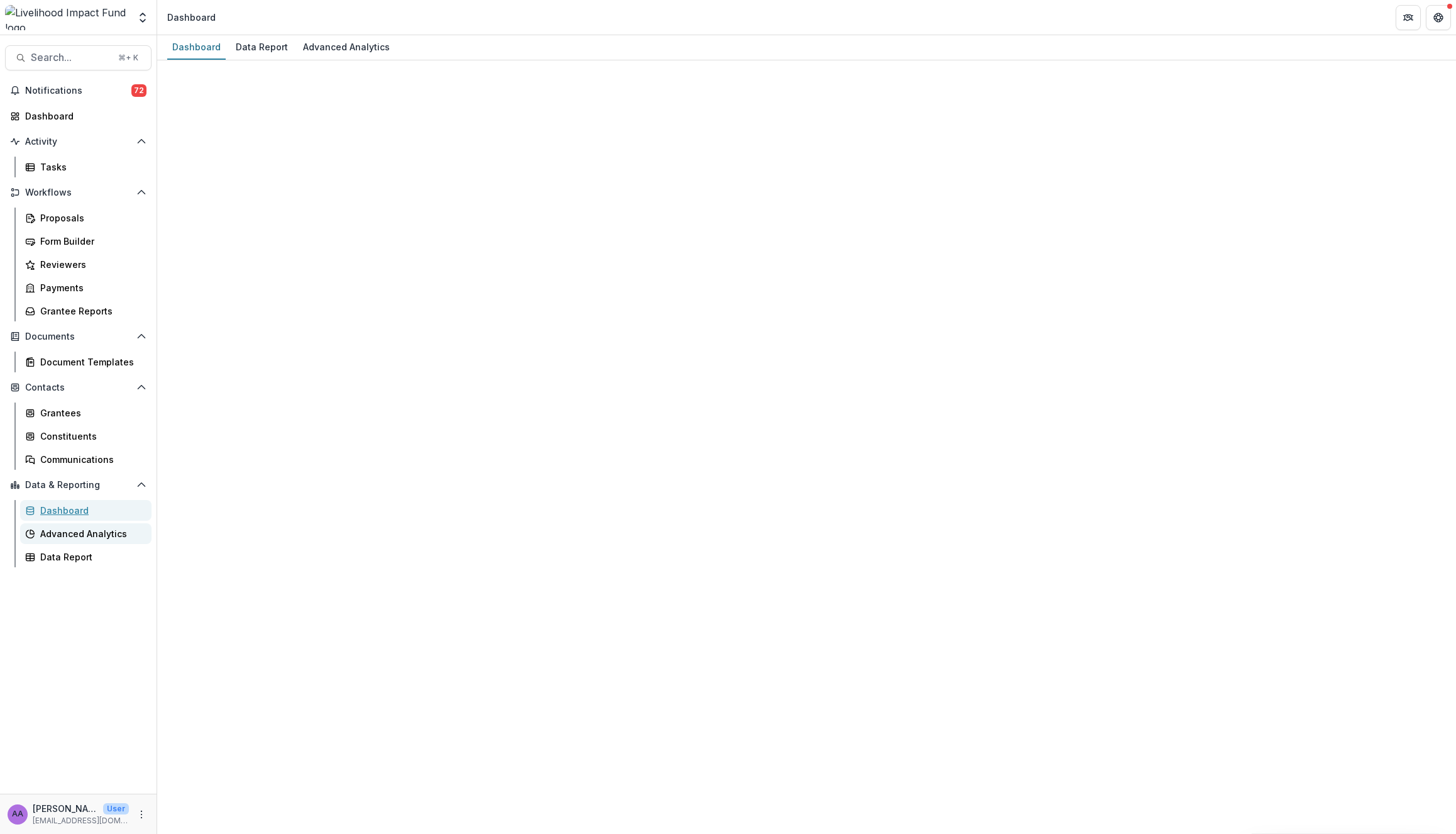
select select "**********"
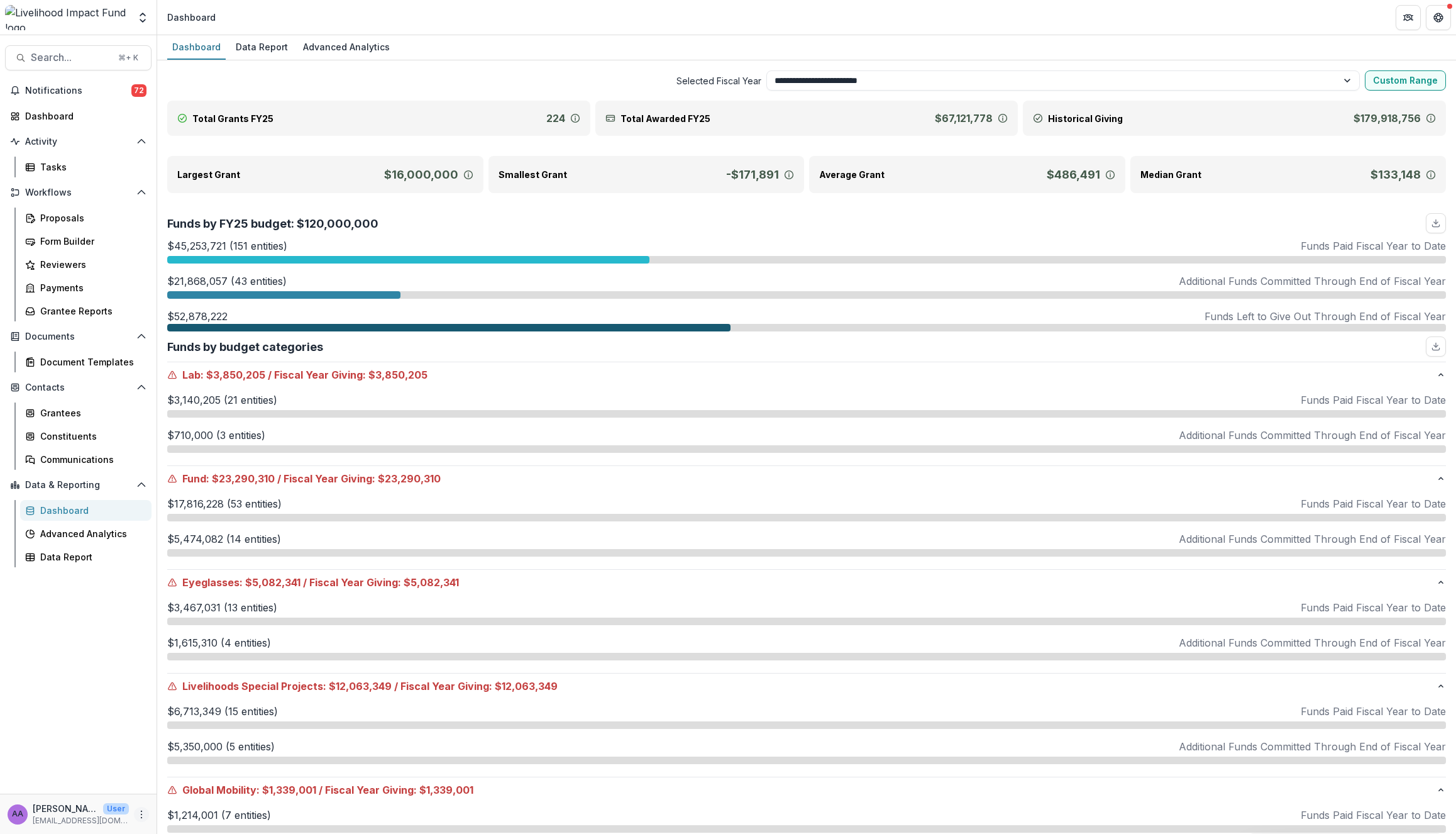
click at [138, 817] on icon "More" at bounding box center [141, 815] width 10 height 10
click at [211, 792] on link "User Settings" at bounding box center [224, 788] width 134 height 21
select select "****"
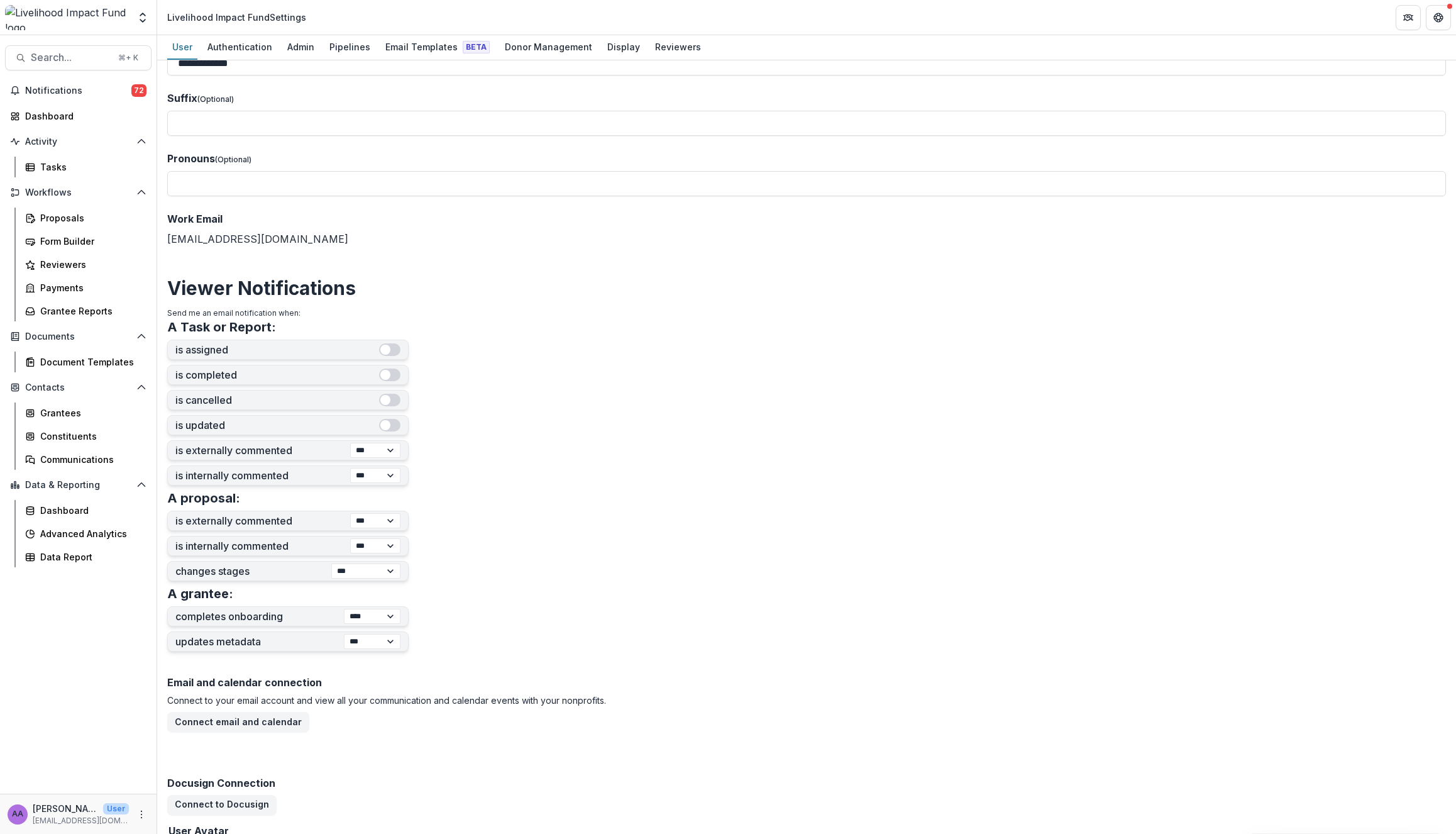
scroll to position [201, 0]
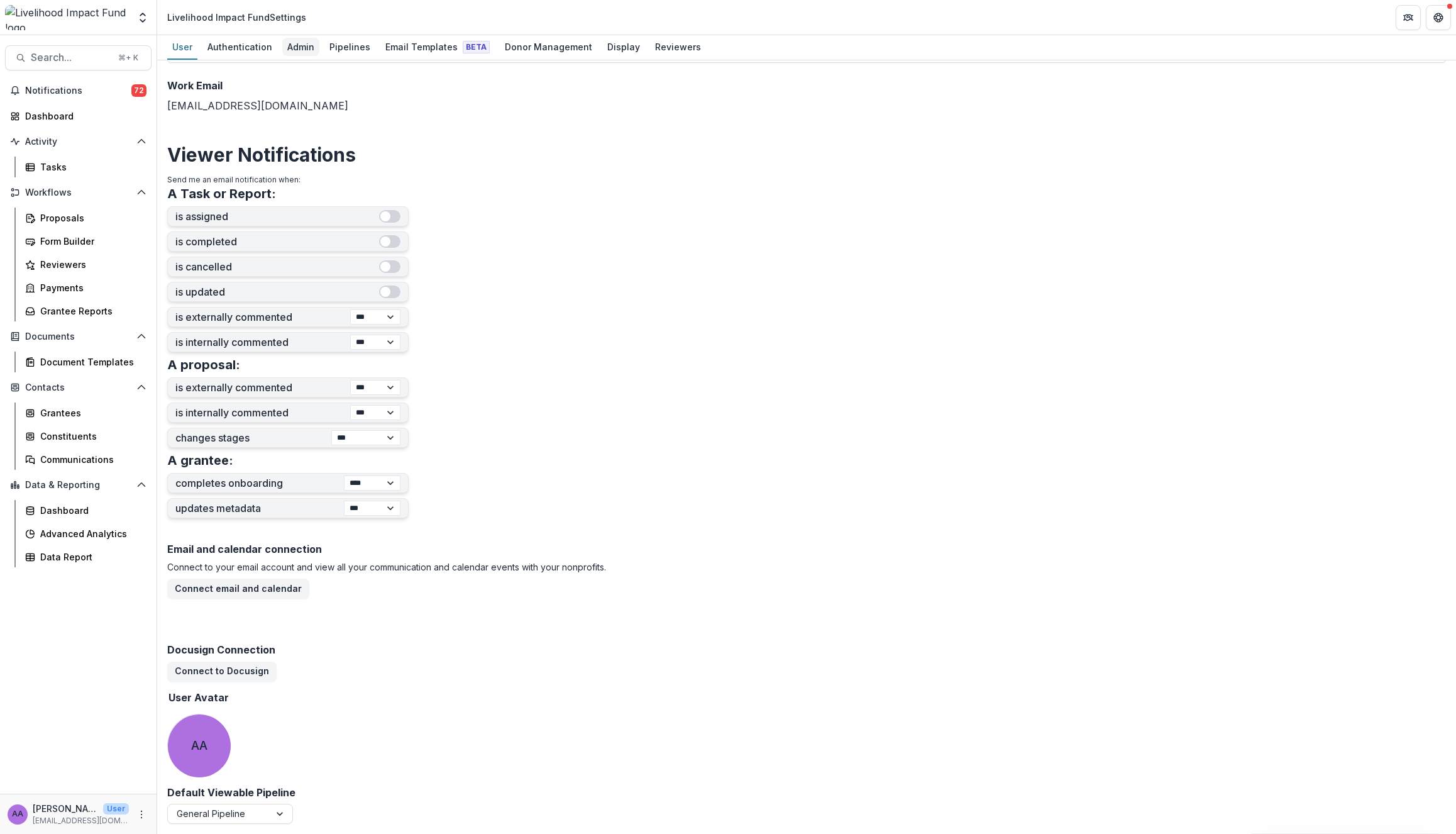
click at [285, 47] on div "Admin" at bounding box center [301, 47] width 37 height 18
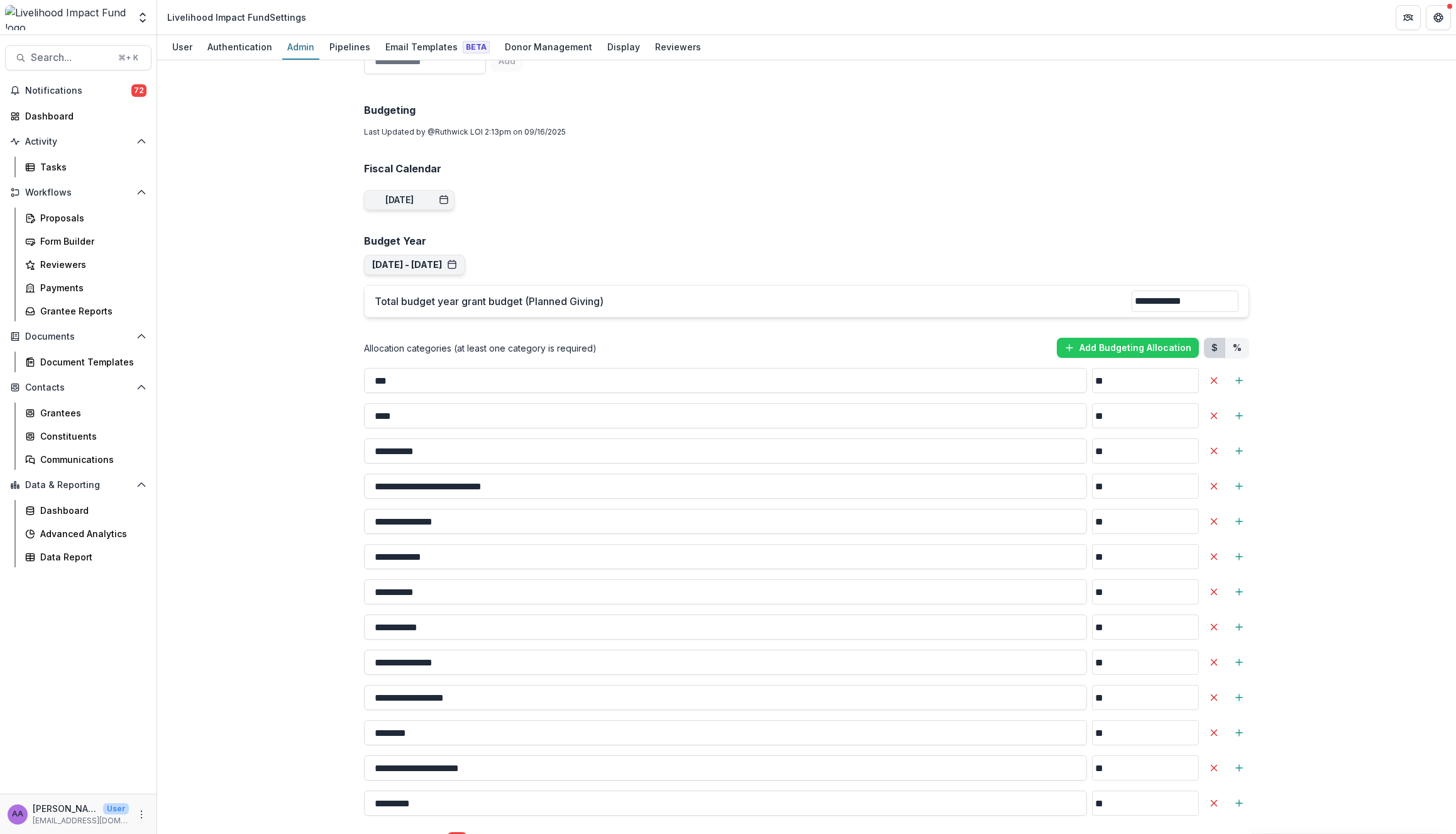
scroll to position [2559, 0]
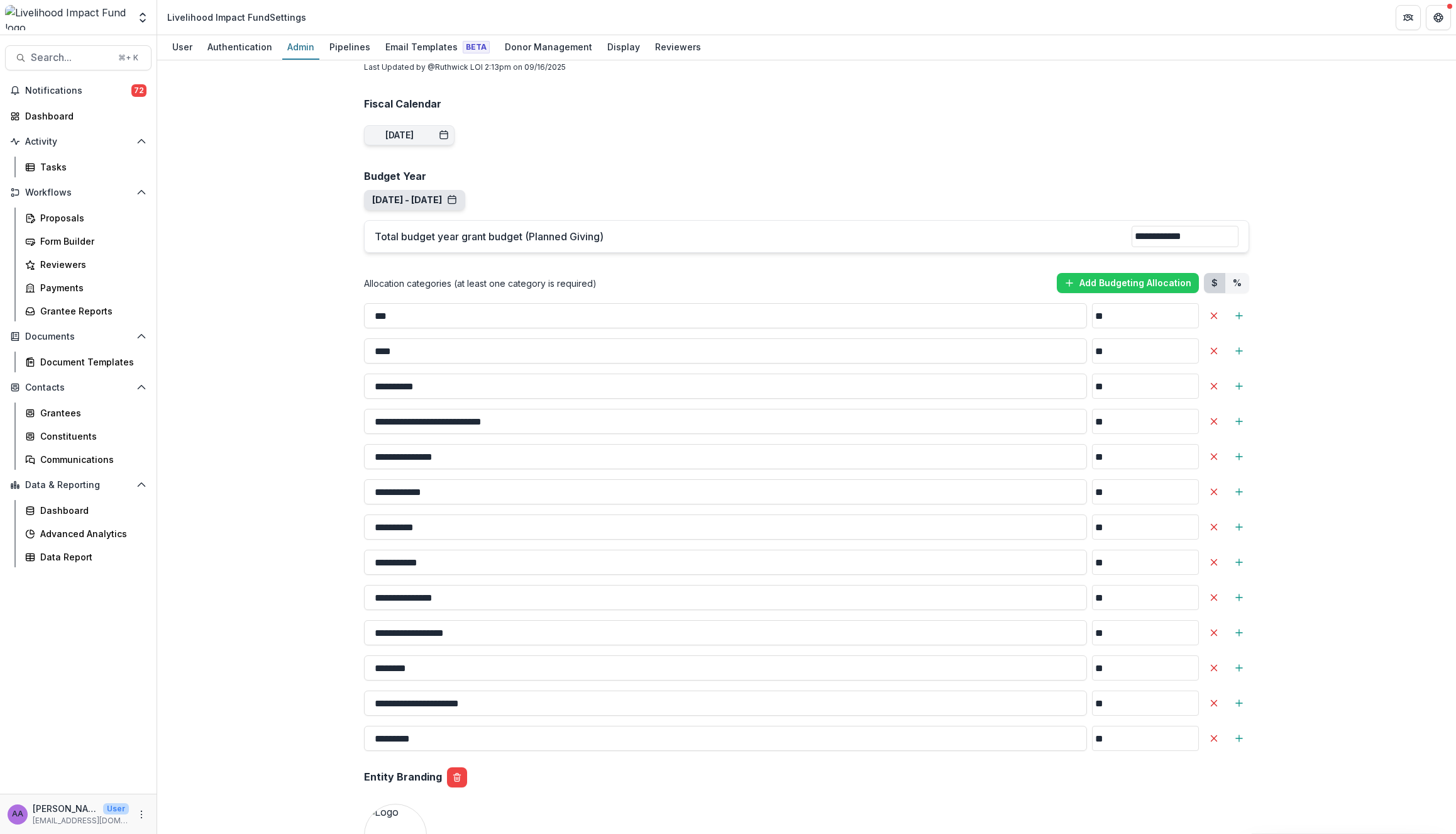
click at [457, 195] on button "Jan 1, 2025 - Dec 31, 2025" at bounding box center [415, 200] width 85 height 11
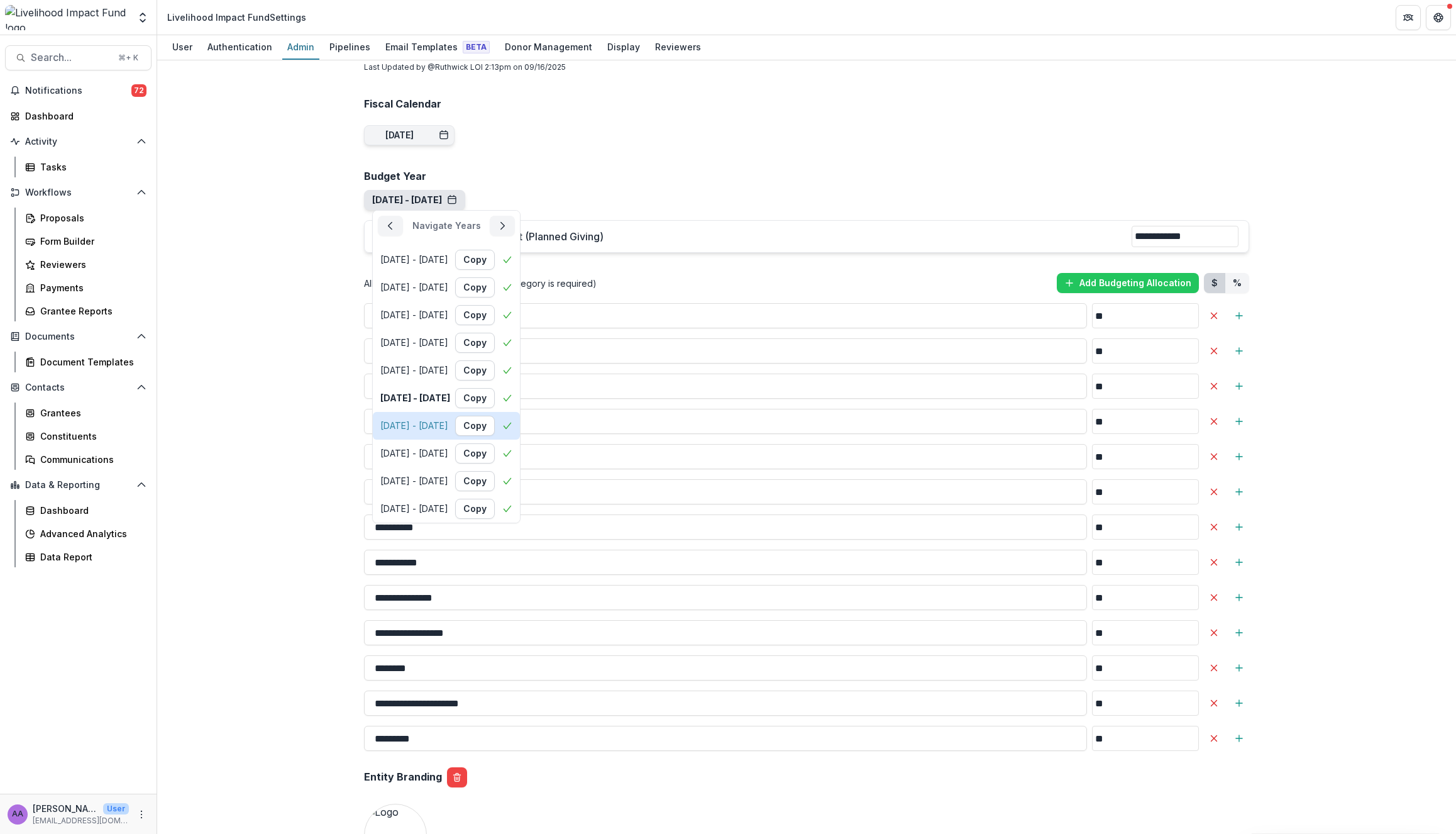
click at [448, 421] on div "Jan 1, 2026 - Dec 31, 2026" at bounding box center [415, 426] width 68 height 11
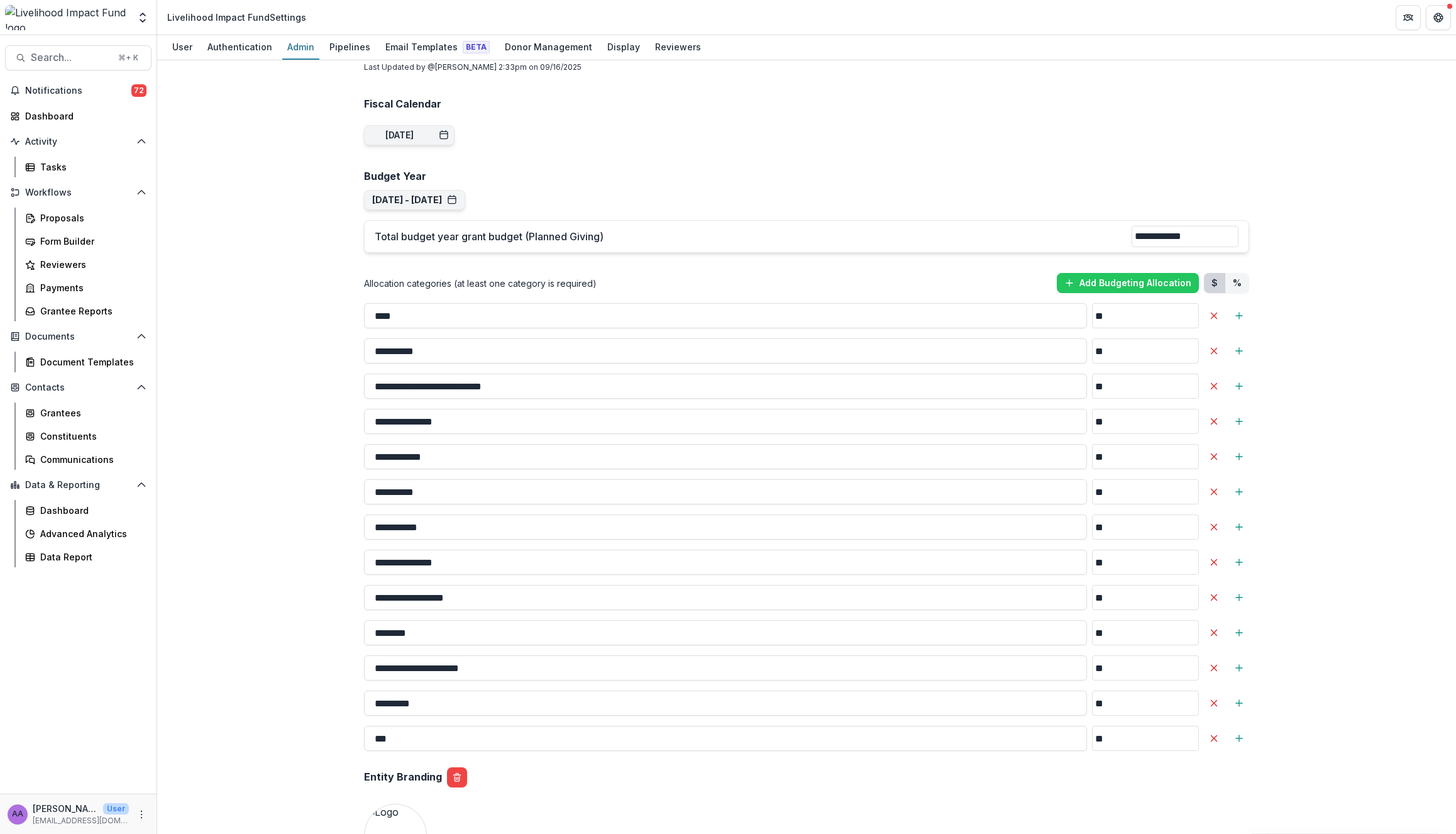
click at [1202, 226] on input "**********" at bounding box center [1185, 236] width 107 height 21
click at [1153, 303] on input "**" at bounding box center [1146, 315] width 107 height 25
type input "**********"
click at [1390, 240] on div "Team ( 44 ) Add Team Member + Name Title Email Permissions ChatGPT Agent chatgp…" at bounding box center [807, 447] width 1299 height 774
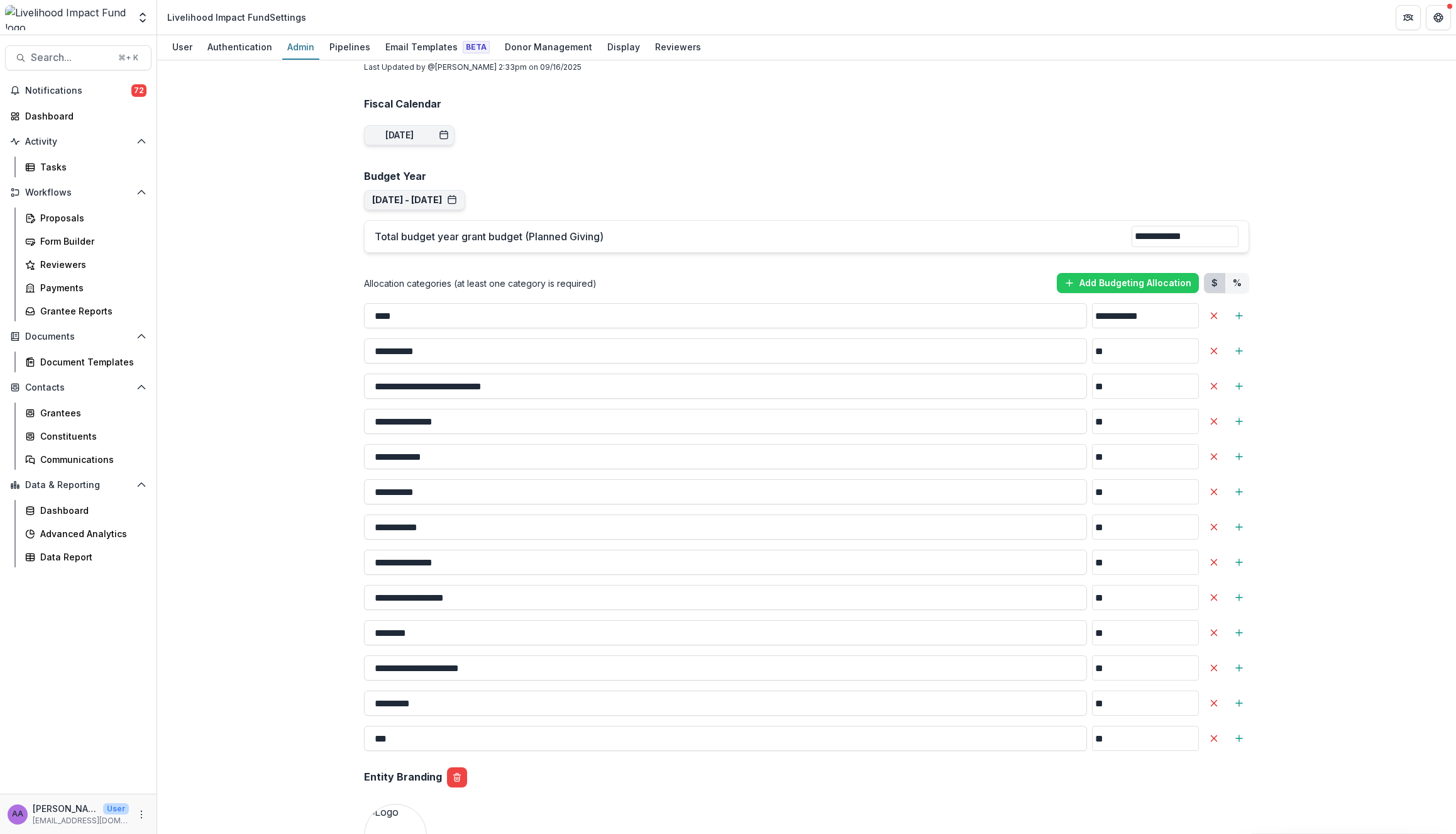
click at [1110, 726] on input "**" at bounding box center [1146, 738] width 107 height 25
type input "**********"
click at [1405, 234] on div "Team ( 44 ) Add Team Member + Name Title Email Permissions ChatGPT Agent chatgp…" at bounding box center [807, 447] width 1299 height 774
click at [57, 514] on div "Dashboard" at bounding box center [91, 511] width 101 height 14
select select "**********"
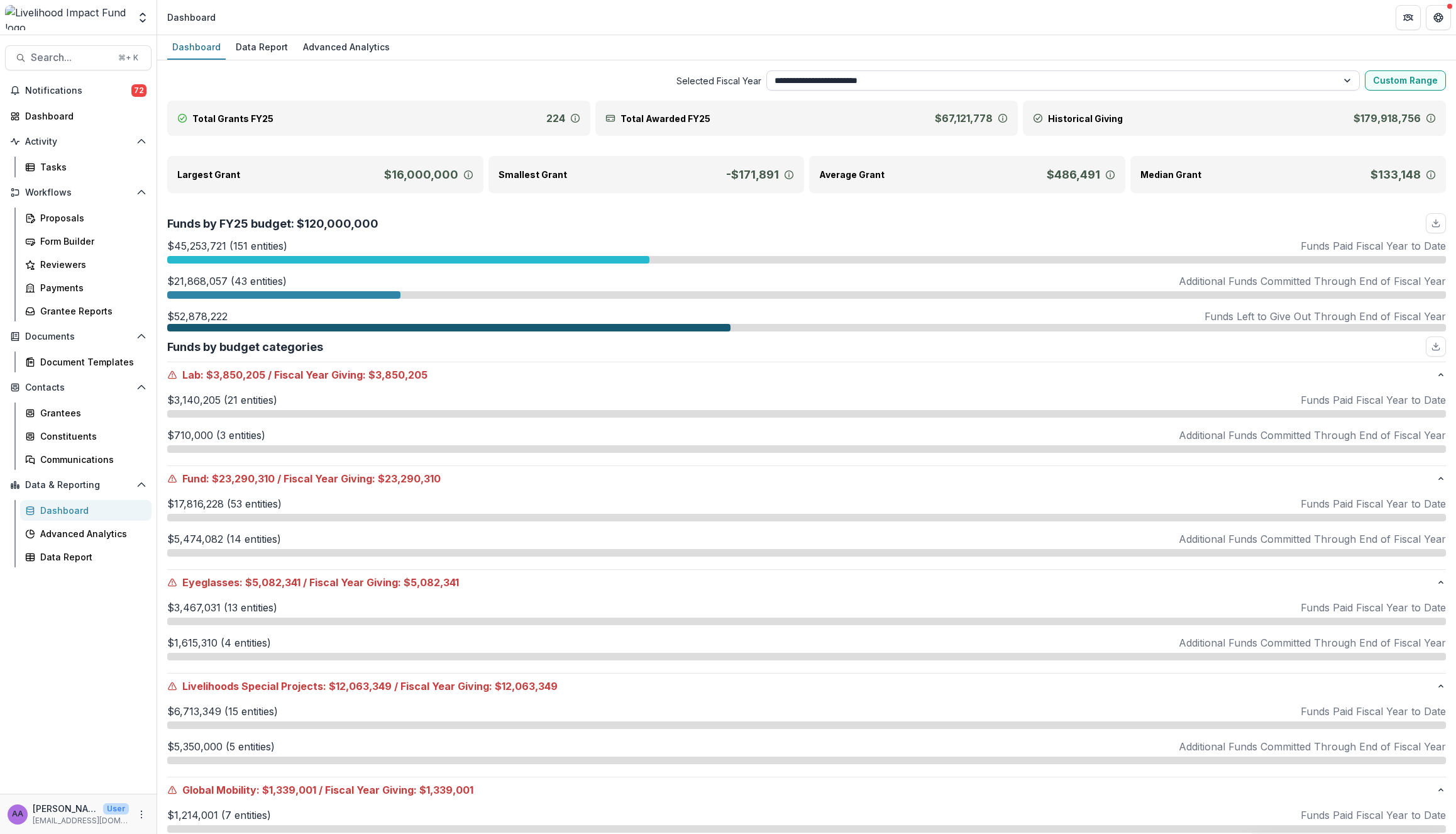
click at [897, 80] on select "**********" at bounding box center [1063, 80] width 594 height 20
click at [766, 71] on select "**********" at bounding box center [1063, 80] width 594 height 20
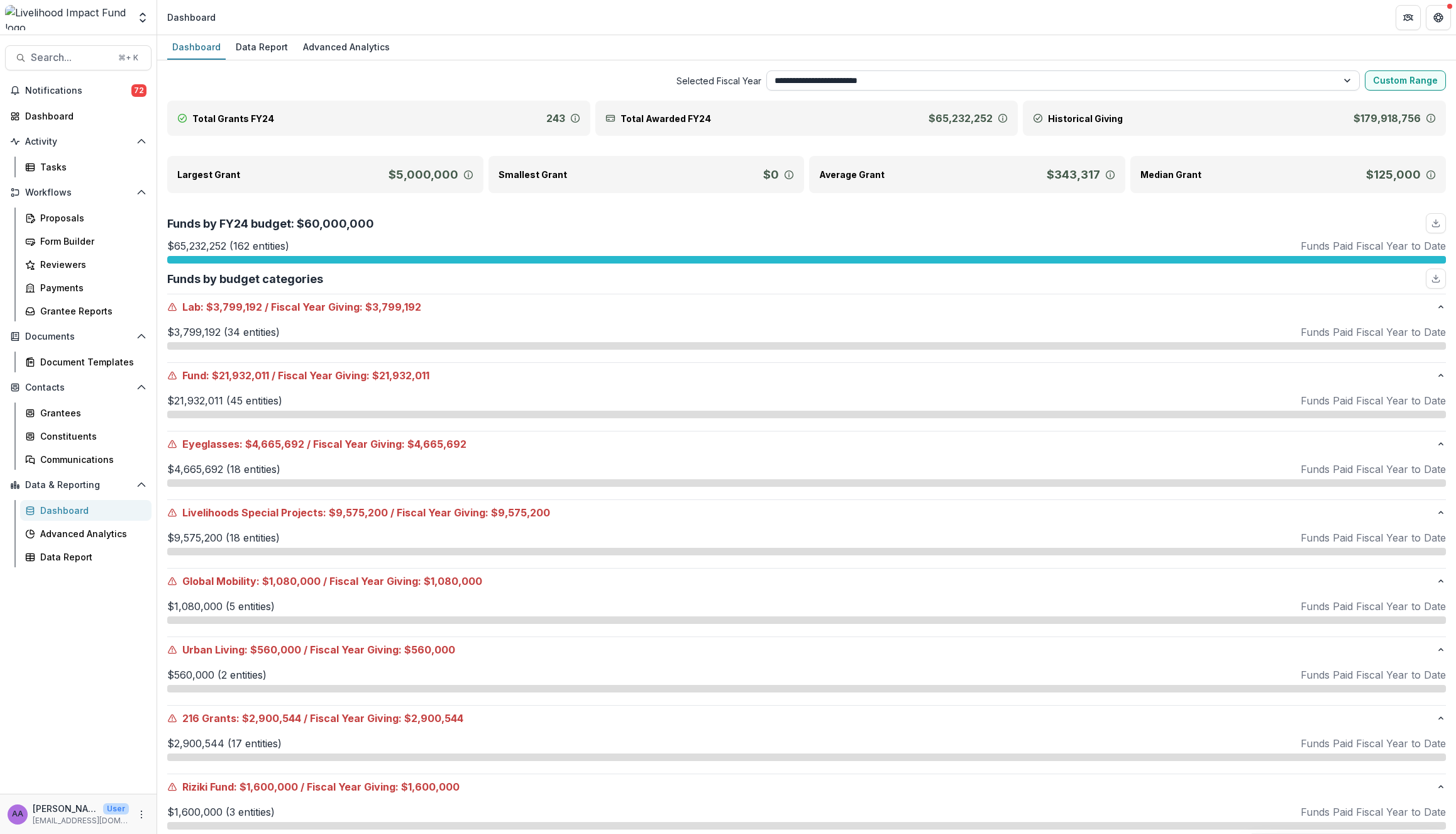
click at [868, 83] on select "**********" at bounding box center [1063, 80] width 594 height 20
select select "**********"
click at [766, 71] on select "**********" at bounding box center [1063, 80] width 594 height 20
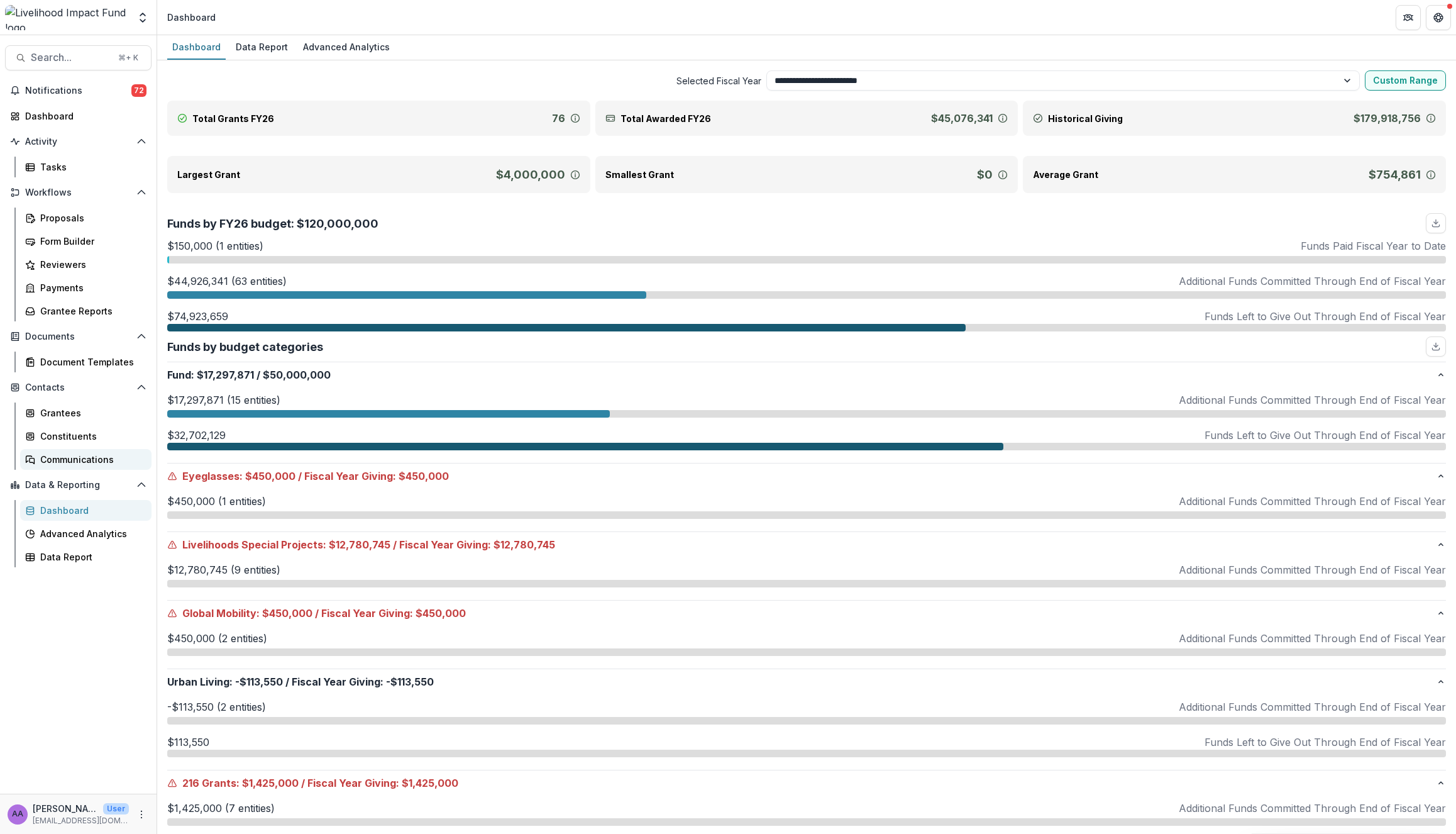
click at [64, 454] on div "Communications" at bounding box center [91, 459] width 101 height 14
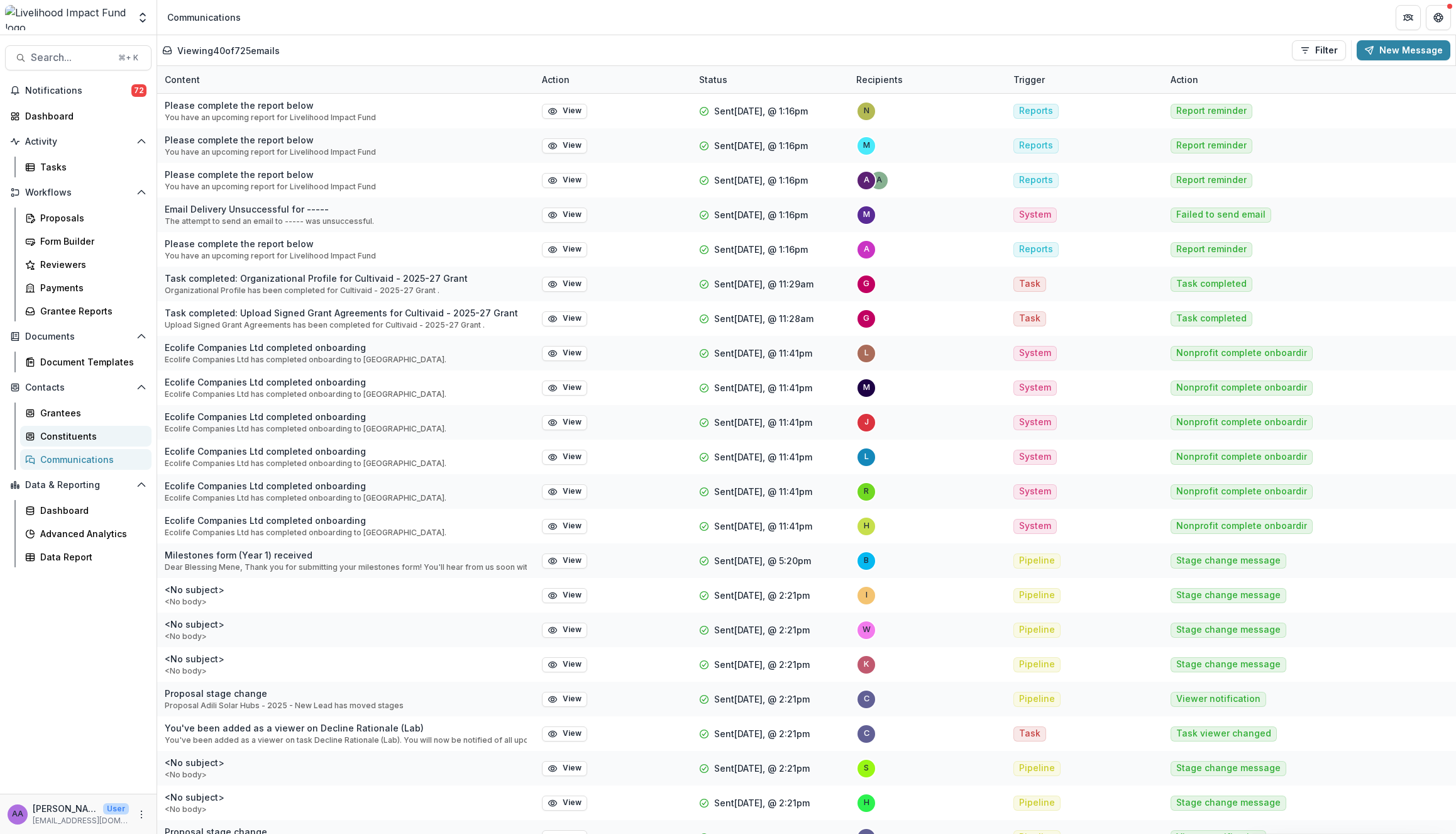
click at [63, 431] on div "Constituents" at bounding box center [91, 436] width 101 height 14
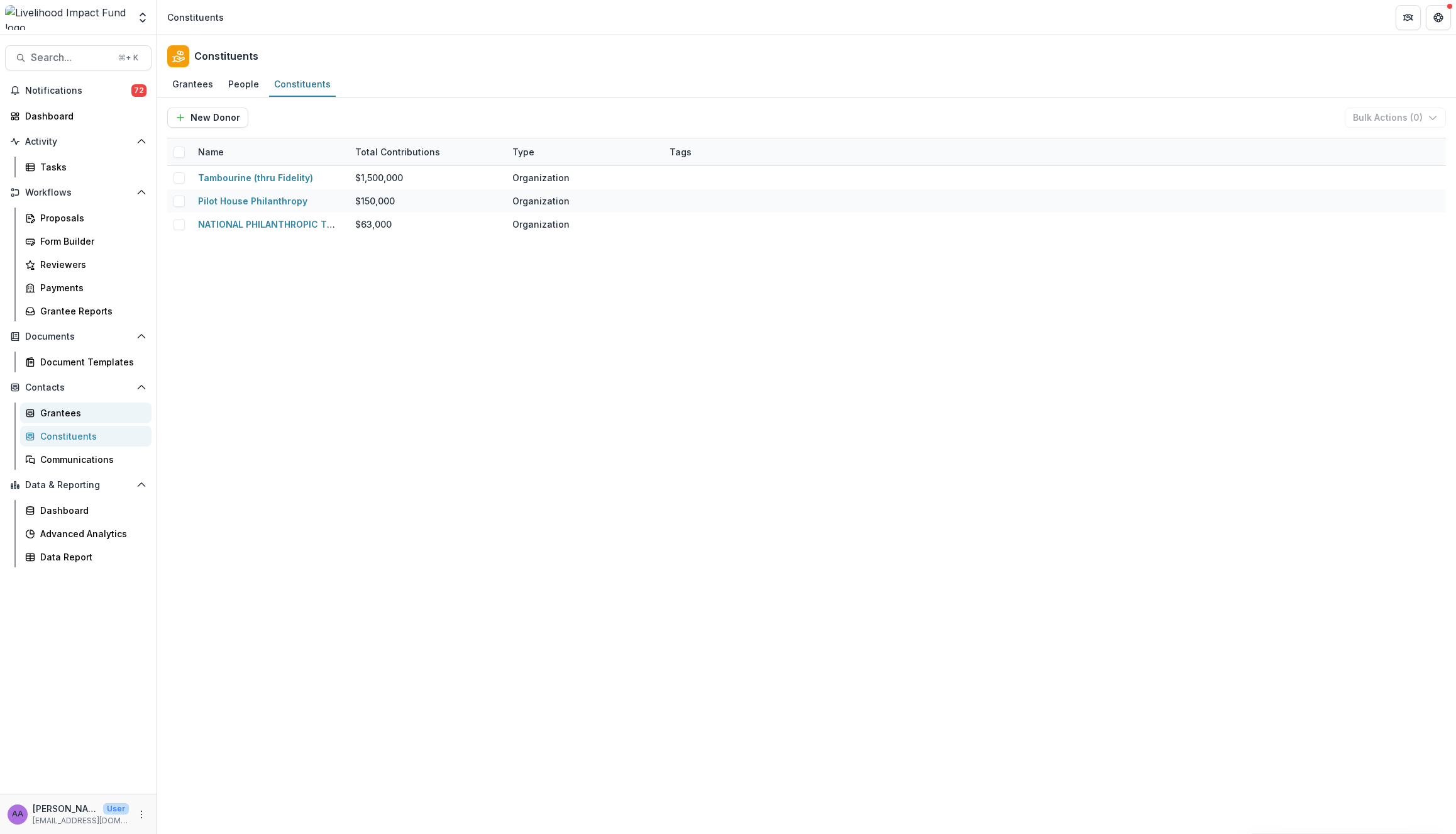
click at [64, 418] on div "Grantees" at bounding box center [91, 413] width 101 height 14
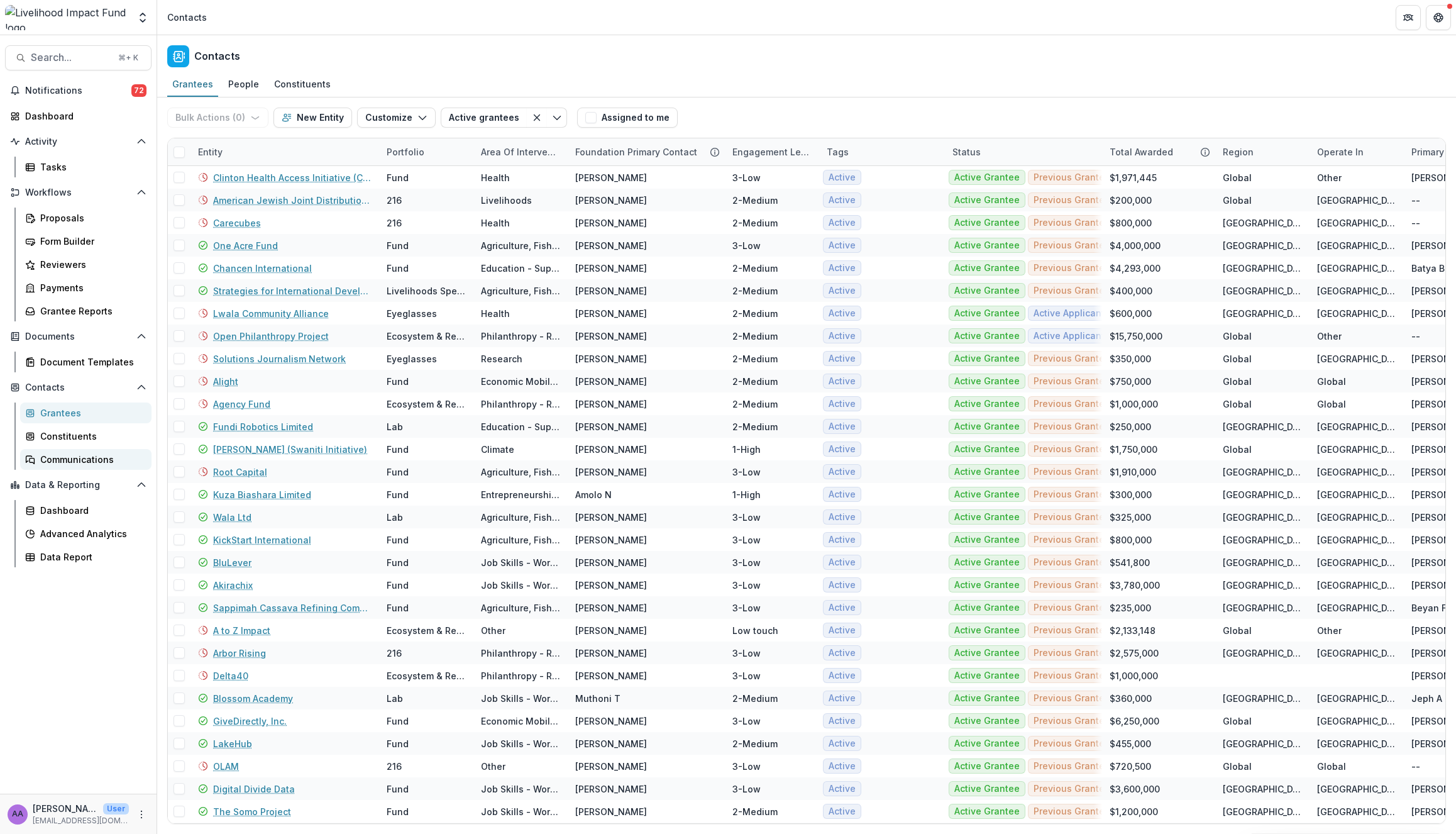
click at [69, 458] on div "Communications" at bounding box center [91, 459] width 101 height 14
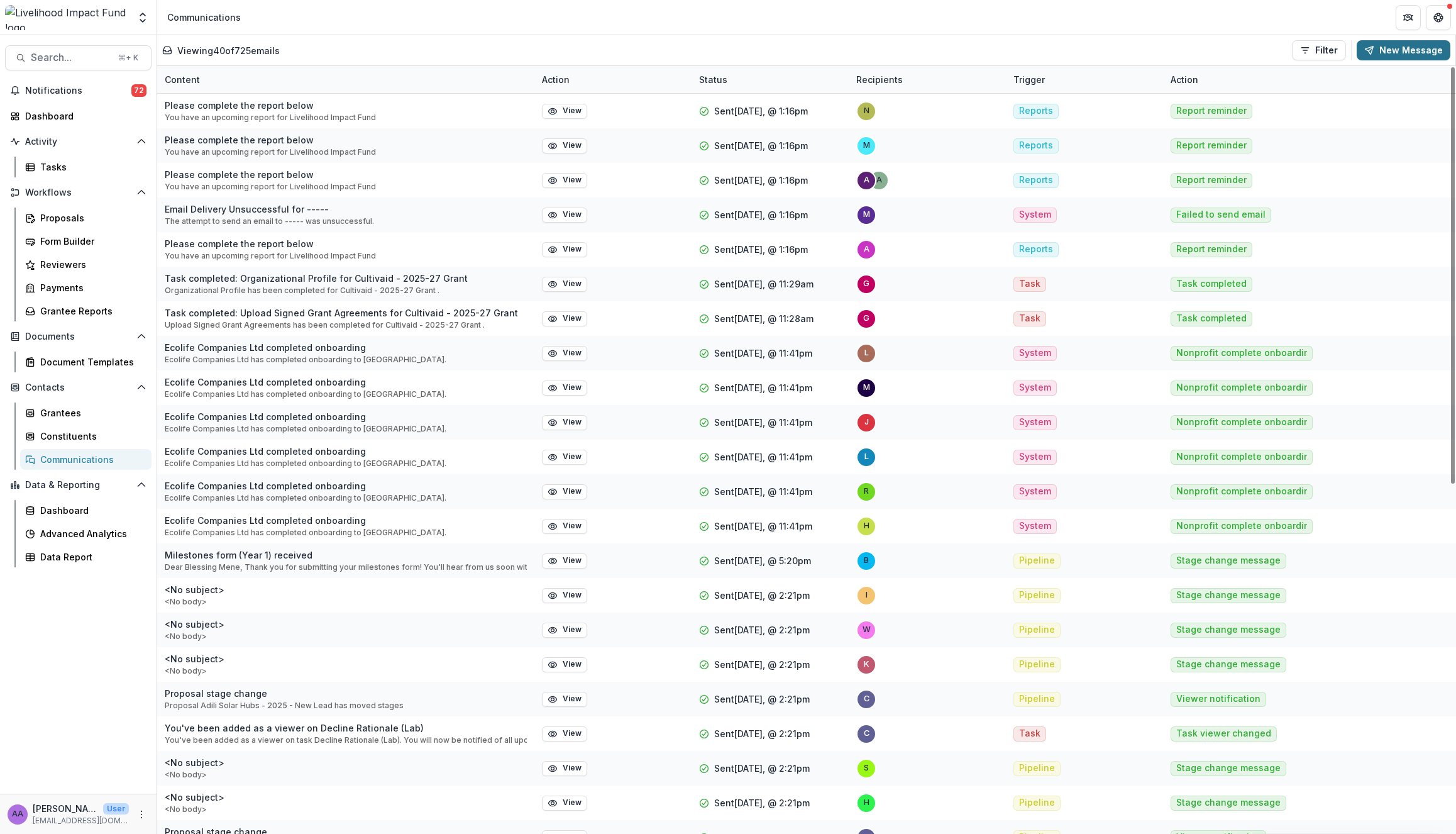
click at [1391, 44] on button "New Message" at bounding box center [1404, 50] width 94 height 20
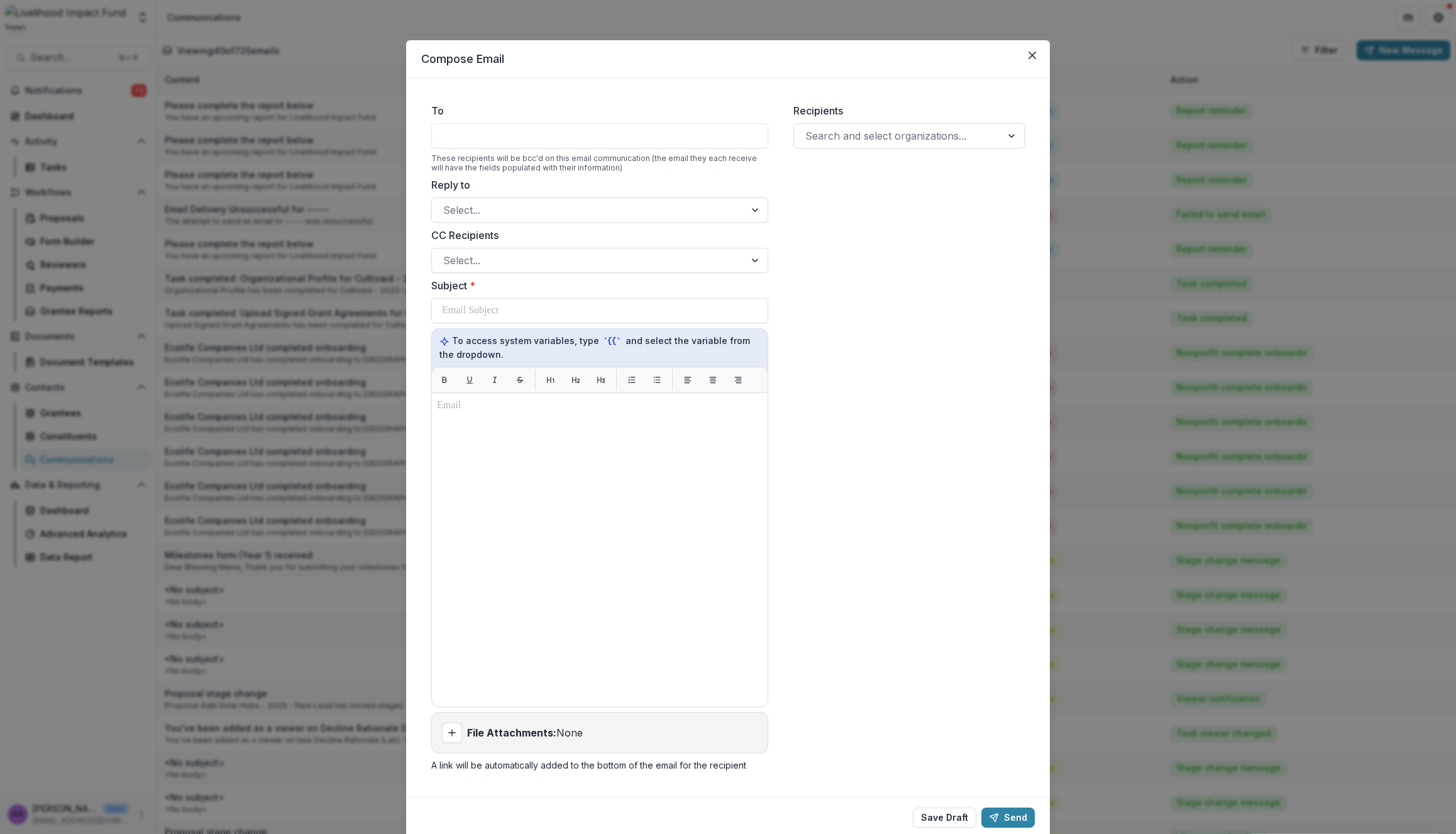
click at [670, 142] on div at bounding box center [600, 136] width 337 height 25
click at [656, 132] on div at bounding box center [600, 136] width 337 height 25
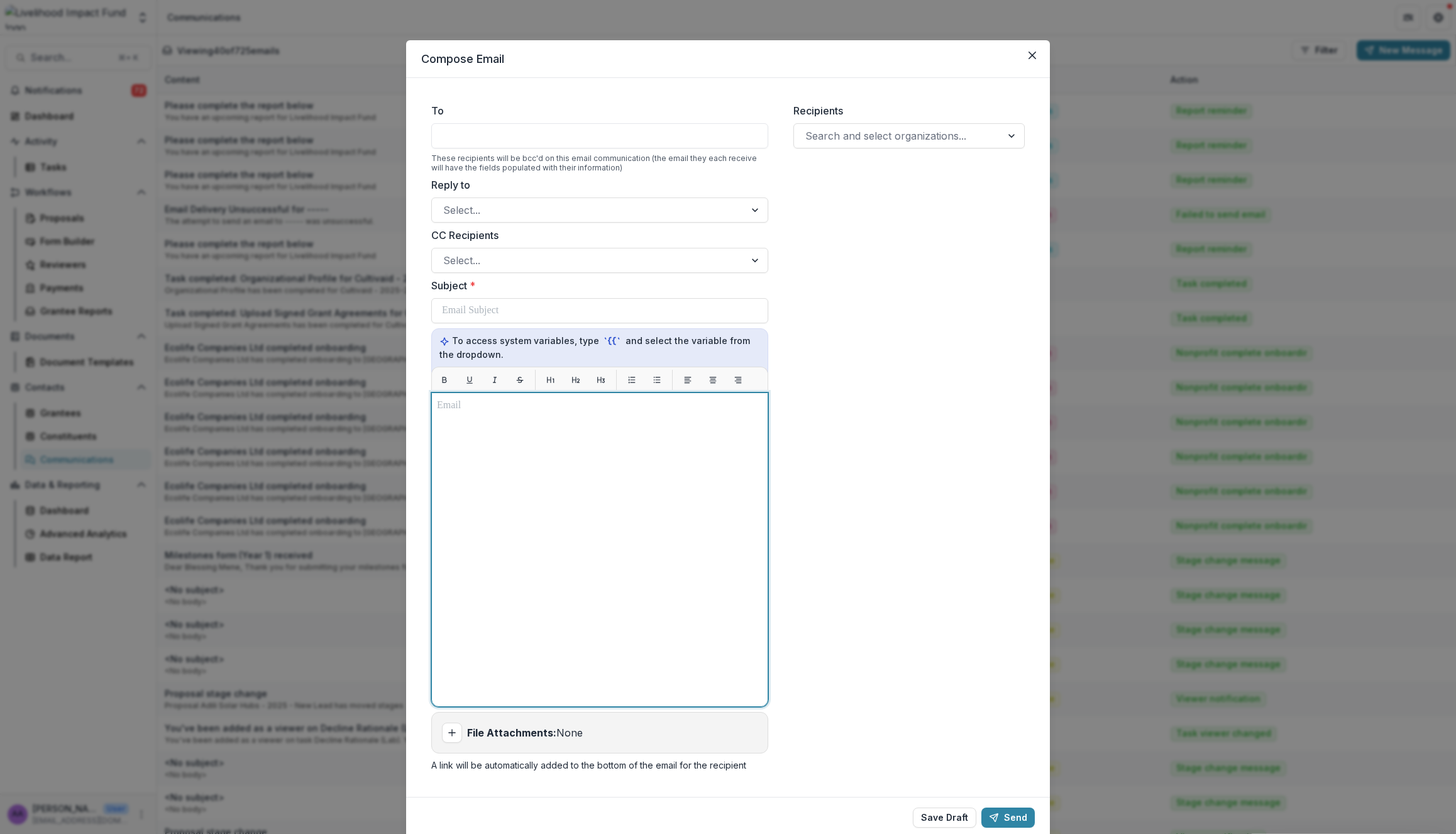
click at [682, 444] on div at bounding box center [600, 549] width 326 height 303
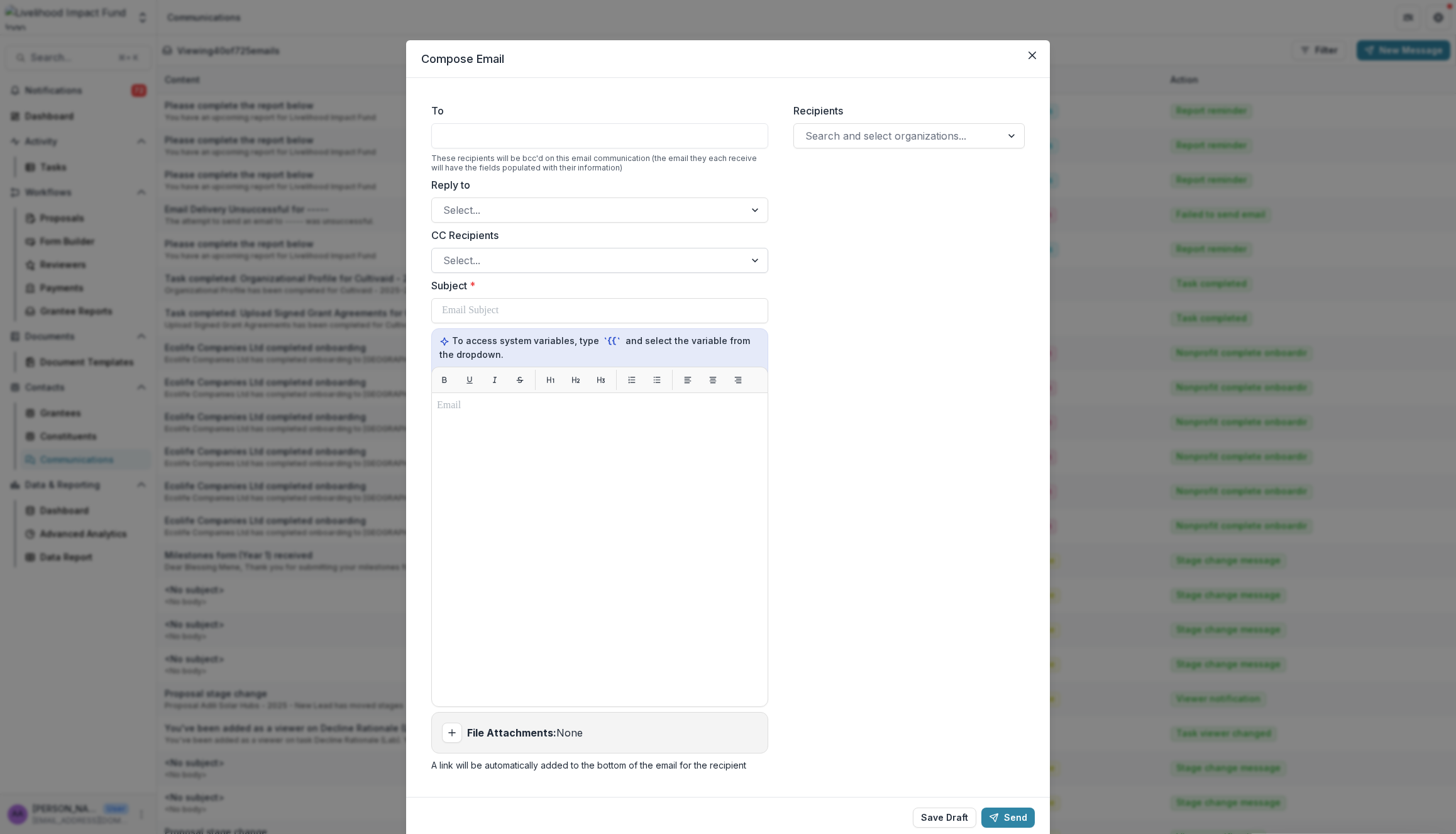
click at [575, 256] on div at bounding box center [589, 260] width 291 height 17
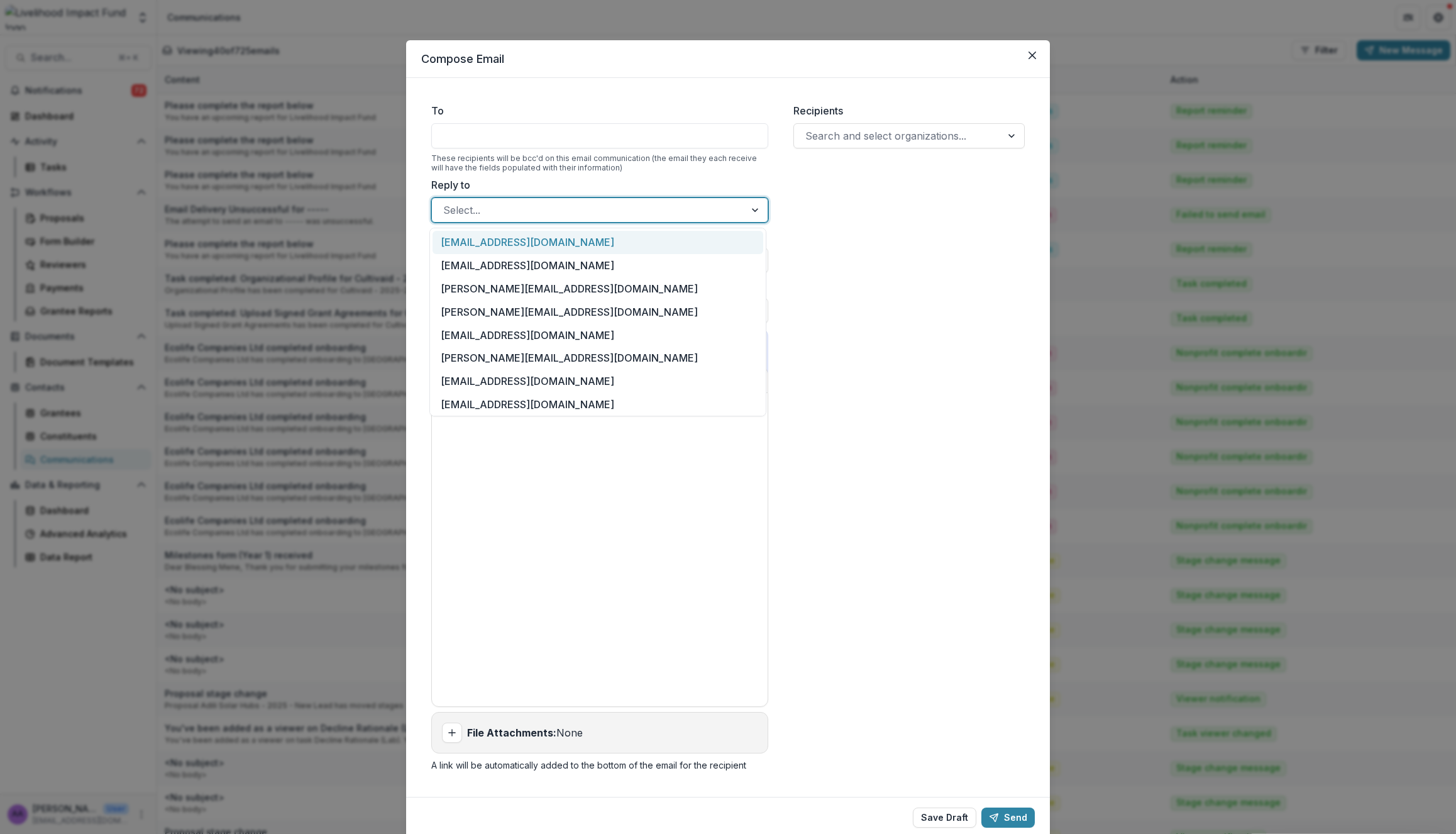
click at [573, 206] on div at bounding box center [589, 210] width 291 height 17
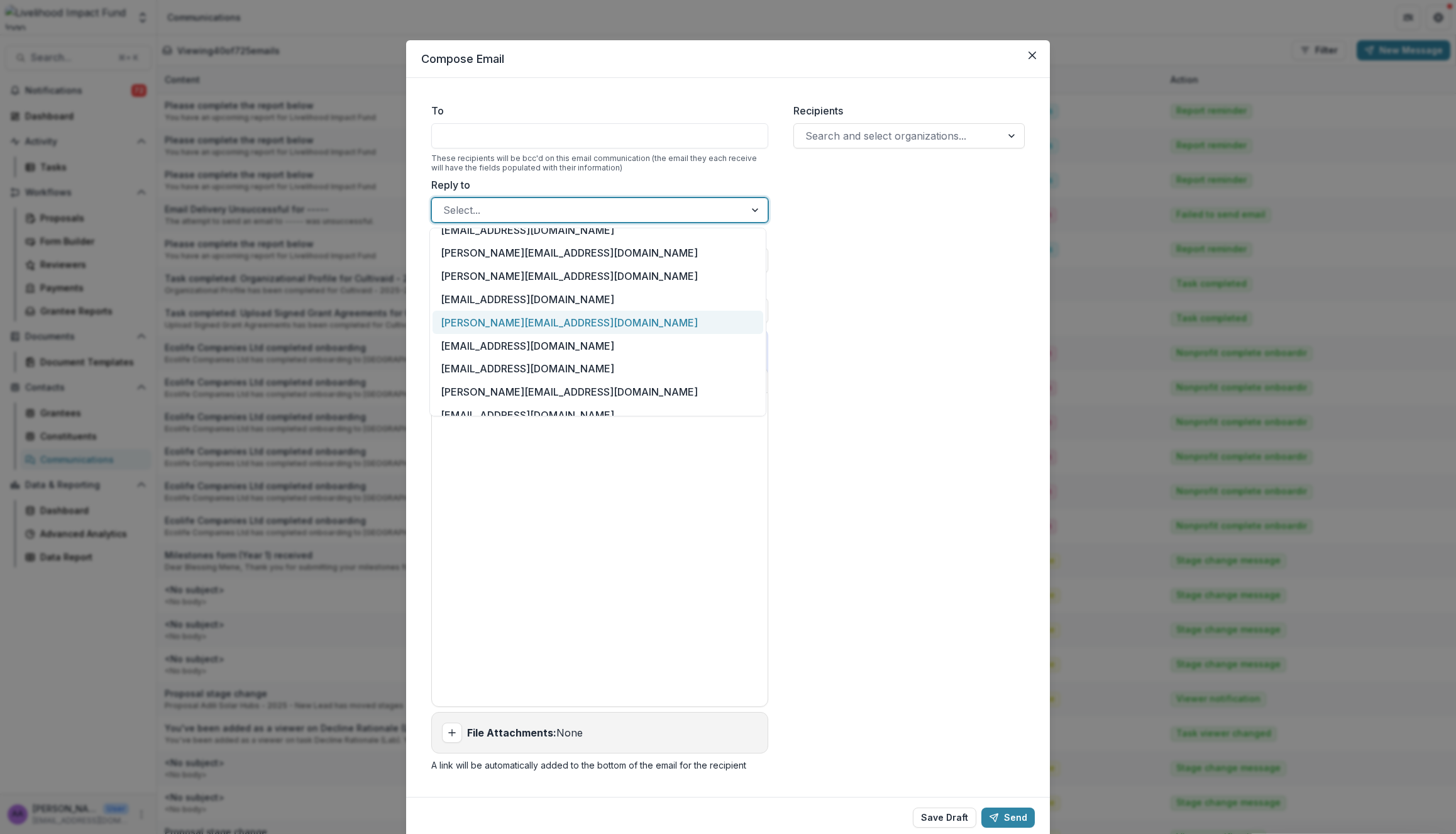
scroll to position [835, 0]
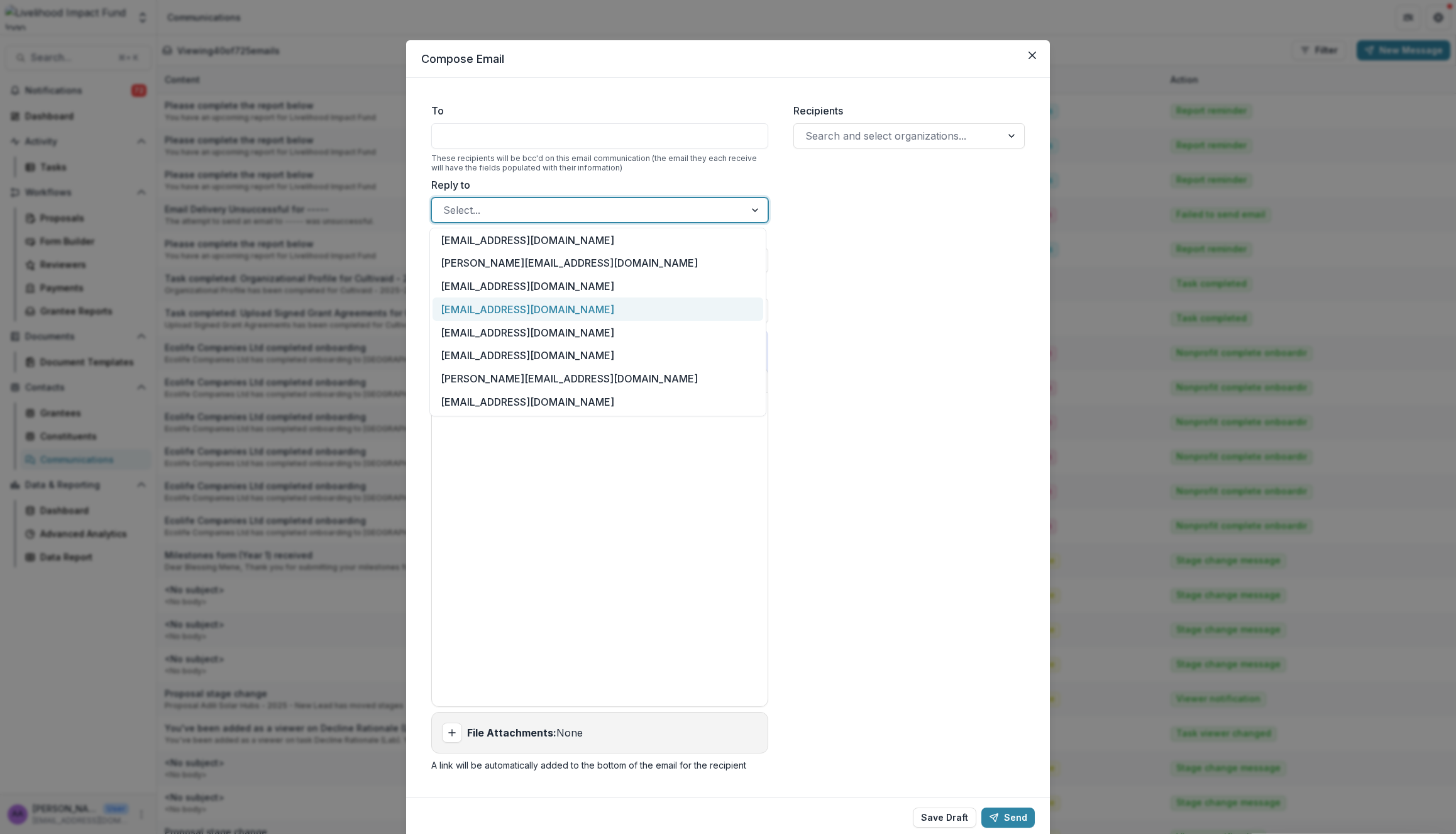
click at [836, 286] on div "Recipients Search and select organizations..." at bounding box center [909, 437] width 251 height 689
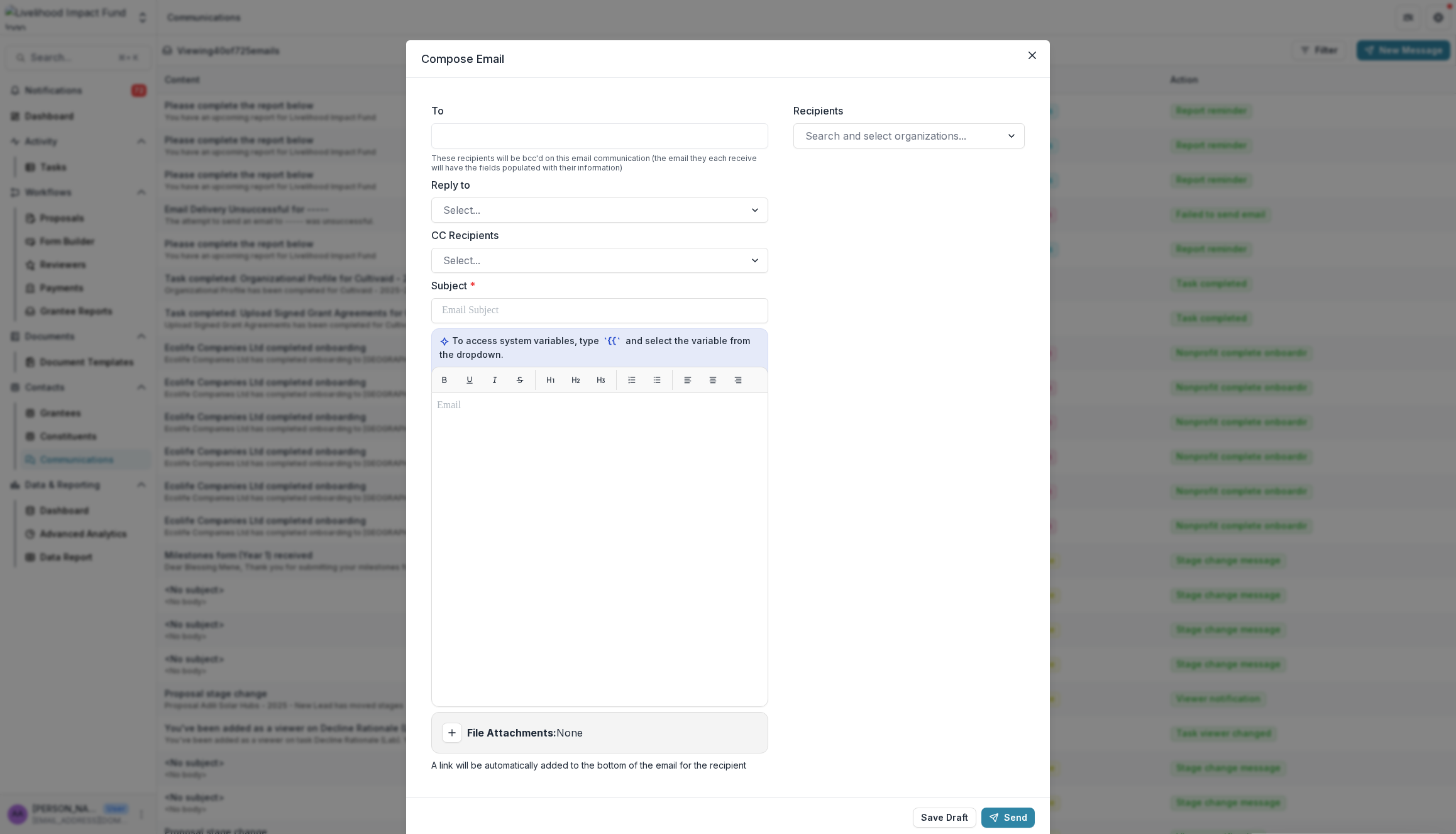
click at [582, 127] on div at bounding box center [600, 136] width 337 height 25
click at [584, 138] on div at bounding box center [600, 136] width 337 height 25
click at [582, 135] on div at bounding box center [600, 136] width 337 height 25
click at [813, 135] on div at bounding box center [898, 136] width 185 height 17
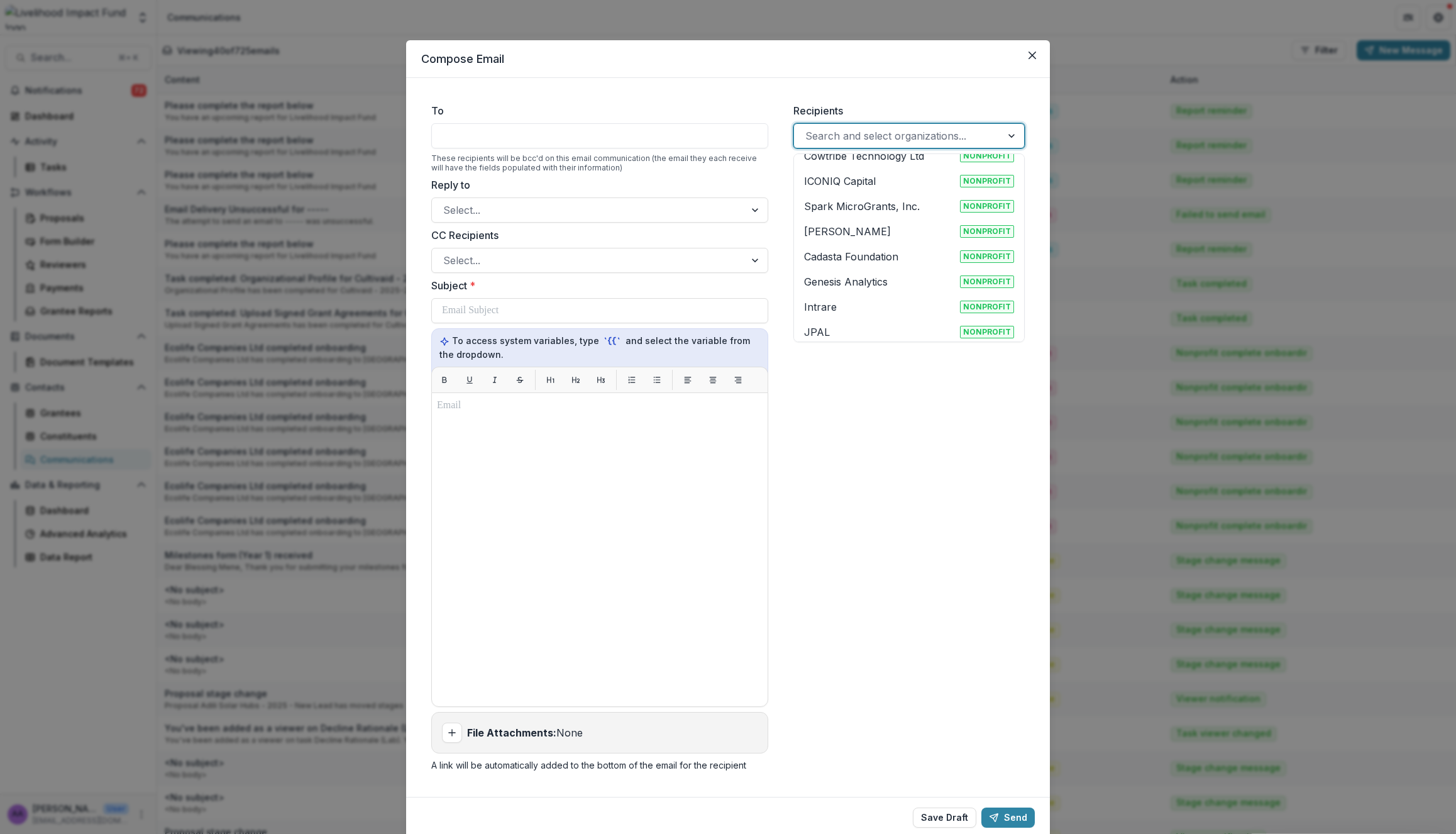
scroll to position [6547, 0]
click at [820, 468] on p "[GEOGRAPHIC_DATA]" at bounding box center [858, 475] width 108 height 15
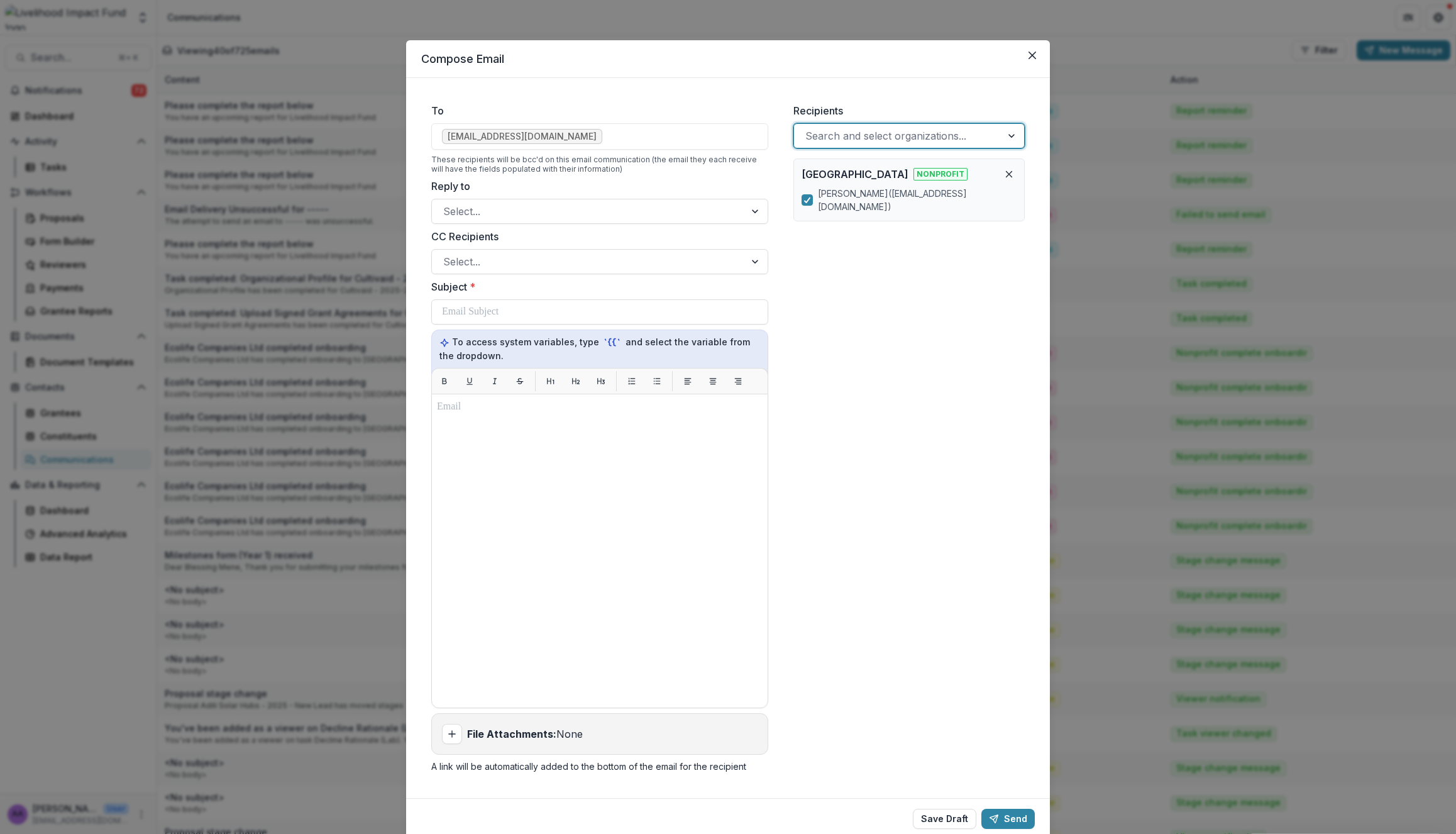
click at [575, 138] on ul "[EMAIL_ADDRESS][DOMAIN_NAME]" at bounding box center [600, 136] width 316 height 15
click at [847, 134] on div at bounding box center [898, 136] width 185 height 17
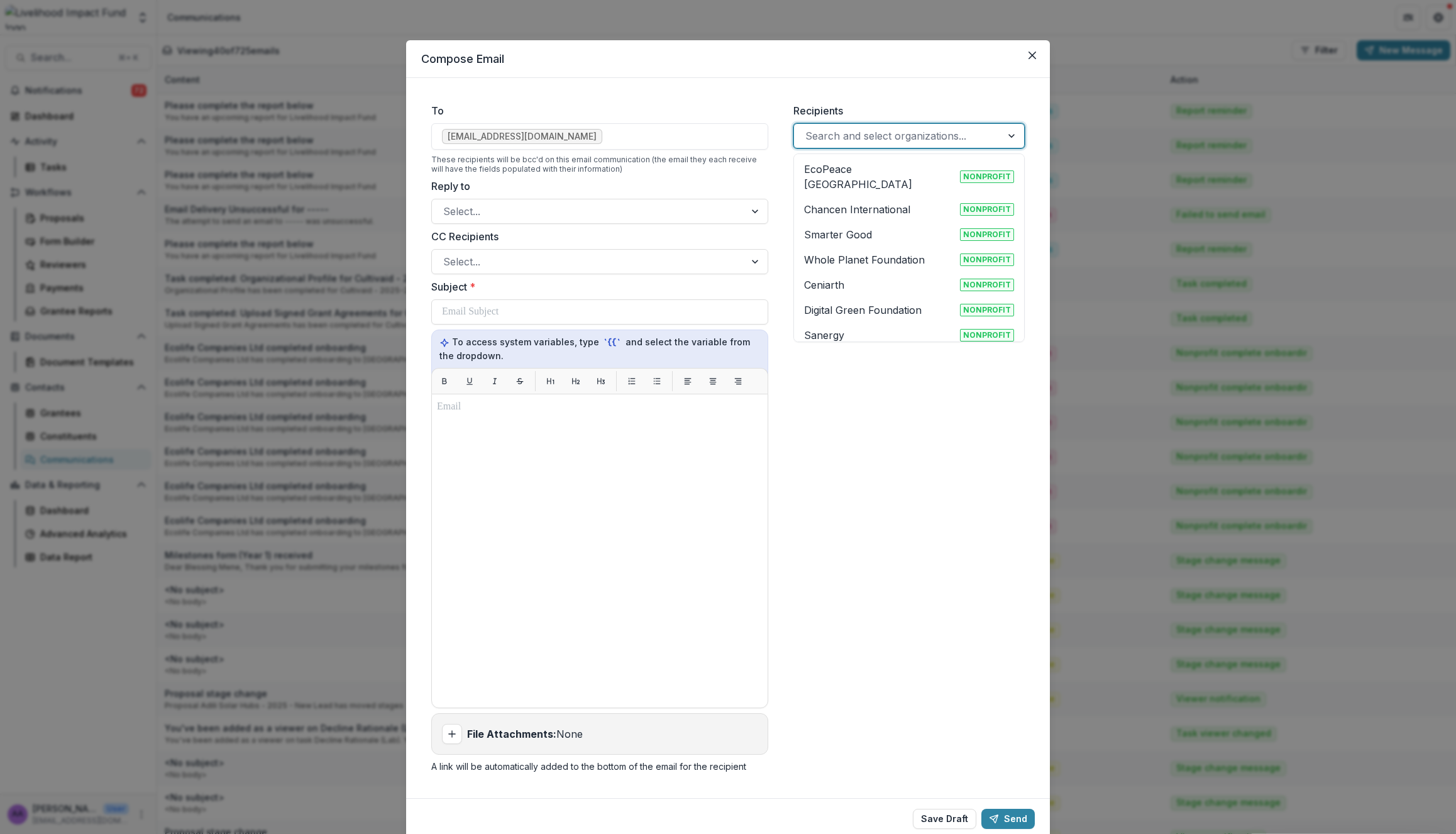
click at [917, 167] on div "EcoPeace Middle East Nonprofit" at bounding box center [909, 176] width 210 height 30
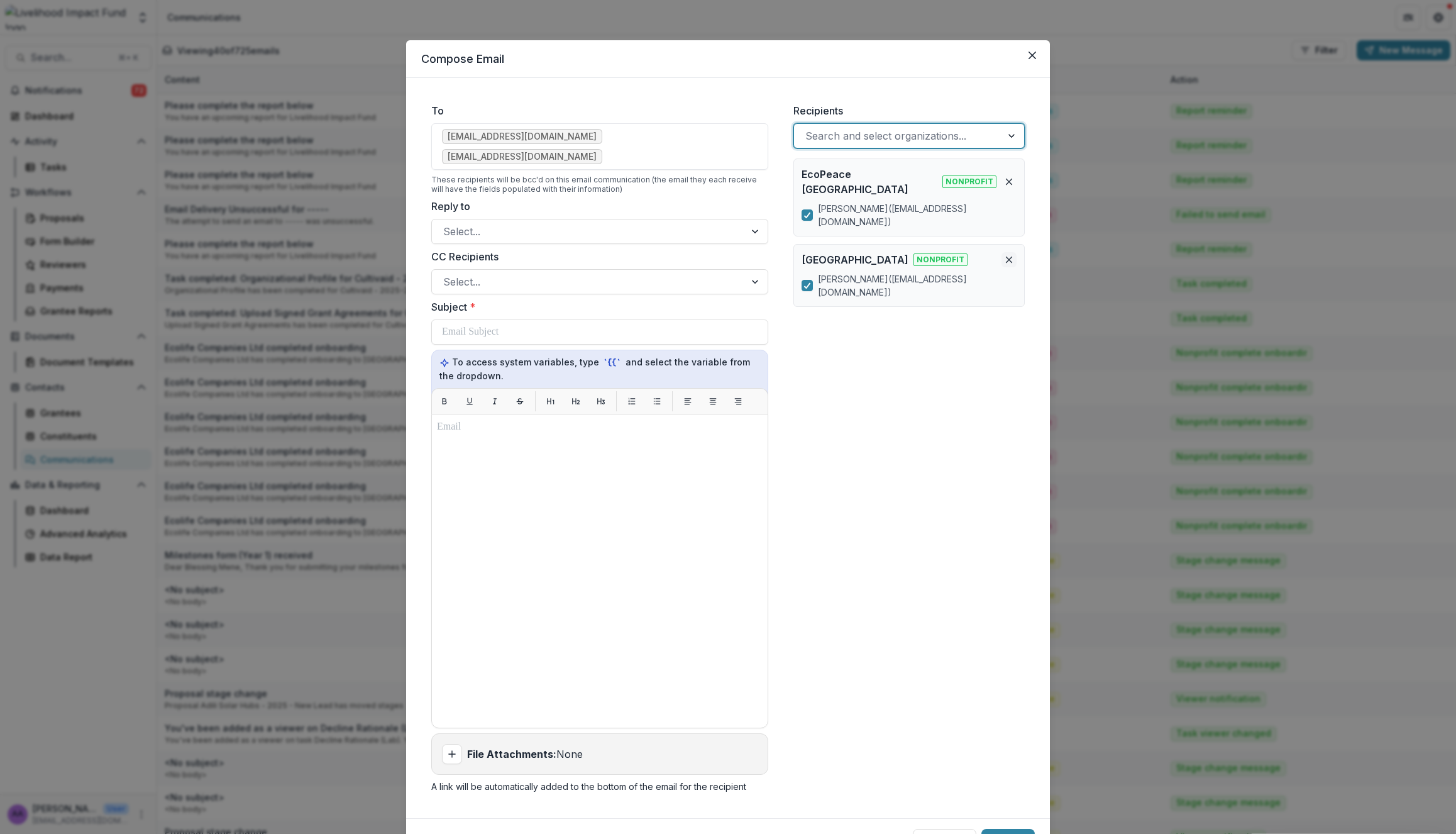
click at [1009, 255] on icon "Remove organization" at bounding box center [1009, 260] width 10 height 10
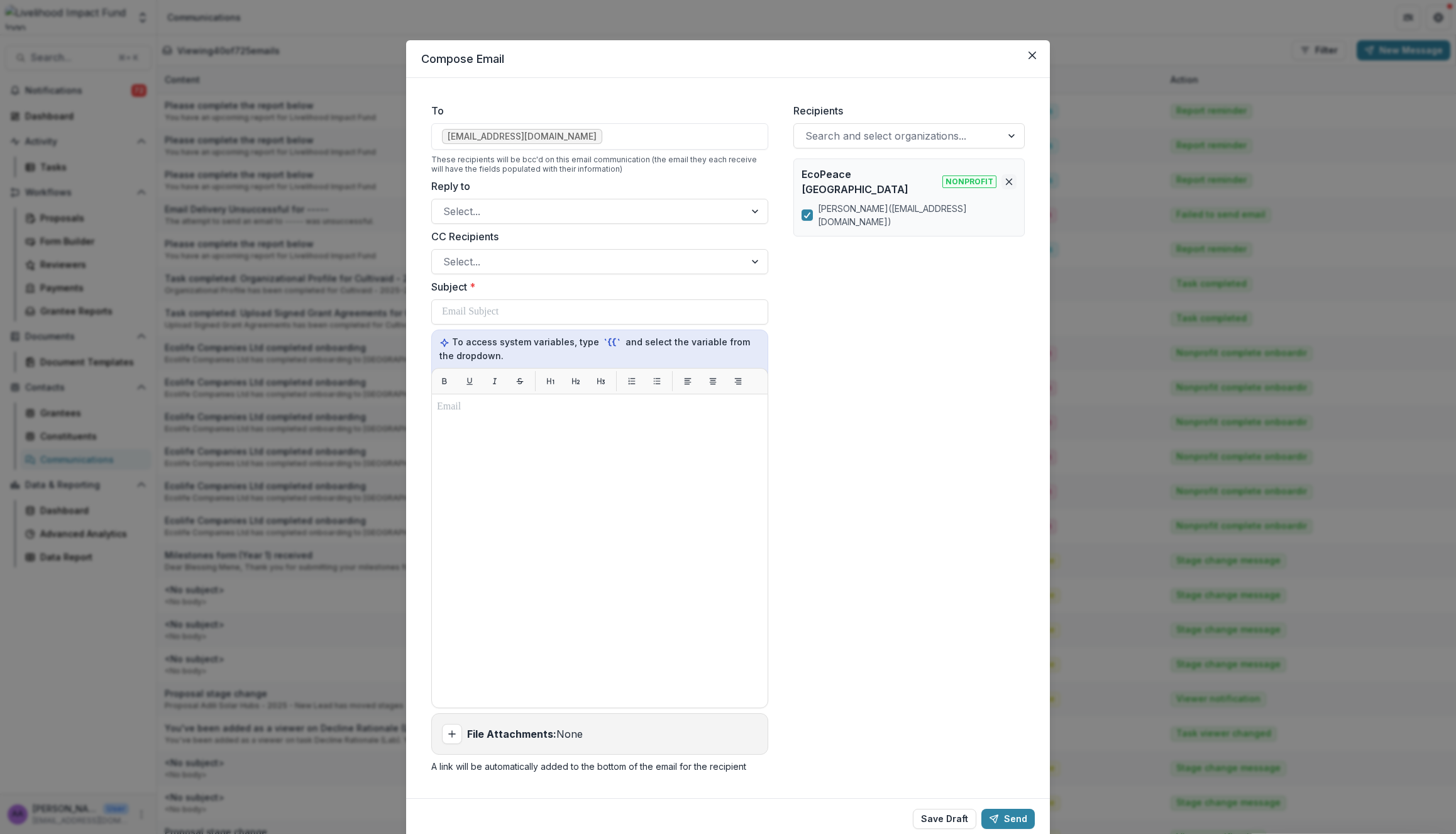
click at [1008, 177] on icon "Remove organization" at bounding box center [1009, 182] width 10 height 10
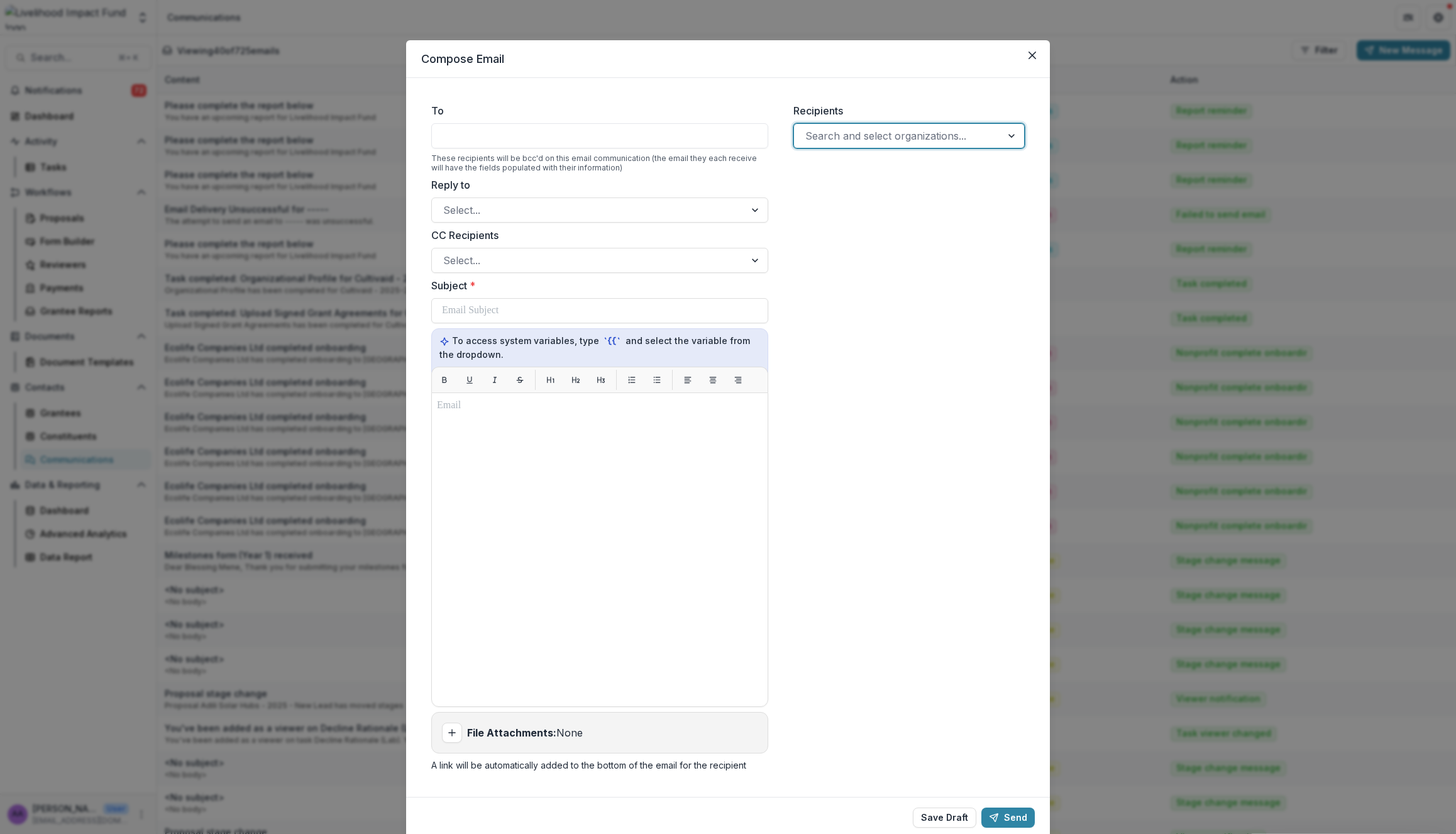
click at [865, 131] on div at bounding box center [898, 136] width 185 height 17
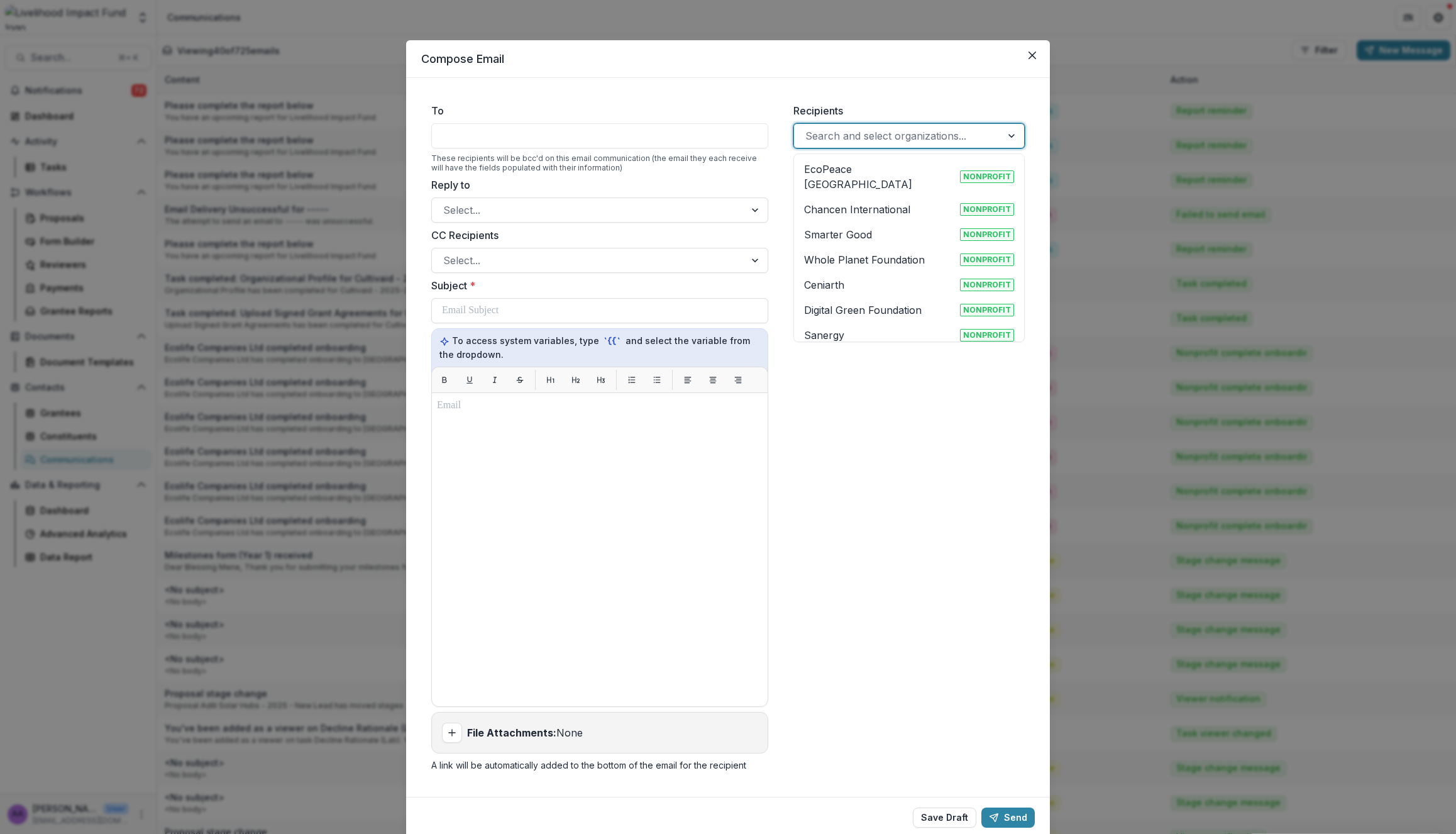
click at [885, 252] on p "Whole Planet Foundation" at bounding box center [865, 259] width 121 height 15
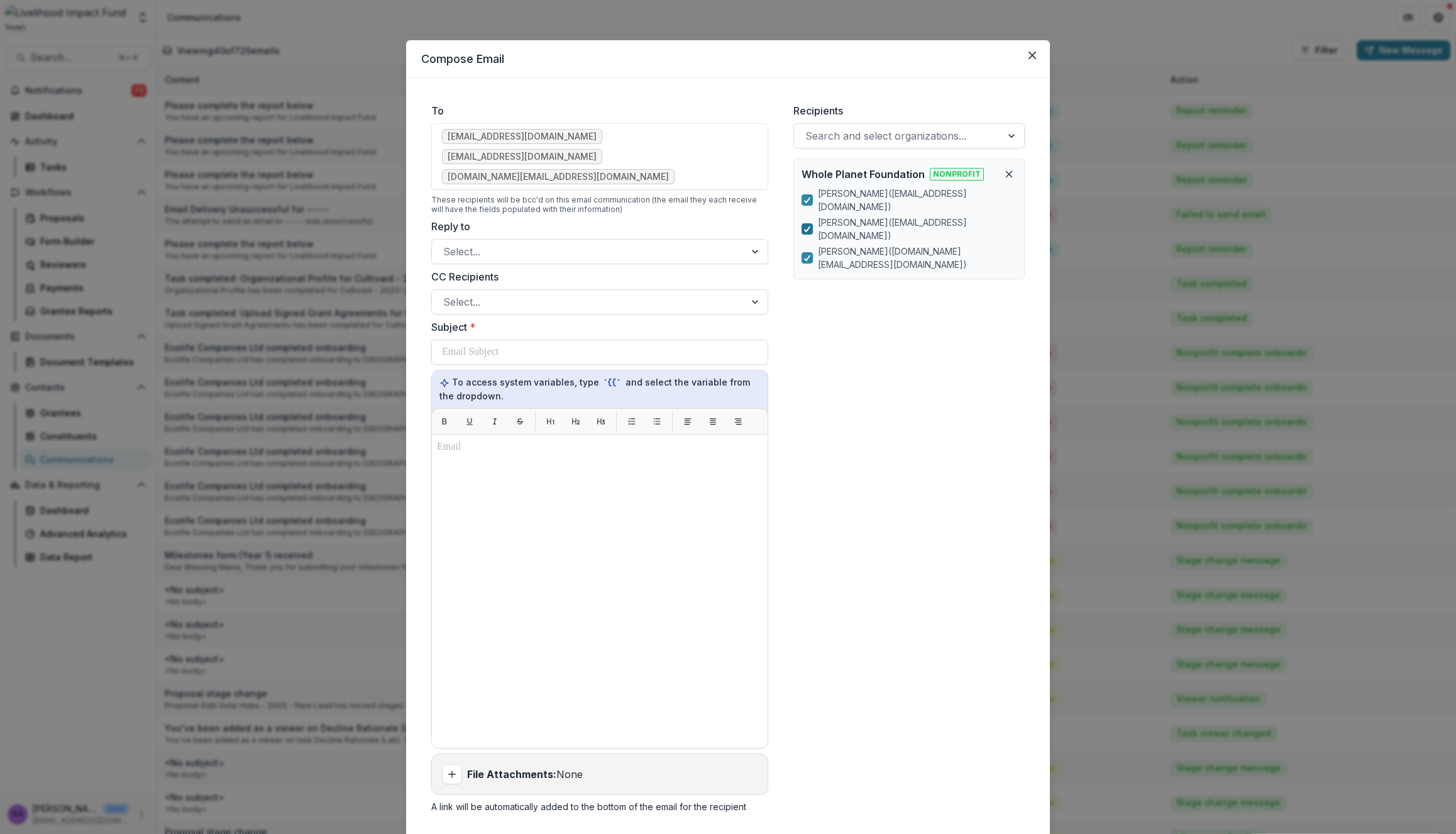
click at [809, 223] on span at bounding box center [807, 229] width 12 height 12
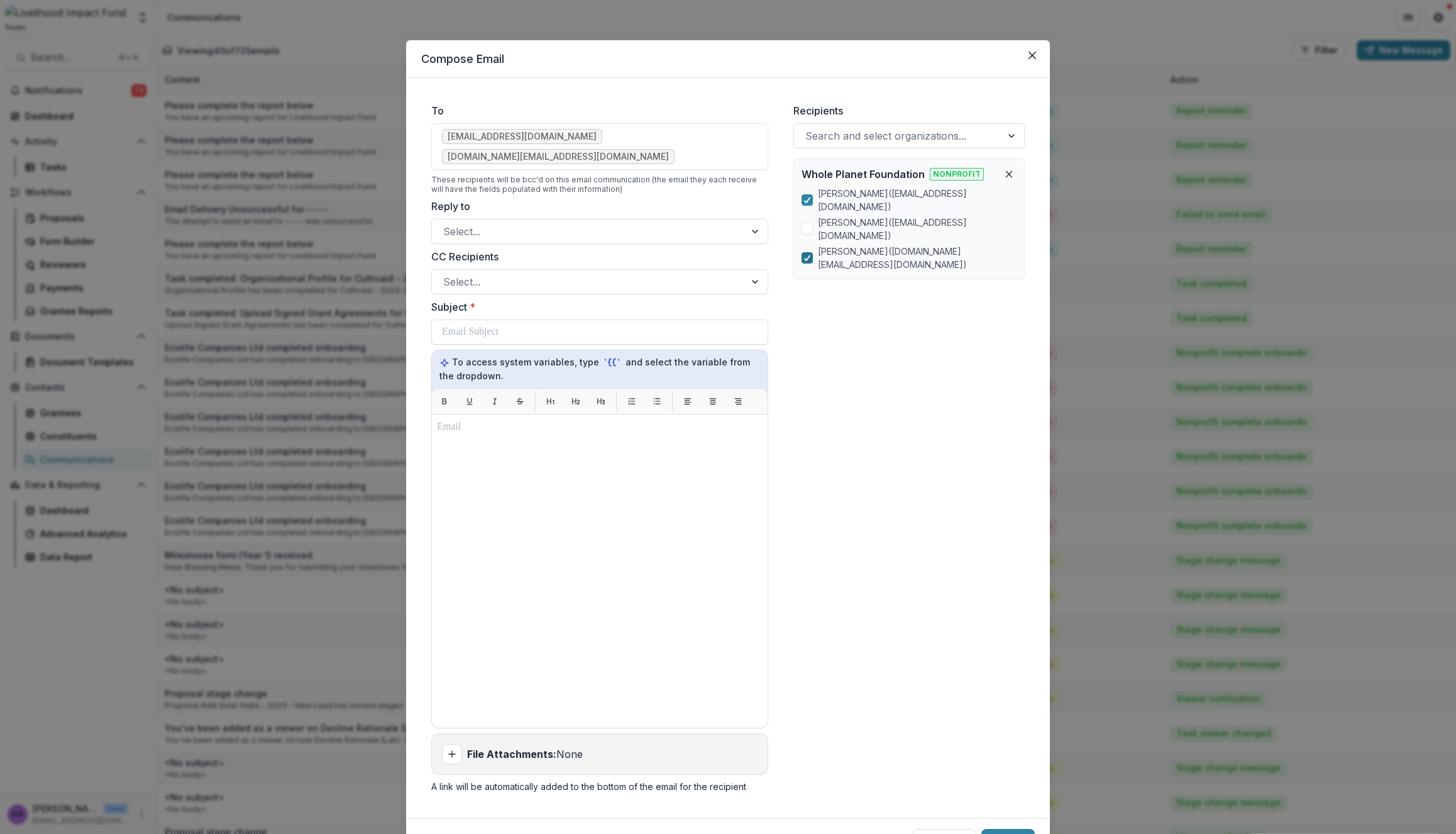
click at [808, 255] on icon at bounding box center [807, 258] width 8 height 6
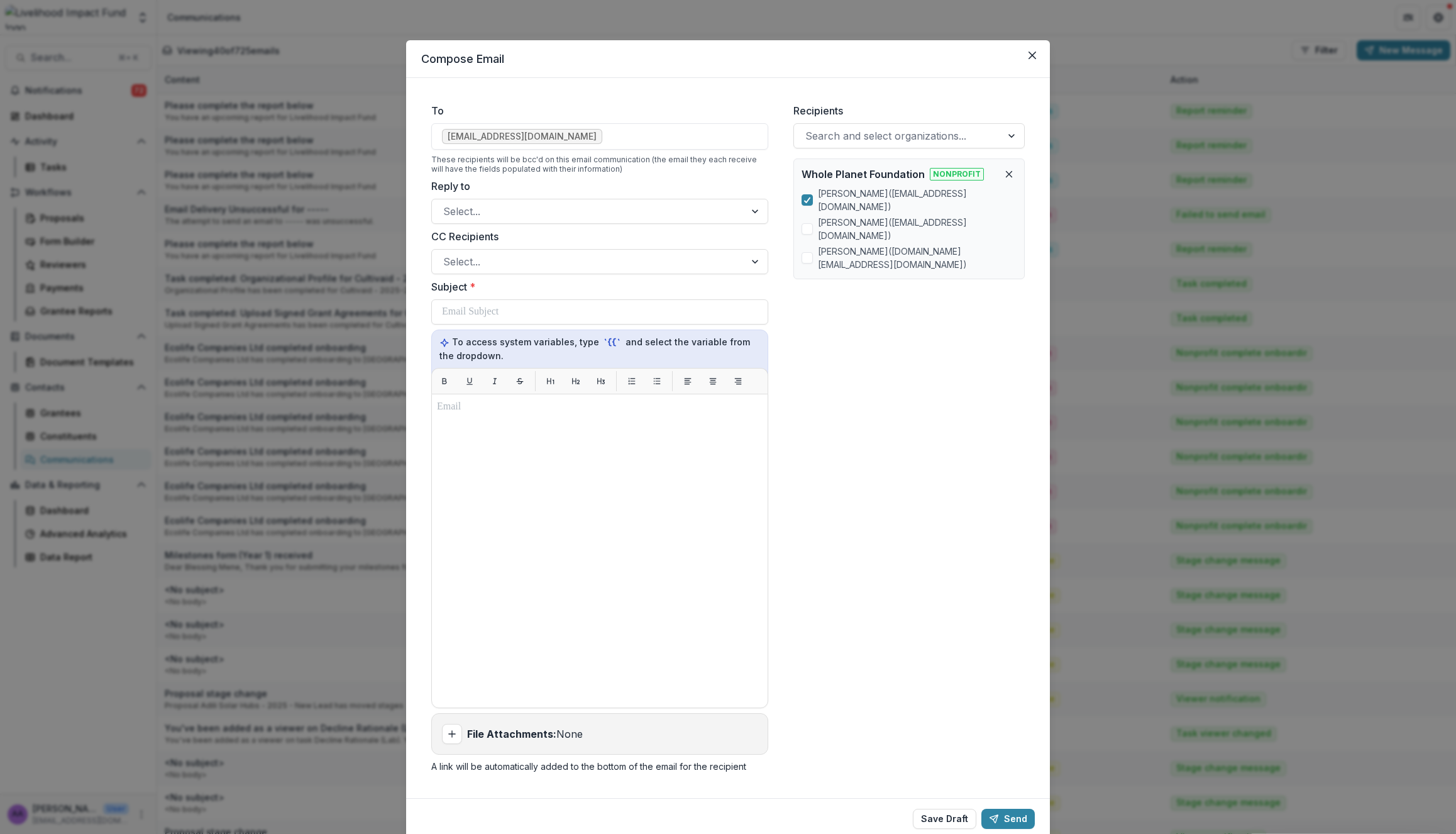
click at [805, 223] on span at bounding box center [807, 229] width 12 height 12
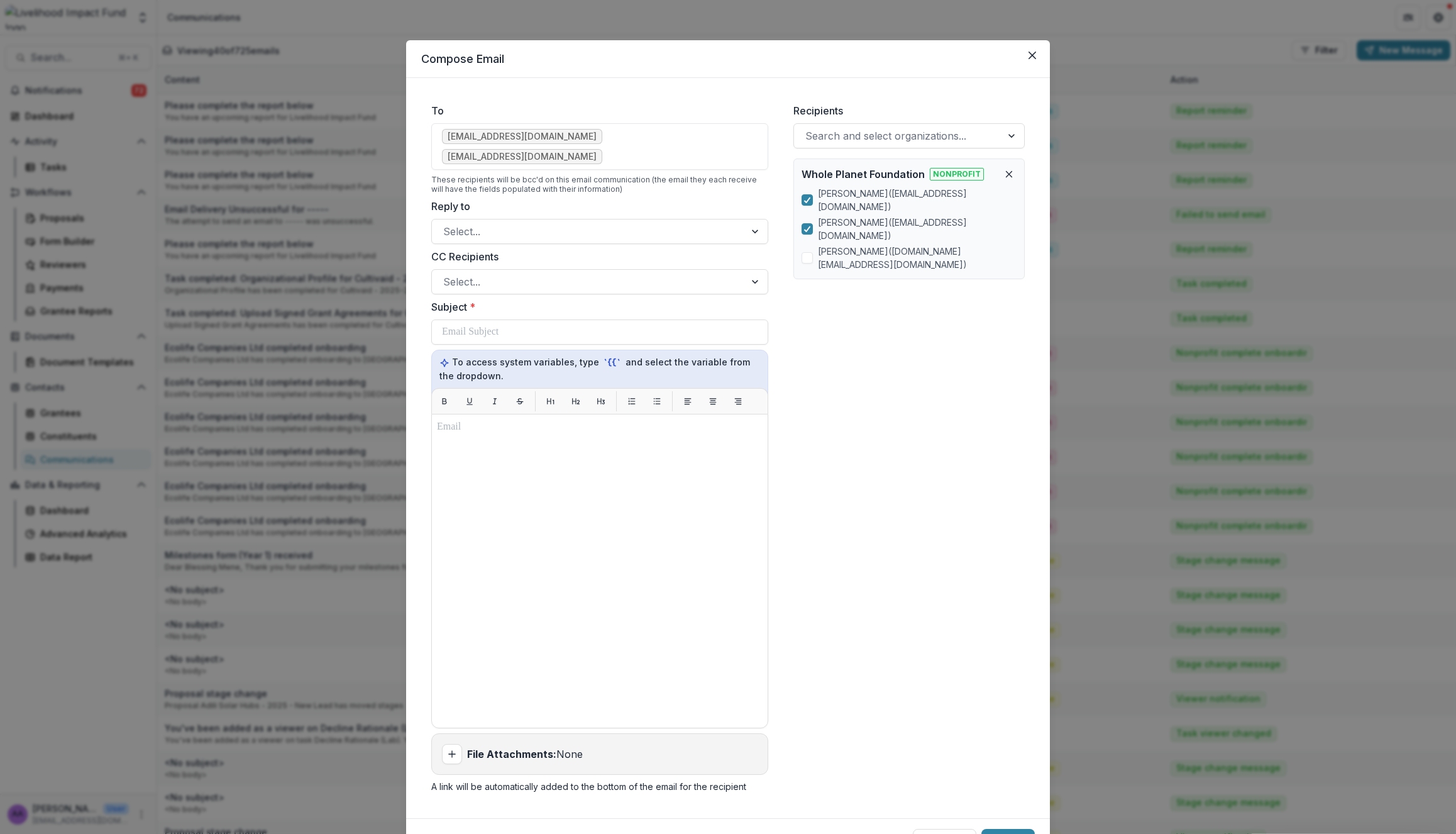
click at [805, 252] on span at bounding box center [807, 258] width 12 height 12
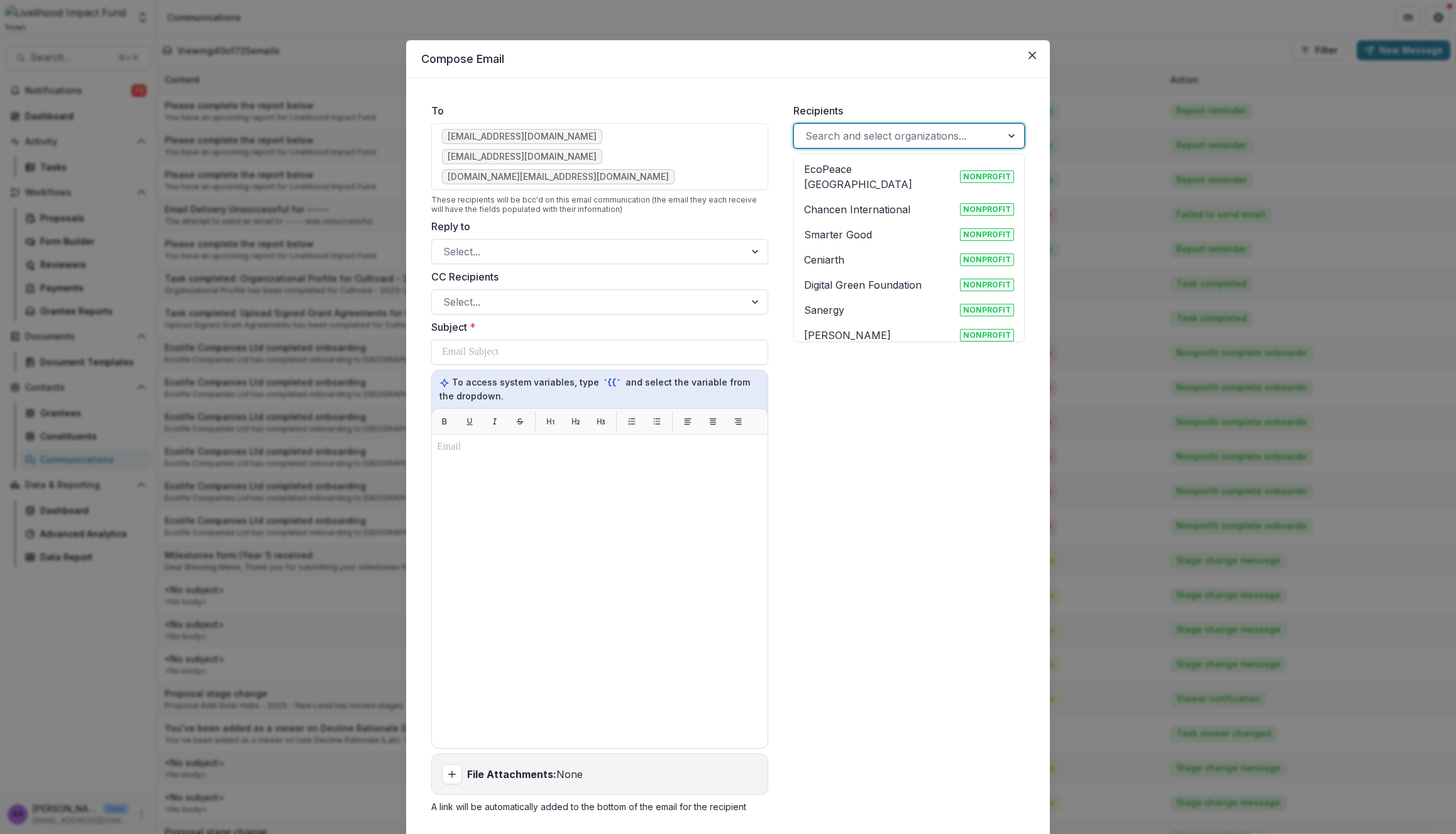
click at [836, 137] on div at bounding box center [898, 136] width 185 height 17
click at [861, 228] on div "Smarter Good Nonprofit" at bounding box center [909, 234] width 225 height 25
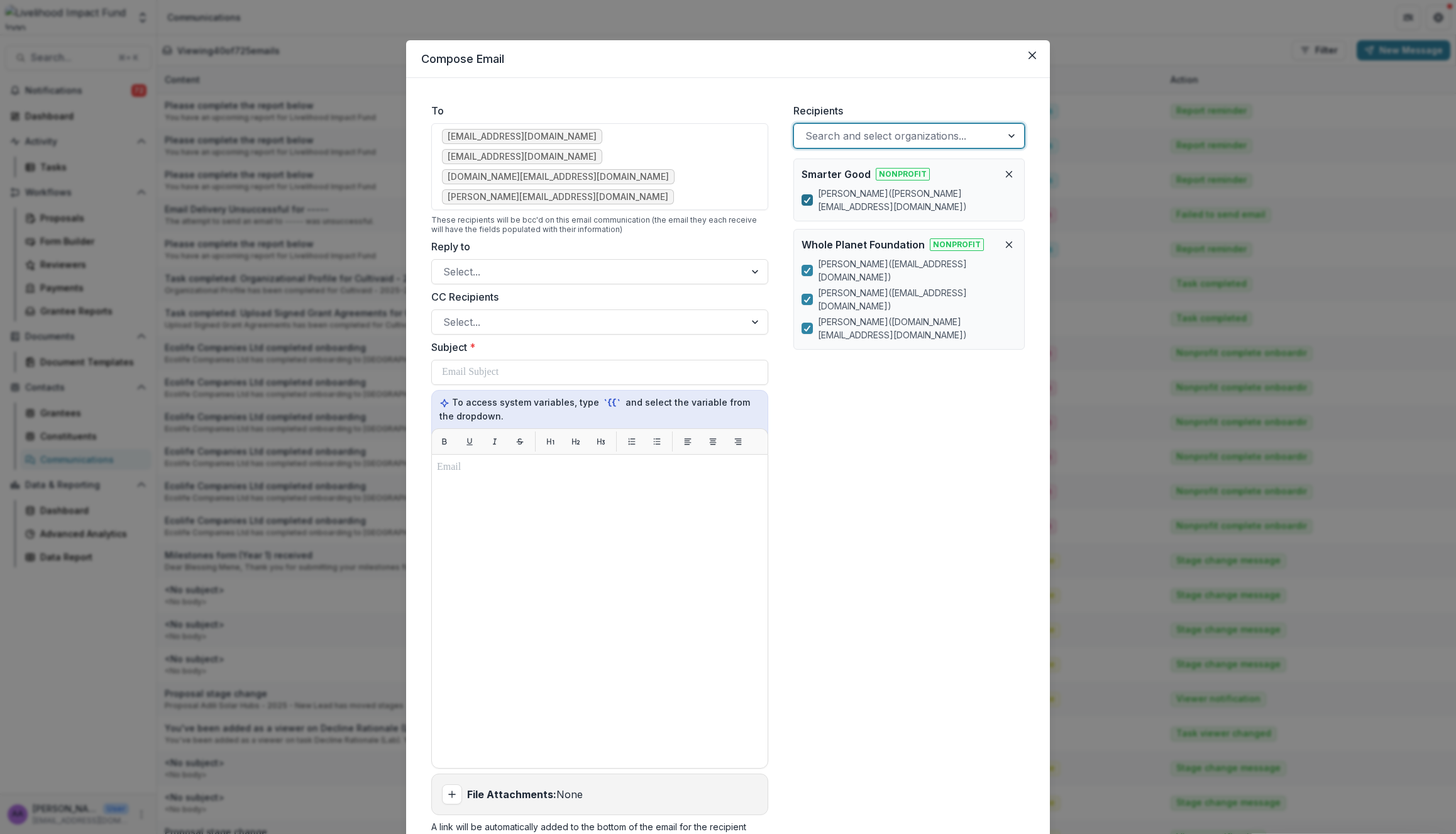
click at [804, 197] on icon at bounding box center [807, 200] width 8 height 6
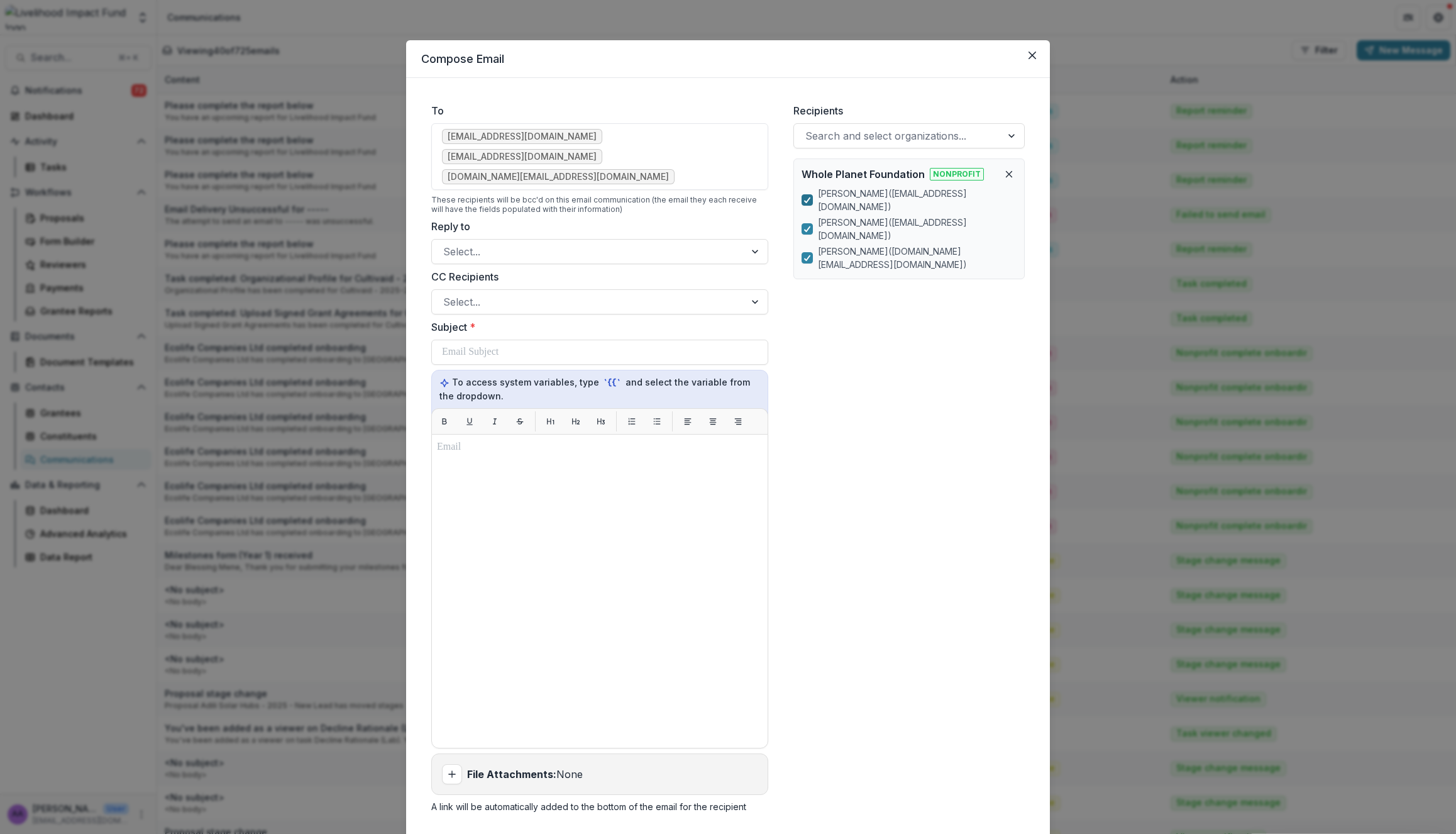
click at [804, 197] on icon at bounding box center [807, 200] width 8 height 6
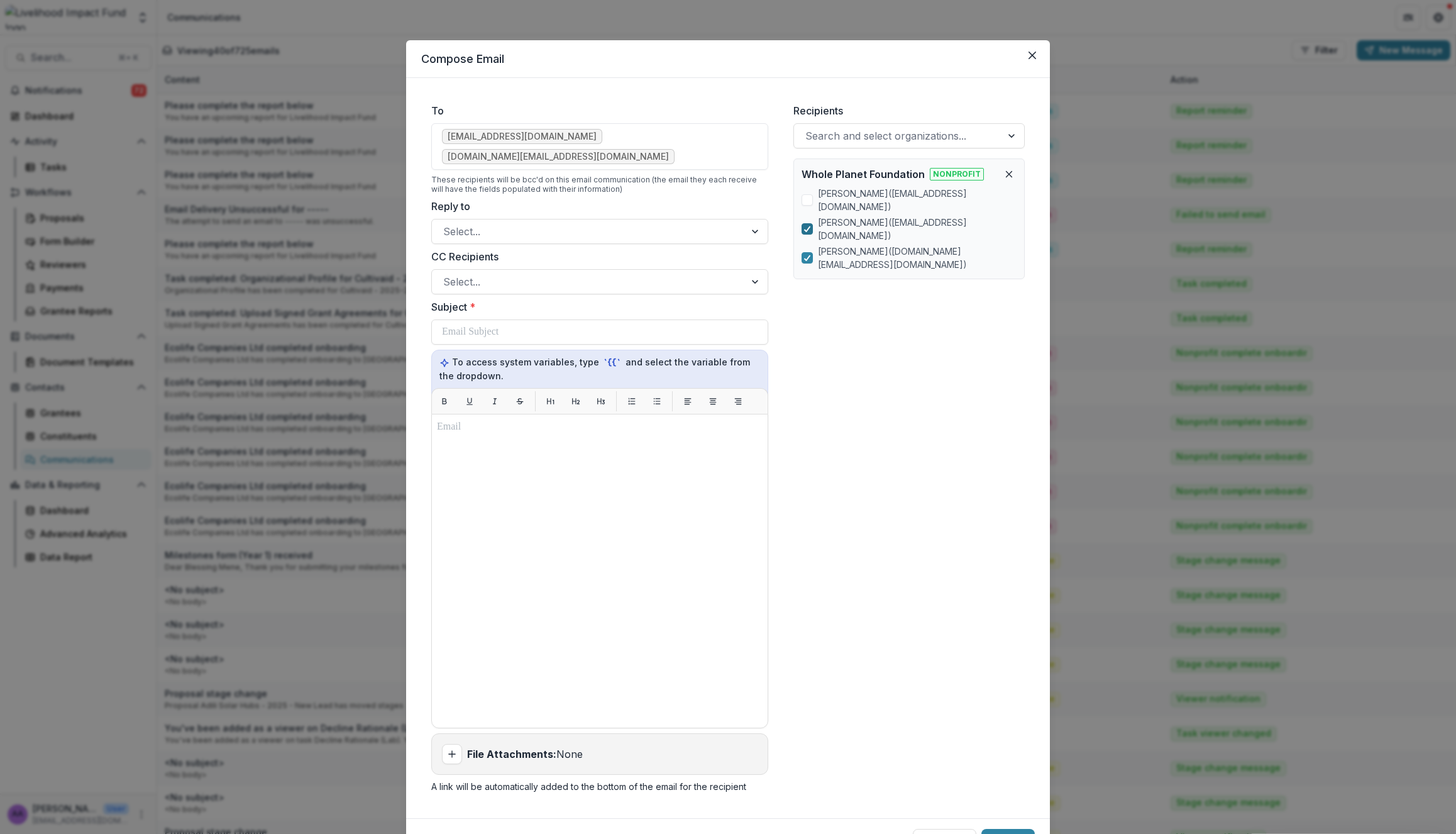
click at [807, 226] on icon at bounding box center [807, 229] width 8 height 6
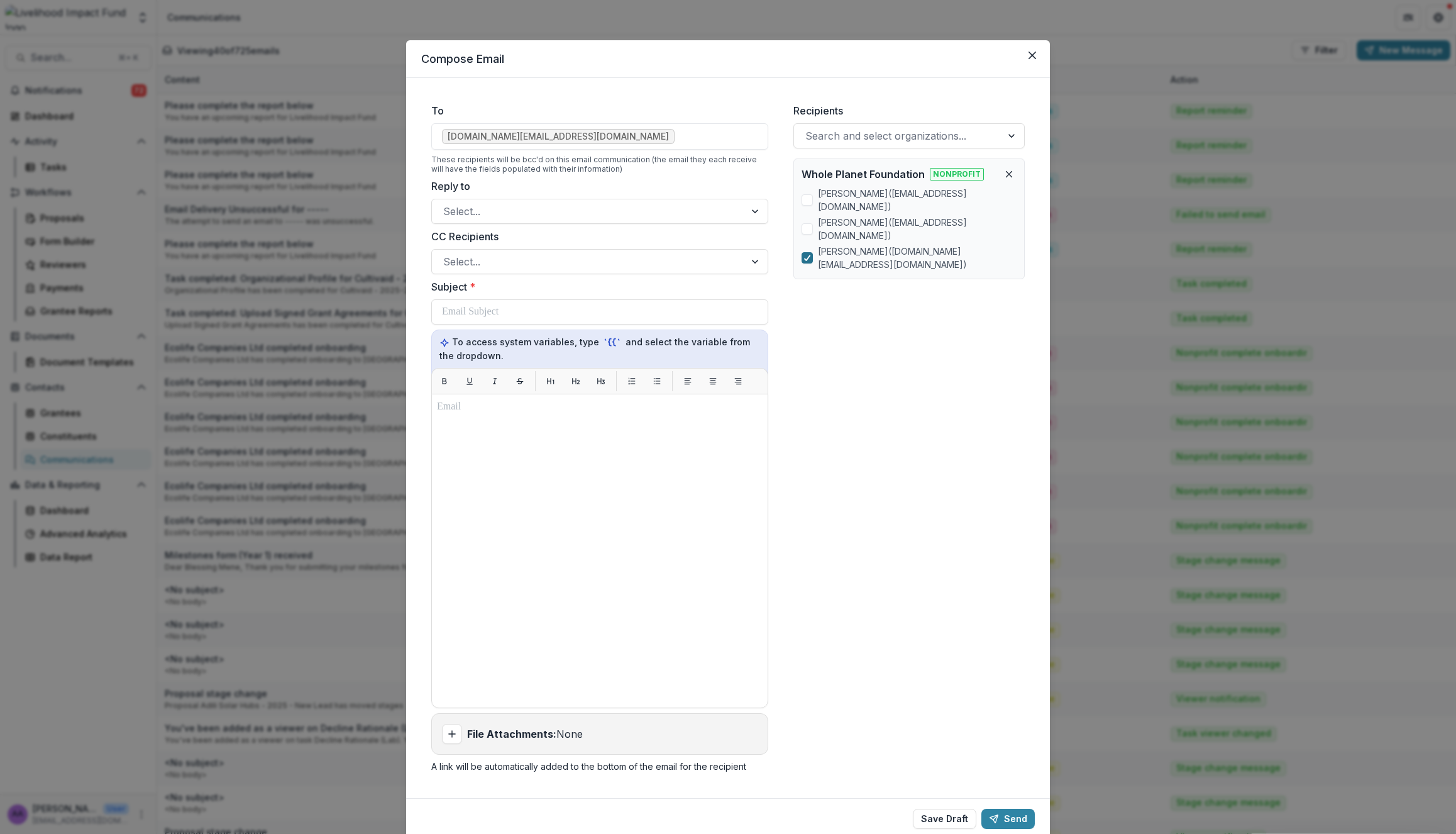
click at [806, 255] on polyline at bounding box center [807, 258] width 6 height 5
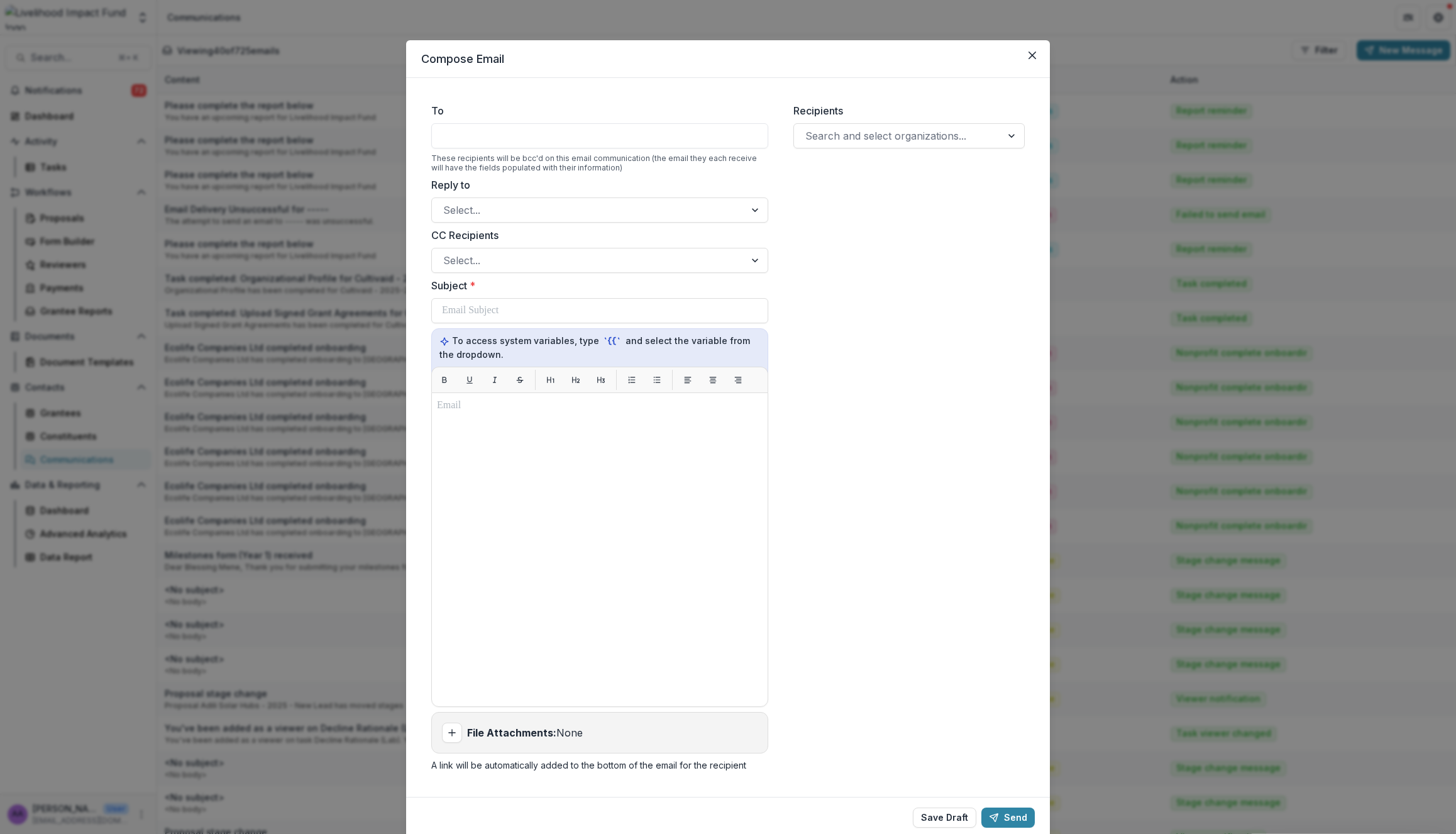
click at [822, 376] on div "Recipients Search and select organizations..." at bounding box center [909, 437] width 251 height 689
click at [863, 139] on div at bounding box center [898, 136] width 185 height 17
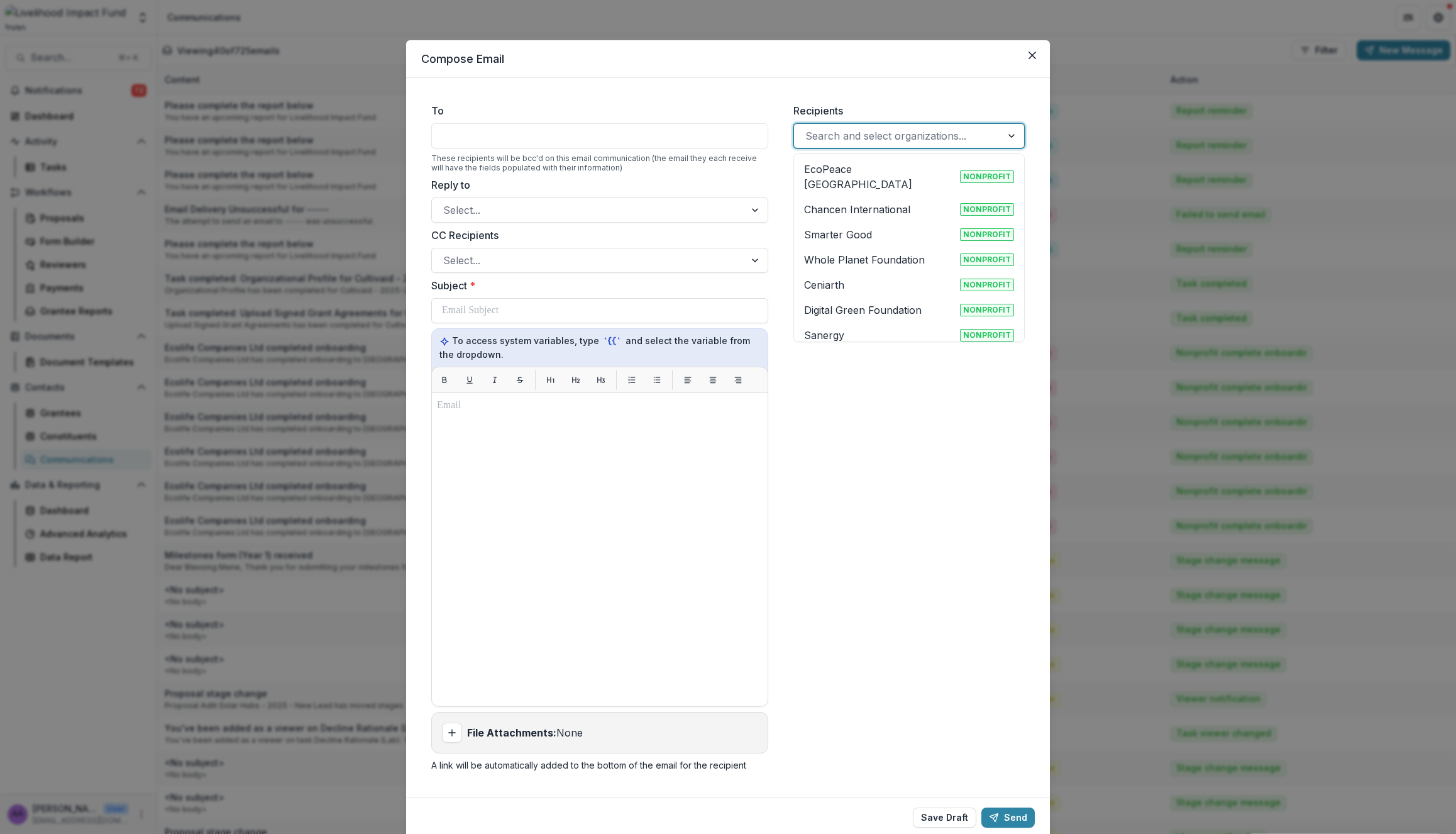
click at [867, 202] on p "Chancen International" at bounding box center [857, 209] width 106 height 15
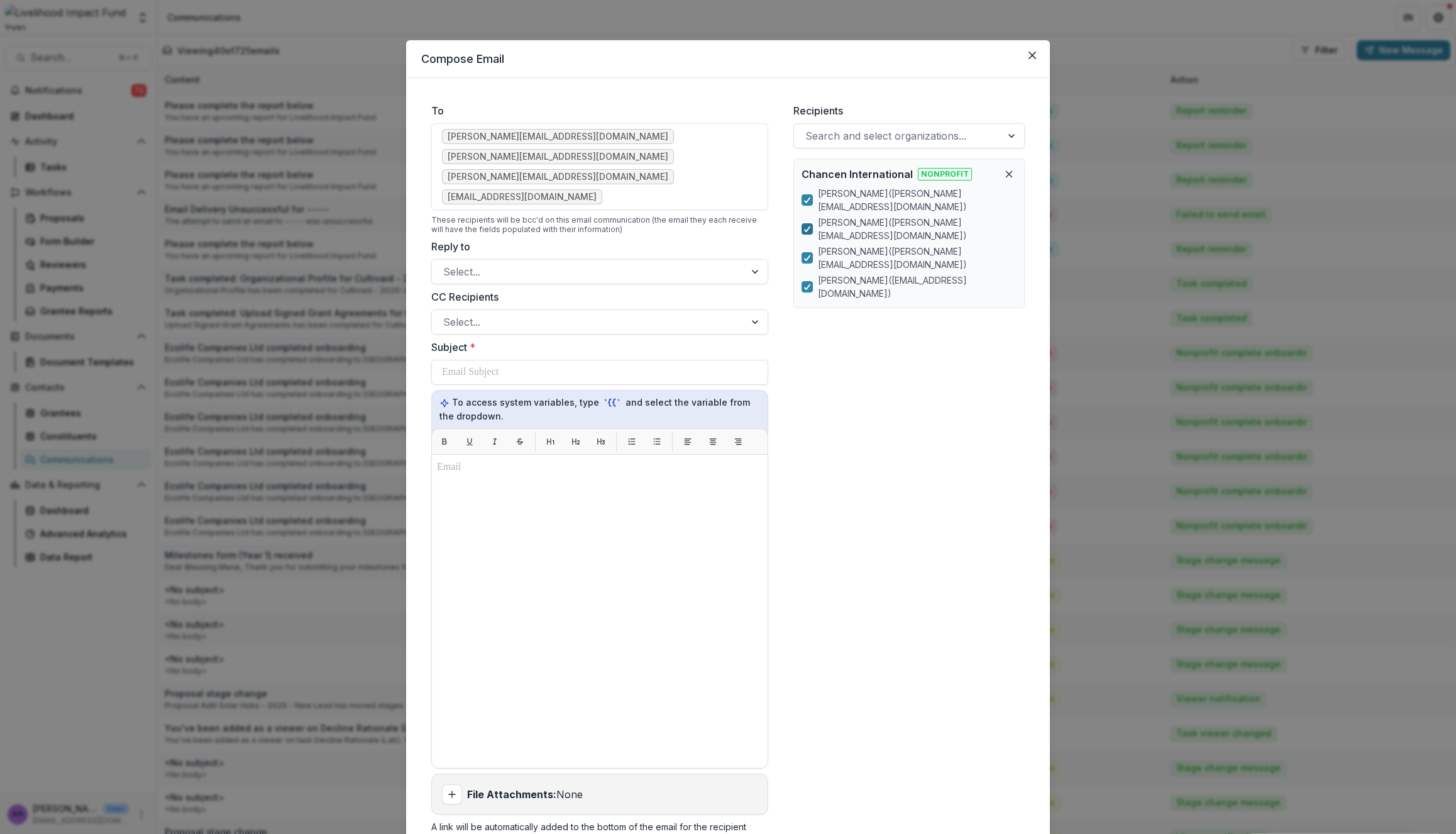
click at [804, 226] on icon at bounding box center [807, 229] width 8 height 6
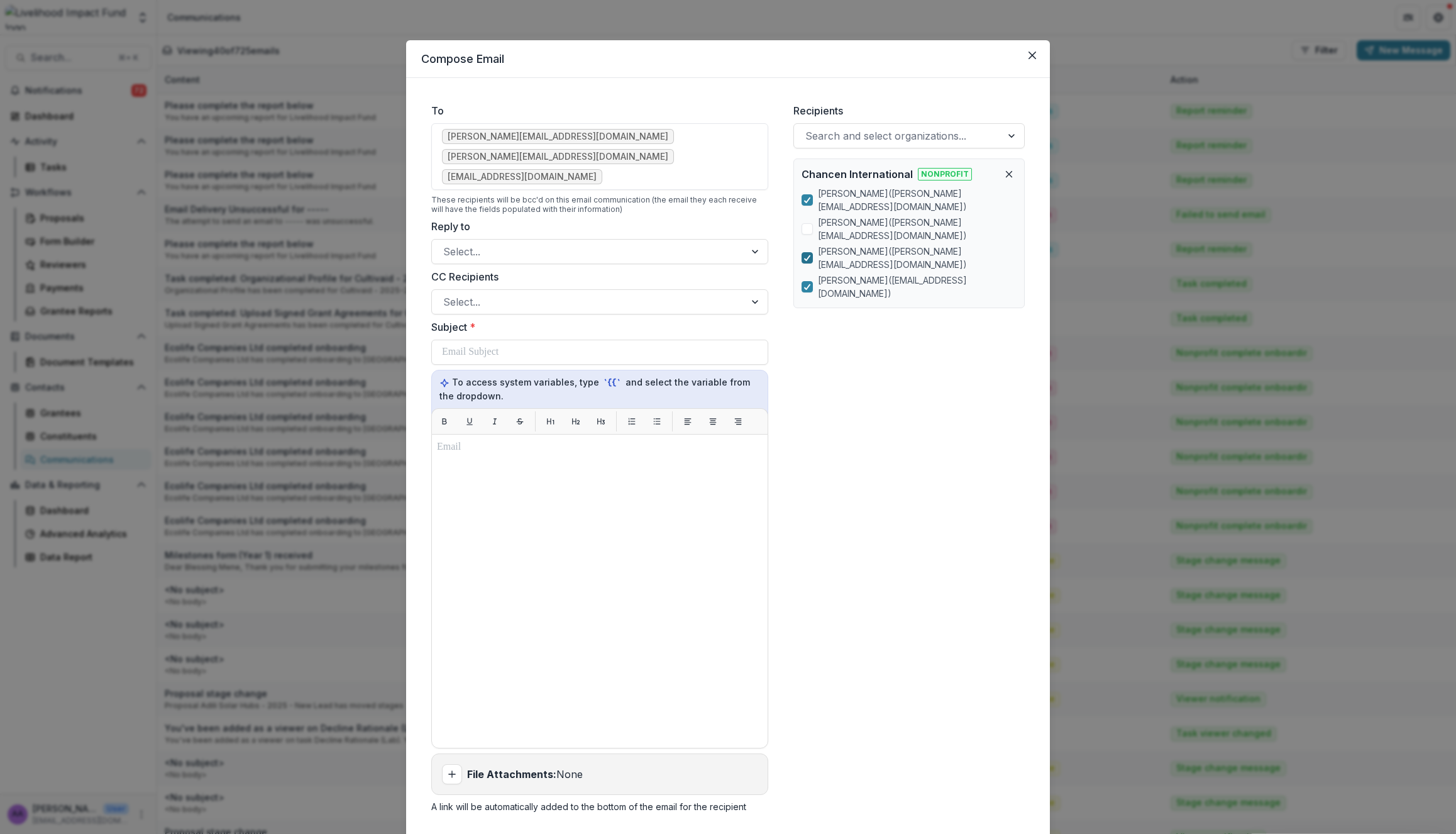
click at [804, 253] on div at bounding box center [807, 258] width 8 height 10
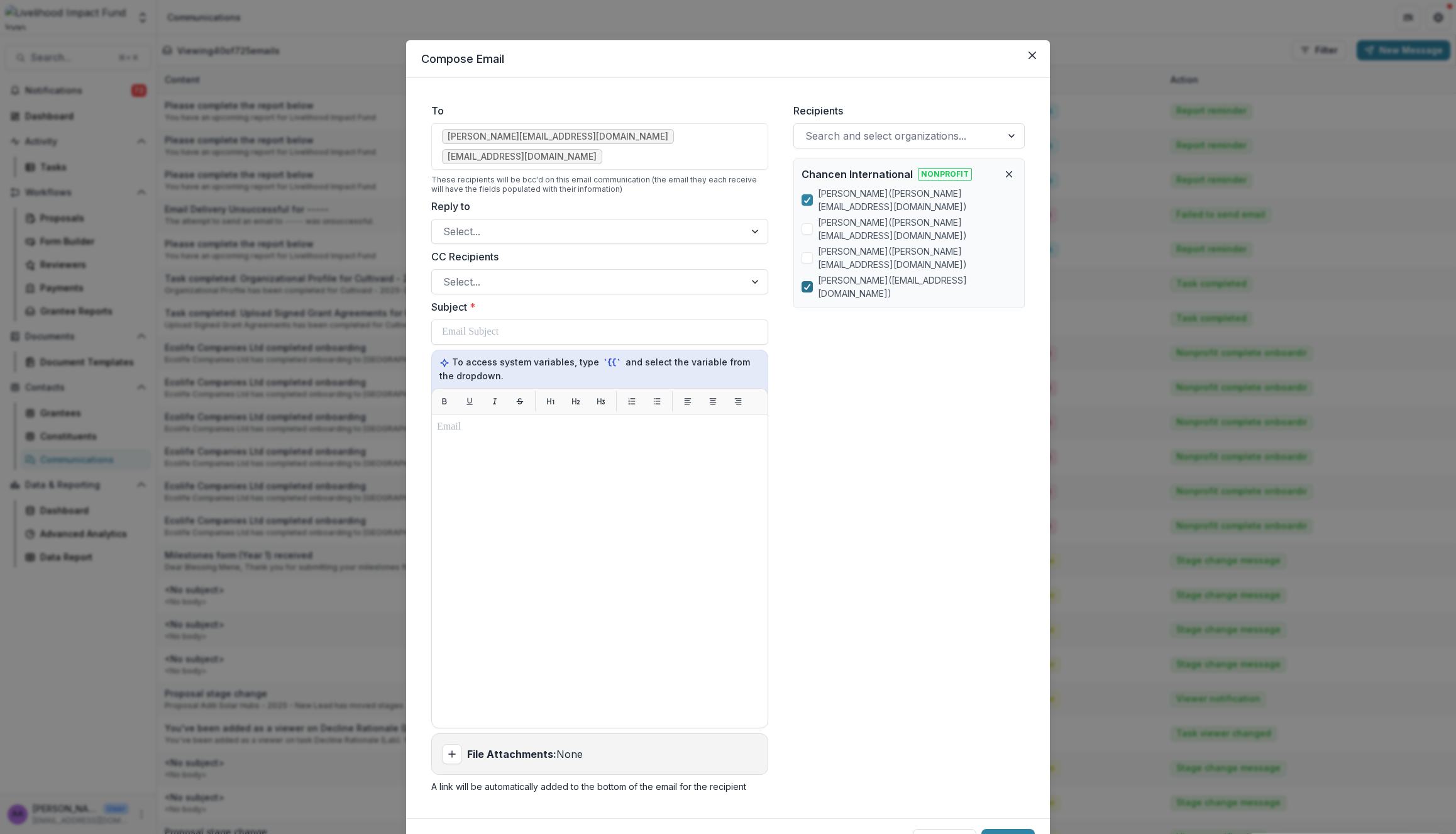
click at [804, 284] on icon at bounding box center [807, 287] width 8 height 6
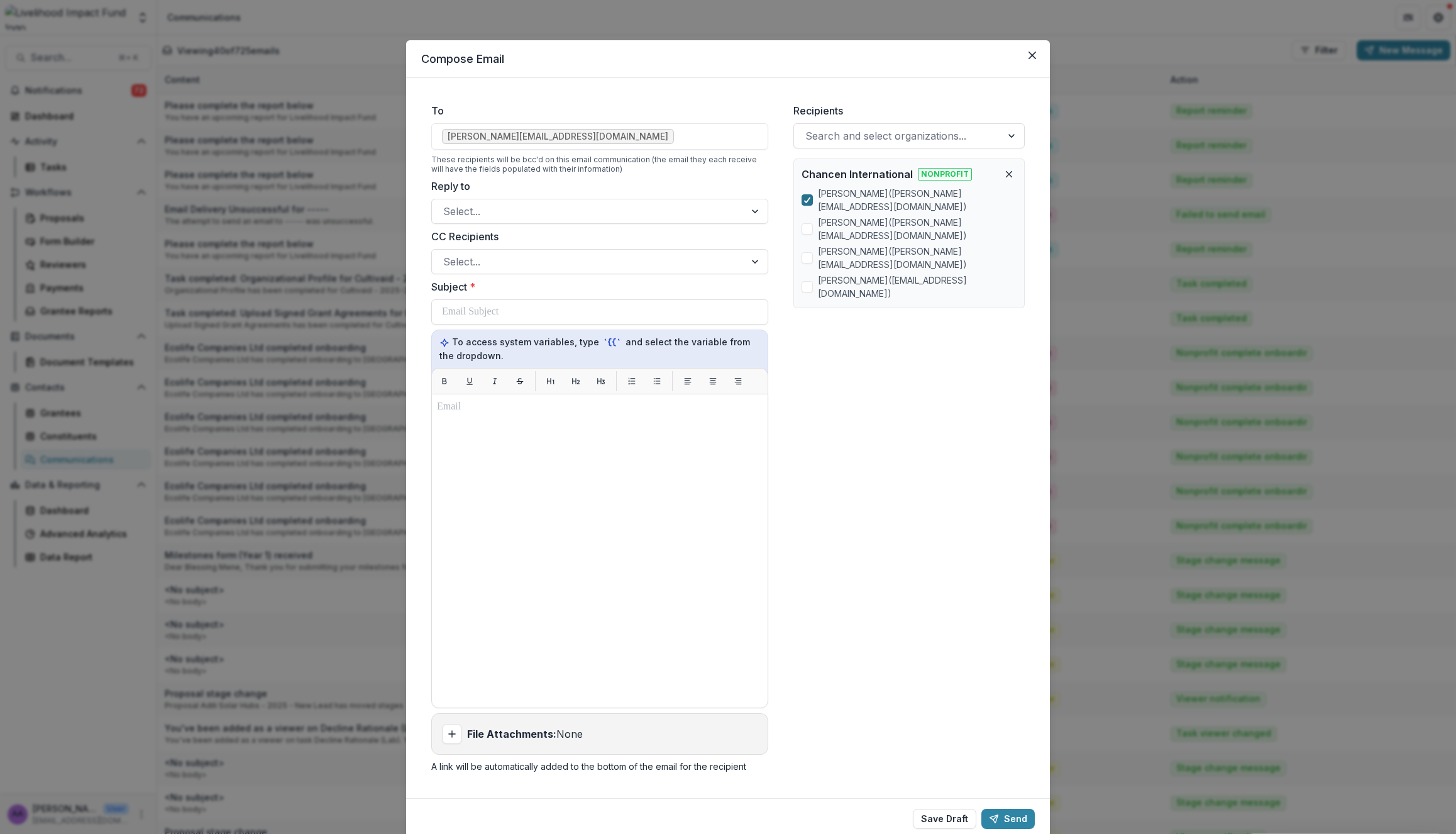
click at [805, 197] on icon at bounding box center [807, 200] width 8 height 6
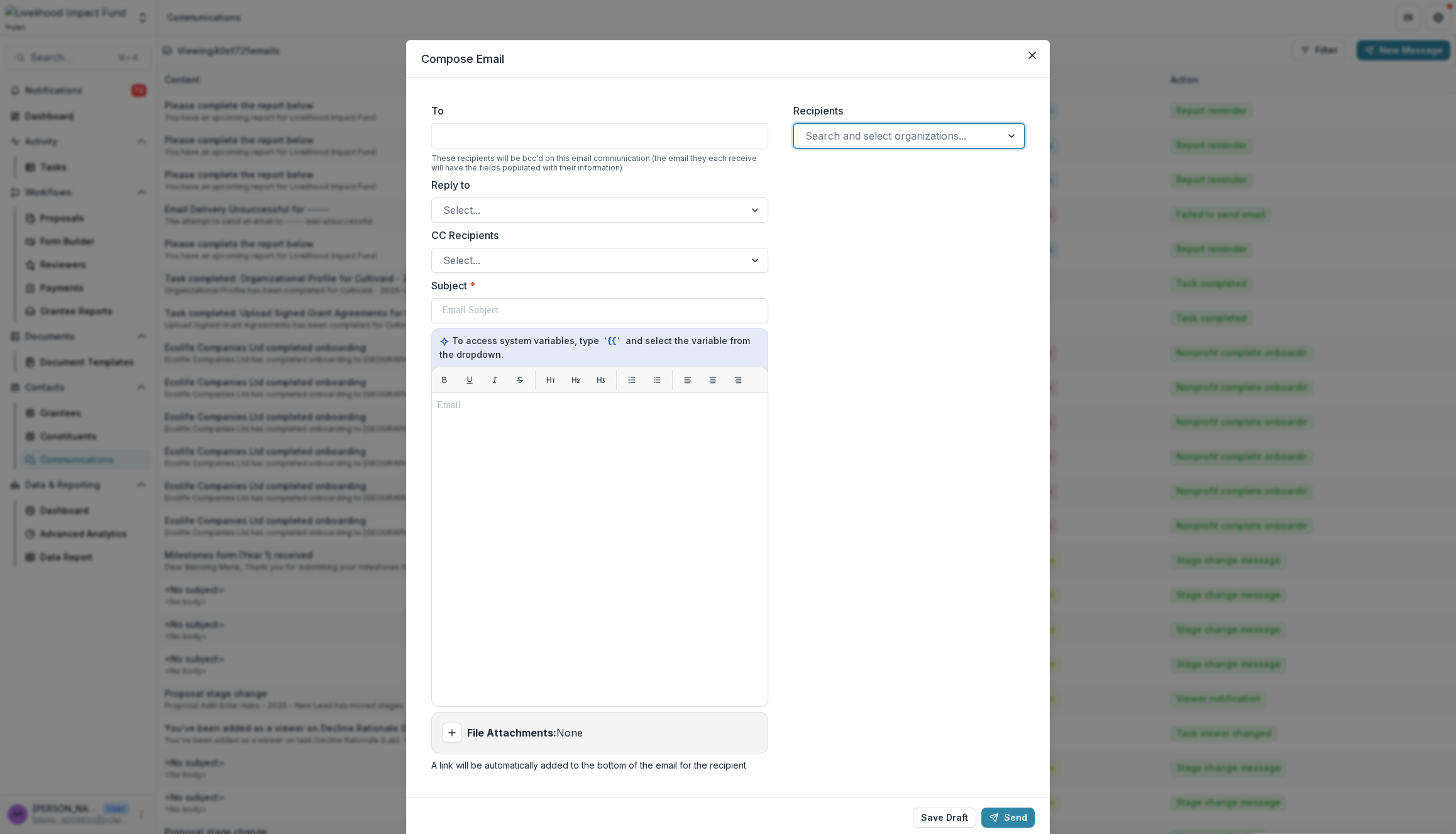
click at [817, 129] on div at bounding box center [898, 136] width 185 height 17
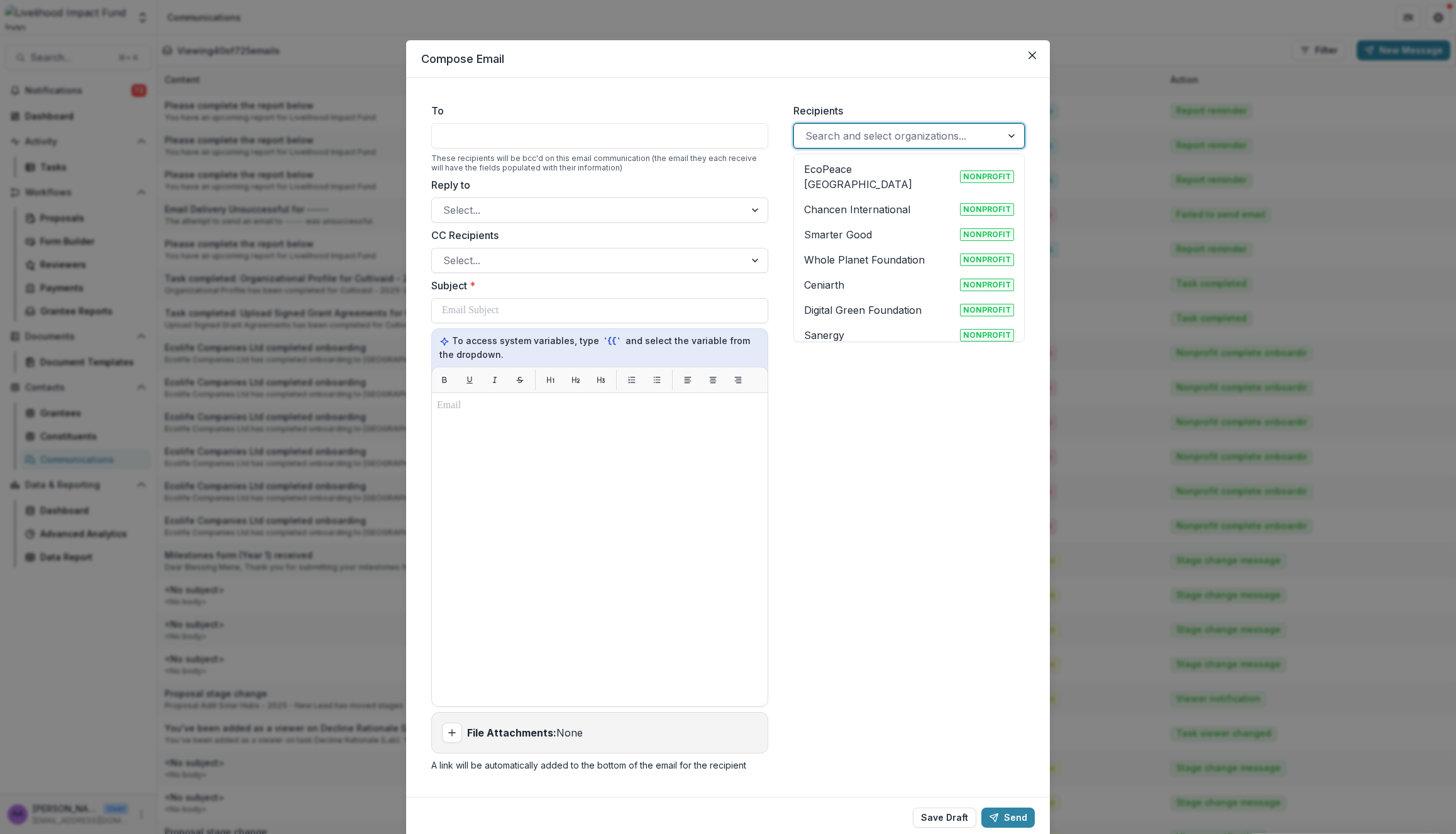
click at [836, 227] on p "Smarter Good" at bounding box center [838, 234] width 68 height 15
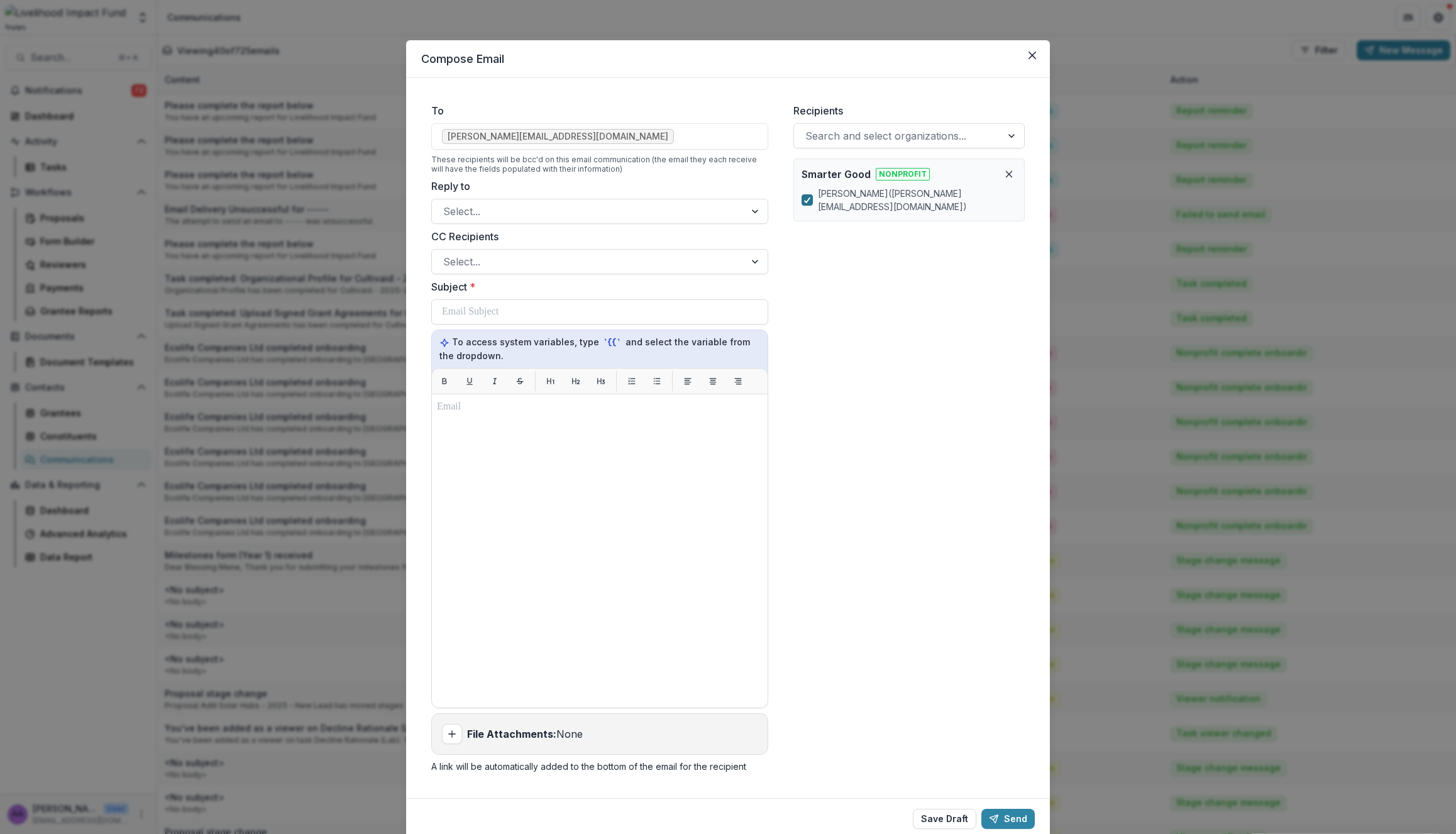
click at [810, 195] on span at bounding box center [807, 200] width 12 height 12
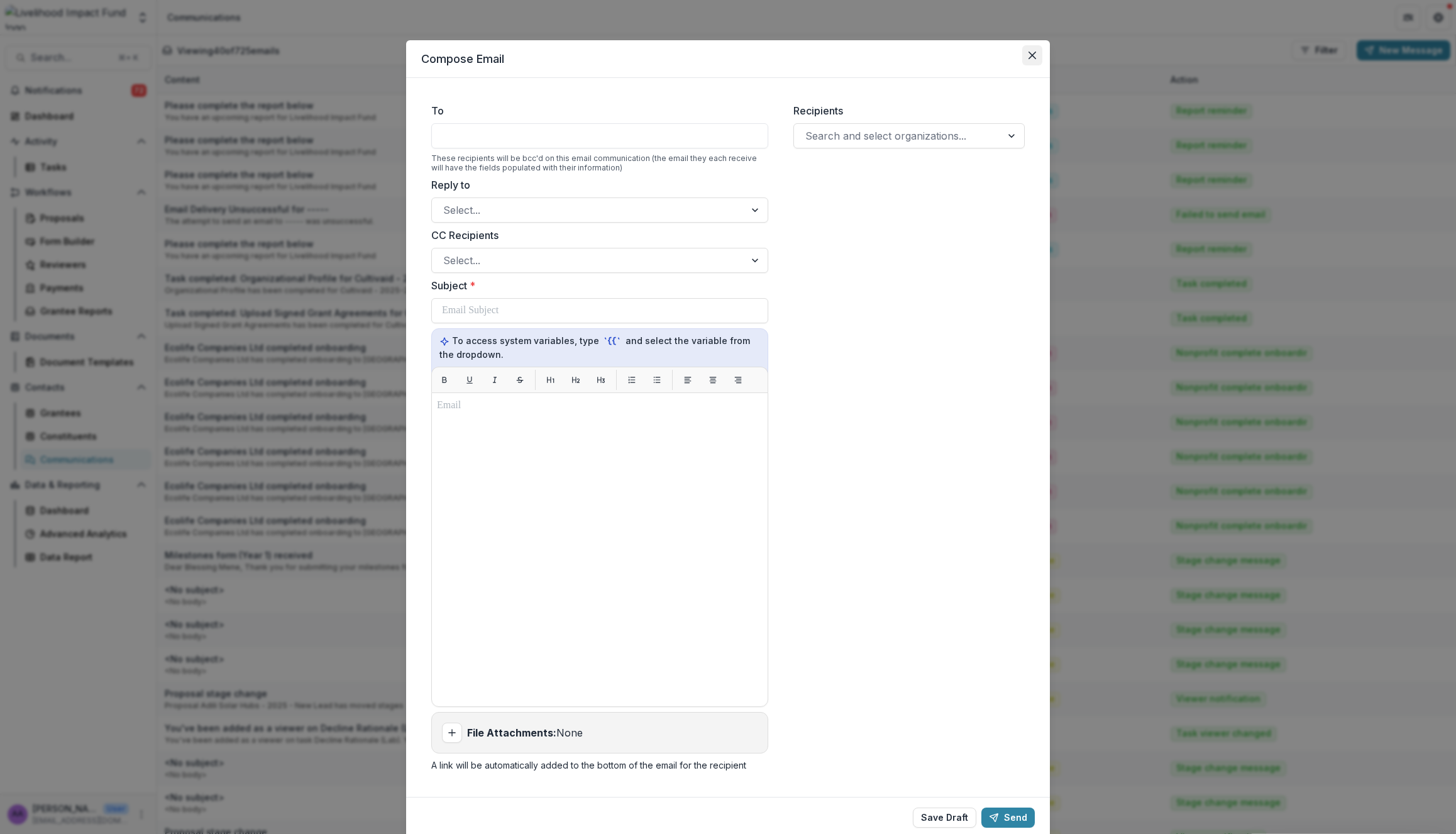
click at [1029, 55] on icon "Close" at bounding box center [1032, 55] width 8 height 8
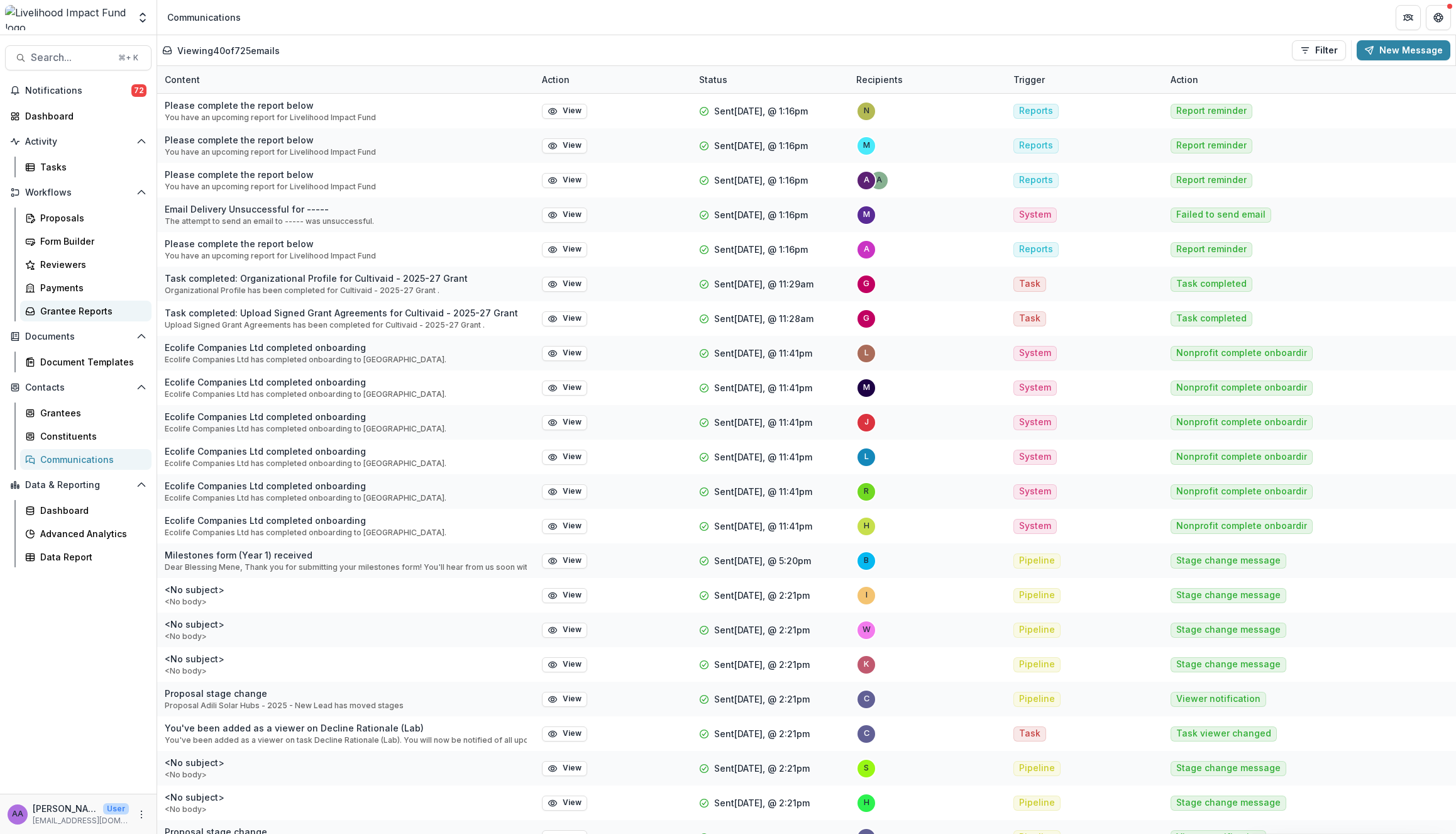
click at [59, 318] on link "Grantee Reports" at bounding box center [85, 311] width 131 height 21
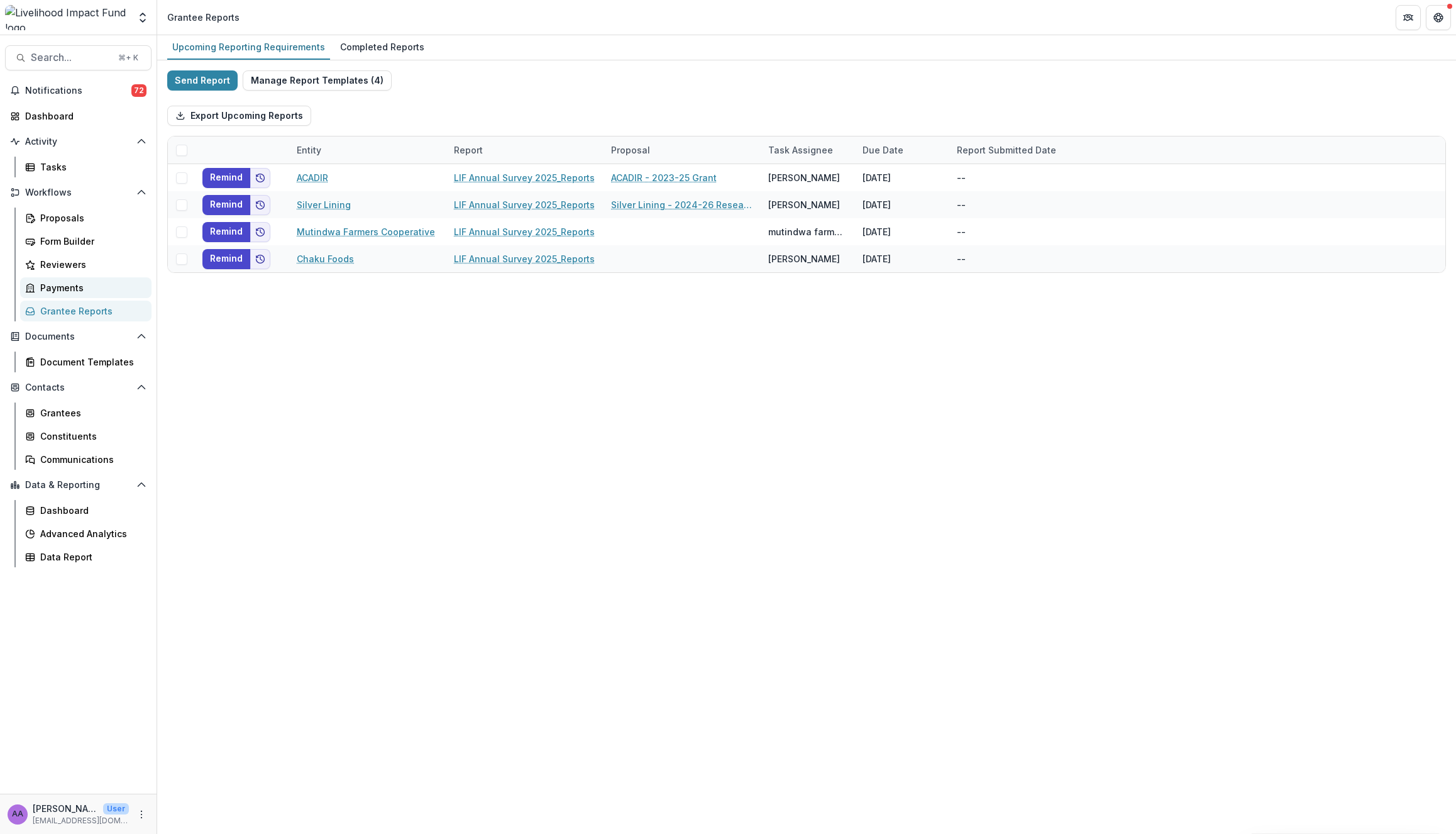
click at [66, 286] on div "Payments" at bounding box center [91, 287] width 101 height 14
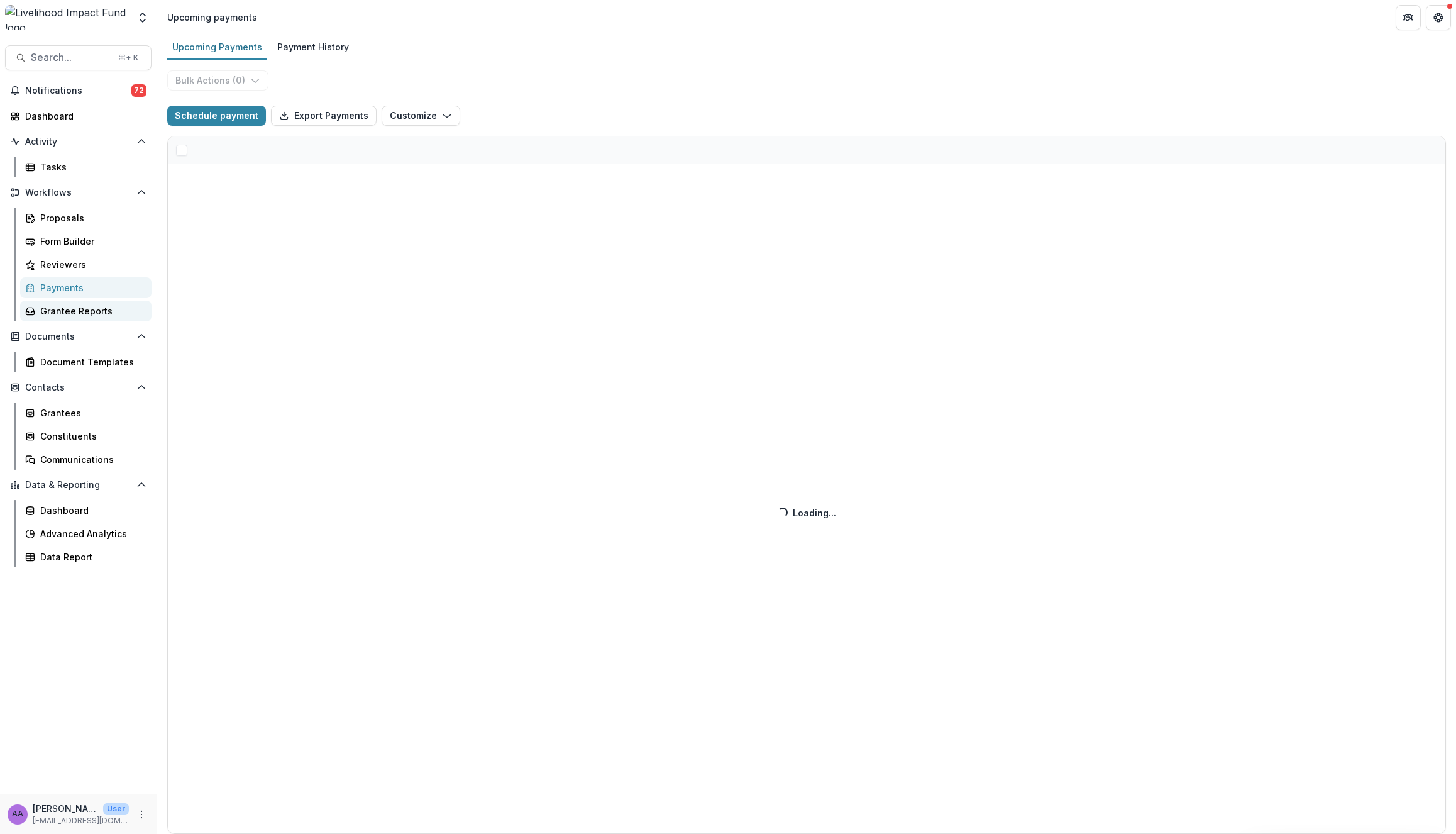
click at [73, 311] on div "Grantee Reports" at bounding box center [91, 311] width 101 height 14
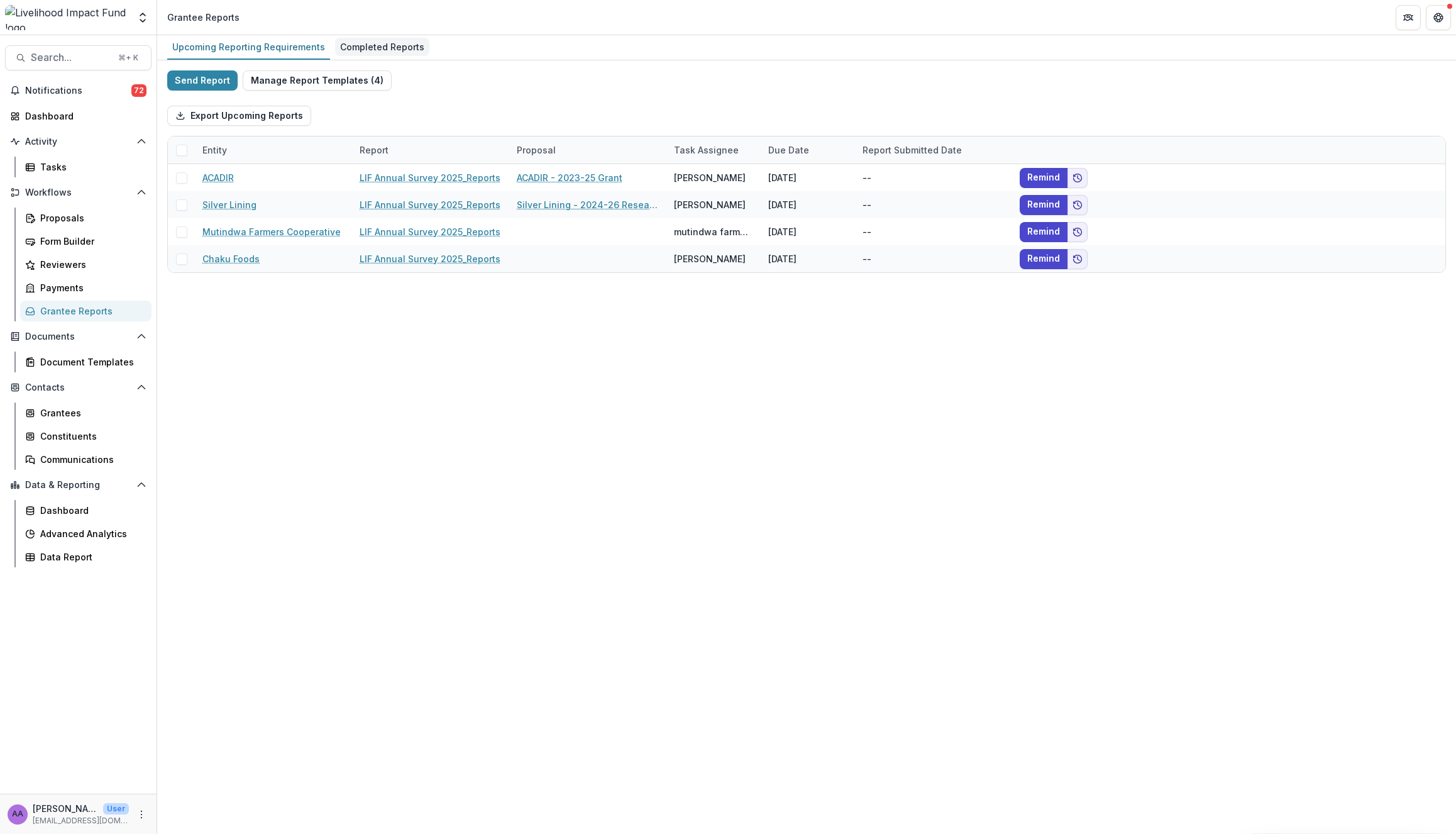
click at [355, 57] on link "Completed Reports" at bounding box center [382, 48] width 94 height 24
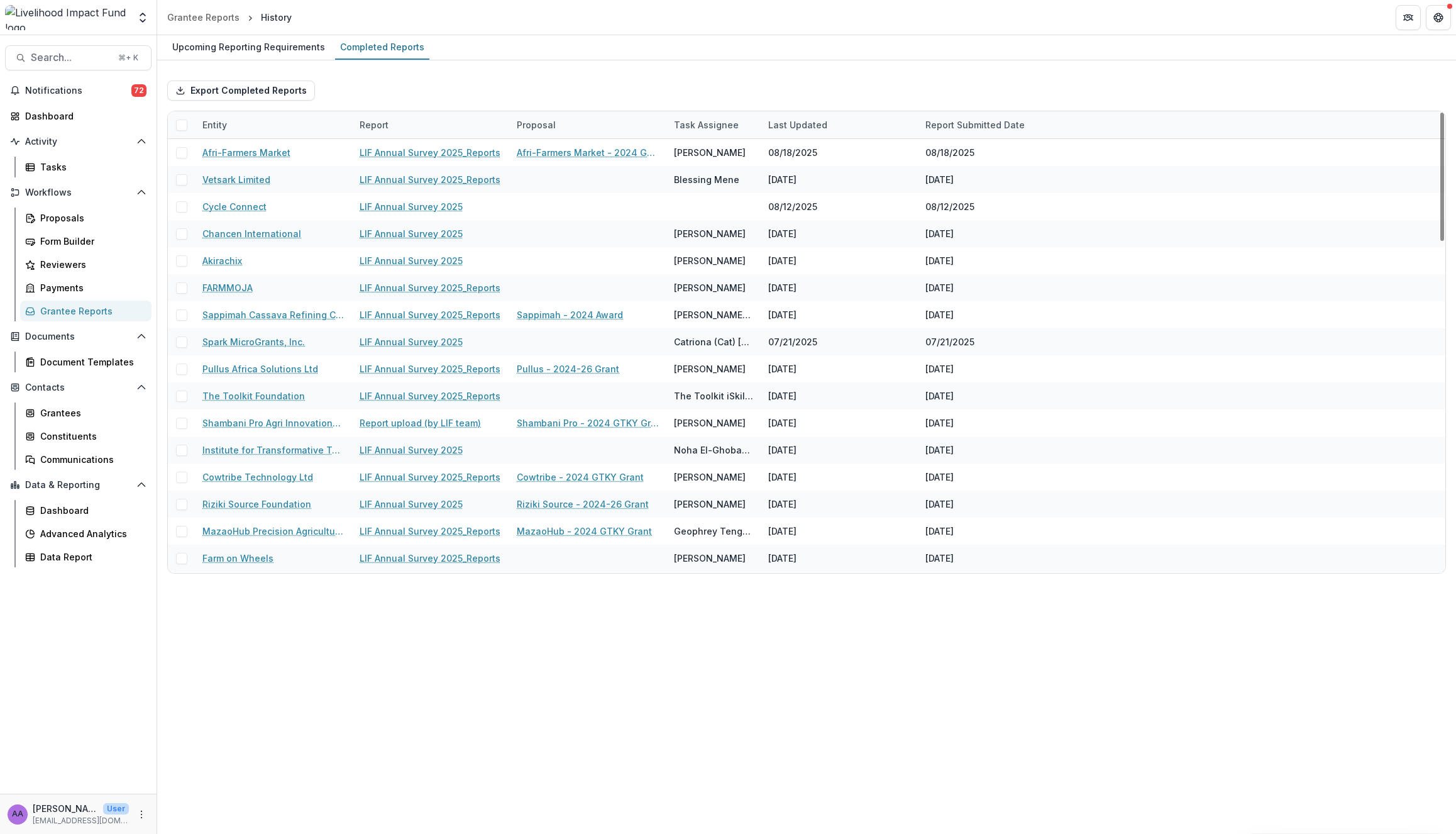
click at [185, 122] on span at bounding box center [182, 125] width 12 height 12
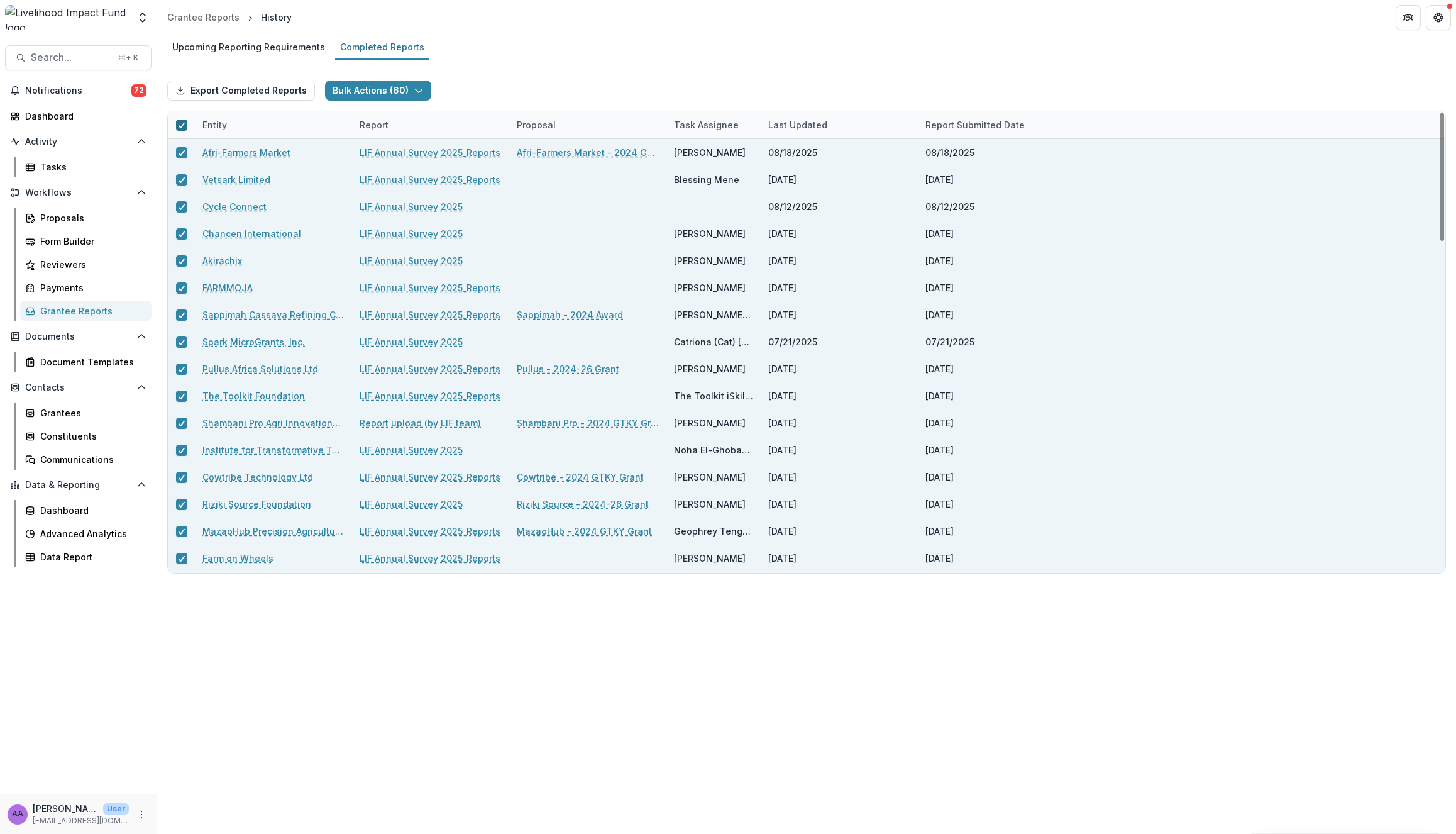
click at [185, 126] on span at bounding box center [182, 125] width 12 height 12
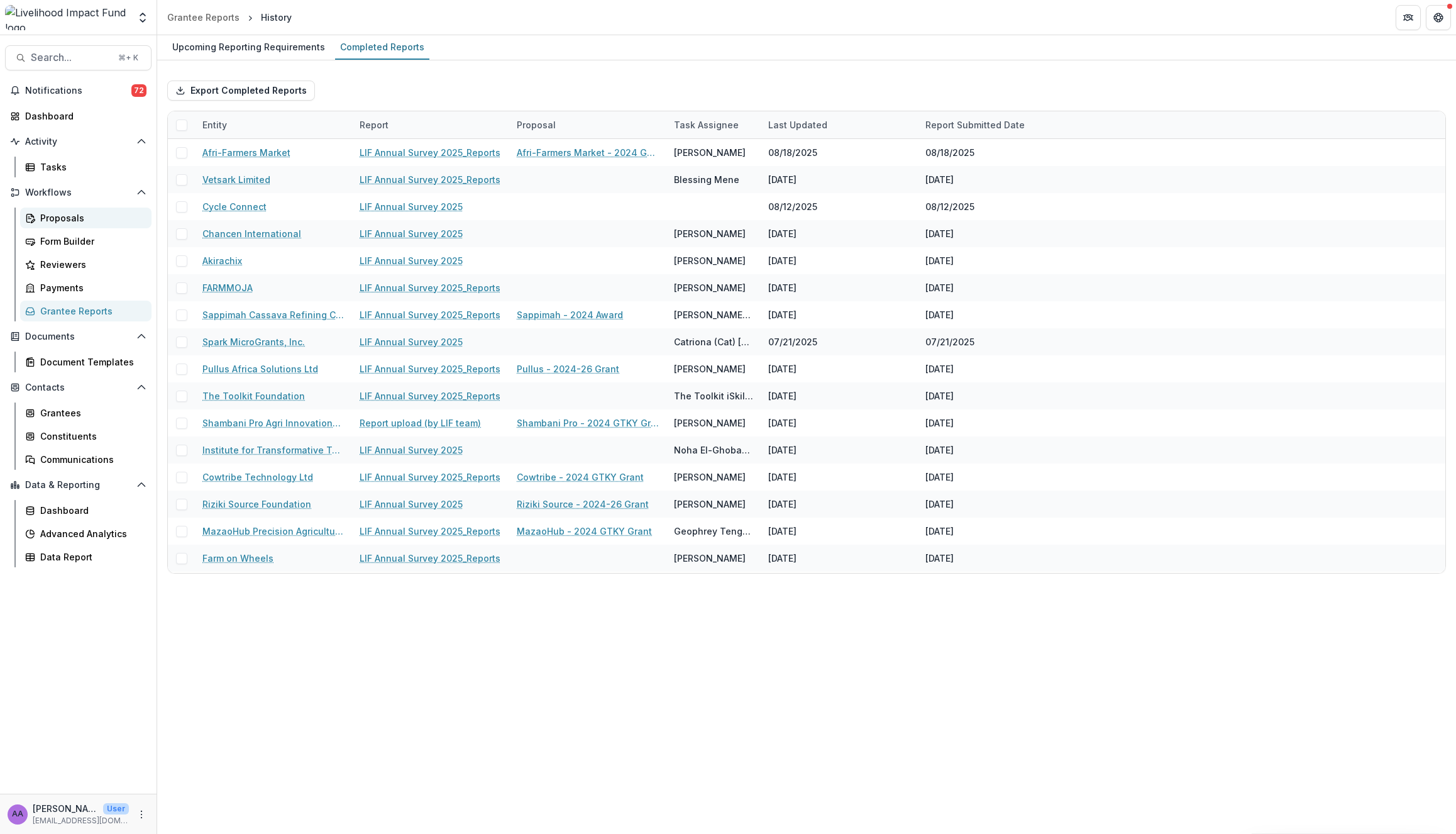
click at [90, 212] on div "Proposals" at bounding box center [91, 218] width 101 height 14
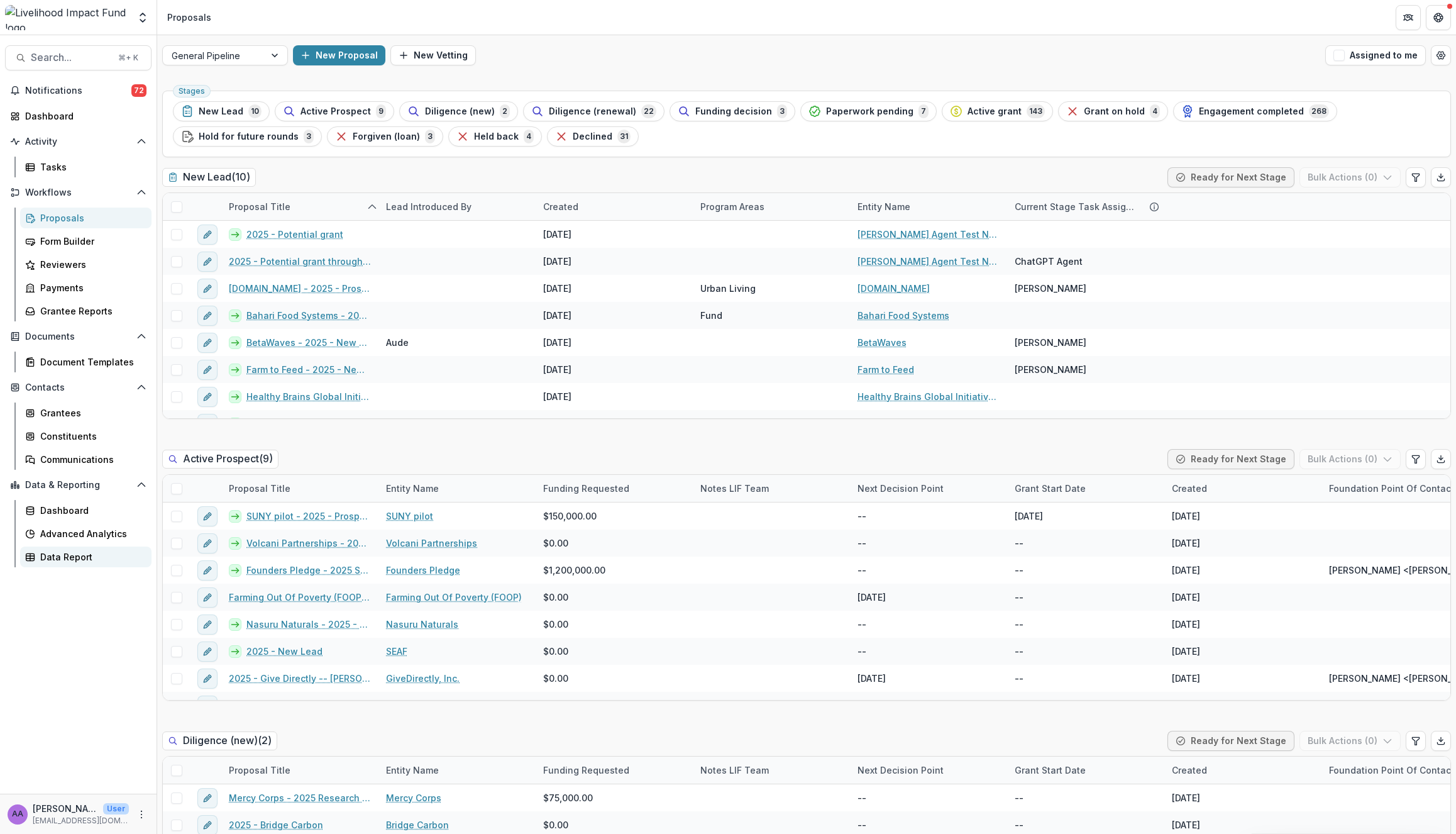
click at [80, 550] on div "Data Report" at bounding box center [91, 557] width 101 height 14
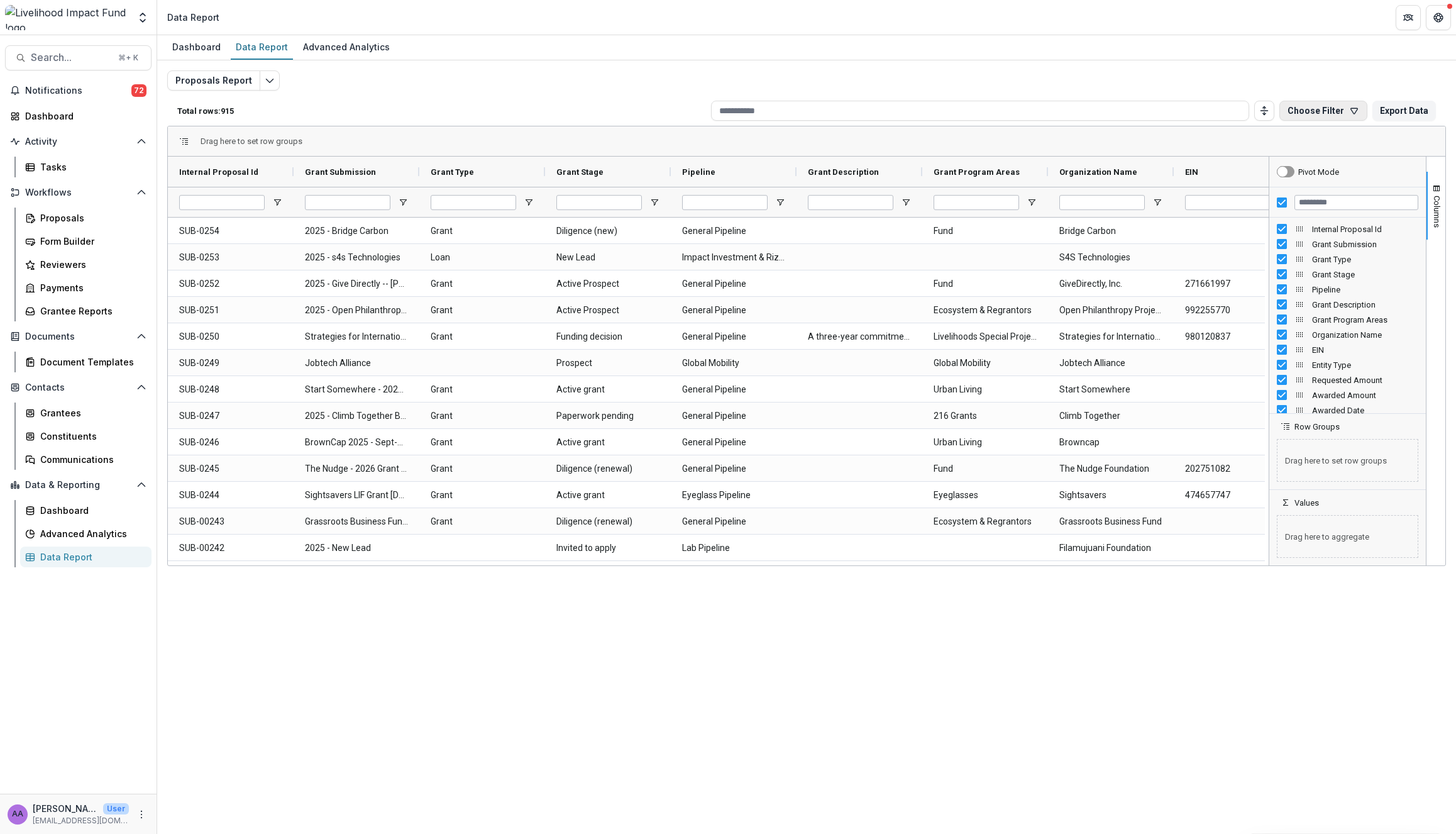
click at [1317, 107] on button "Choose Filter" at bounding box center [1324, 111] width 88 height 20
click at [1246, 170] on button "Team Filters" at bounding box center [1252, 170] width 58 height 26
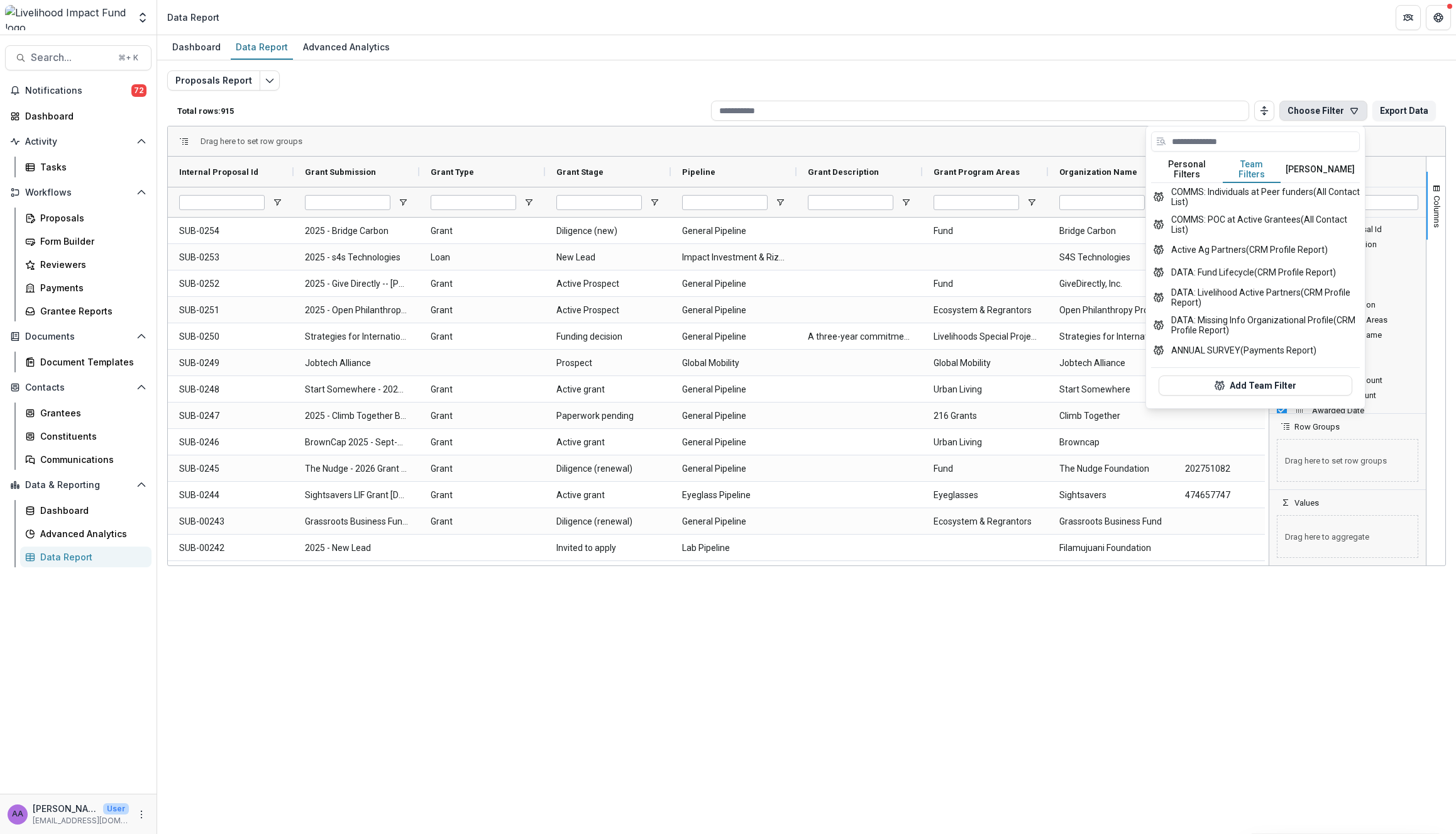
click at [1182, 167] on button "Personal Filters" at bounding box center [1187, 170] width 72 height 26
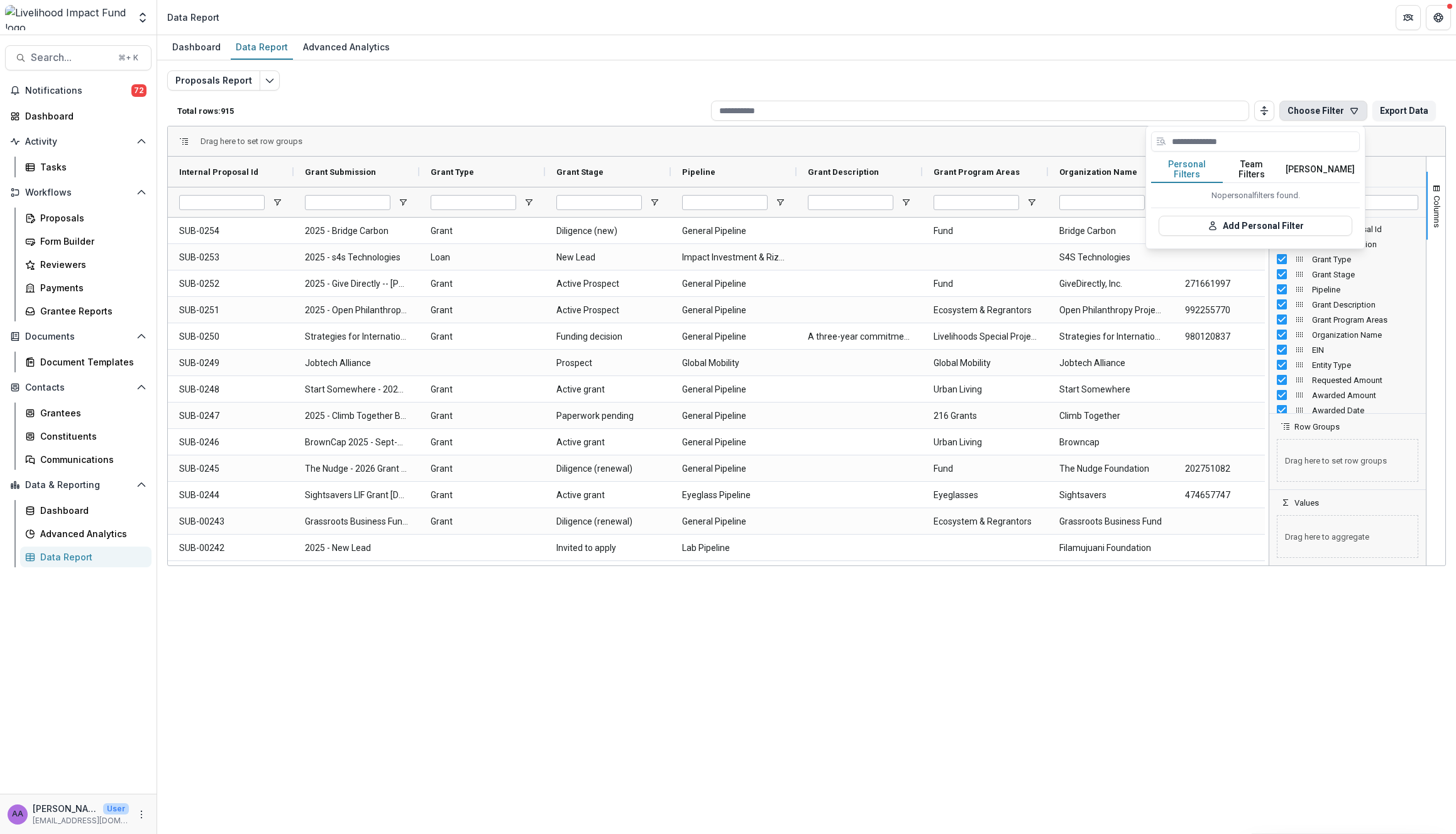
click at [1042, 79] on div "Proposals Report Total rows: 915 Choose Filter Personal Filters Team Filters Te…" at bounding box center [807, 304] width 1279 height 466
drag, startPoint x: 402, startPoint y: 89, endPoint x: 386, endPoint y: 118, distance: 33.1
click at [402, 88] on div "Proposals Report Total rows: 915 Choose Filter Personal Filters Team Filters Te…" at bounding box center [807, 304] width 1279 height 466
click at [105, 534] on div "Advanced Analytics" at bounding box center [91, 534] width 101 height 14
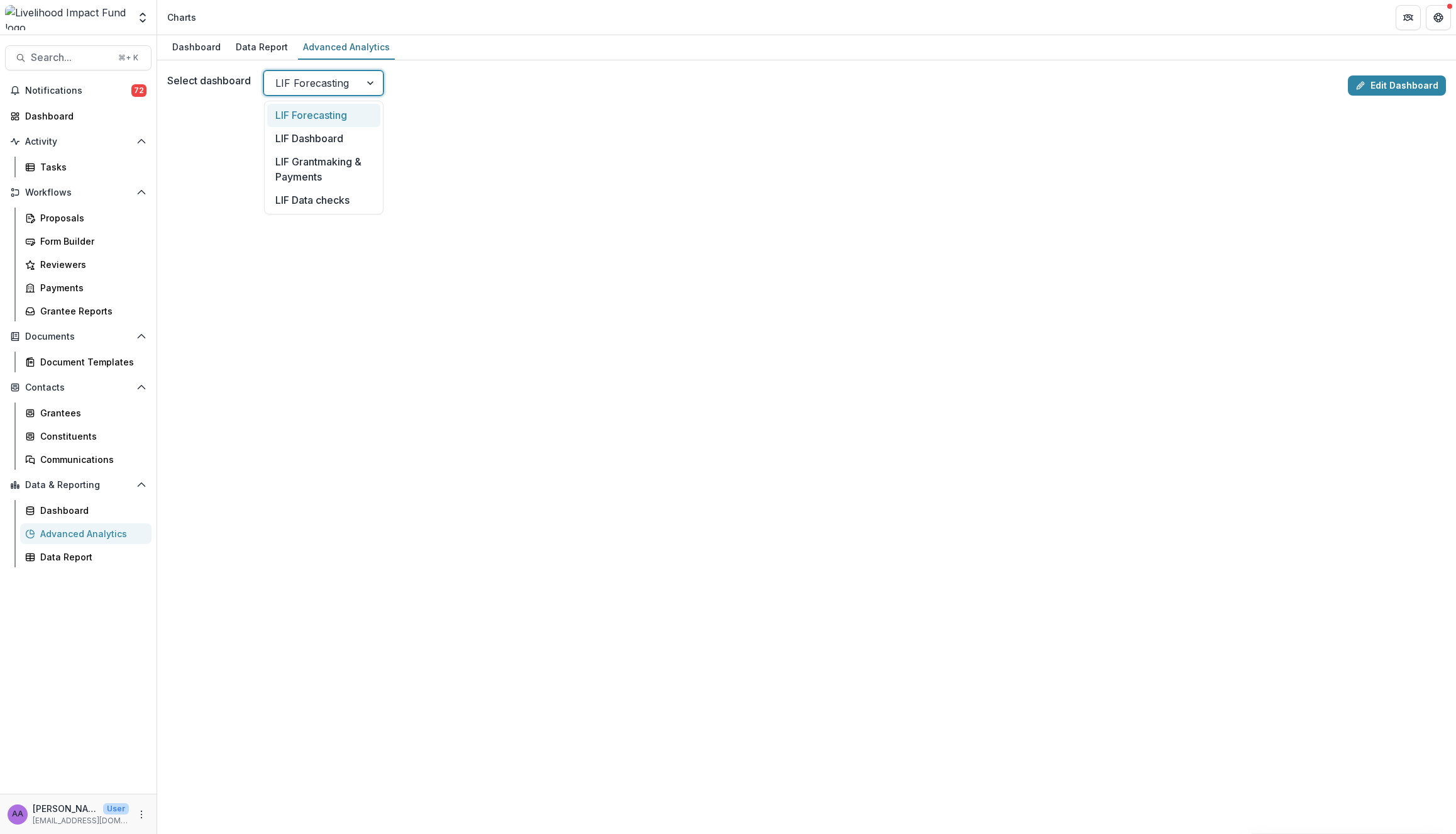
click at [335, 81] on div at bounding box center [312, 82] width 73 height 17
click at [322, 140] on div "LIF Dashboard" at bounding box center [324, 139] width 113 height 23
click at [47, 114] on div "Dashboard" at bounding box center [83, 116] width 116 height 14
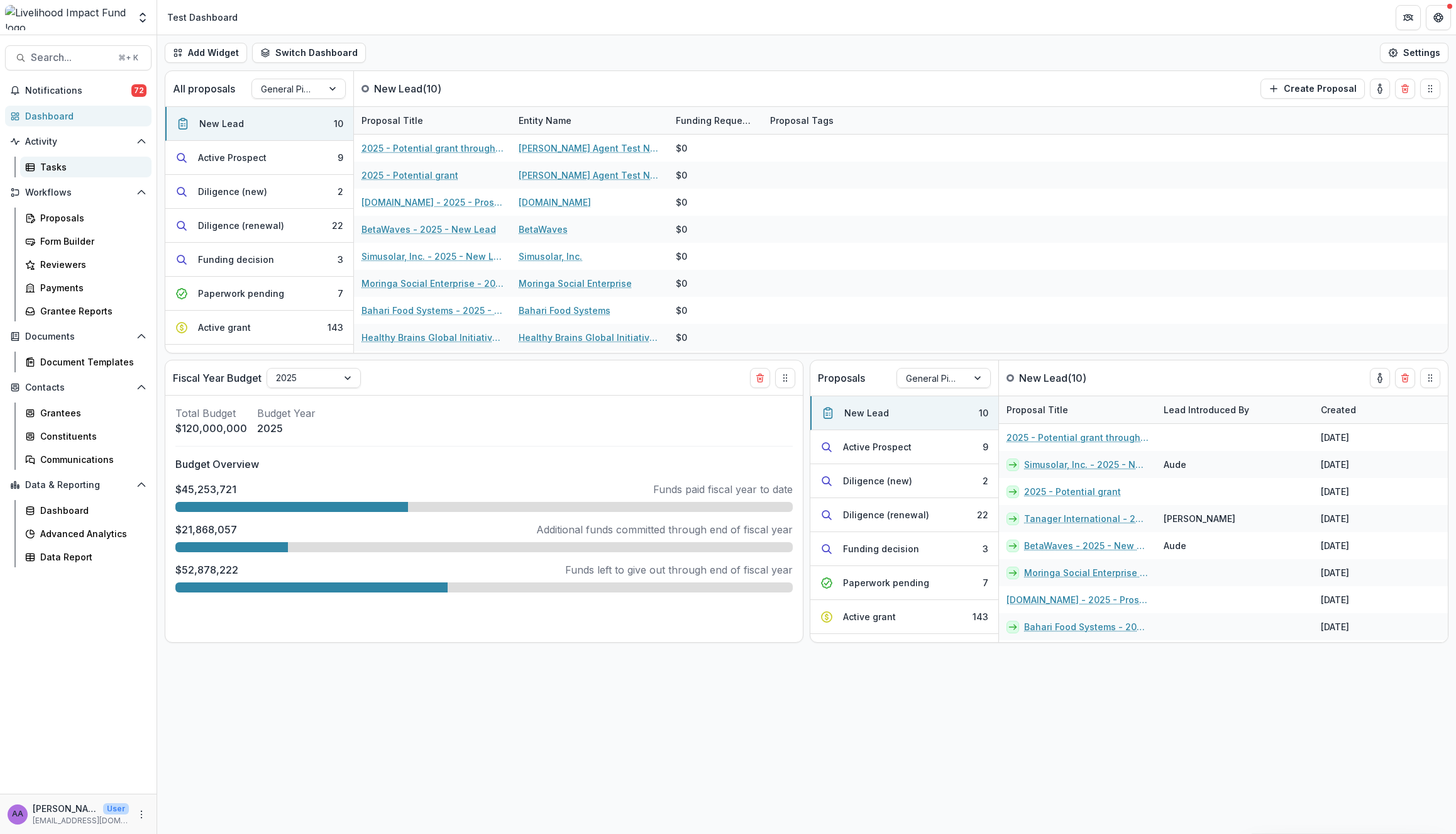
click at [58, 172] on div "Tasks" at bounding box center [91, 167] width 101 height 14
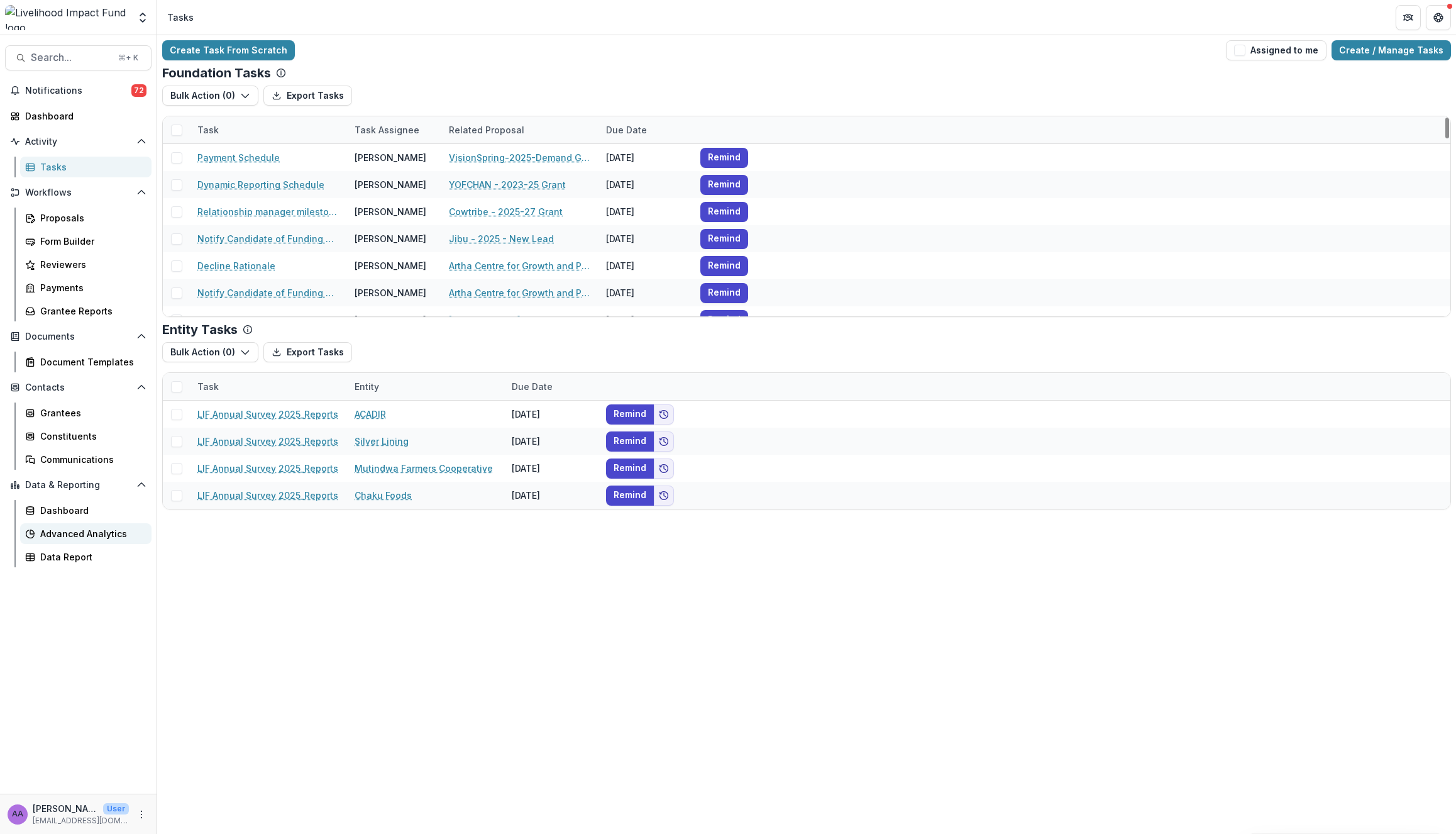
click at [84, 535] on div "Advanced Analytics" at bounding box center [91, 534] width 101 height 14
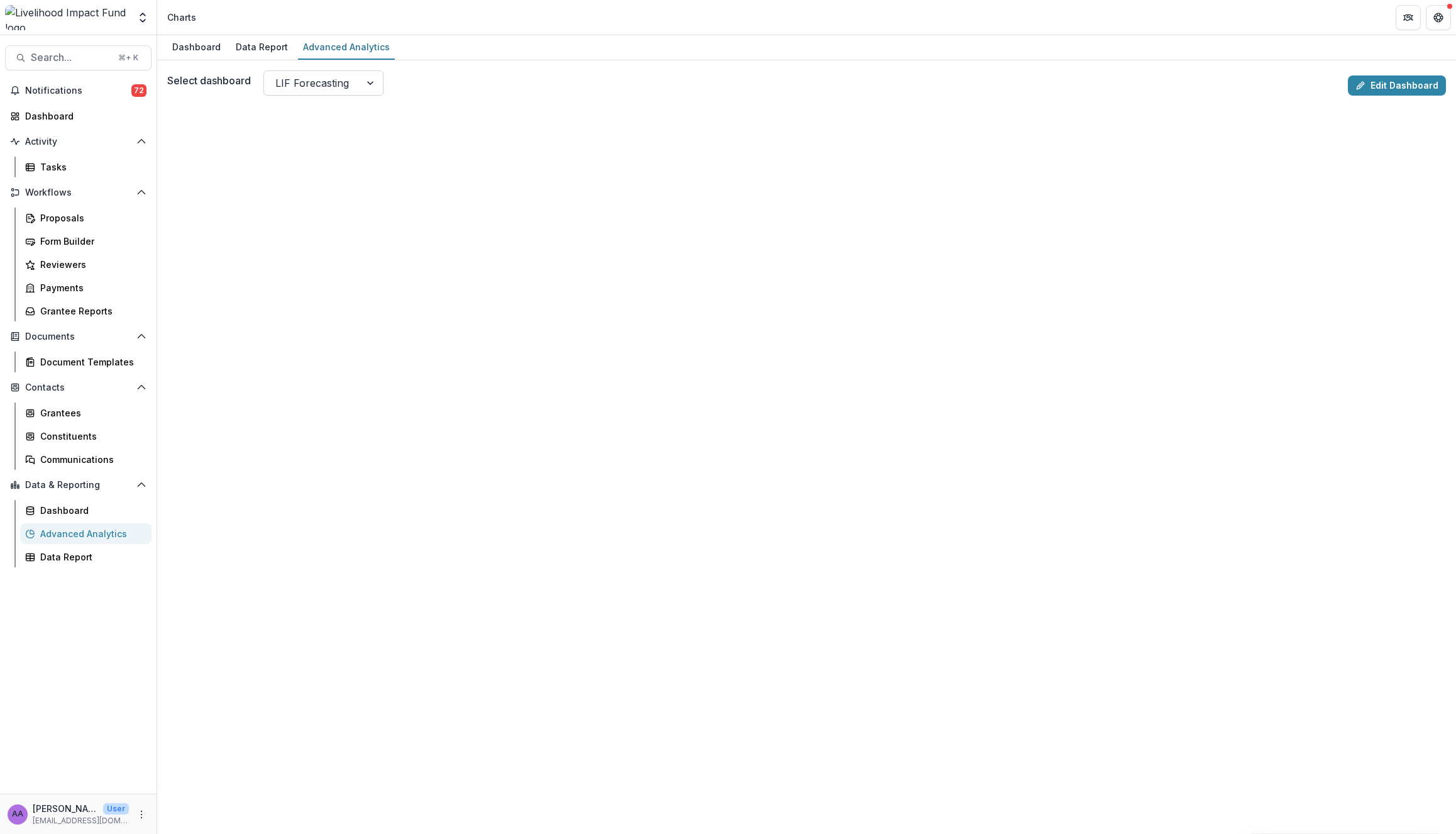
click at [358, 84] on div "LIF Forecasting" at bounding box center [312, 82] width 96 height 20
click at [353, 132] on div "LIF Dashboard" at bounding box center [324, 139] width 113 height 23
click at [1404, 82] on link "Edit Dashboard" at bounding box center [1397, 85] width 98 height 20
